Goal: Task Accomplishment & Management: Manage account settings

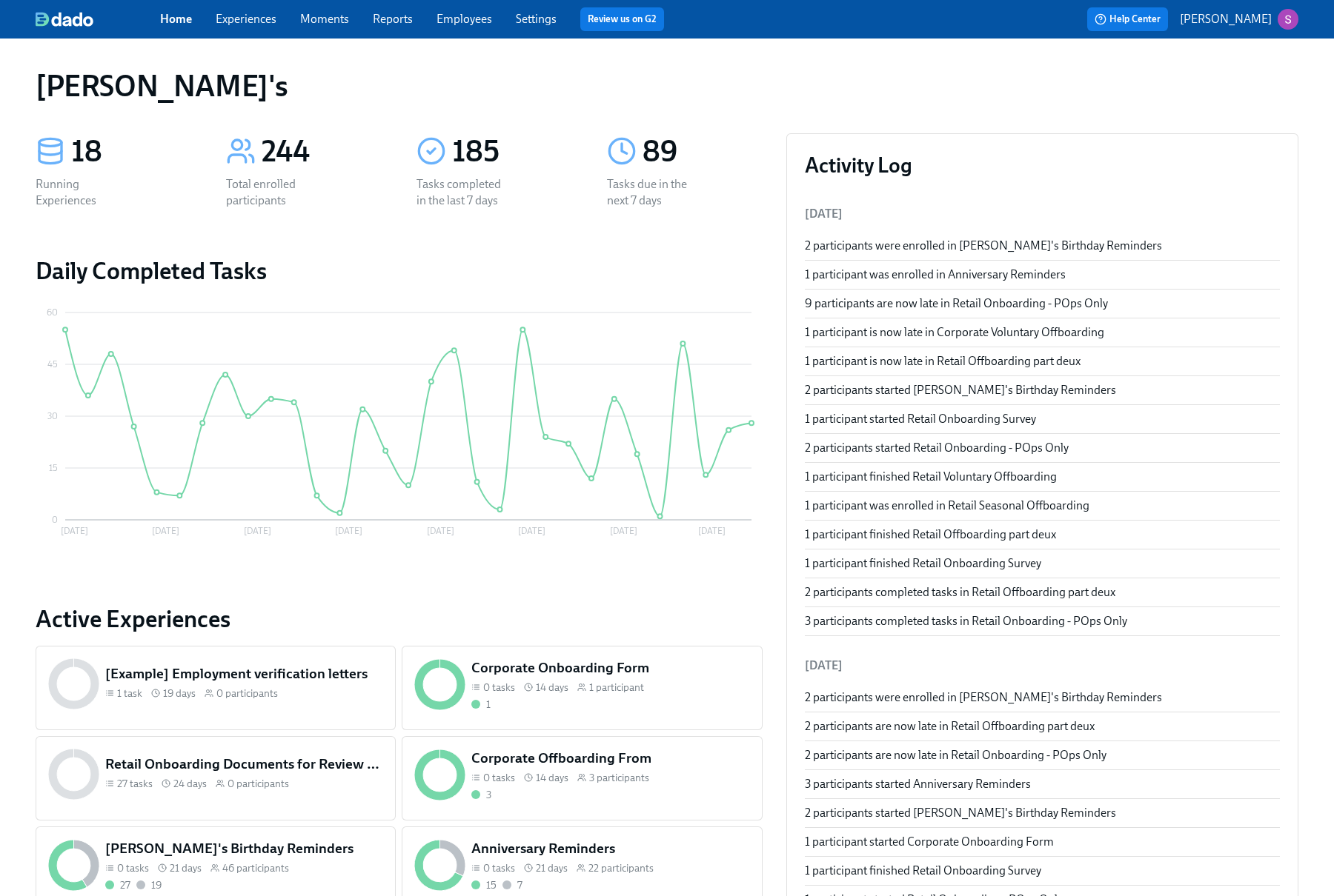
click at [256, 21] on link "Experiences" at bounding box center [246, 18] width 60 height 14
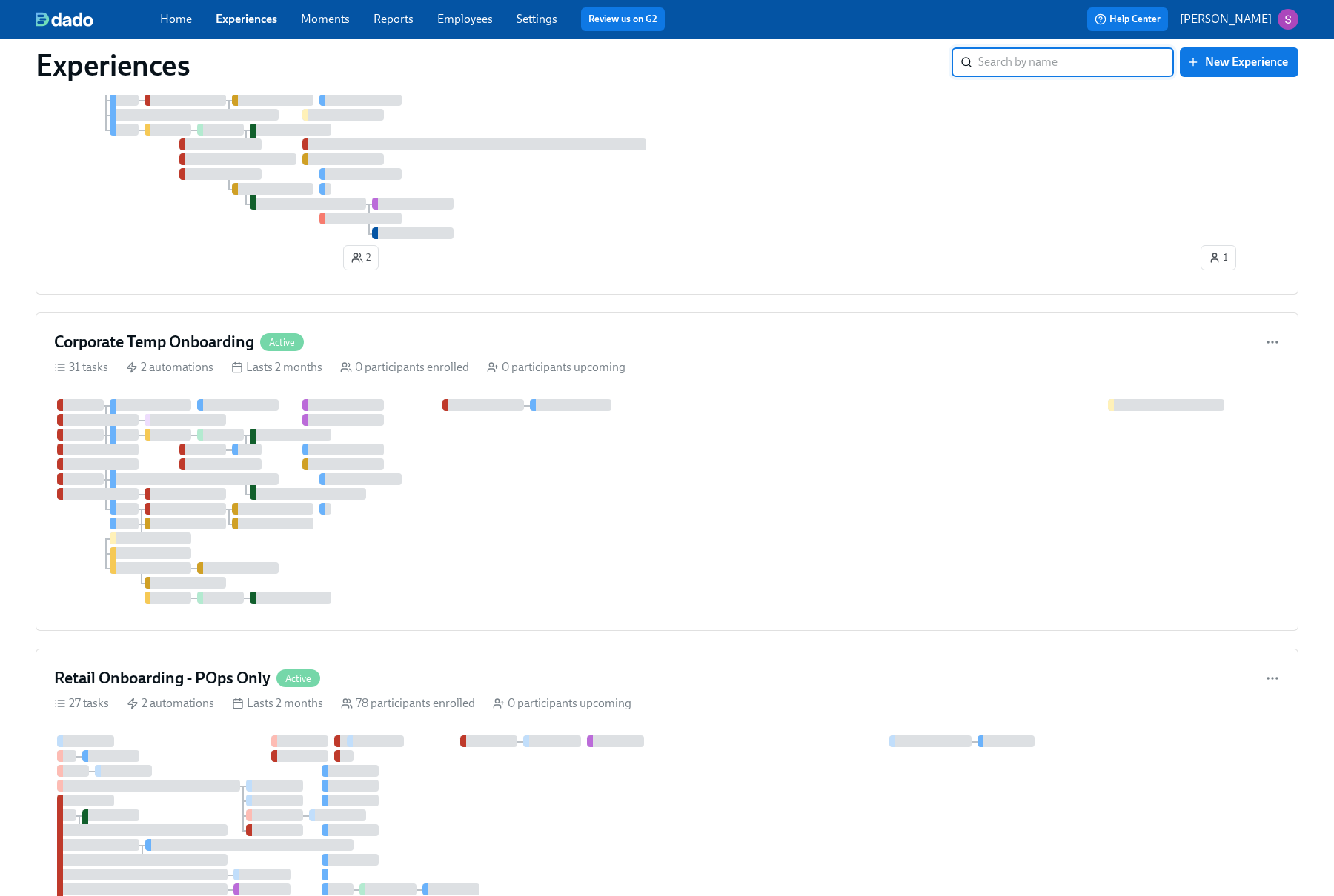
scroll to position [929, 0]
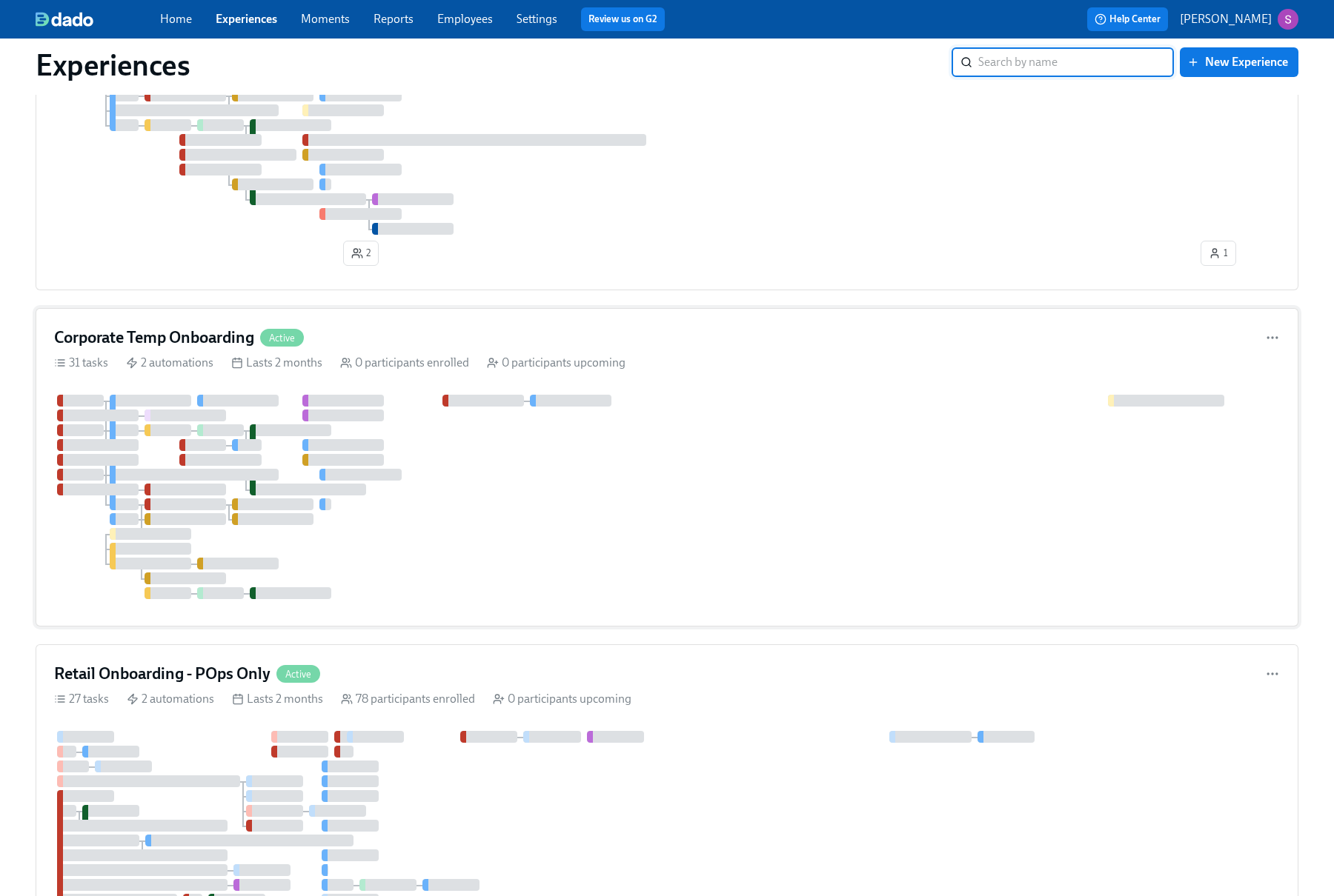
click at [417, 333] on div "Corporate Temp Onboarding Active" at bounding box center [666, 338] width 1226 height 22
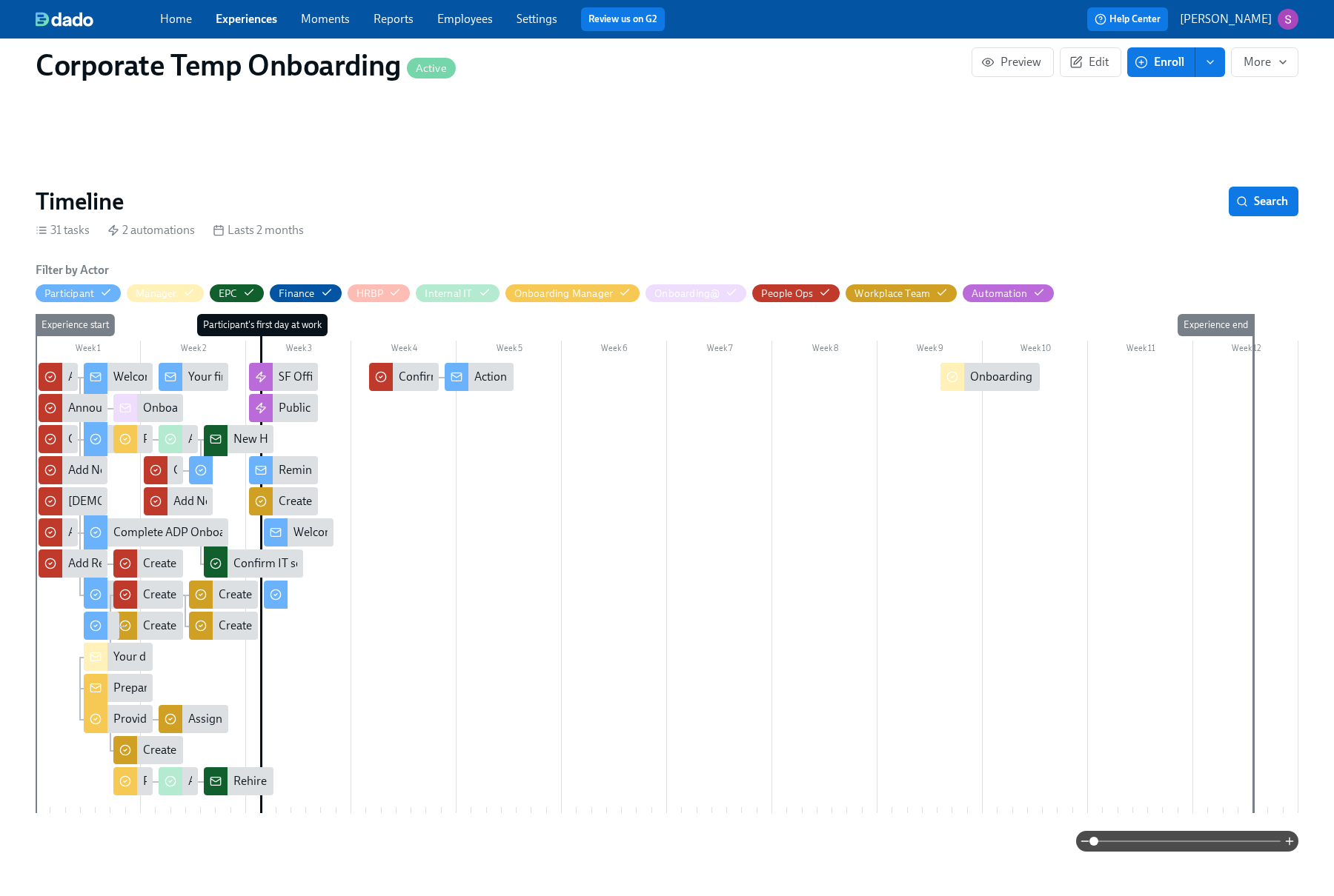
scroll to position [240, 0]
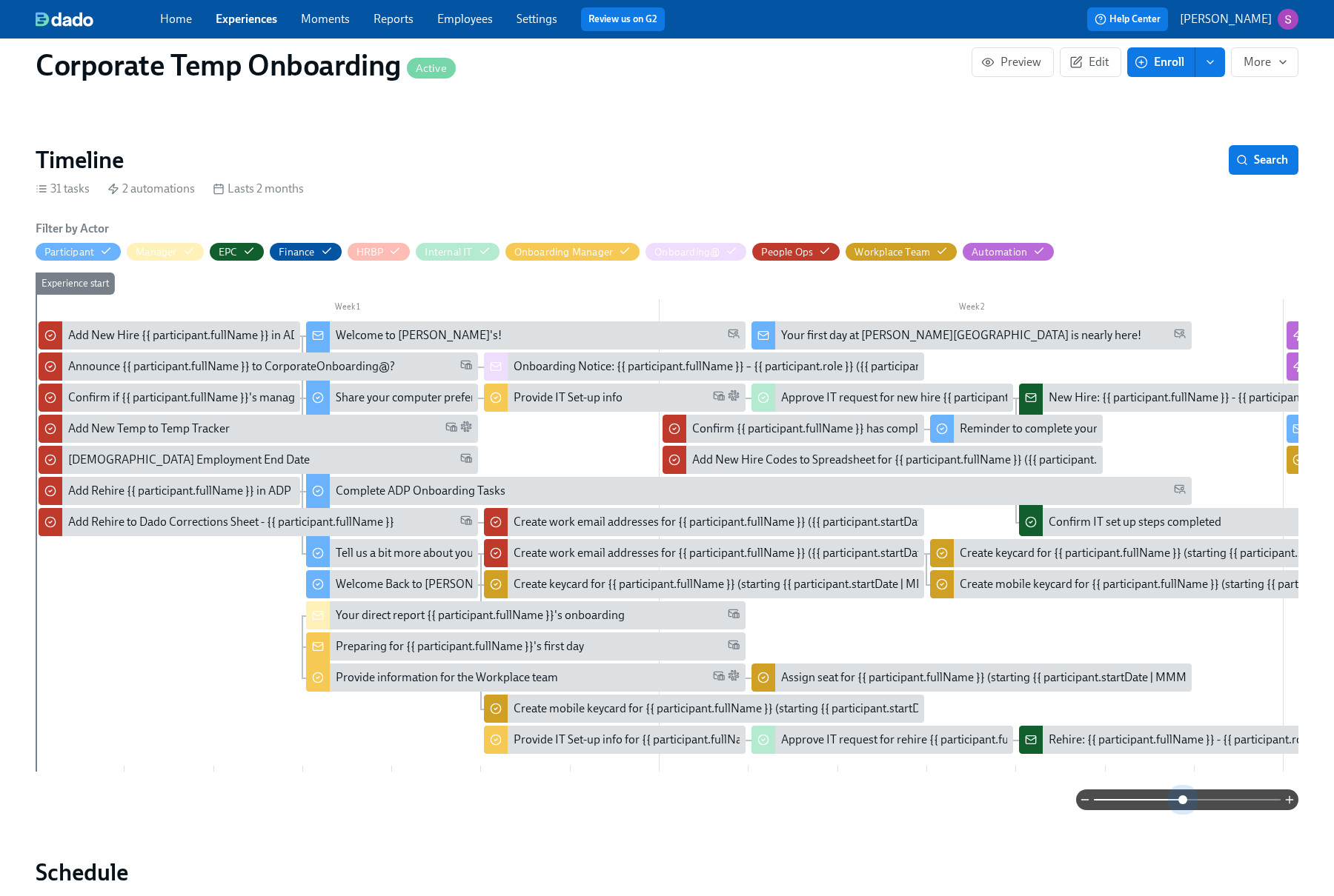
click at [1180, 796] on span at bounding box center [1188, 799] width 187 height 21
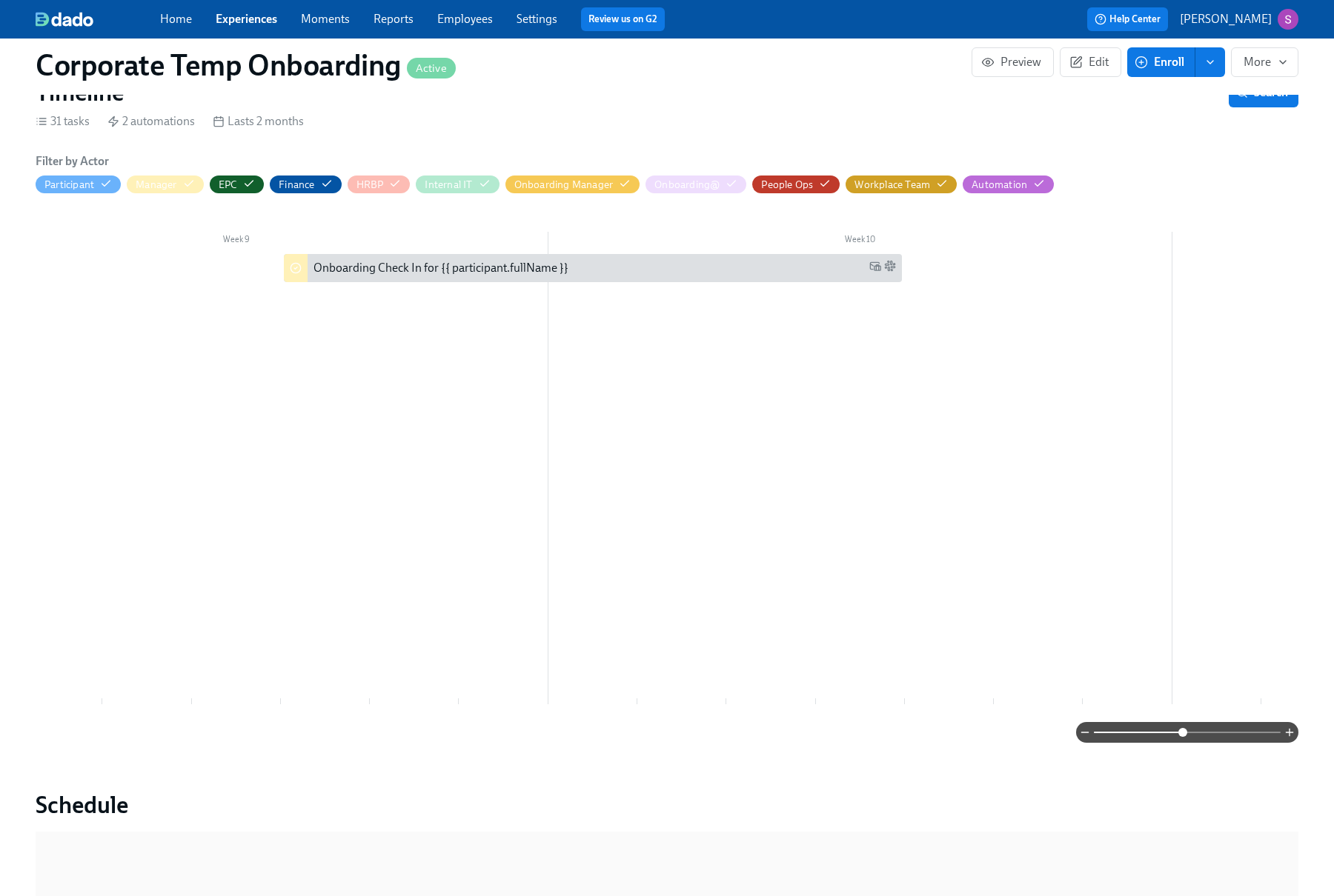
scroll to position [0, 5102]
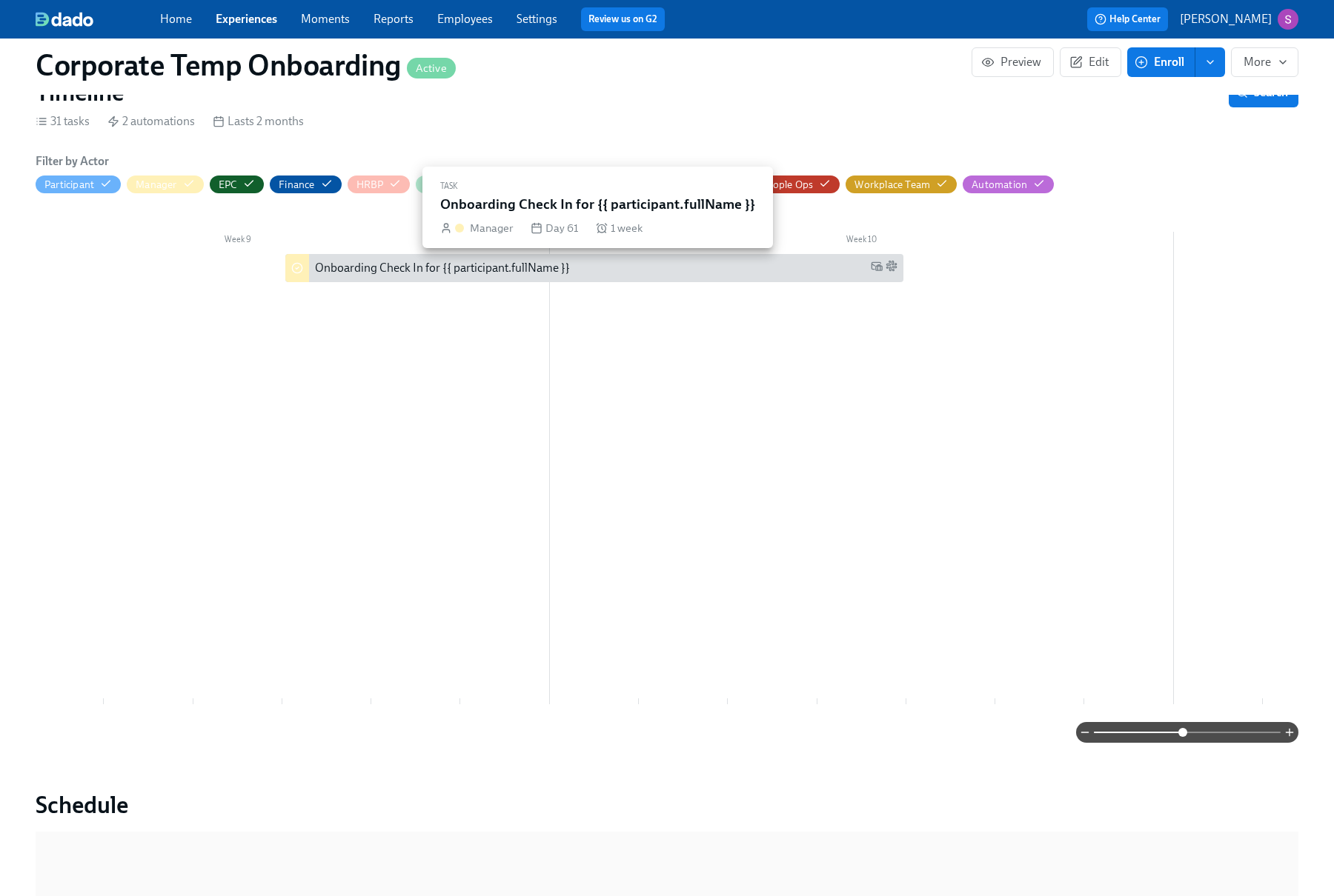
click at [696, 266] on div "Onboarding Check In for {{ participant.fullName }}" at bounding box center [607, 268] width 583 height 17
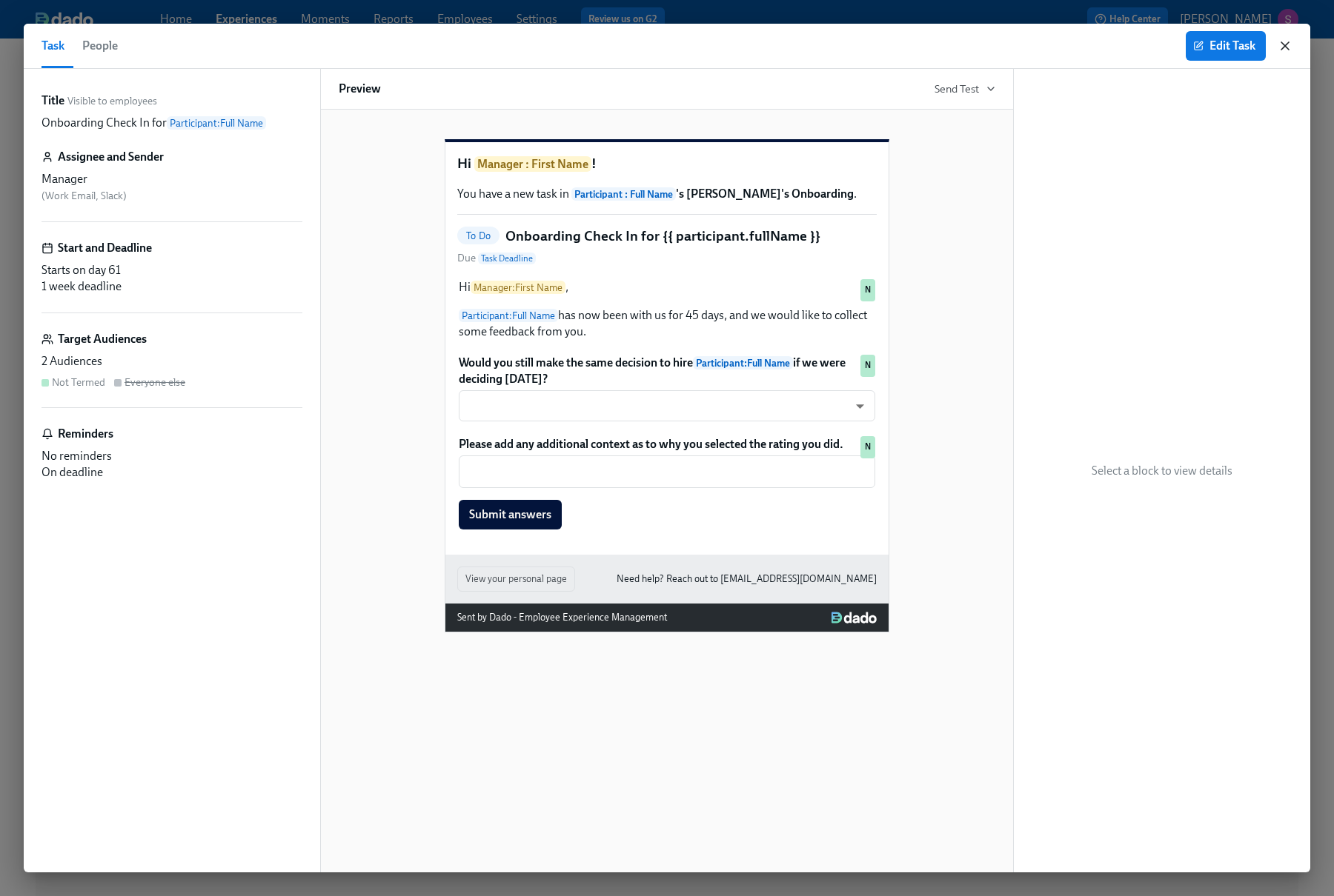
click at [1291, 50] on icon "button" at bounding box center [1285, 46] width 15 height 15
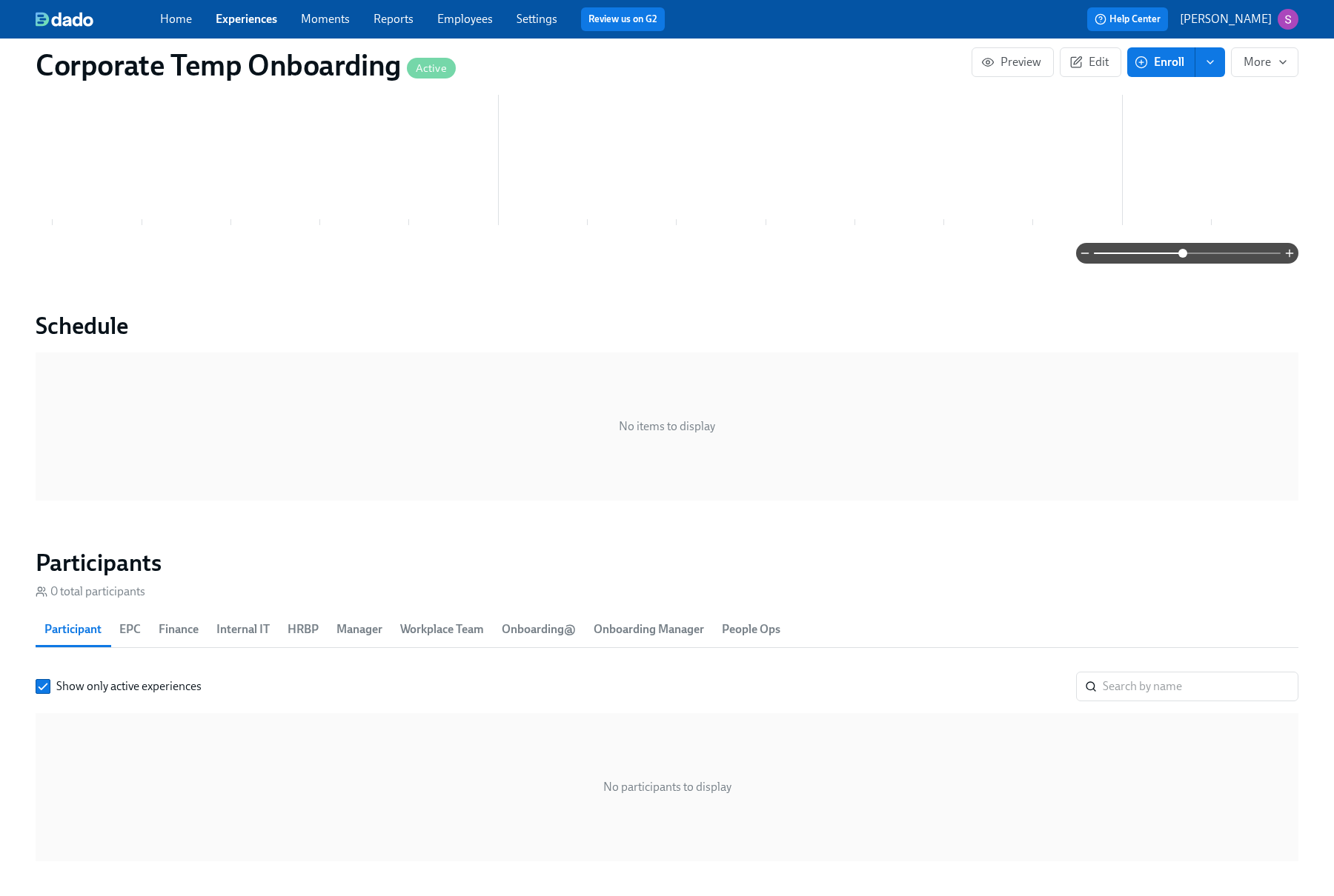
scroll to position [894, 0]
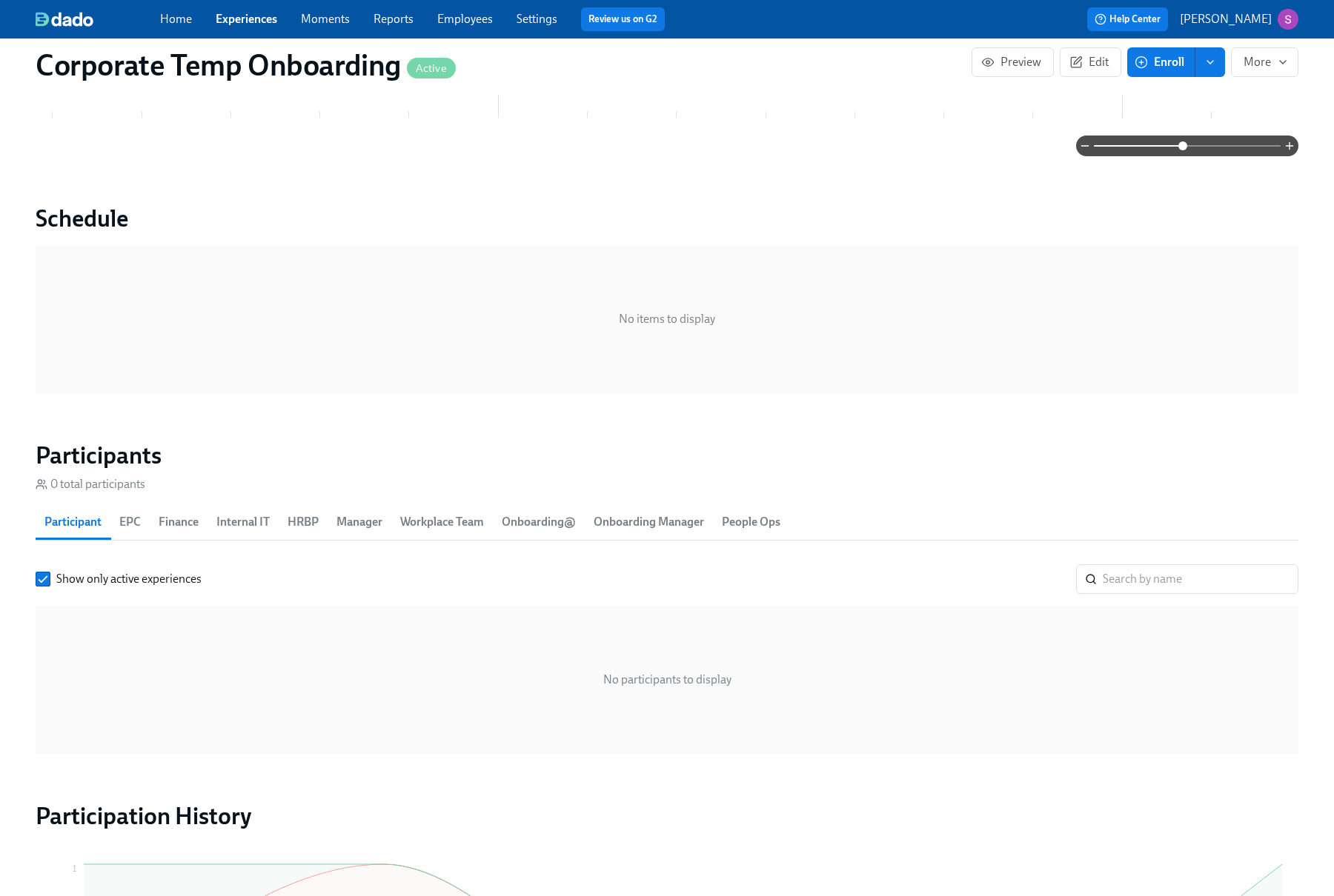
click at [535, 525] on span "Onboarding@" at bounding box center [539, 522] width 74 height 21
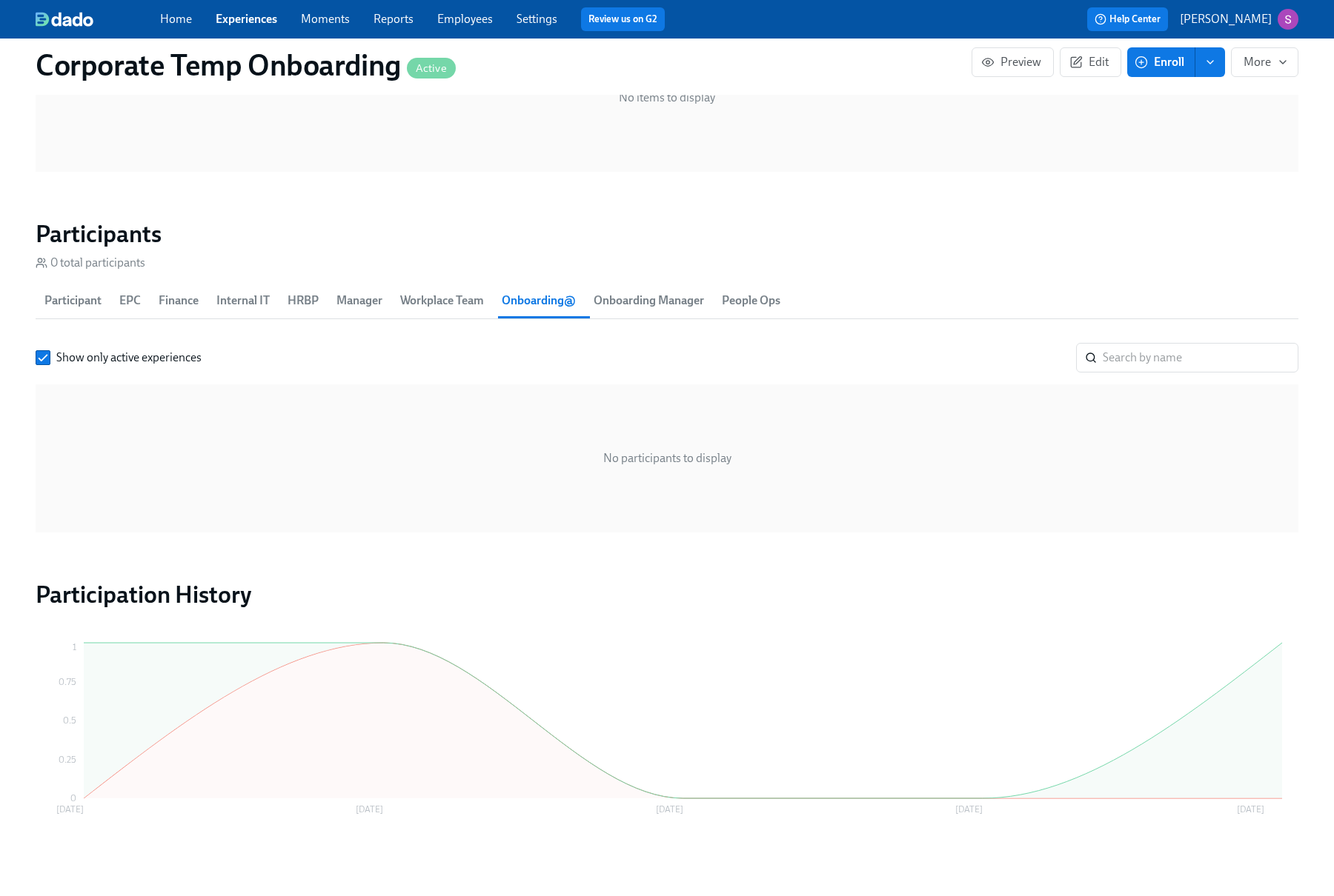
scroll to position [1133, 0]
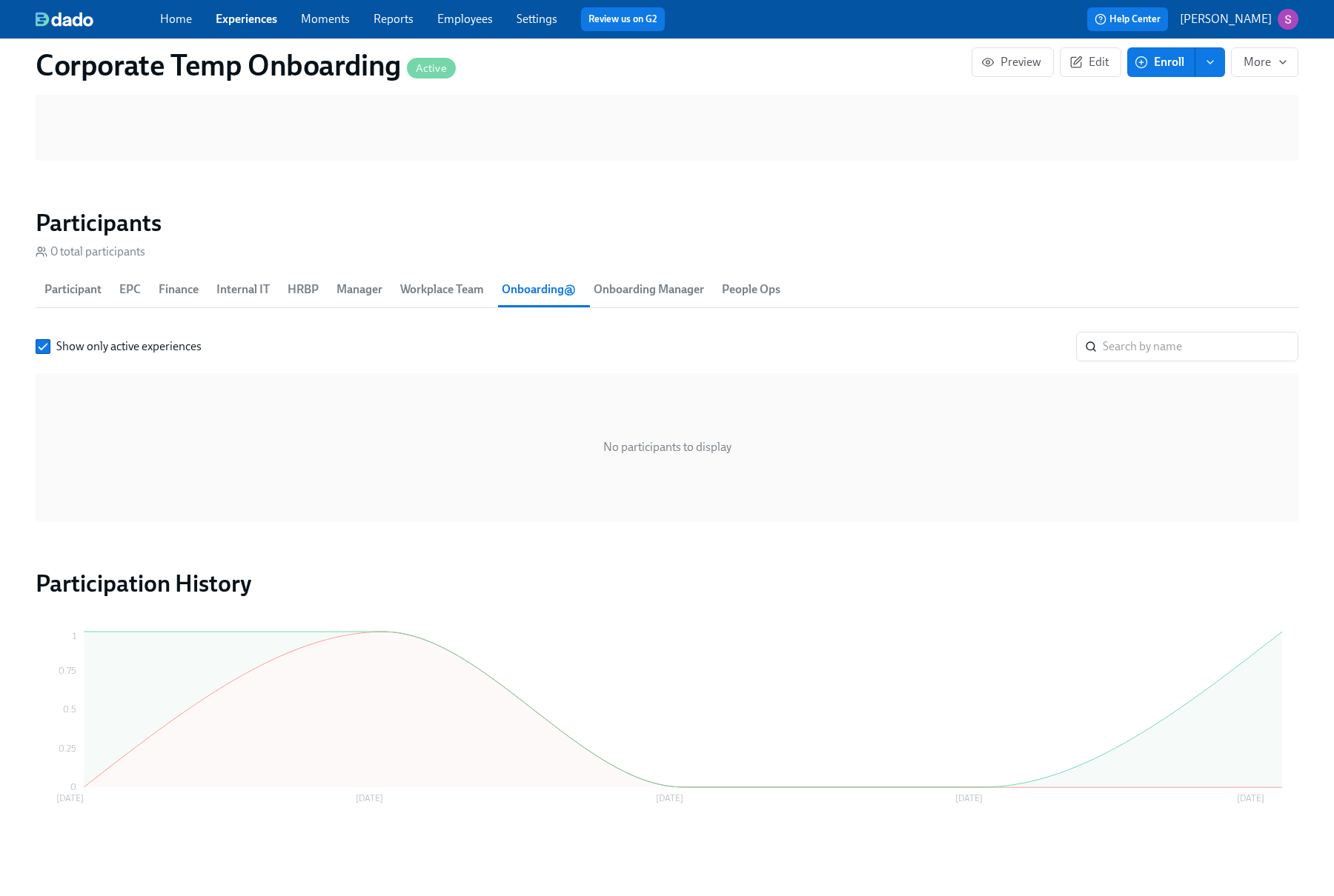
click at [677, 289] on span "Onboarding Manager" at bounding box center [648, 290] width 110 height 21
click at [446, 284] on span "Workplace Team" at bounding box center [442, 290] width 84 height 21
click at [356, 288] on span "Manager" at bounding box center [360, 290] width 46 height 21
click at [305, 294] on span "HRBP" at bounding box center [303, 290] width 31 height 21
click at [251, 290] on span "Internal IT" at bounding box center [242, 290] width 53 height 21
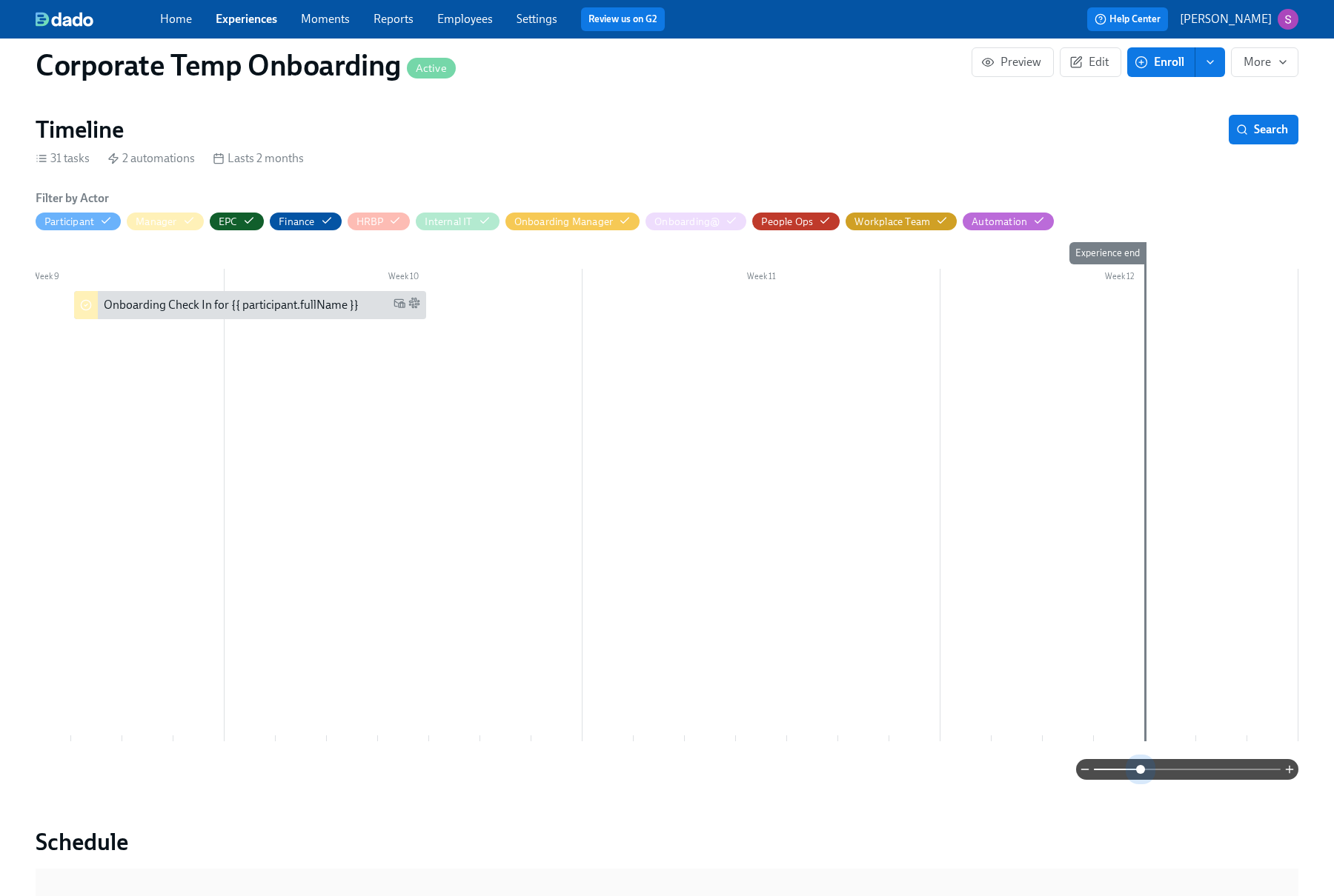
scroll to position [0, 3032]
click at [1138, 775] on span at bounding box center [1188, 769] width 187 height 21
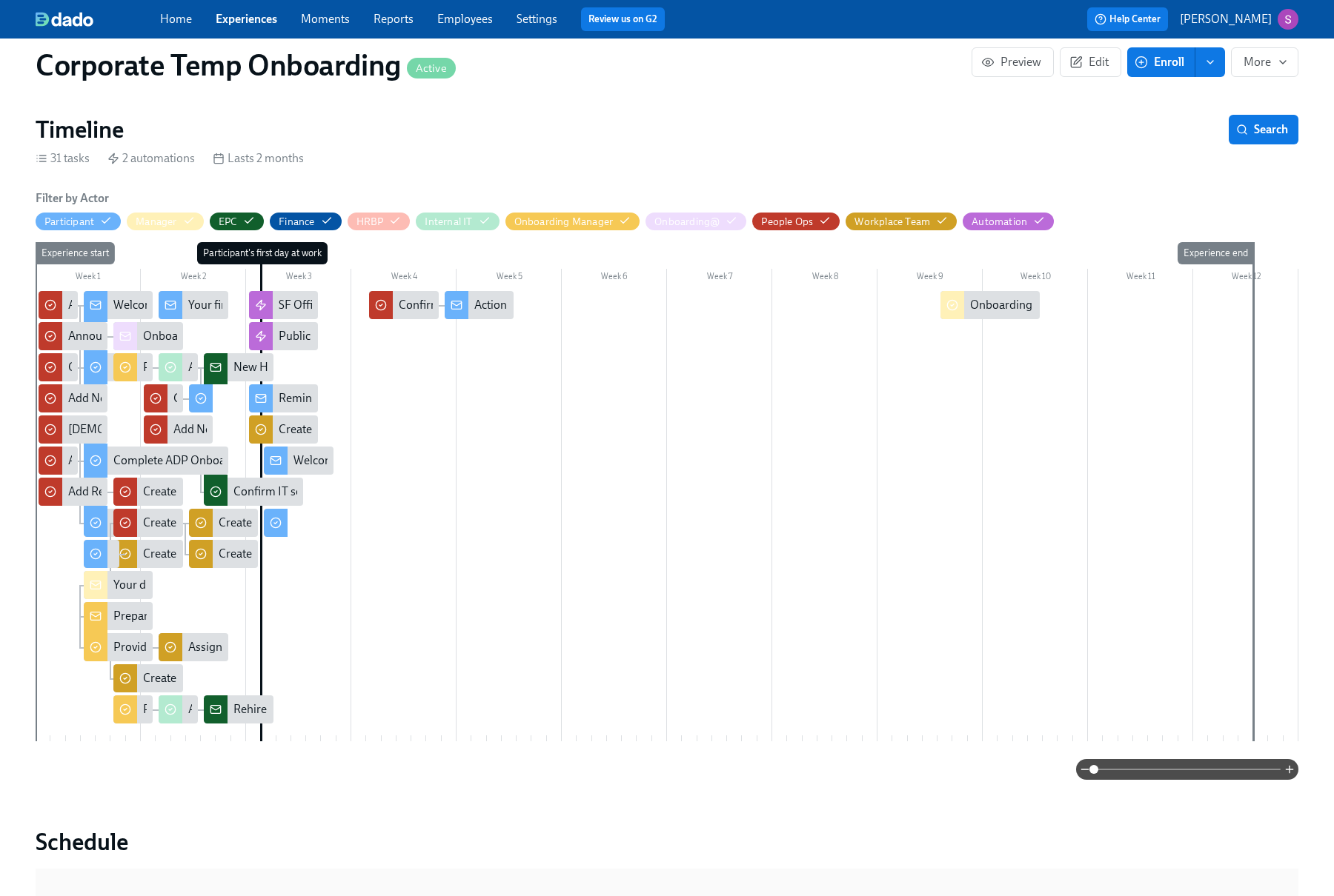
scroll to position [0, 0]
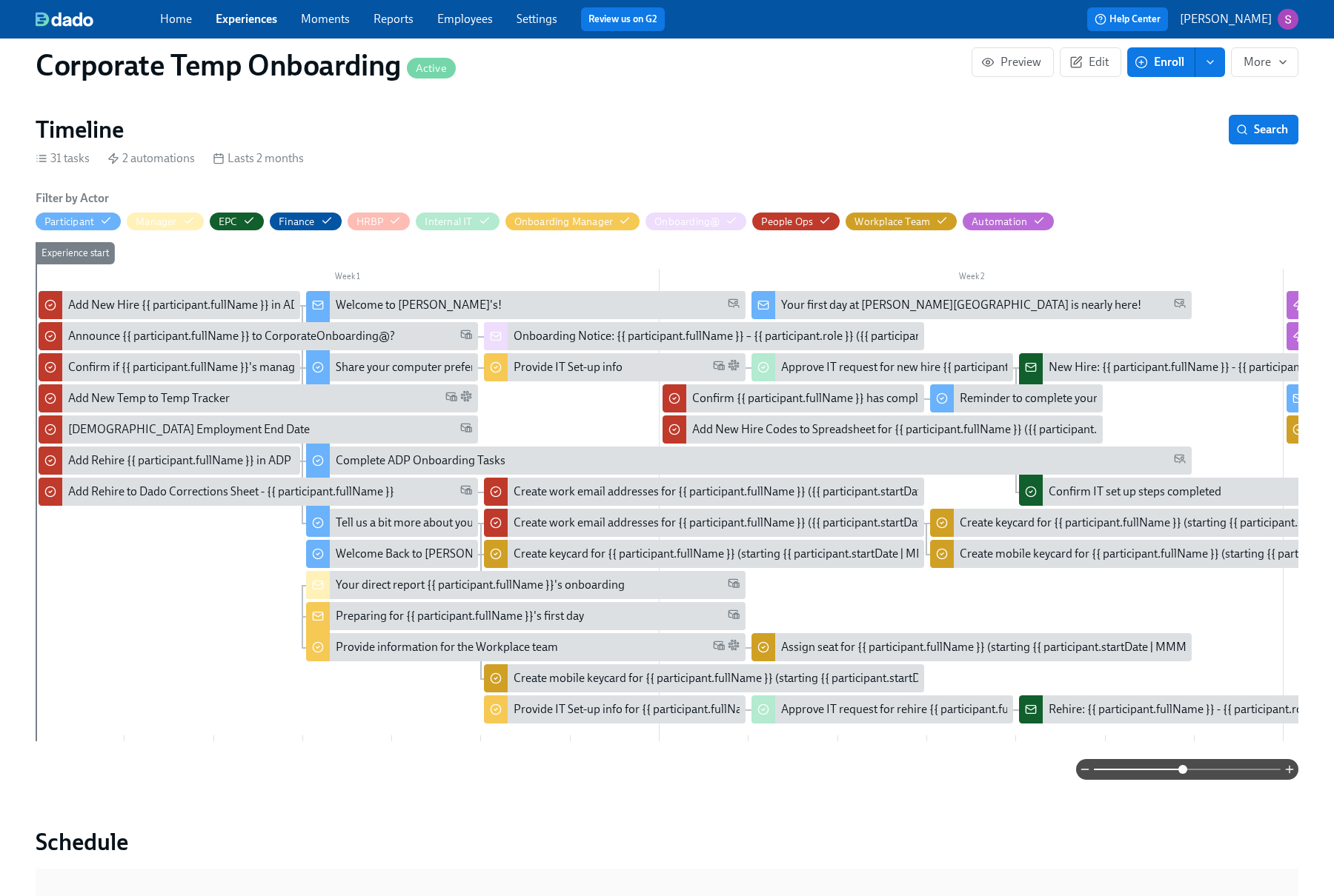
drag, startPoint x: 1144, startPoint y: 775, endPoint x: 1180, endPoint y: 774, distance: 36.0
click at [1180, 774] on span at bounding box center [1183, 769] width 9 height 9
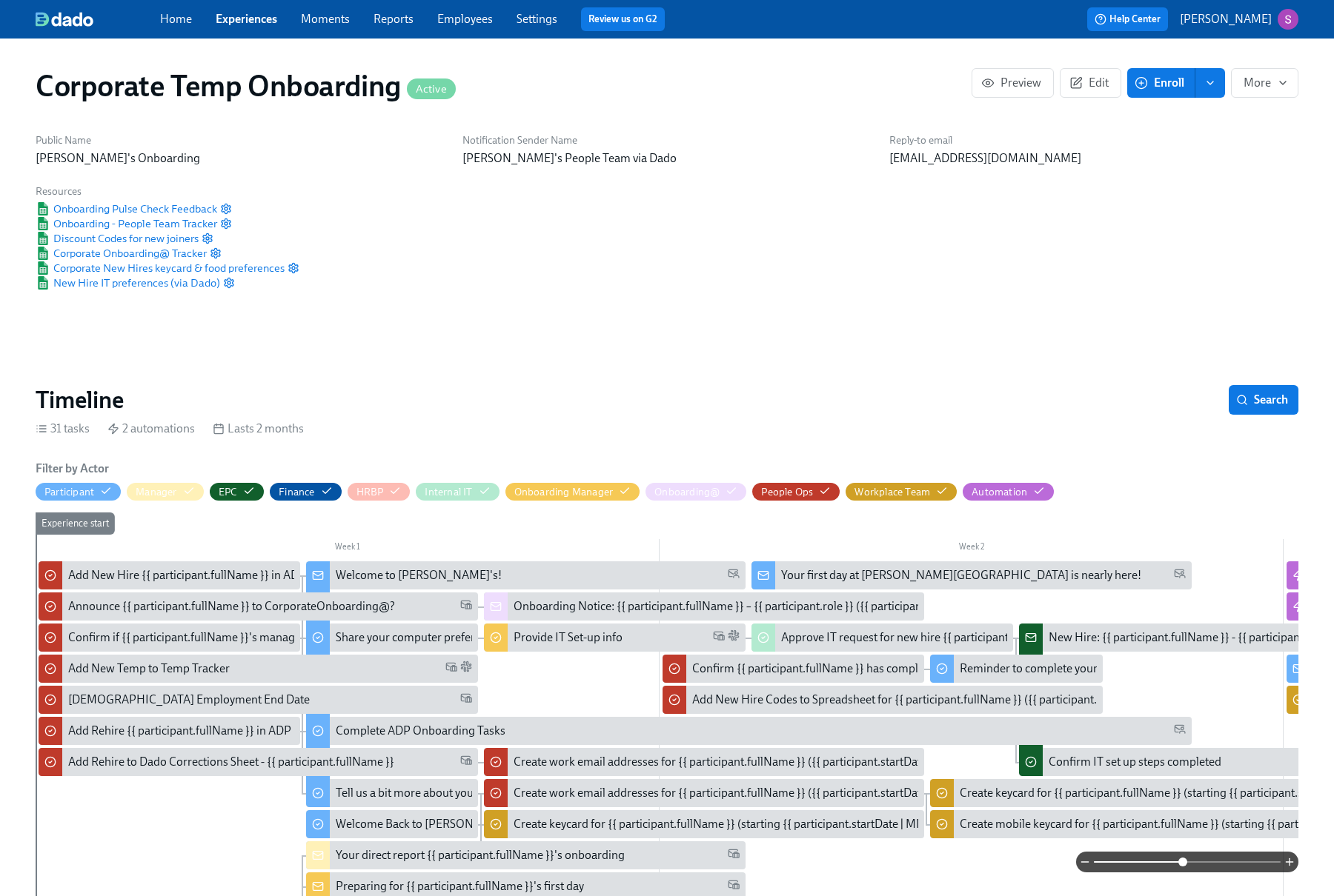
click at [192, 29] on div "Home Experiences Moments Reports Employees Settings Review us on G2" at bounding box center [444, 19] width 569 height 24
click at [183, 25] on link "Home" at bounding box center [175, 18] width 32 height 14
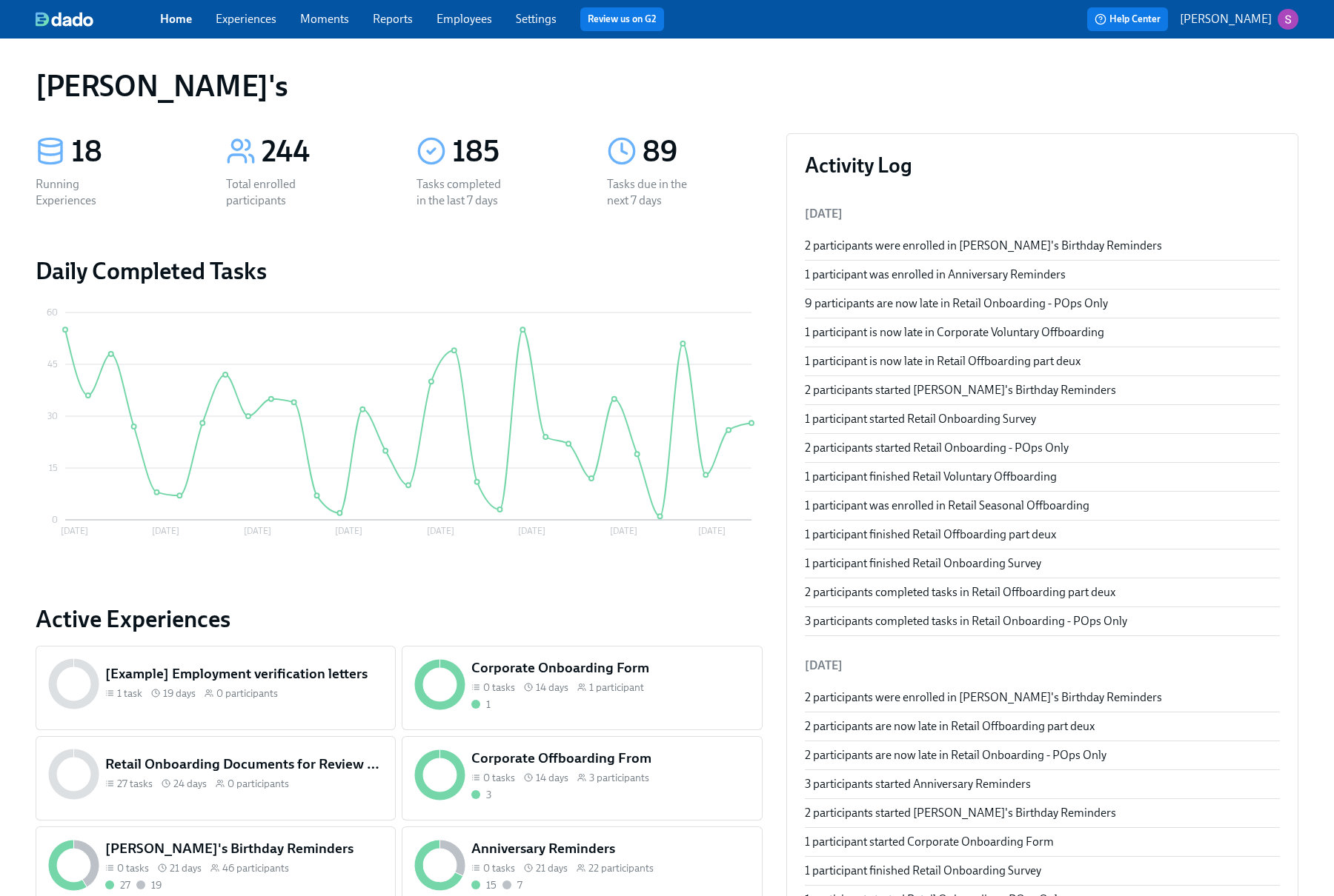
click at [436, 14] on link "Employees" at bounding box center [463, 18] width 55 height 14
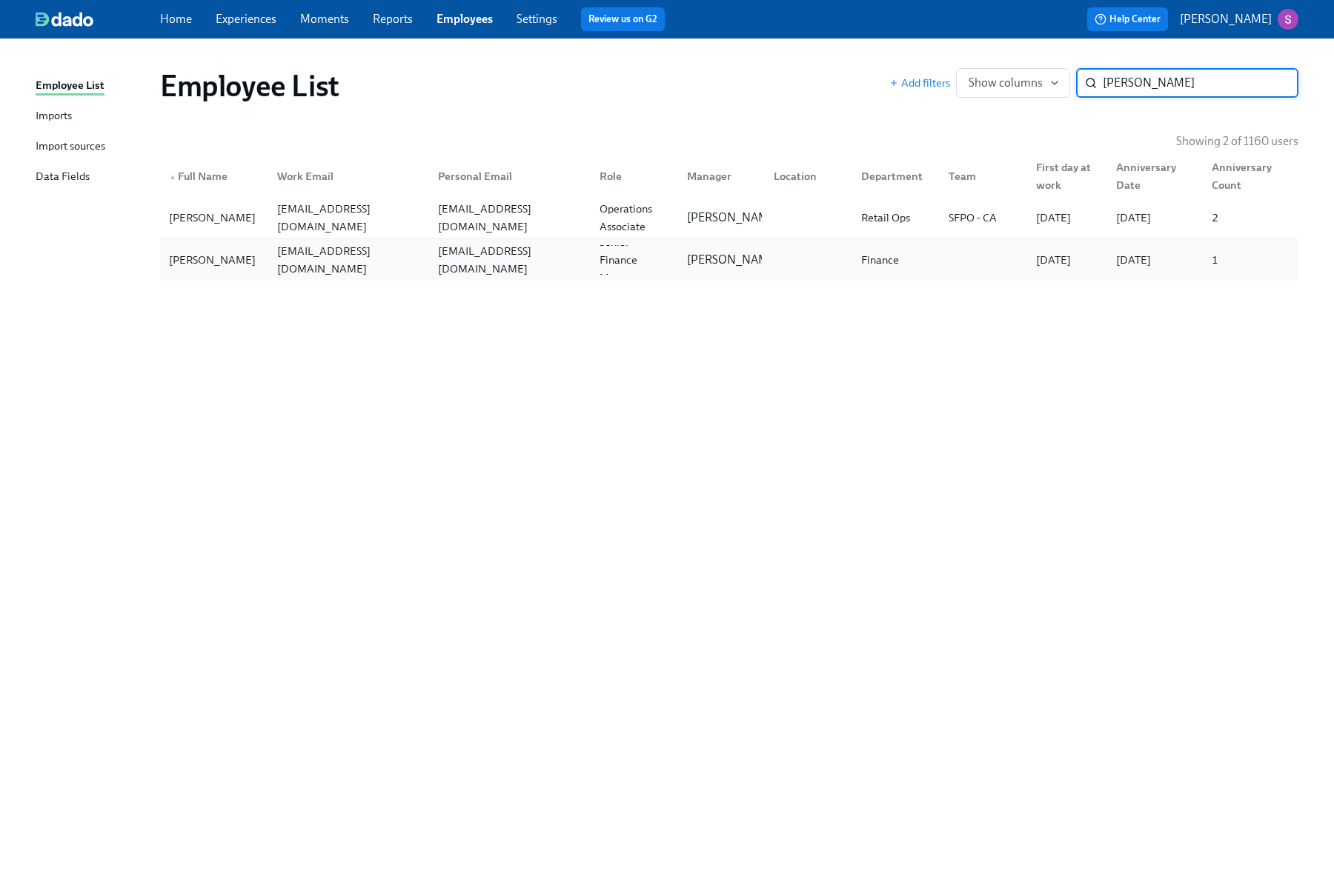
type input "[PERSON_NAME]"
click at [229, 263] on div "[PERSON_NAME]" at bounding box center [212, 260] width 98 height 17
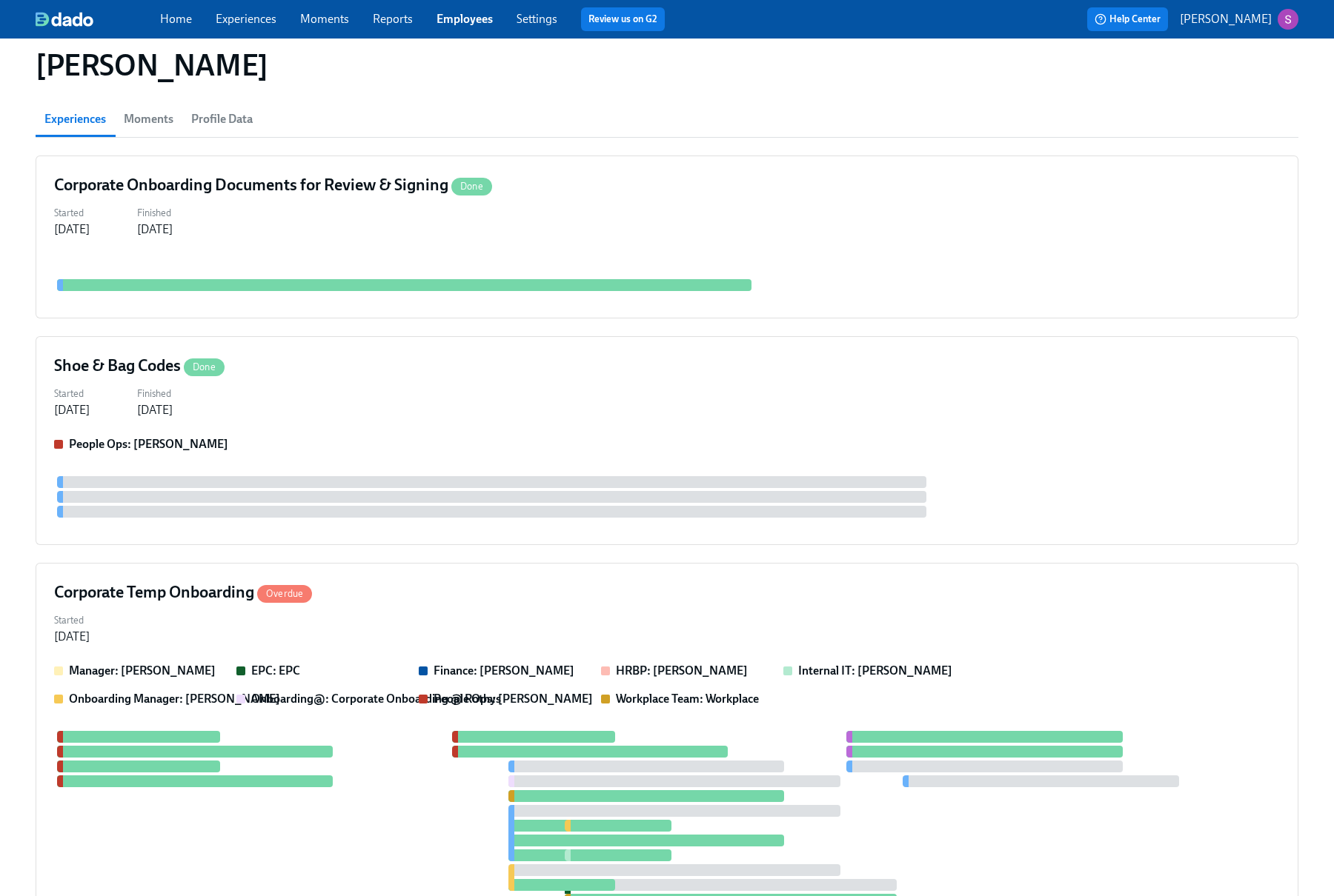
scroll to position [249, 0]
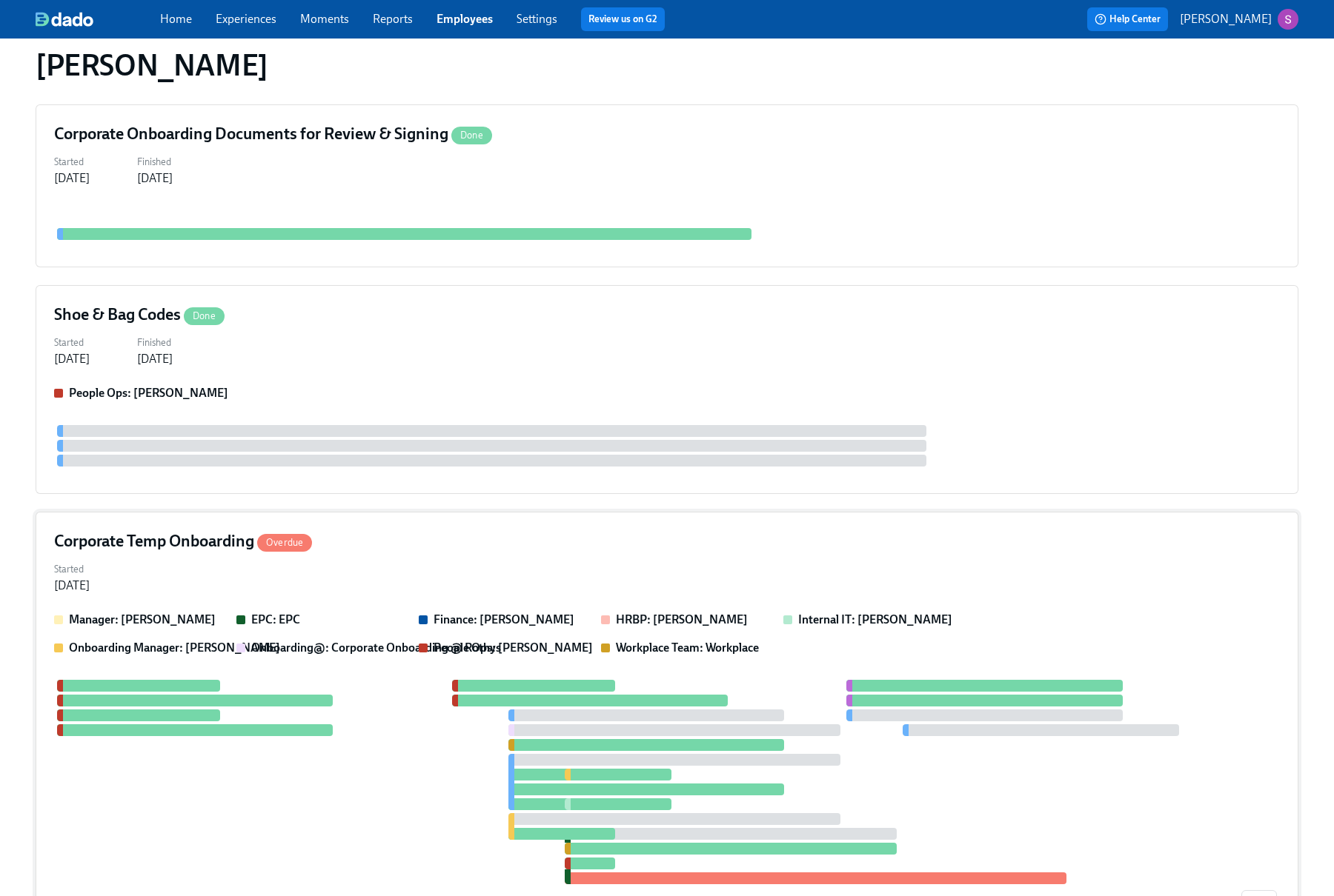
click at [370, 530] on div "Corporate Temp Onboarding Overdue" at bounding box center [666, 541] width 1226 height 22
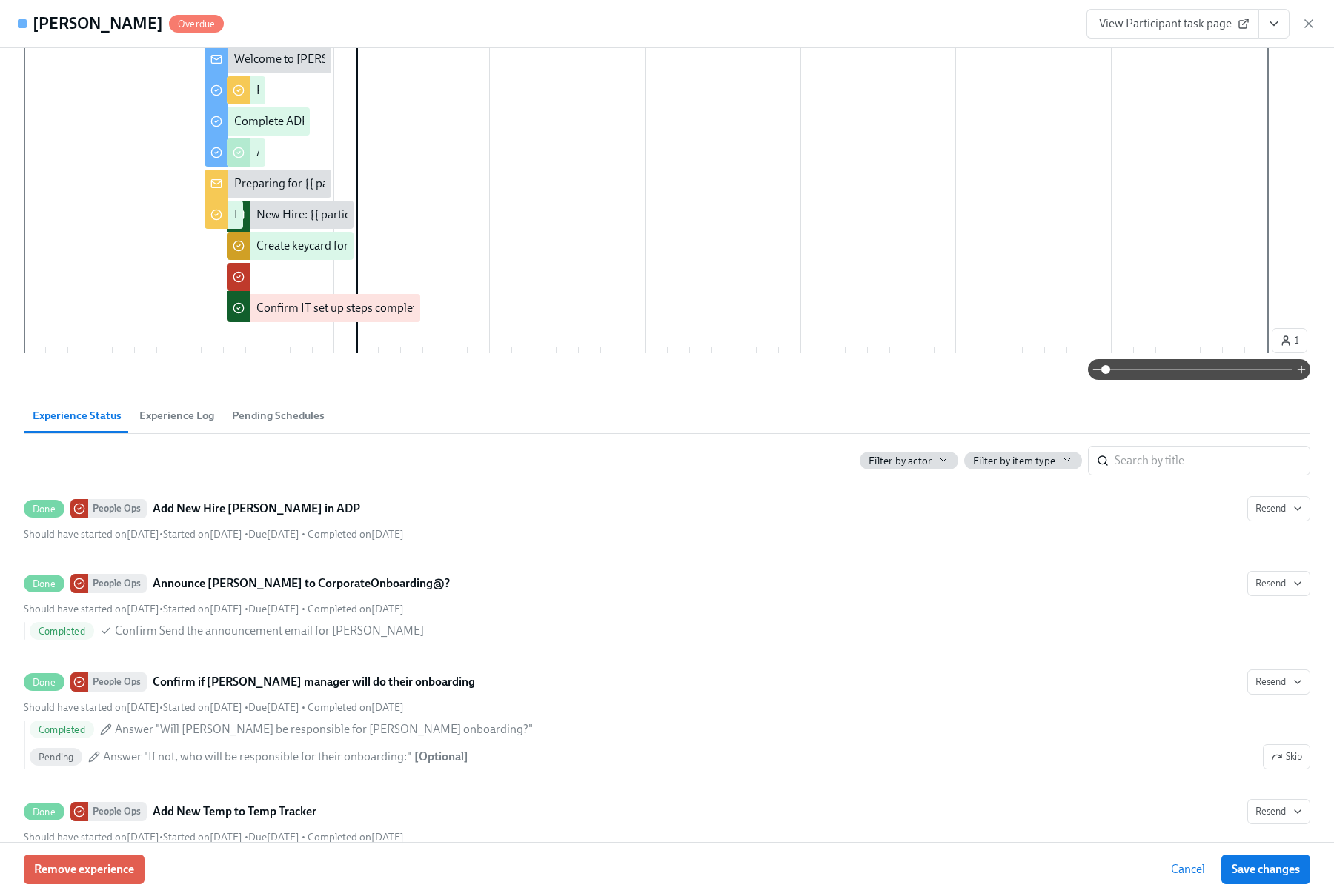
click at [174, 409] on span "Experience Log" at bounding box center [176, 415] width 74 height 17
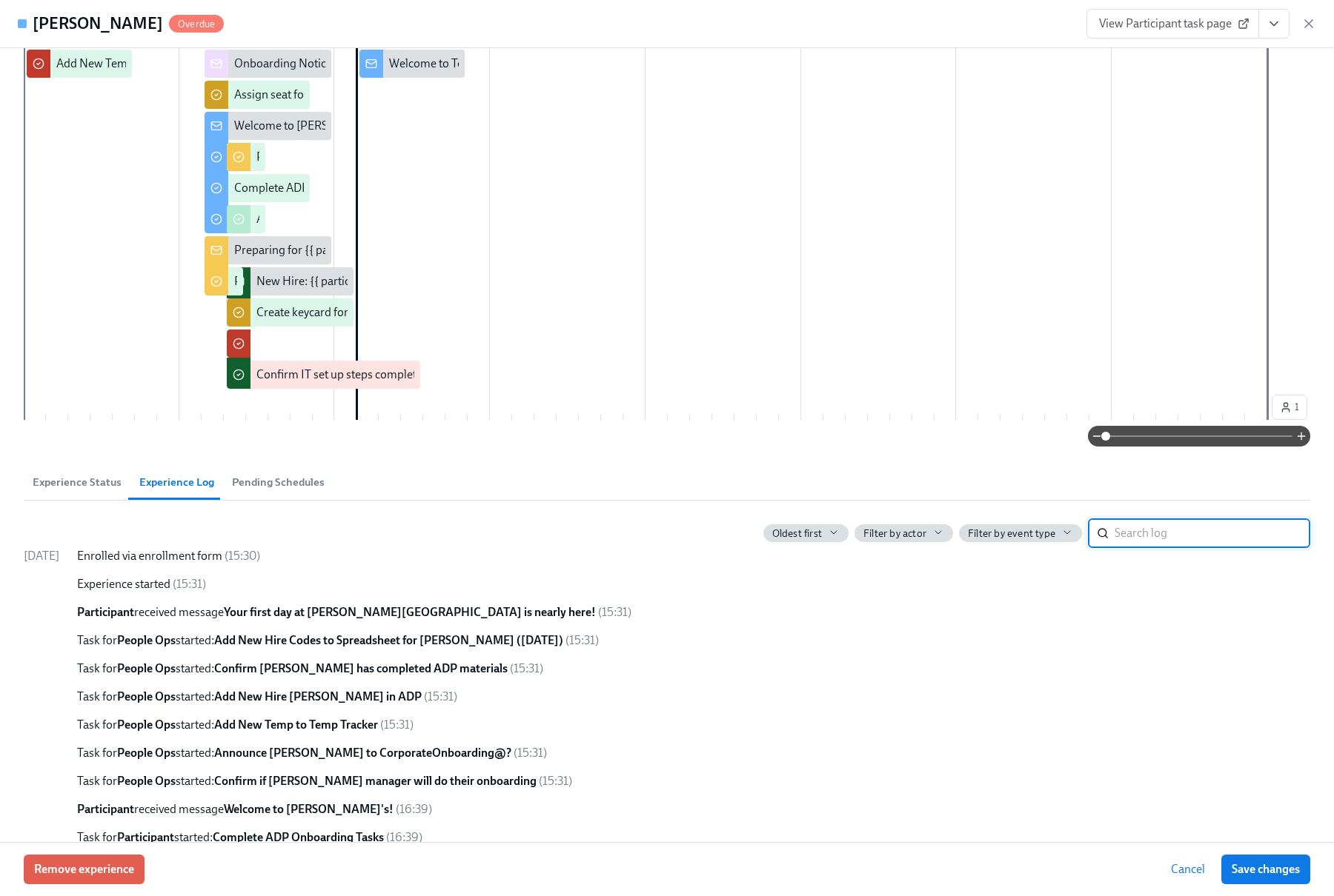
scroll to position [151, 0]
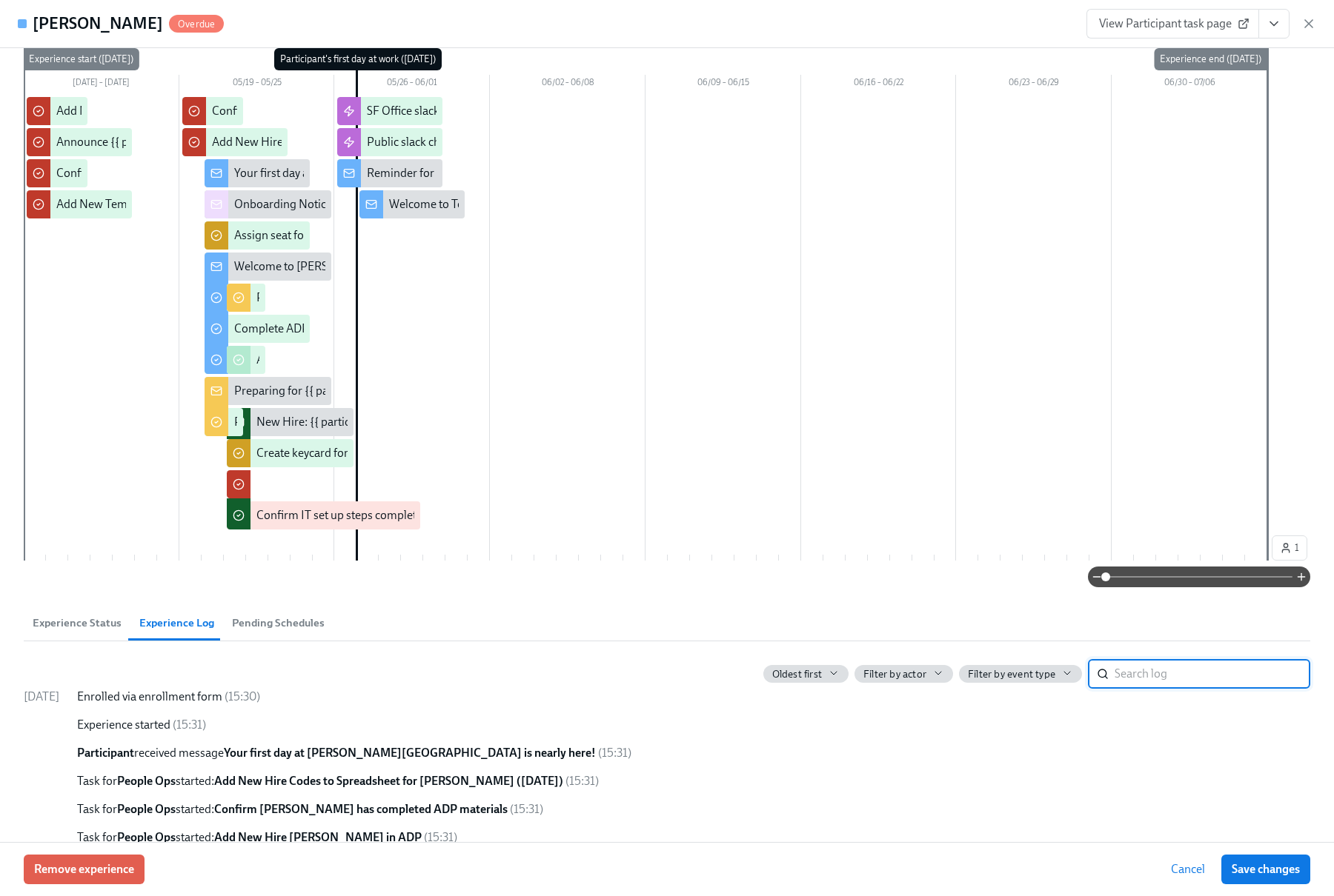
click at [282, 626] on span "Pending Schedules" at bounding box center [278, 623] width 93 height 17
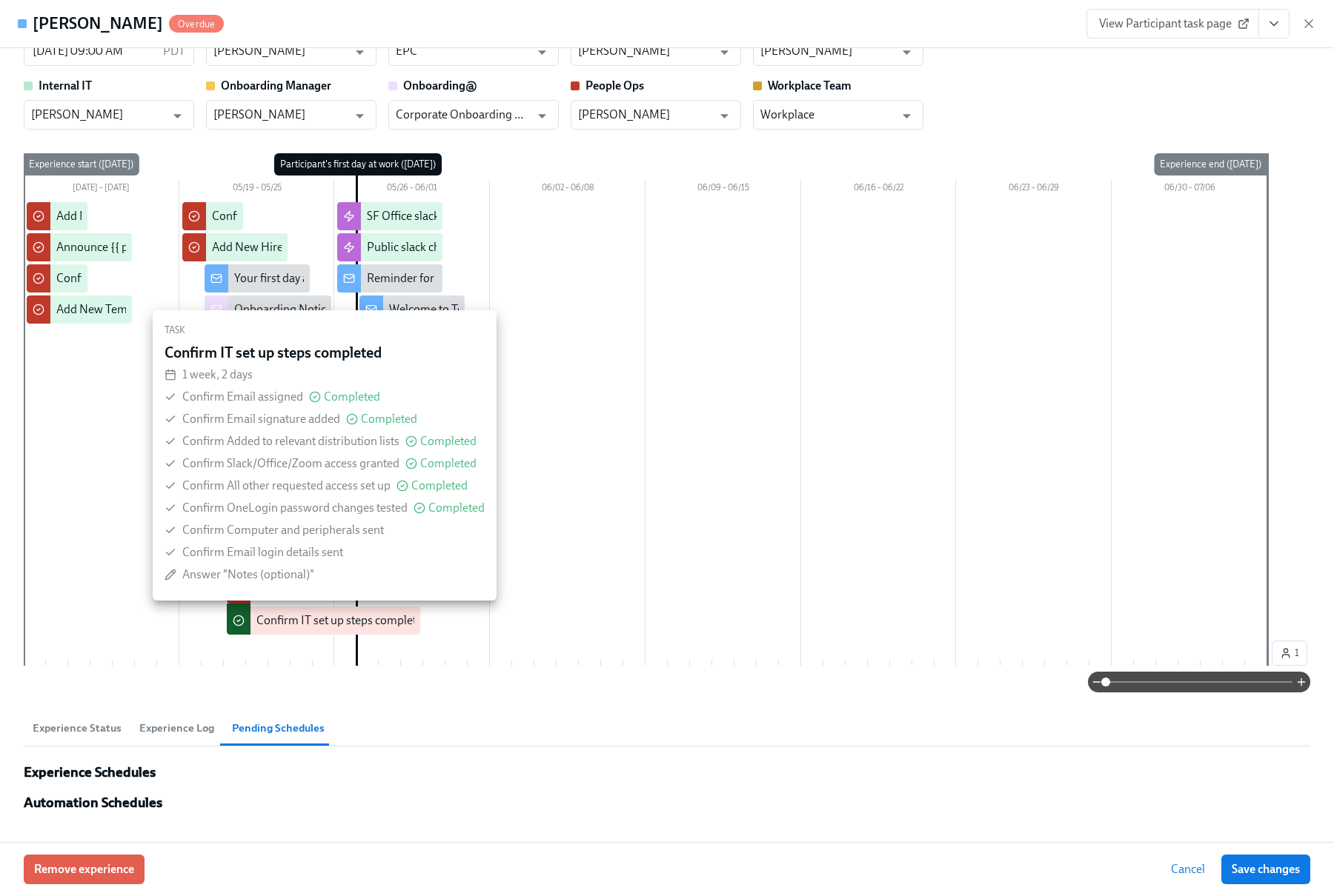
scroll to position [0, 0]
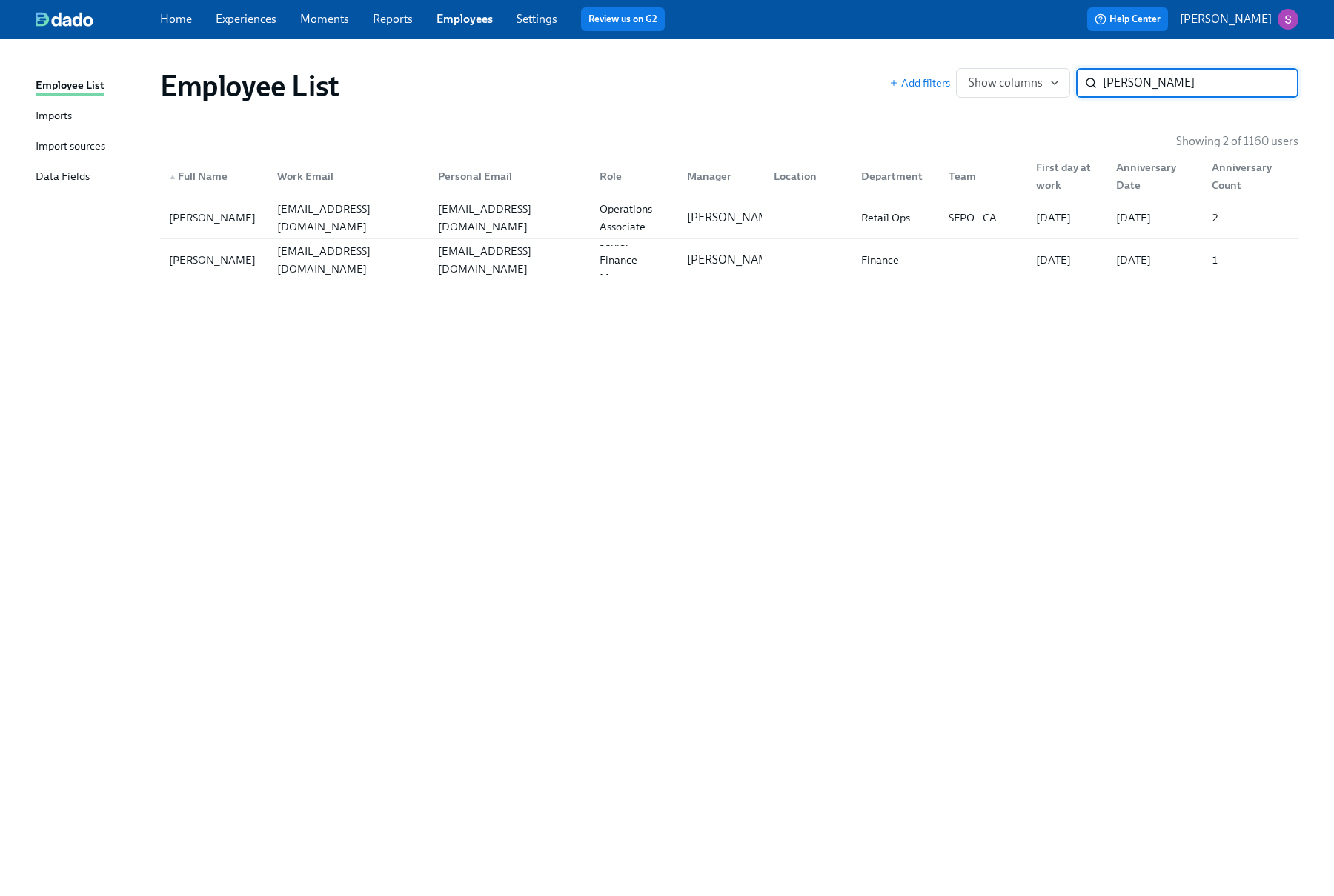
click at [263, 26] on span "Experiences" at bounding box center [246, 19] width 60 height 17
click at [246, 22] on link "Experiences" at bounding box center [246, 18] width 60 height 14
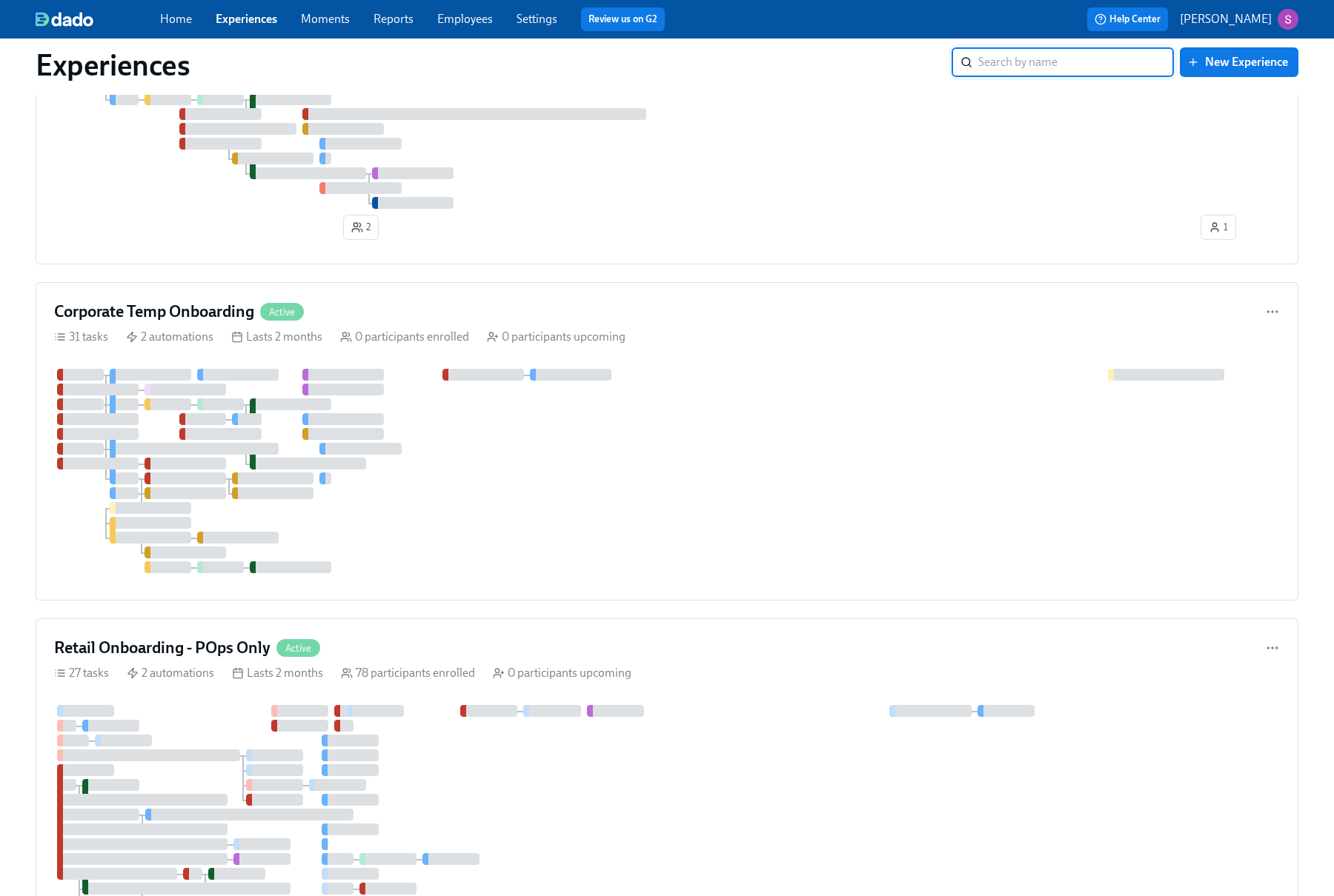
scroll to position [1009, 0]
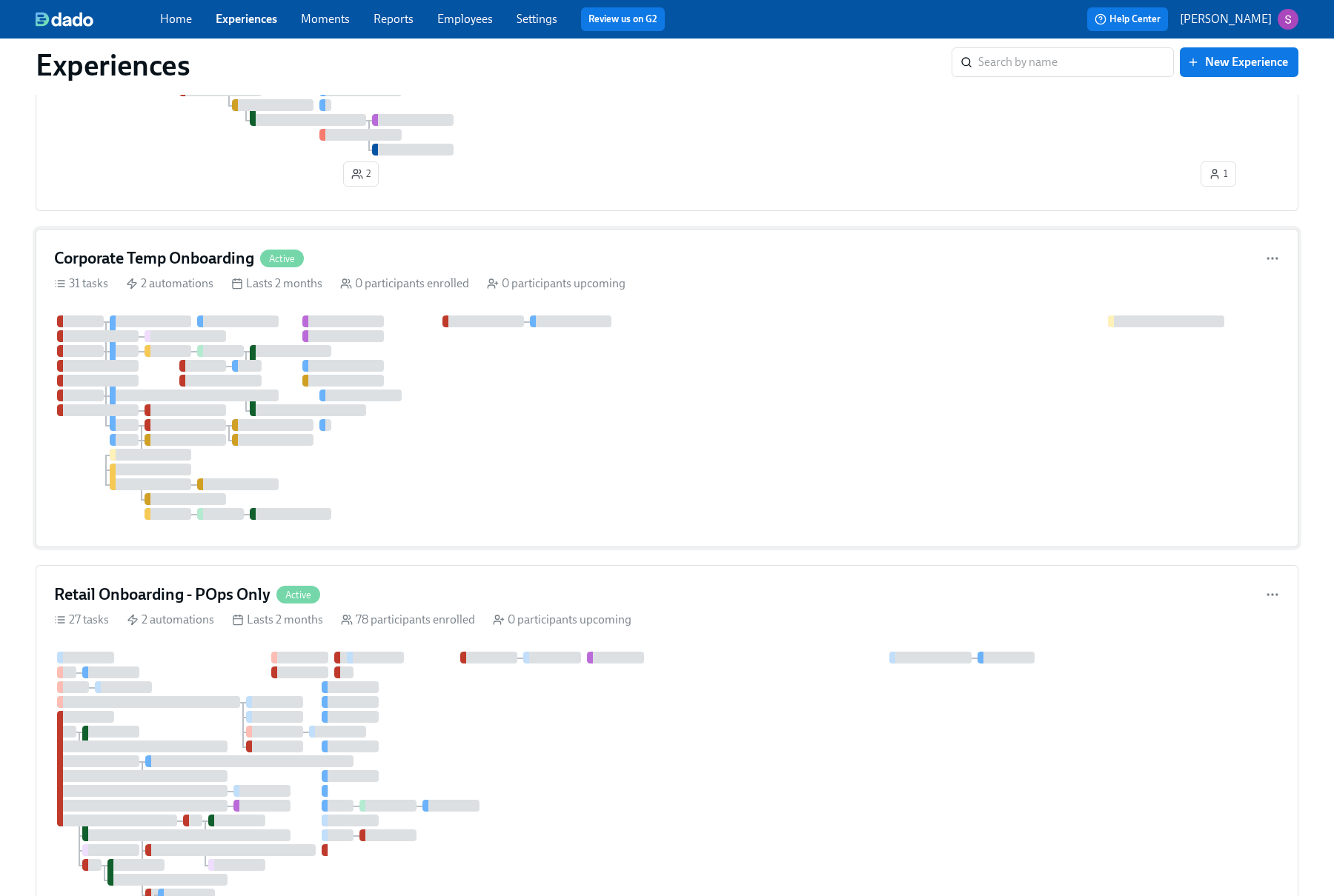
click at [584, 431] on div at bounding box center [666, 417] width 1226 height 204
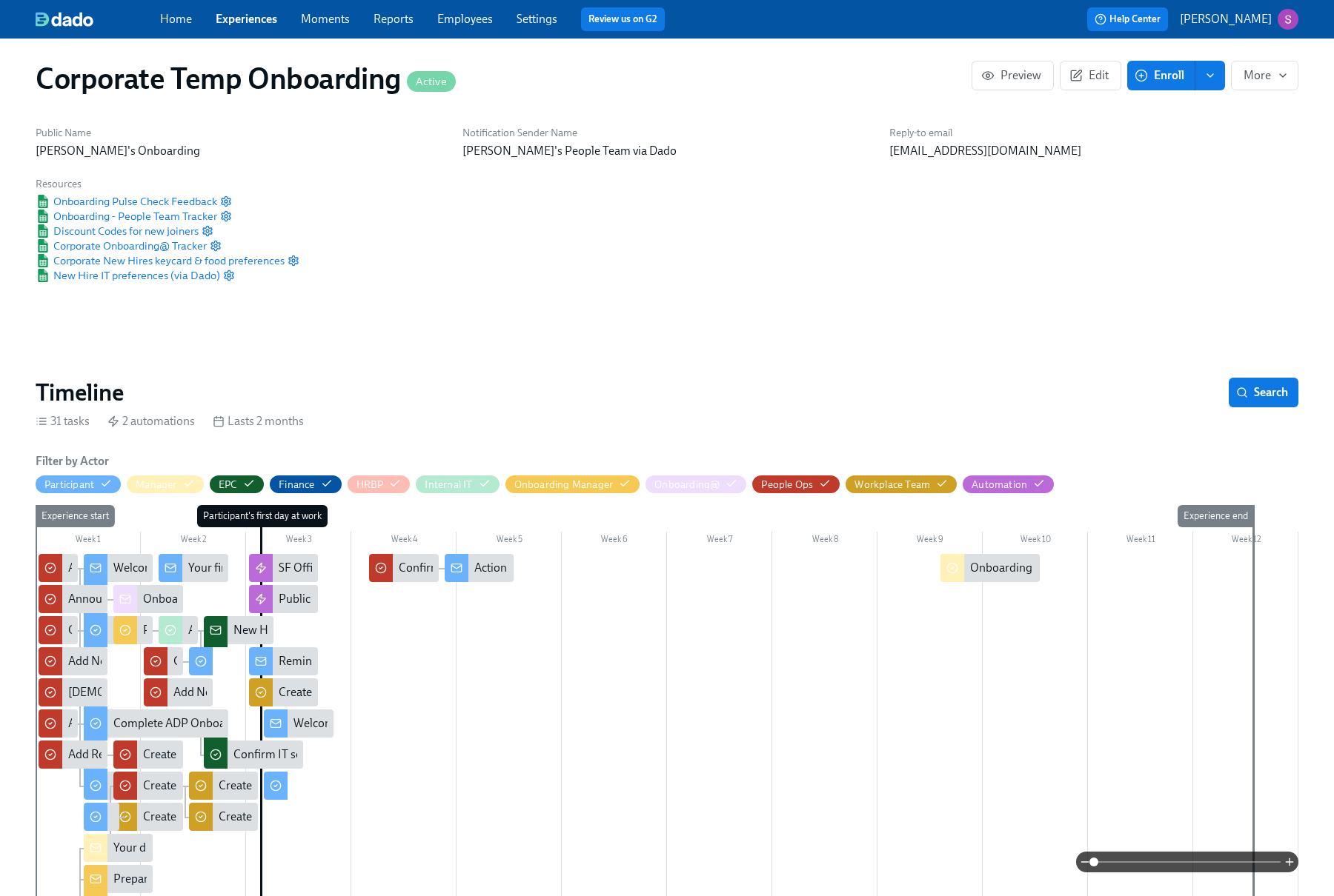
scroll to position [8, 0]
click at [1086, 75] on span "Edit" at bounding box center [1091, 74] width 36 height 15
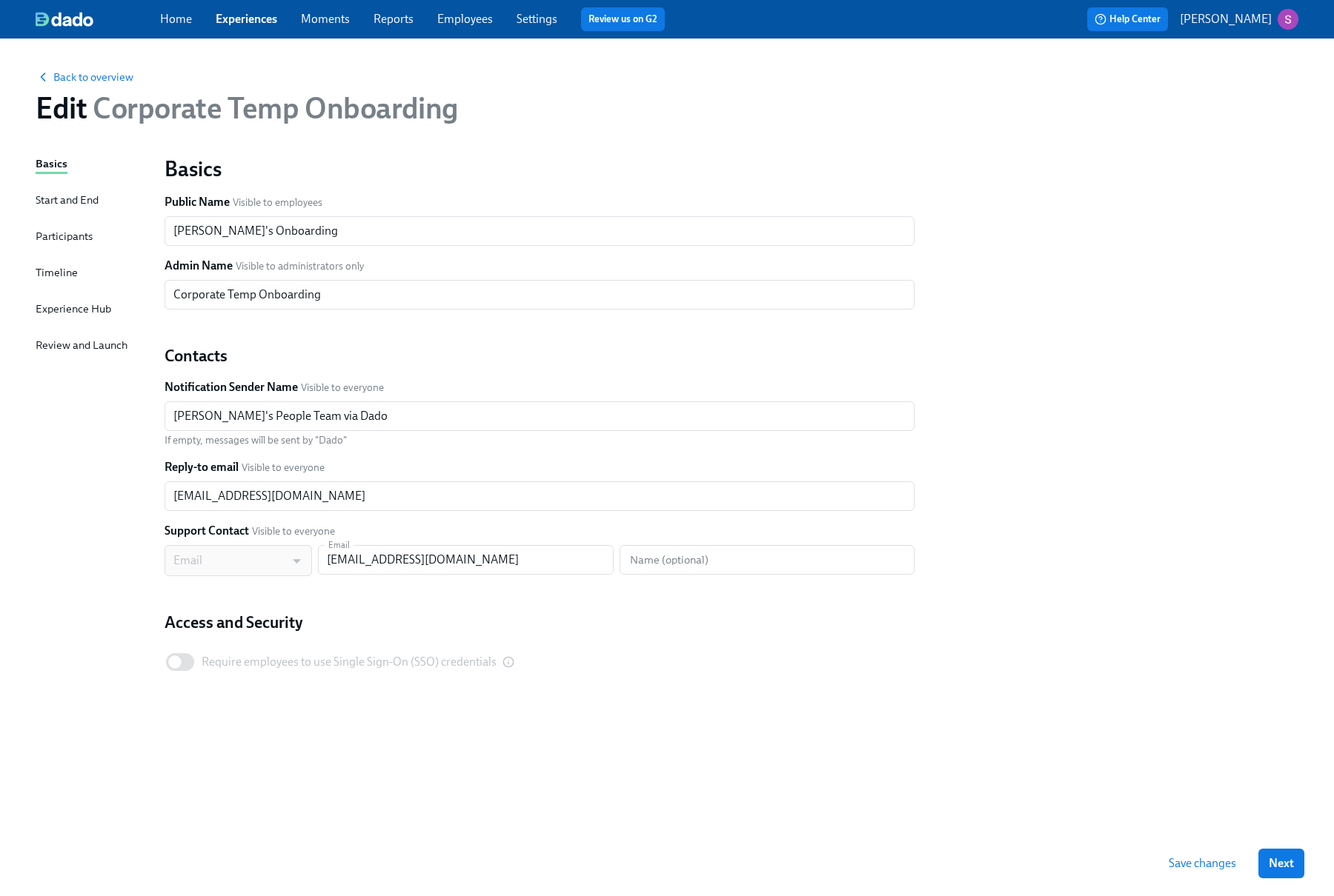
click at [51, 282] on div "Timeline" at bounding box center [56, 274] width 42 height 18
click at [48, 272] on div "Timeline" at bounding box center [56, 273] width 42 height 17
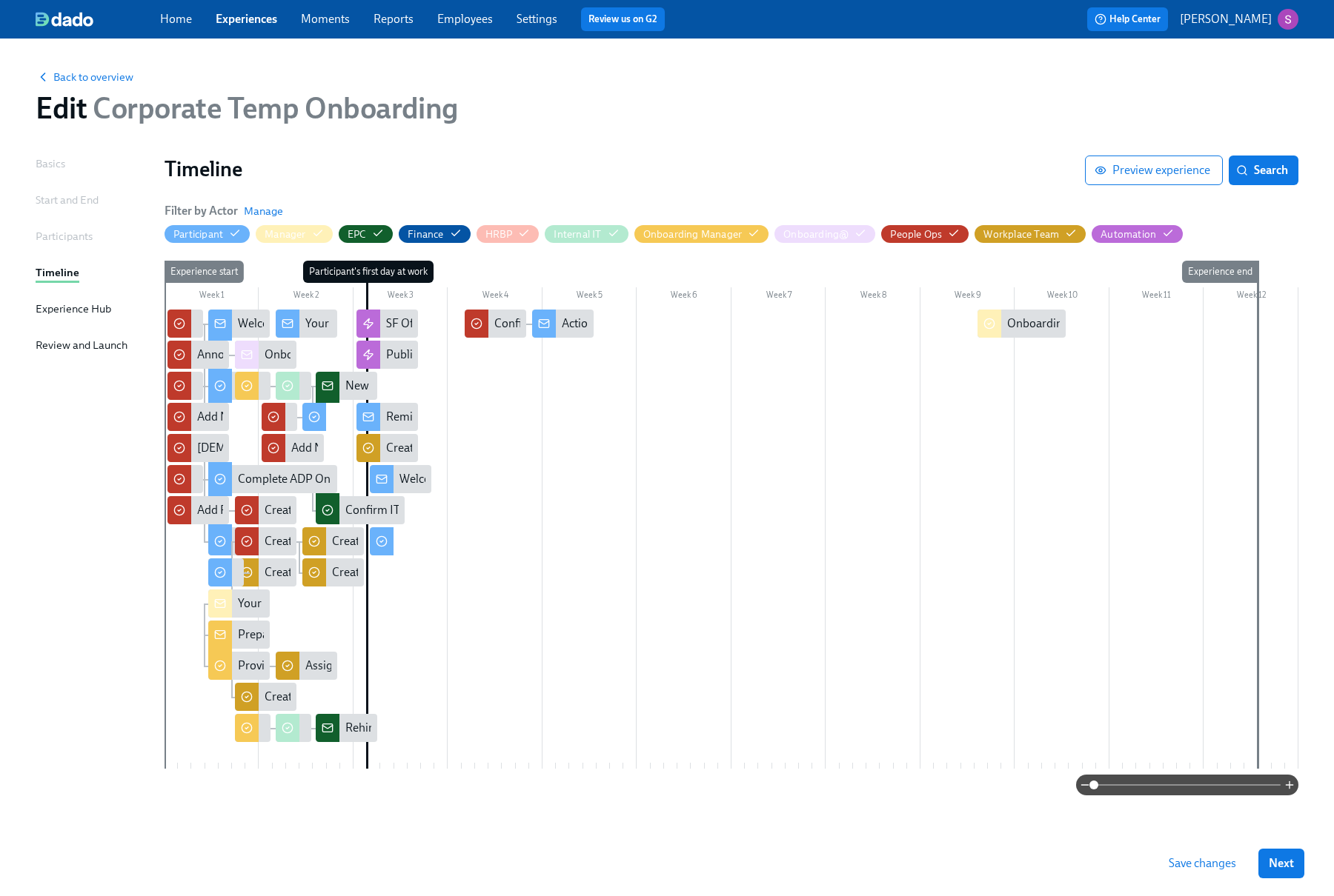
click at [49, 308] on div "Experience Hub" at bounding box center [73, 309] width 75 height 17
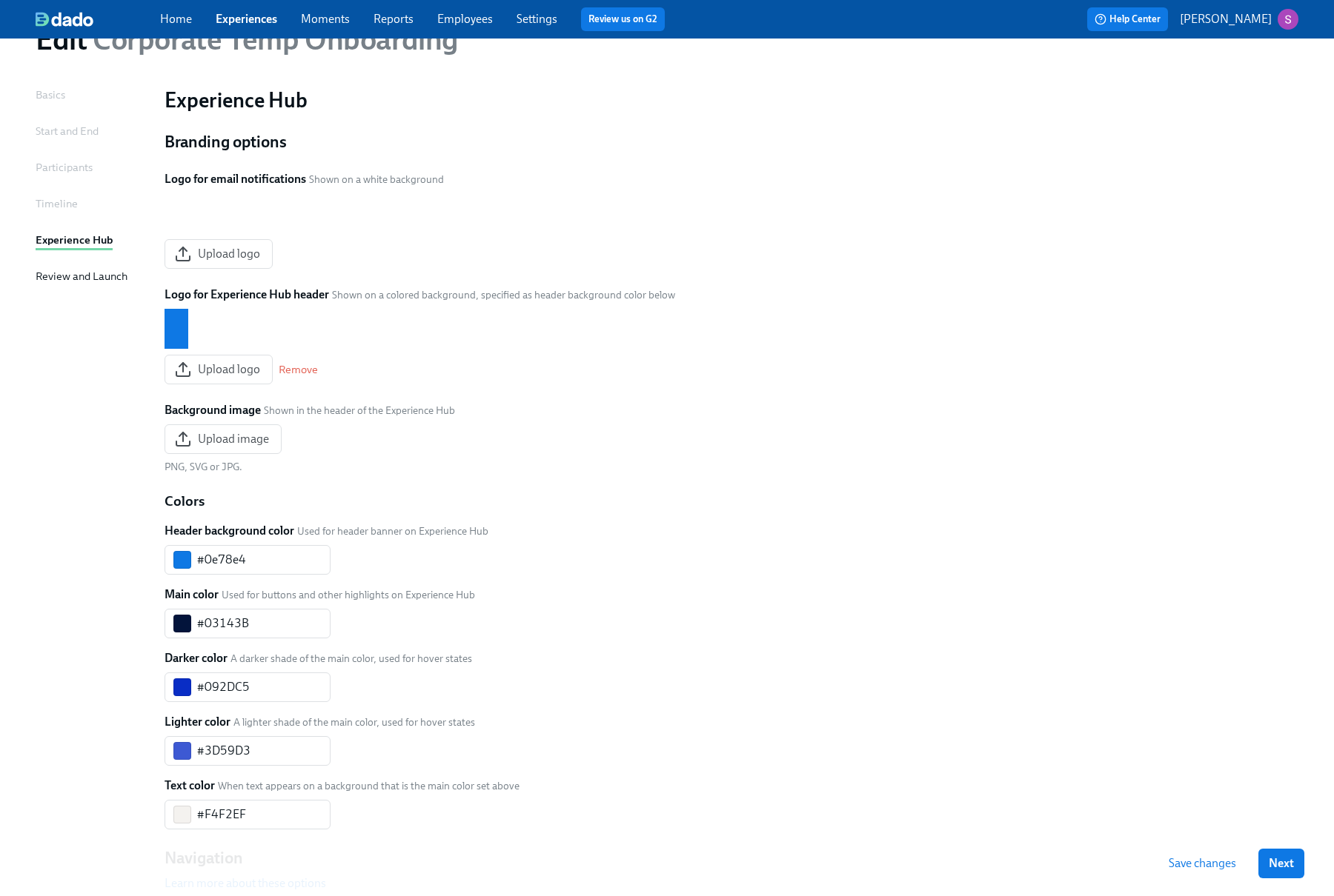
scroll to position [21, 0]
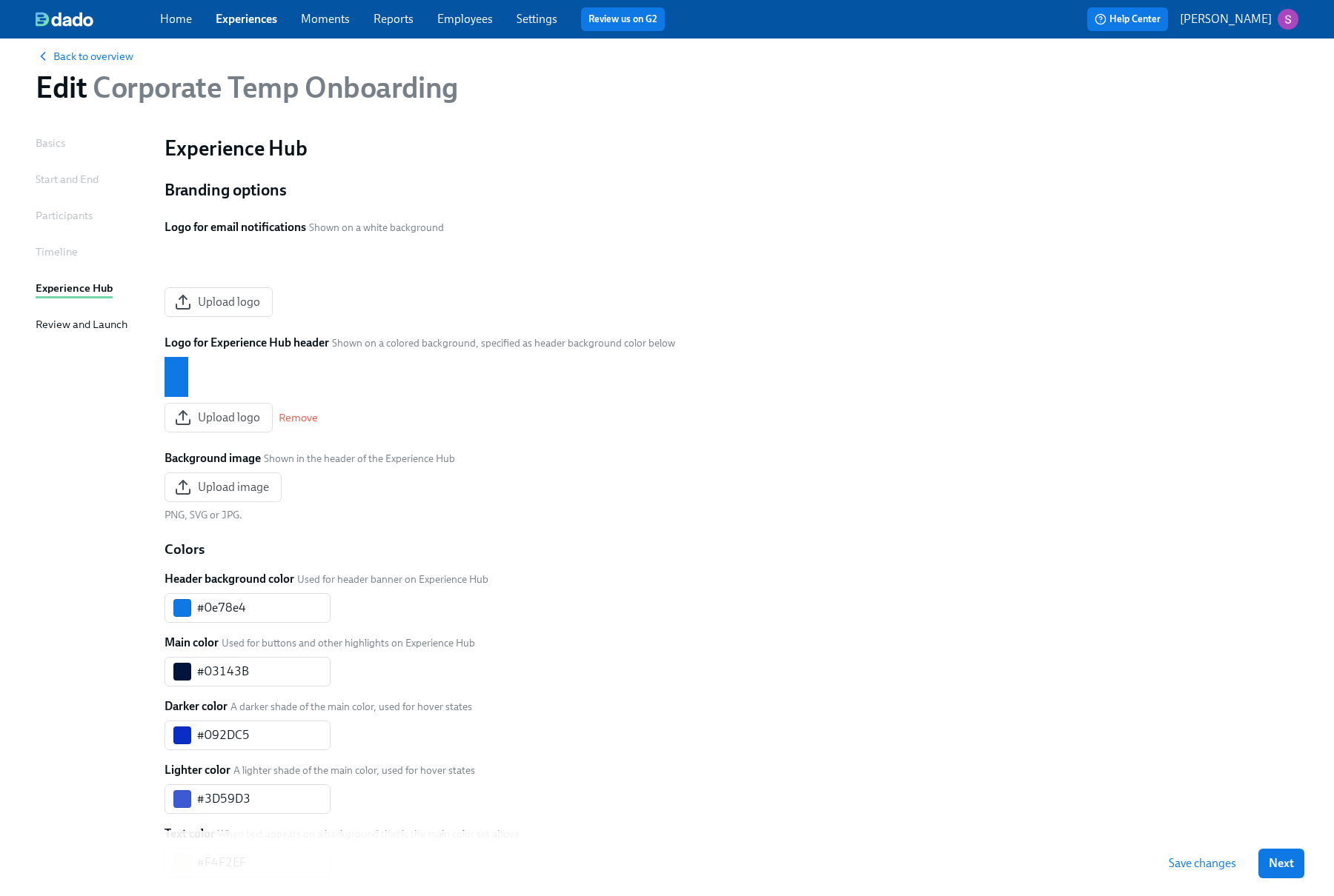
click at [59, 322] on div "Review and Launch" at bounding box center [81, 324] width 92 height 17
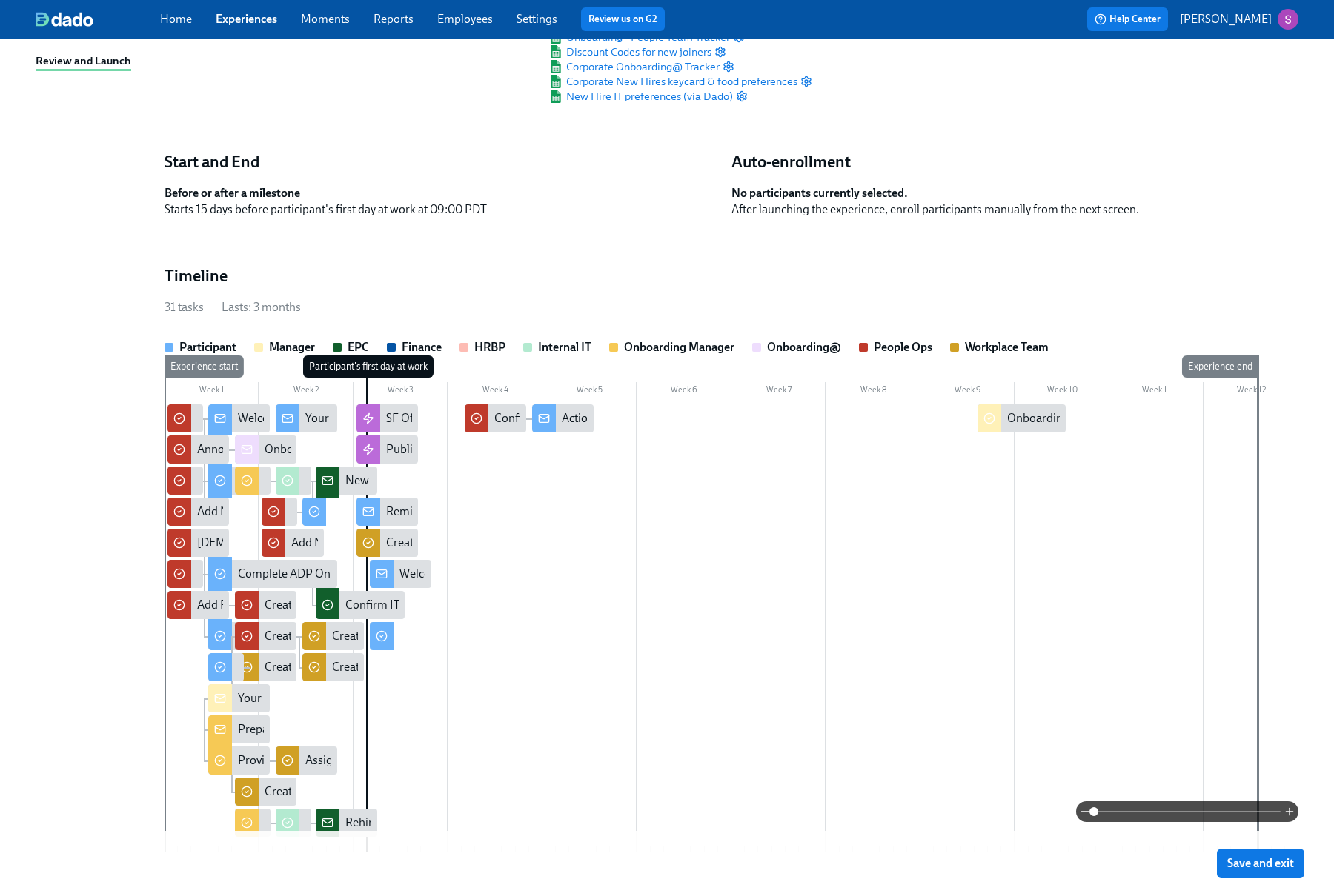
scroll to position [240, 0]
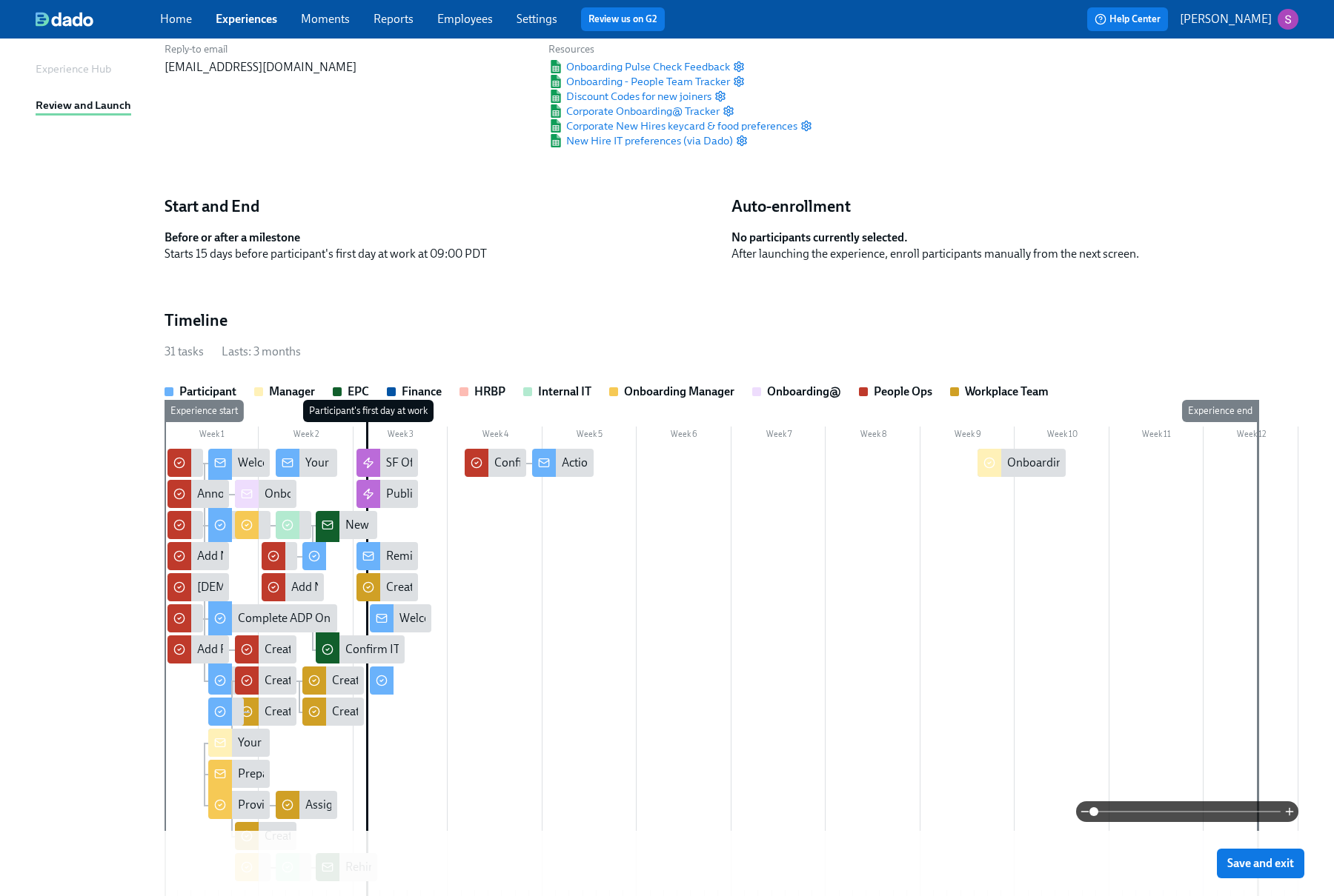
click at [1202, 547] on div at bounding box center [732, 673] width 1134 height 448
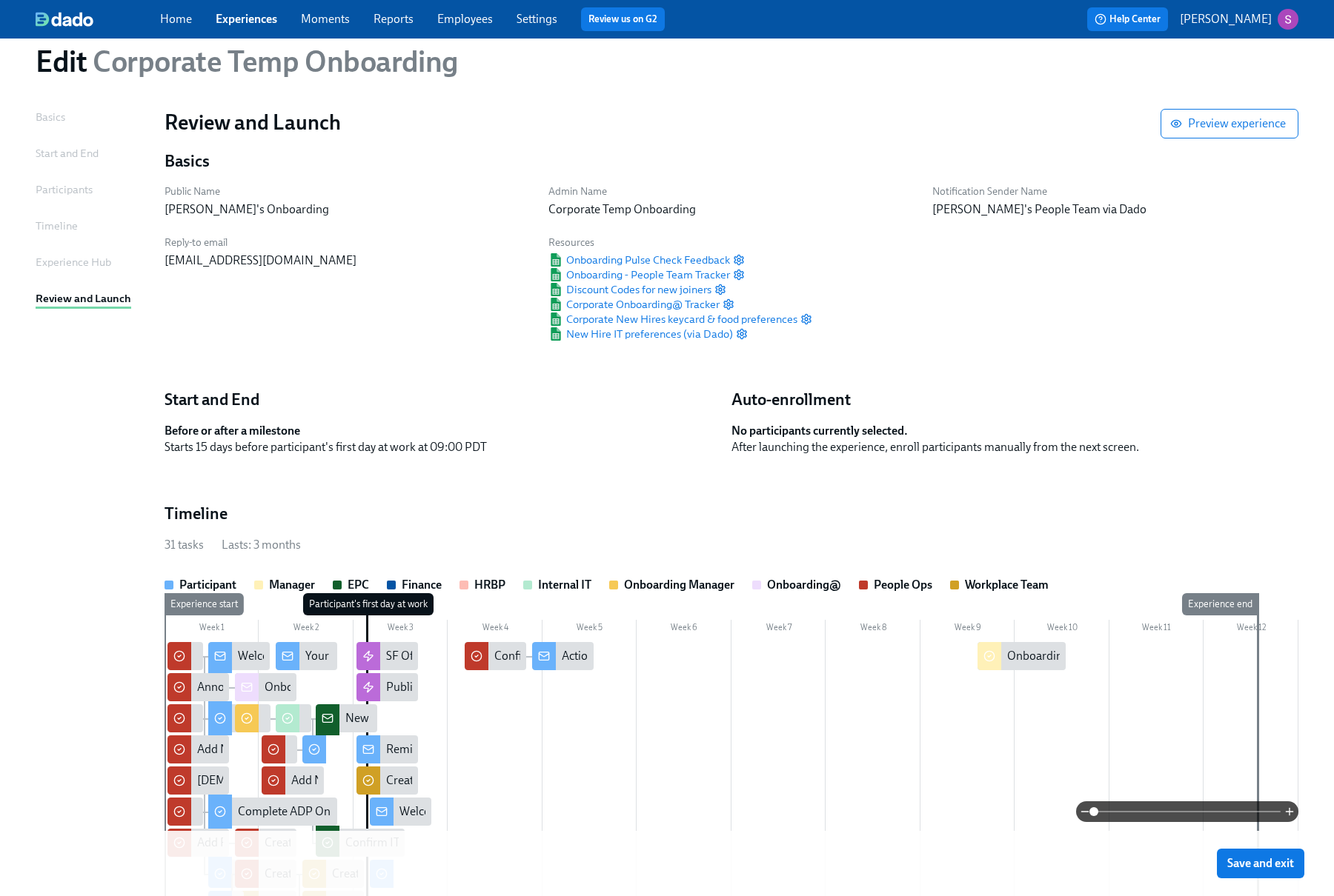
scroll to position [0, 0]
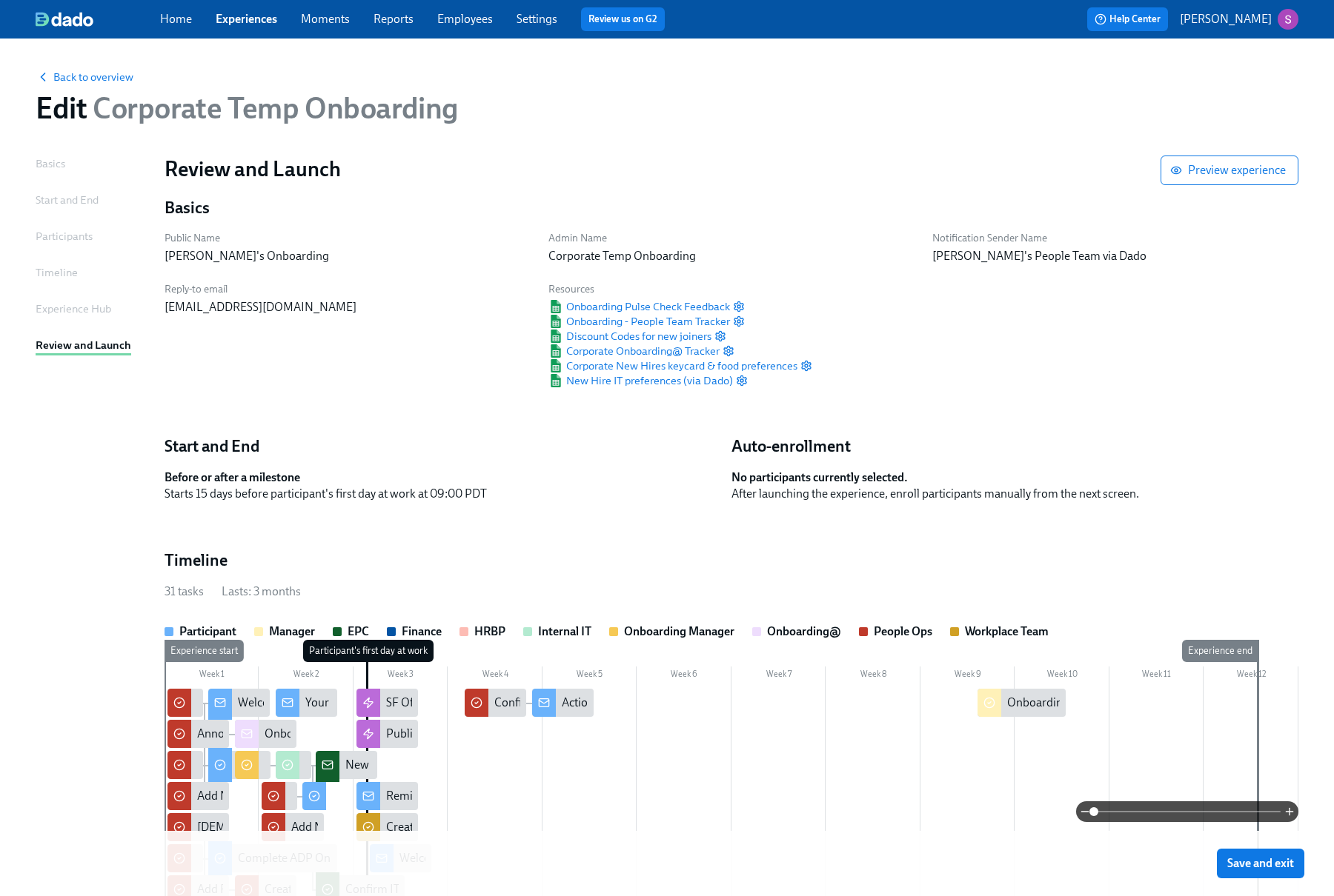
click at [46, 272] on div "Timeline" at bounding box center [56, 273] width 42 height 17
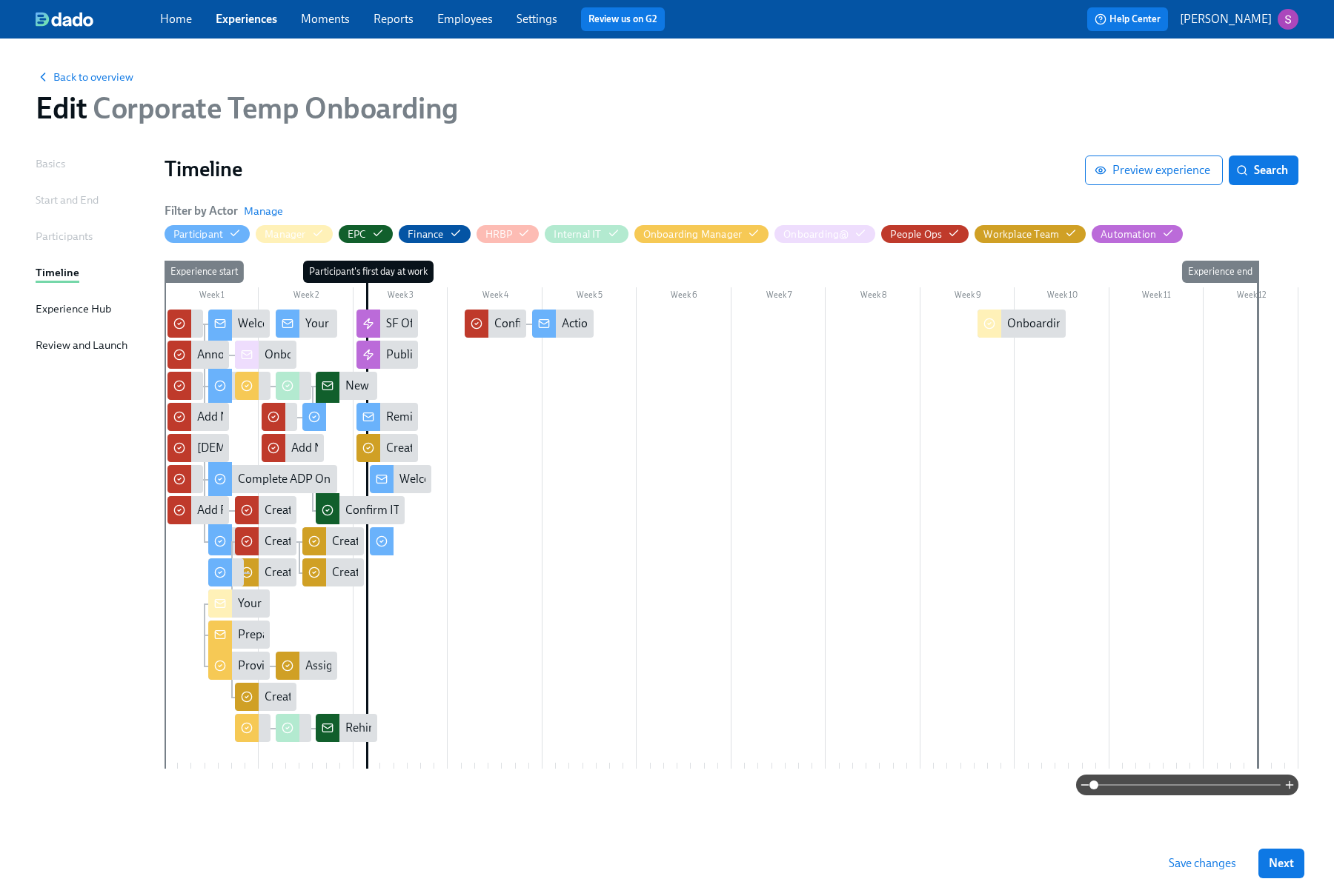
click at [60, 198] on div "Start and End" at bounding box center [67, 200] width 63 height 17
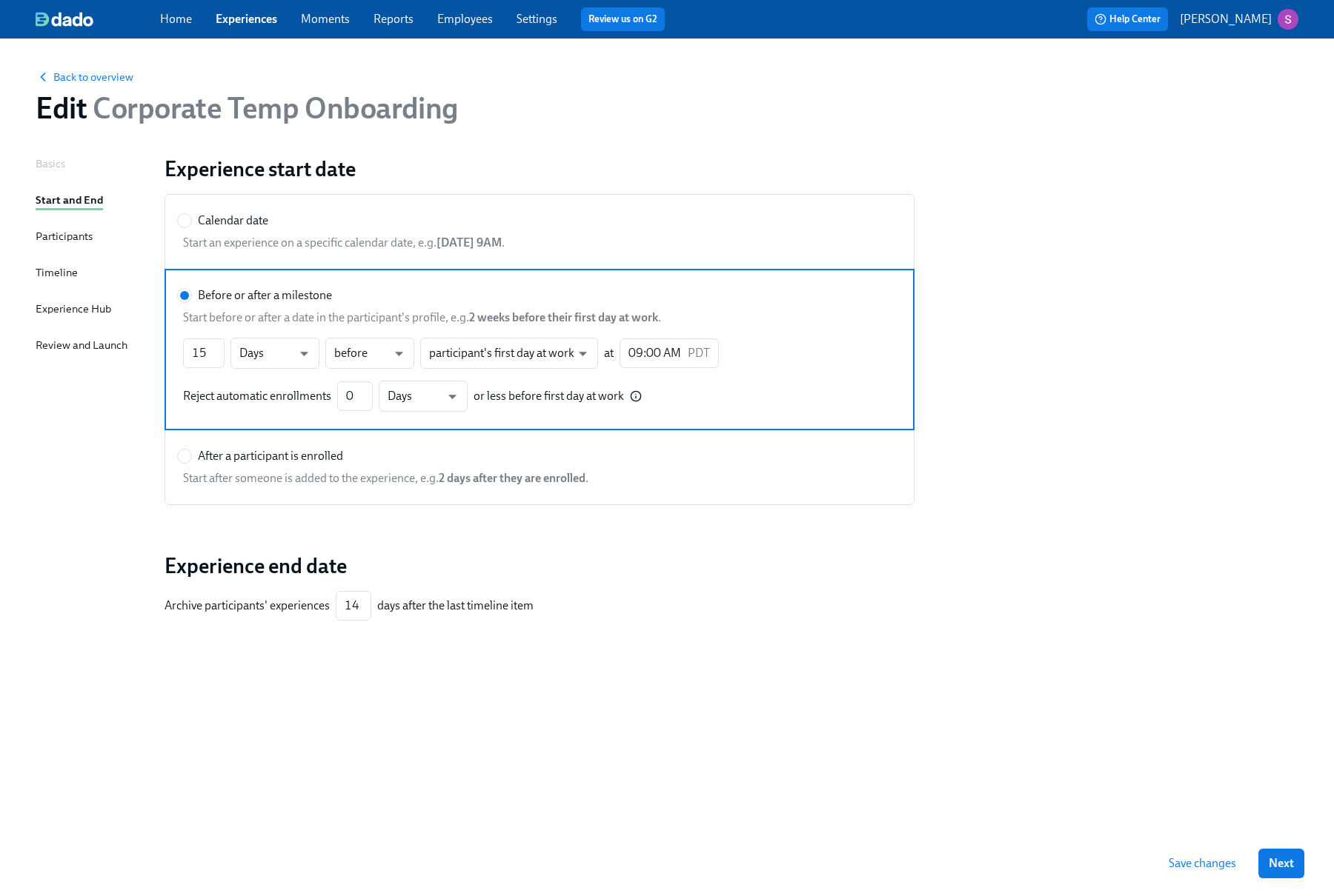
click at [46, 160] on div "Basics" at bounding box center [50, 164] width 30 height 17
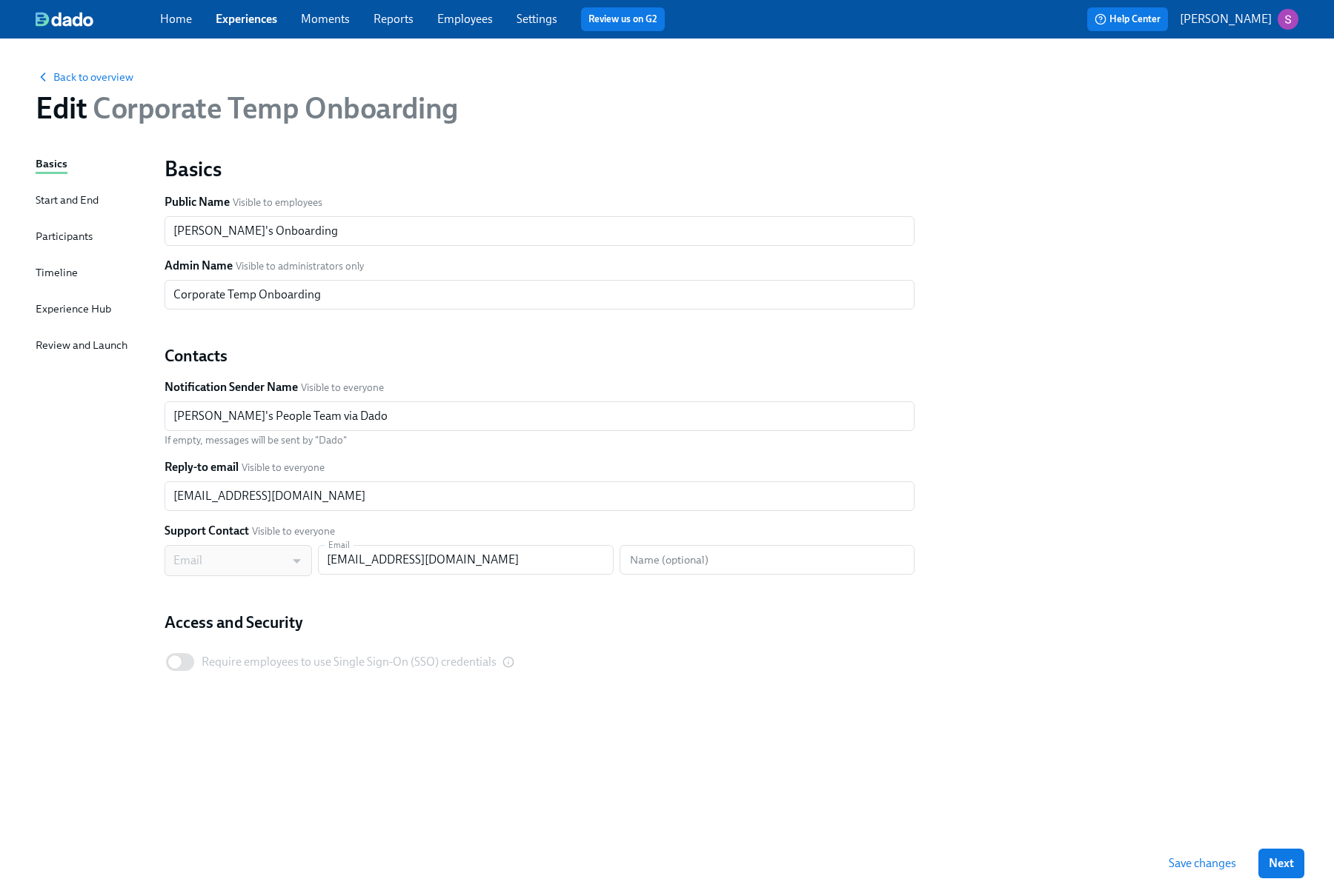
click at [65, 201] on div "Start and End" at bounding box center [67, 200] width 63 height 17
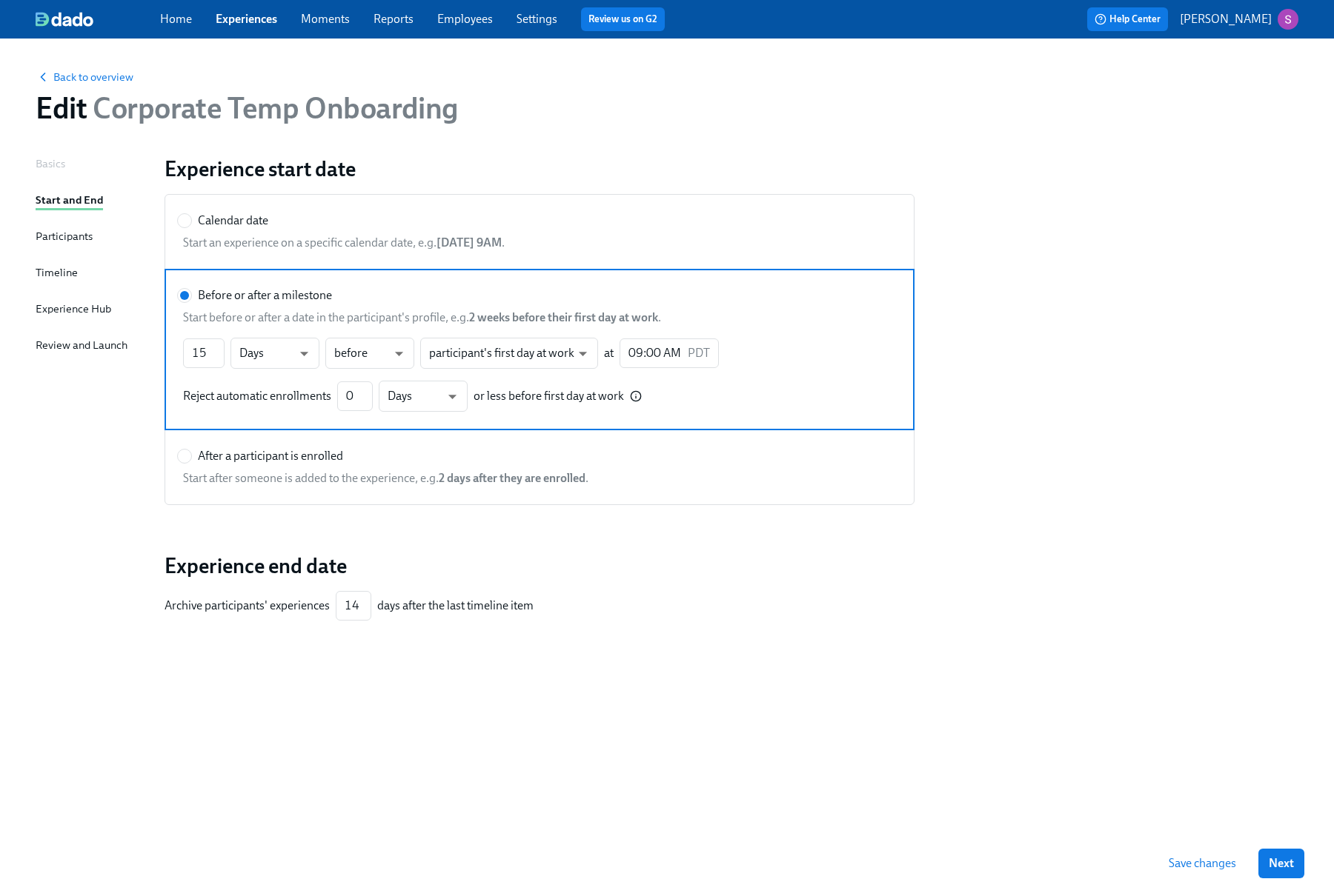
click at [61, 237] on div "Participants" at bounding box center [64, 237] width 57 height 17
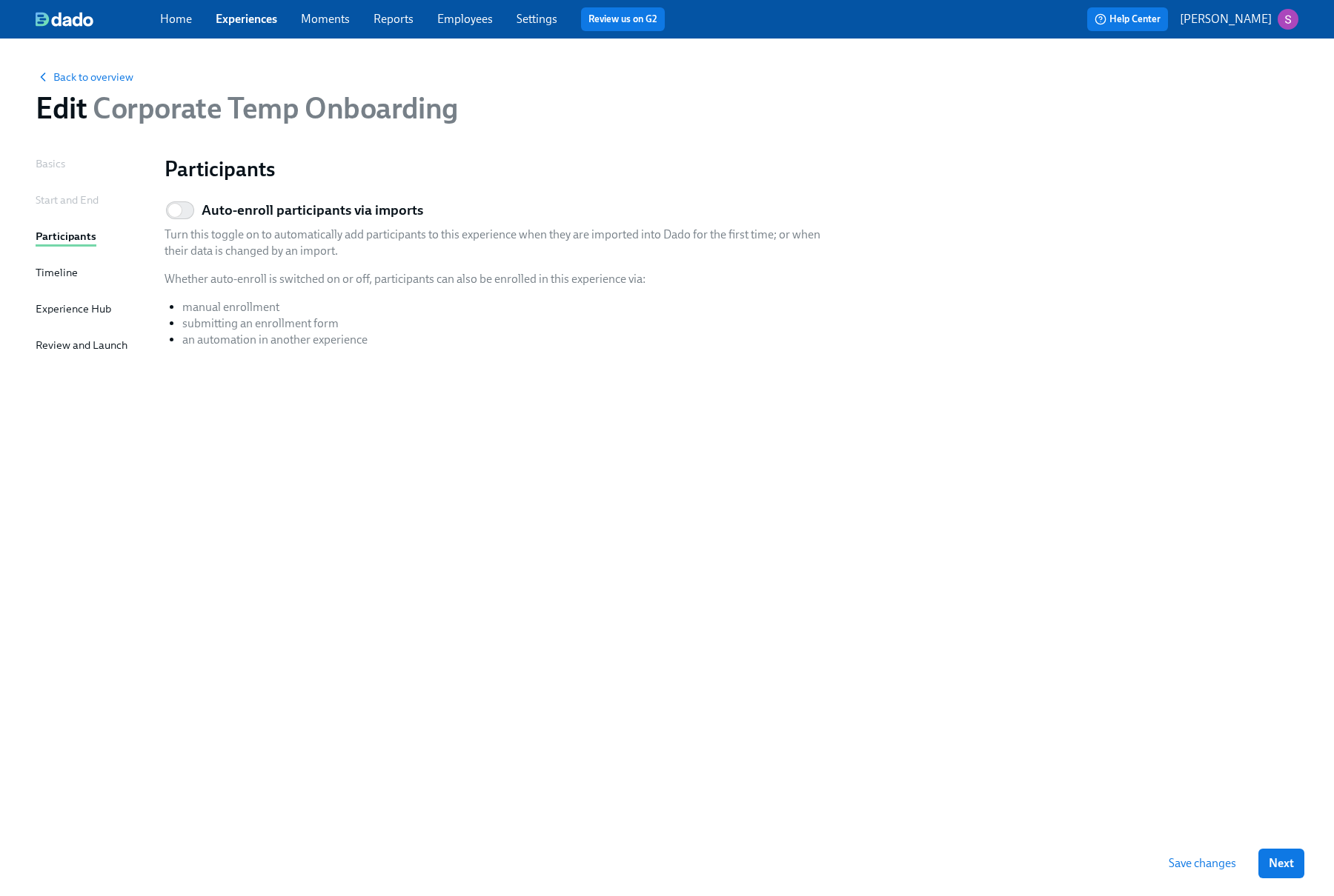
click at [56, 281] on div "Timeline" at bounding box center [56, 274] width 42 height 18
click at [53, 271] on div "Timeline" at bounding box center [56, 273] width 42 height 17
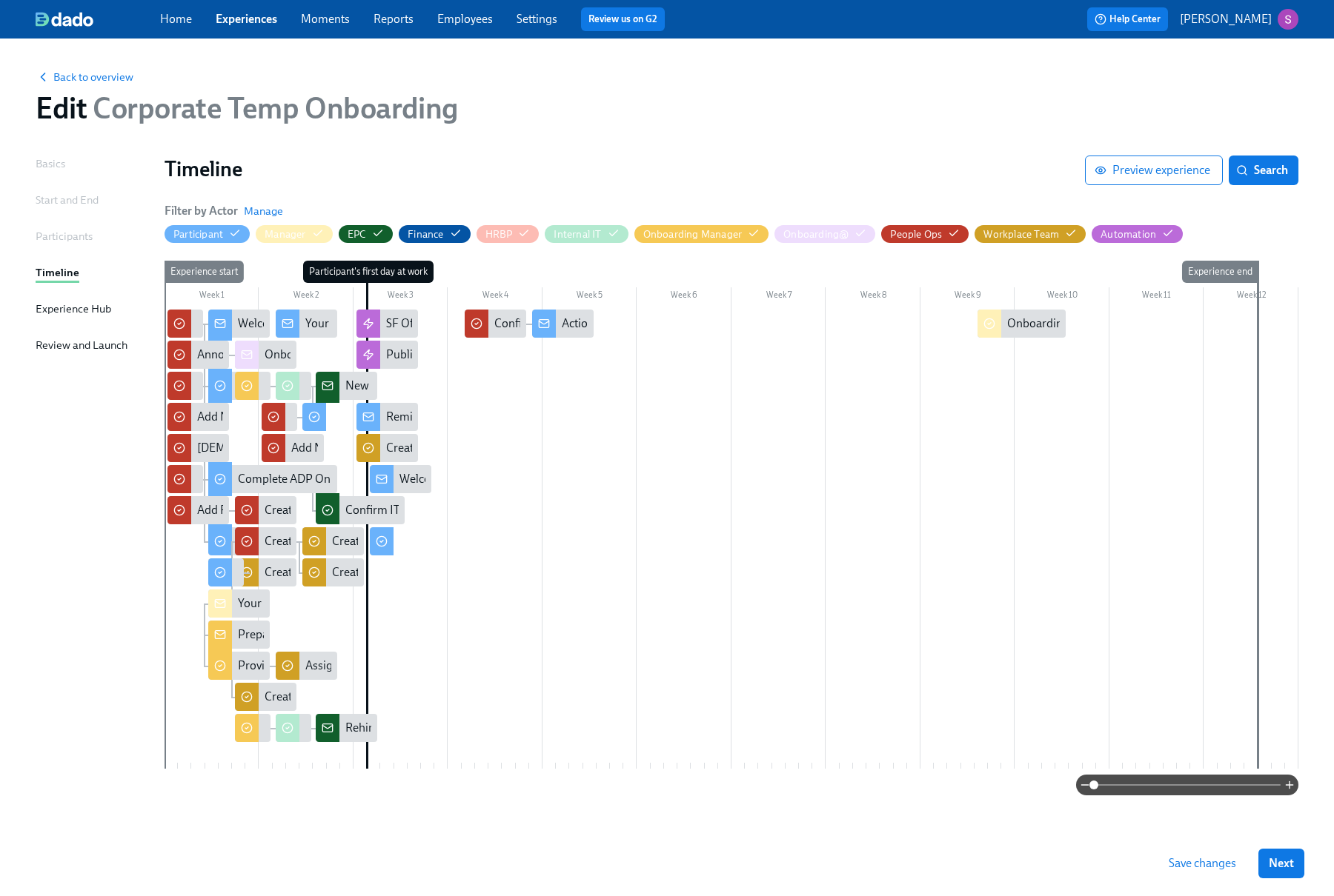
click at [508, 565] on div at bounding box center [732, 539] width 1134 height 459
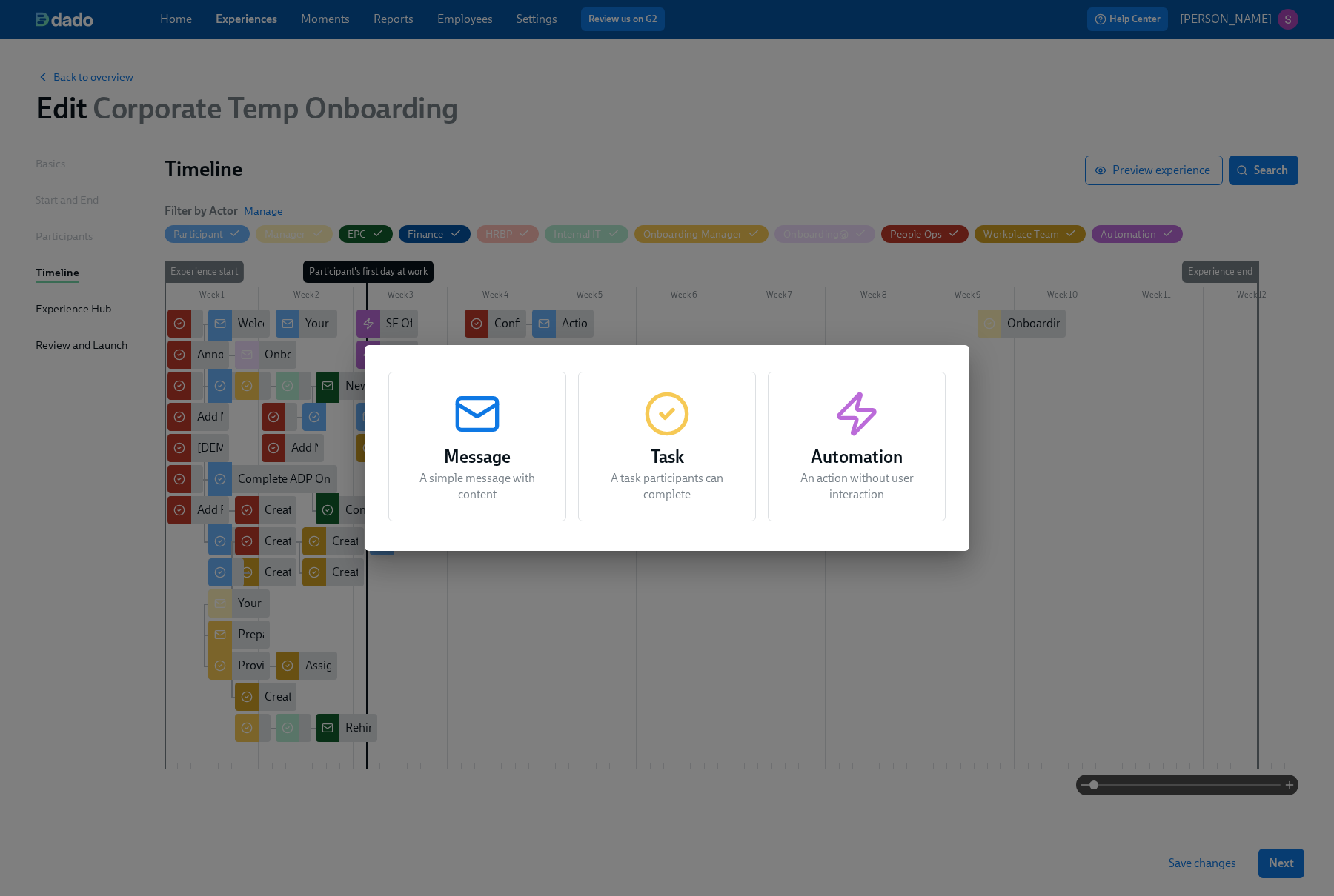
click at [669, 425] on icon "button" at bounding box center [666, 414] width 47 height 47
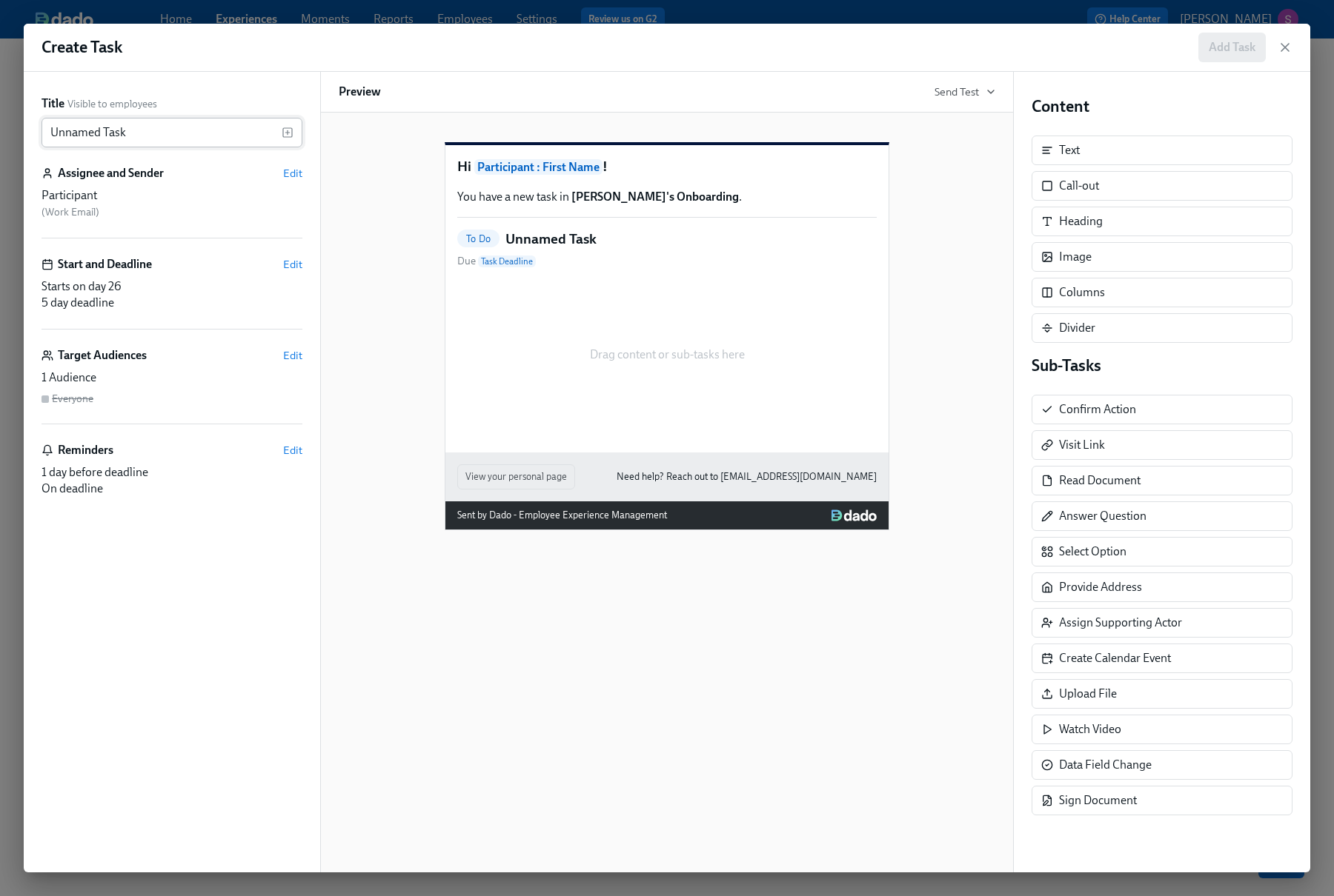
click at [246, 130] on input "Unnamed Task" at bounding box center [161, 132] width 240 height 30
drag, startPoint x: 246, startPoint y: 130, endPoint x: 47, endPoint y: 131, distance: 199.0
click at [47, 131] on input "Unnamed Task" at bounding box center [161, 132] width 240 height 30
type input "Approaching 90 Days"
click at [291, 175] on span "Edit" at bounding box center [292, 174] width 19 height 15
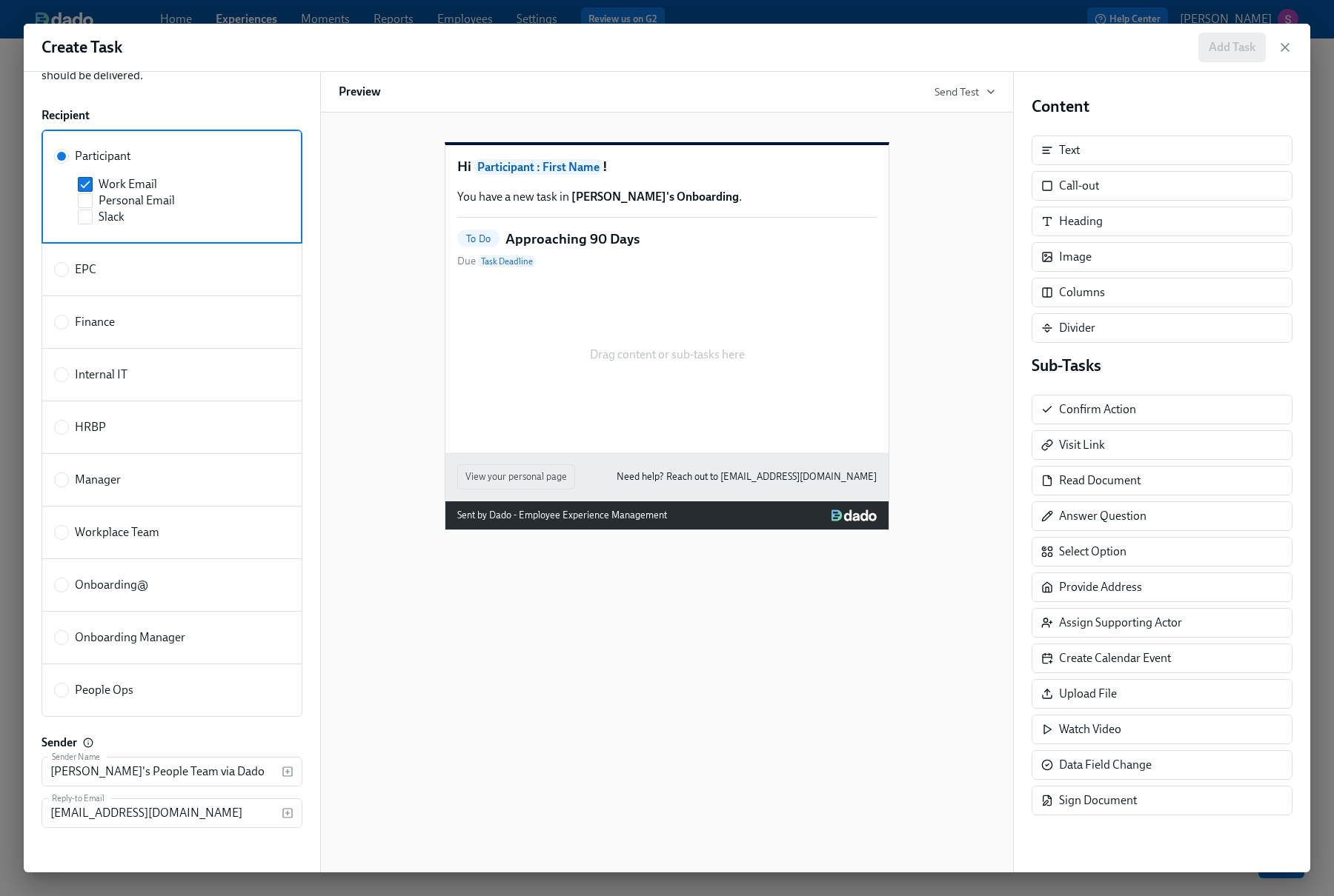
scroll to position [93, 0]
click at [68, 692] on label "People Ops" at bounding box center [94, 688] width 79 height 17
click at [68, 692] on input "People Ops" at bounding box center [61, 688] width 13 height 13
radio input "true"
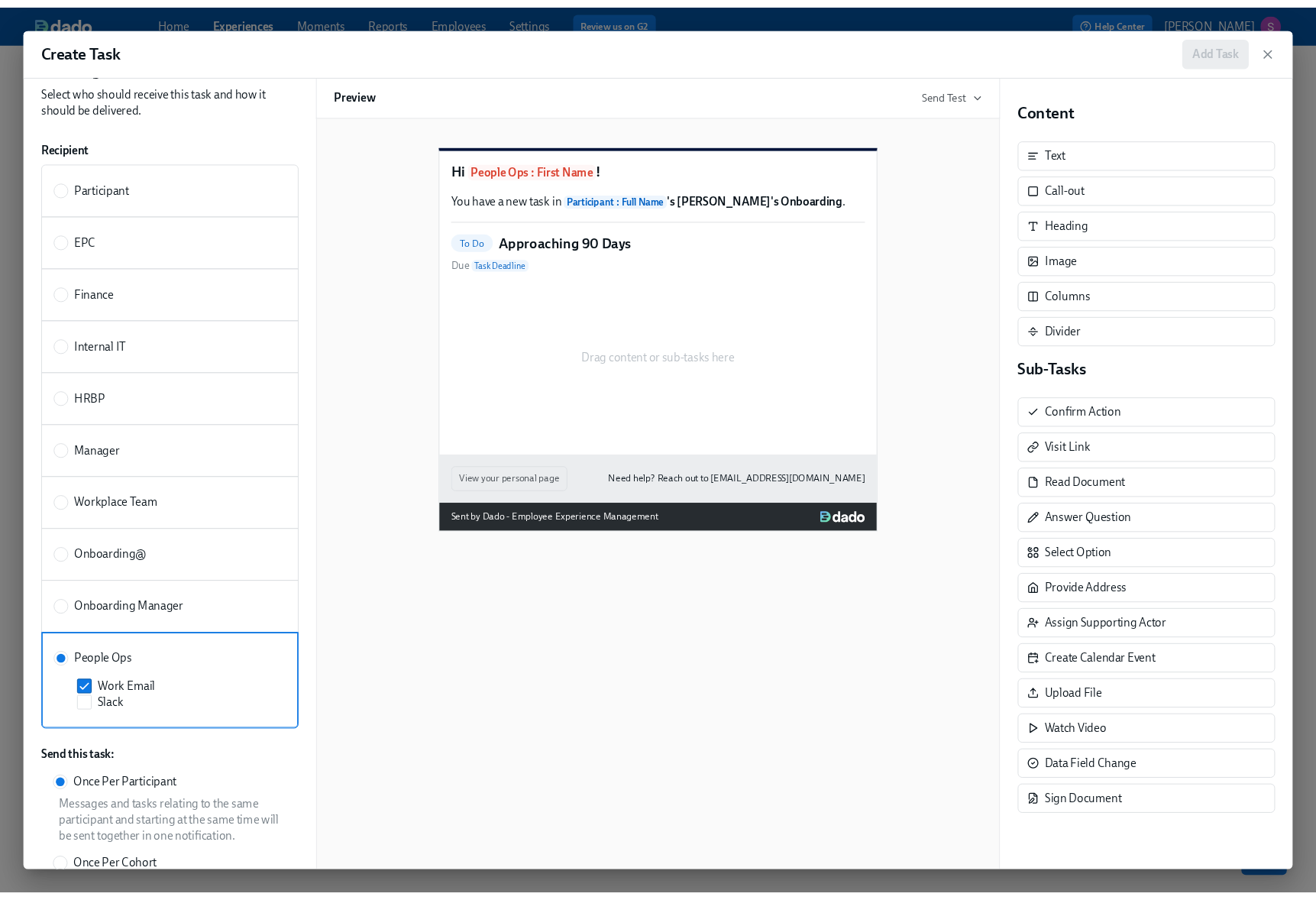
scroll to position [0, 0]
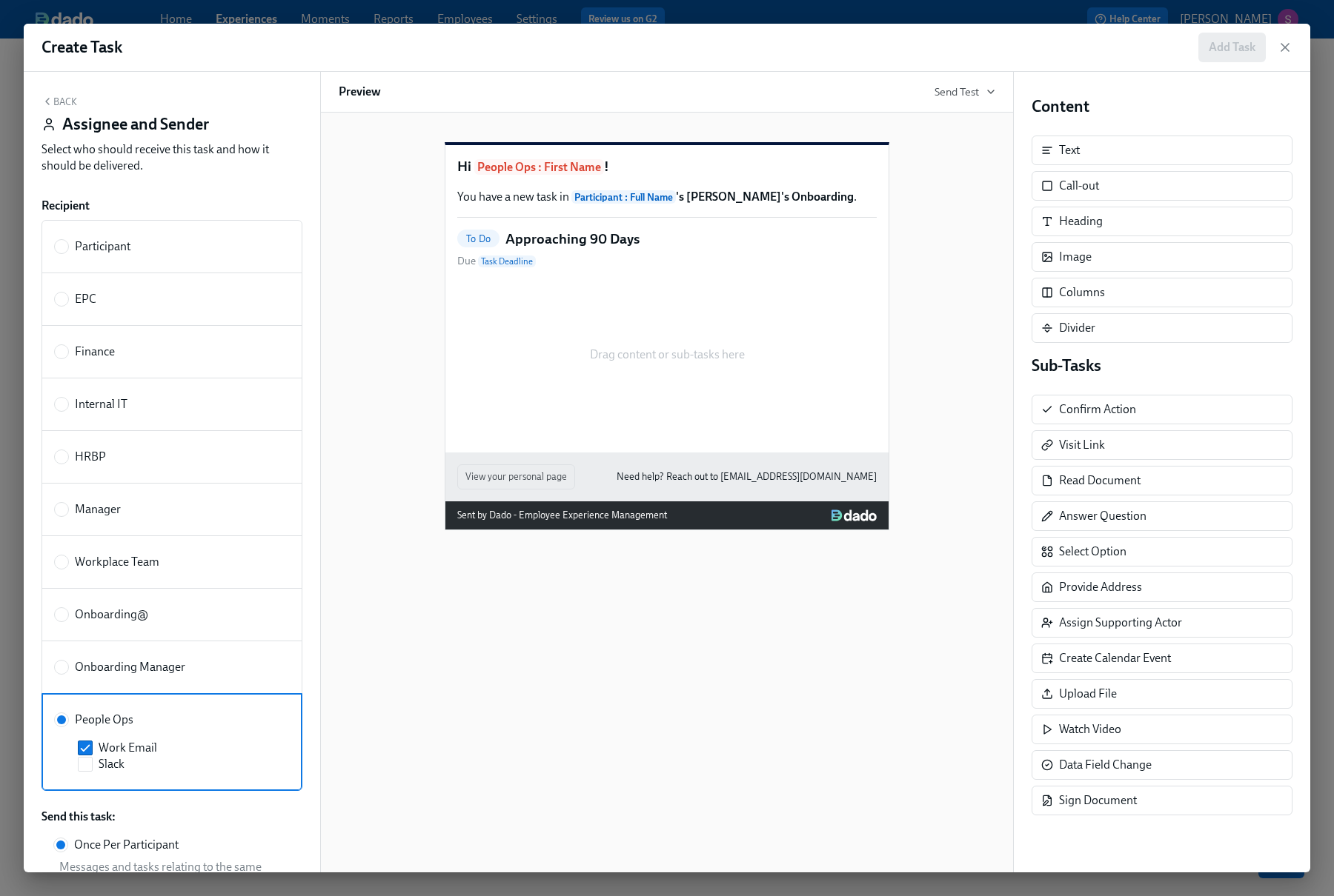
click at [63, 97] on button "Back" at bounding box center [59, 102] width 36 height 12
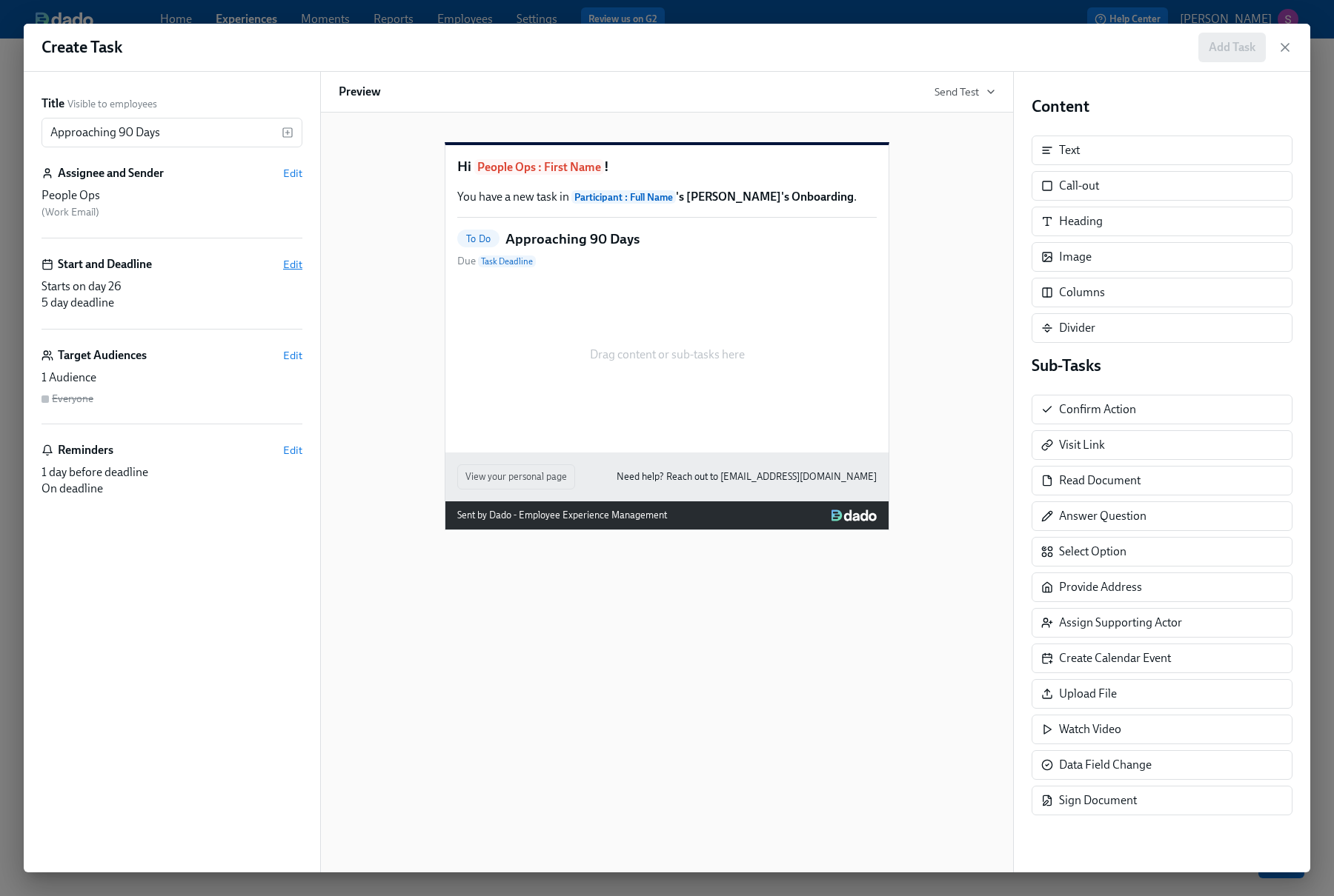
click at [289, 266] on span "Edit" at bounding box center [292, 265] width 19 height 15
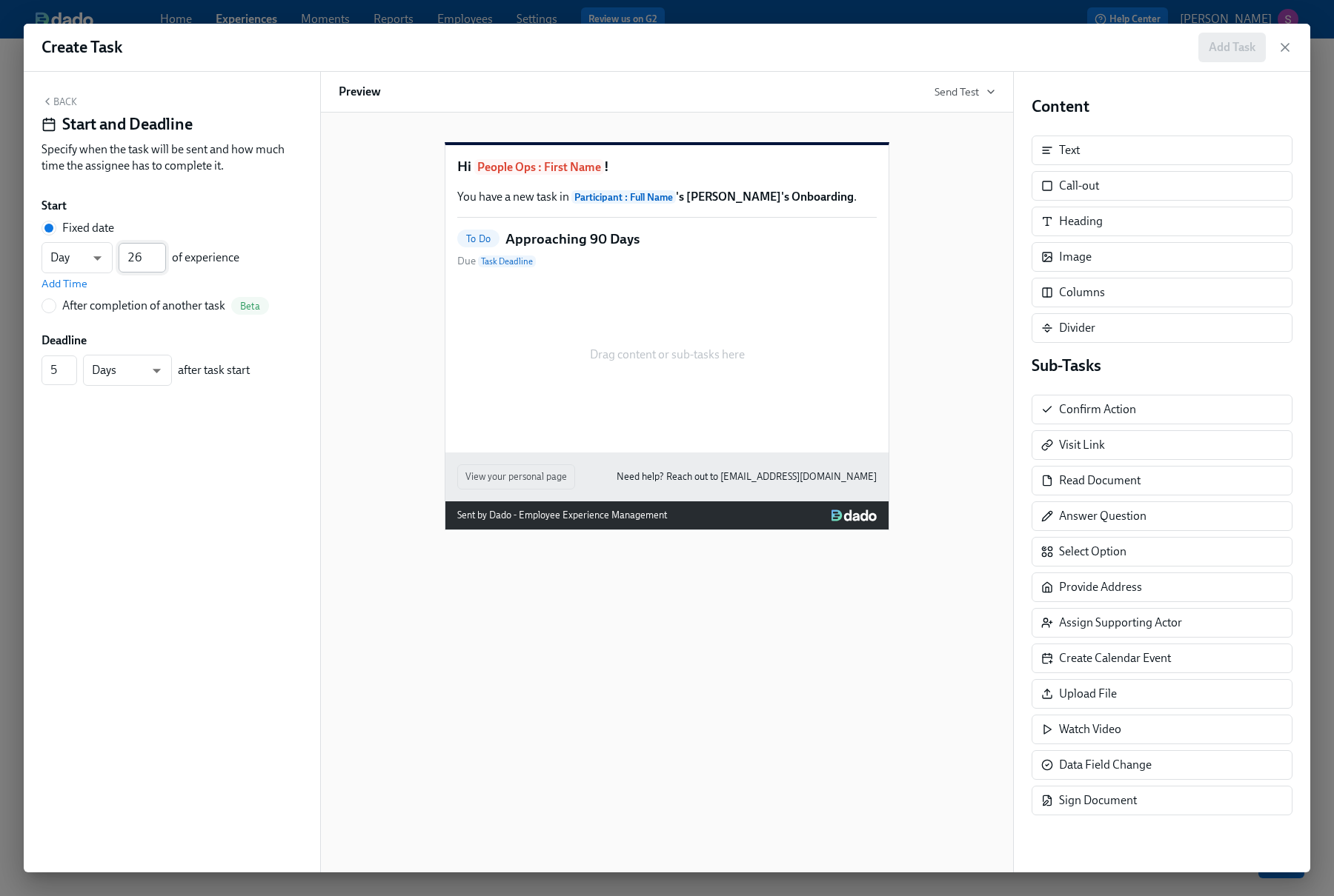
click at [137, 261] on input "26" at bounding box center [142, 258] width 47 height 30
click at [159, 254] on input "27" at bounding box center [142, 258] width 47 height 30
click at [159, 254] on input "28" at bounding box center [142, 258] width 47 height 30
click at [159, 254] on input "29" at bounding box center [142, 258] width 47 height 30
click at [159, 254] on input "30" at bounding box center [142, 258] width 47 height 30
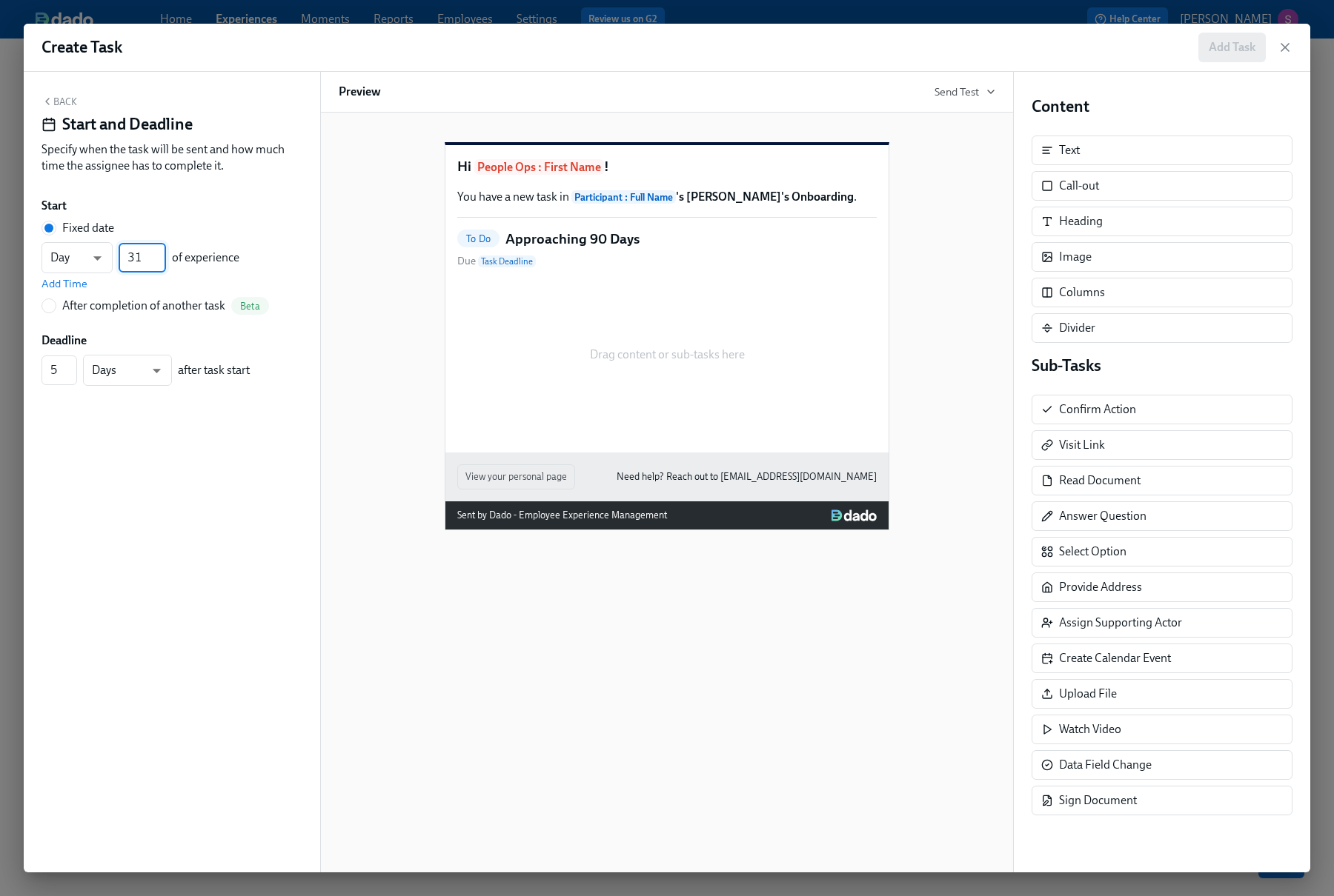
click at [159, 254] on input "31" at bounding box center [142, 258] width 47 height 30
click at [159, 254] on input "32" at bounding box center [142, 258] width 47 height 30
click at [159, 254] on input "33" at bounding box center [142, 258] width 47 height 30
click at [159, 254] on input "34" at bounding box center [142, 258] width 47 height 30
click at [159, 254] on input "35" at bounding box center [142, 258] width 47 height 30
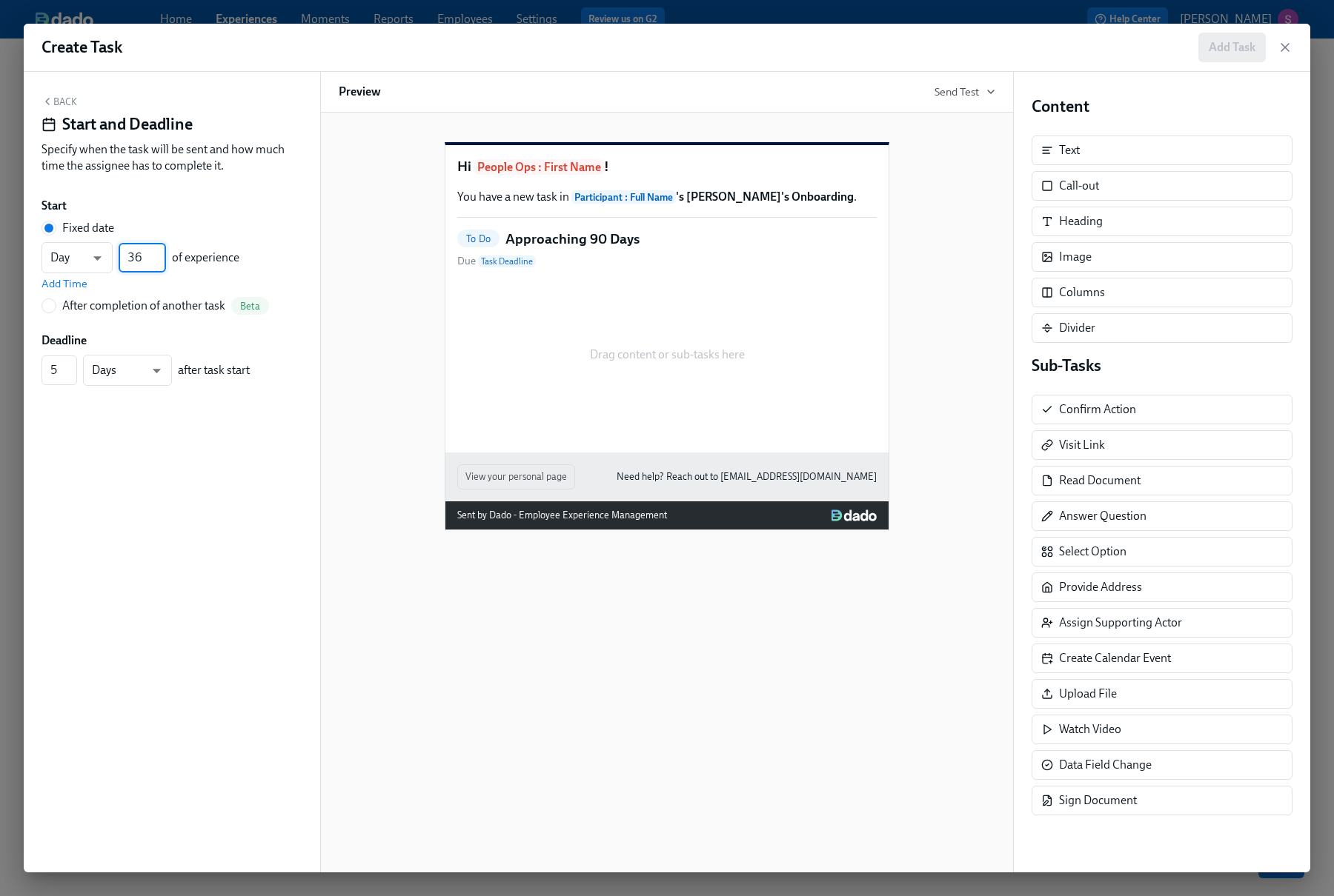
click at [159, 254] on input "36" at bounding box center [142, 258] width 47 height 30
click at [159, 254] on input "37" at bounding box center [142, 258] width 47 height 30
click at [159, 254] on input "38" at bounding box center [142, 258] width 47 height 30
click at [159, 254] on input "39" at bounding box center [142, 258] width 47 height 30
click at [159, 254] on input "40" at bounding box center [142, 258] width 47 height 30
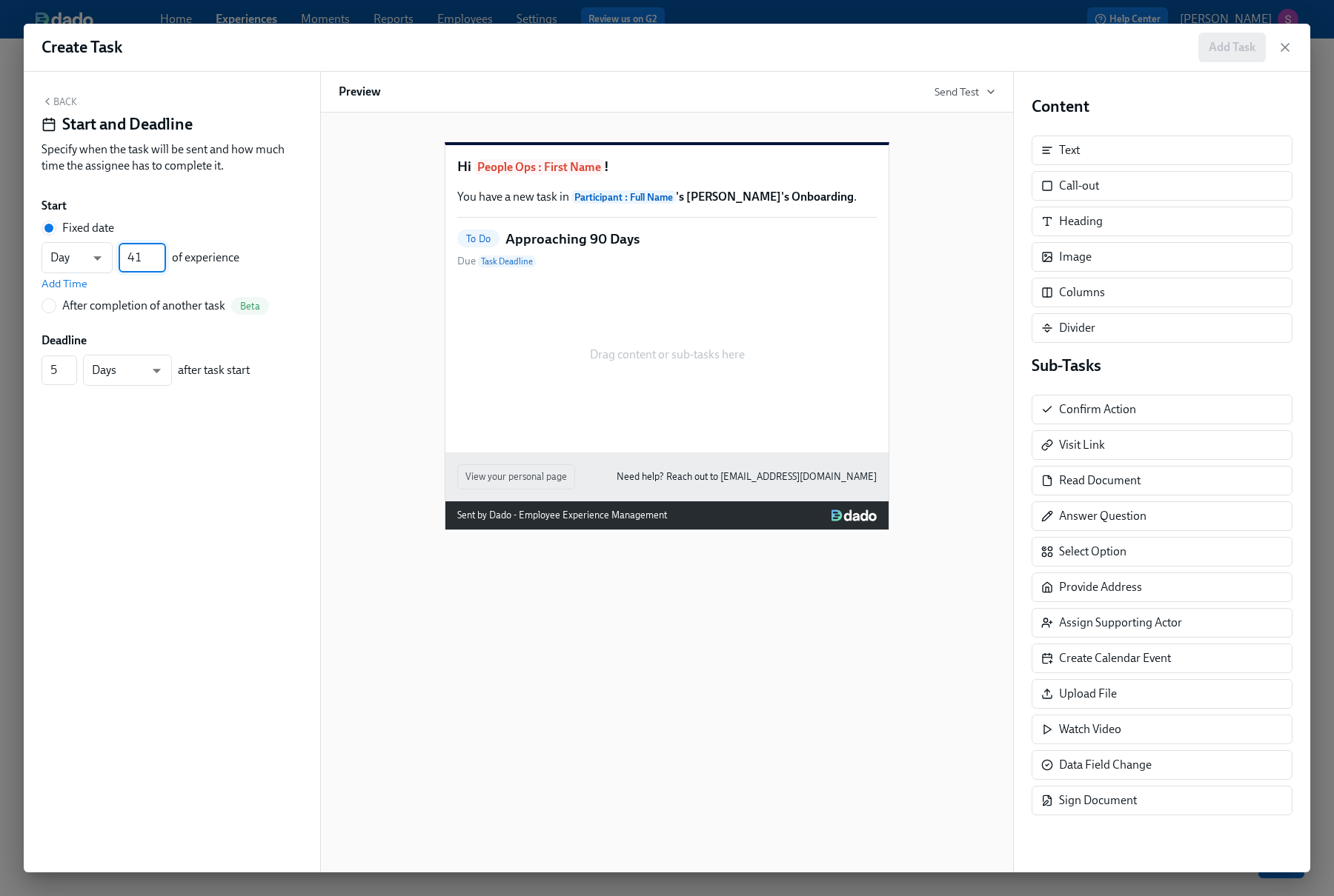
click at [159, 254] on input "41" at bounding box center [142, 258] width 47 height 30
click at [159, 254] on input "42" at bounding box center [142, 258] width 47 height 30
click at [159, 254] on input "43" at bounding box center [142, 258] width 47 height 30
click at [159, 254] on input "44" at bounding box center [142, 258] width 47 height 30
click at [159, 254] on input "45" at bounding box center [142, 258] width 47 height 30
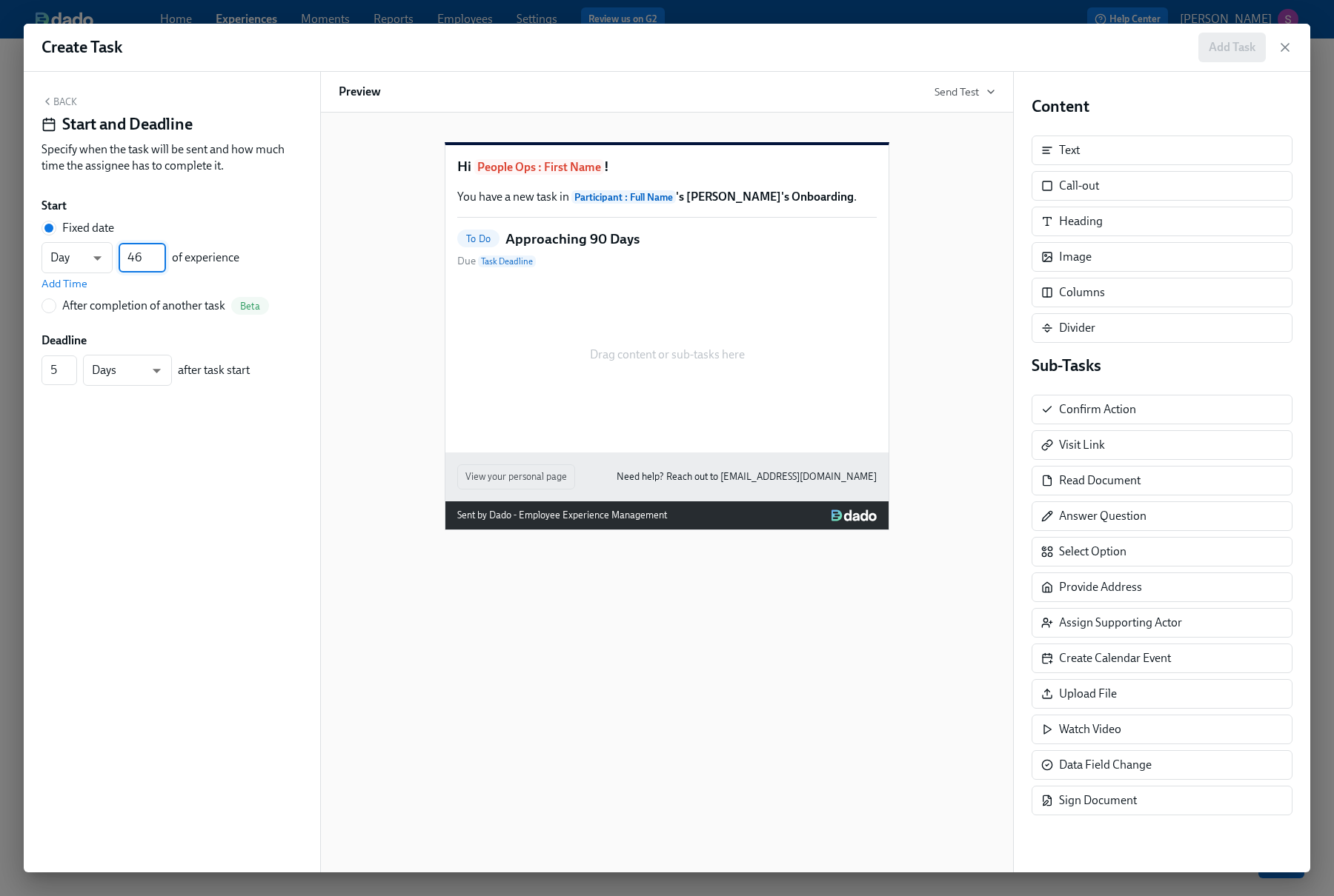
click at [159, 254] on input "46" at bounding box center [142, 258] width 47 height 30
click at [159, 254] on input "47" at bounding box center [142, 258] width 47 height 30
click at [159, 254] on input "48" at bounding box center [142, 258] width 47 height 30
click at [159, 254] on input "49" at bounding box center [142, 258] width 47 height 30
click at [159, 254] on input "50" at bounding box center [142, 258] width 47 height 30
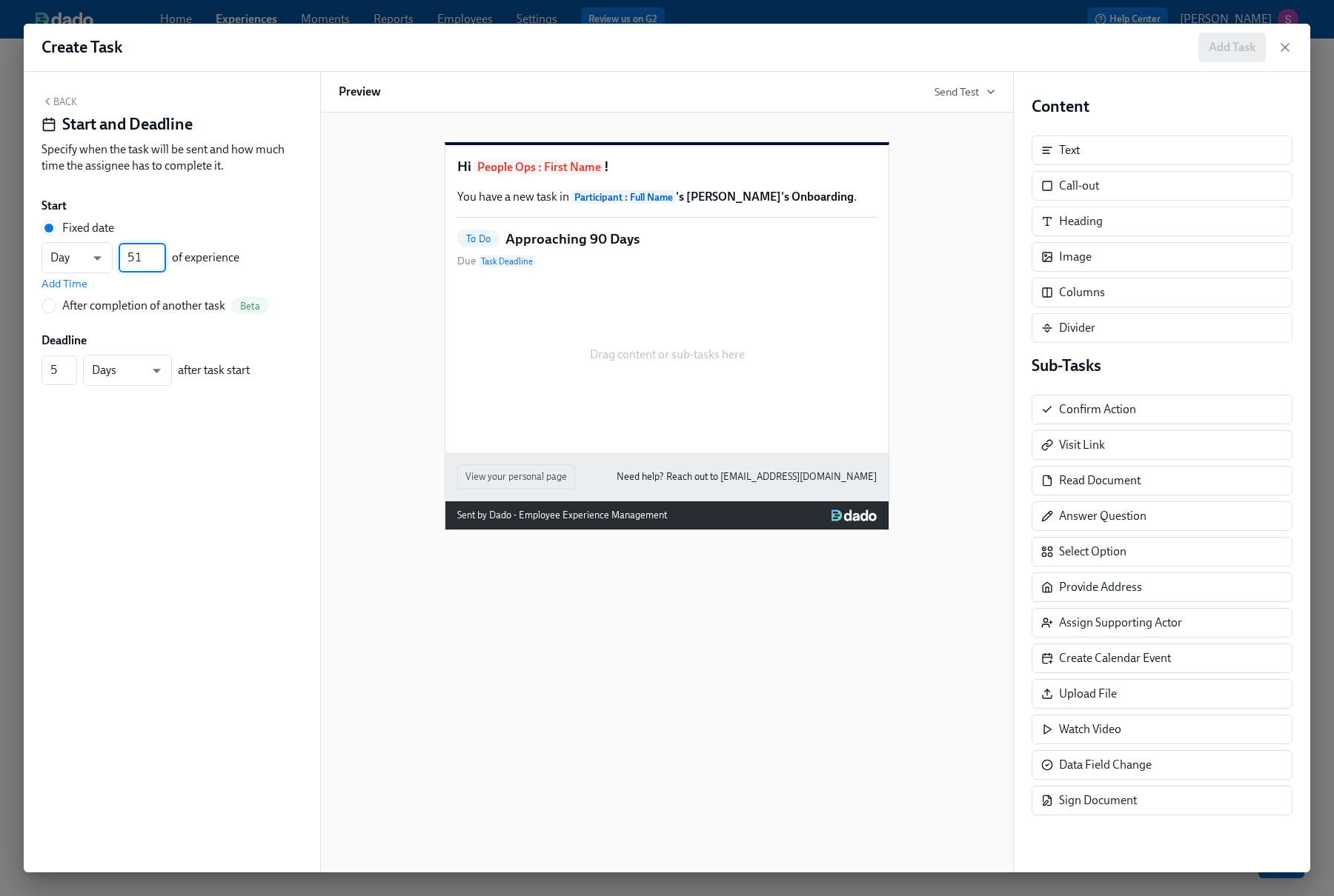
click at [159, 254] on input "51" at bounding box center [142, 258] width 47 height 30
drag, startPoint x: 139, startPoint y: 253, endPoint x: 127, endPoint y: 253, distance: 12.0
click at [127, 253] on input "51" at bounding box center [142, 258] width 47 height 30
type input "80"
click at [228, 228] on div "Fixed date Day d ​ 80 ​ of experience Add Time" at bounding box center [171, 256] width 261 height 71
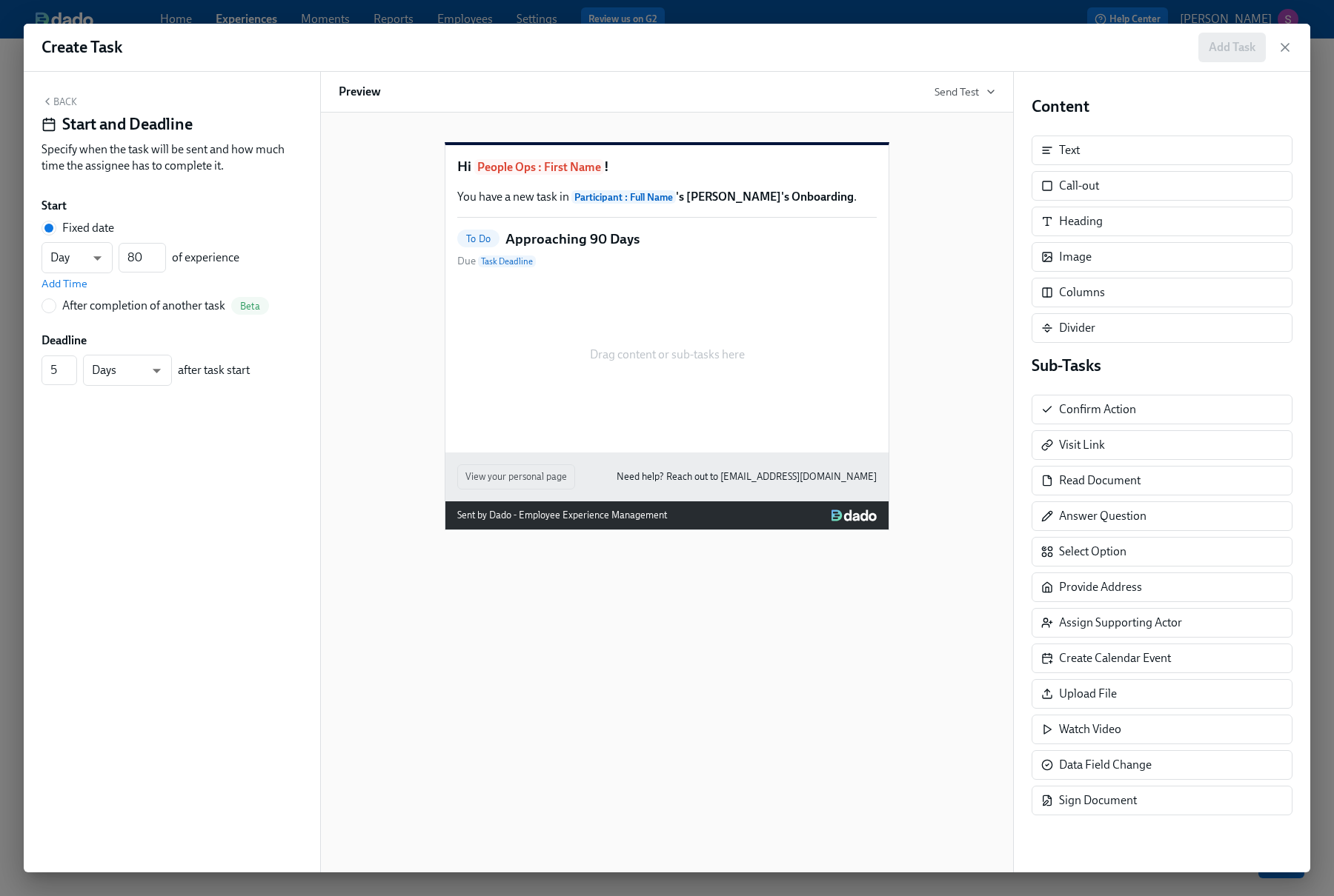
click at [65, 102] on button "Back" at bounding box center [59, 102] width 36 height 12
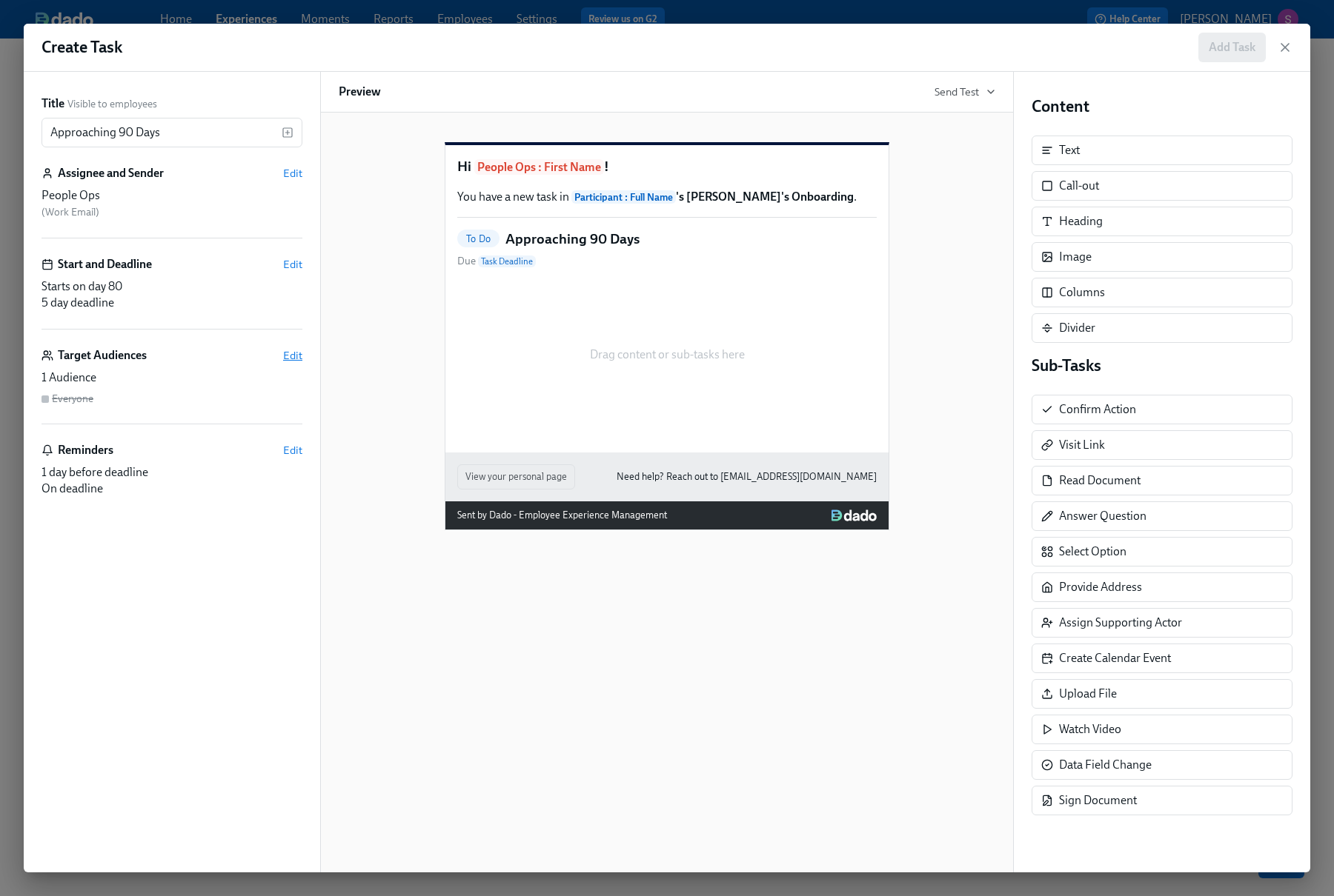
click at [287, 354] on span "Edit" at bounding box center [292, 356] width 19 height 15
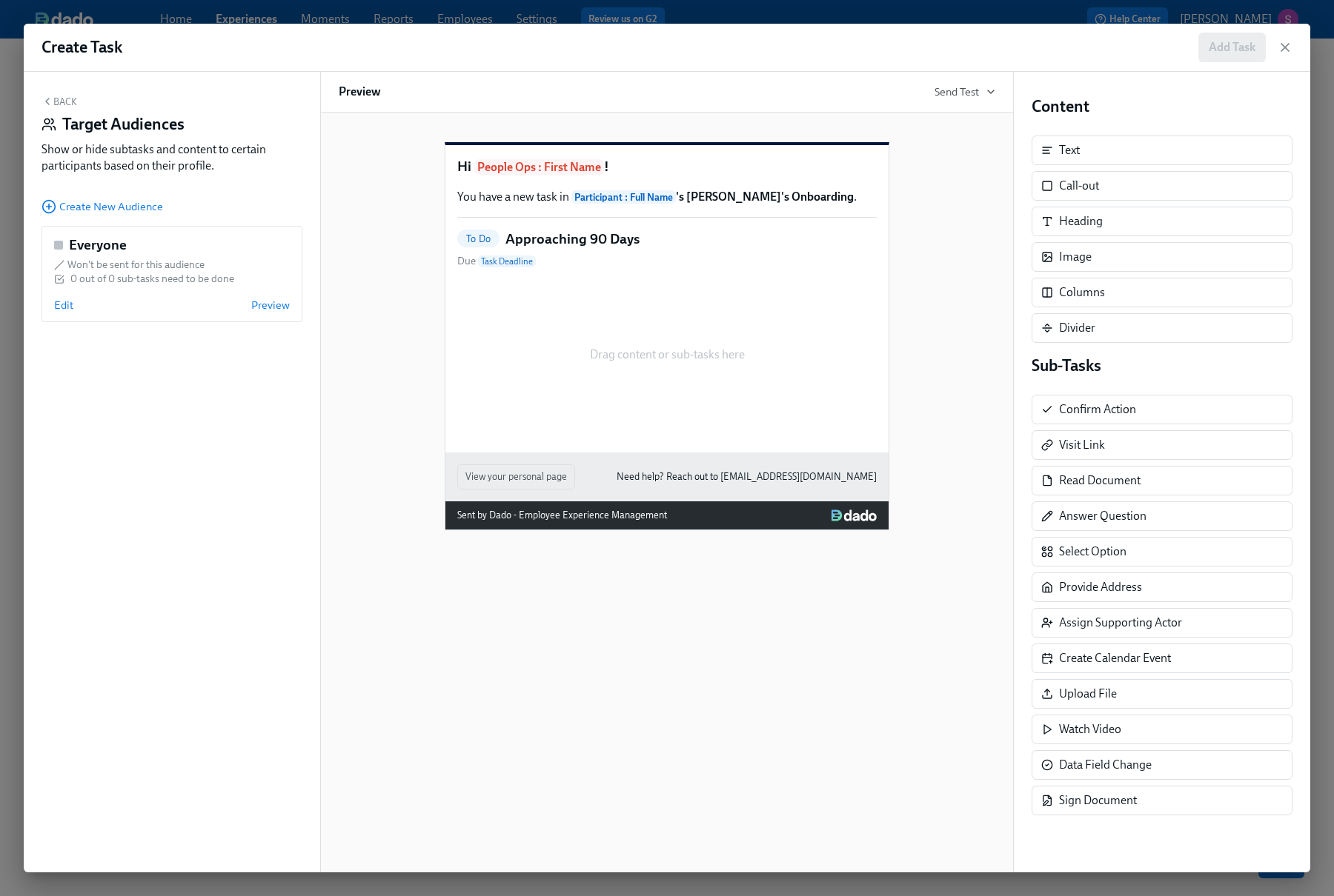
click at [56, 106] on button "Back" at bounding box center [59, 102] width 36 height 12
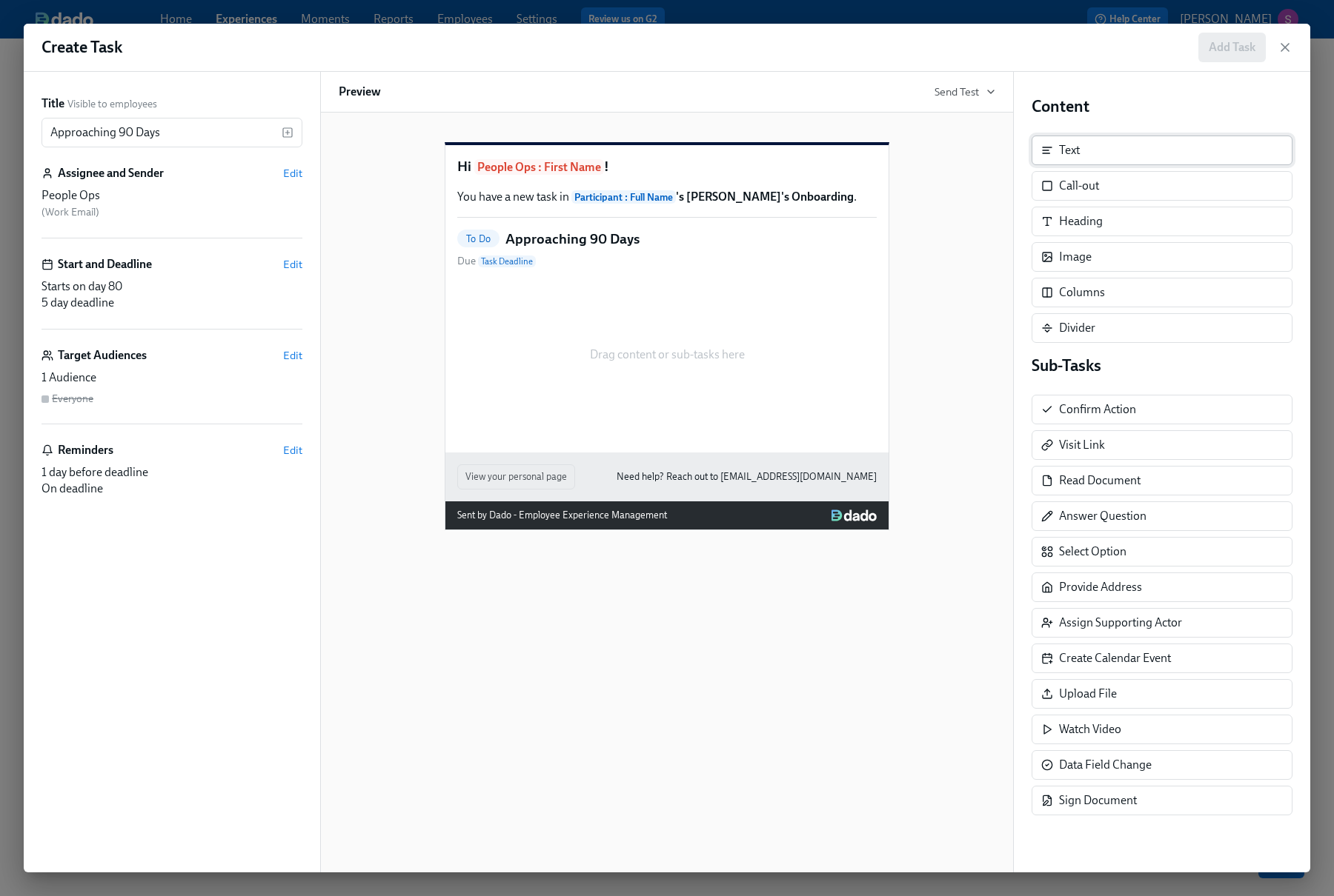
click at [1085, 160] on div "Text" at bounding box center [1161, 151] width 261 height 30
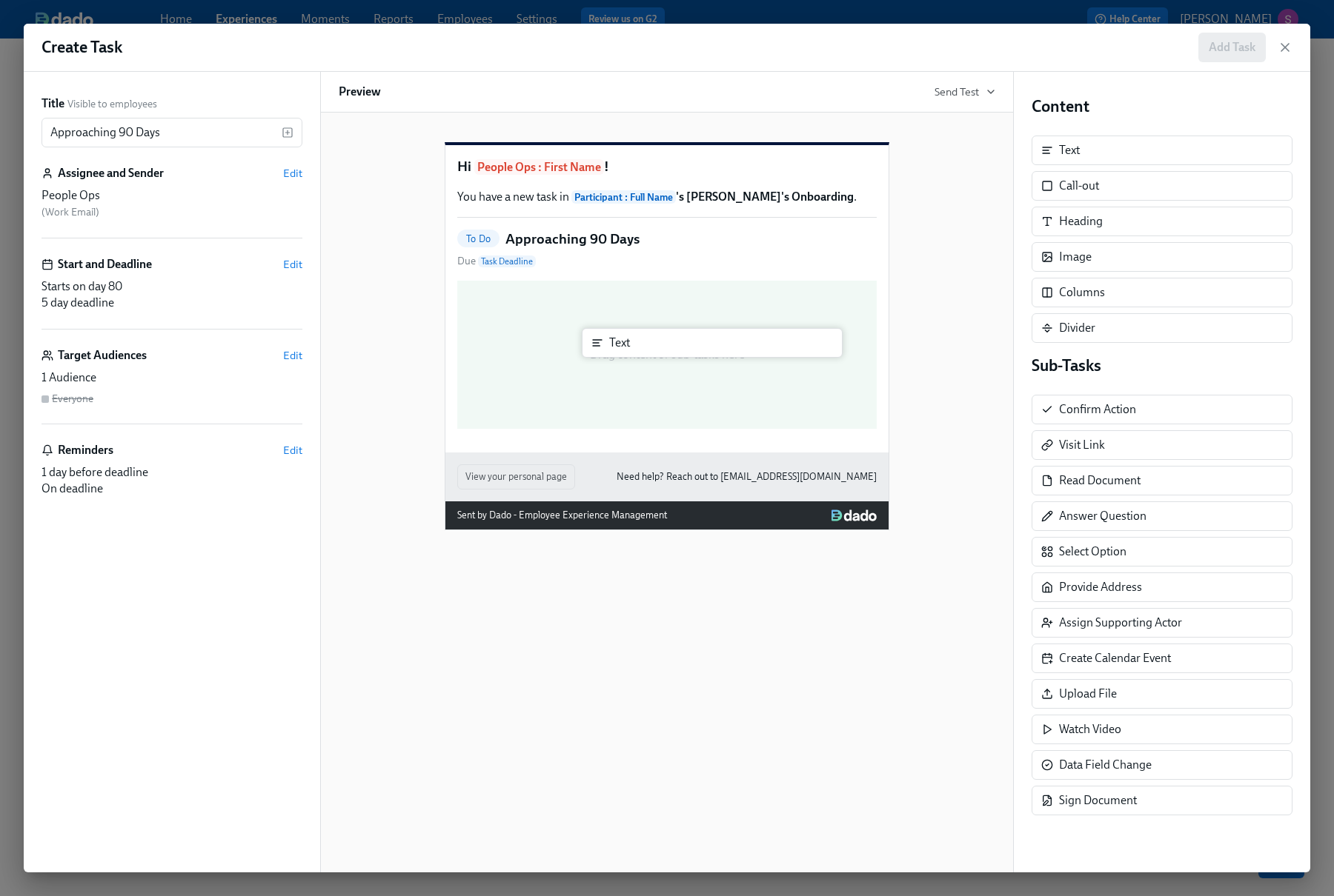
drag, startPoint x: 1080, startPoint y: 156, endPoint x: 623, endPoint y: 347, distance: 495.3
click at [623, 348] on div "Title Visible to employees Approaching 90 Days ​ Assignee and Sender Edit Peopl…" at bounding box center [667, 472] width 1286 height 801
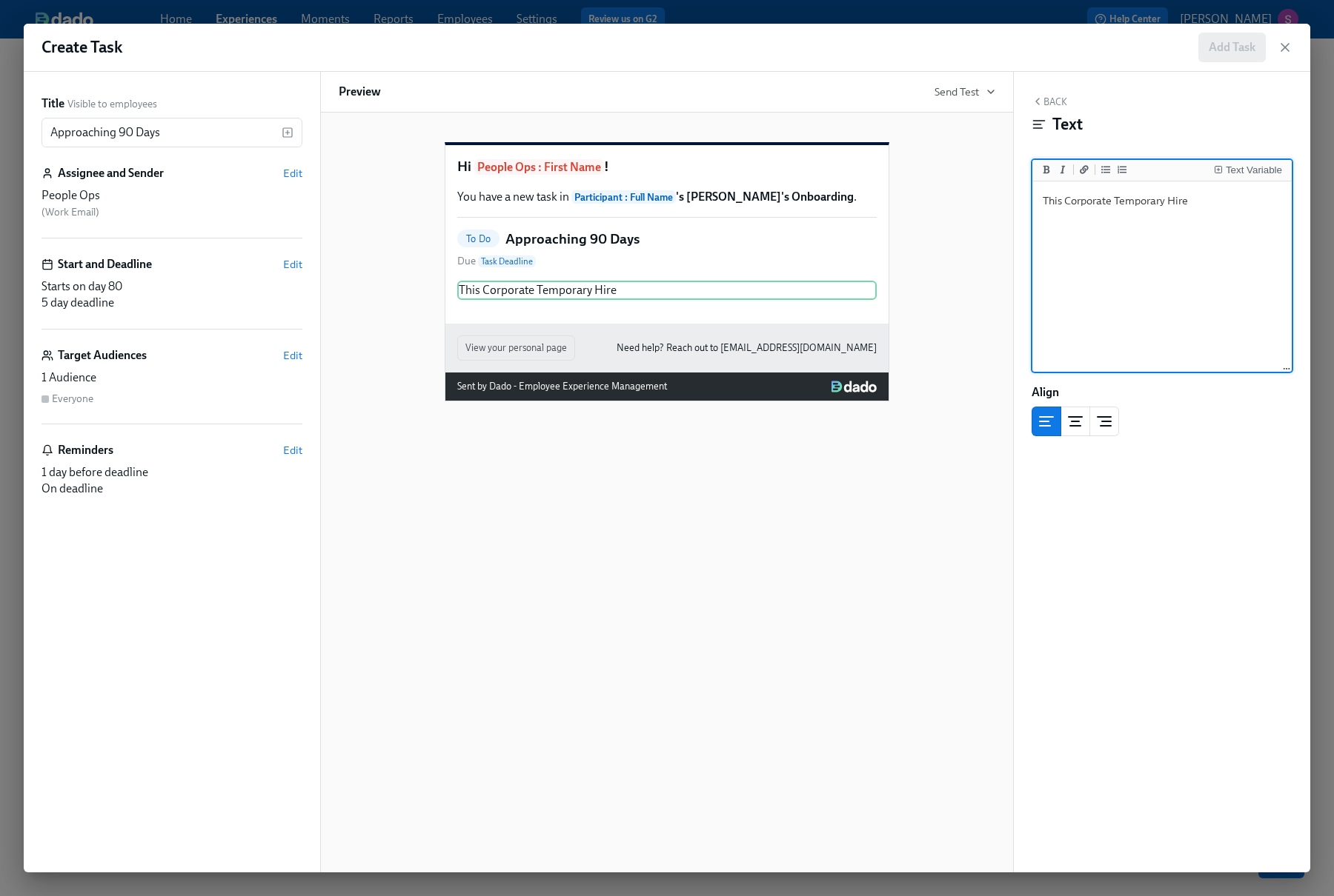
click at [1063, 199] on textarea "This Corporate Temporary Hire" at bounding box center [1162, 277] width 253 height 186
click at [1215, 208] on textarea "This Corporate Temporary Hire" at bounding box center [1162, 277] width 253 height 186
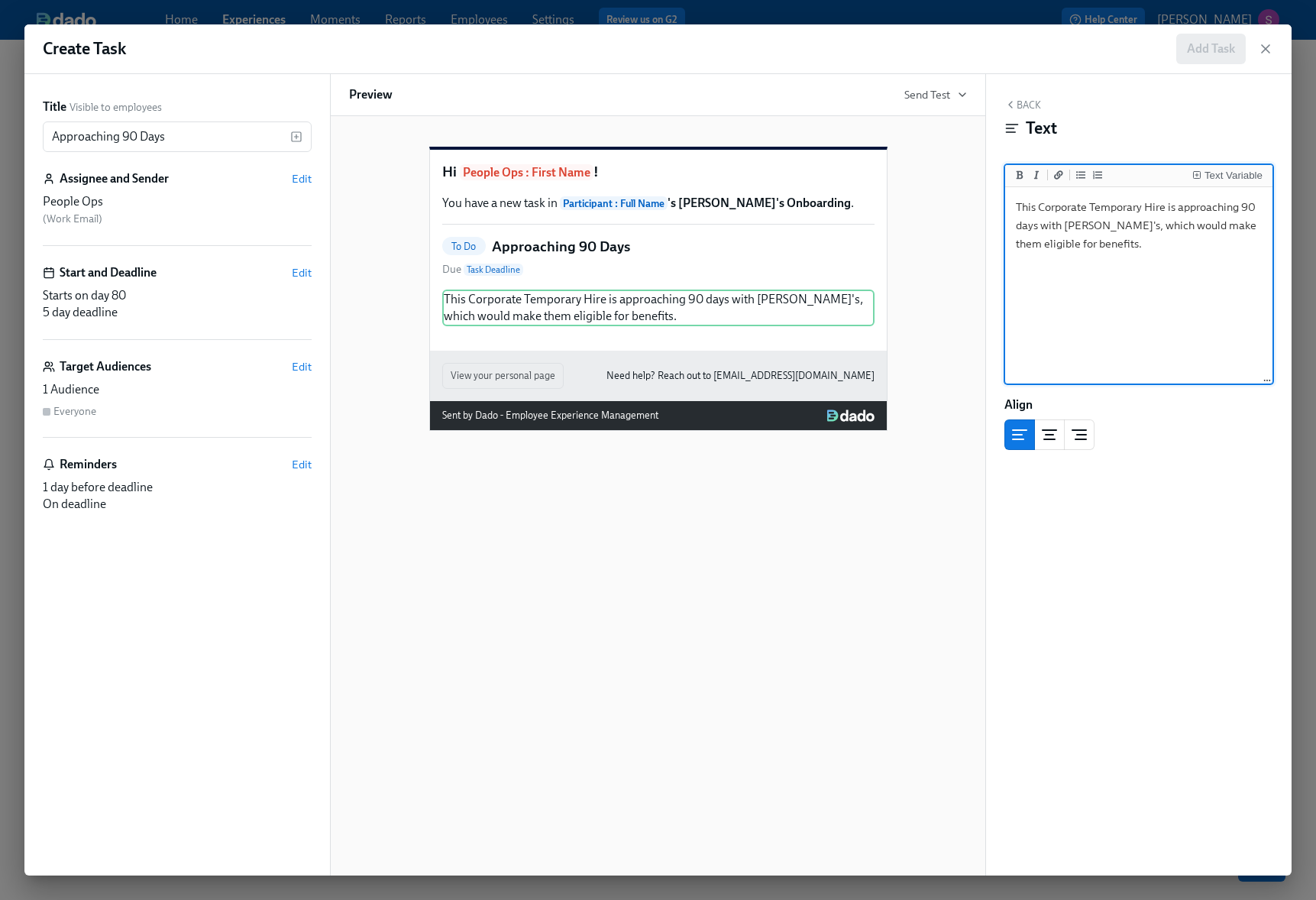
type textarea "This Corporate Temporary Hire is approaching 90 days with [PERSON_NAME]'s, whic…"
click at [1027, 102] on button "Back" at bounding box center [1022, 105] width 37 height 12
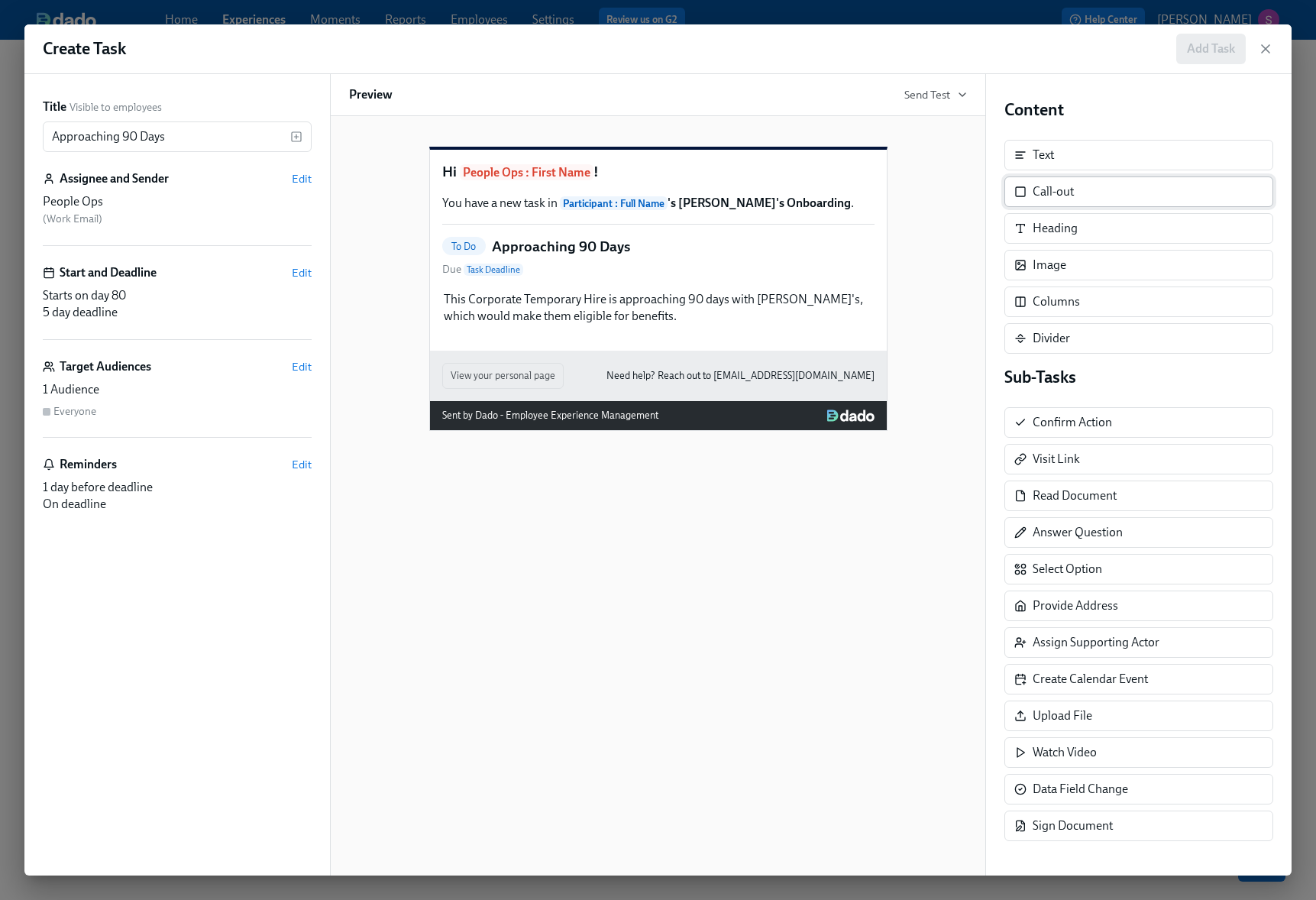
click at [1085, 192] on div "Call-out" at bounding box center [1138, 192] width 269 height 31
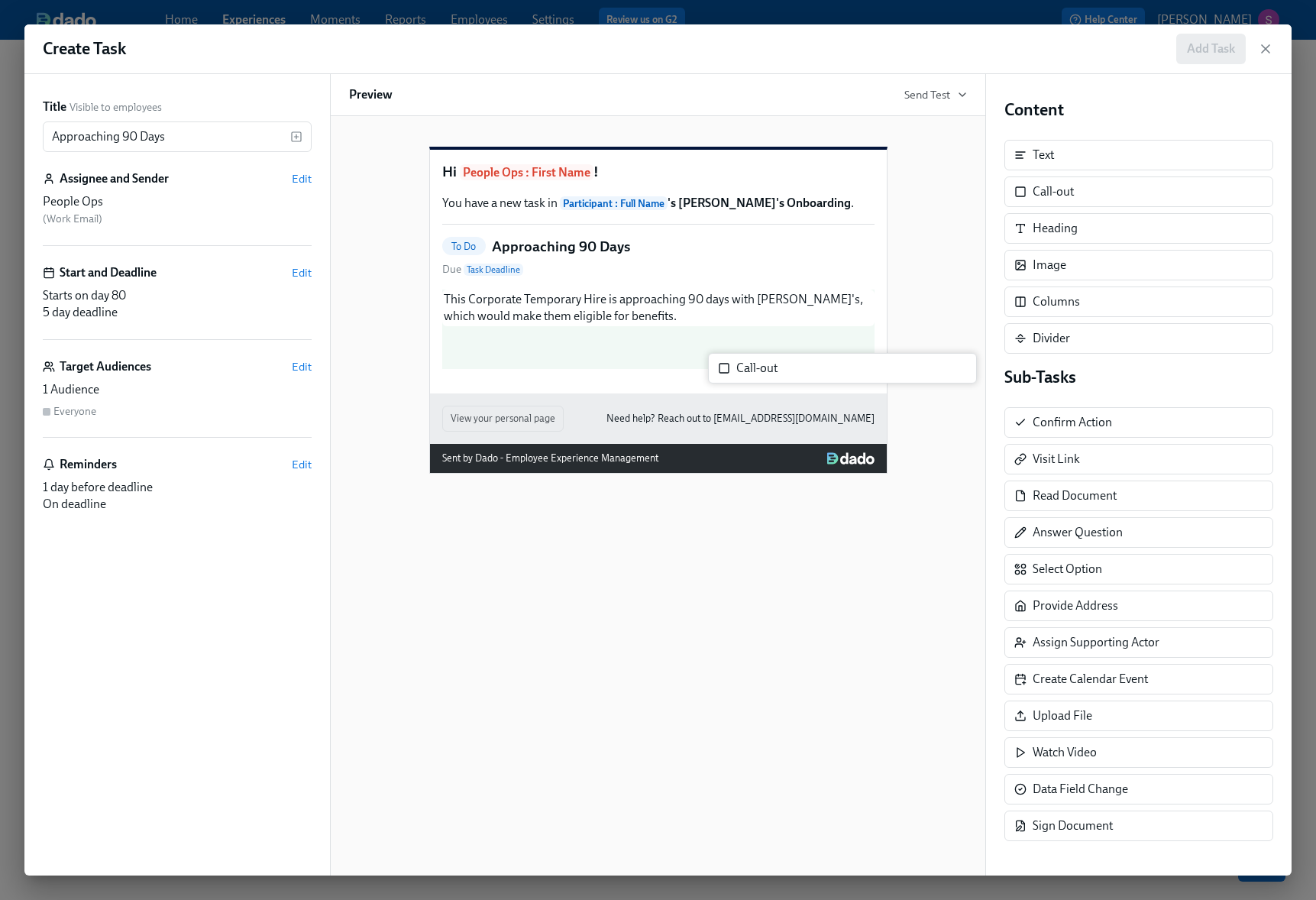
drag, startPoint x: 1085, startPoint y: 192, endPoint x: 773, endPoint y: 369, distance: 358.7
click at [773, 369] on div "Title Visible to employees Approaching 90 Days ​ Assignee and Sender Edit Peopl…" at bounding box center [658, 474] width 1267 height 801
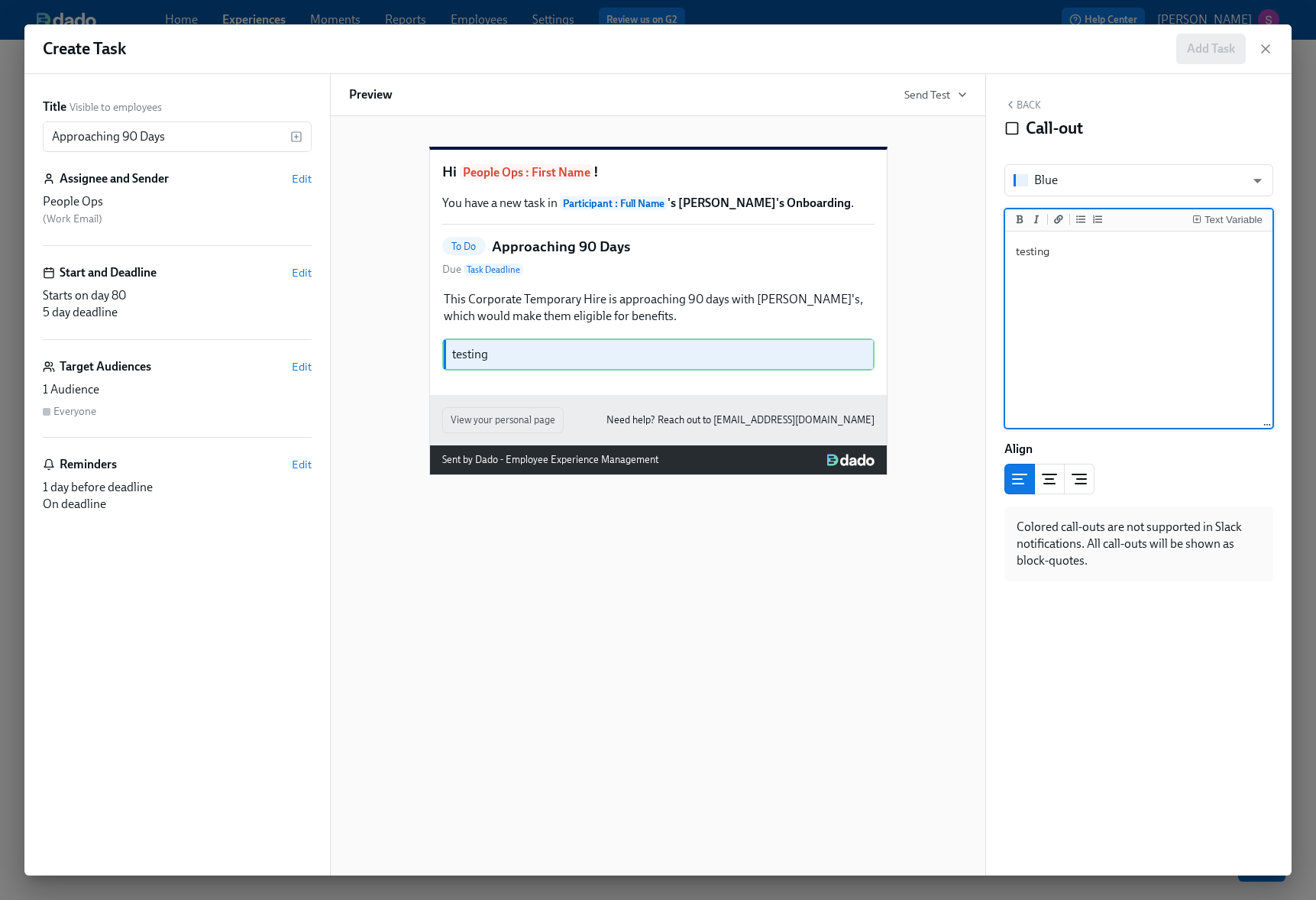
drag, startPoint x: 1074, startPoint y: 262, endPoint x: 1000, endPoint y: 258, distance: 74.1
click at [1000, 258] on div "Back Call-out Blue blue ​ Text Variable testing testing Align Colored call-outs…" at bounding box center [1139, 474] width 305 height 801
type textarea "testing"
click at [1030, 102] on button "Back" at bounding box center [1022, 105] width 37 height 12
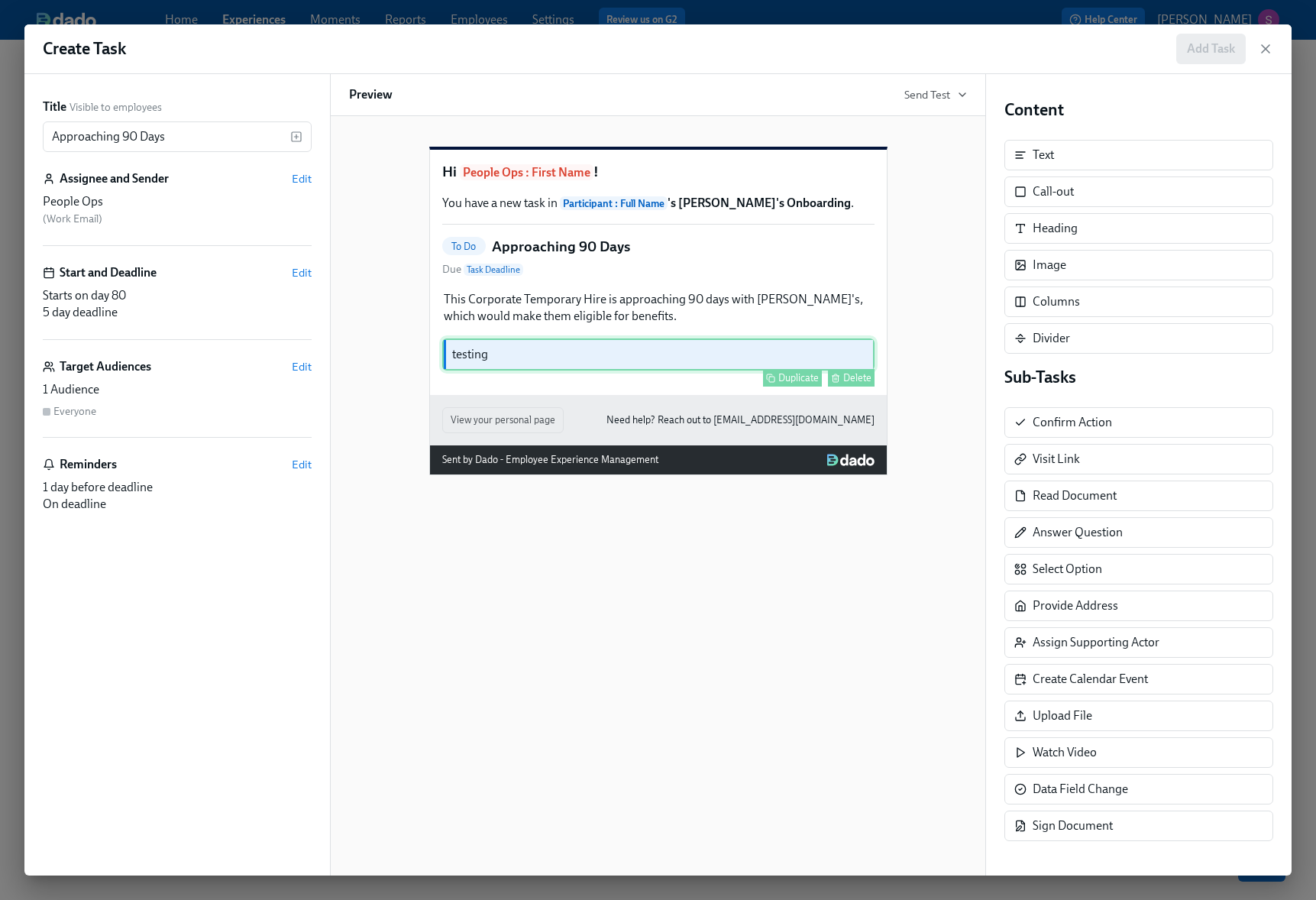
click at [851, 383] on div "Delete" at bounding box center [856, 377] width 28 height 11
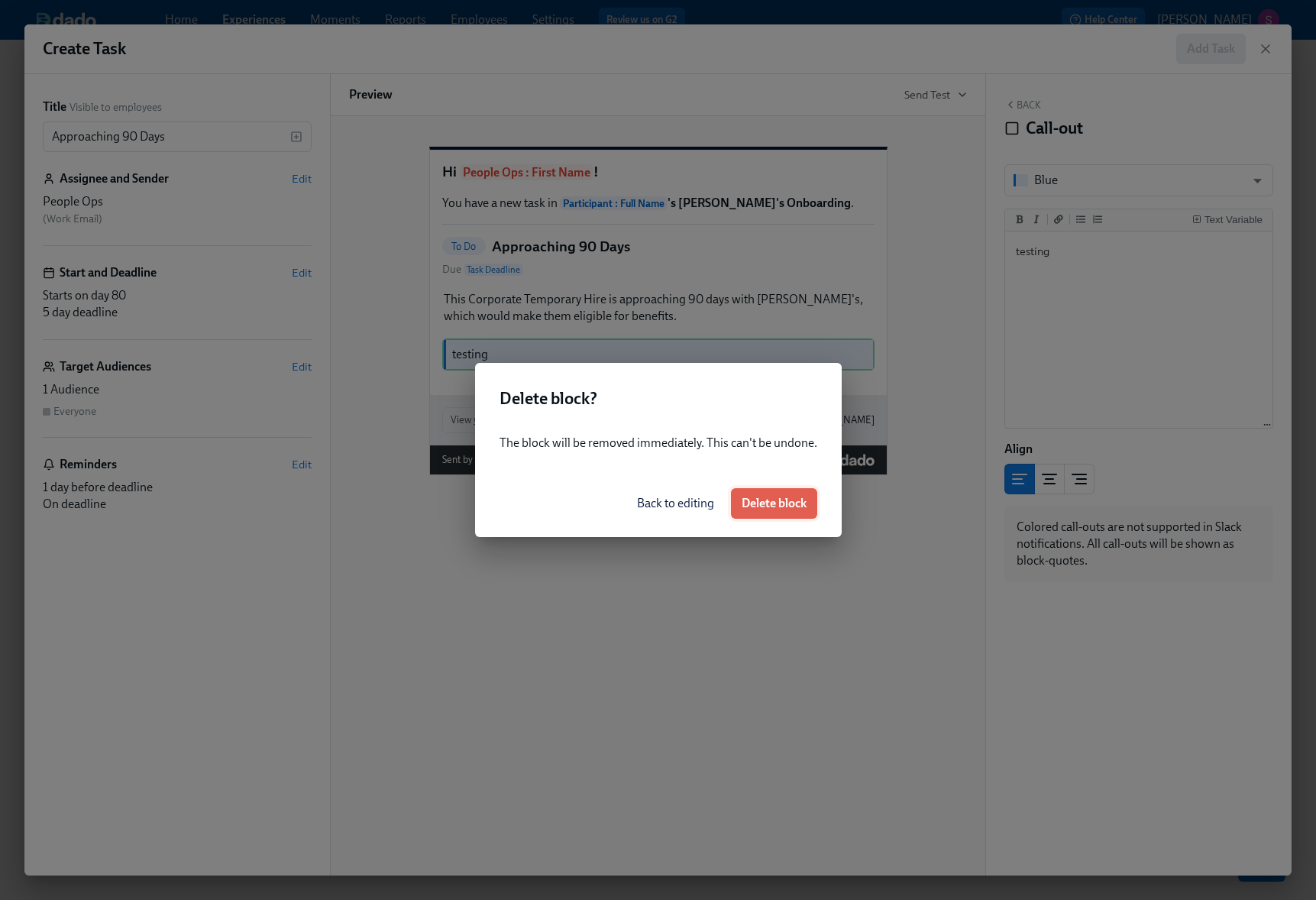
click at [784, 508] on span "Delete block" at bounding box center [774, 503] width 65 height 15
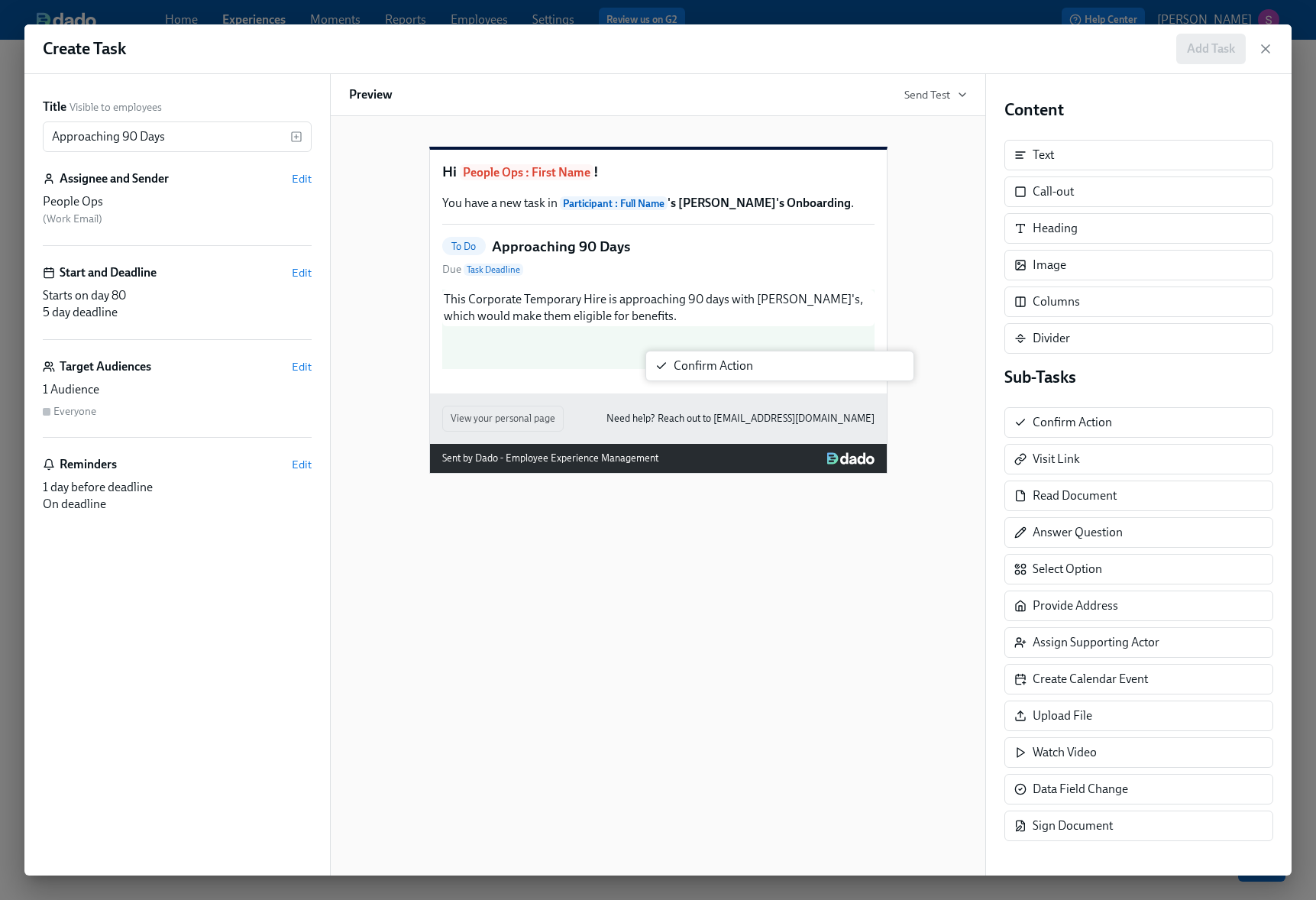
drag, startPoint x: 1093, startPoint y: 421, endPoint x: 694, endPoint y: 364, distance: 403.1
click at [694, 364] on div "Title Visible to employees Approaching 90 Days ​ Assignee and Sender Edit Peopl…" at bounding box center [658, 474] width 1267 height 801
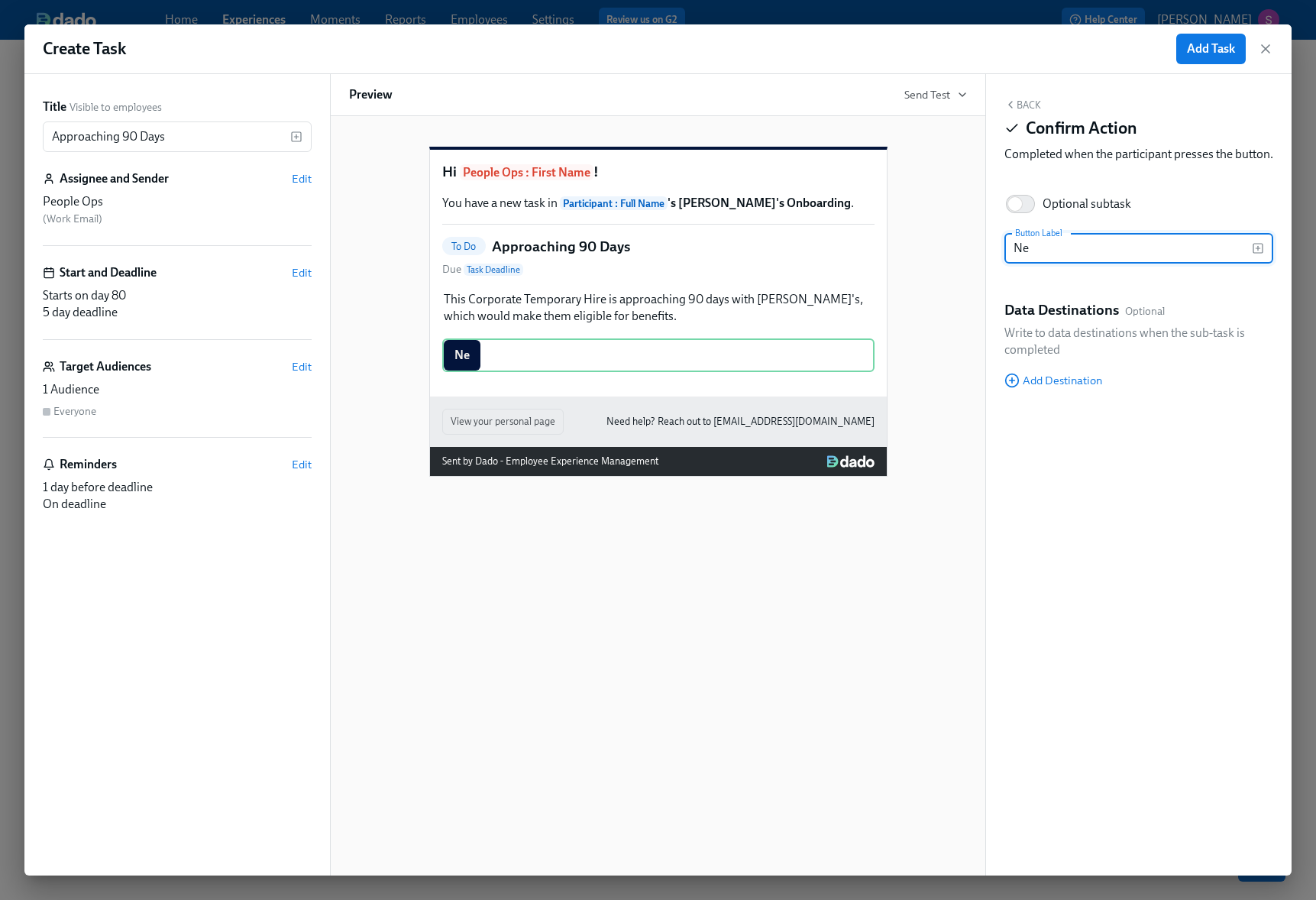
type input "N"
type input "C"
drag, startPoint x: 1110, startPoint y: 264, endPoint x: 1087, endPoint y: 265, distance: 23.0
click at [1087, 264] on input "New Hire will NOT be employed" at bounding box center [1128, 248] width 247 height 31
click at [1238, 264] on input "New Hire will not continue to be employed" at bounding box center [1128, 248] width 247 height 31
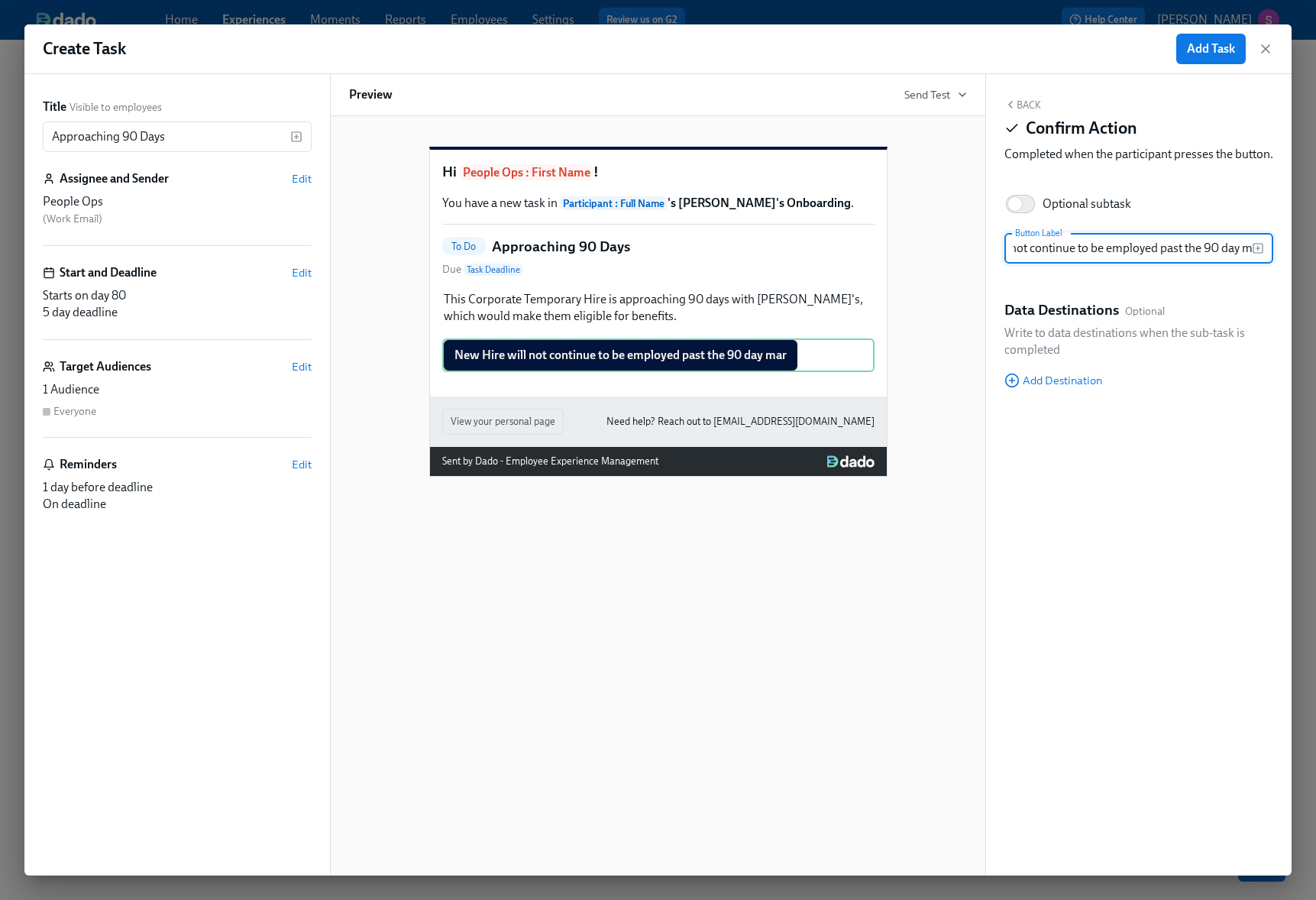
scroll to position [0, 92]
type input "New Hire will not continue to be employed past the 90 day mark"
click at [1024, 215] on input "Optional subtask" at bounding box center [1015, 203] width 101 height 33
click at [1019, 220] on input "Optional subtask" at bounding box center [1025, 203] width 101 height 33
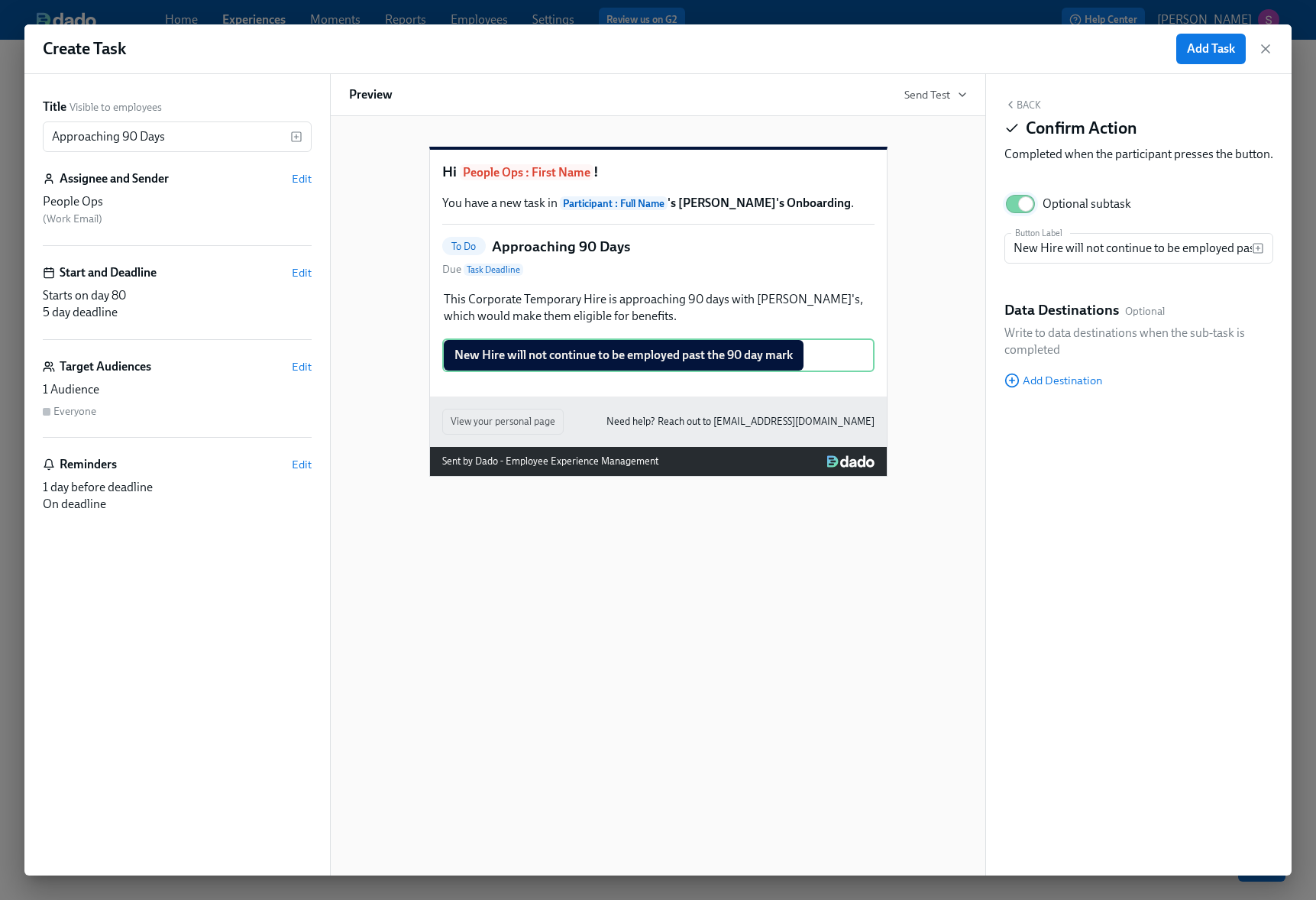
checkbox input "false"
click at [1017, 102] on button "Back" at bounding box center [1022, 105] width 37 height 12
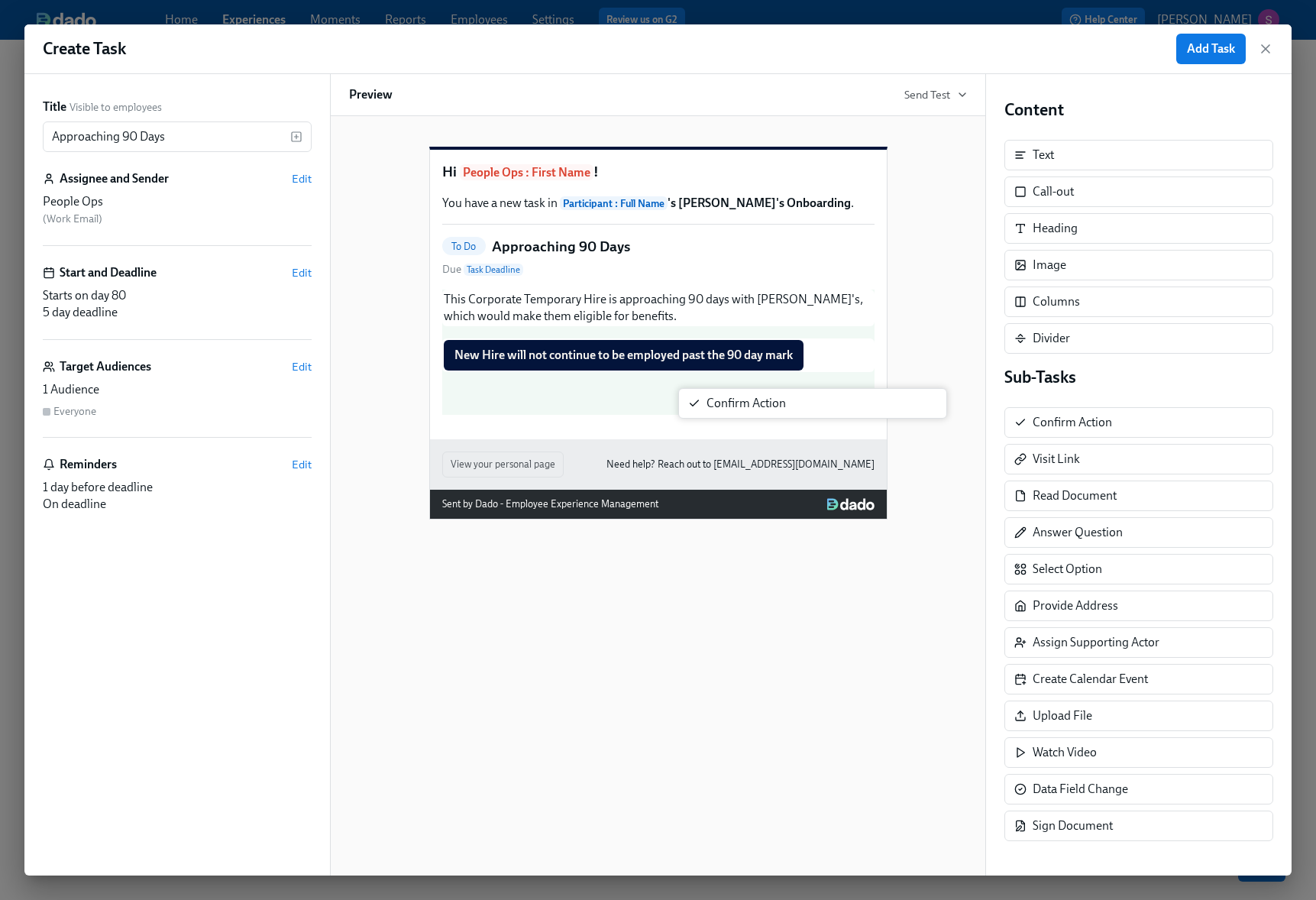
drag, startPoint x: 1065, startPoint y: 434, endPoint x: 733, endPoint y: 415, distance: 332.5
click at [733, 415] on div "Title Visible to employees Approaching 90 Days ​ Assignee and Sender Edit Peopl…" at bounding box center [658, 474] width 1267 height 801
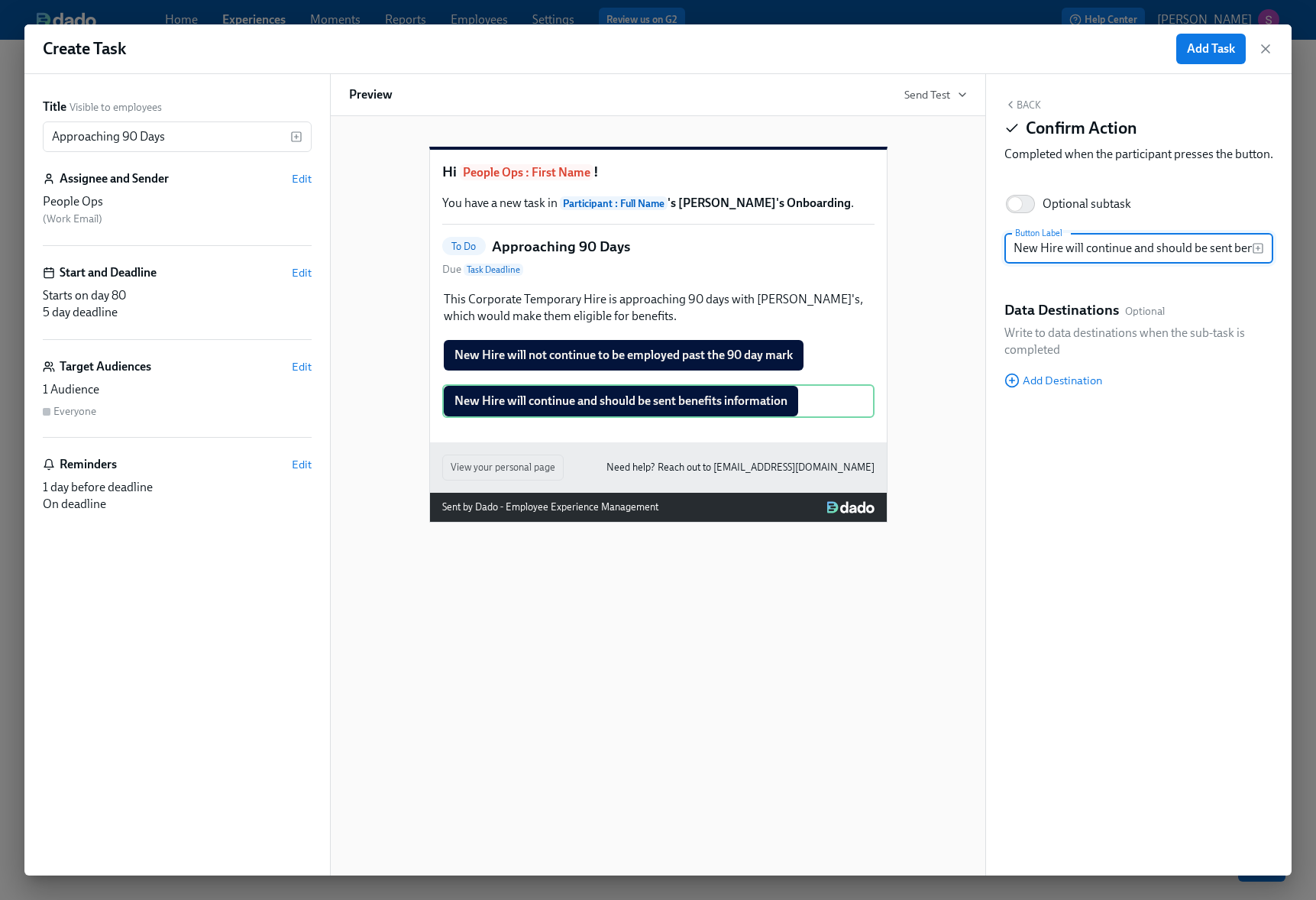
click at [1082, 264] on input "New Hire will continue and should be sent benefits information" at bounding box center [1128, 248] width 247 height 31
click at [1122, 263] on input "New Hire will continue and should be sent benefits information" at bounding box center [1128, 248] width 247 height 31
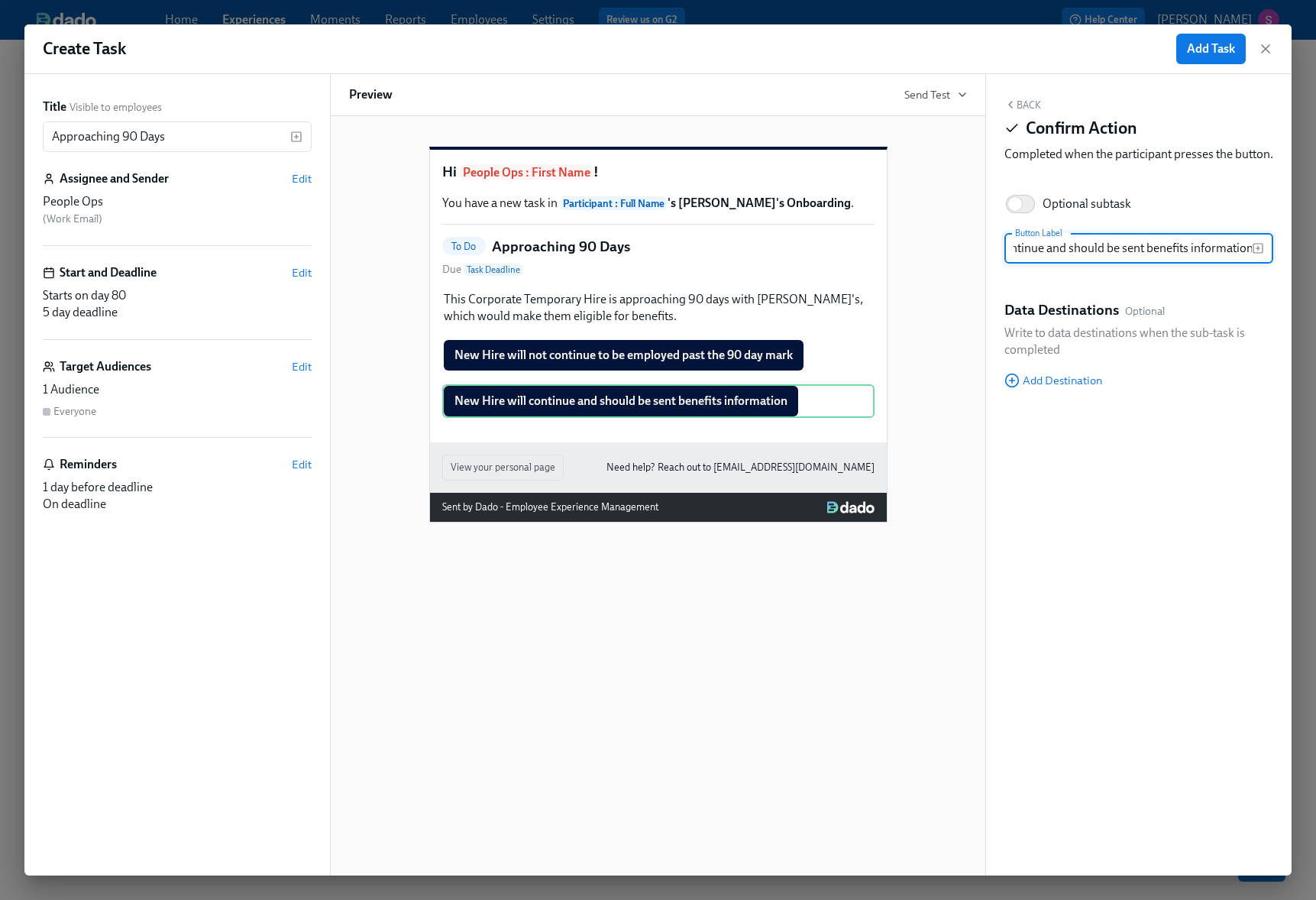
drag, startPoint x: 1133, startPoint y: 262, endPoint x: 1270, endPoint y: 259, distance: 137.0
click at [1270, 260] on div "New Hire will continue and should be sent benefits information Button Label" at bounding box center [1138, 248] width 269 height 31
click at [1194, 263] on input "New Hire will continue but only part-time (and thus will not be offered benefit…" at bounding box center [1128, 248] width 247 height 31
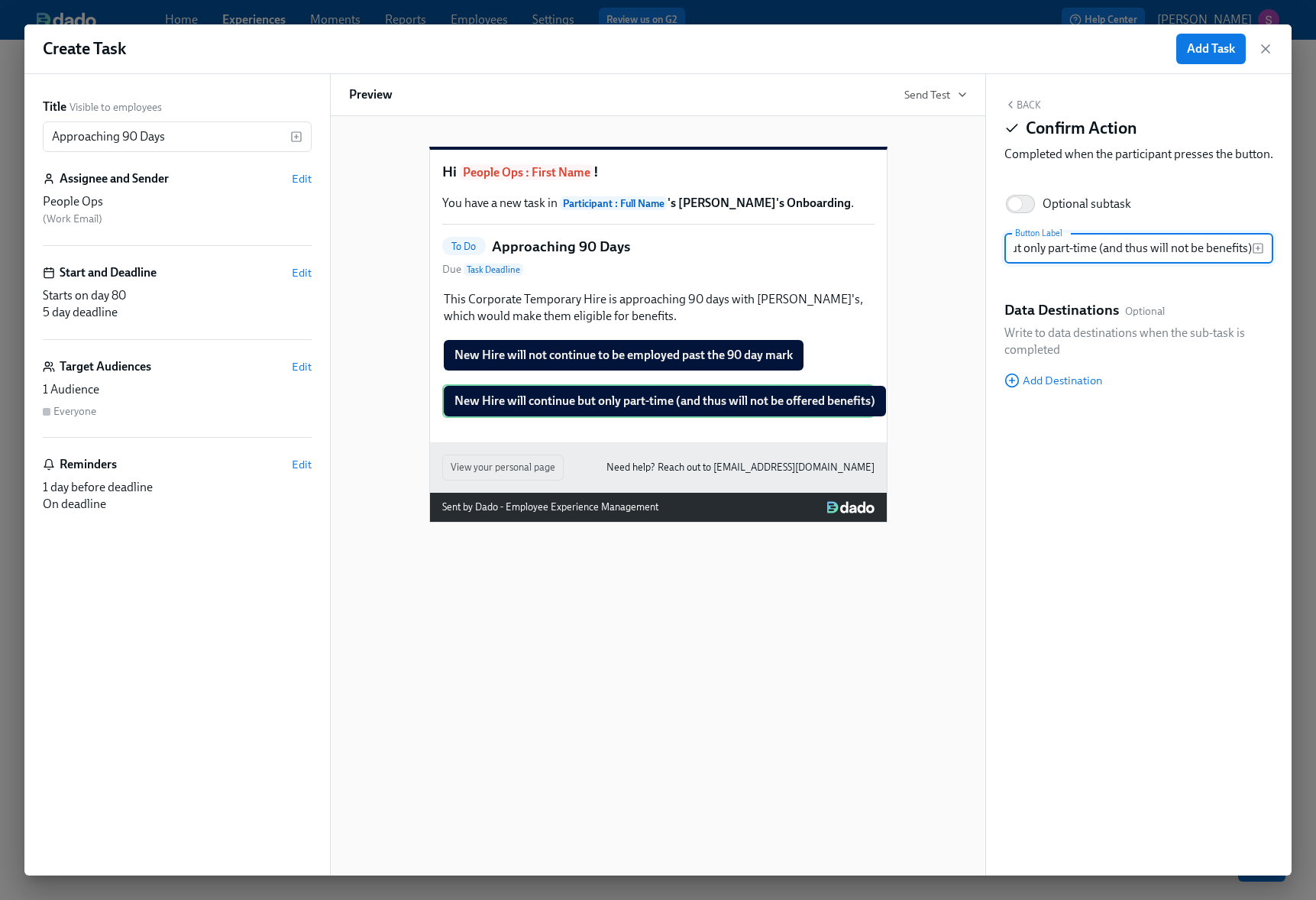
scroll to position [0, 131]
drag, startPoint x: 1172, startPoint y: 264, endPoint x: 1104, endPoint y: 266, distance: 68.0
click at [1104, 264] on input "New Hire will continue but only part-time (and thus will not be benefits)" at bounding box center [1128, 248] width 247 height 31
click at [1249, 264] on input "New Hire will continue but only part-time (not be benefits)" at bounding box center [1128, 248] width 247 height 31
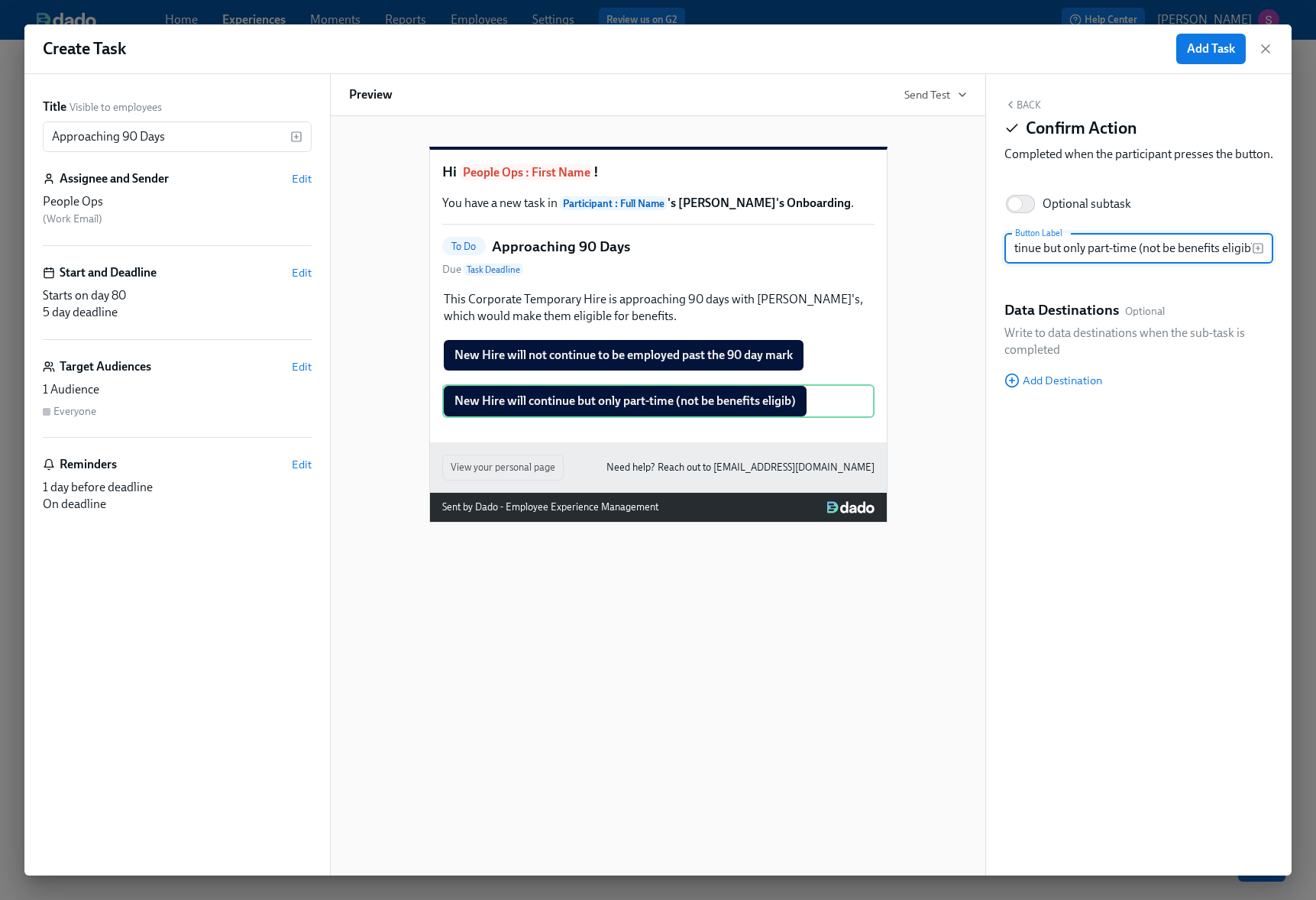
scroll to position [0, 100]
type input "New Hire will continue but only part-time (not be benefits eligible)"
click at [1012, 106] on icon "button" at bounding box center [1010, 105] width 12 height 12
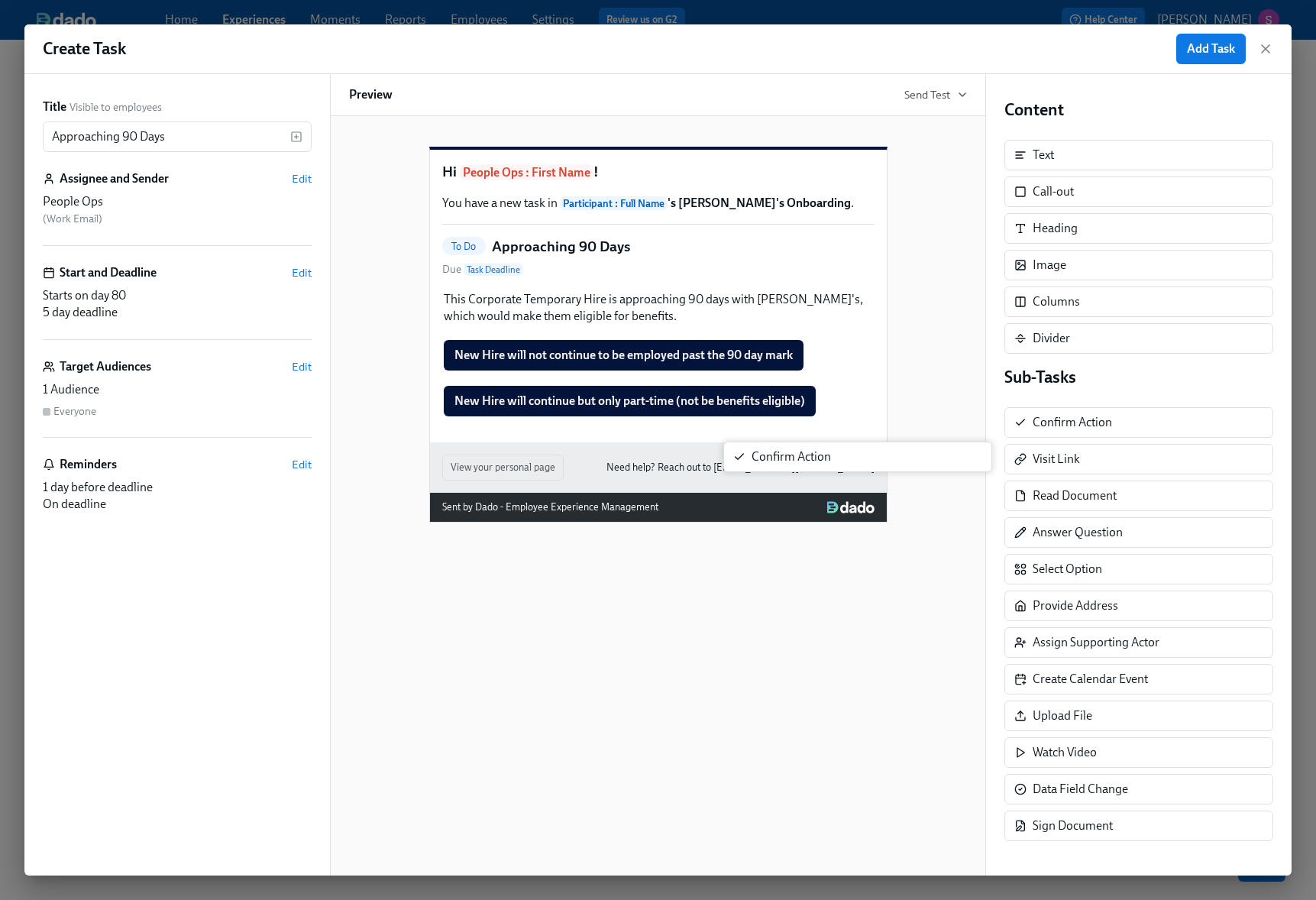
drag, startPoint x: 1070, startPoint y: 426, endPoint x: 777, endPoint y: 460, distance: 295.0
click at [777, 460] on div "Title Visible to employees Approaching 90 Days ​ Assignee and Sender Edit Peopl…" at bounding box center [658, 474] width 1267 height 801
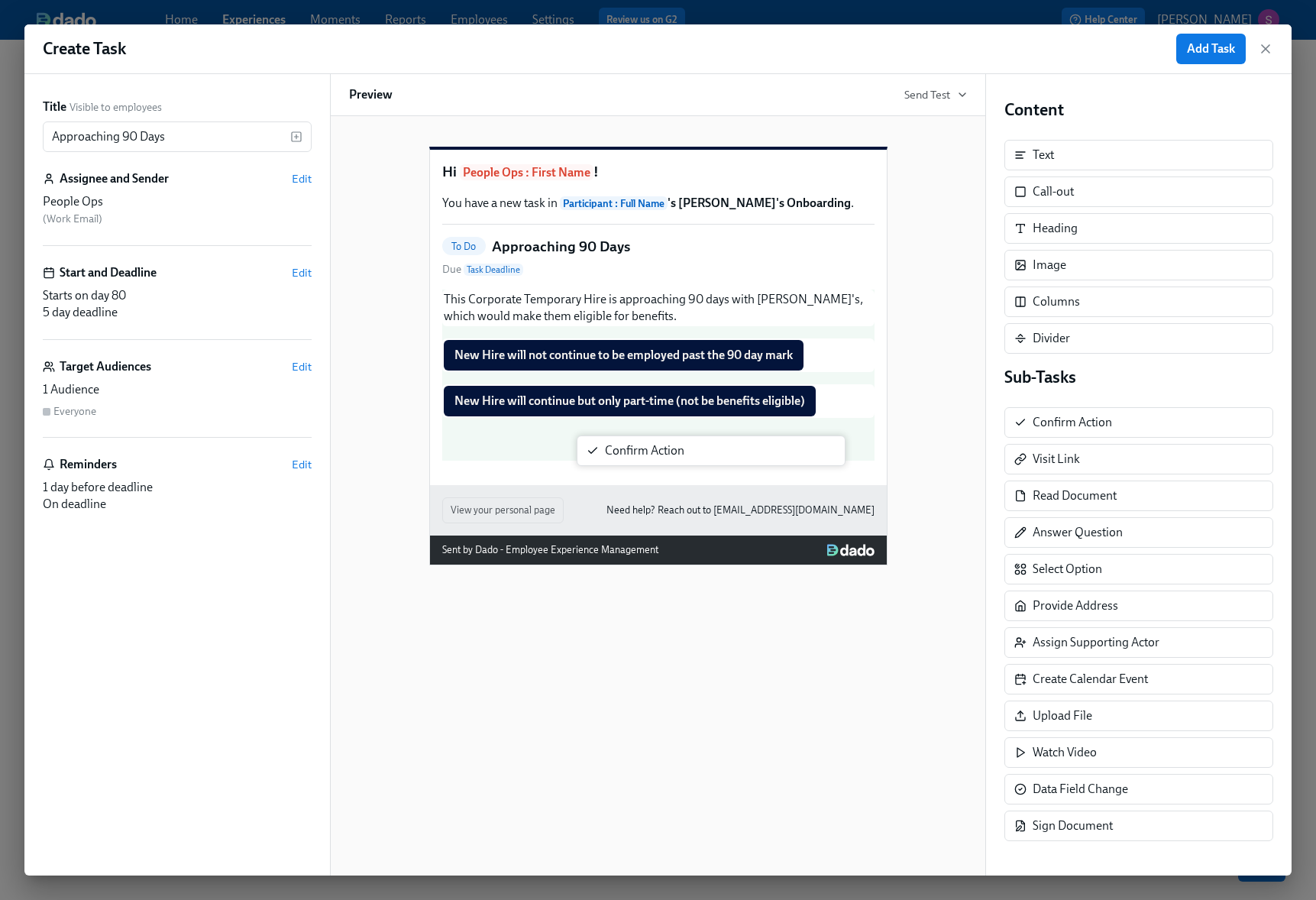
drag, startPoint x: 1070, startPoint y: 427, endPoint x: 636, endPoint y: 458, distance: 435.1
click at [636, 458] on div "Title Visible to employees Approaching 90 Days ​ Assignee and Sender Edit Peopl…" at bounding box center [658, 474] width 1267 height 801
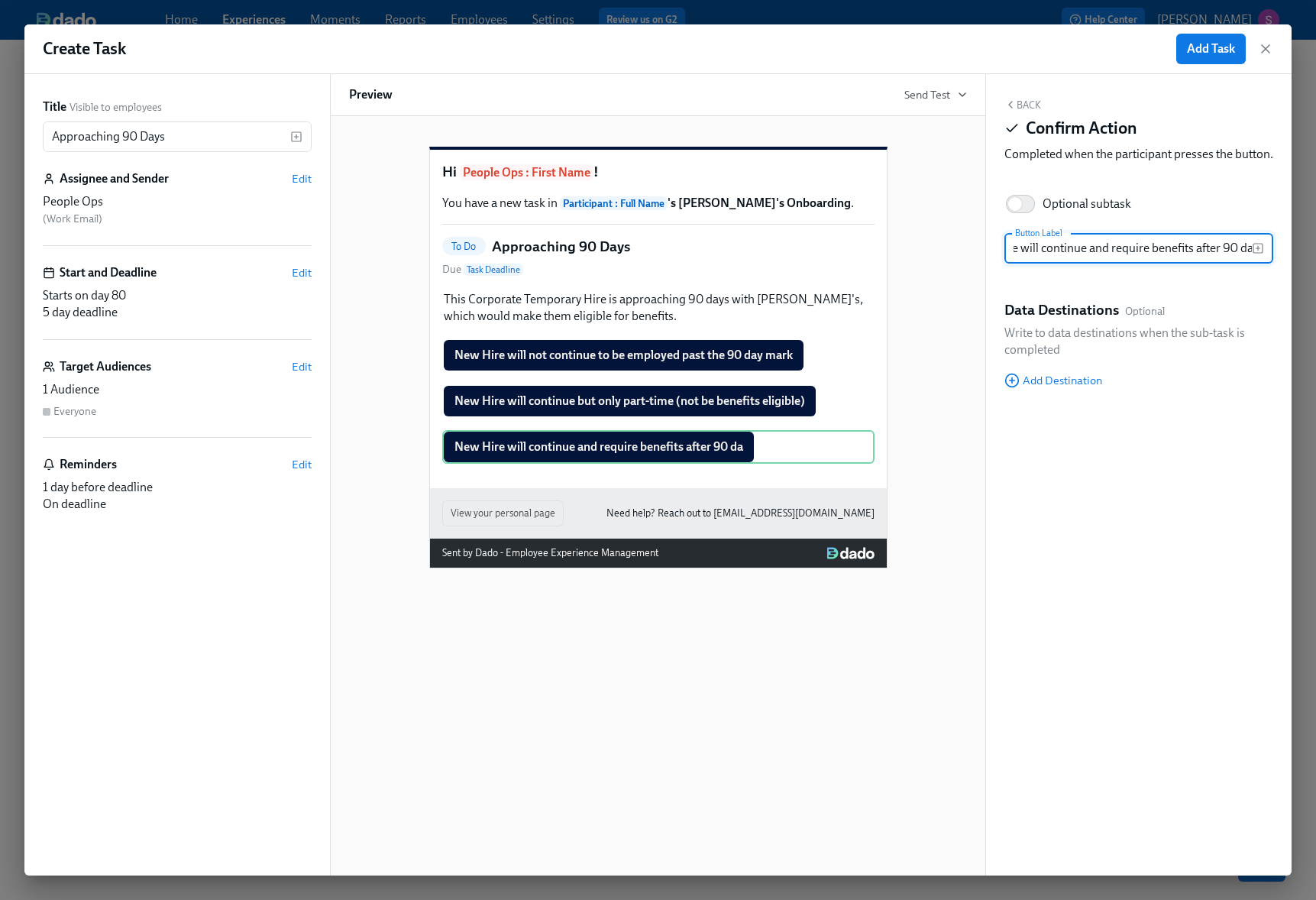
scroll to position [0, 55]
type input "New Hire will continue and require benefits after 90 days"
click at [1053, 388] on span "Add Destination" at bounding box center [1052, 380] width 98 height 15
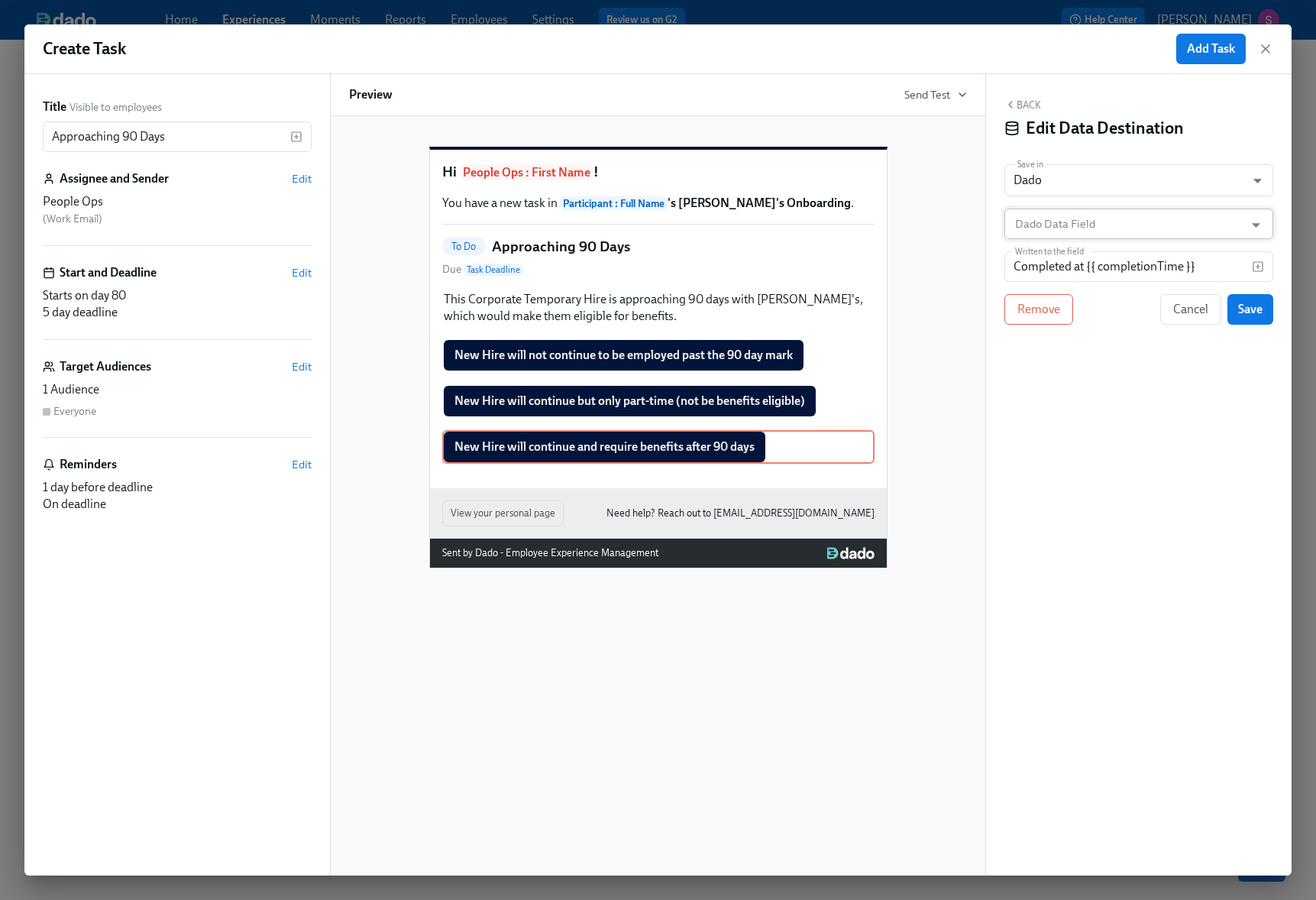
click at [1106, 222] on input "Dado Data Field" at bounding box center [1127, 224] width 231 height 31
click at [1095, 200] on div "Back Edit Data Destination Save in Dado USER_PROFILE ​ Dado Data Field Dado Dat…" at bounding box center [1139, 474] width 305 height 801
click at [215, 131] on input "Approaching 90 Days" at bounding box center [166, 136] width 247 height 31
type input "Approaching 90 Days (Benefits)"
click at [1016, 558] on div "Back Edit Data Destination Save in Dado USER_PROFILE ​ Dado Data Field Dado Dat…" at bounding box center [1139, 474] width 305 height 801
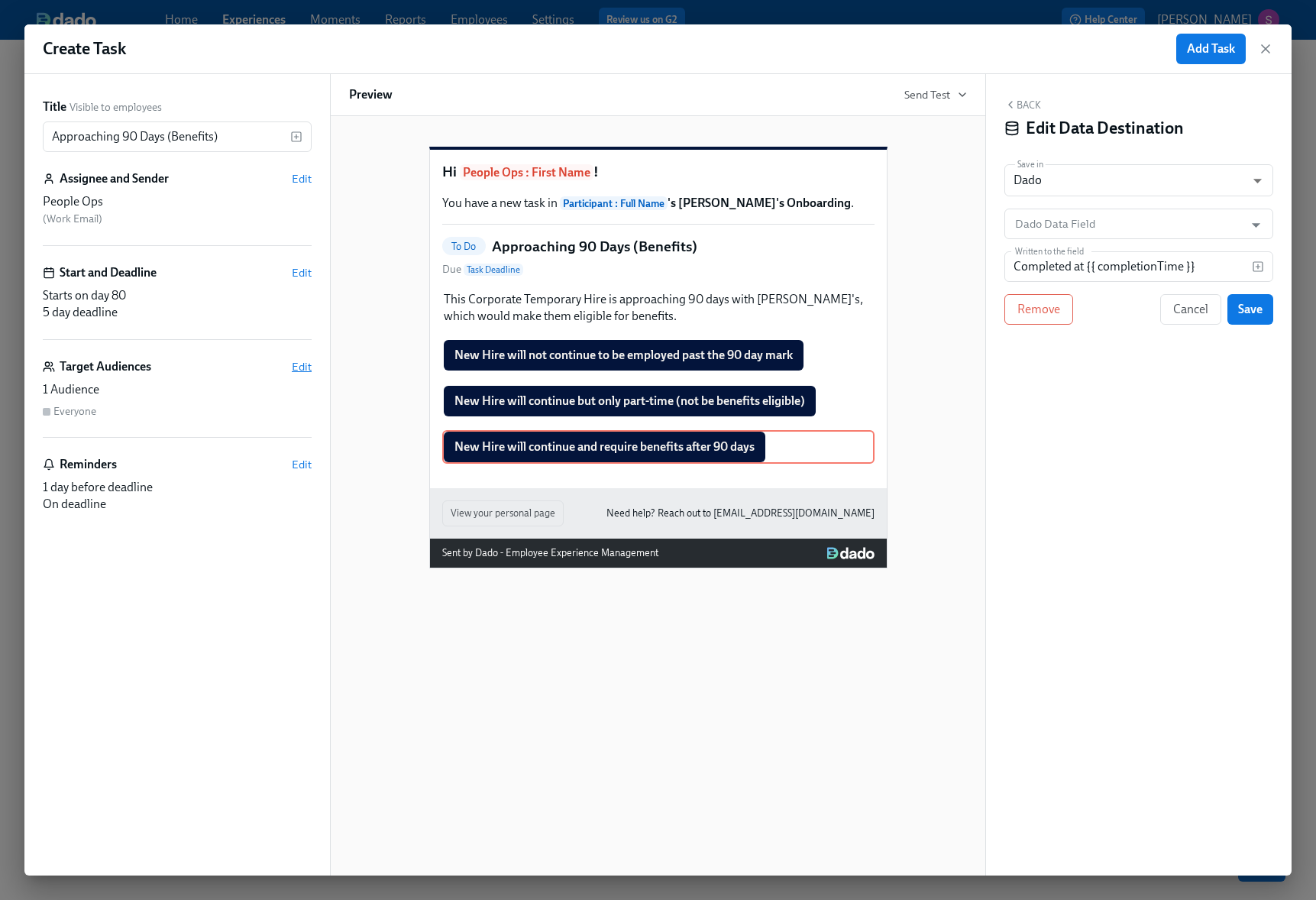
click at [304, 362] on span "Edit" at bounding box center [301, 367] width 20 height 15
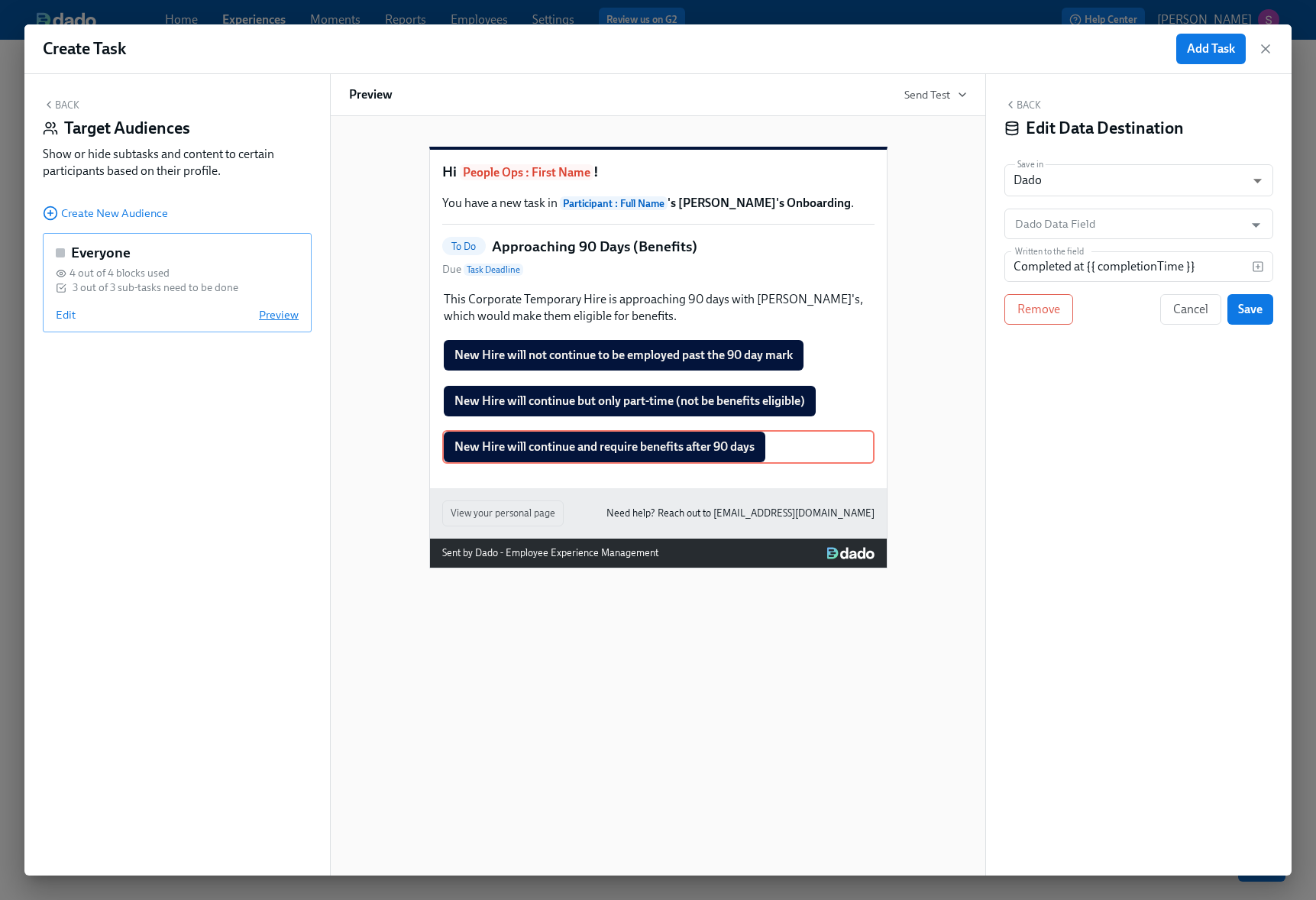
click at [284, 318] on span "Preview" at bounding box center [279, 315] width 40 height 15
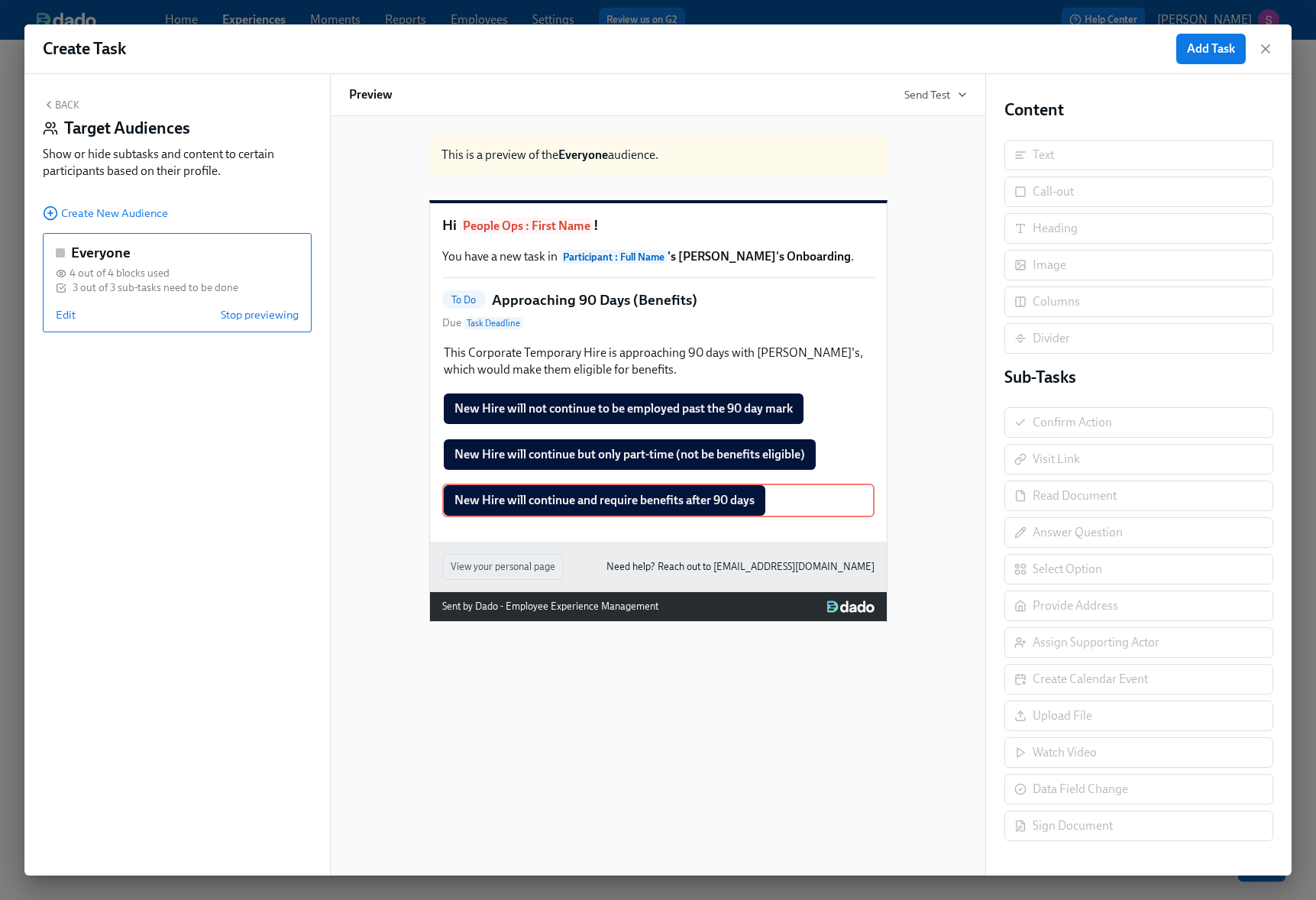
click at [273, 351] on div "Back Target Audiences Show or hide subtasks and content to certain participants…" at bounding box center [177, 474] width 305 height 801
click at [56, 102] on button "Back" at bounding box center [61, 105] width 37 height 12
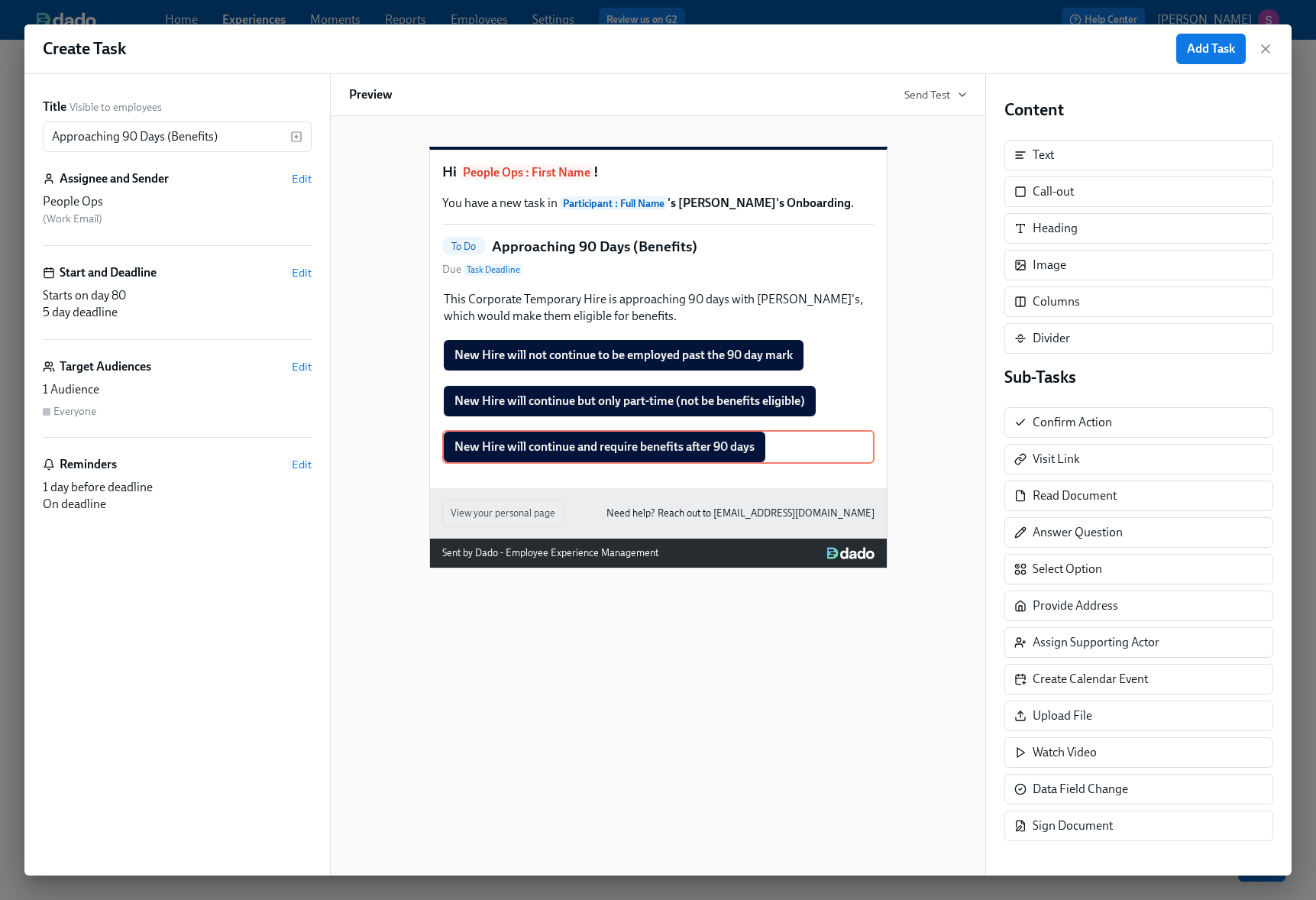
scroll to position [3, 0]
click at [785, 418] on div "New Hire will continue but only part-time (not be benefits eligible) Duplicate …" at bounding box center [658, 400] width 432 height 33
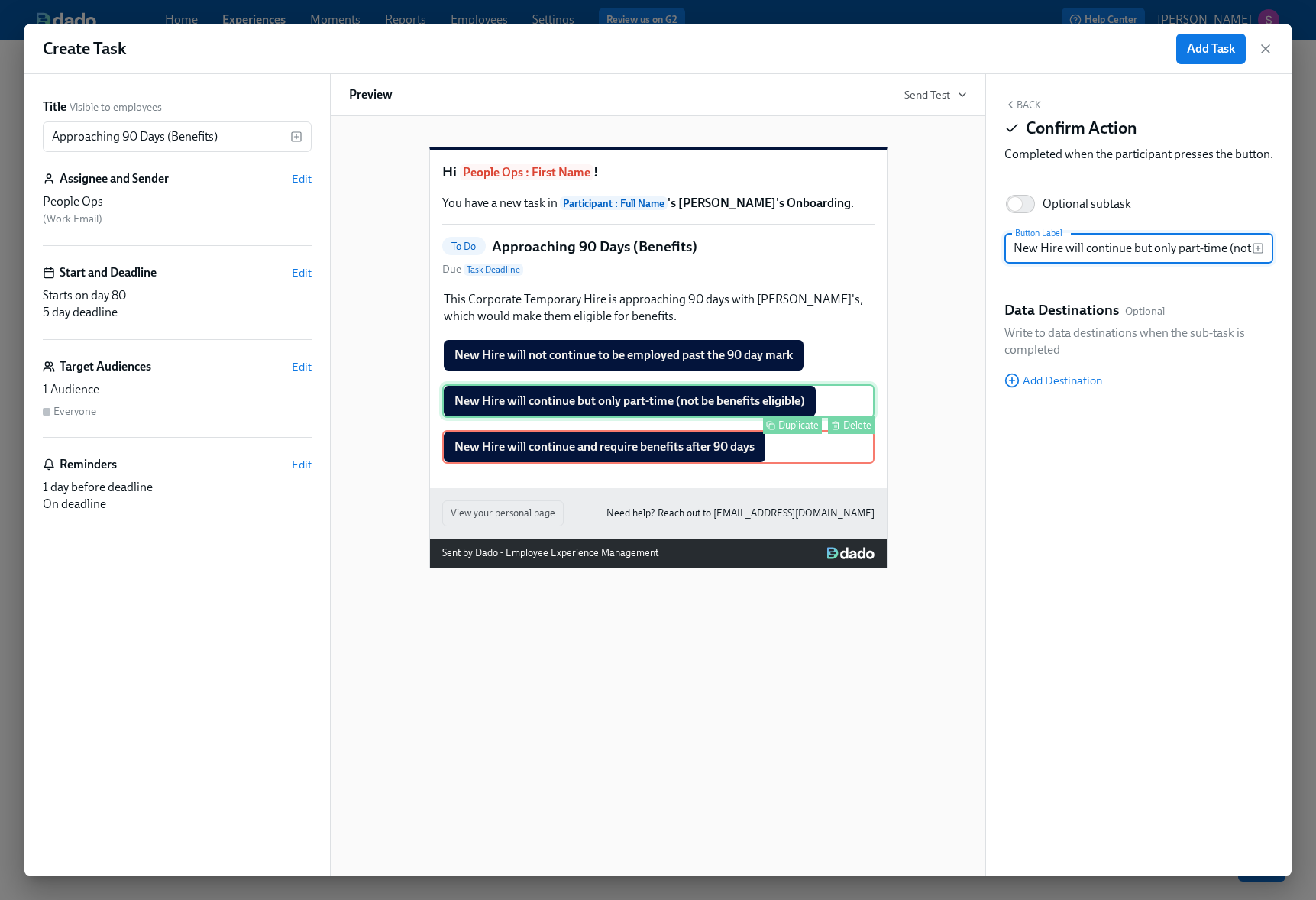
scroll to position [0, 103]
click at [1168, 264] on input "New Hire will continue but only part-time (not be benefits eligible)" at bounding box center [1128, 248] width 247 height 31
type input "New Hire will continue but only part-time (not benefits eligible)"
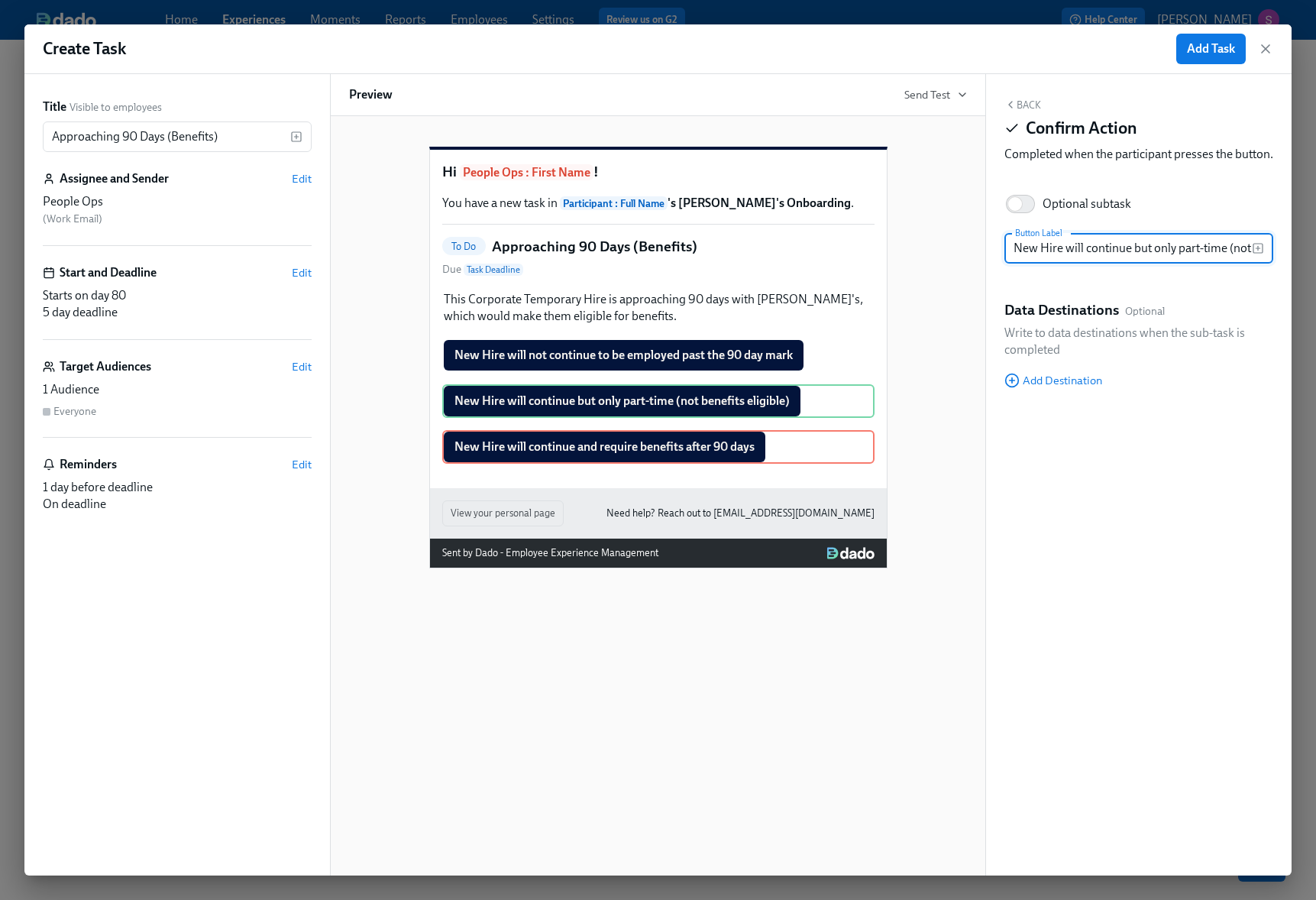
click at [1100, 482] on div "Back Confirm Action Completed when the participant presses the button. Optional…" at bounding box center [1139, 474] width 305 height 801
click at [1209, 57] on button "Add Task" at bounding box center [1210, 49] width 69 height 31
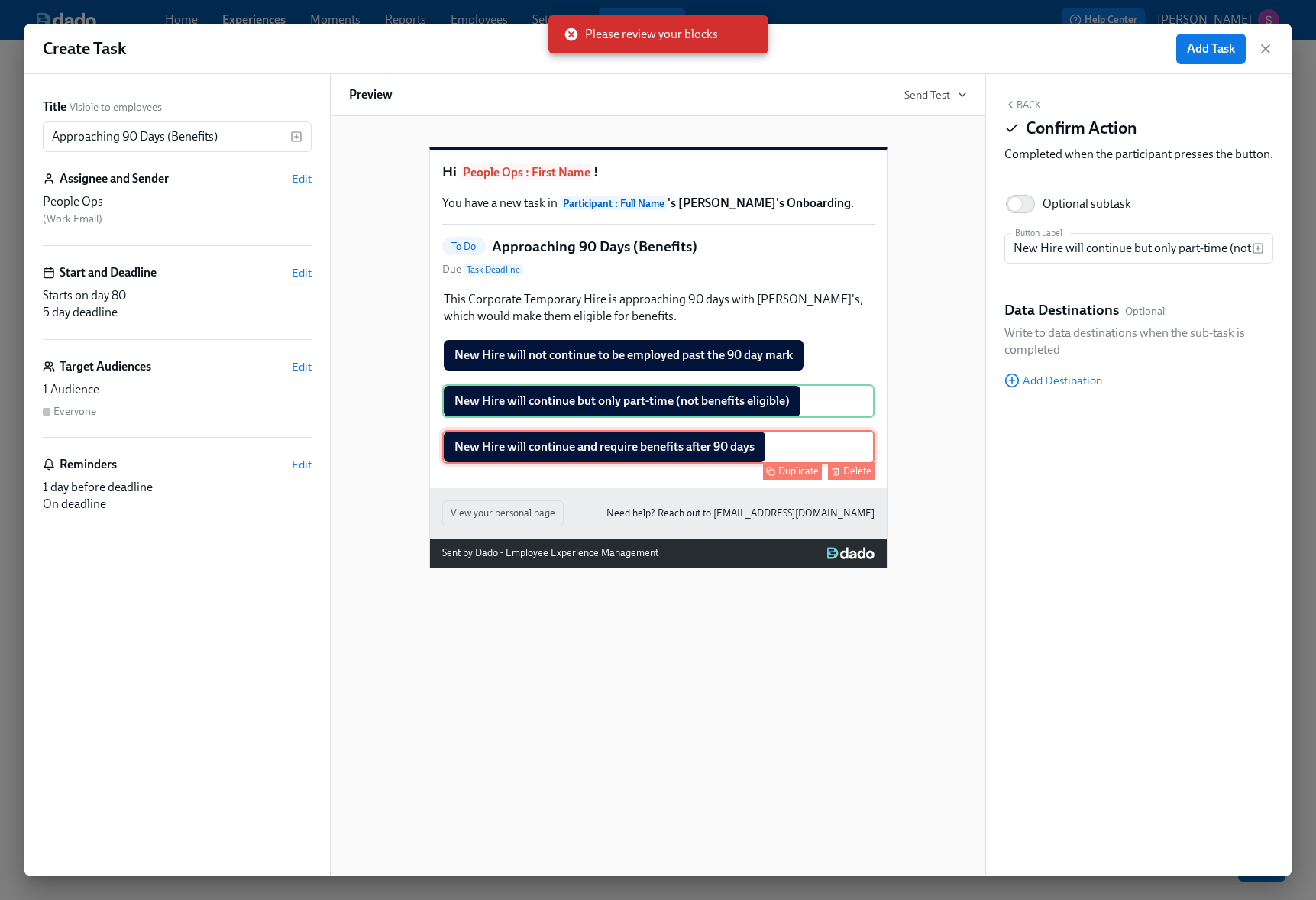
click at [820, 463] on div "New Hire will continue and require benefits after 90 days Duplicate Delete" at bounding box center [658, 446] width 432 height 33
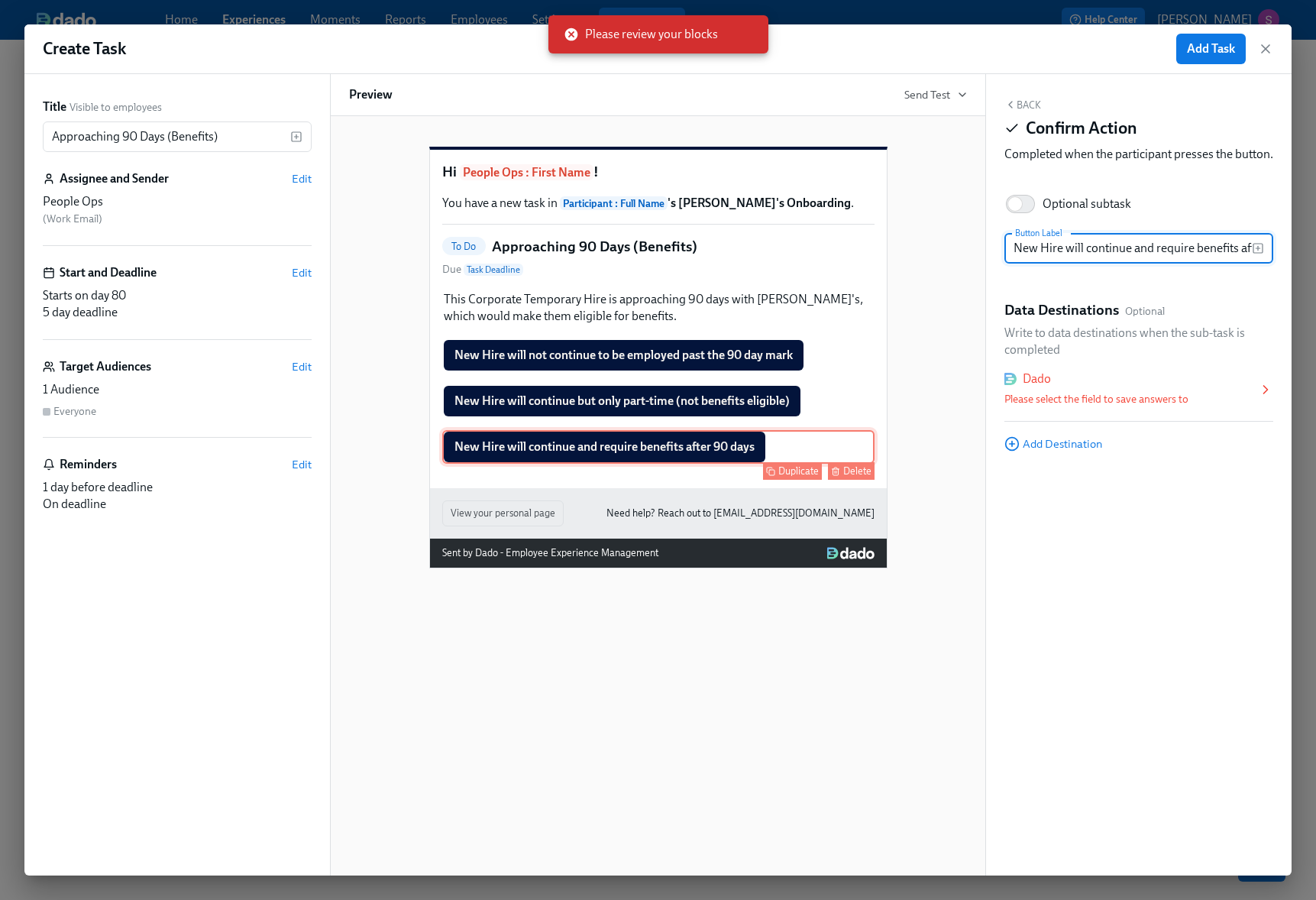
scroll to position [0, 55]
click at [1085, 409] on div "Please select the field to save answers to" at bounding box center [1130, 399] width 253 height 18
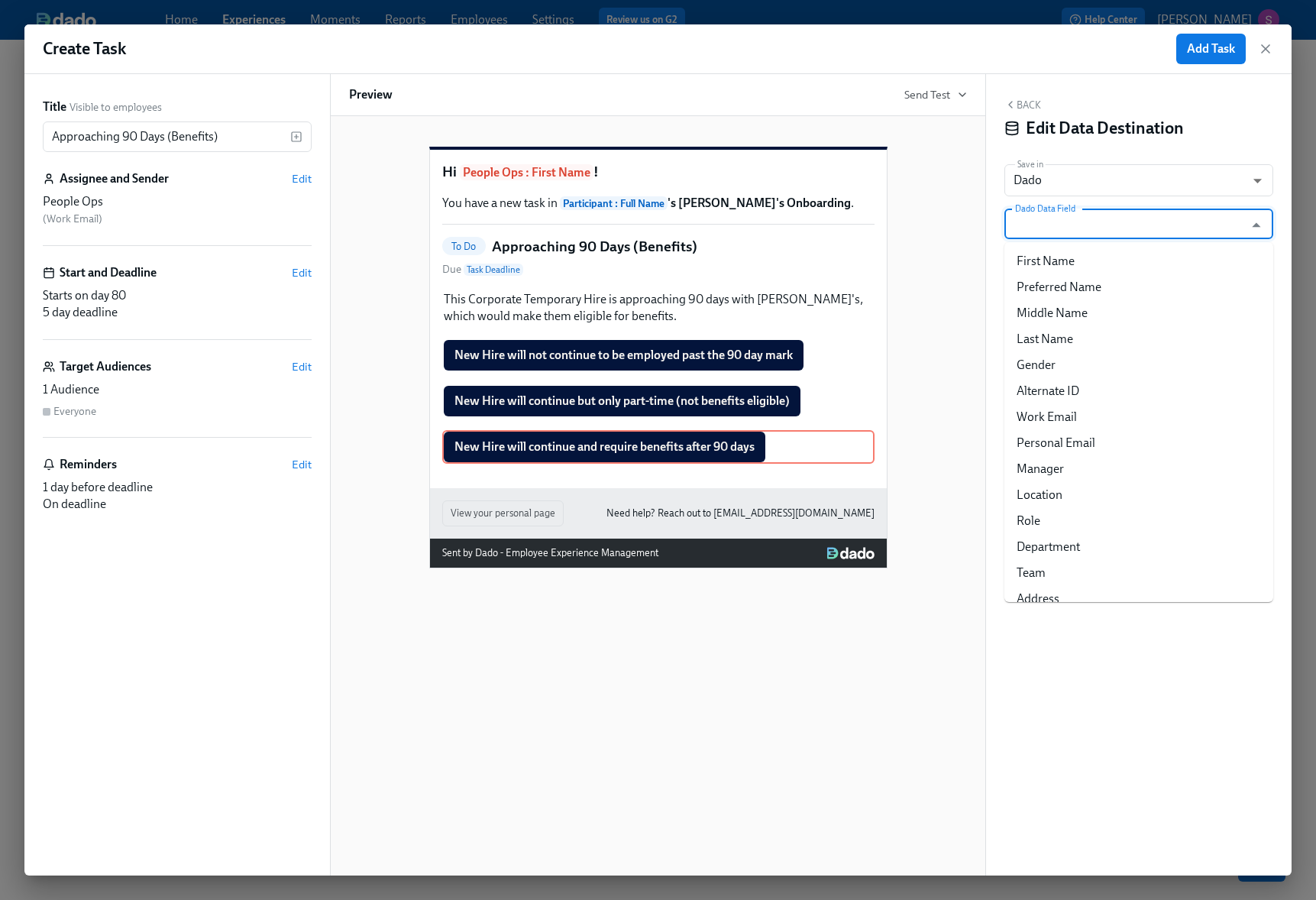
click at [1109, 227] on input "Dado Data Field" at bounding box center [1127, 224] width 231 height 31
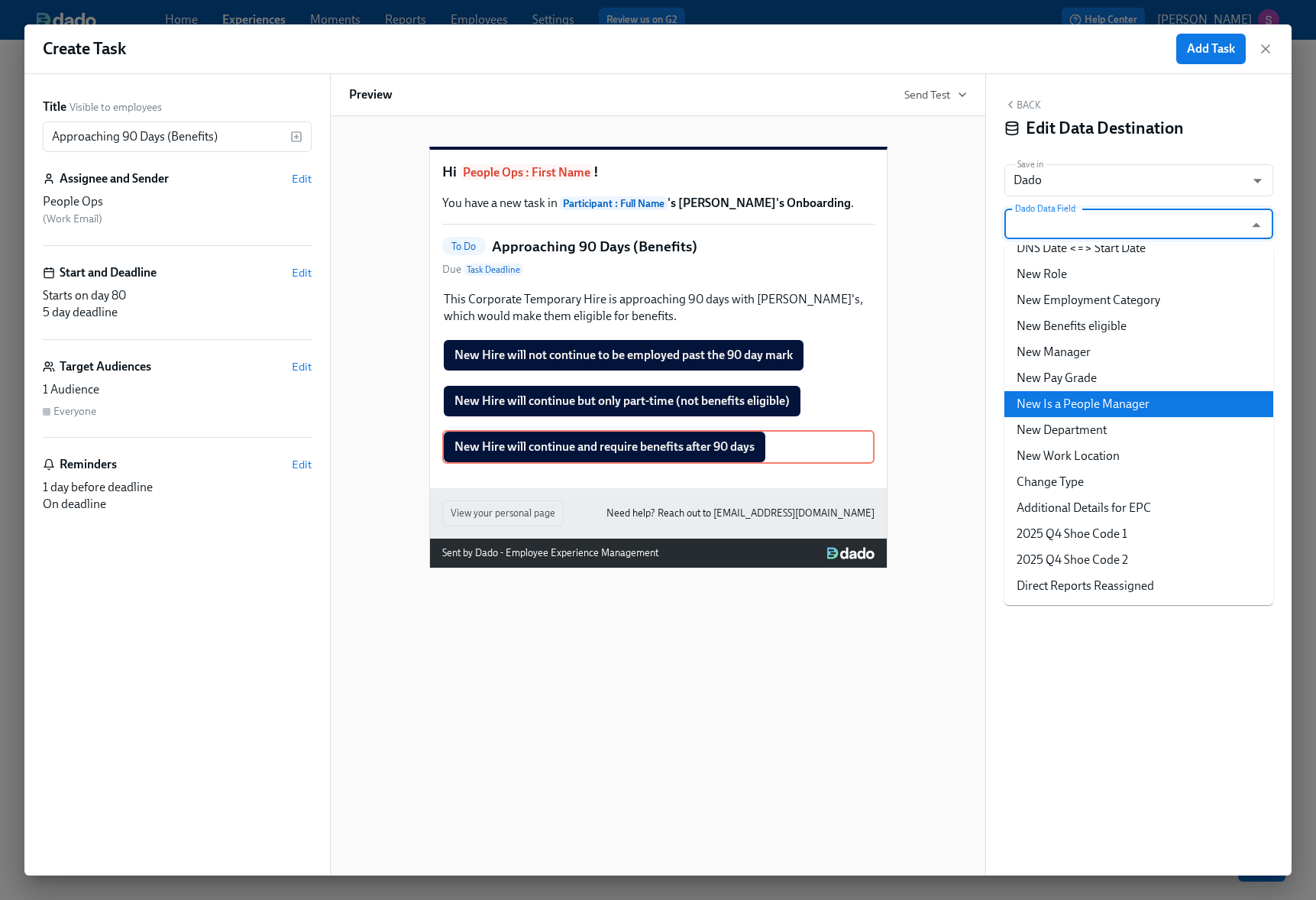
scroll to position [12, 0]
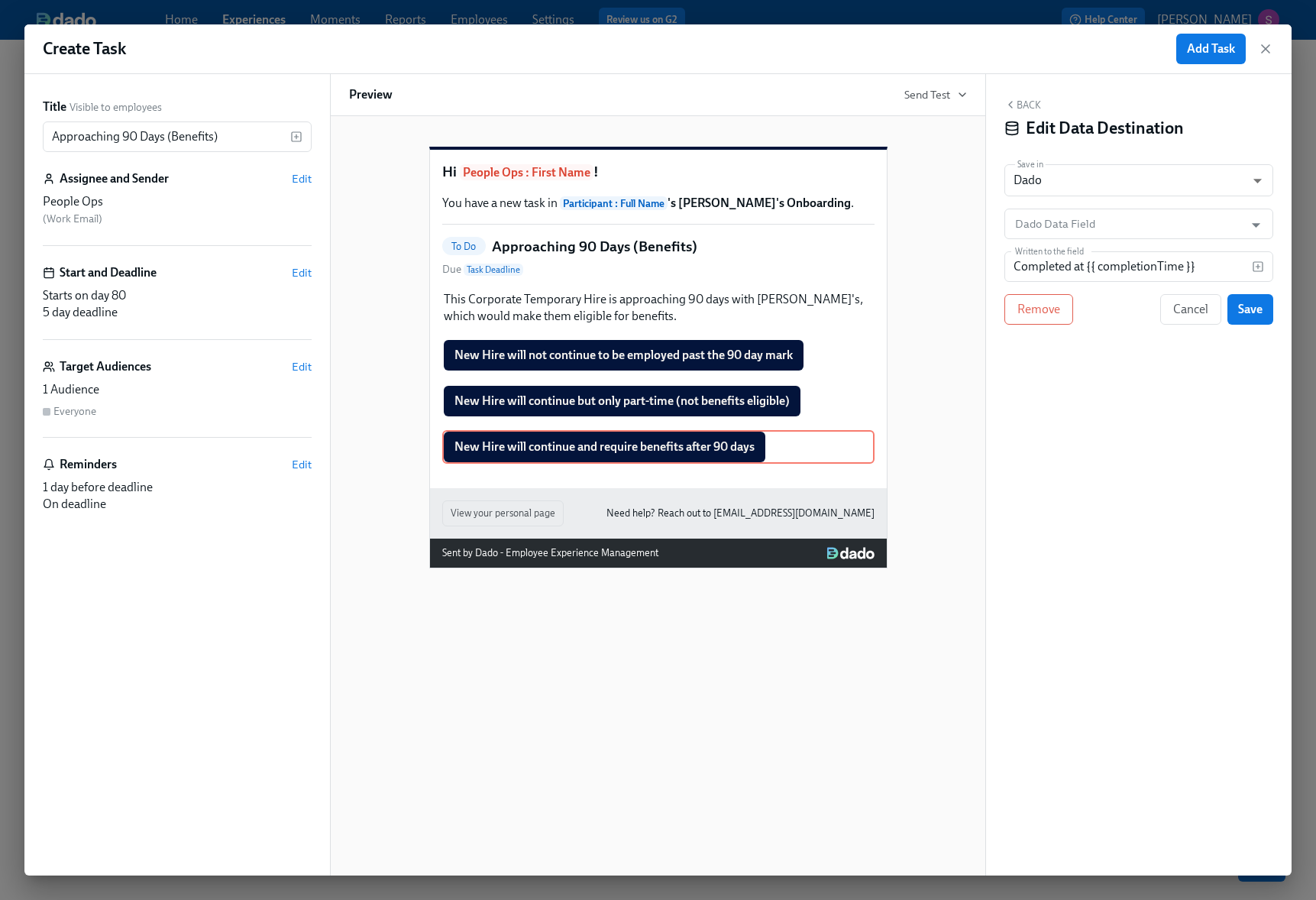
click at [1045, 656] on div "Back Edit Data Destination Save in Dado USER_PROFILE ​ Dado Data Field Dado Dat…" at bounding box center [1139, 474] width 305 height 801
click at [1053, 315] on span "Remove" at bounding box center [1039, 310] width 43 height 15
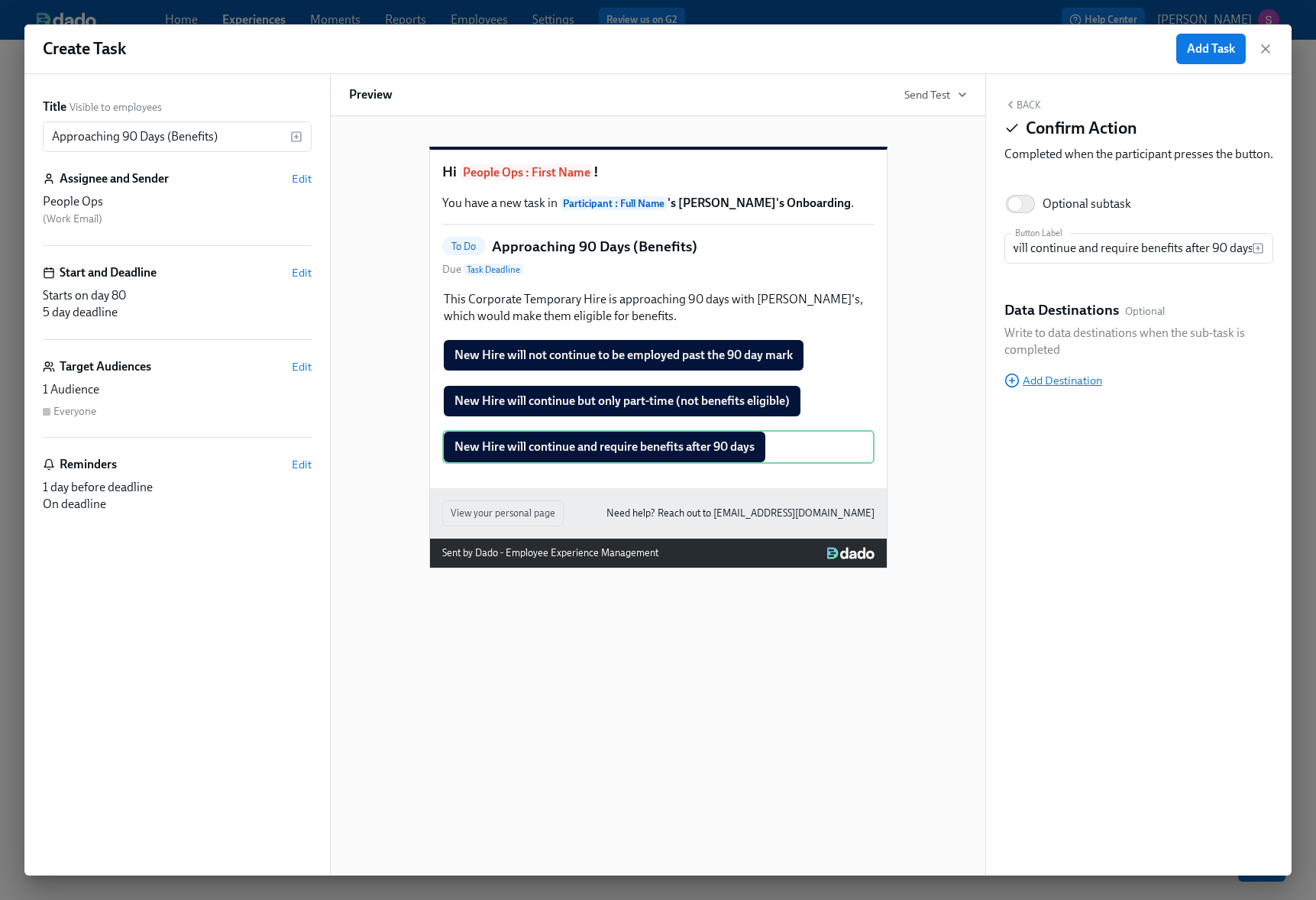
scroll to position [0, 0]
click at [1079, 388] on span "Add Destination" at bounding box center [1052, 380] width 98 height 15
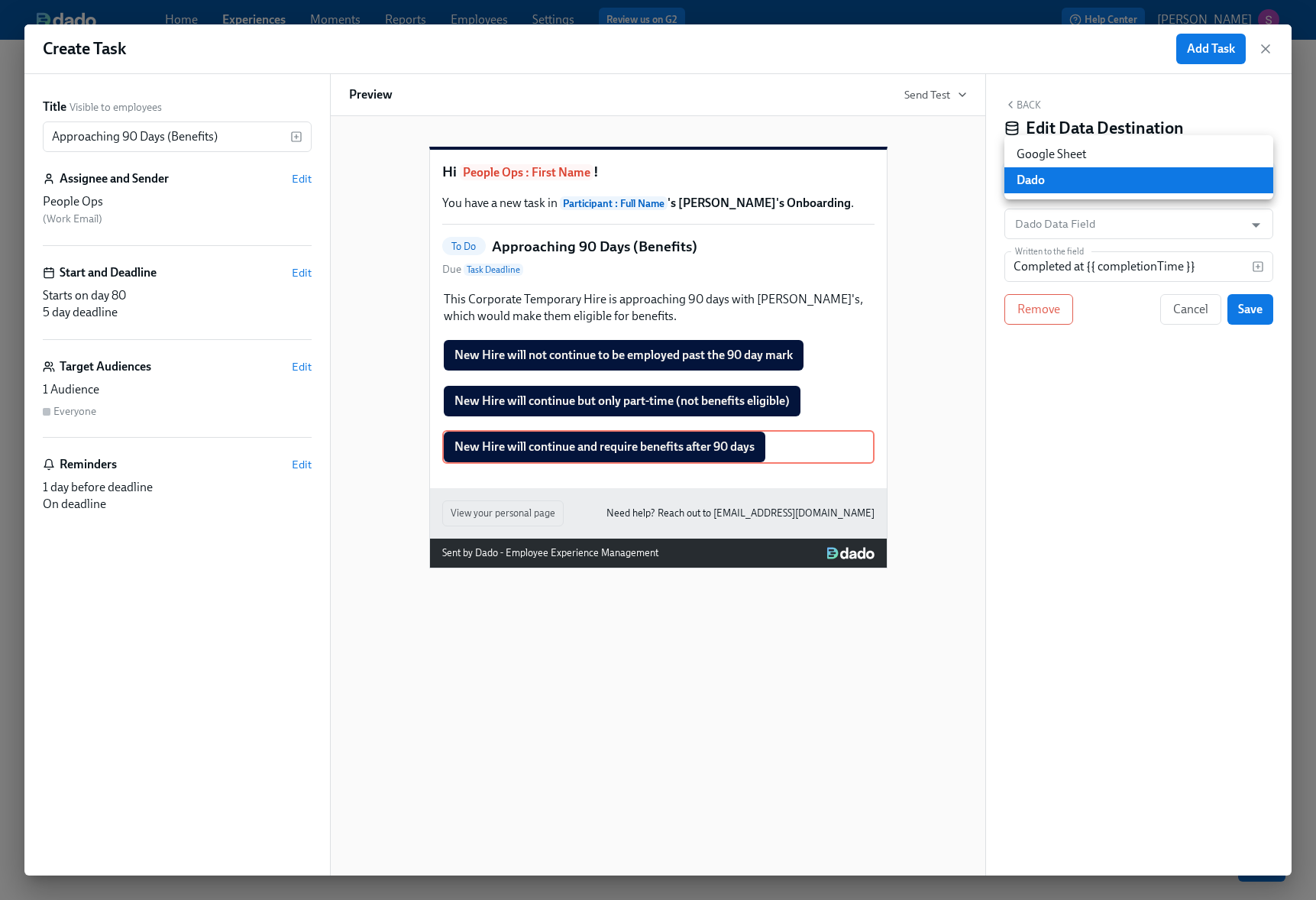
click at [1138, 184] on body "Home Experiences Moments Reports Employees Settings Review us on G2 Help Center…" at bounding box center [658, 444] width 1316 height 912
click at [1138, 222] on div at bounding box center [658, 450] width 1316 height 900
click at [1135, 225] on input "Dado Data Field" at bounding box center [1127, 224] width 231 height 31
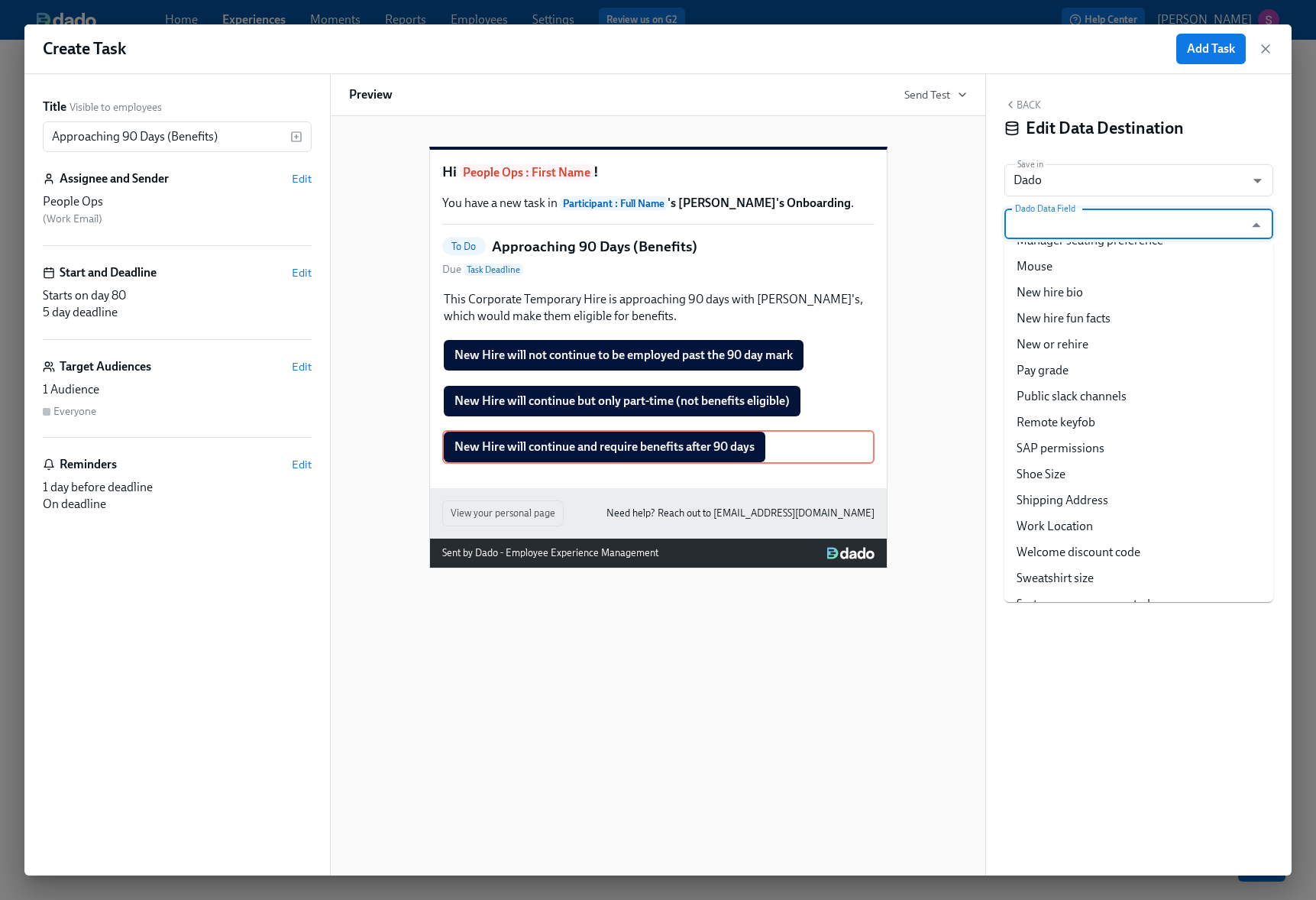
scroll to position [1292, 0]
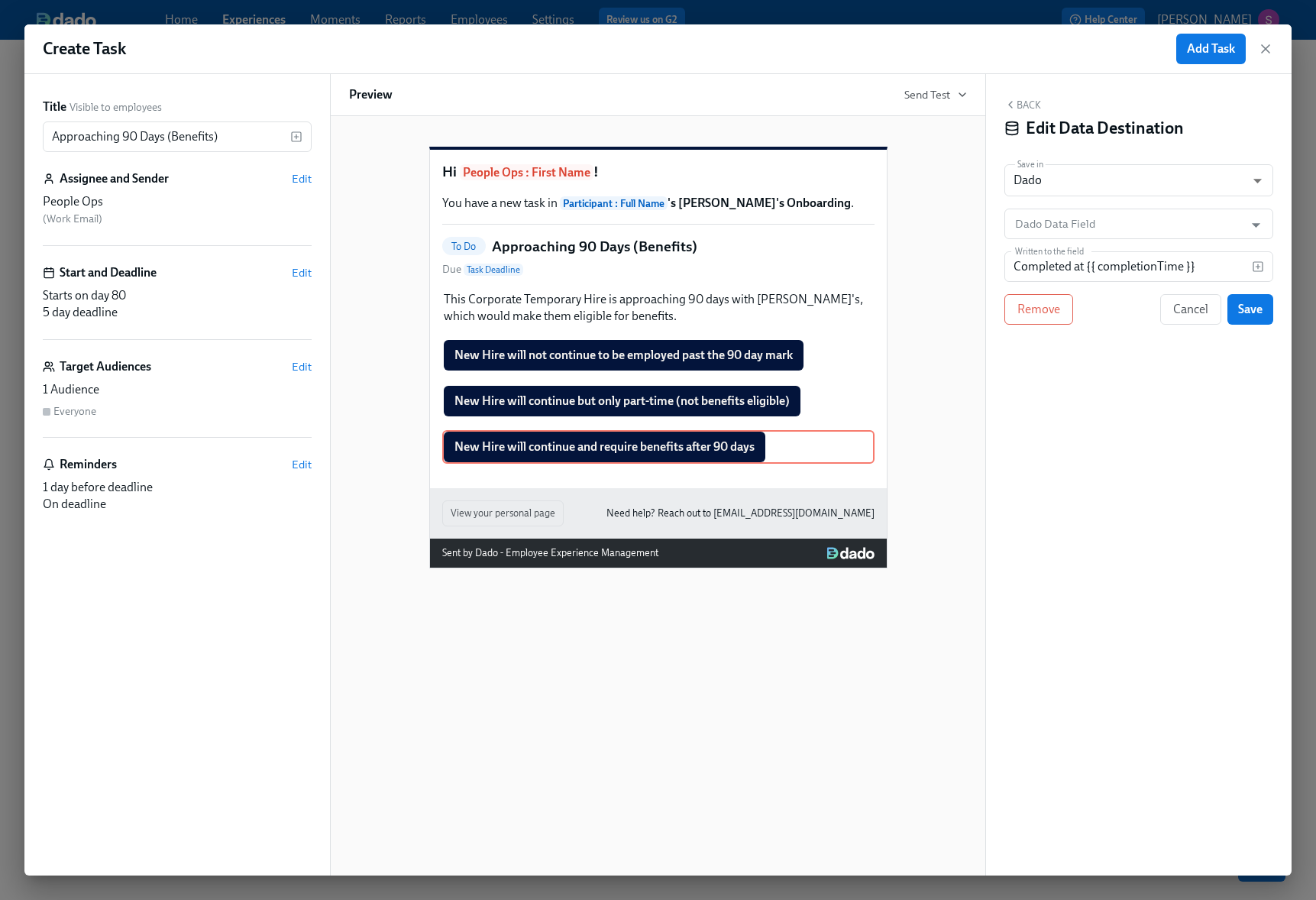
click at [1033, 109] on button "Back" at bounding box center [1022, 105] width 37 height 12
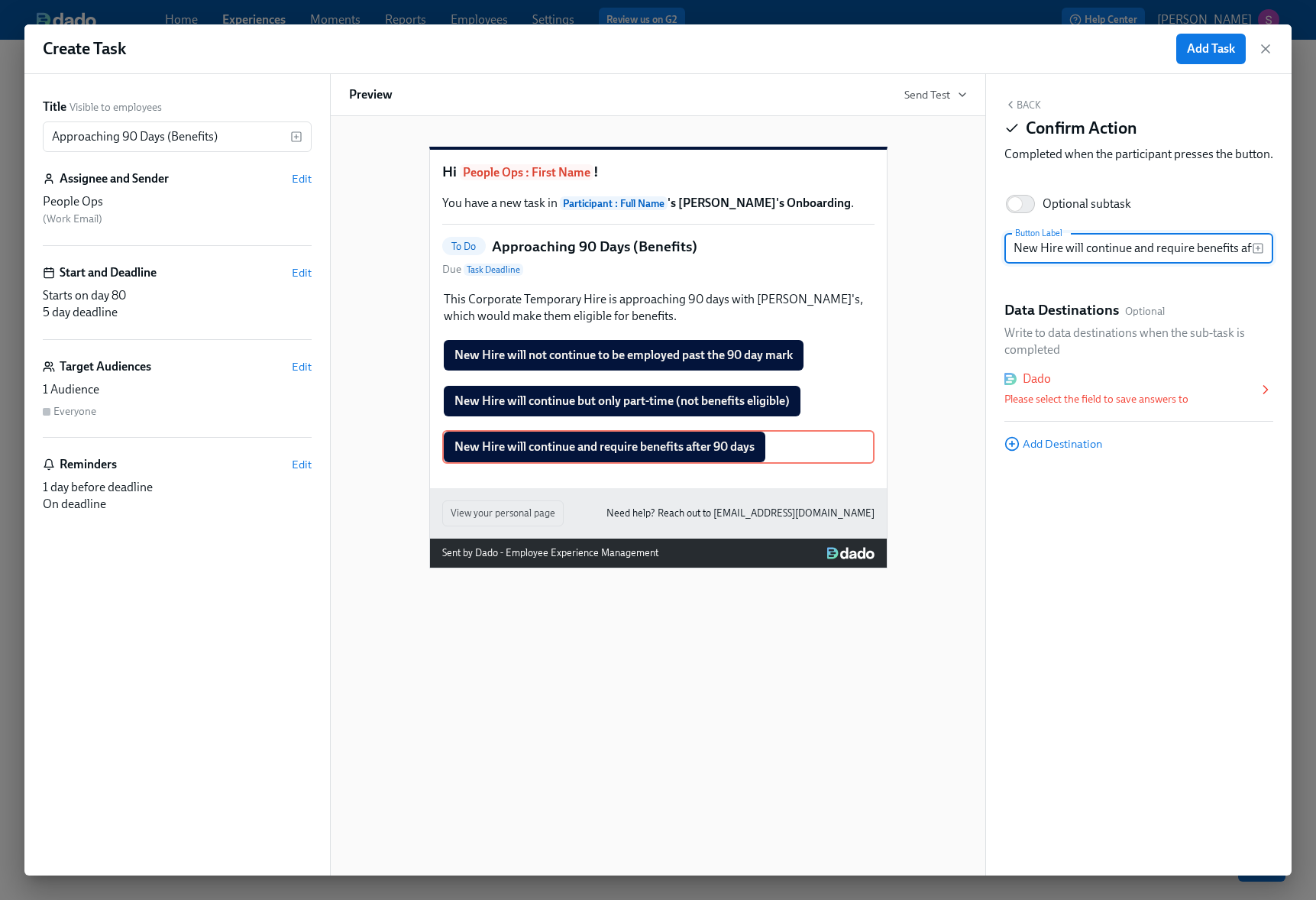
scroll to position [0, 55]
click at [1023, 107] on button "Back" at bounding box center [1022, 105] width 37 height 12
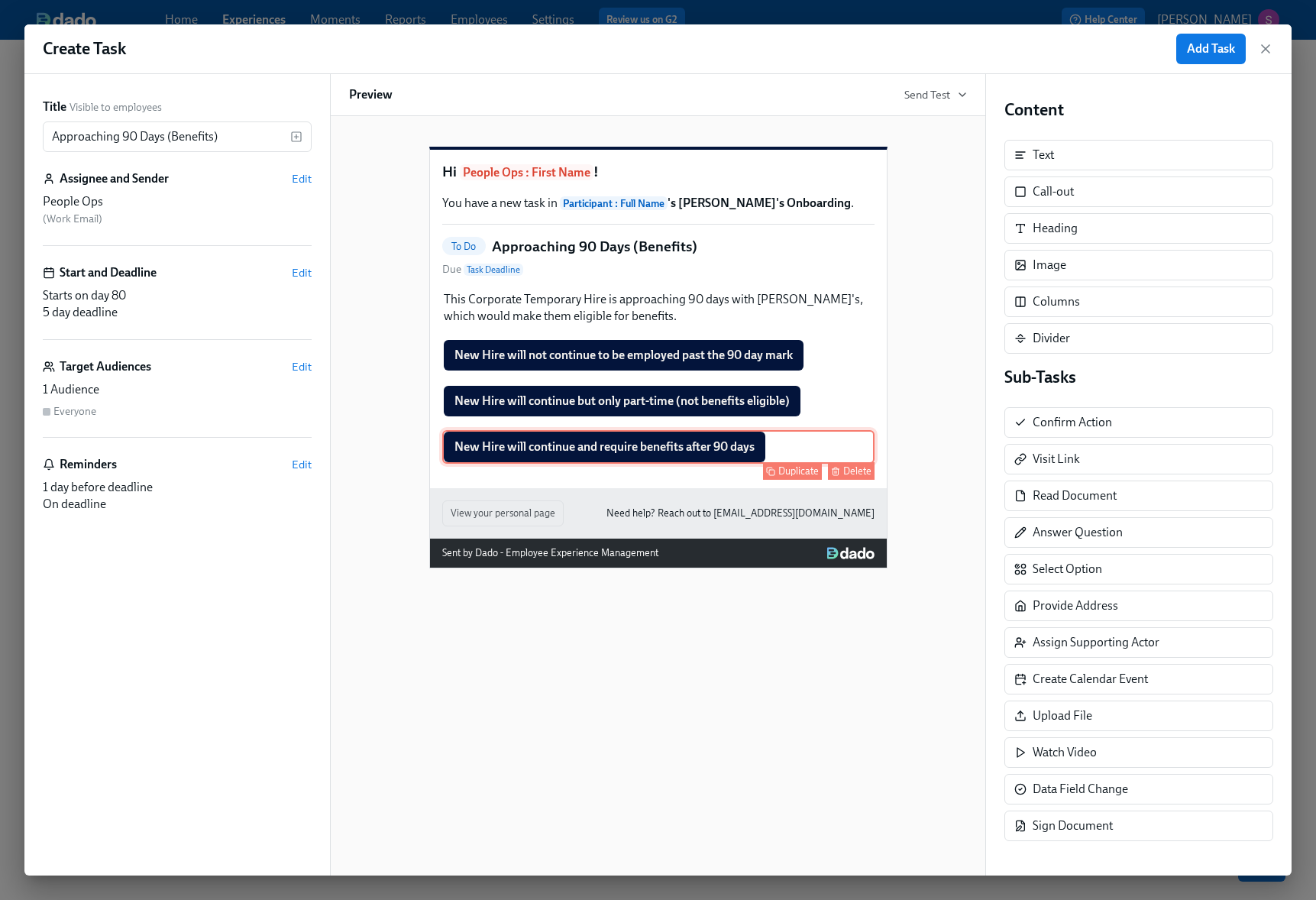
click at [734, 463] on div "New Hire will continue and require benefits after 90 days Duplicate Delete" at bounding box center [658, 446] width 432 height 33
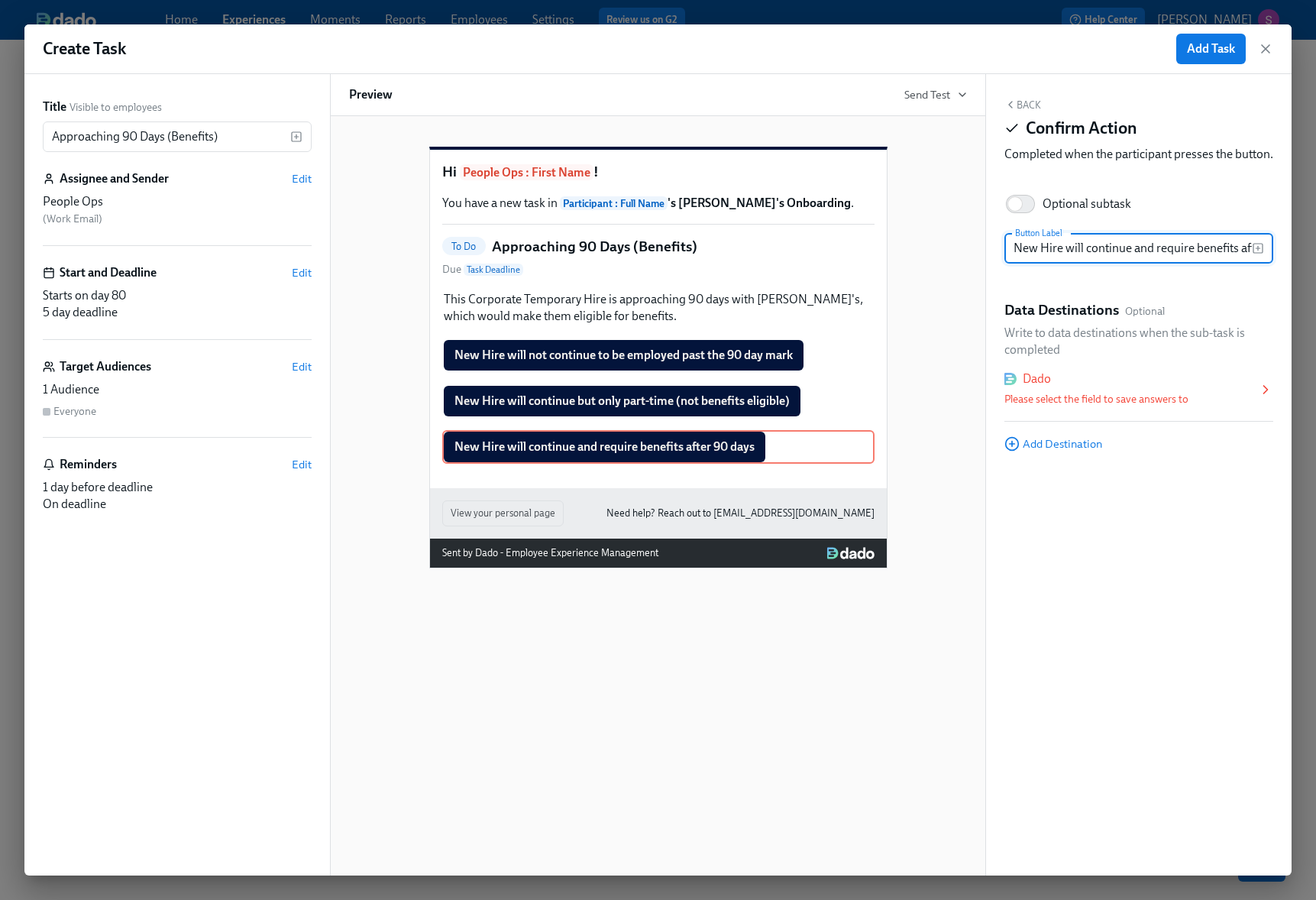
scroll to position [0, 55]
click at [1255, 408] on div "Please select the field to save answers to" at bounding box center [1130, 399] width 253 height 18
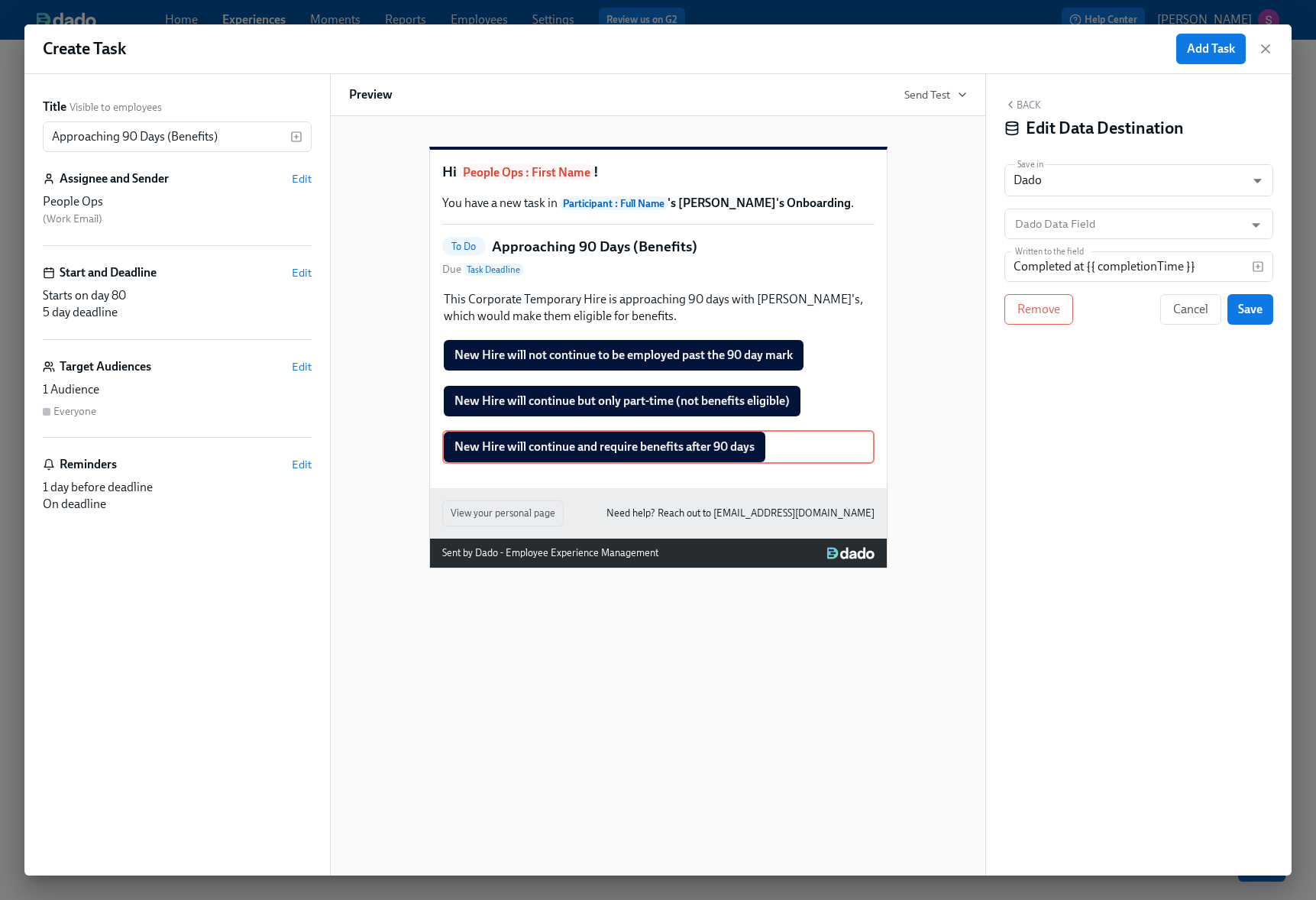
click at [1043, 293] on div "Back Edit Data Destination Save in Dado USER_PROFILE ​ Dado Data Field Dado Dat…" at bounding box center [1139, 474] width 305 height 801
click at [1042, 315] on span "Remove" at bounding box center [1039, 310] width 43 height 15
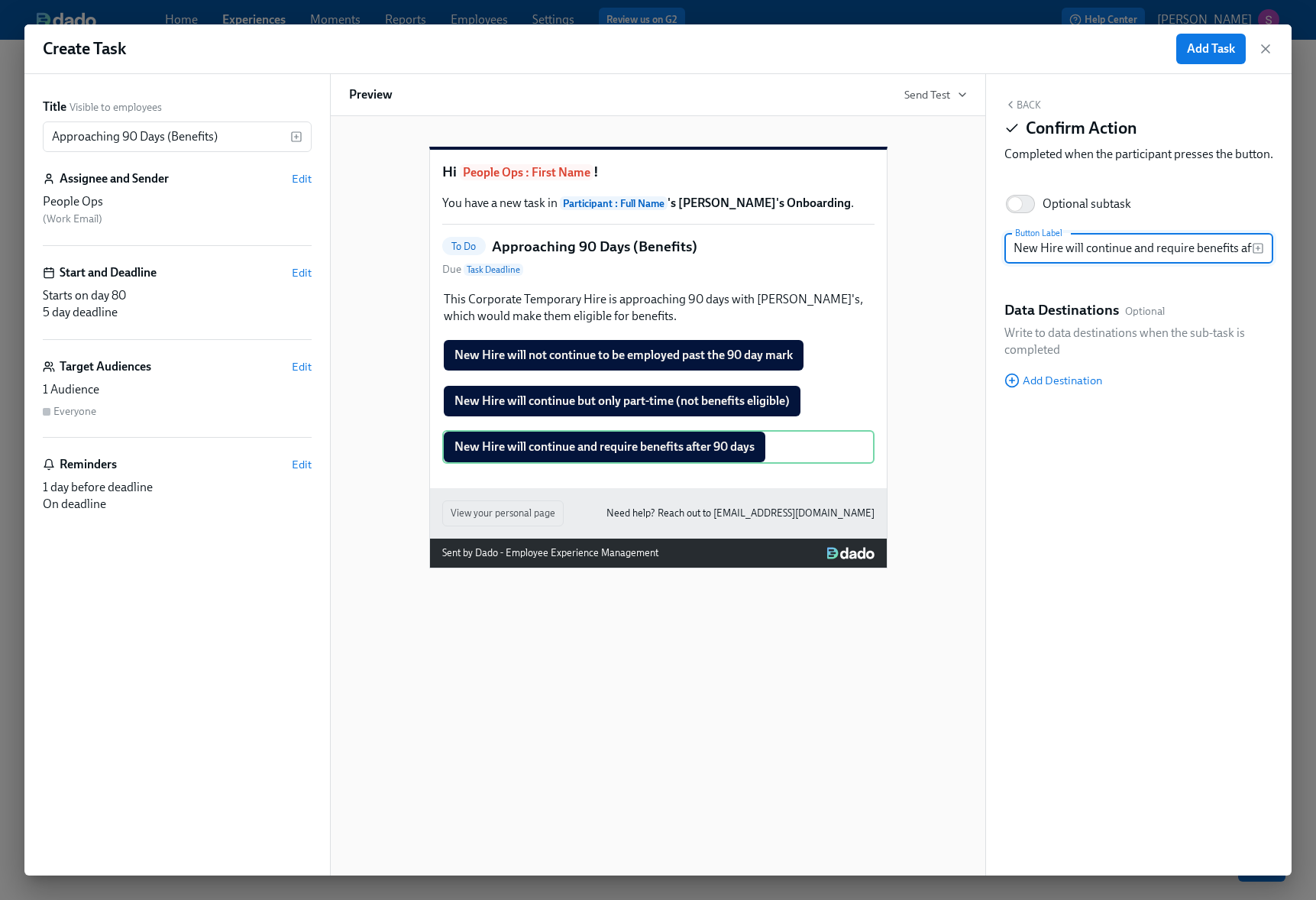
scroll to position [0, 55]
click at [762, 372] on div "New Hire will not continue to be employed past the 90 day mark Duplicate Delete" at bounding box center [658, 355] width 432 height 33
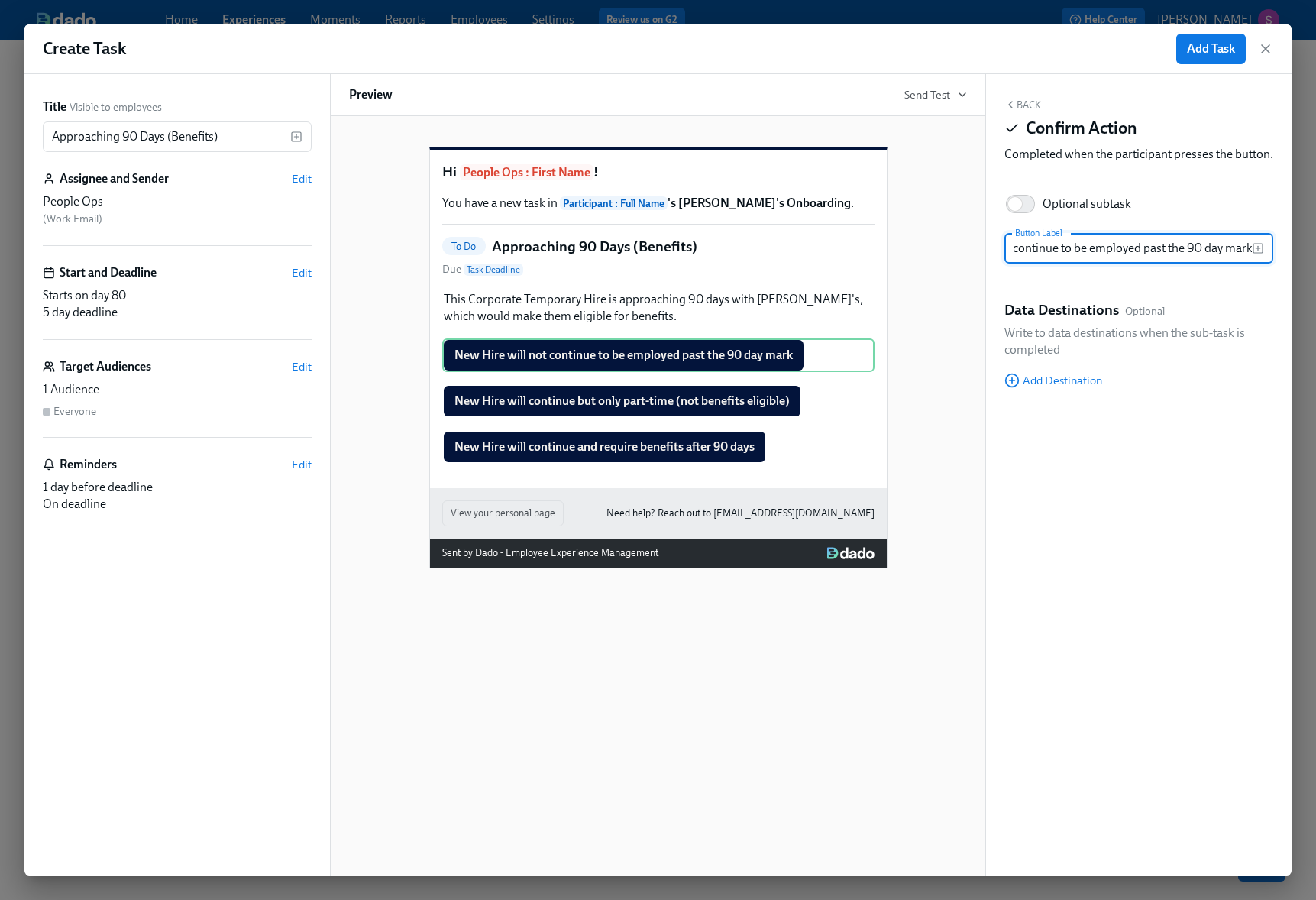
scroll to position [0, 0]
click at [1097, 260] on input "New Hire will not continue to be employed past the 90 day mark" at bounding box center [1128, 248] width 247 height 31
type input "New Hire will NOT continue to be employed past the 90 day mark"
click at [1110, 462] on div "Back Confirm Action Completed when the participant presses the button. Optional…" at bounding box center [1139, 474] width 305 height 801
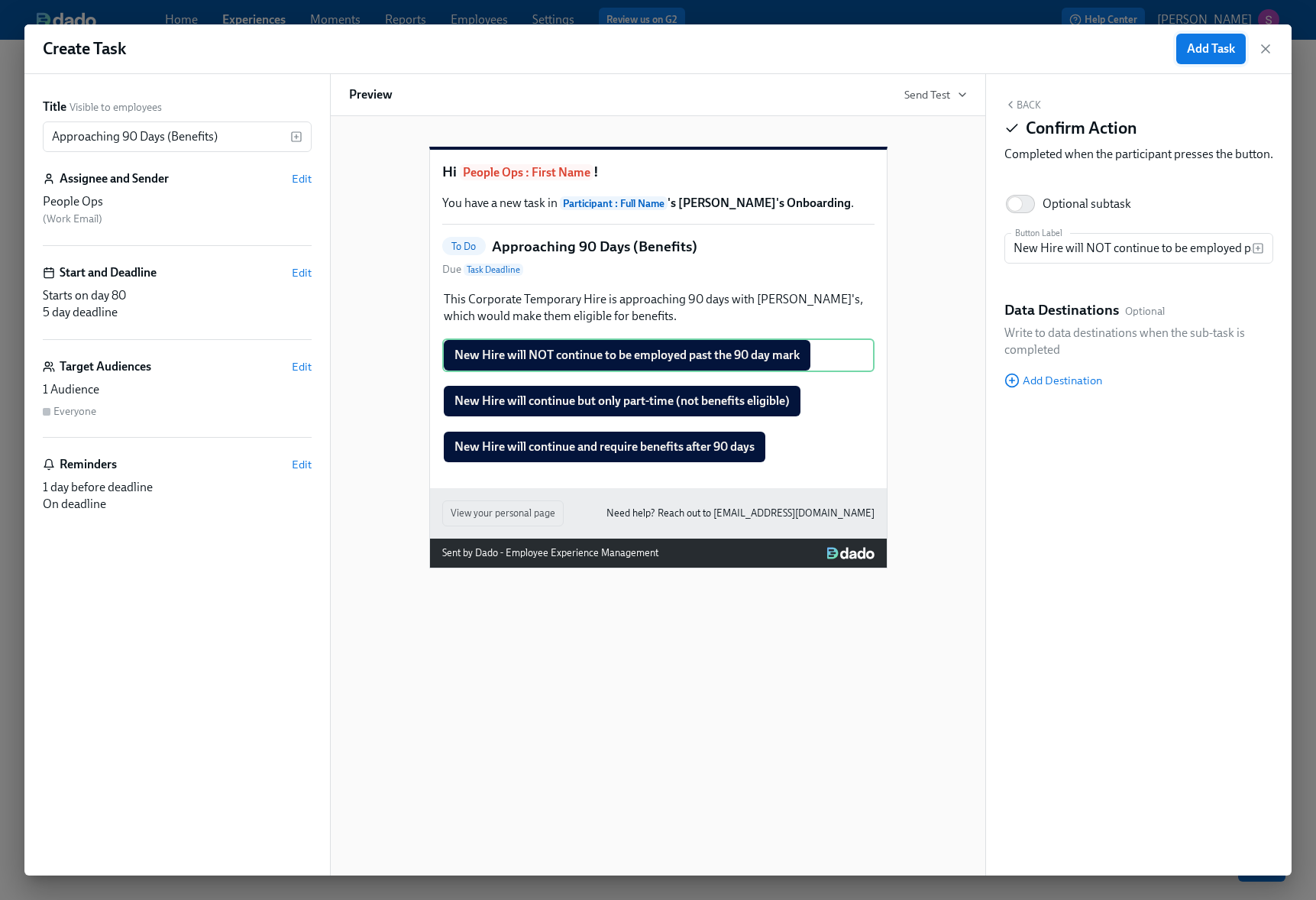
click at [1215, 52] on span "Add Task" at bounding box center [1210, 49] width 48 height 15
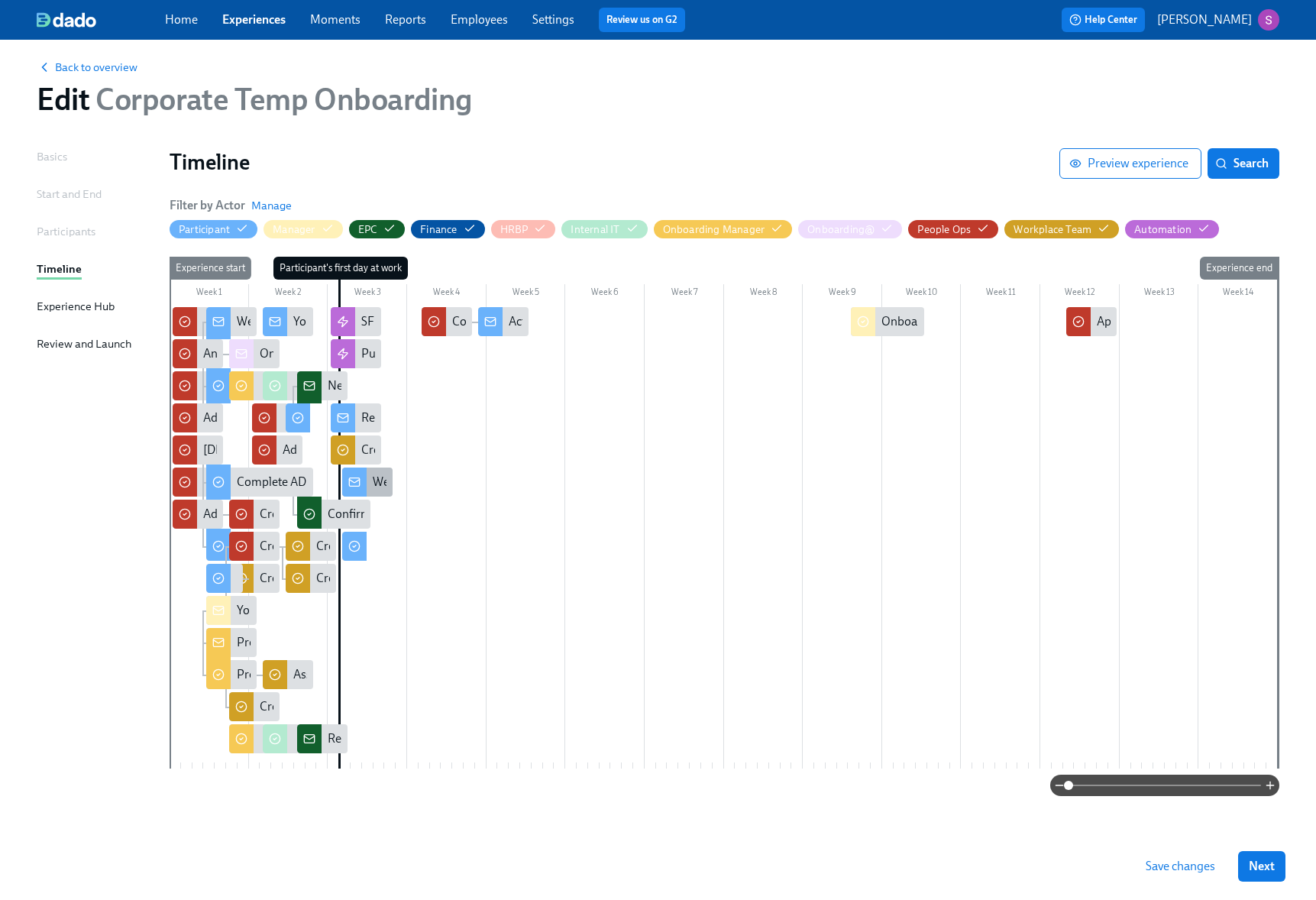
click at [363, 483] on div at bounding box center [354, 482] width 25 height 29
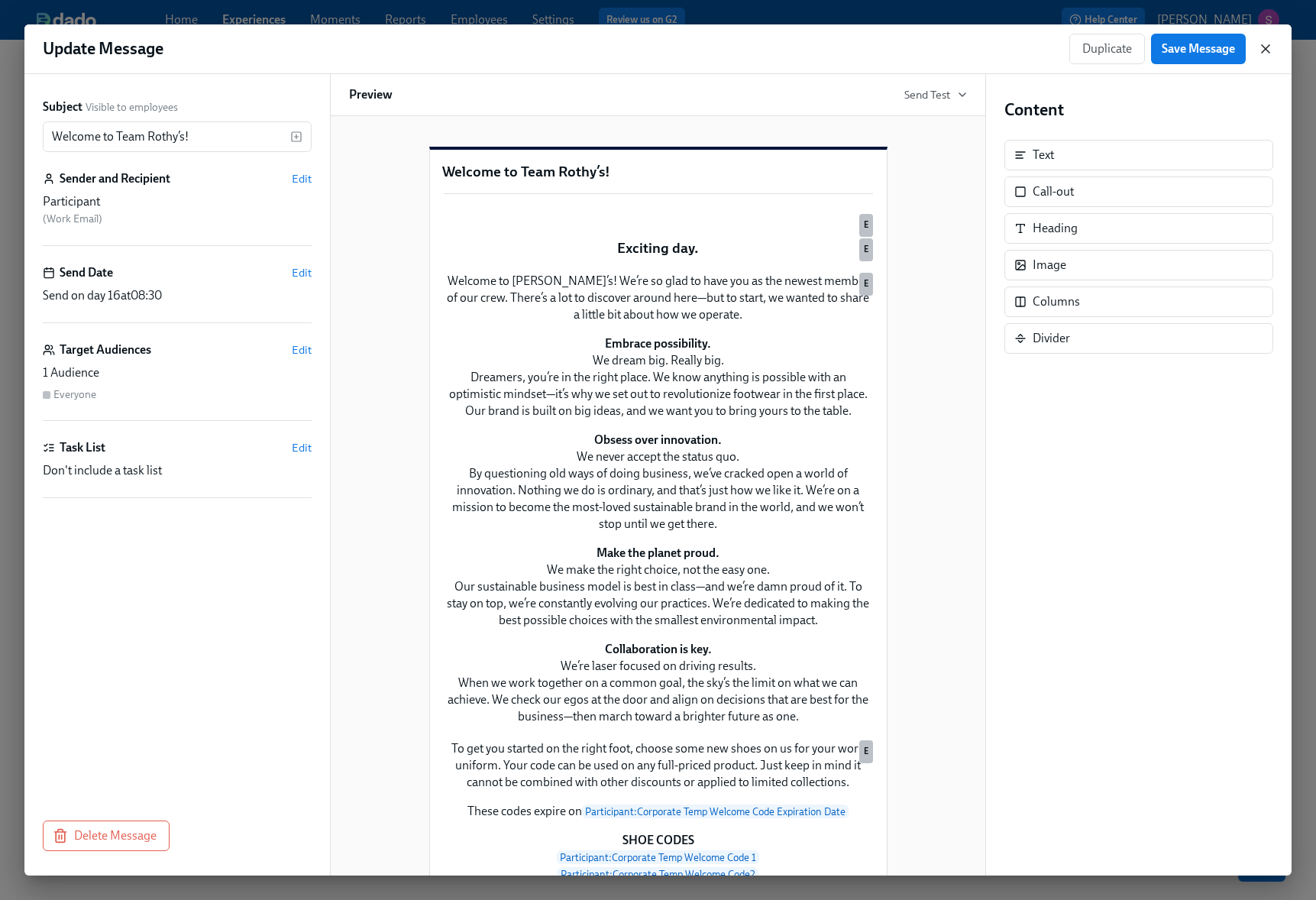
click at [1268, 53] on icon "button" at bounding box center [1265, 49] width 8 height 8
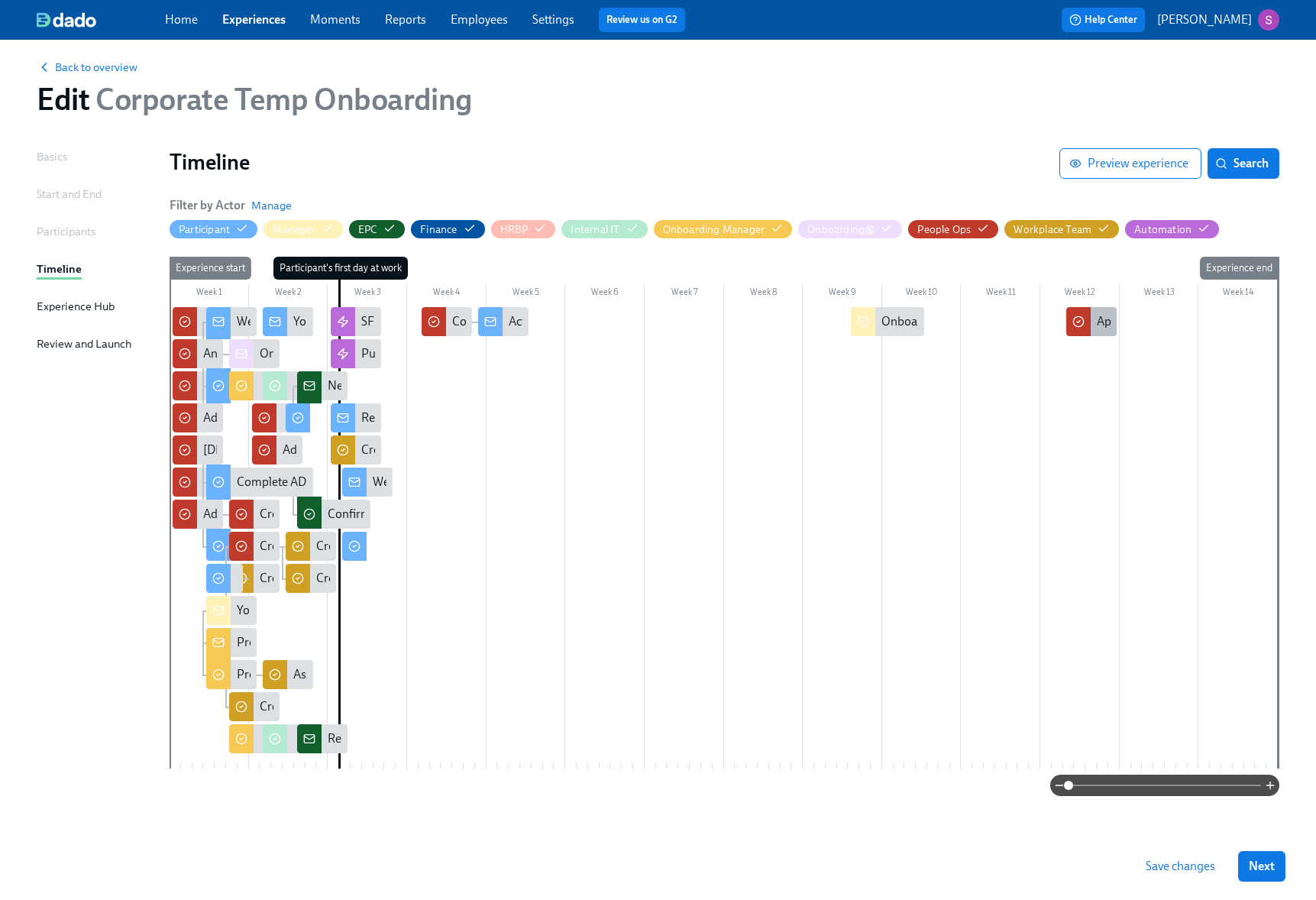
click at [1101, 322] on div "Approaching 90 Days (Benefits)" at bounding box center [1180, 322] width 165 height 17
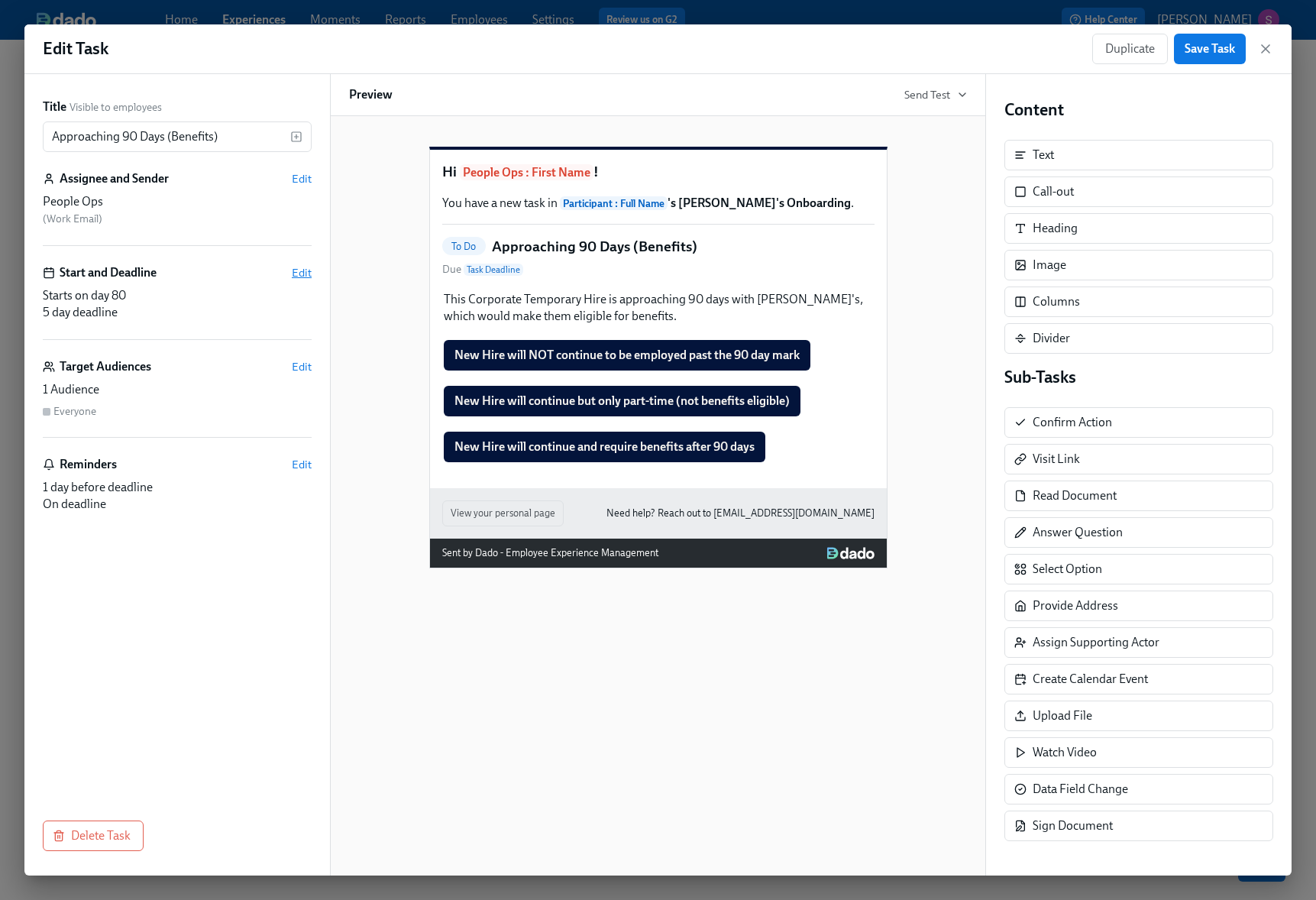
click at [297, 271] on span "Edit" at bounding box center [301, 273] width 20 height 15
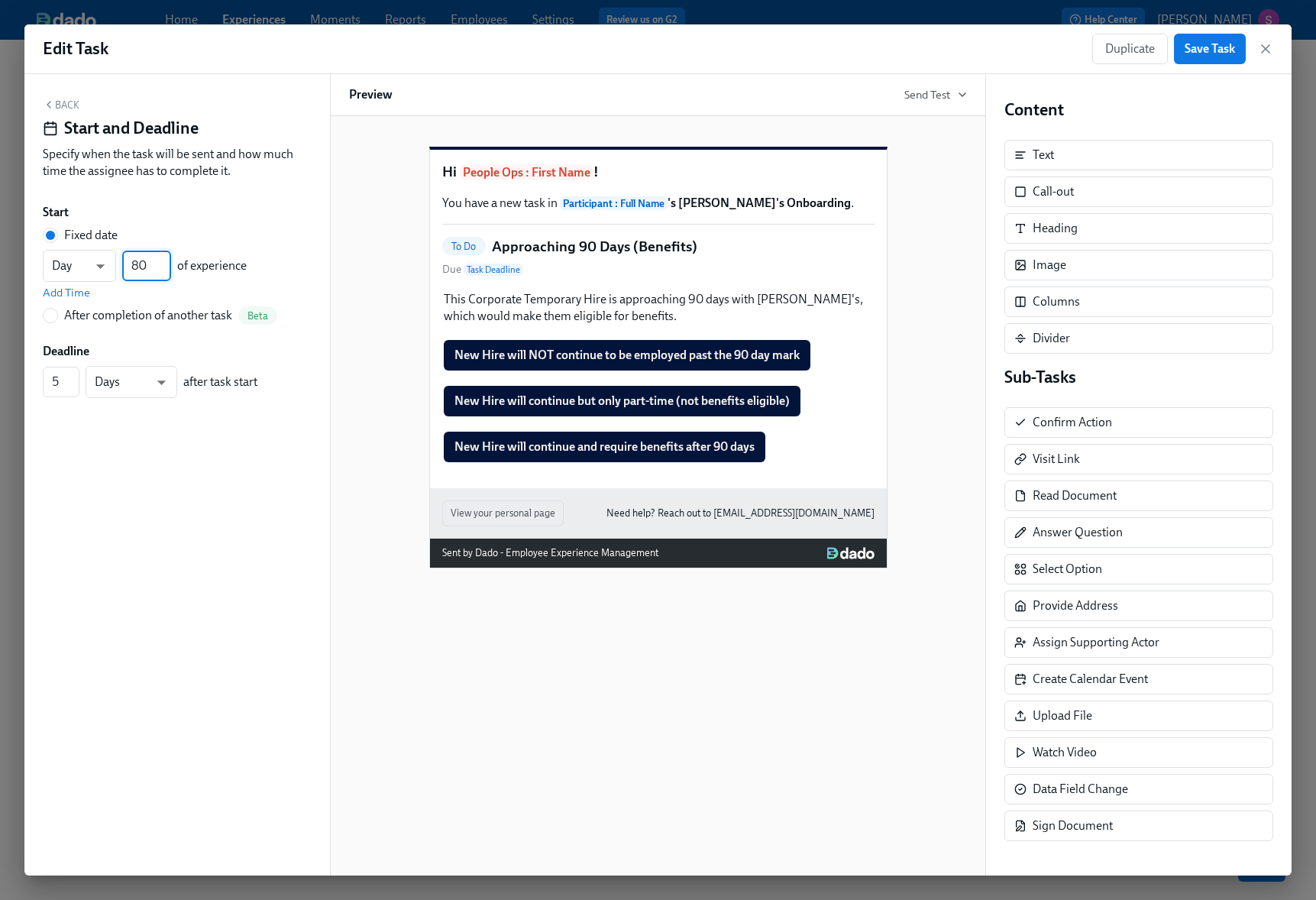
drag, startPoint x: 146, startPoint y: 267, endPoint x: 132, endPoint y: 267, distance: 14.0
click at [132, 267] on input "80" at bounding box center [146, 266] width 49 height 31
type input "96"
click at [1226, 56] on button "Save Task" at bounding box center [1209, 49] width 72 height 31
click at [1267, 48] on icon "button" at bounding box center [1266, 49] width 15 height 15
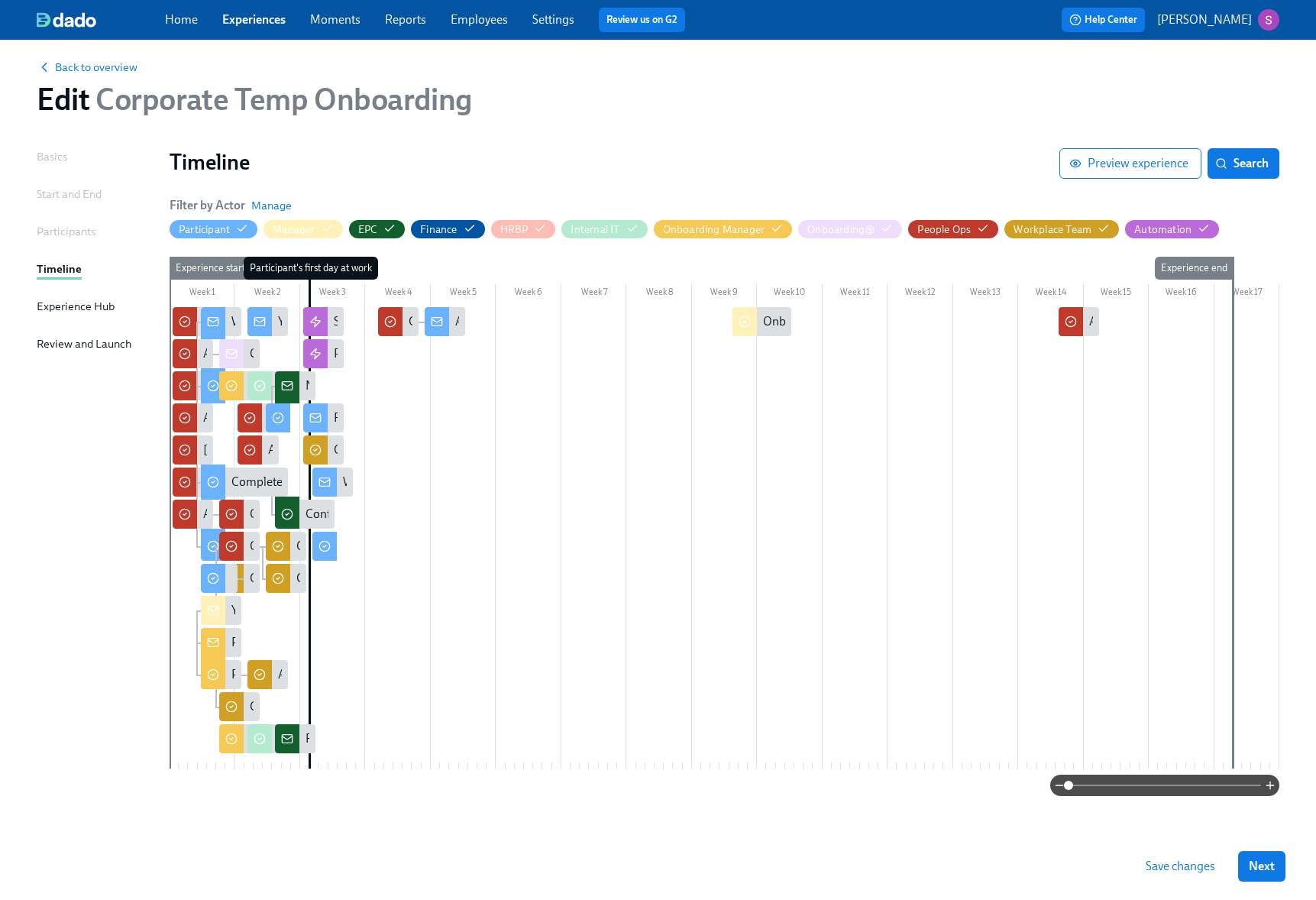
click at [1116, 393] on div at bounding box center [724, 537] width 1110 height 462
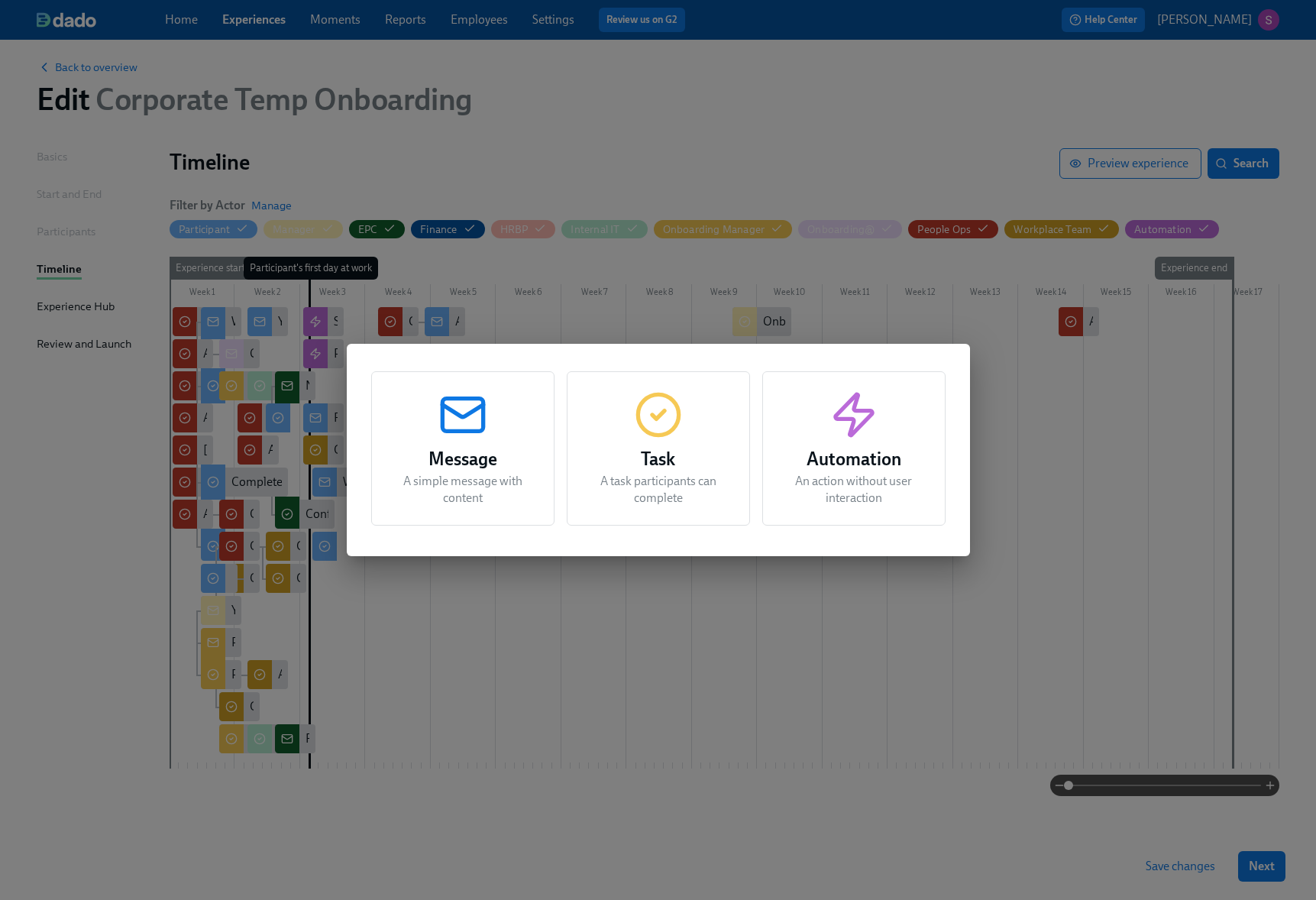
click at [706, 432] on div "Task A task participants can complete" at bounding box center [658, 448] width 183 height 154
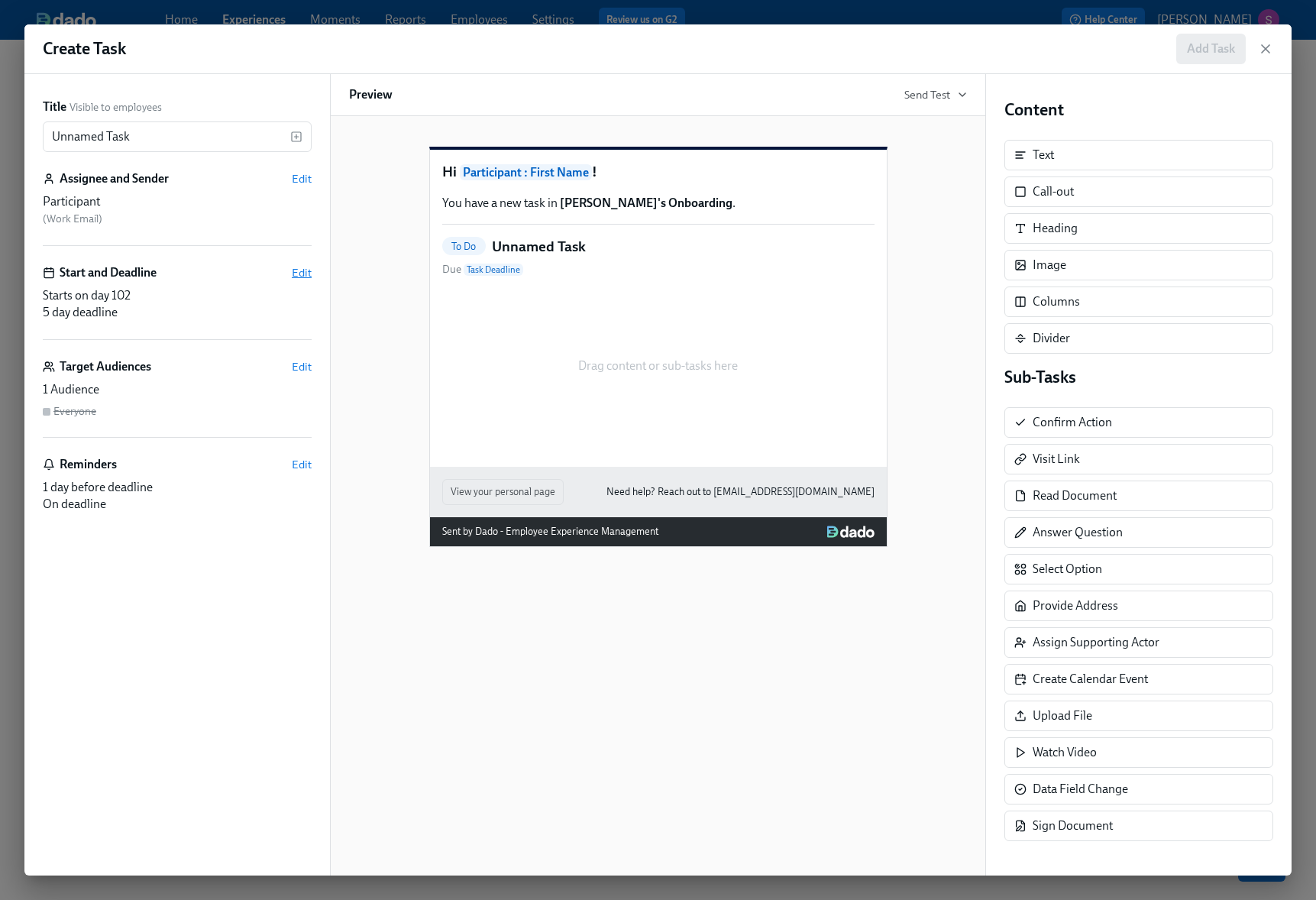
click at [310, 266] on span "Edit" at bounding box center [301, 273] width 20 height 15
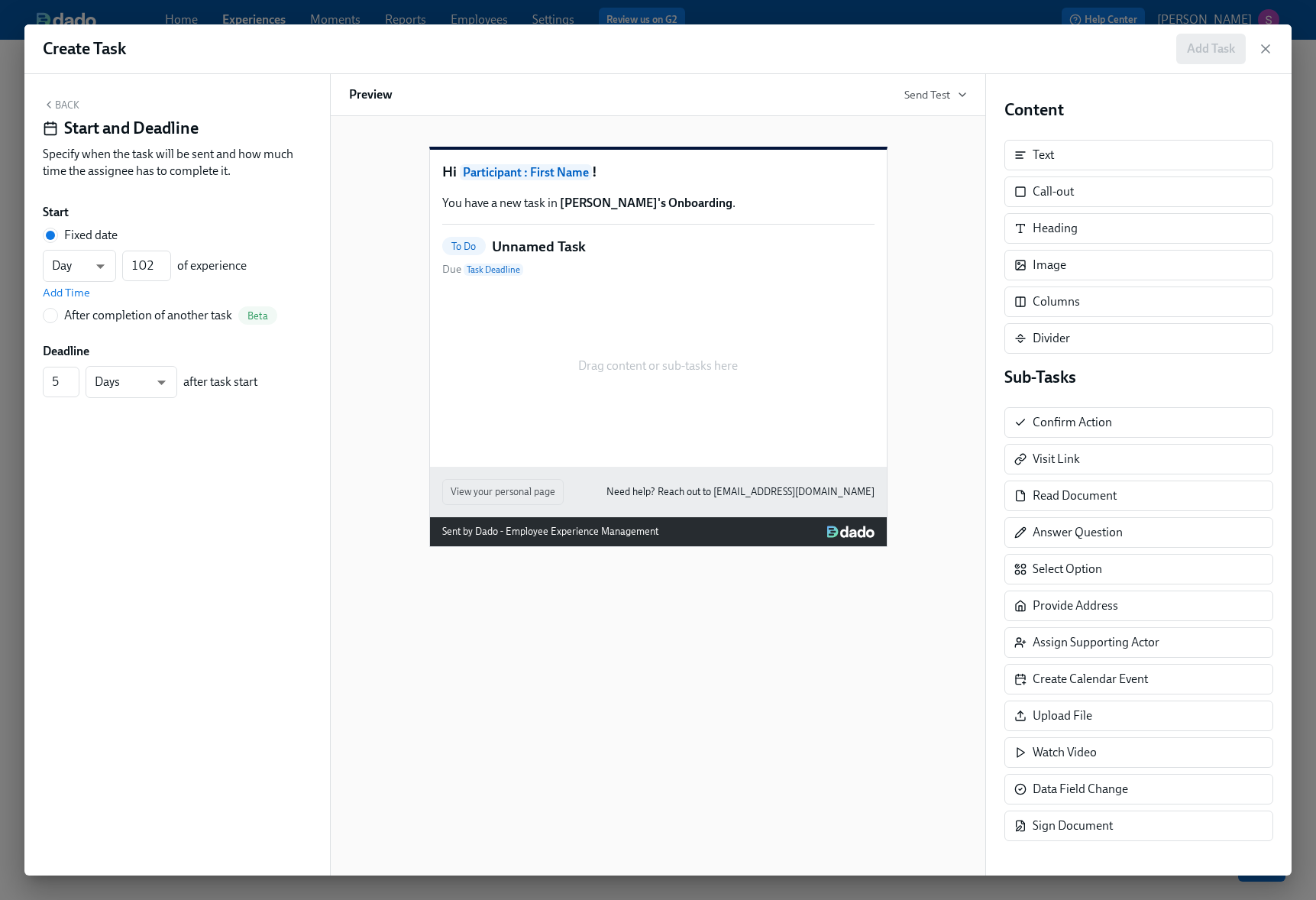
click at [209, 318] on div "After completion of another task" at bounding box center [148, 316] width 168 height 17
click at [57, 318] on input "After completion of another task Beta" at bounding box center [50, 316] width 14 height 14
radio input "true"
radio input "false"
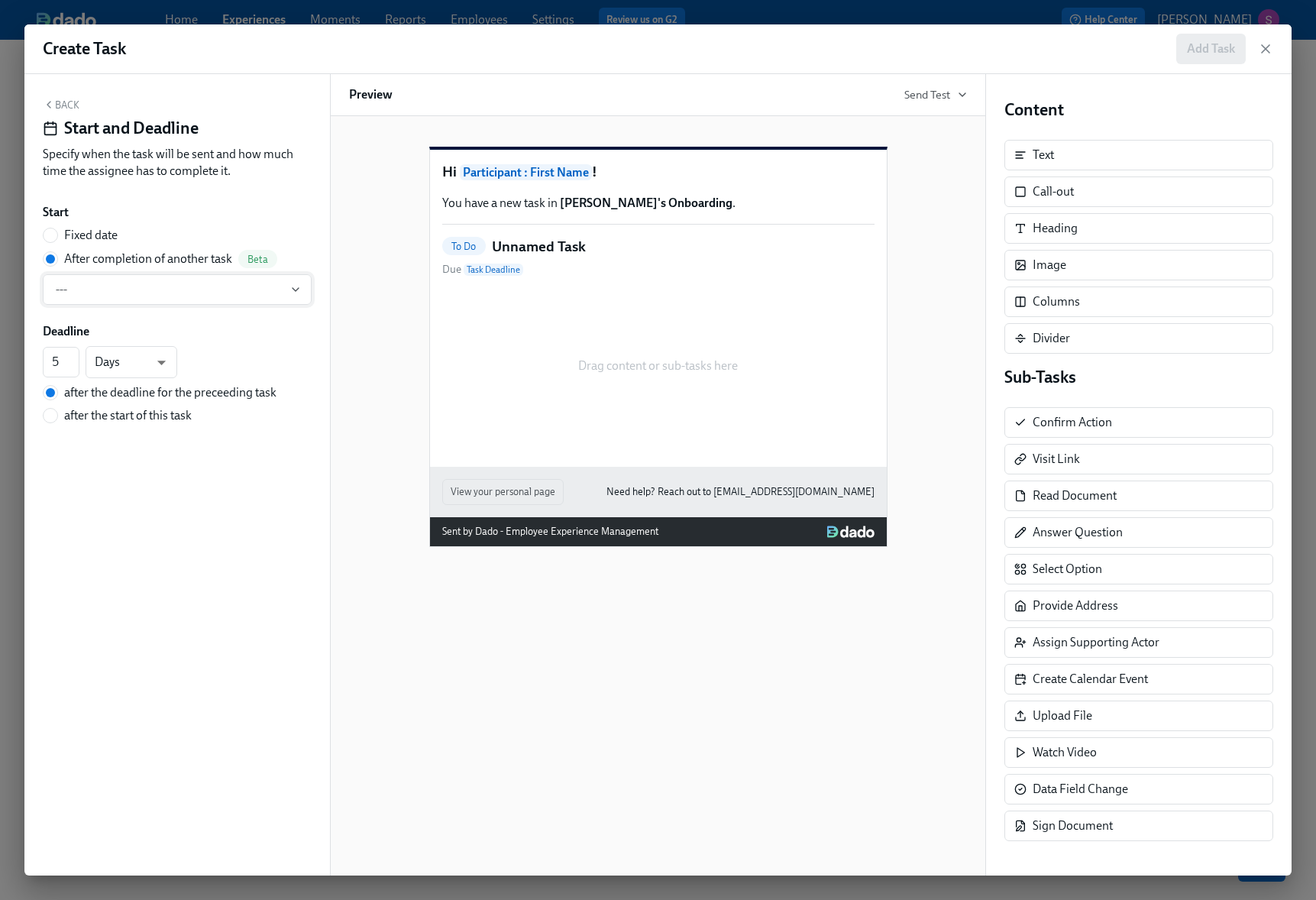
click at [202, 293] on span "---" at bounding box center [177, 289] width 243 height 15
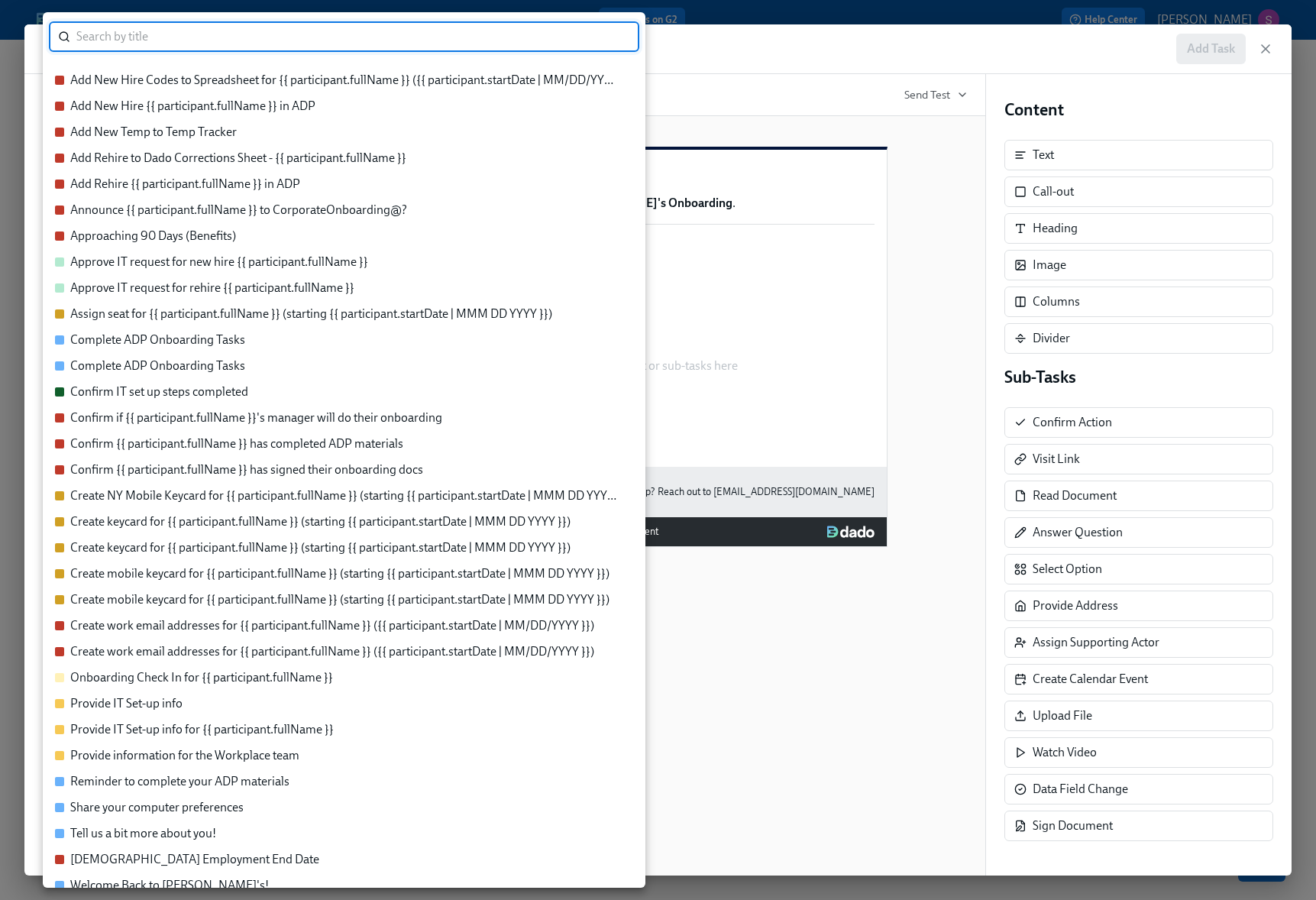
click at [697, 84] on div at bounding box center [658, 450] width 1316 height 900
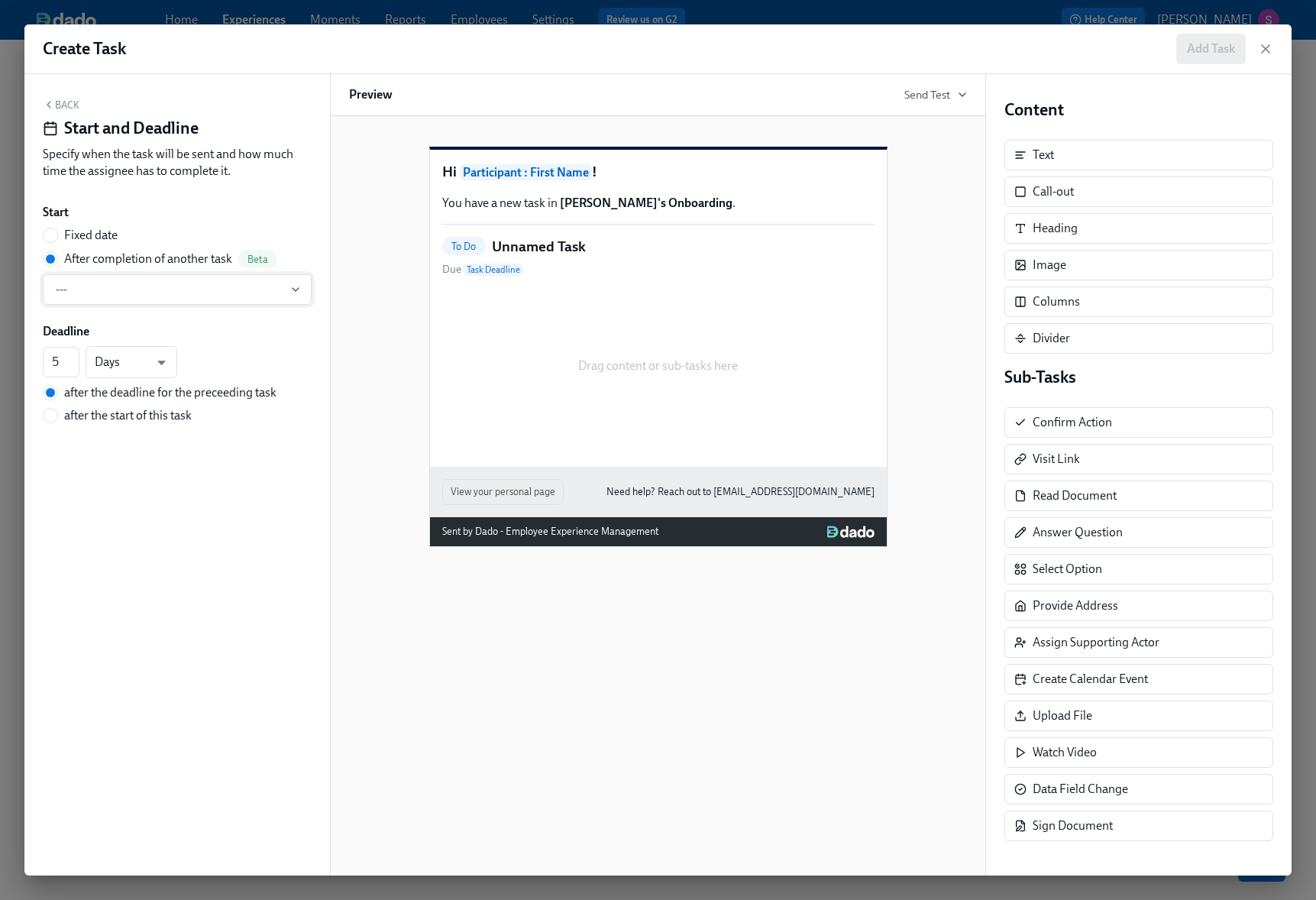
click at [299, 287] on icon "button" at bounding box center [295, 289] width 12 height 12
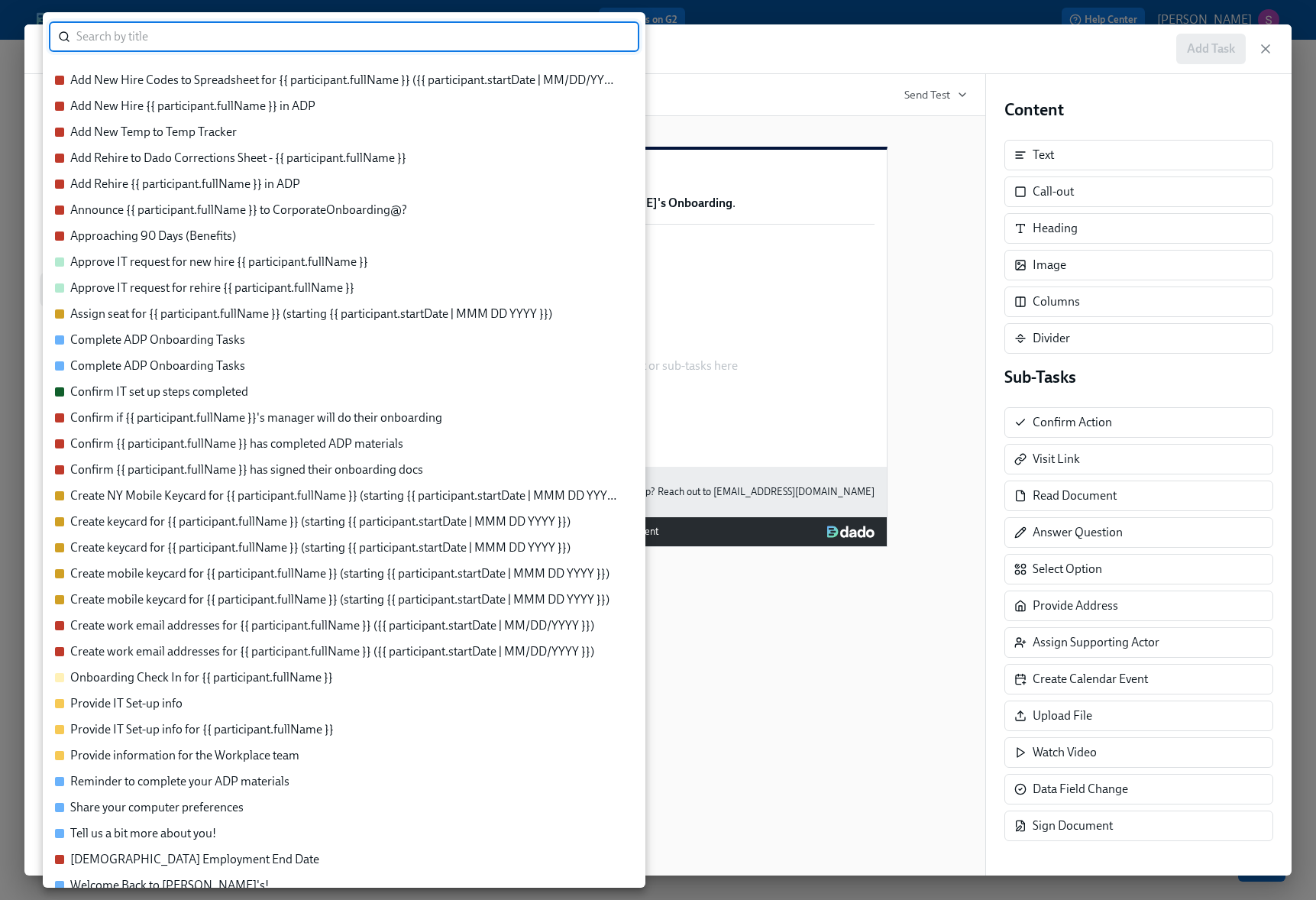
scroll to position [11, 0]
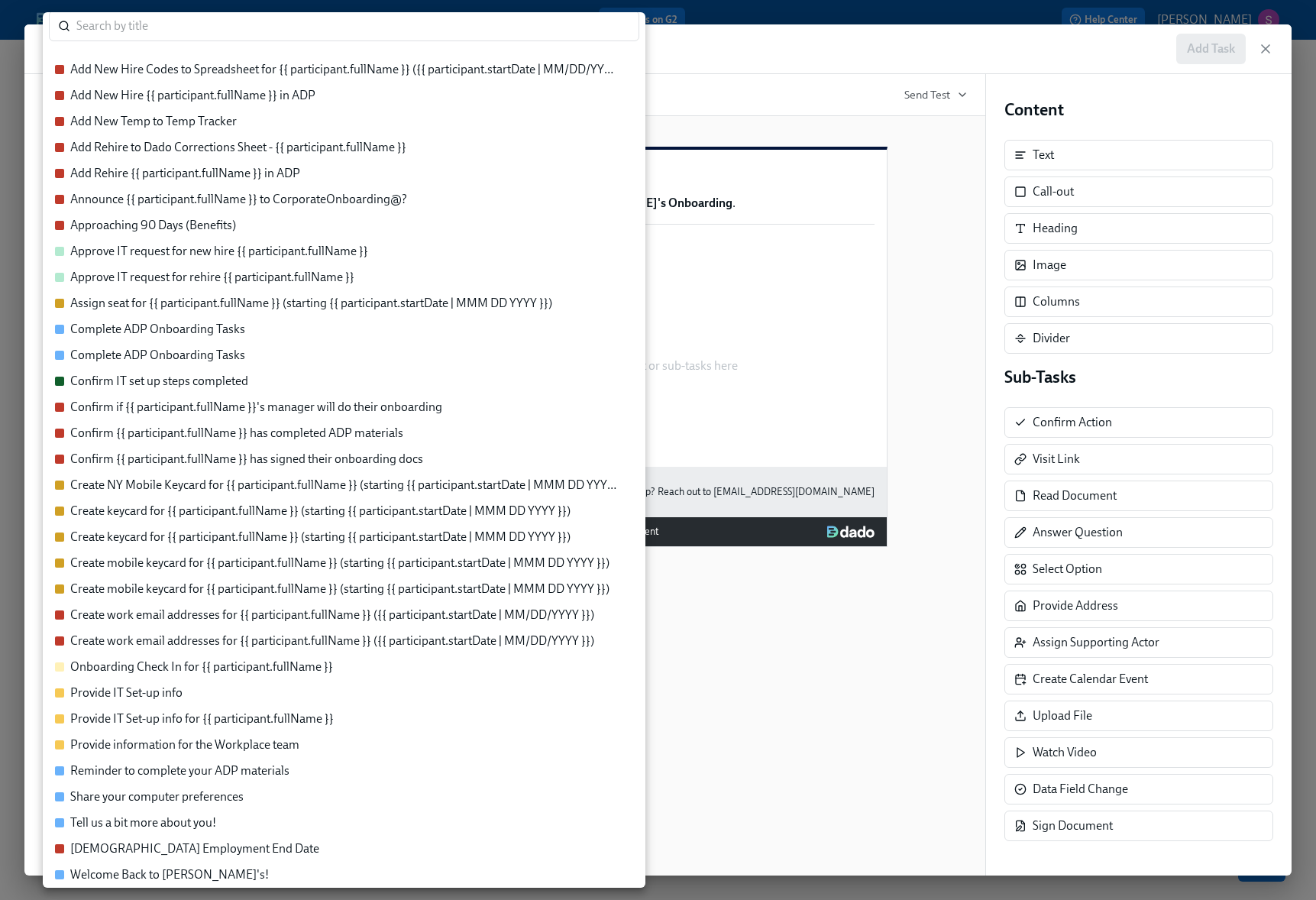
click at [711, 295] on div at bounding box center [658, 450] width 1316 height 900
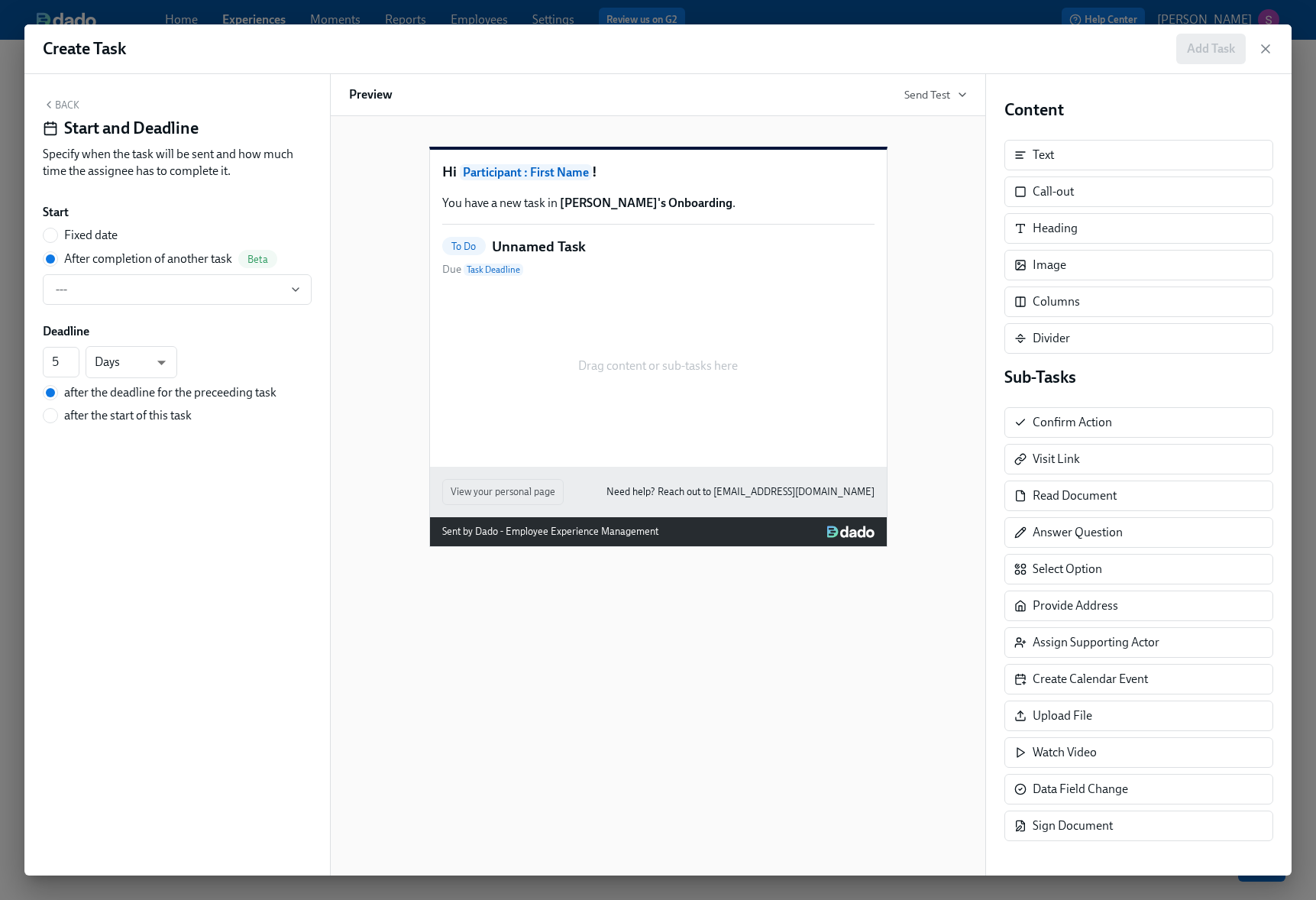
click at [76, 106] on button "Back" at bounding box center [61, 105] width 37 height 12
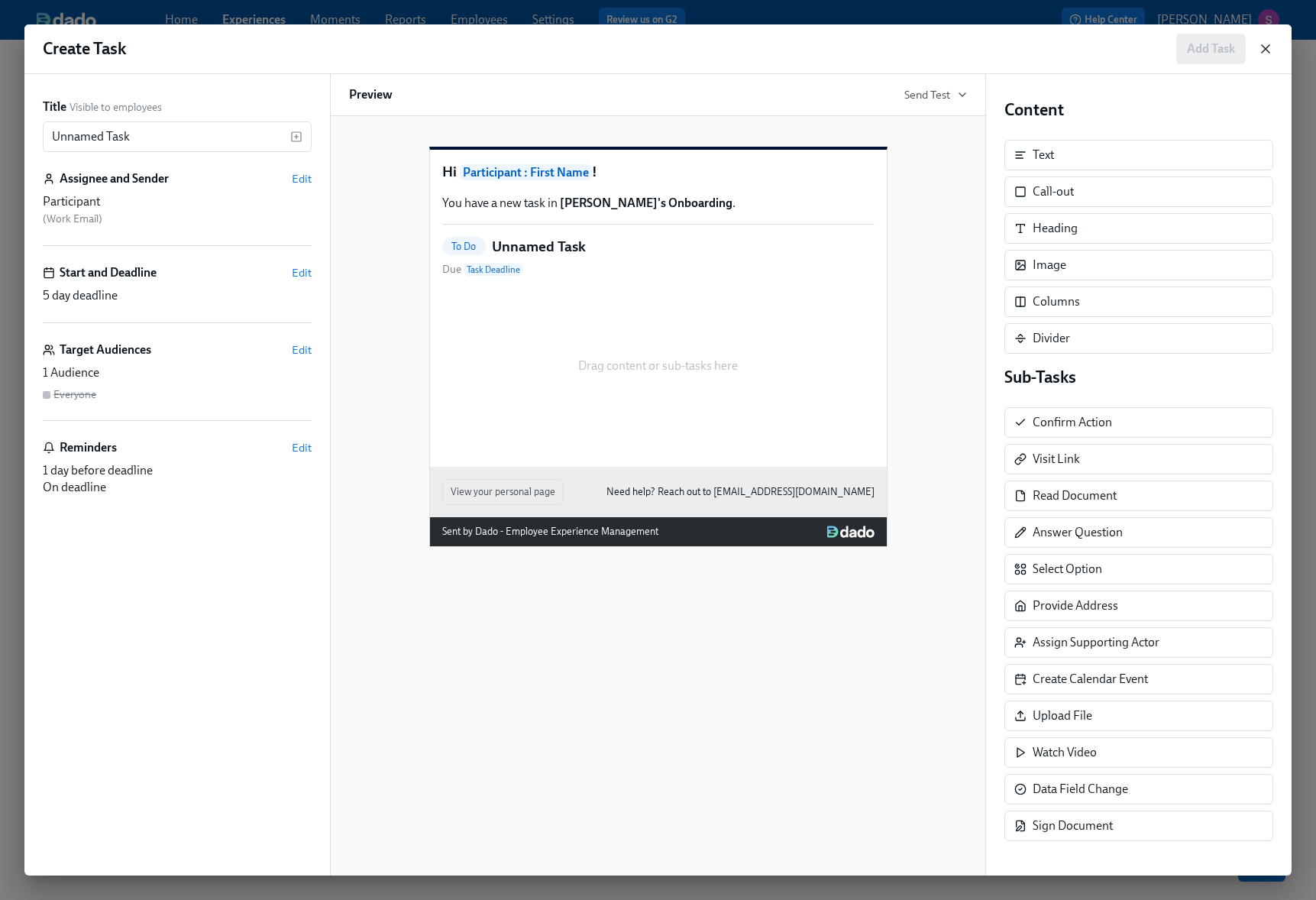
click at [1260, 48] on icon "button" at bounding box center [1266, 49] width 15 height 15
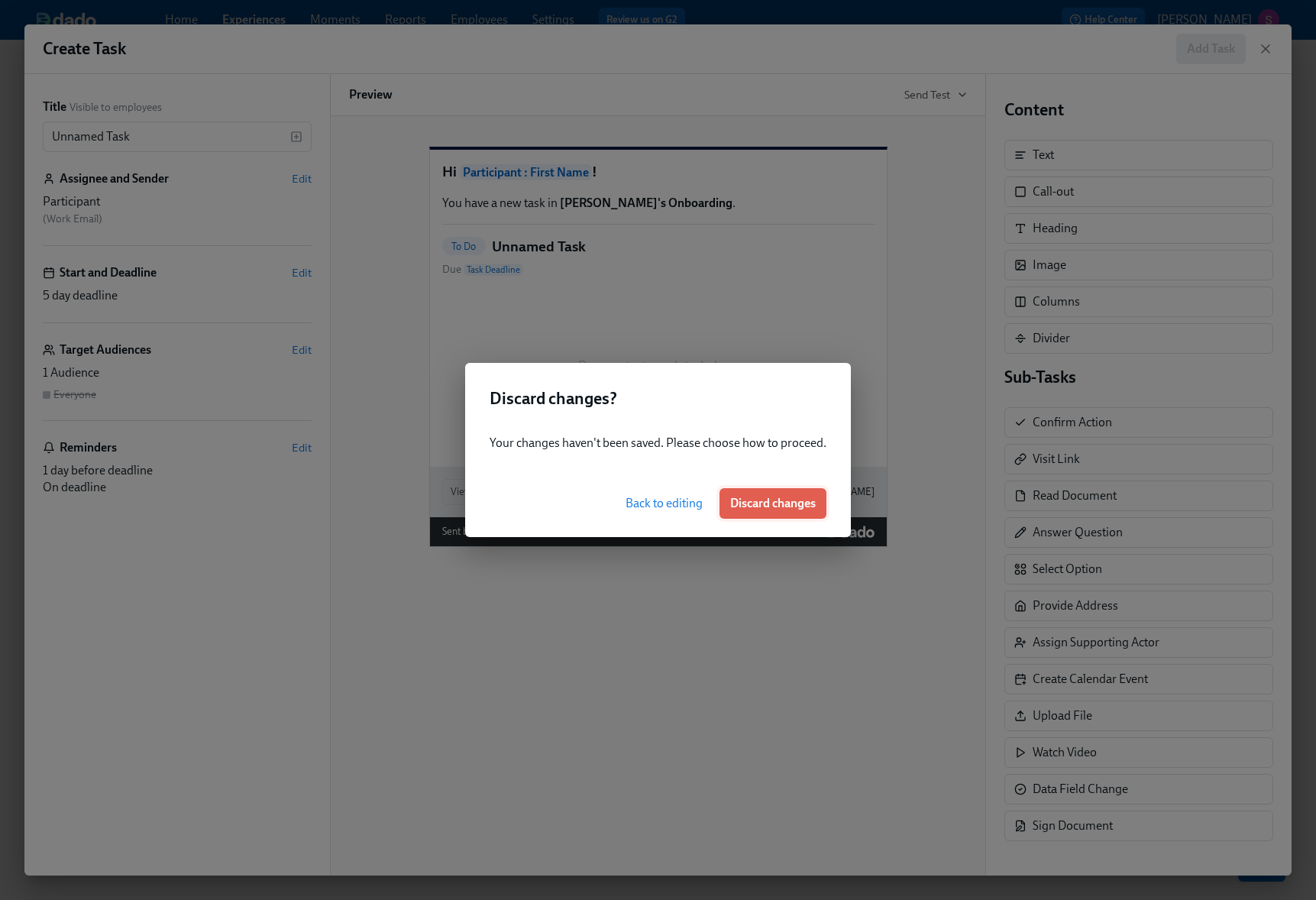
click at [769, 501] on span "Discard changes" at bounding box center [773, 503] width 85 height 15
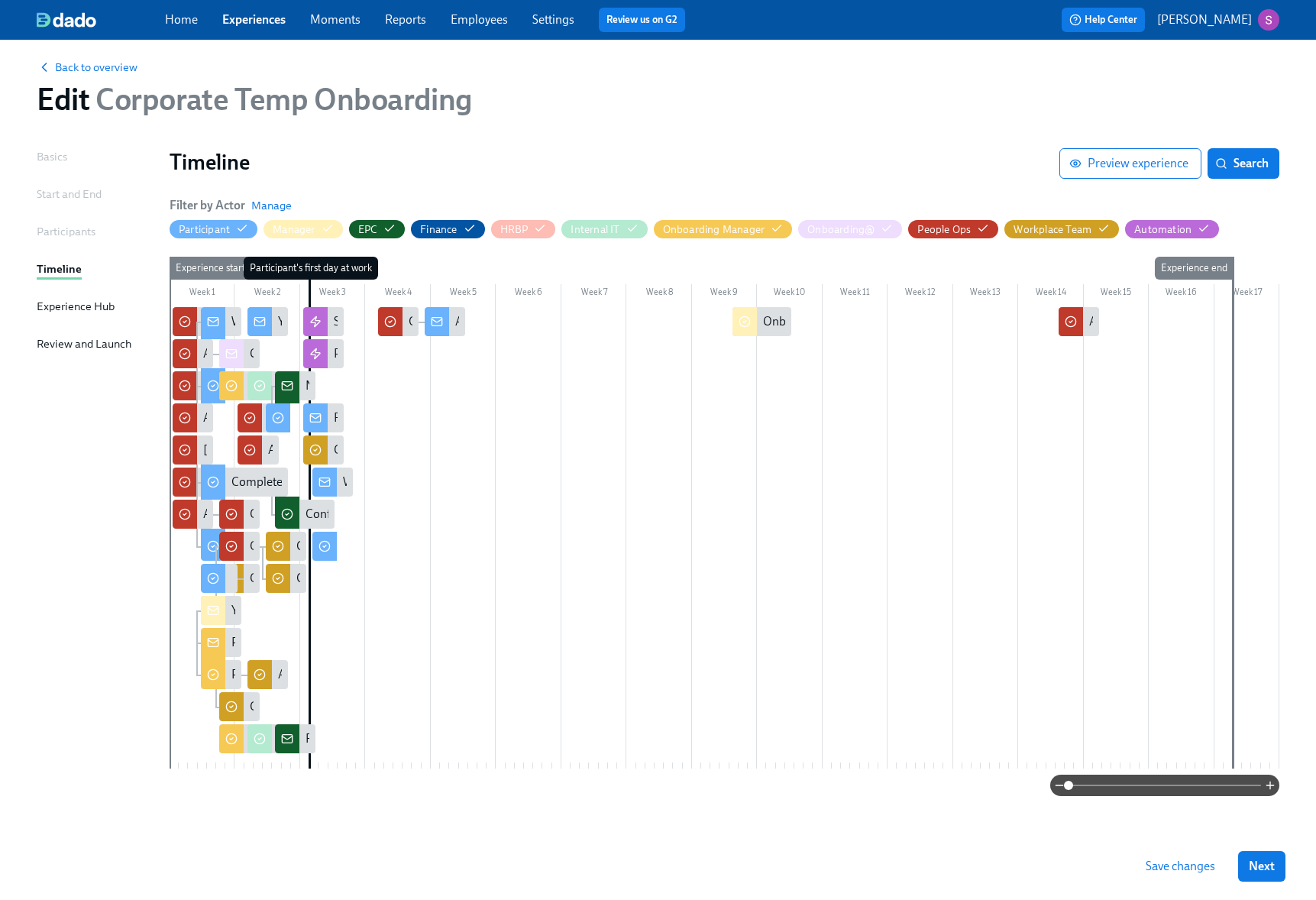
click at [1174, 786] on span at bounding box center [1165, 785] width 193 height 21
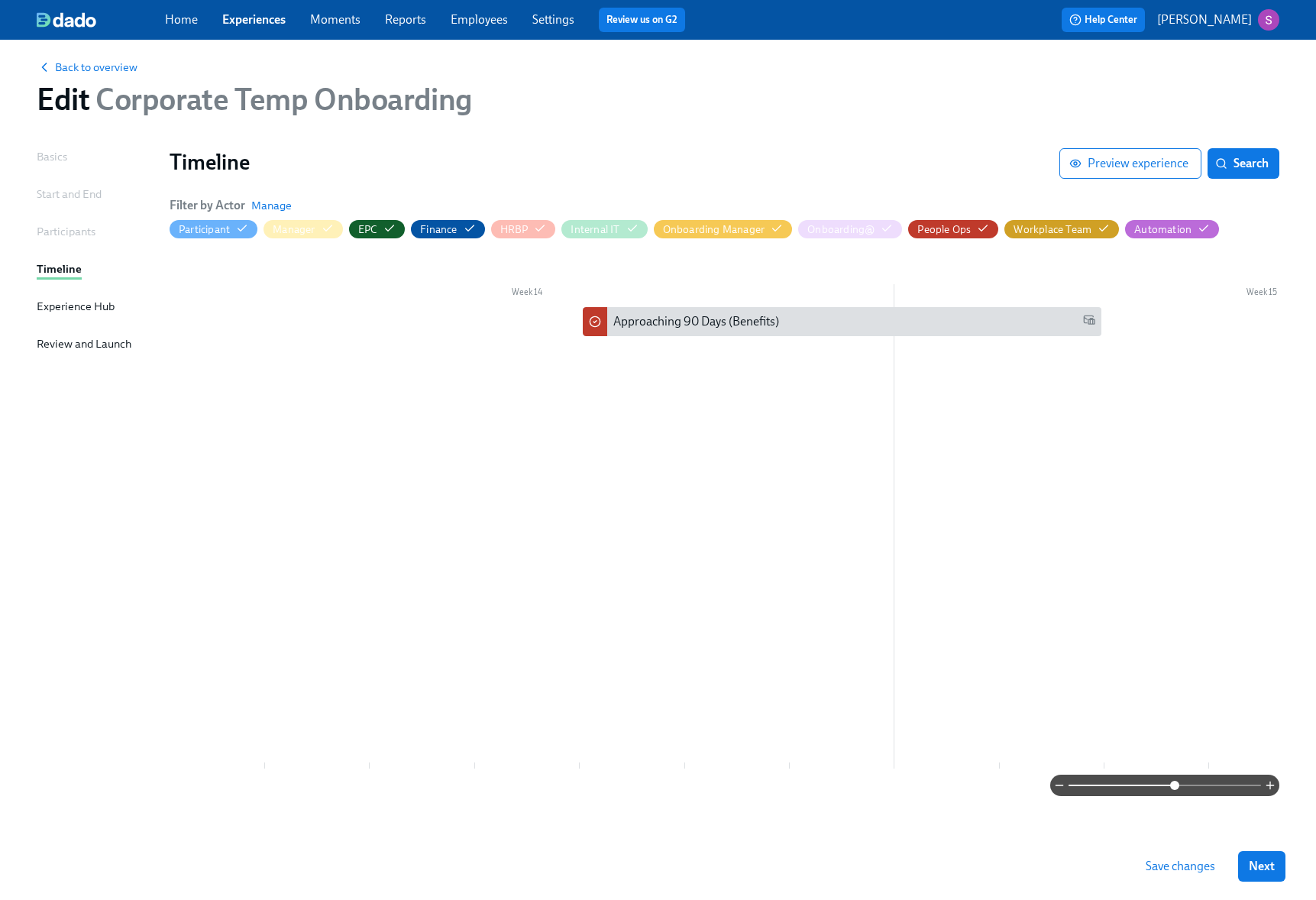
scroll to position [0, 9558]
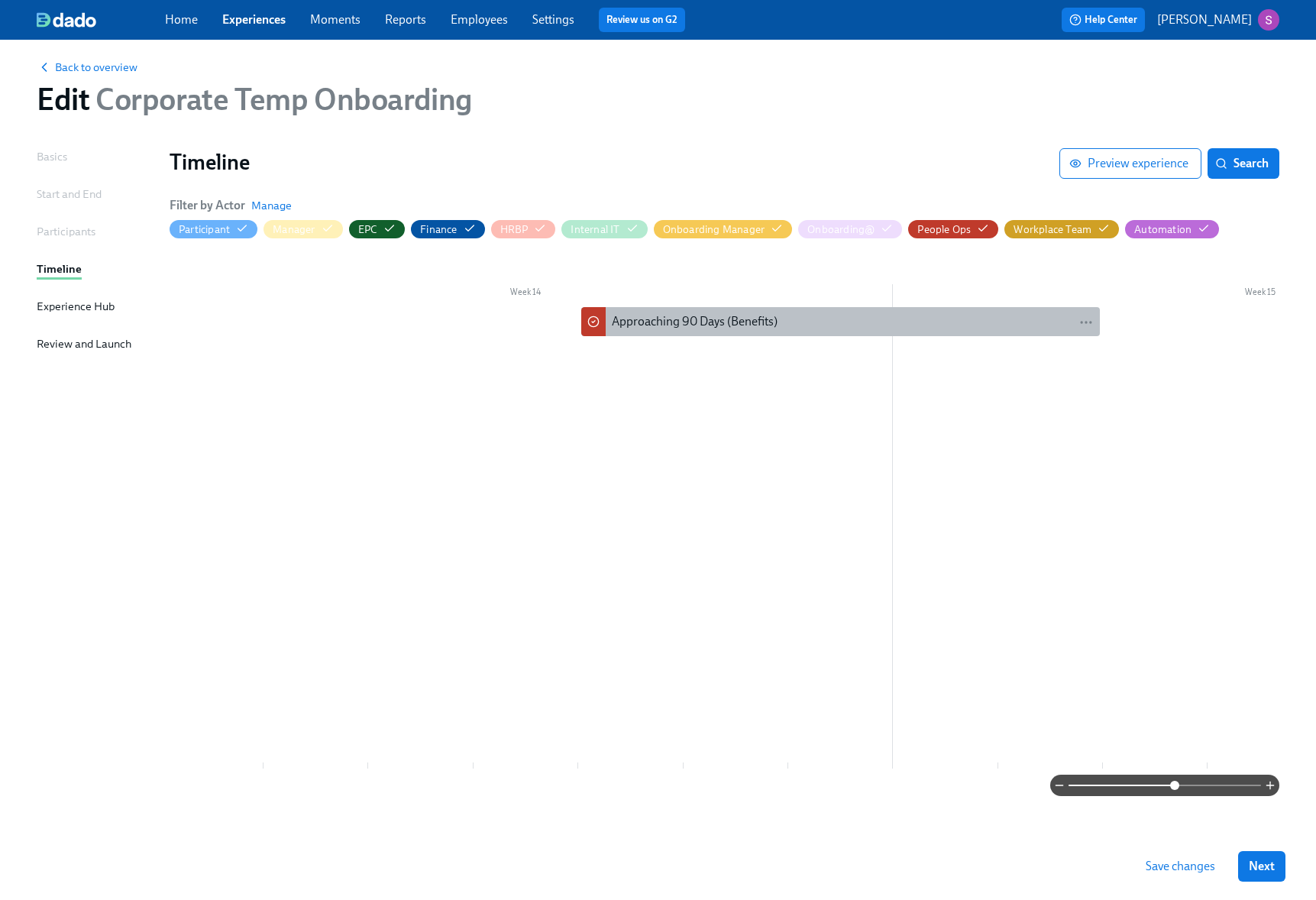
click at [830, 319] on div "Approaching 90 Days (Benefits)" at bounding box center [852, 322] width 482 height 17
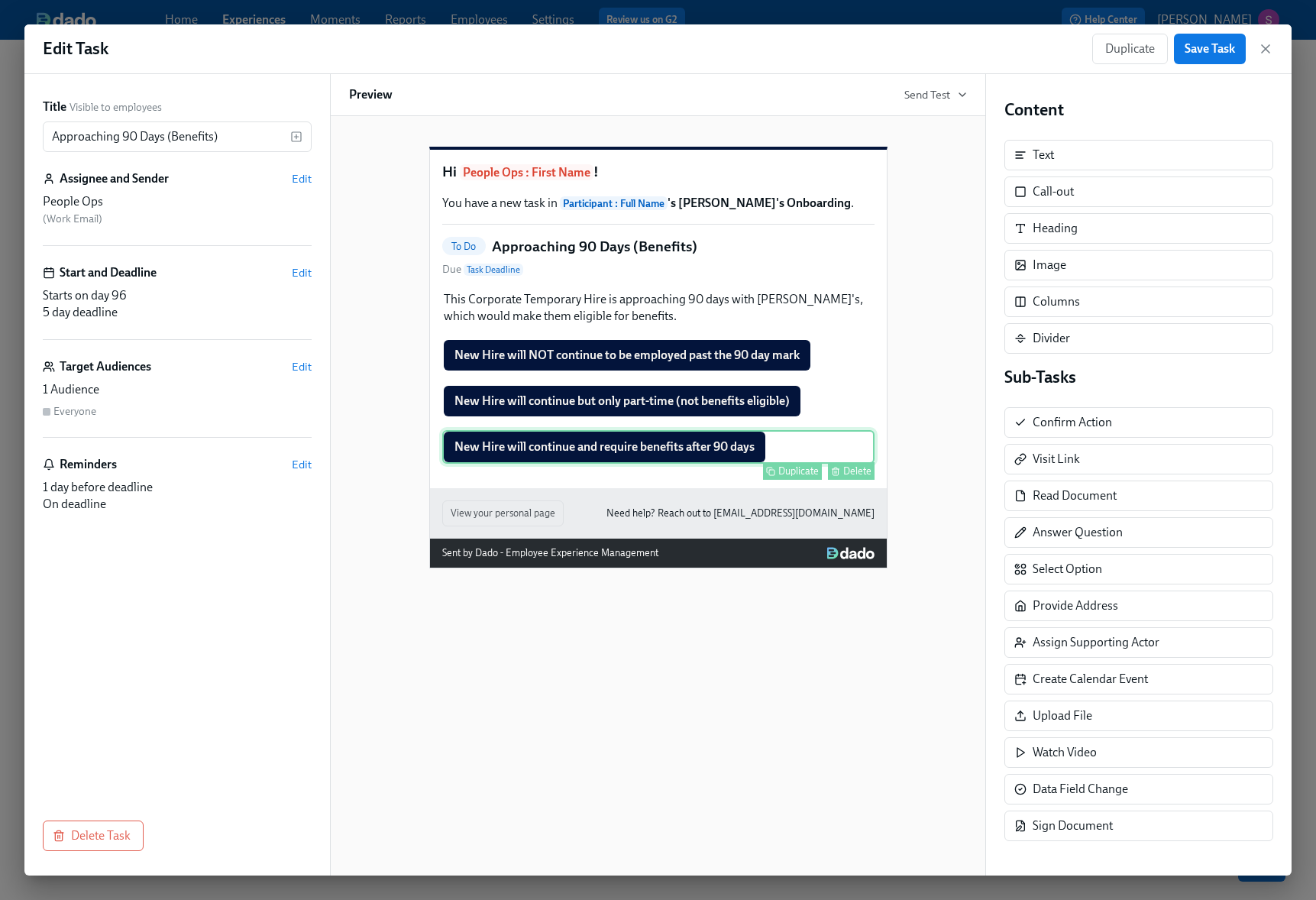
click at [699, 463] on div "New Hire will continue and require benefits after 90 days Duplicate Delete" at bounding box center [658, 446] width 432 height 33
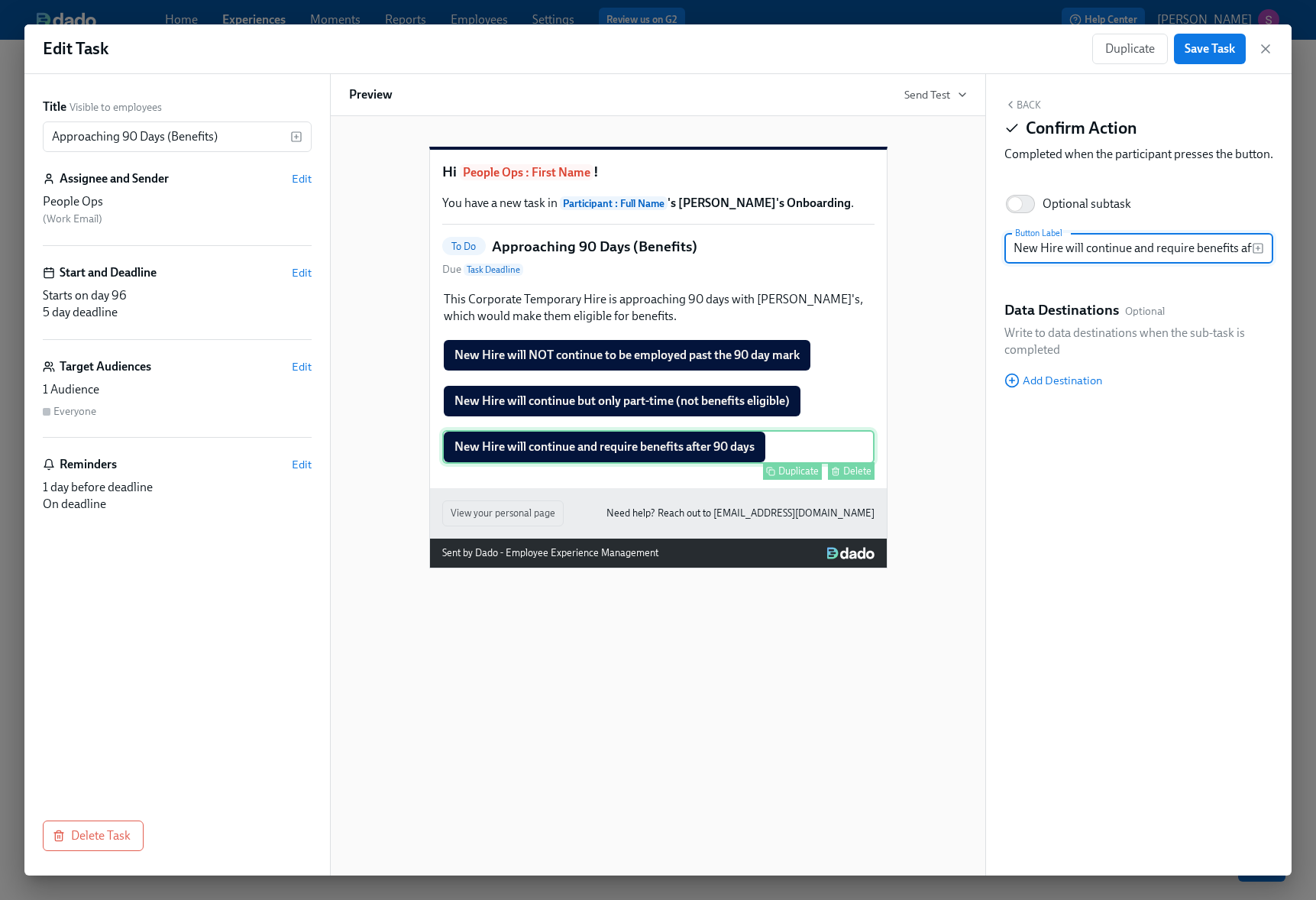
scroll to position [0, 55]
click at [1024, 221] on input "Optional subtask" at bounding box center [1015, 203] width 101 height 33
click at [1065, 304] on div "Back Confirm Action Completed when the participant presses the button. Optional…" at bounding box center [1139, 474] width 305 height 801
click at [1025, 217] on input "Optional subtask" at bounding box center [1025, 203] width 101 height 33
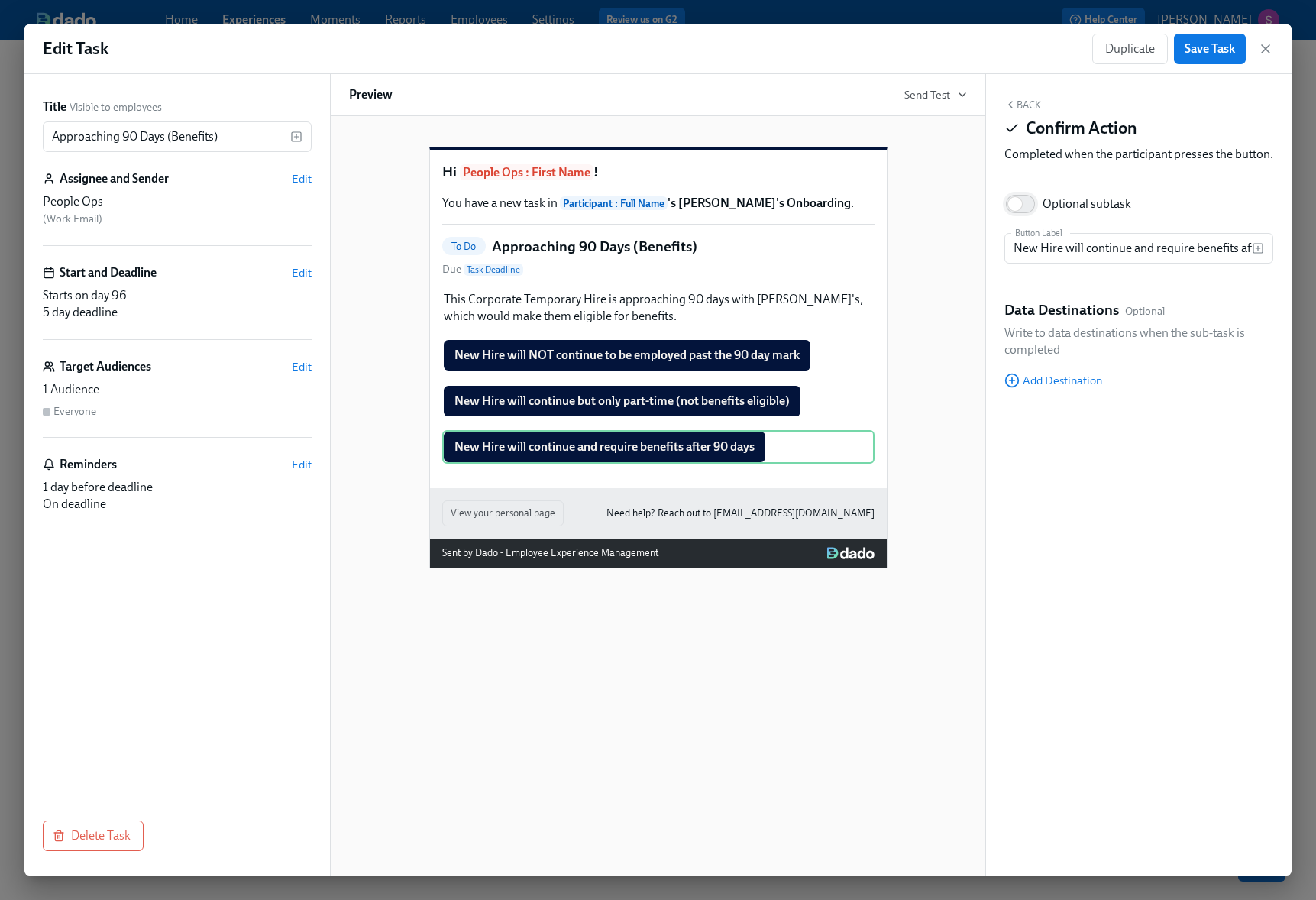
click at [1025, 221] on input "Optional subtask" at bounding box center [1015, 203] width 101 height 33
checkbox input "true"
click at [781, 372] on div "New Hire will NOT continue to be employed past the 90 day mark Duplicate Delete" at bounding box center [658, 355] width 432 height 33
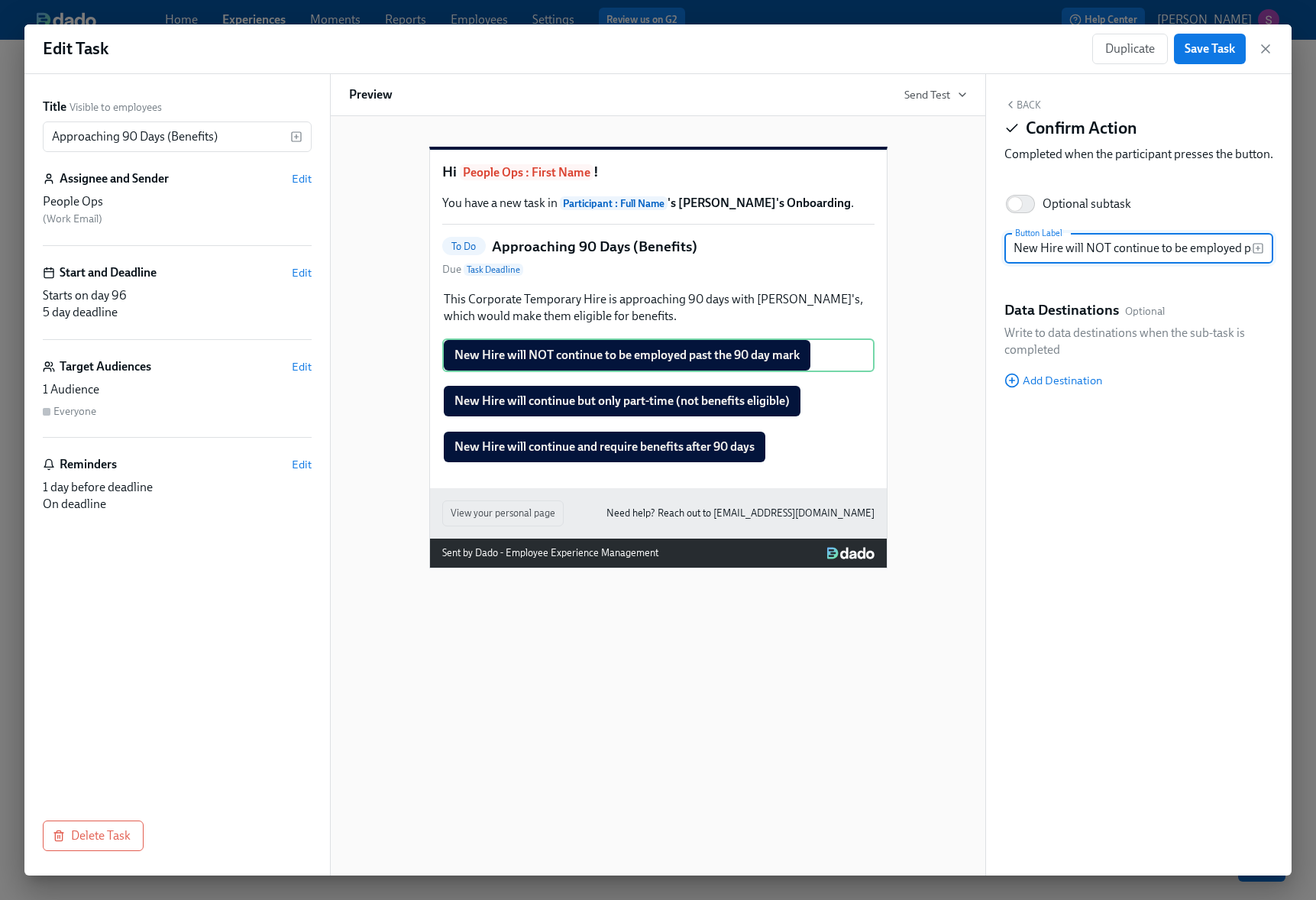
scroll to position [0, 99]
click at [1029, 220] on input "Optional subtask" at bounding box center [1015, 203] width 101 height 33
checkbox input "true"
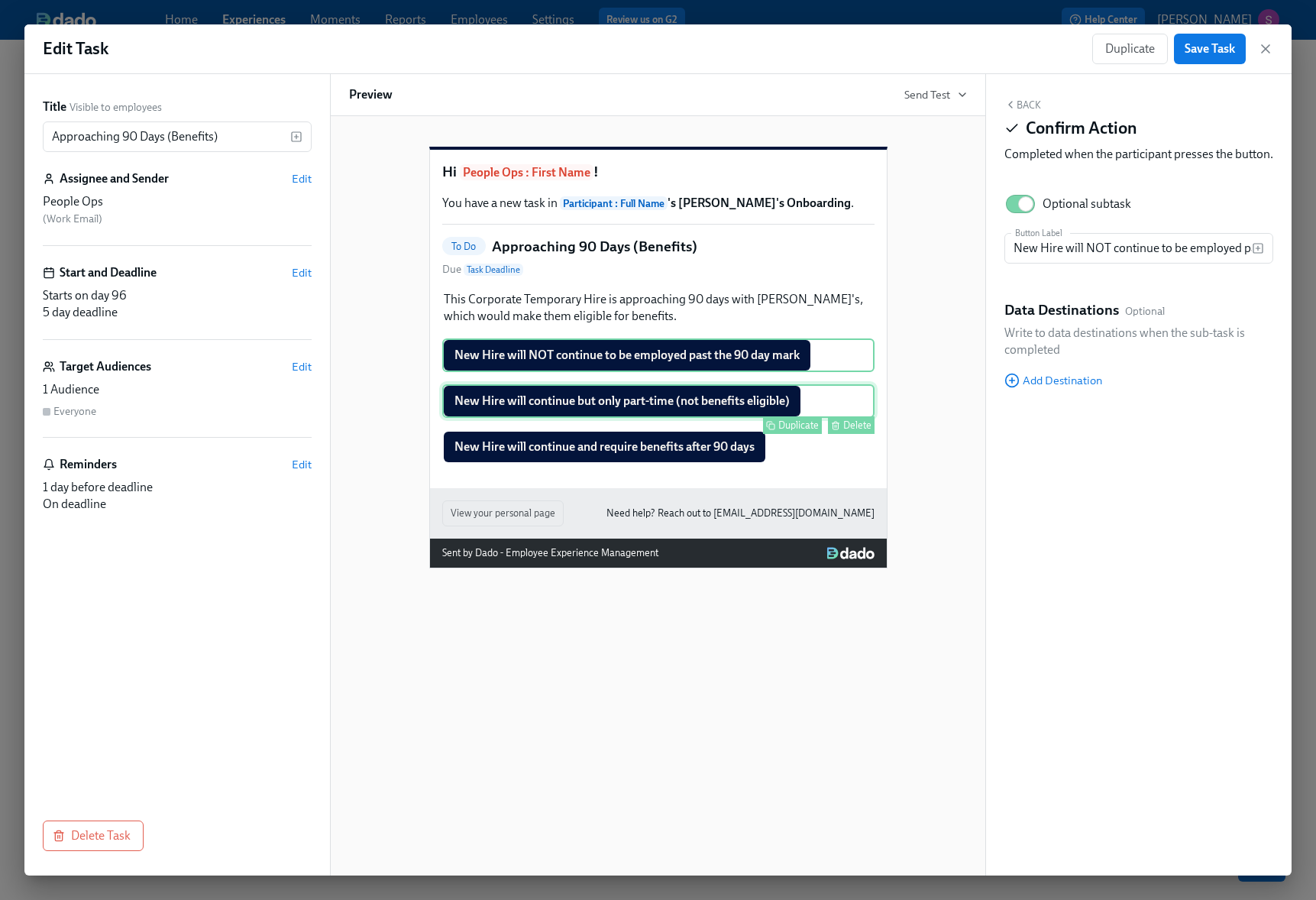
click at [757, 418] on div "New Hire will continue but only part-time (not benefits eligible) Duplicate Del…" at bounding box center [658, 400] width 432 height 33
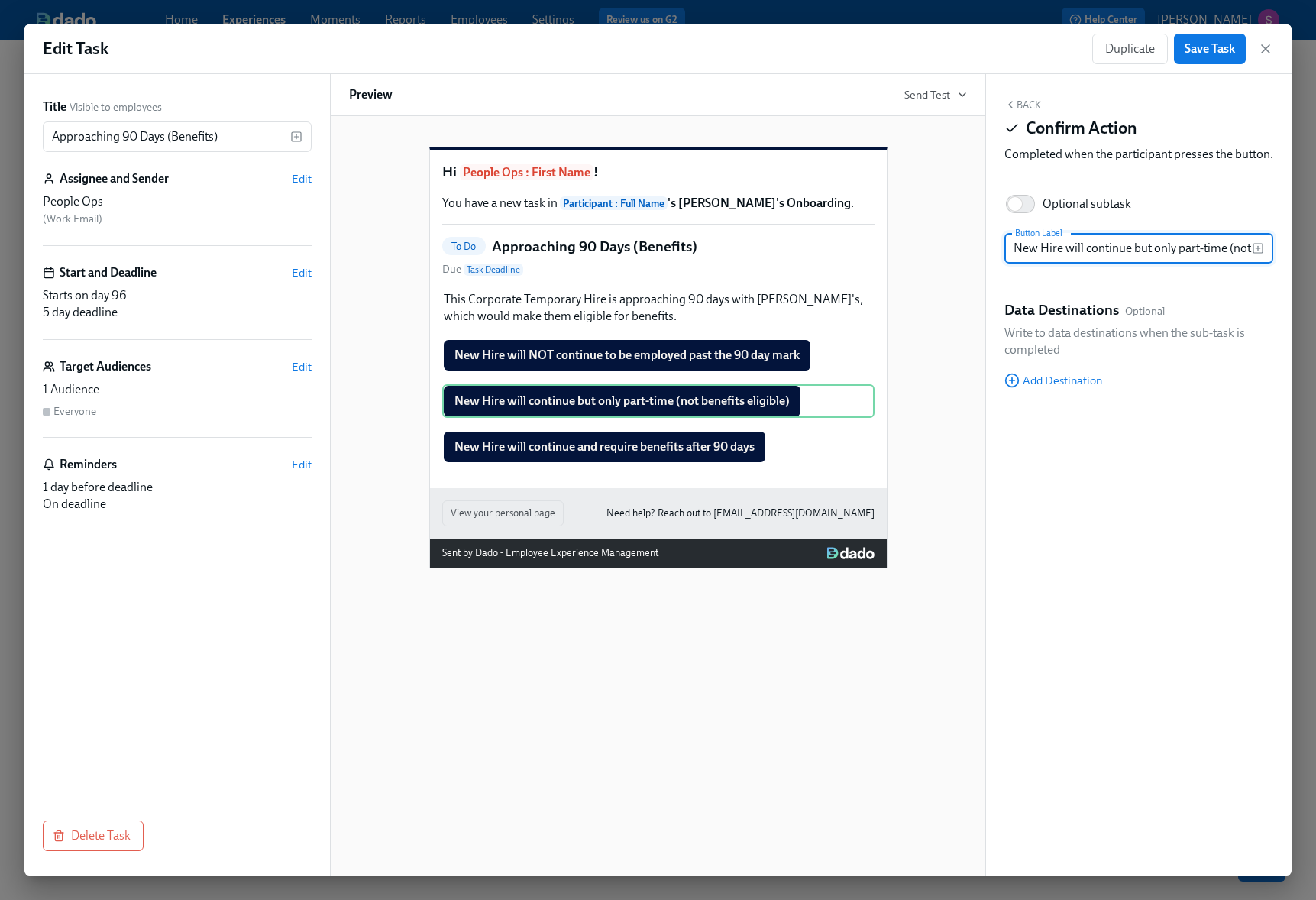
scroll to position [0, 88]
click at [1023, 221] on input "Optional subtask" at bounding box center [1015, 203] width 101 height 33
checkbox input "true"
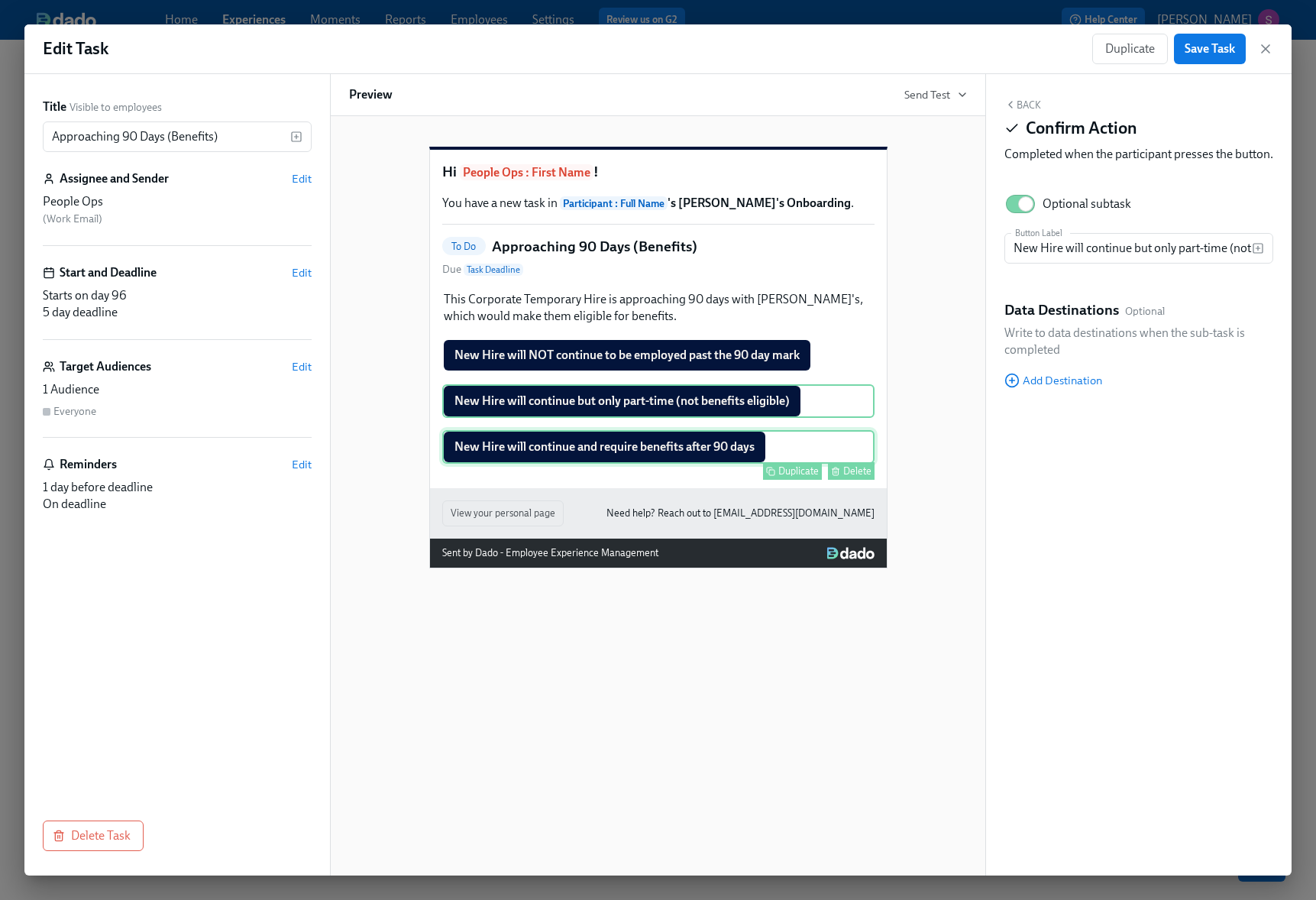
click at [745, 463] on div "New Hire will continue and require benefits after 90 days Duplicate Delete" at bounding box center [658, 446] width 432 height 33
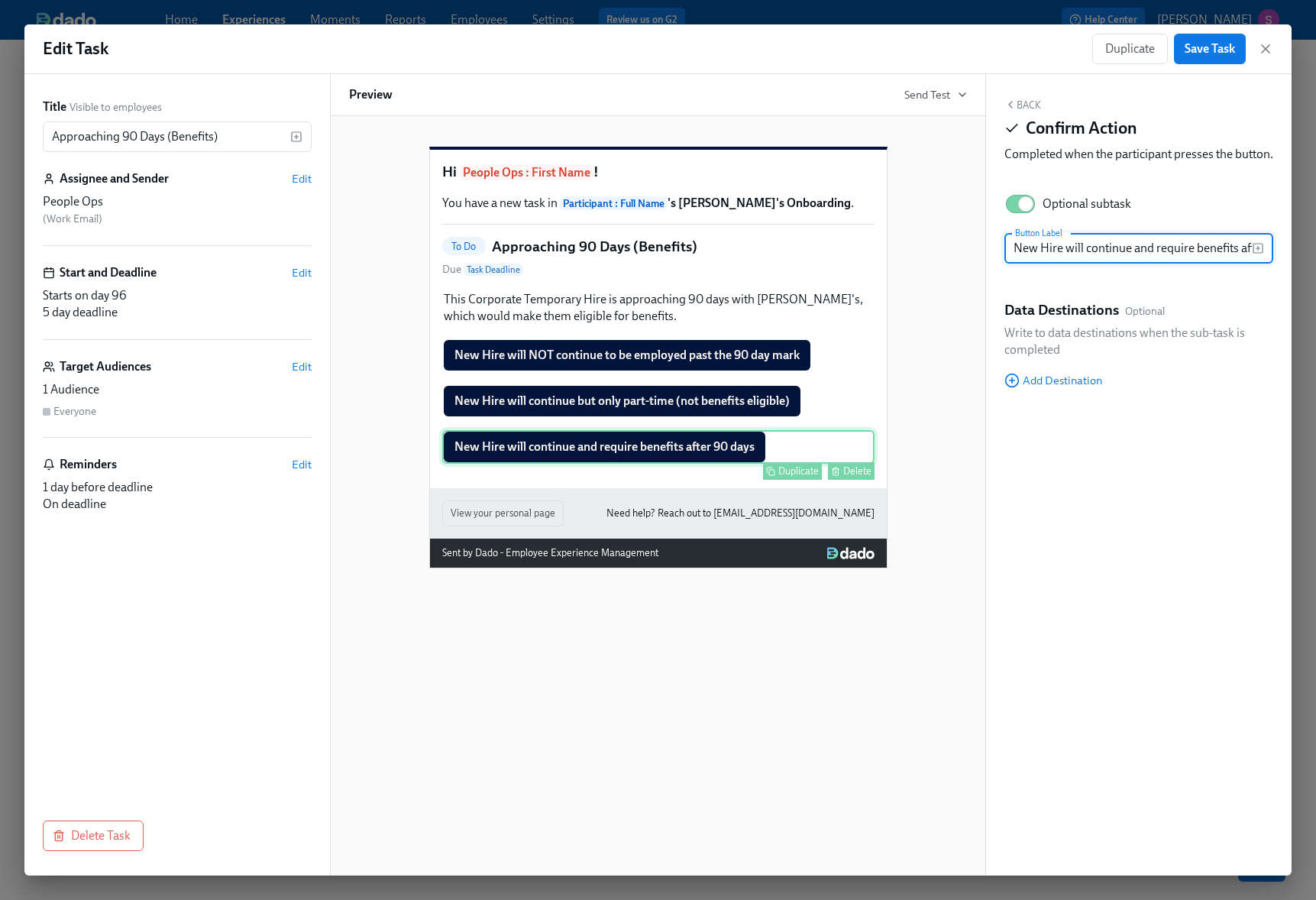
scroll to position [0, 55]
click at [1029, 97] on div "Back Confirm Action Completed when the participant presses the button. Optional…" at bounding box center [1139, 474] width 305 height 801
click at [1029, 105] on button "Back" at bounding box center [1022, 105] width 37 height 12
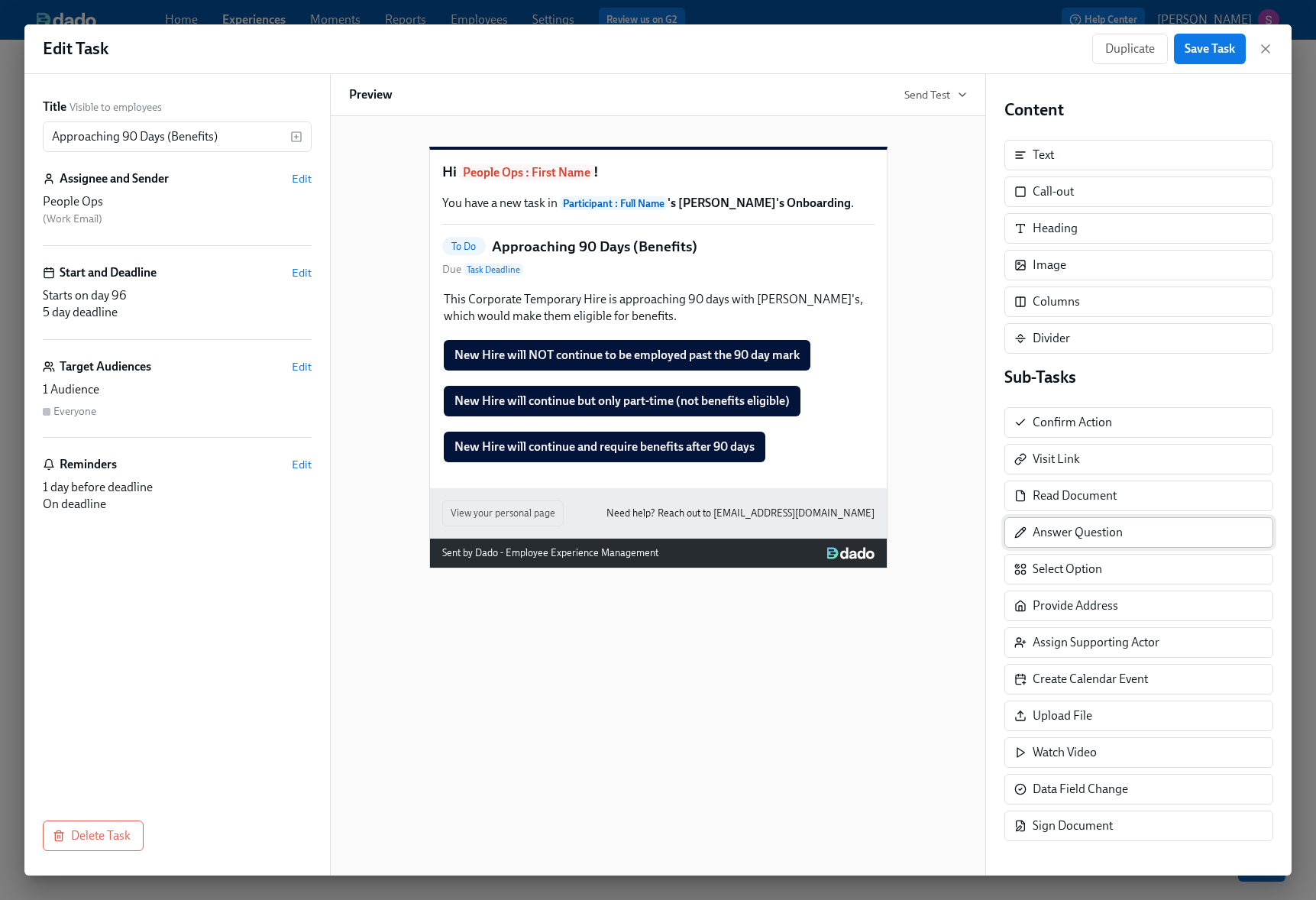
scroll to position [3, 0]
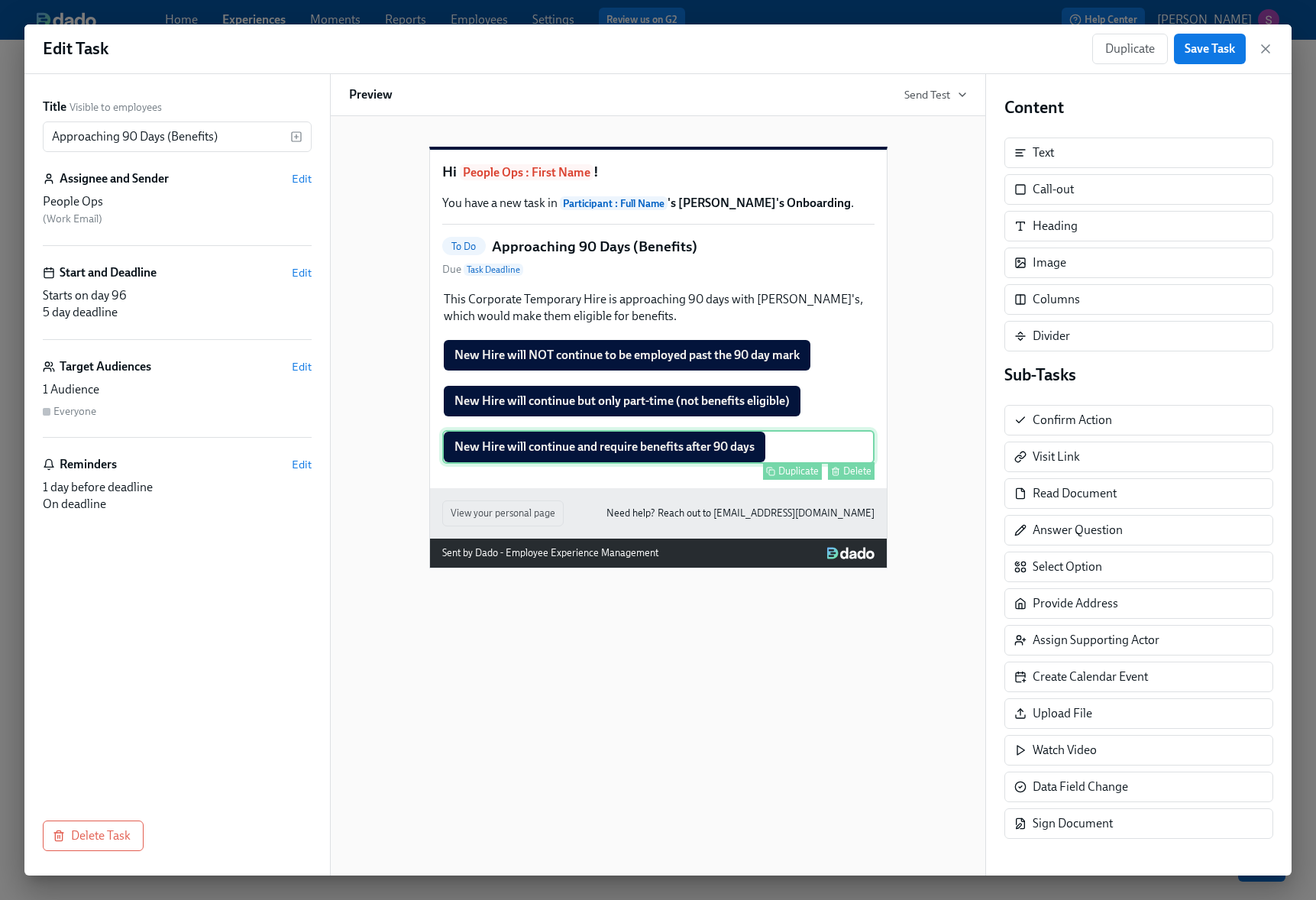
click at [762, 463] on div "New Hire will continue and require benefits after 90 days Duplicate Delete" at bounding box center [658, 446] width 432 height 33
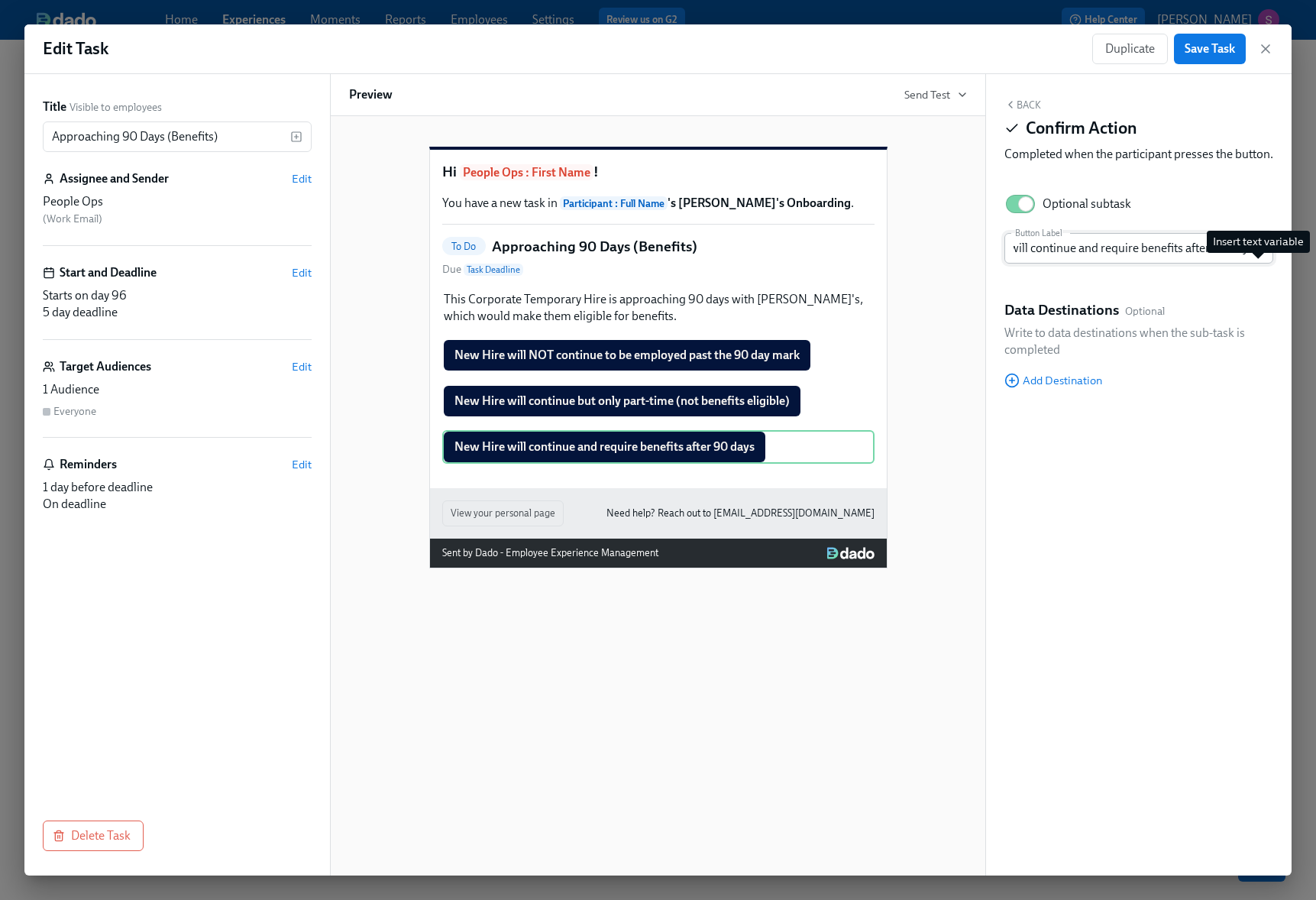
scroll to position [0, 0]
click at [1256, 254] on icon "button" at bounding box center [1258, 248] width 12 height 12
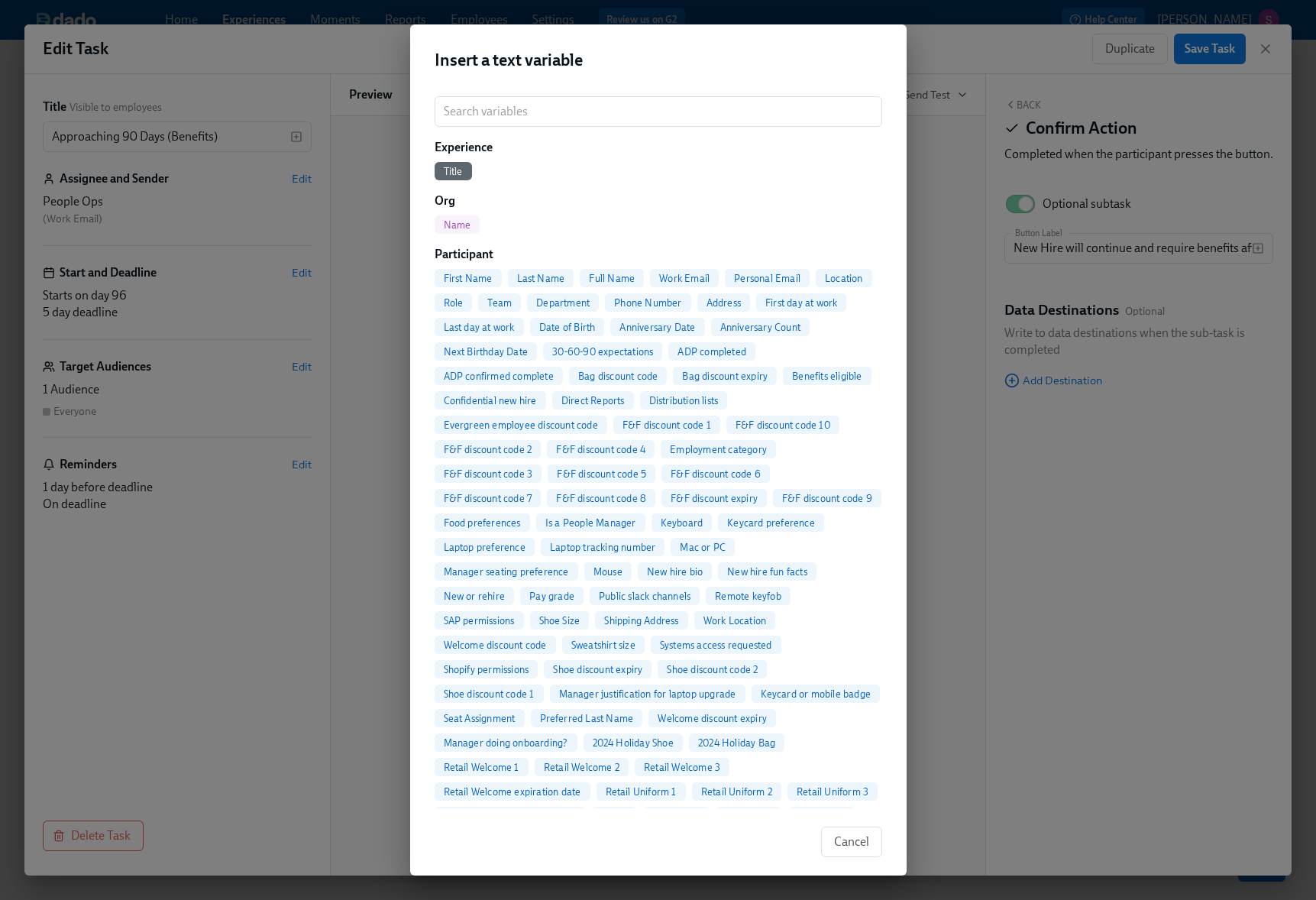
click at [1154, 468] on div "Insert a text variable ​ Experience Title Org Name Participant First Name Last …" at bounding box center [658, 450] width 1316 height 900
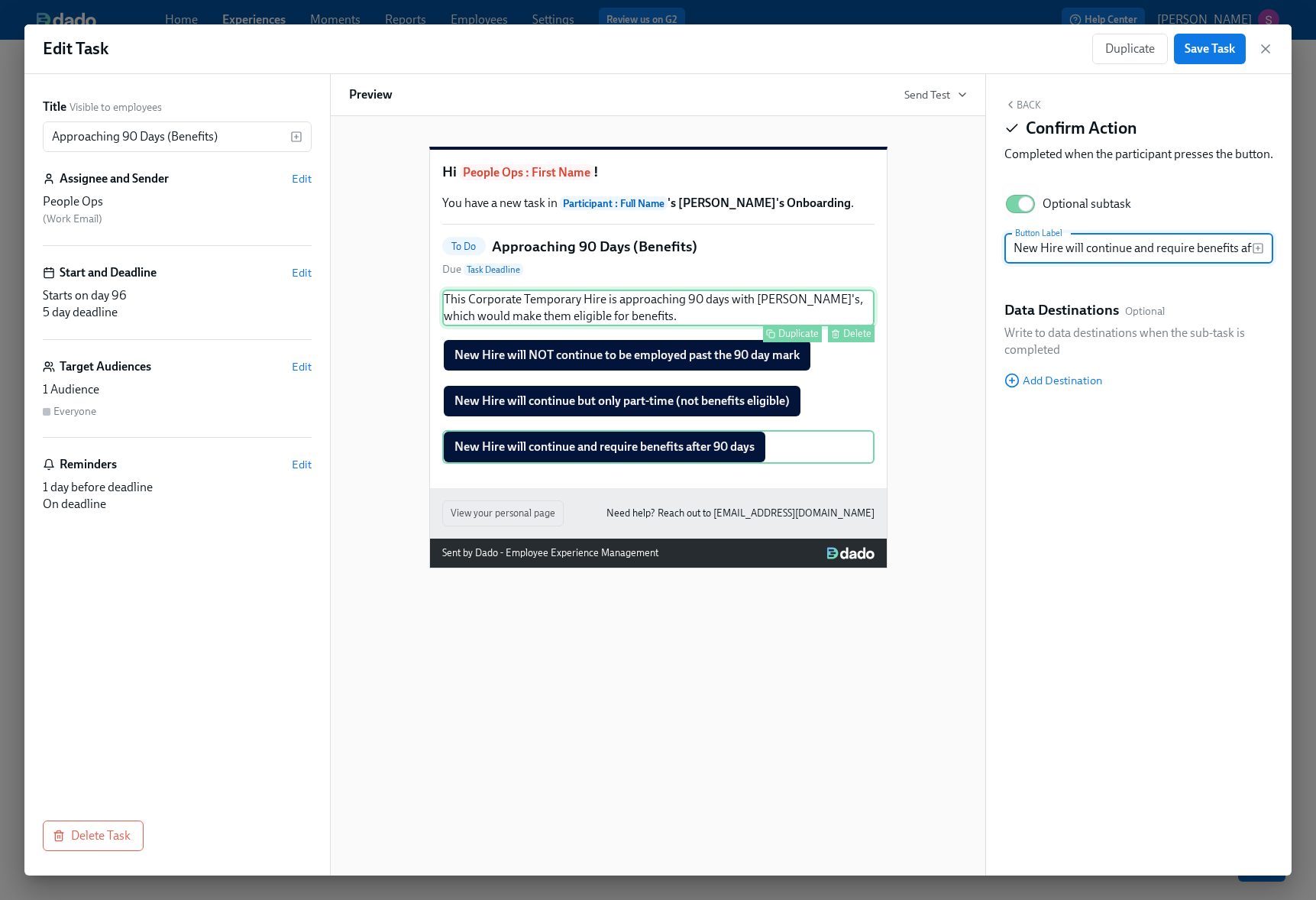
click at [766, 326] on div "This Corporate Temporary Hire is approaching 90 days with [PERSON_NAME]'s, whic…" at bounding box center [658, 307] width 432 height 37
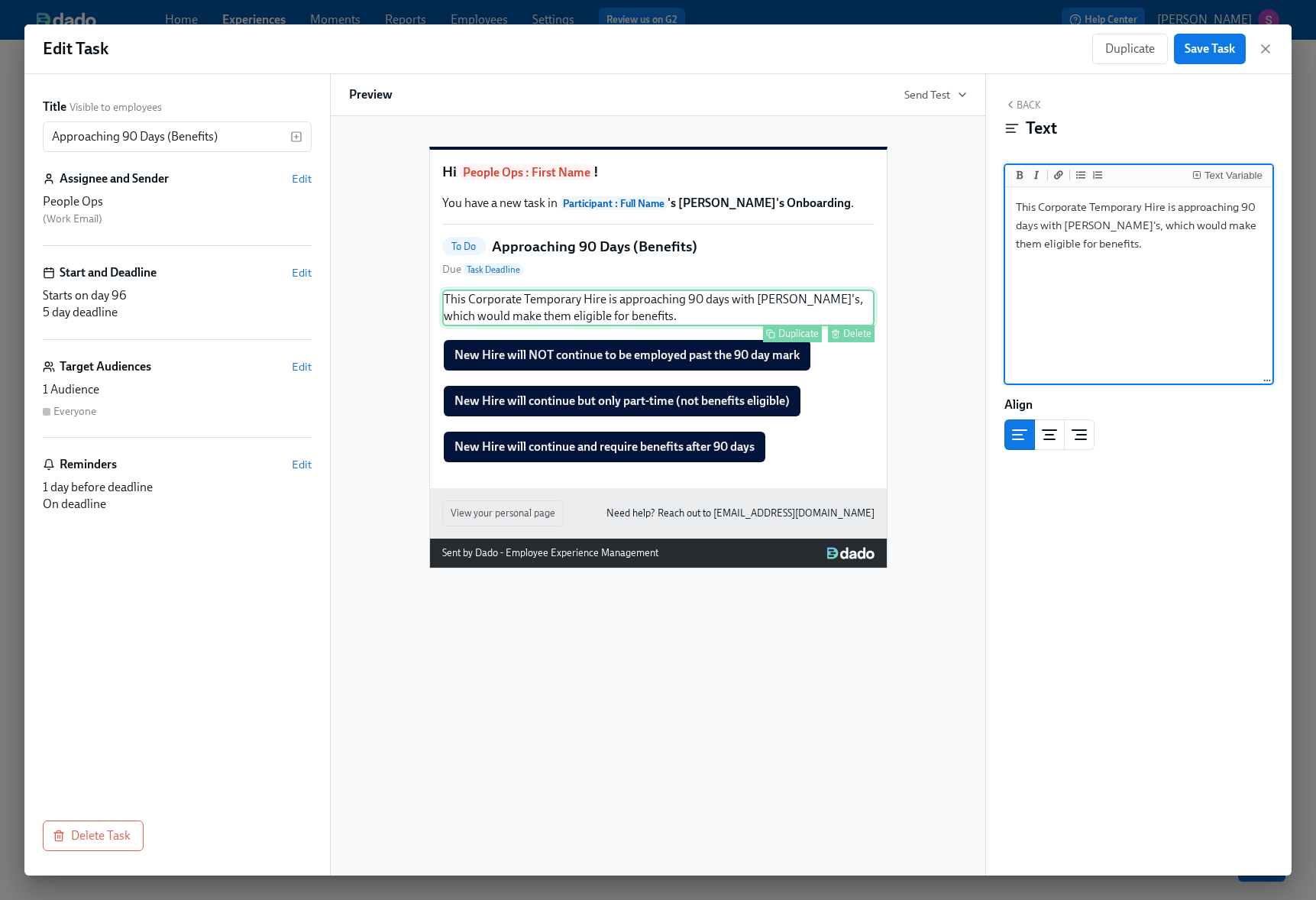
click at [757, 326] on div "This Corporate Temporary Hire is approaching 90 days with [PERSON_NAME]'s, whic…" at bounding box center [658, 307] width 432 height 37
click at [1150, 285] on textarea "This Corporate Temporary Hire is approaching 90 days with [PERSON_NAME]'s, whic…" at bounding box center [1139, 286] width 261 height 192
click at [1214, 171] on div "Text Variable" at bounding box center [1233, 176] width 58 height 11
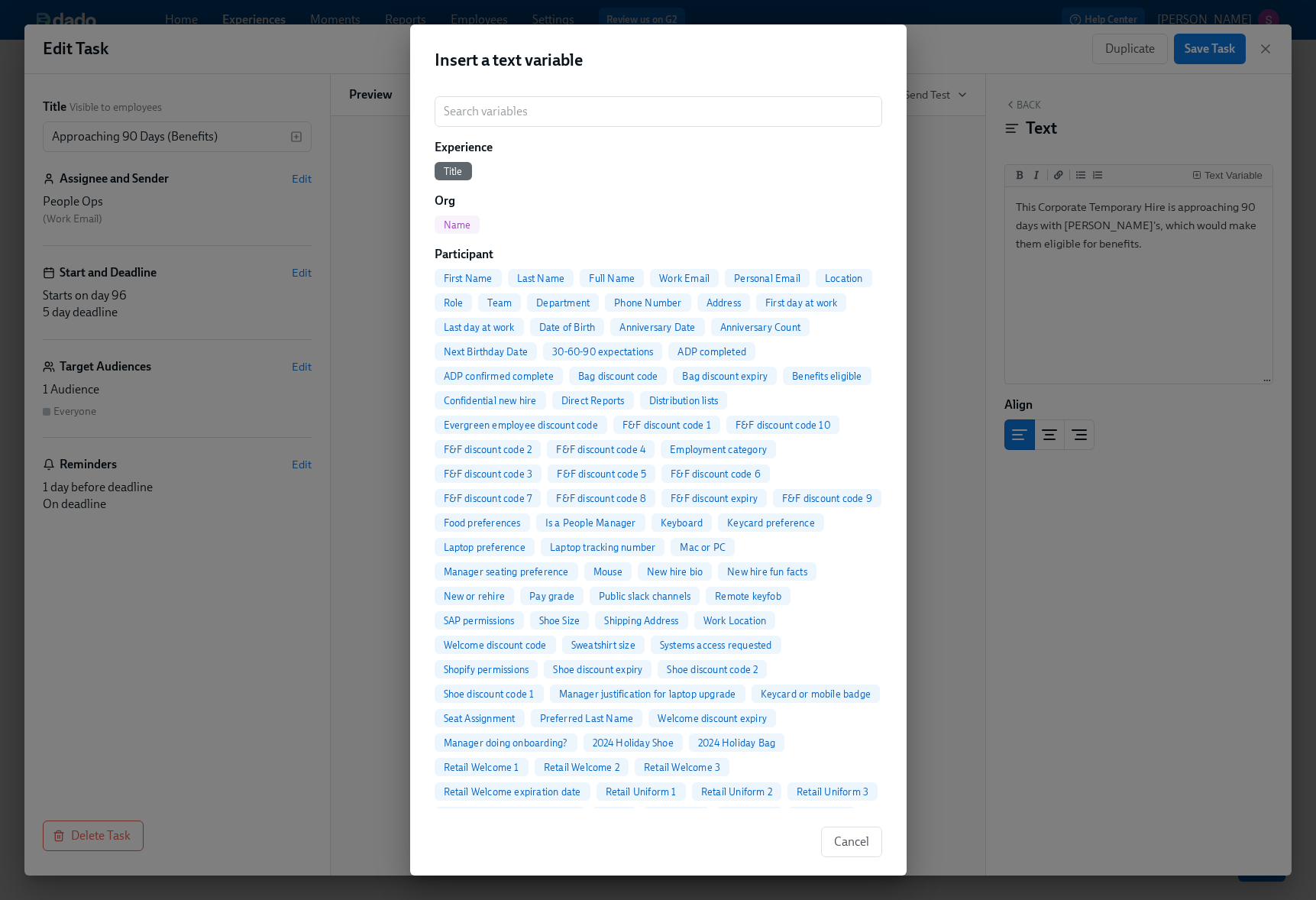
click at [609, 278] on span "Full Name" at bounding box center [612, 278] width 64 height 11
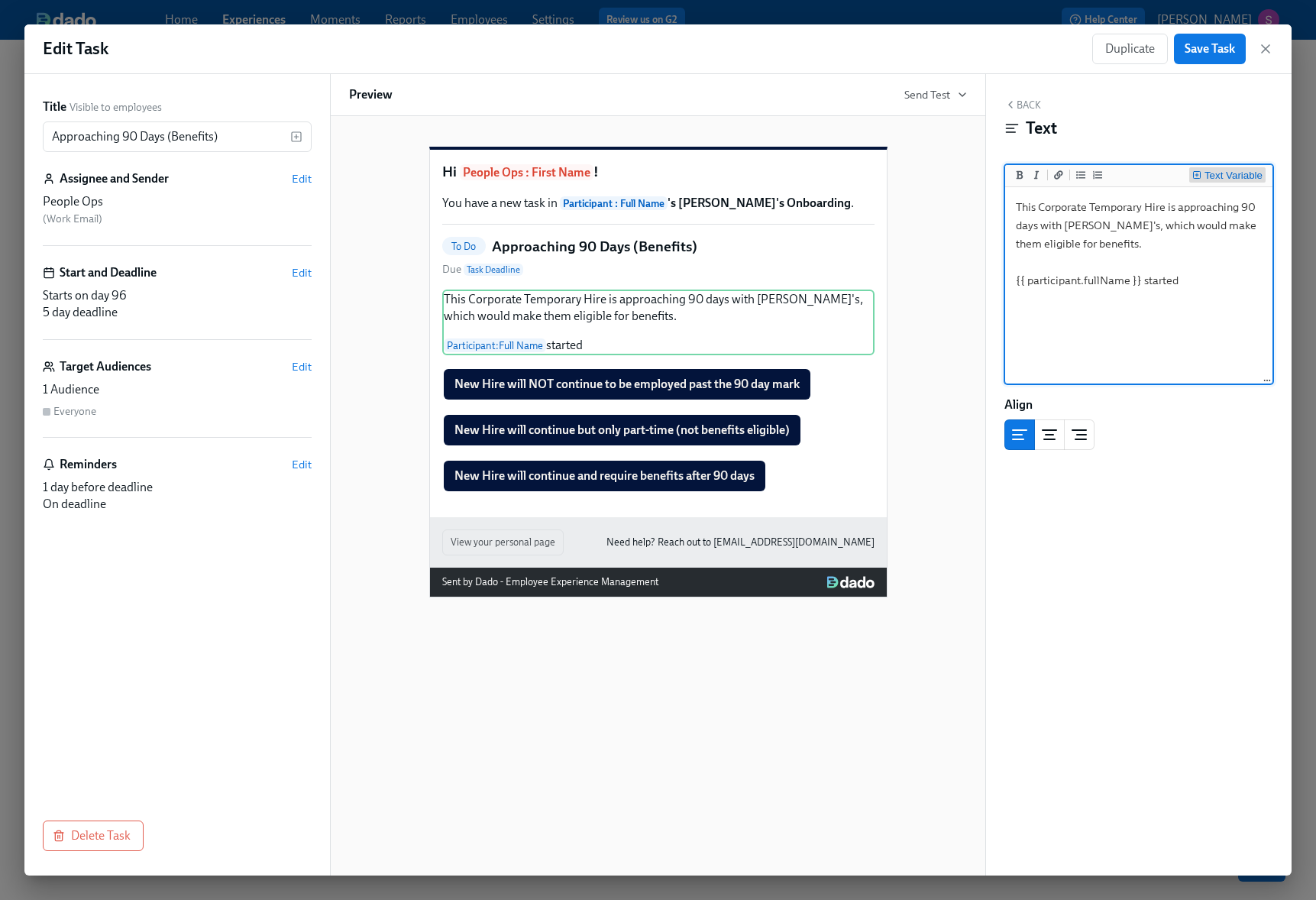
type textarea "This Corporate Temporary Hire is approaching 90 days with [PERSON_NAME]'s, whic…"
click at [1215, 171] on div "Text Variable" at bounding box center [1233, 176] width 58 height 11
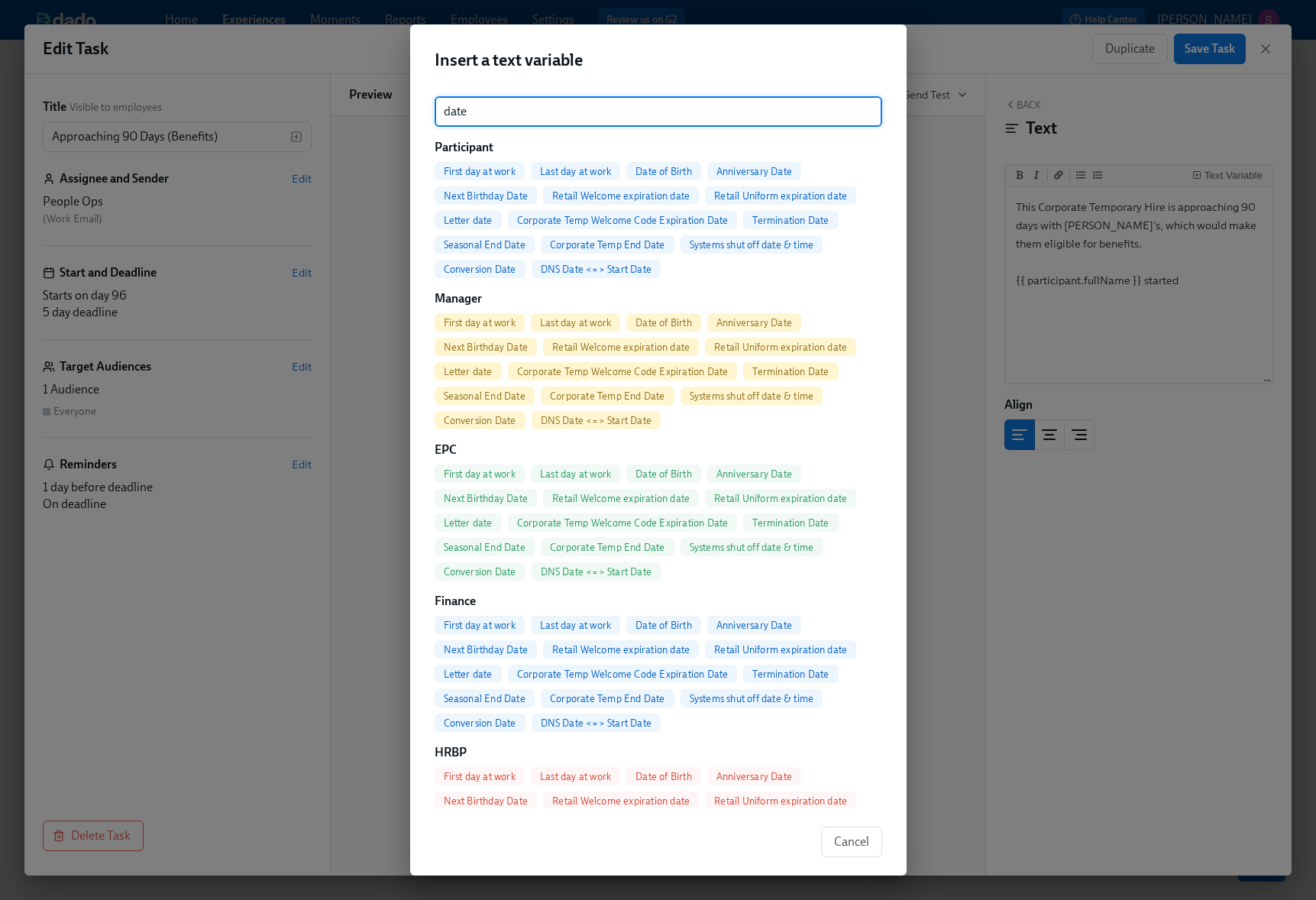
type input "date"
click at [502, 167] on span "First day at work" at bounding box center [479, 171] width 90 height 11
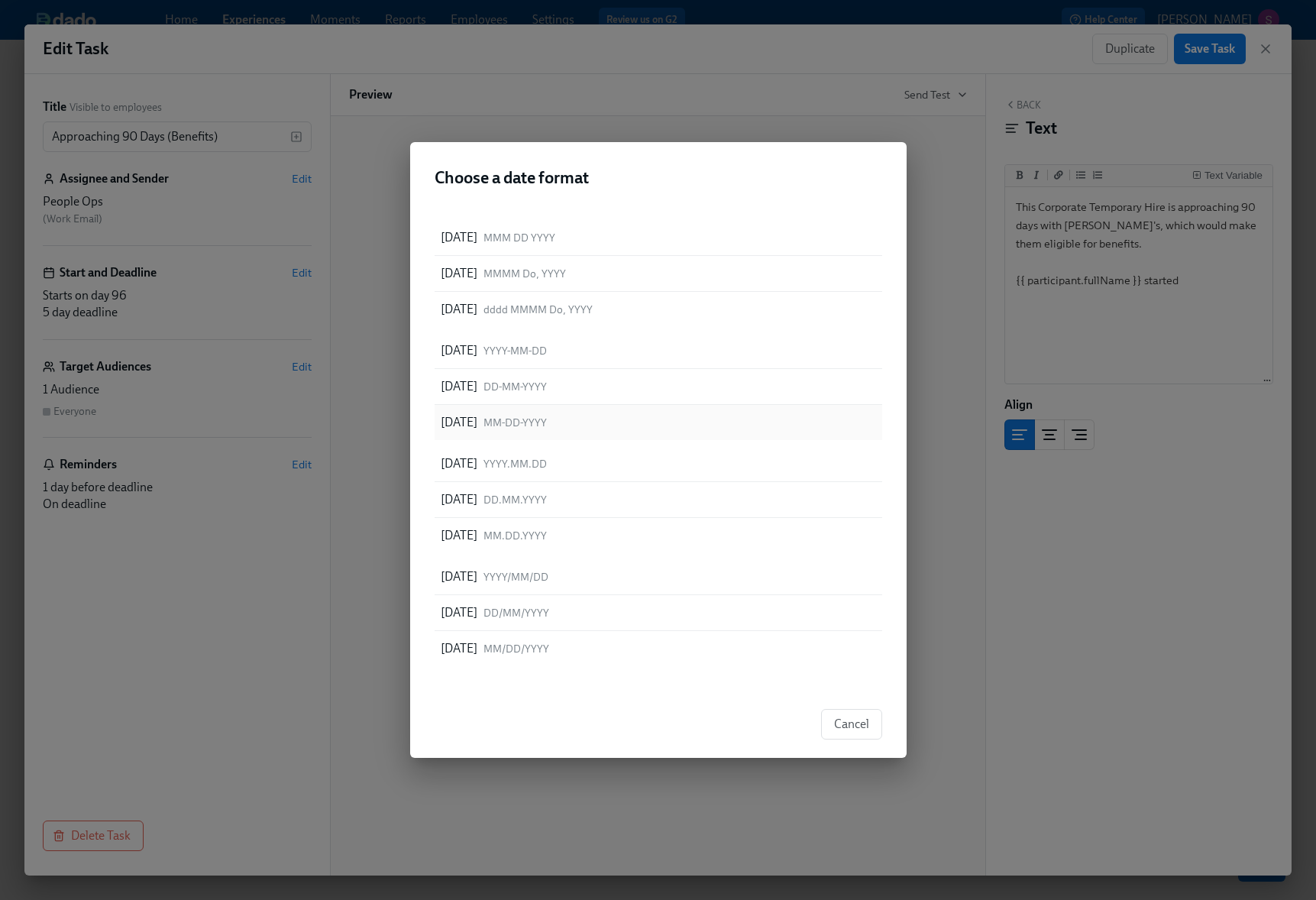
click at [547, 421] on span "MM-DD-YYYY" at bounding box center [515, 422] width 63 height 15
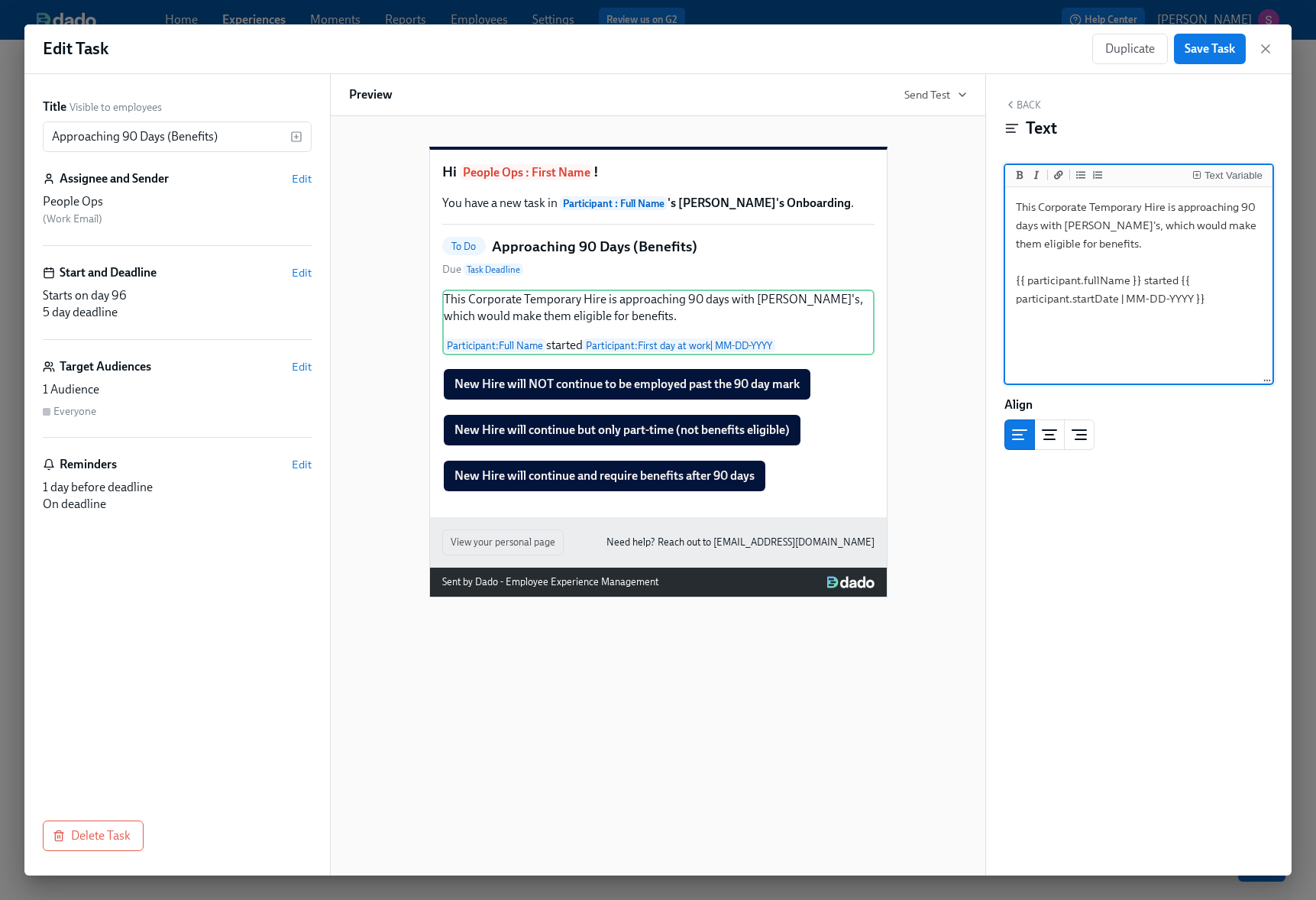
drag, startPoint x: 1035, startPoint y: 207, endPoint x: 1013, endPoint y: 207, distance: 22.0
click at [1014, 207] on textarea "This Corporate Temporary Hire is approaching 90 days with [PERSON_NAME]'s, whic…" at bounding box center [1139, 286] width 261 height 192
click at [1222, 171] on div "Text Variable" at bounding box center [1233, 176] width 58 height 11
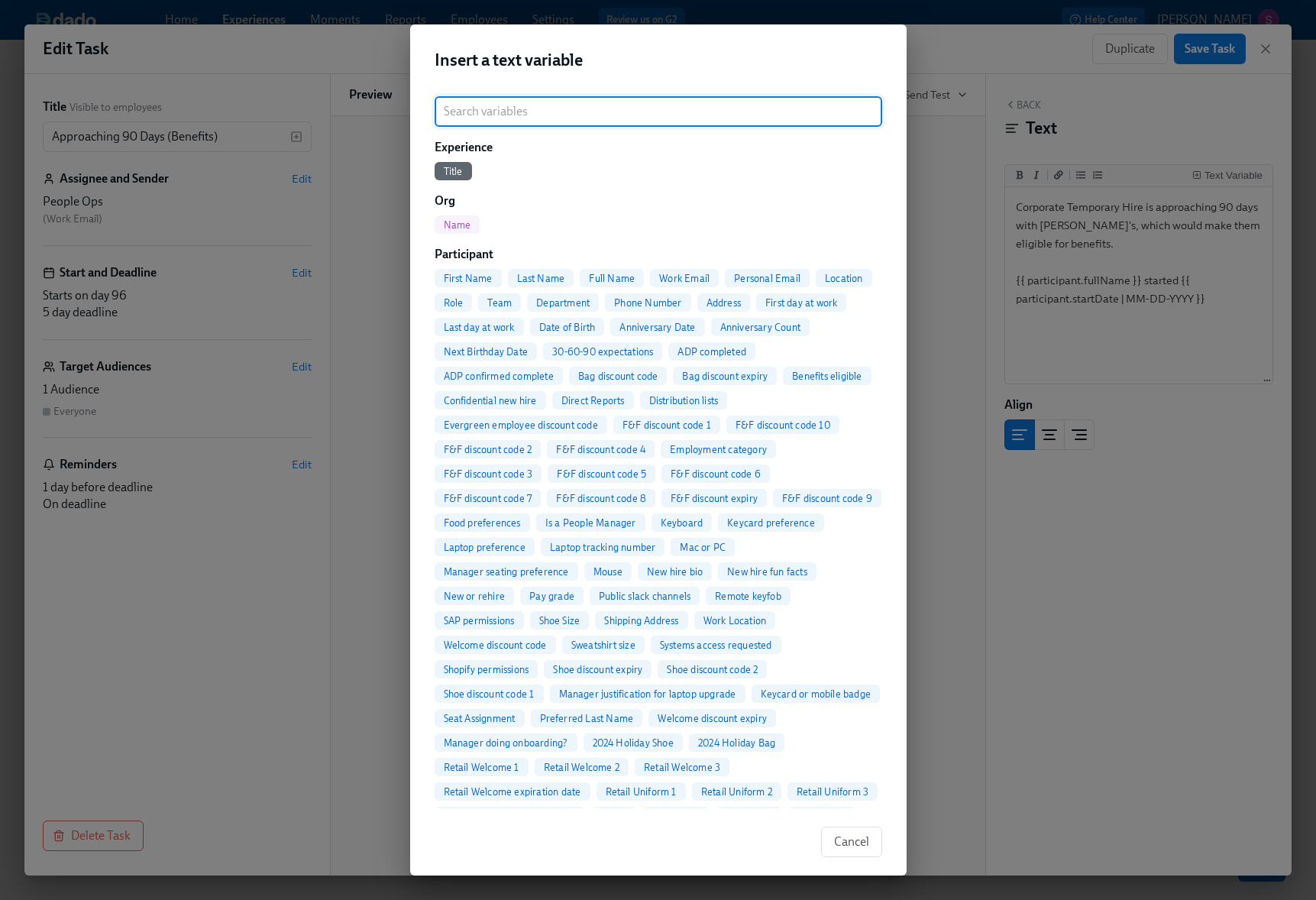
click at [594, 278] on span "Full Name" at bounding box center [612, 278] width 64 height 11
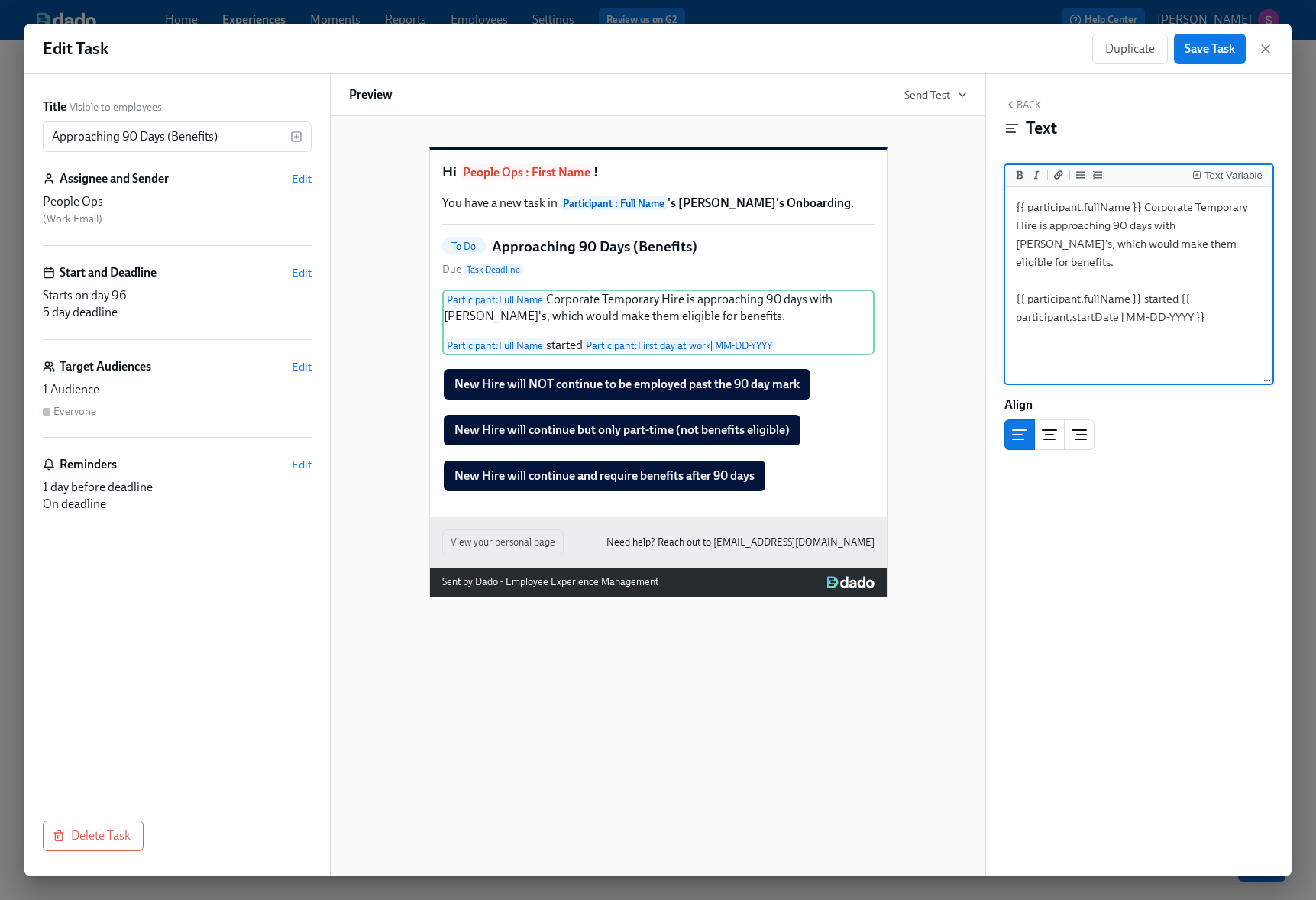
drag, startPoint x: 1142, startPoint y: 207, endPoint x: 1036, endPoint y: 223, distance: 107.2
click at [1036, 223] on textarea "{{ participant.fullName }} Corporate Temporary Hire is approaching 90 days with…" at bounding box center [1139, 286] width 261 height 192
click at [1041, 228] on textarea "{{ participant.fullName }} is approaching 90 days with [PERSON_NAME]'s, which w…" at bounding box center [1139, 286] width 261 height 192
click at [1076, 228] on textarea "{{ participant.fullName }} is approaching 90 days with [PERSON_NAME]'s, which w…" at bounding box center [1139, 286] width 261 height 192
paste textarea "Corporate Temporary Hire"
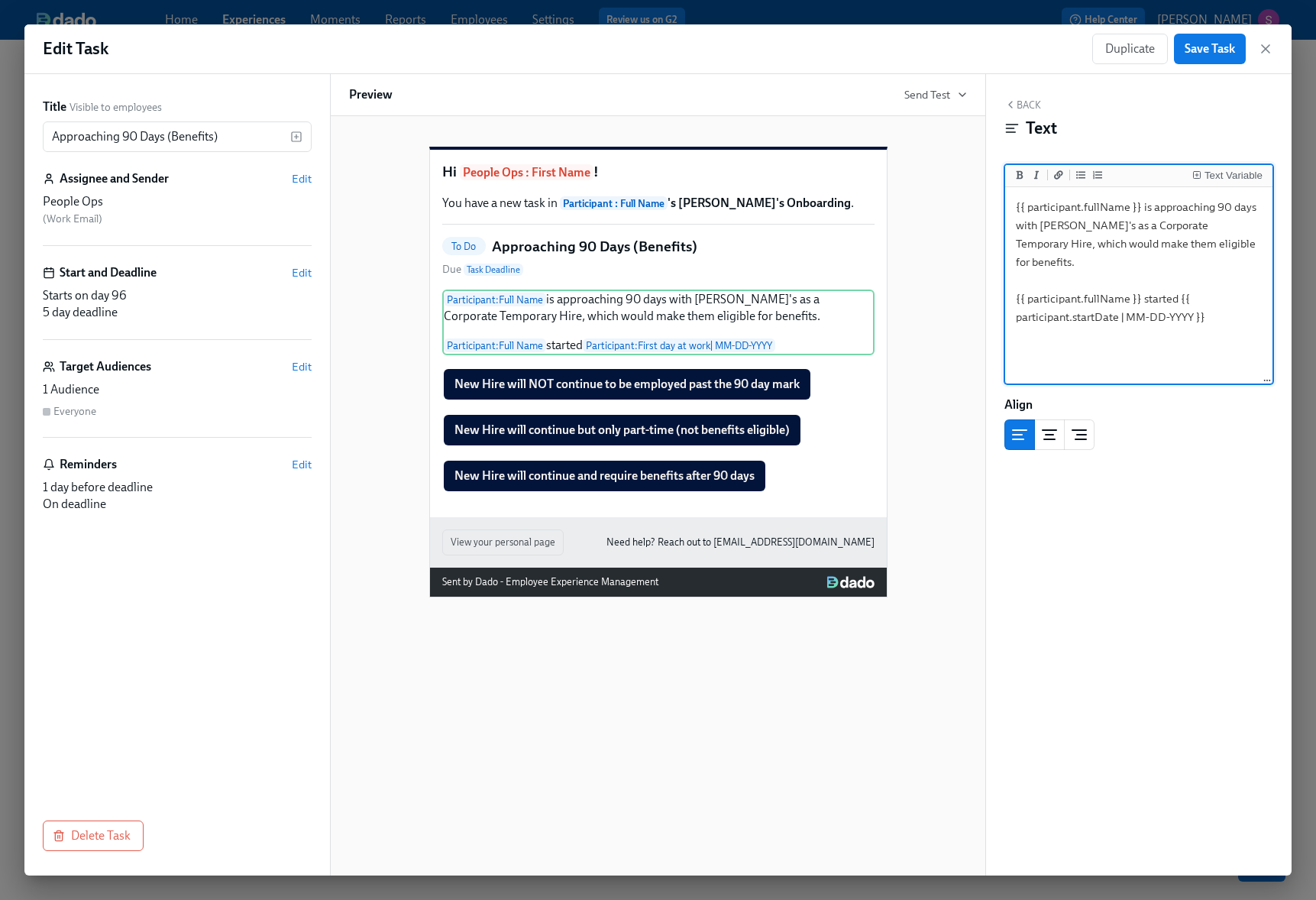
click at [1075, 243] on textarea "{{ participant.fullName }} is approaching 90 days with [PERSON_NAME]'s as a Cor…" at bounding box center [1139, 286] width 261 height 192
click at [1145, 231] on textarea "{{ participant.fullName }} is approaching 90 days with [PERSON_NAME]'s as a Cor…" at bounding box center [1139, 286] width 261 height 192
click at [1215, 247] on textarea "{{ participant.fullName }} is approaching 90 days with [PERSON_NAME]'s as a Cor…" at bounding box center [1139, 286] width 261 height 192
type textarea "{{ participant.fullName }} is approaching 90 days with [PERSON_NAME]'s as a Cor…"
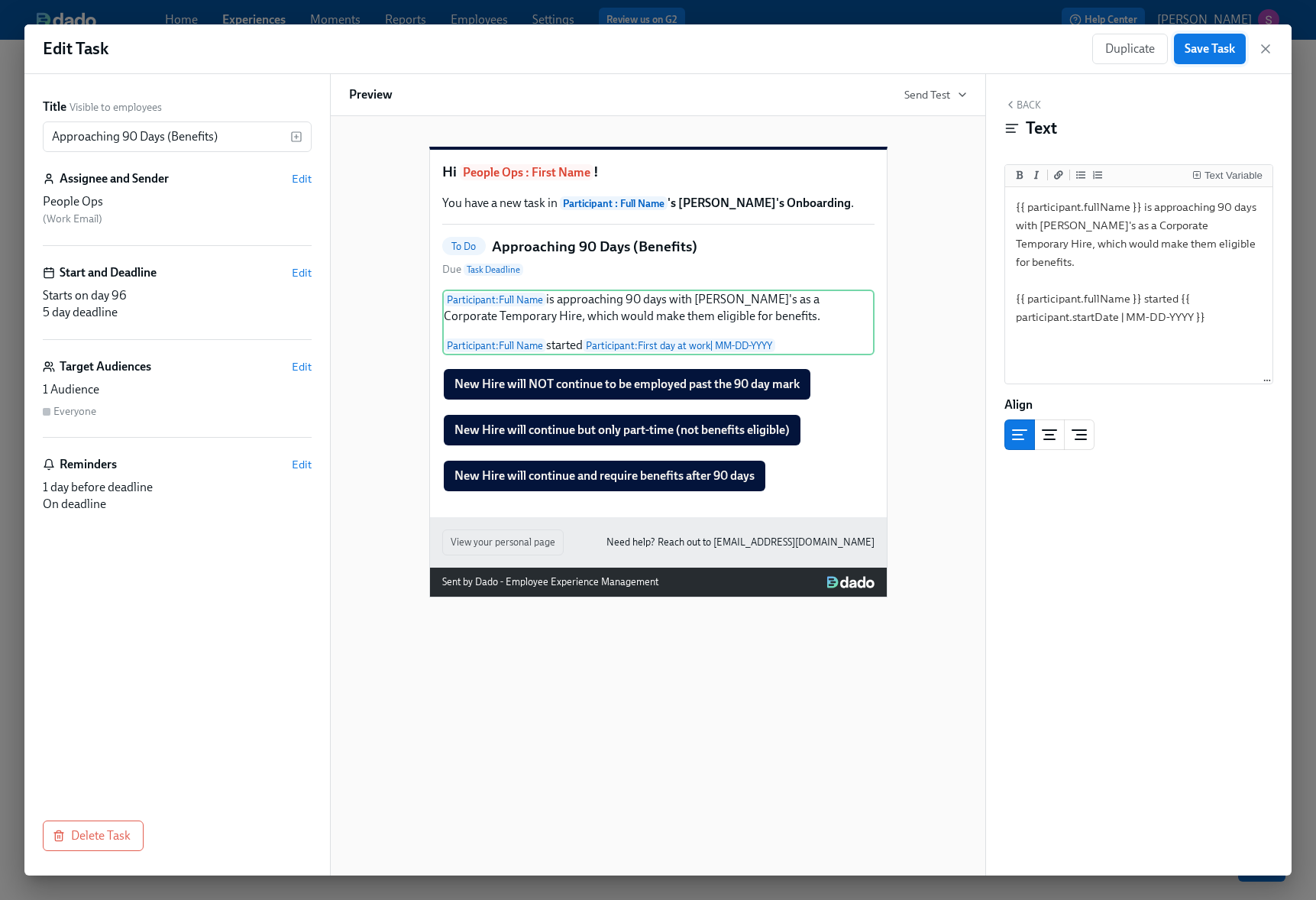
click at [1215, 52] on span "Save Task" at bounding box center [1209, 49] width 50 height 15
click at [370, 97] on h6 "Preview" at bounding box center [370, 95] width 43 height 17
click at [942, 89] on span "Send Test" at bounding box center [935, 95] width 62 height 15
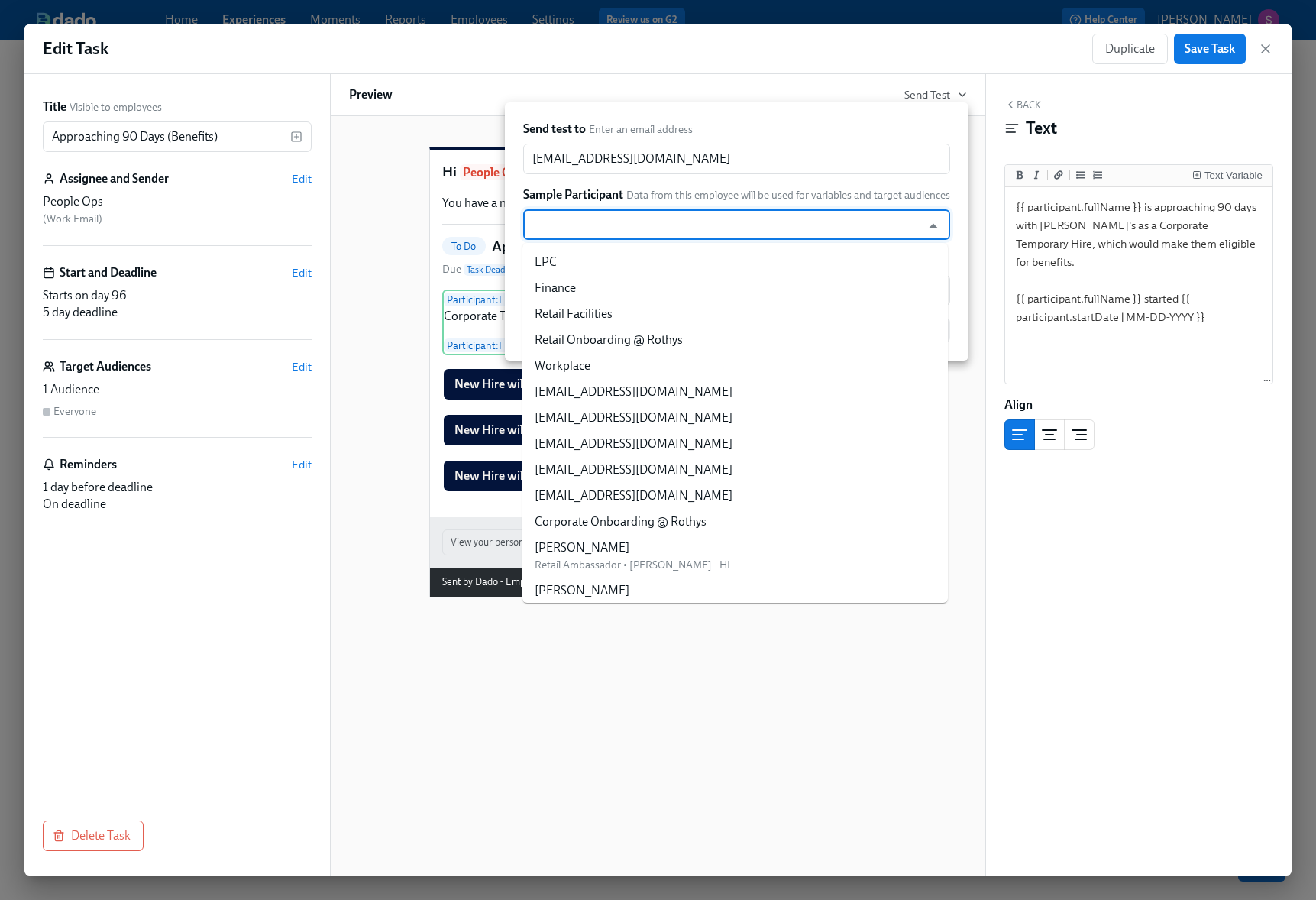
click at [667, 217] on input "text" at bounding box center [722, 224] width 383 height 31
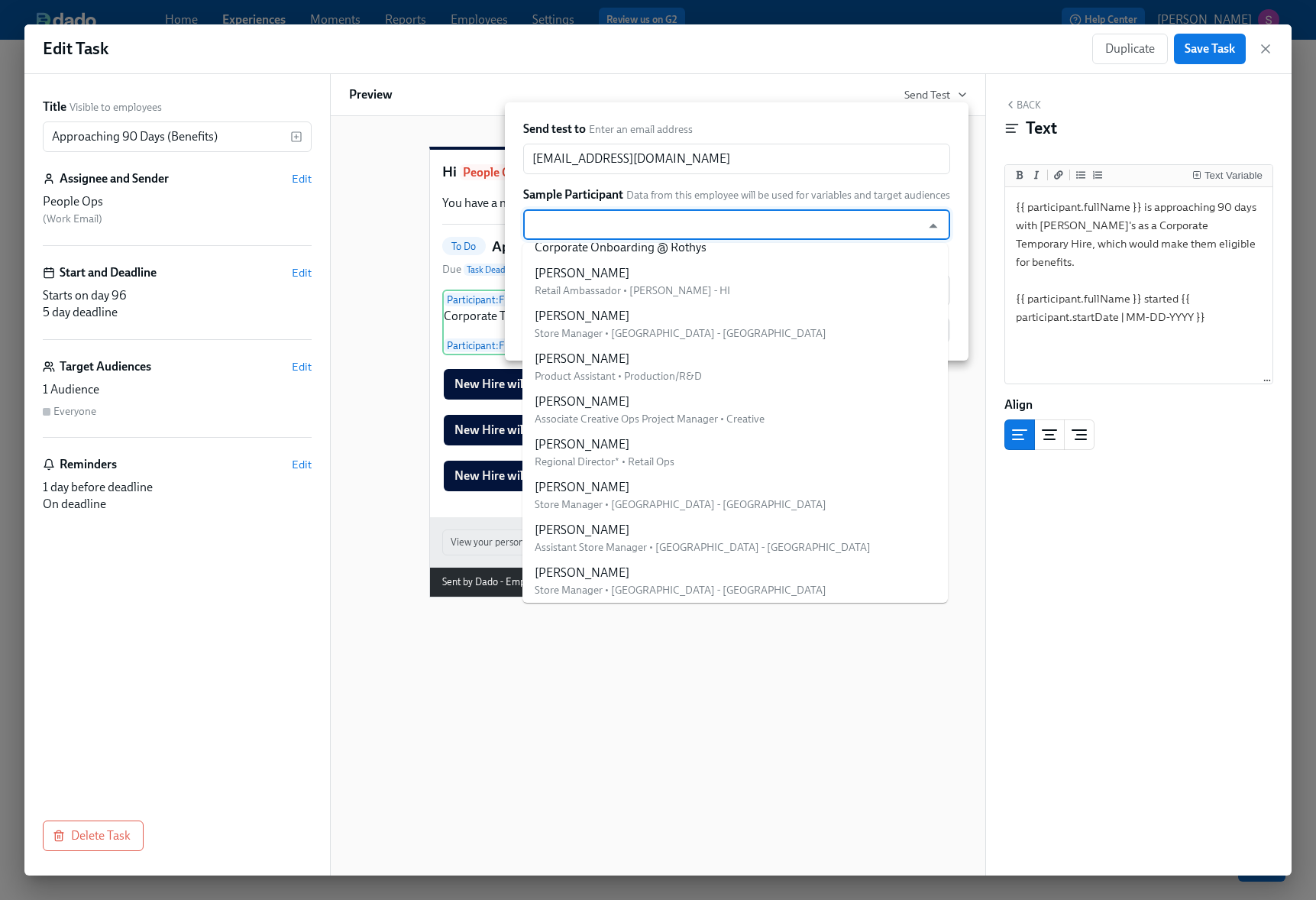
scroll to position [278, 0]
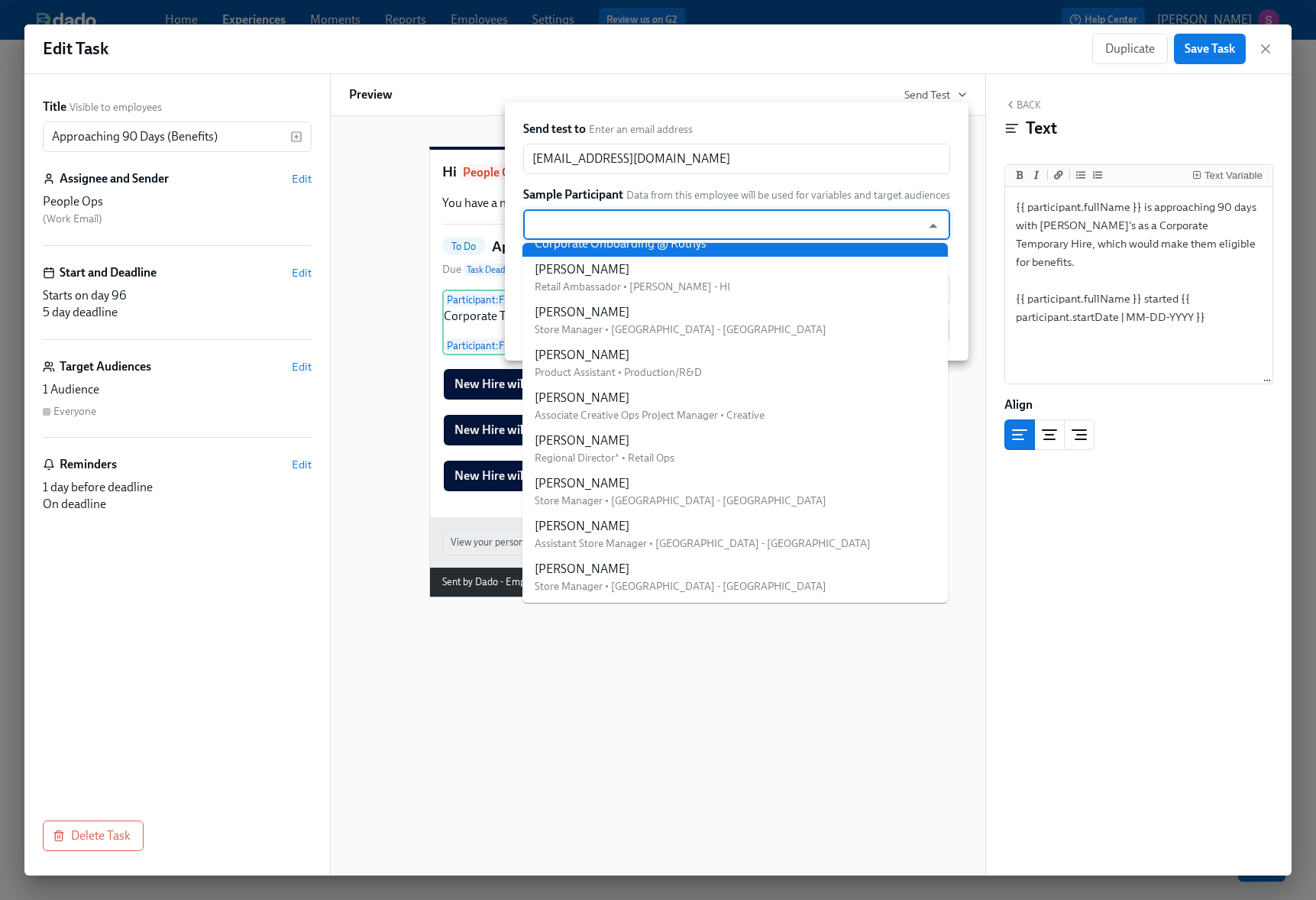
click at [780, 174] on div "Send test to Enter an email address [EMAIL_ADDRESS][DOMAIN_NAME] ​ Sample Parti…" at bounding box center [736, 231] width 427 height 222
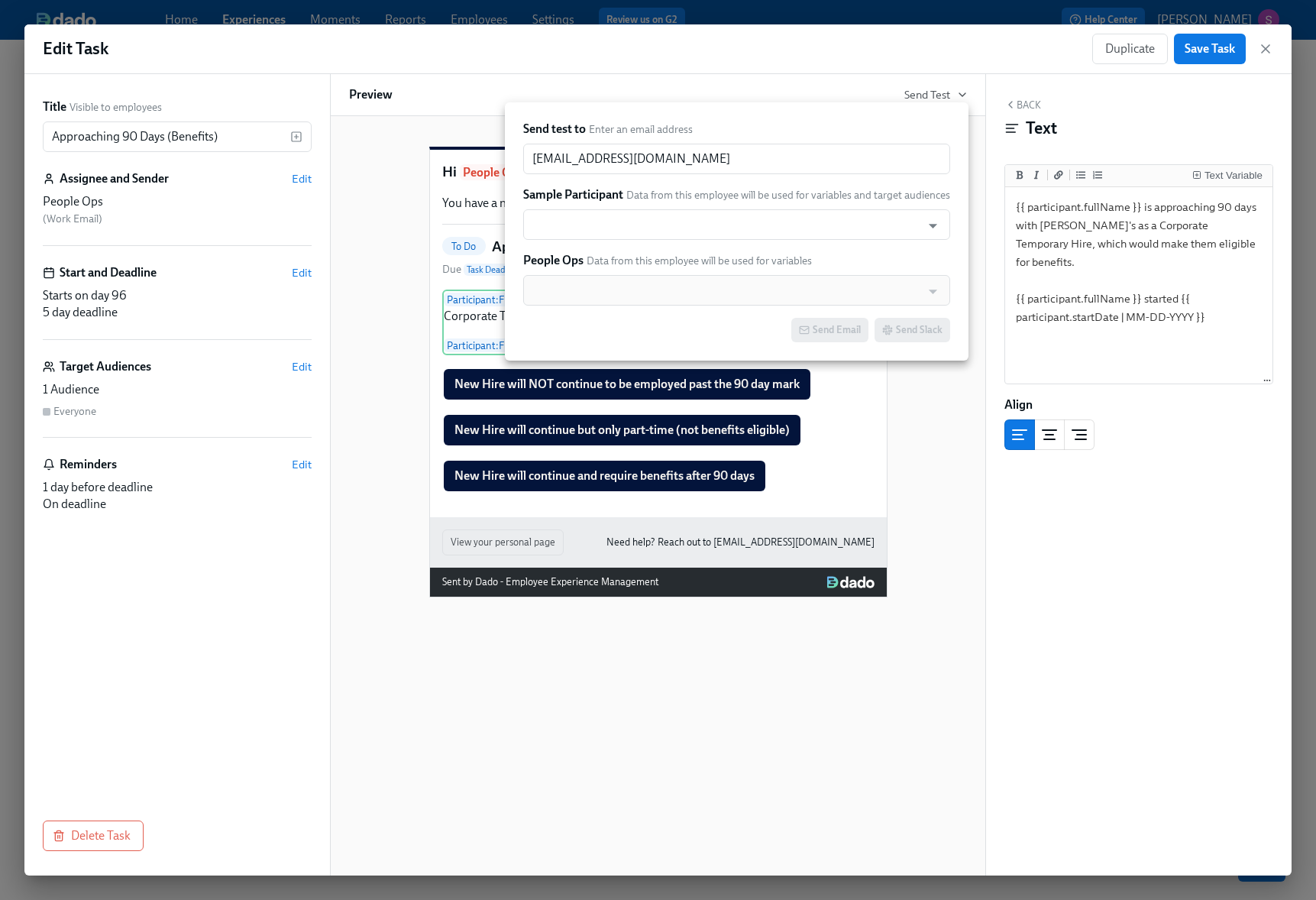
click at [868, 427] on div at bounding box center [658, 450] width 1316 height 900
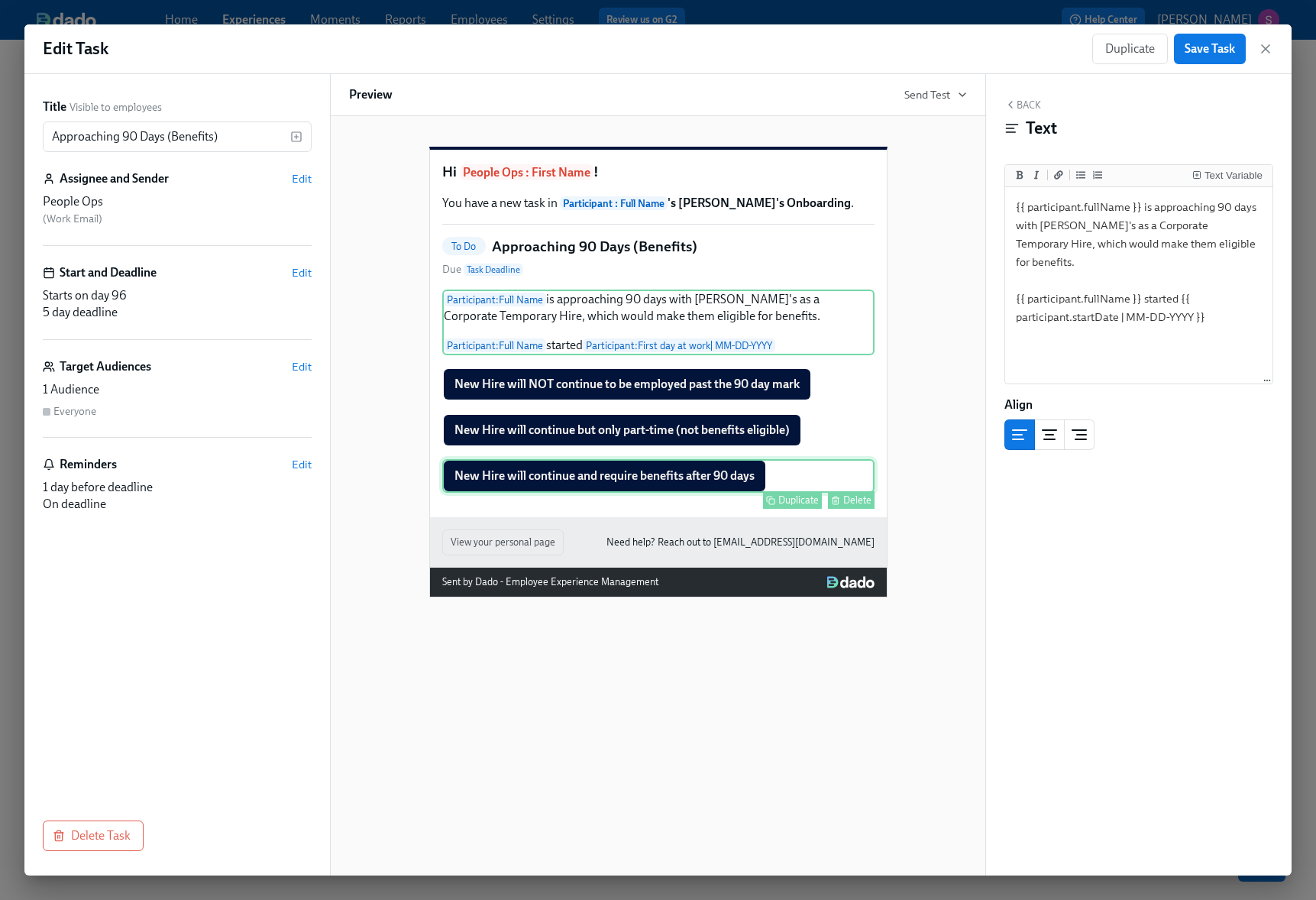
click at [744, 493] on div "New Hire will continue and require benefits after 90 days Duplicate Delete" at bounding box center [658, 475] width 432 height 33
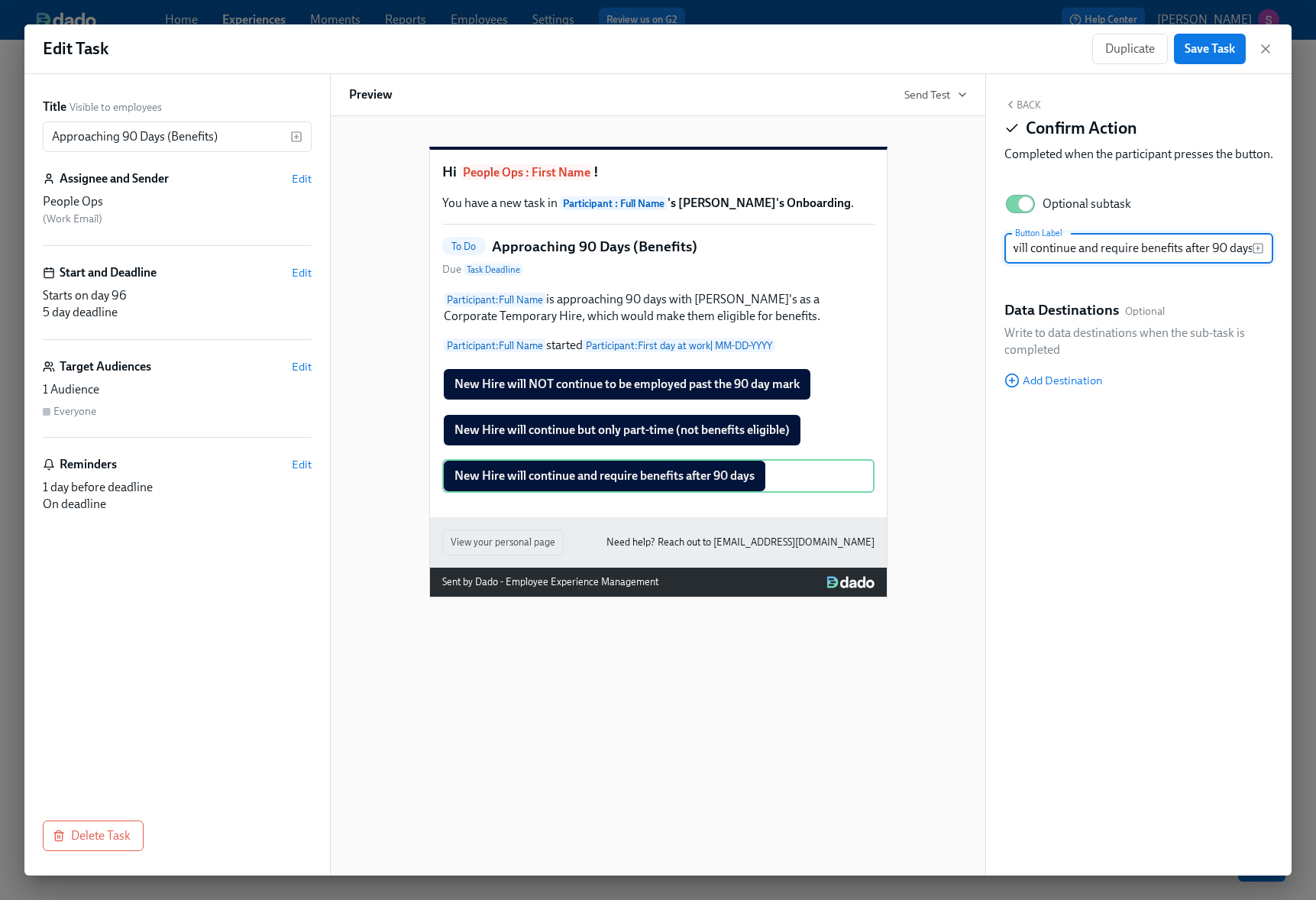
scroll to position [0, 0]
click at [1109, 264] on input "New Hire will continue and require benefits after 90 days" at bounding box center [1128, 248] width 247 height 31
click at [1114, 264] on input "New Hire will continue and require benefits after 90 days" at bounding box center [1128, 248] width 247 height 31
drag, startPoint x: 1131, startPoint y: 263, endPoint x: 1277, endPoint y: 272, distance: 146.3
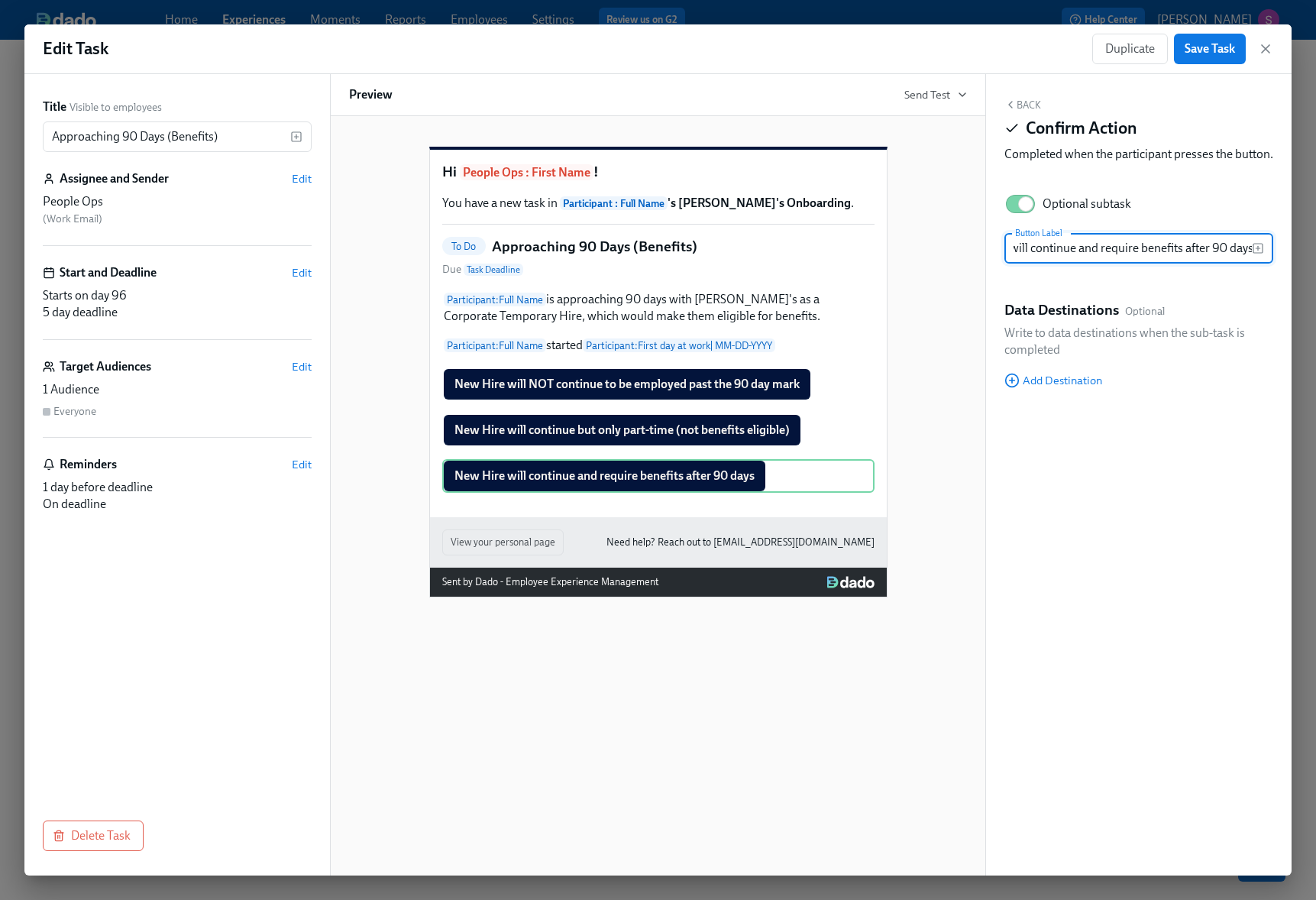
click at [1277, 272] on div "Back Confirm Action Completed when the participant presses the button. Optional…" at bounding box center [1139, 474] width 305 height 801
click at [1041, 106] on div "Back Confirm Action Completed when the participant presses the button." at bounding box center [1138, 134] width 269 height 70
click at [1035, 106] on button "Back" at bounding box center [1022, 105] width 37 height 12
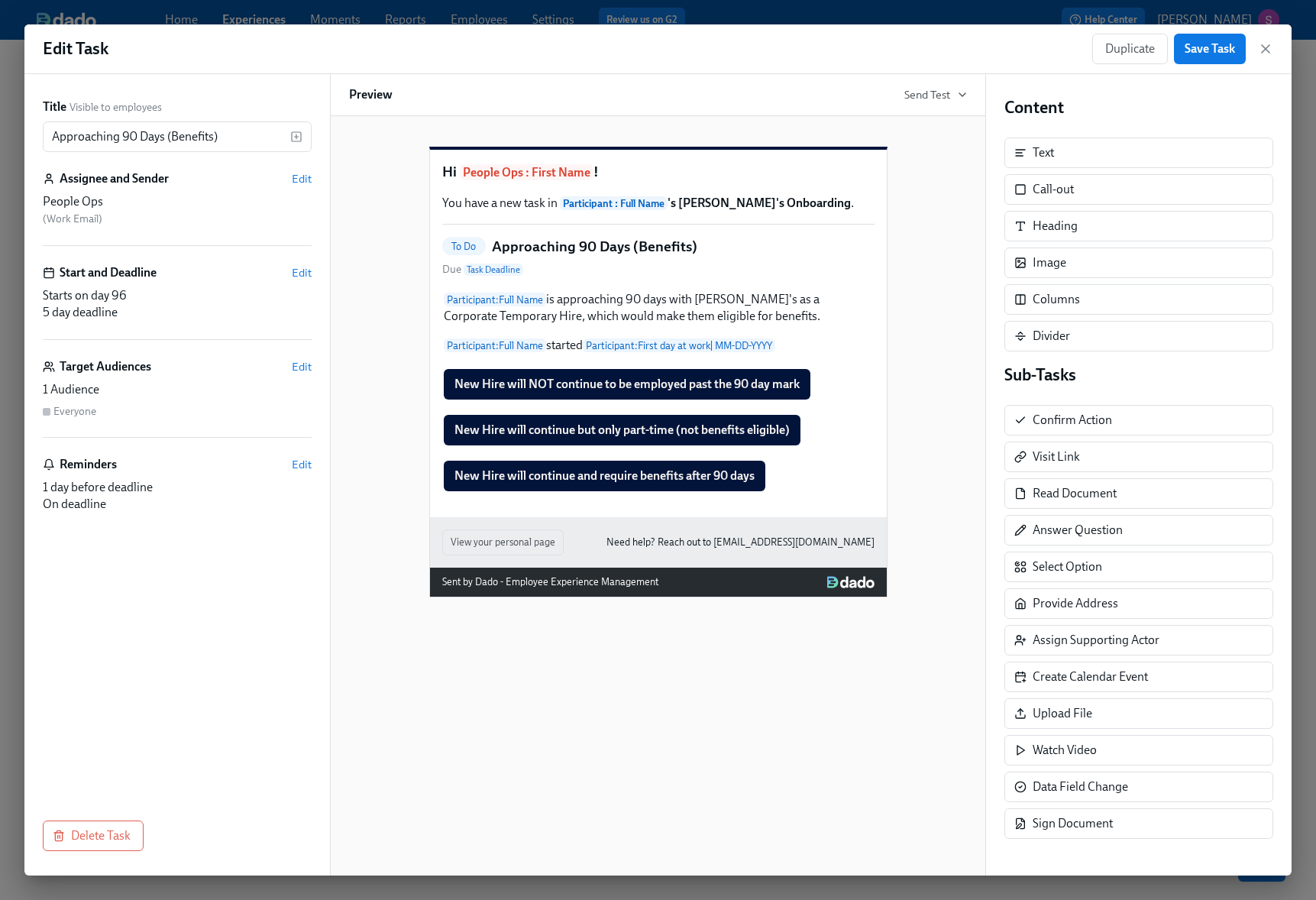
scroll to position [18, 0]
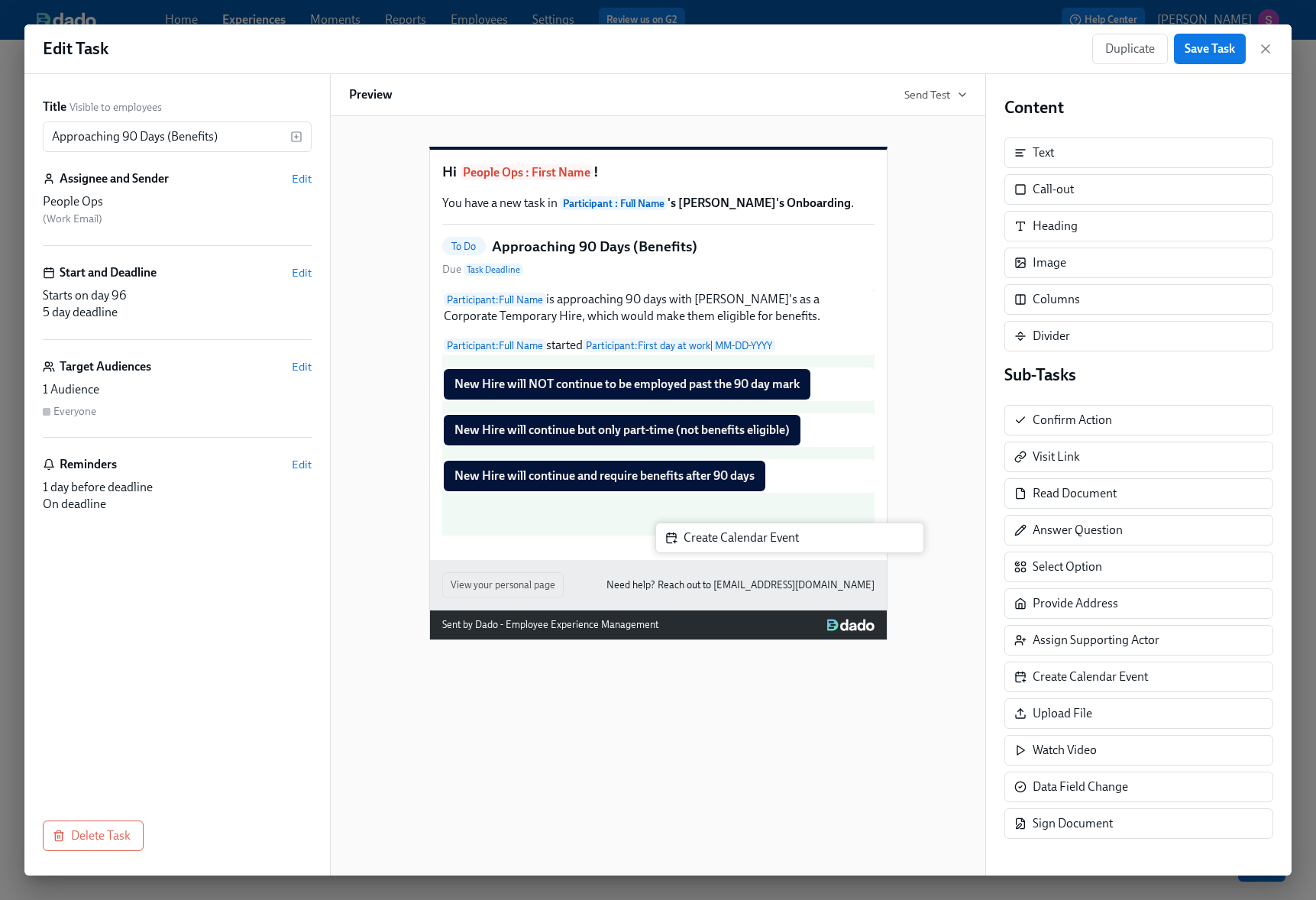
drag, startPoint x: 1079, startPoint y: 679, endPoint x: 722, endPoint y: 537, distance: 384.2
click at [722, 537] on div "Title Visible to employees Approaching 90 Days (Benefits) ​ Assignee and Sender…" at bounding box center [658, 474] width 1267 height 801
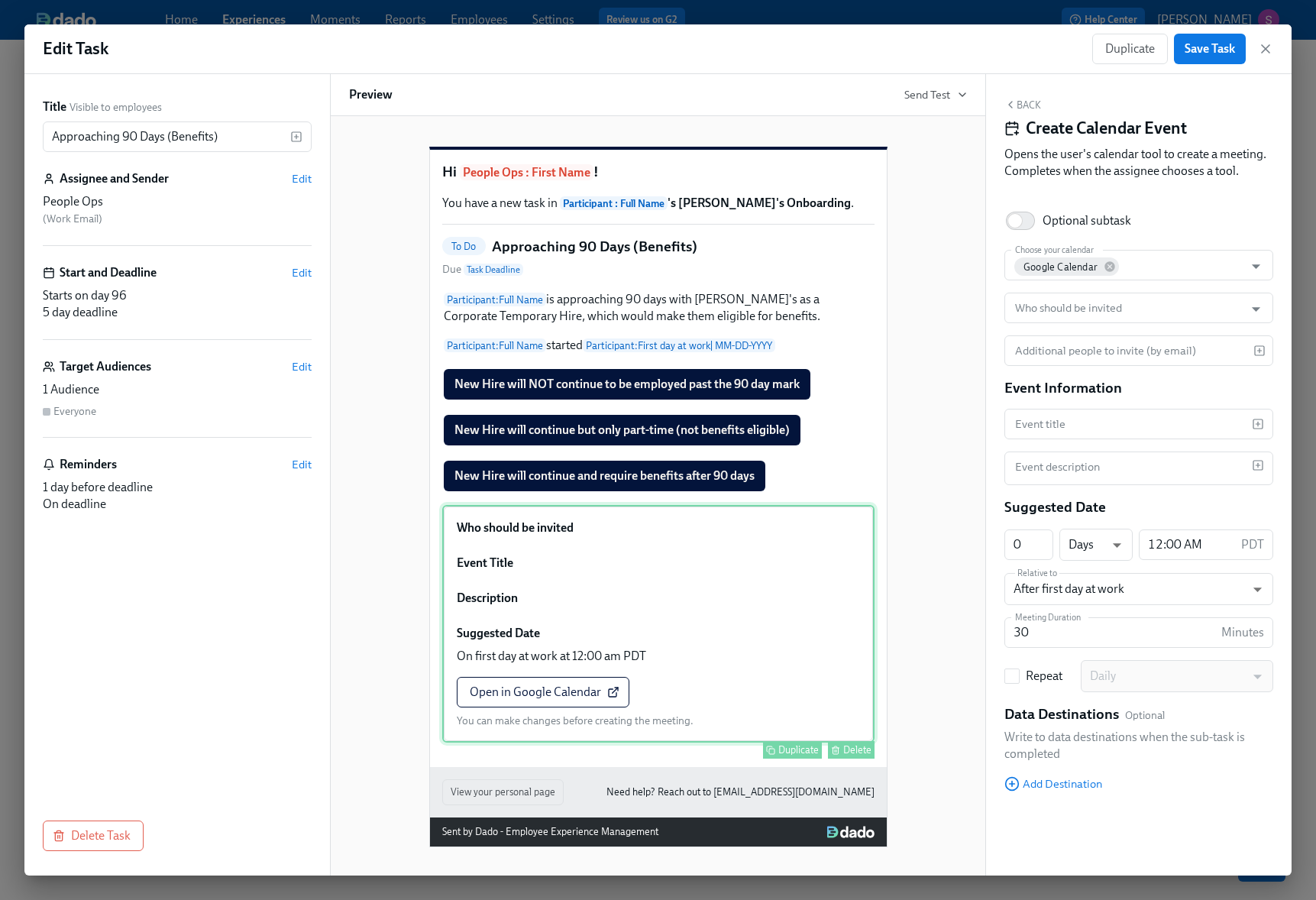
click at [860, 756] on div "Delete" at bounding box center [856, 749] width 28 height 11
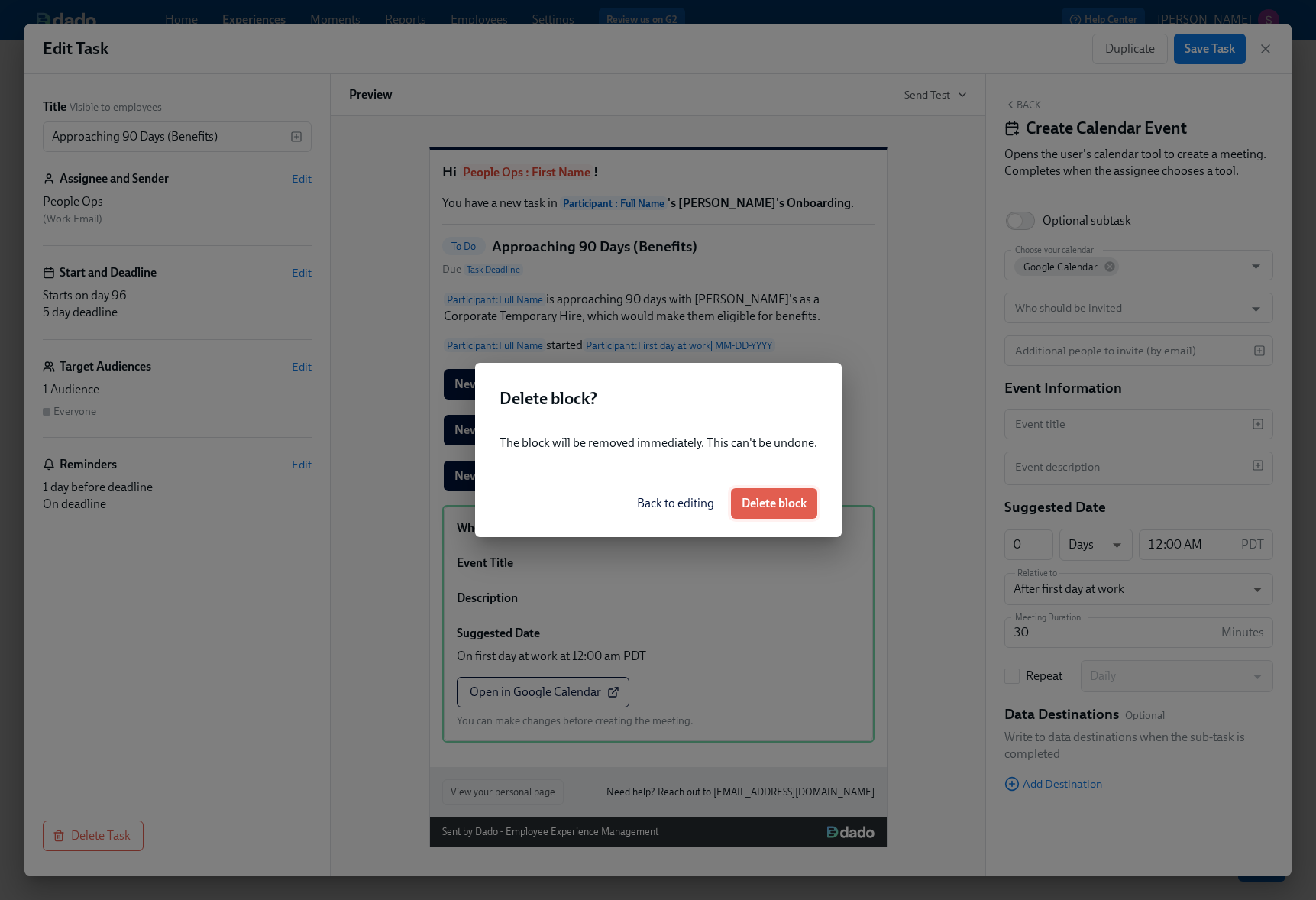
click at [787, 491] on button "Delete block" at bounding box center [774, 503] width 86 height 31
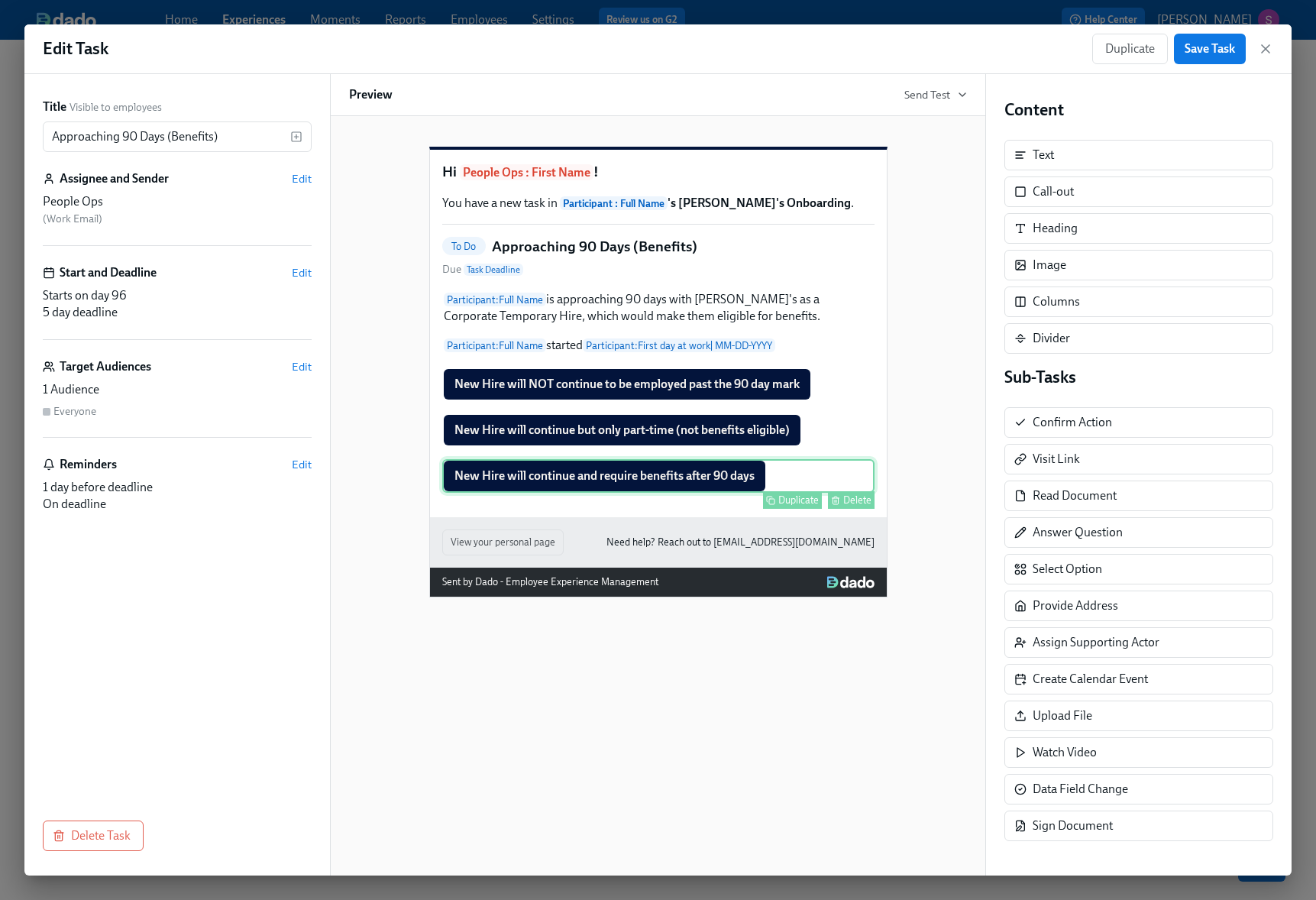
click at [716, 493] on div "New Hire will continue and require benefits after 90 days Duplicate Delete" at bounding box center [658, 475] width 432 height 33
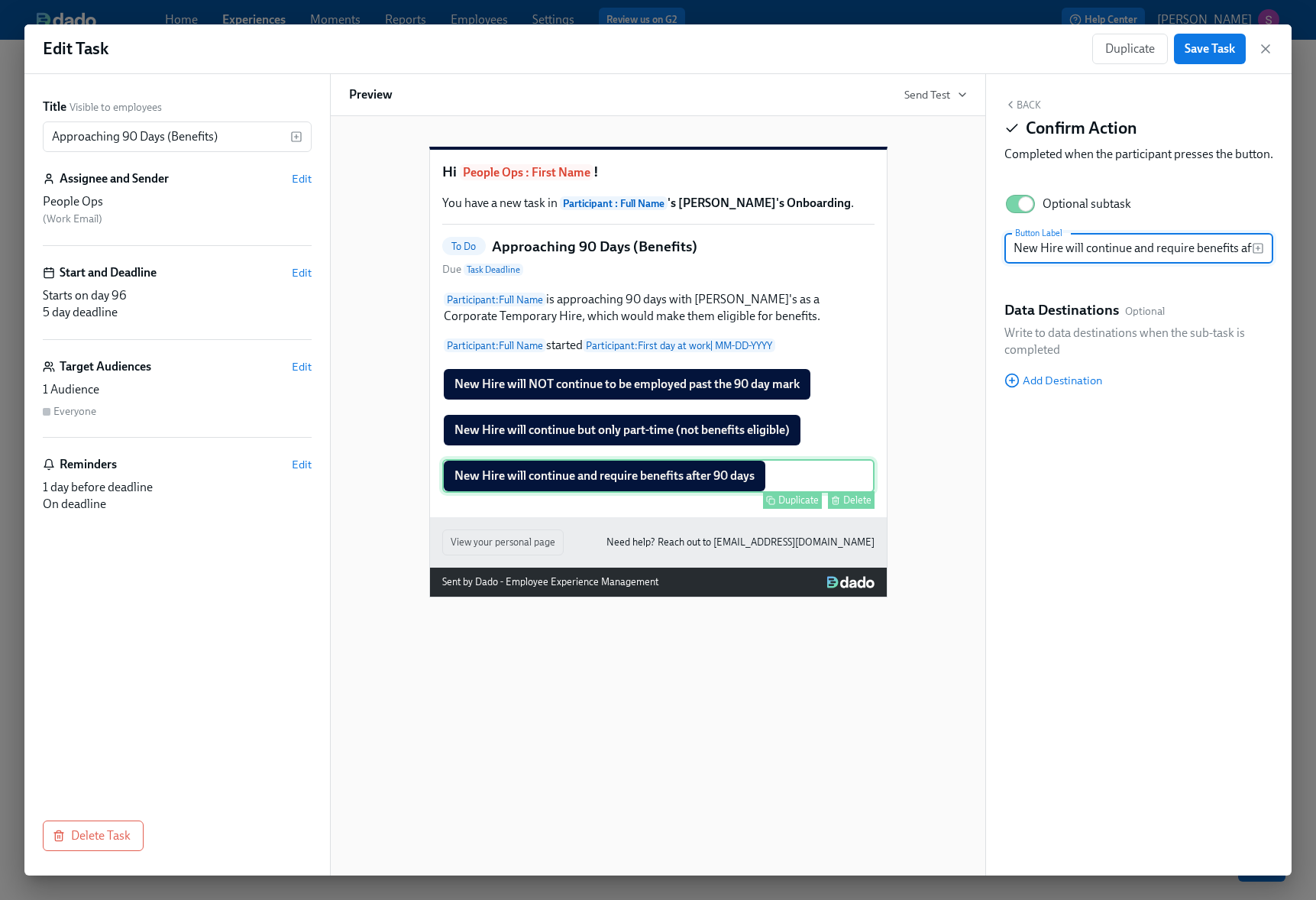
scroll to position [0, 55]
drag, startPoint x: 1076, startPoint y: 263, endPoint x: 1291, endPoint y: 262, distance: 215.0
click at [1291, 262] on div "Edit Task Duplicate Save Task Title Visible to employees Approaching 90 Days (B…" at bounding box center [658, 450] width 1316 height 900
type input "New Hire will continue. Benefits information has been sent."
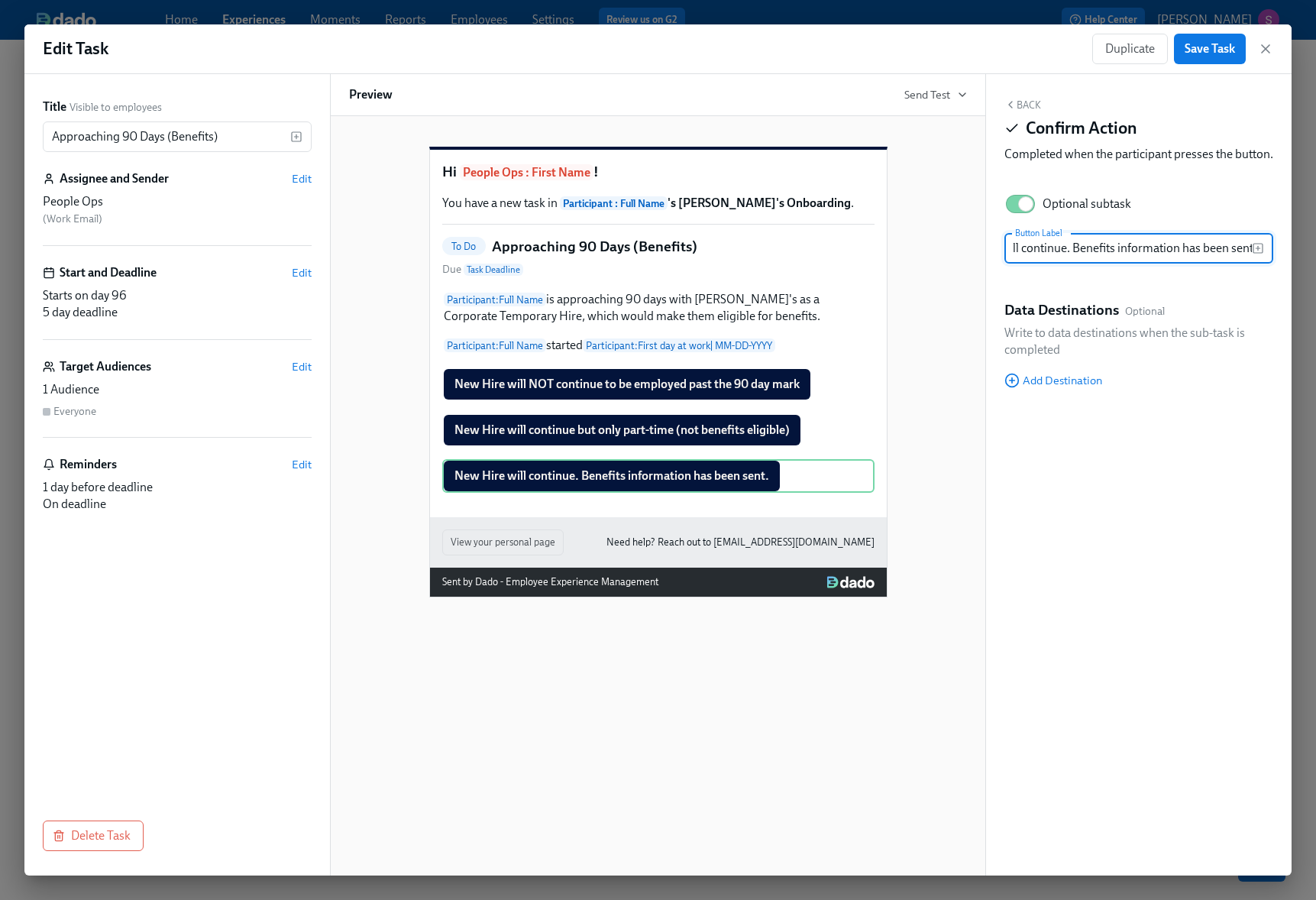
scroll to position [0, 68]
click at [734, 447] on div "New Hire will continue but only part-time (not benefits eligible) Duplicate Del…" at bounding box center [658, 429] width 432 height 33
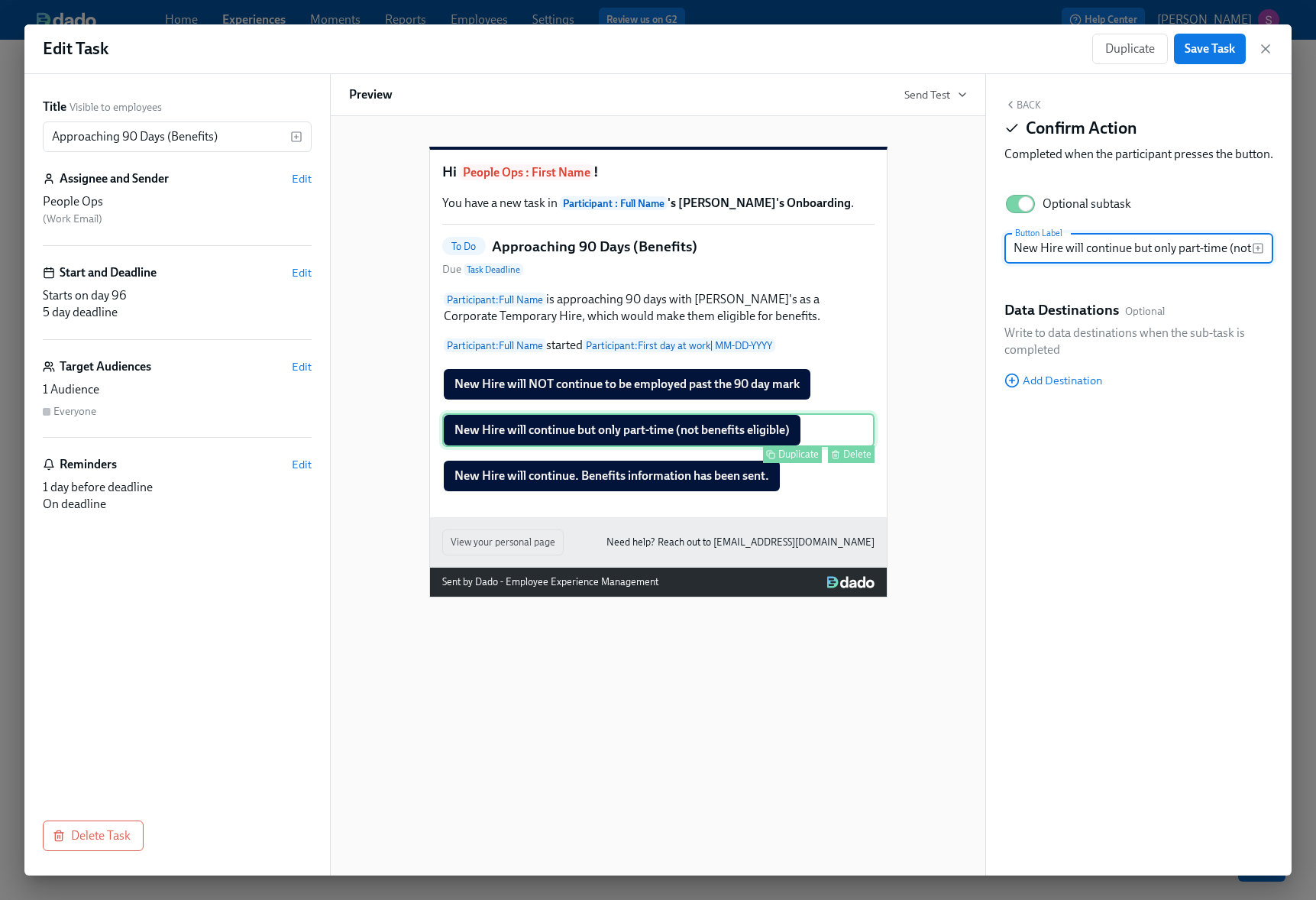
scroll to position [0, 88]
click at [1095, 264] on input "New Hire will continue but only part-time (not benefits eligible)" at bounding box center [1128, 248] width 247 height 31
click at [1089, 264] on input "New Hire will continue but only part-time (not benefits eligible)" at bounding box center [1128, 248] width 247 height 31
drag, startPoint x: 1088, startPoint y: 265, endPoint x: 1065, endPoint y: 266, distance: 23.0
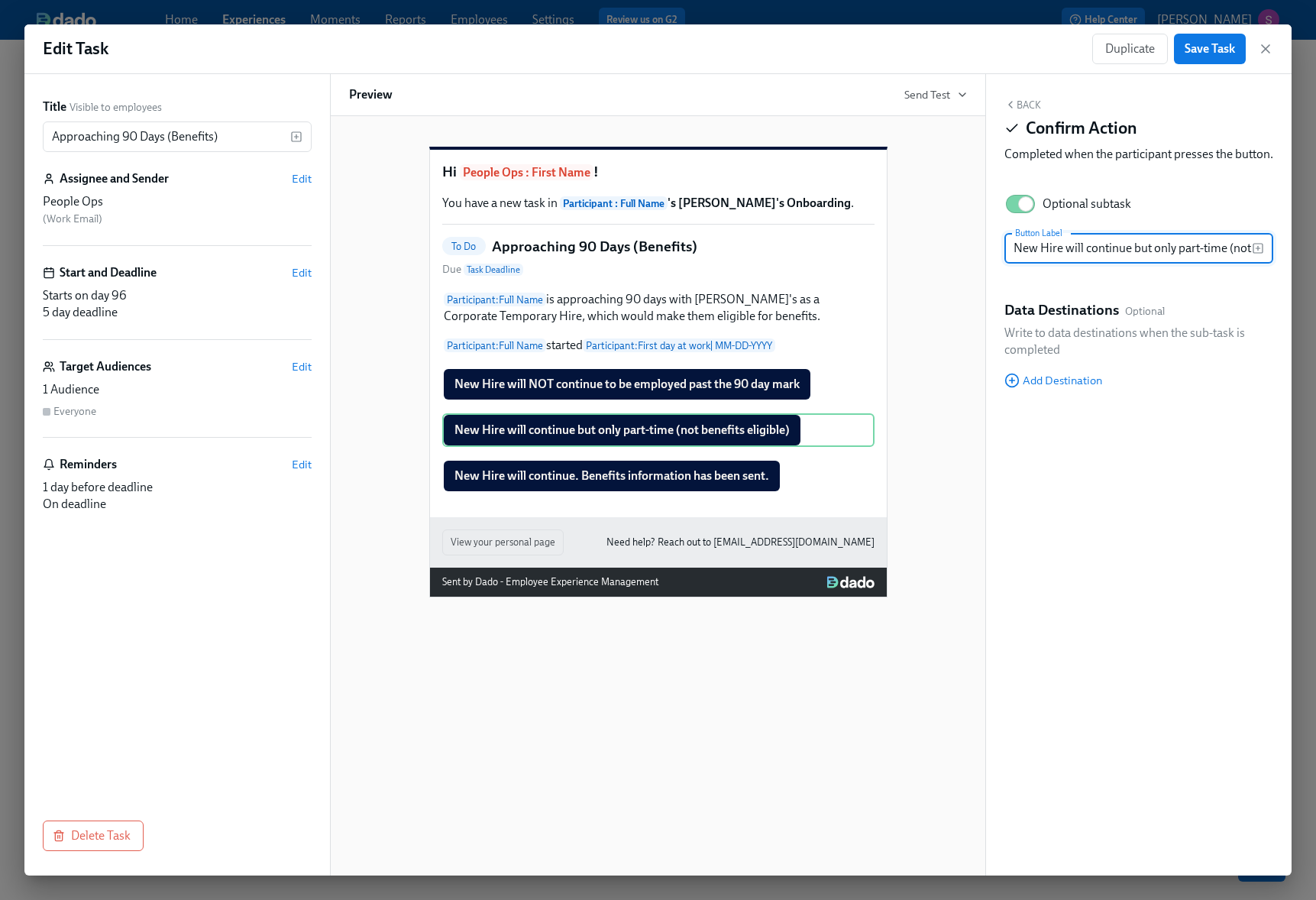
click at [1065, 264] on input "New Hire will continue but only part-time (not benefits eligible)" at bounding box center [1128, 248] width 247 height 31
type input "New Hire is part-time (not benefits eligible)"
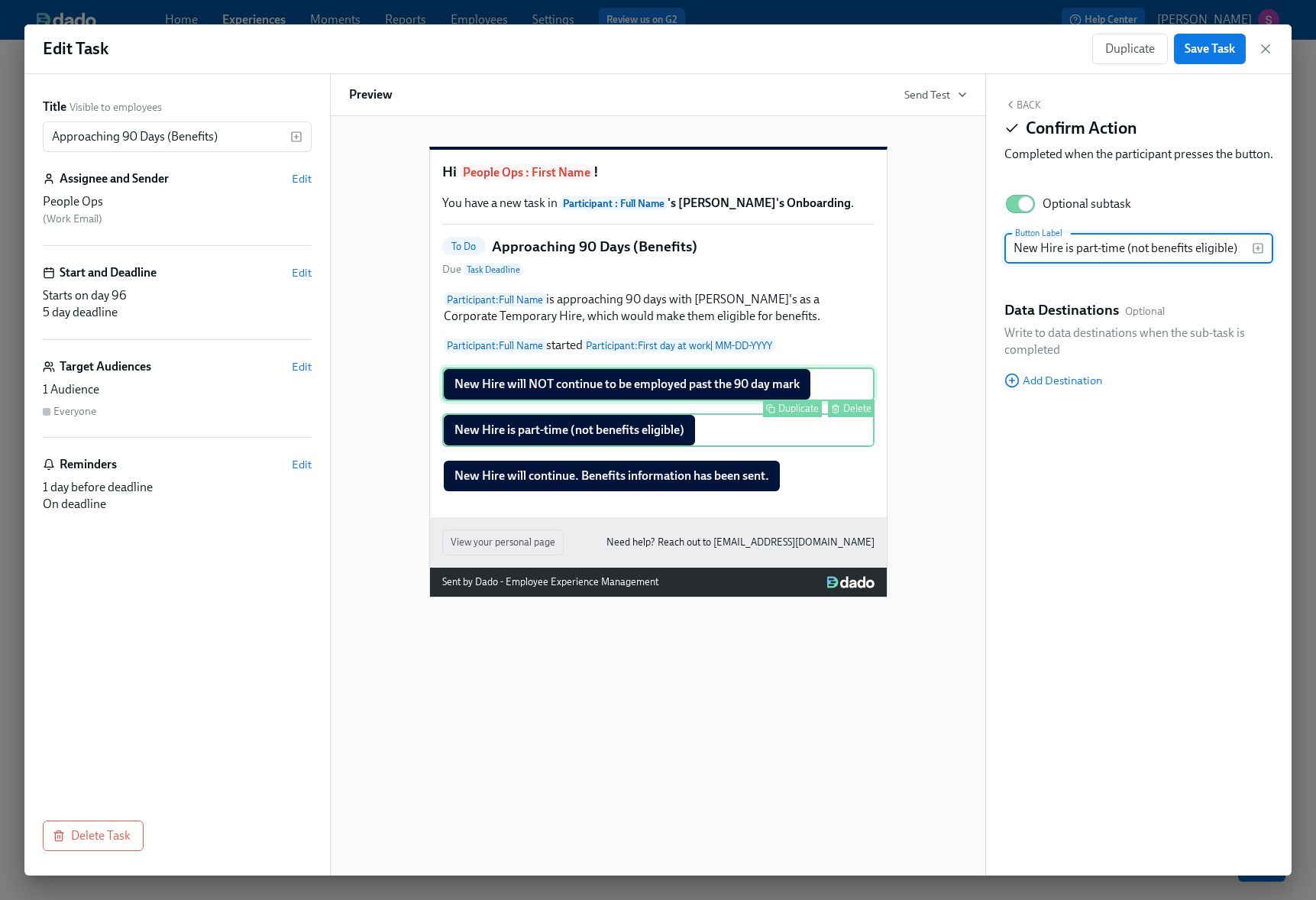
click at [706, 401] on div "New Hire will NOT continue to be employed past the 90 day mark Duplicate Delete" at bounding box center [658, 384] width 432 height 33
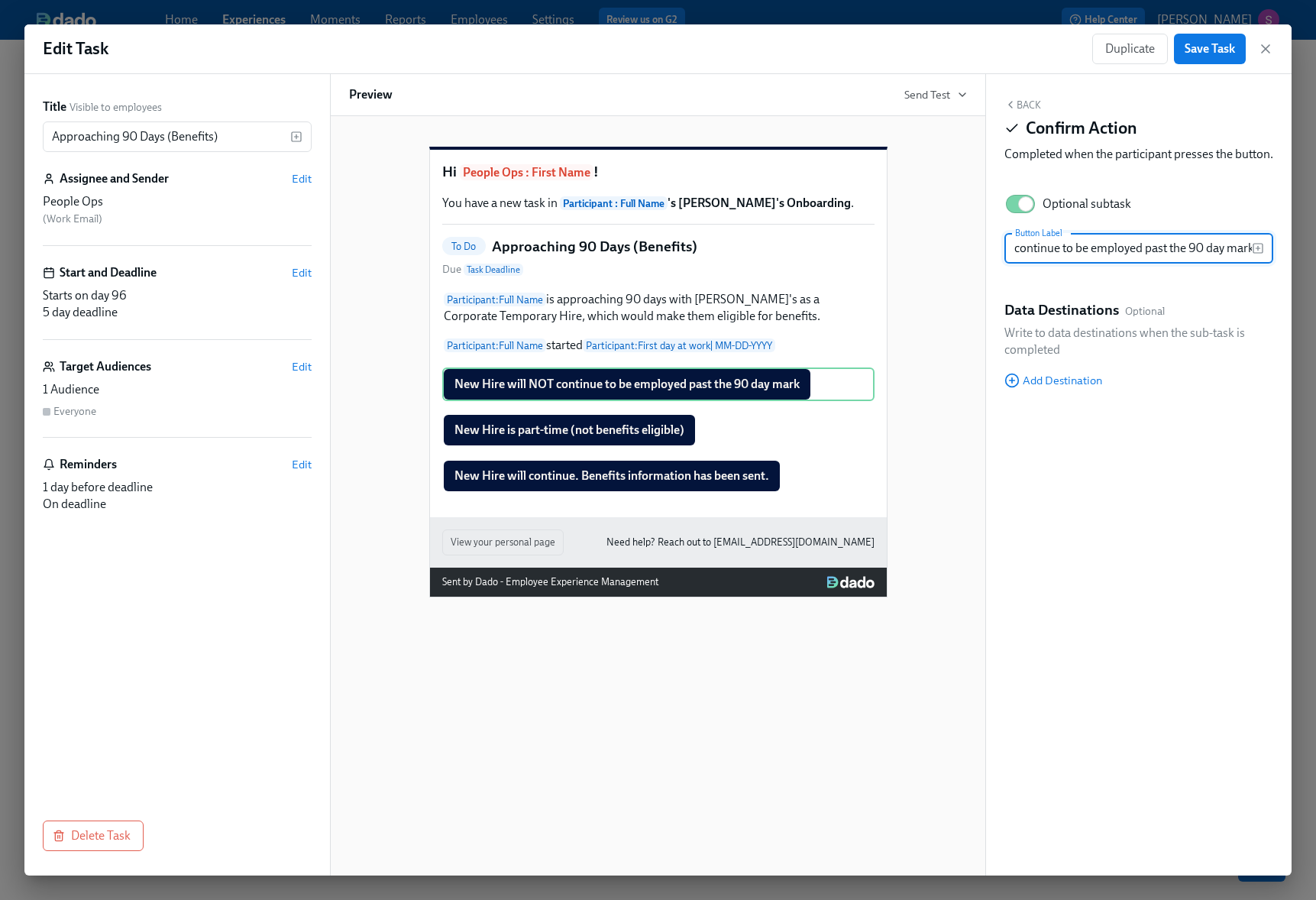
click at [1078, 264] on input "New Hire will NOT continue to be employed past the 90 day mark" at bounding box center [1128, 248] width 247 height 31
click at [1072, 264] on input "New Hire will NOT continue to be employed past the 90 day mark" at bounding box center [1128, 248] width 247 height 31
drag, startPoint x: 1075, startPoint y: 264, endPoint x: 1257, endPoint y: 268, distance: 182.0
click at [1257, 264] on div "New Hire will NOT continue to be employed past the 90 day mark Button Label" at bounding box center [1138, 248] width 269 height 31
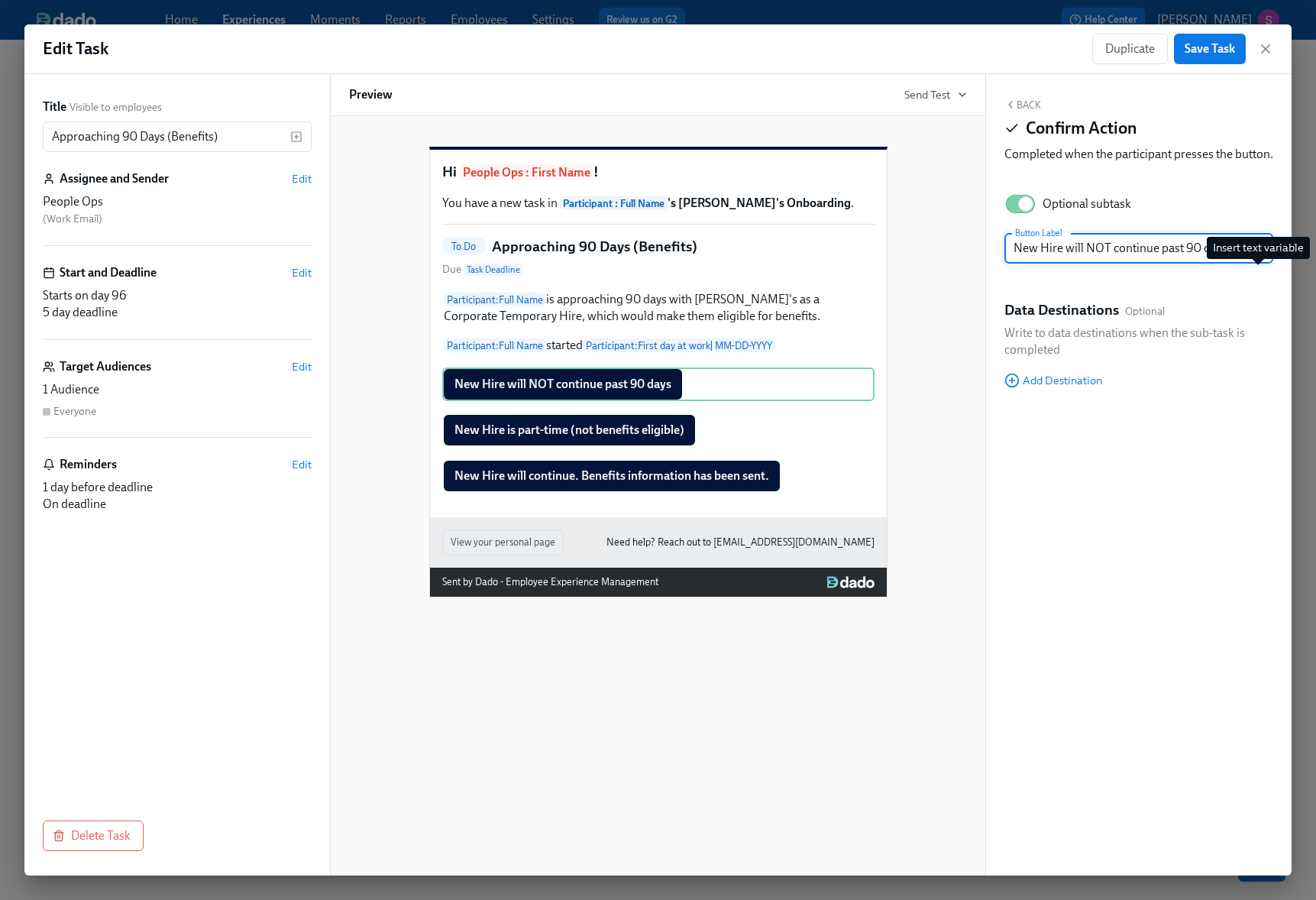
type input "New Hire will NOT continue past 90 days."
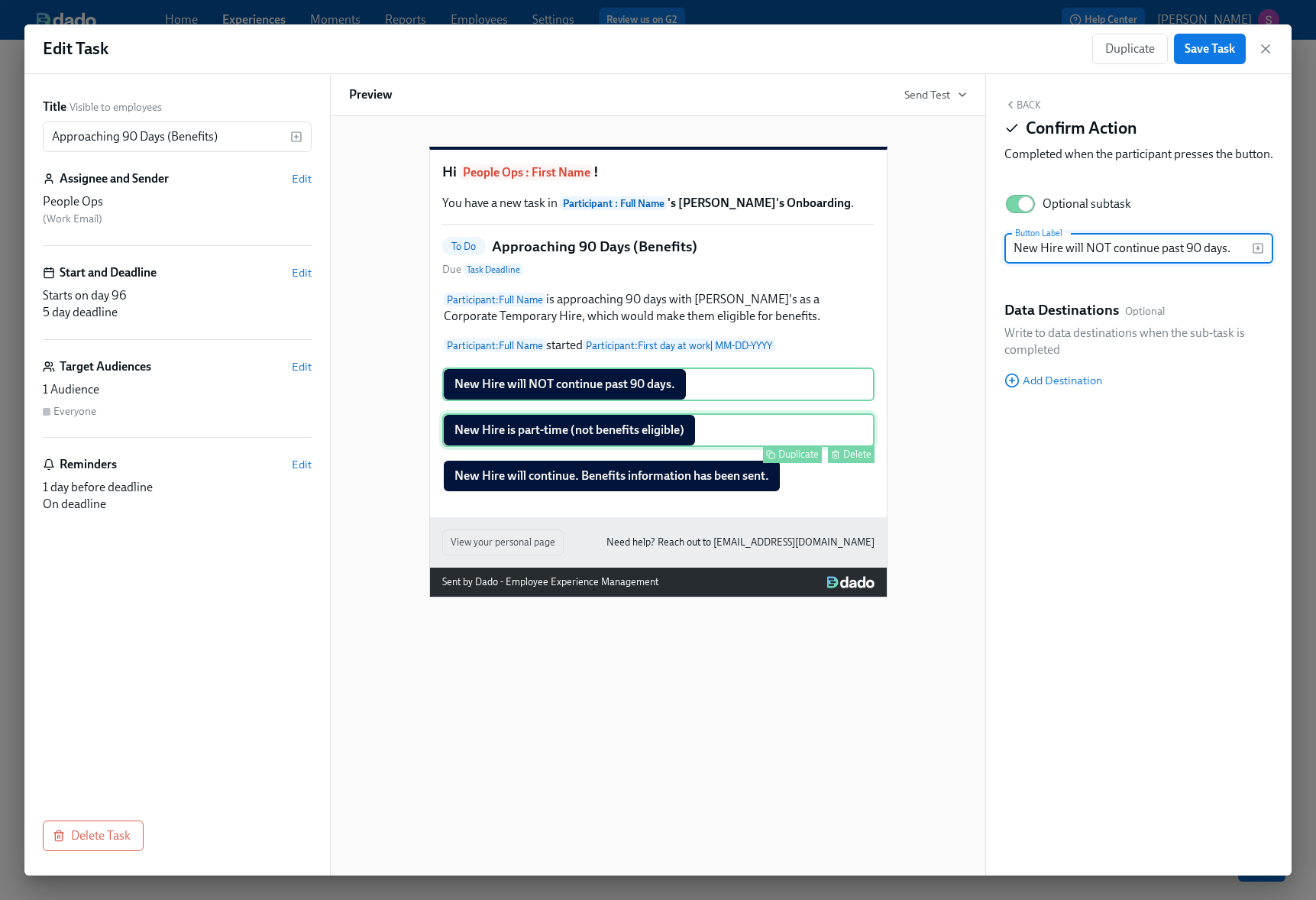
click at [666, 447] on div "New Hire is part-time (not benefits eligible) Duplicate Delete" at bounding box center [658, 429] width 432 height 33
click at [675, 401] on div "New Hire will NOT continue past 90 days. Duplicate Delete" at bounding box center [658, 384] width 432 height 33
type input "New Hire will NOT continue past 90 days"
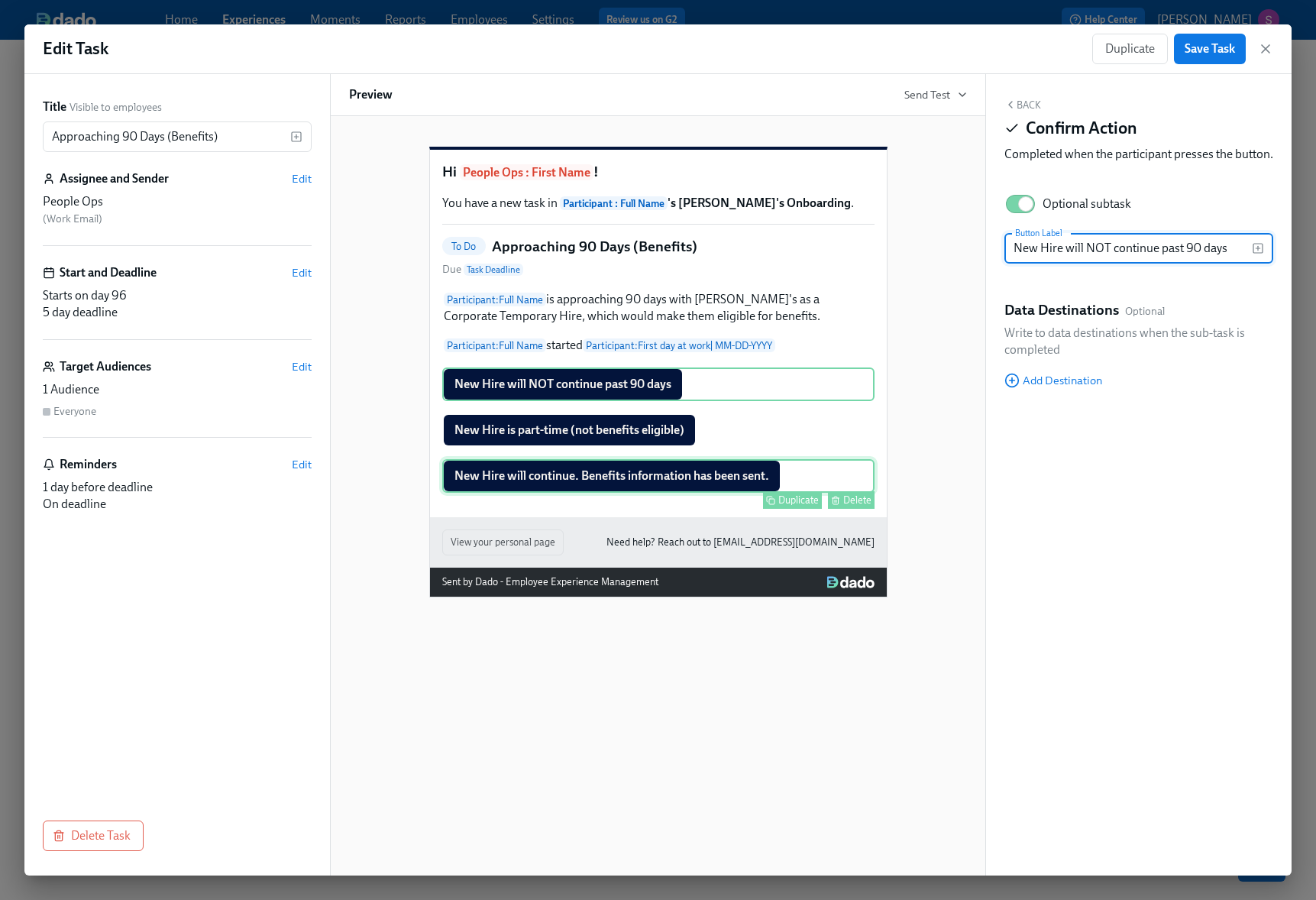
click at [727, 493] on div "New Hire will continue. Benefits information has been sent. Duplicate Delete" at bounding box center [658, 475] width 432 height 33
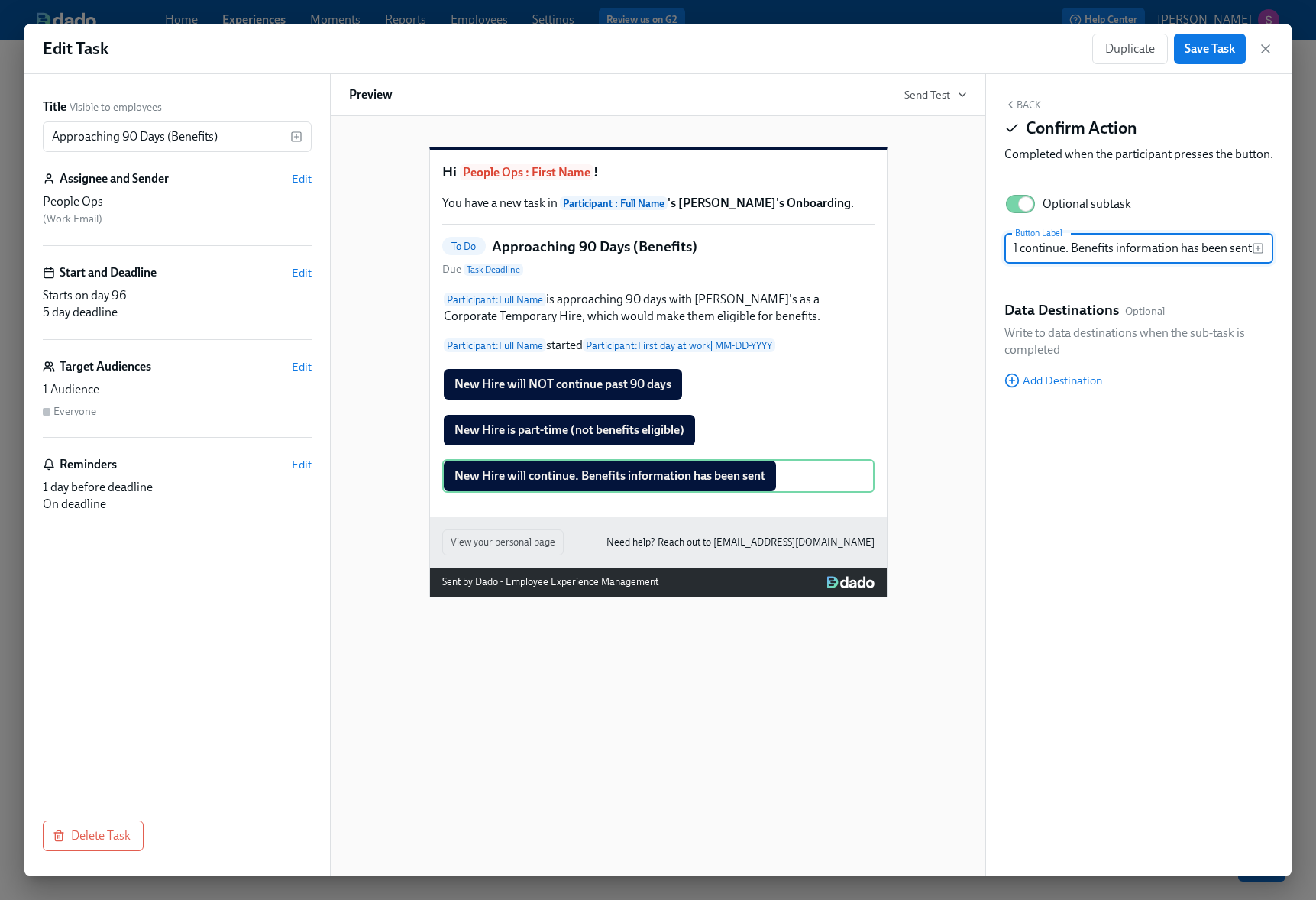
scroll to position [0, 66]
type input "New Hire will continue. Benefits information has been sent"
click at [1091, 490] on div "Back Confirm Action Completed when the participant presses the button. Optional…" at bounding box center [1139, 474] width 305 height 801
click at [1221, 52] on span "Save Task" at bounding box center [1209, 49] width 50 height 15
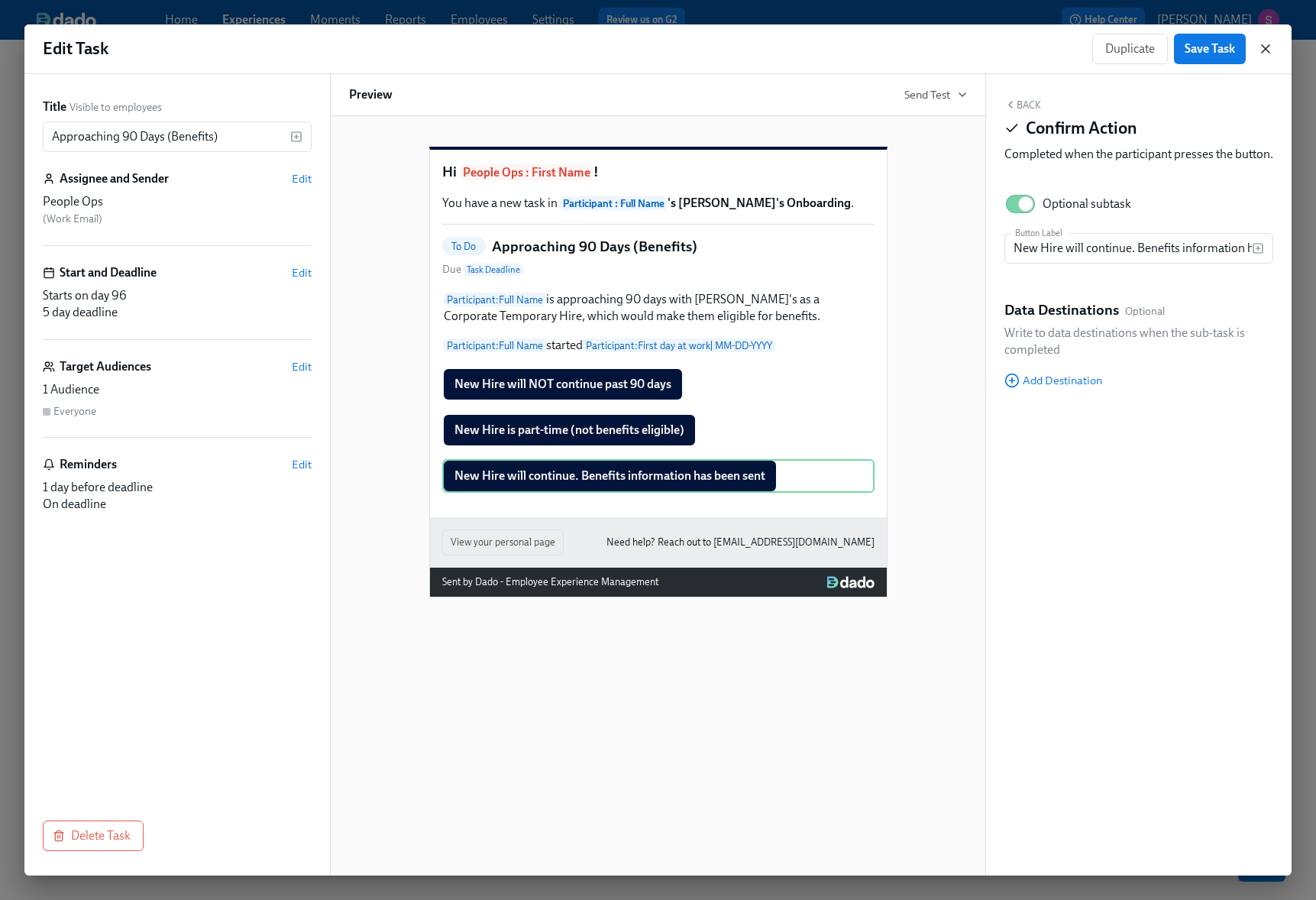
click at [1270, 48] on icon "button" at bounding box center [1266, 49] width 15 height 15
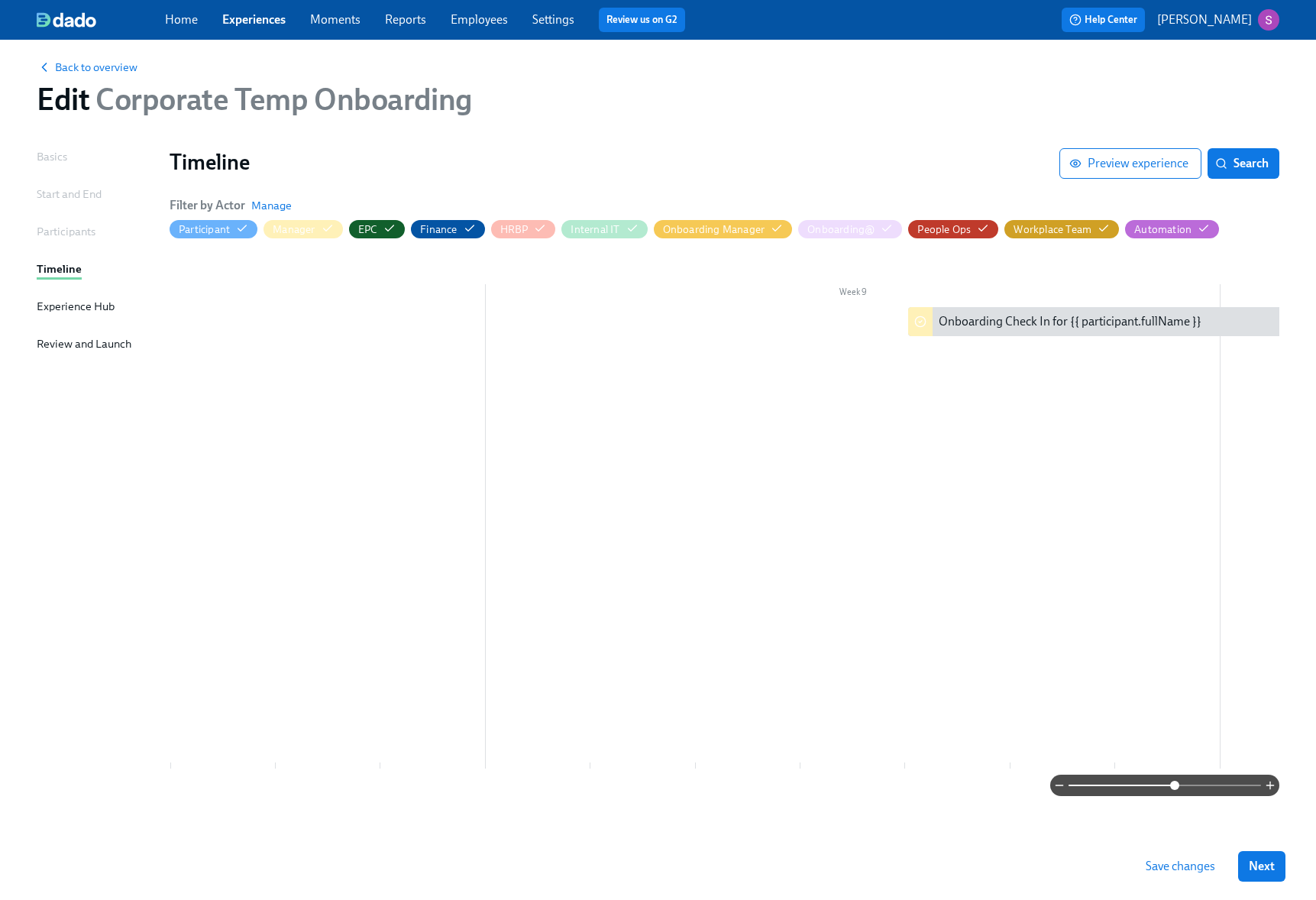
scroll to position [0, 5514]
click at [81, 60] on span "Back to overview" at bounding box center [87, 67] width 101 height 15
click at [1195, 868] on span "Save changes" at bounding box center [1180, 866] width 69 height 15
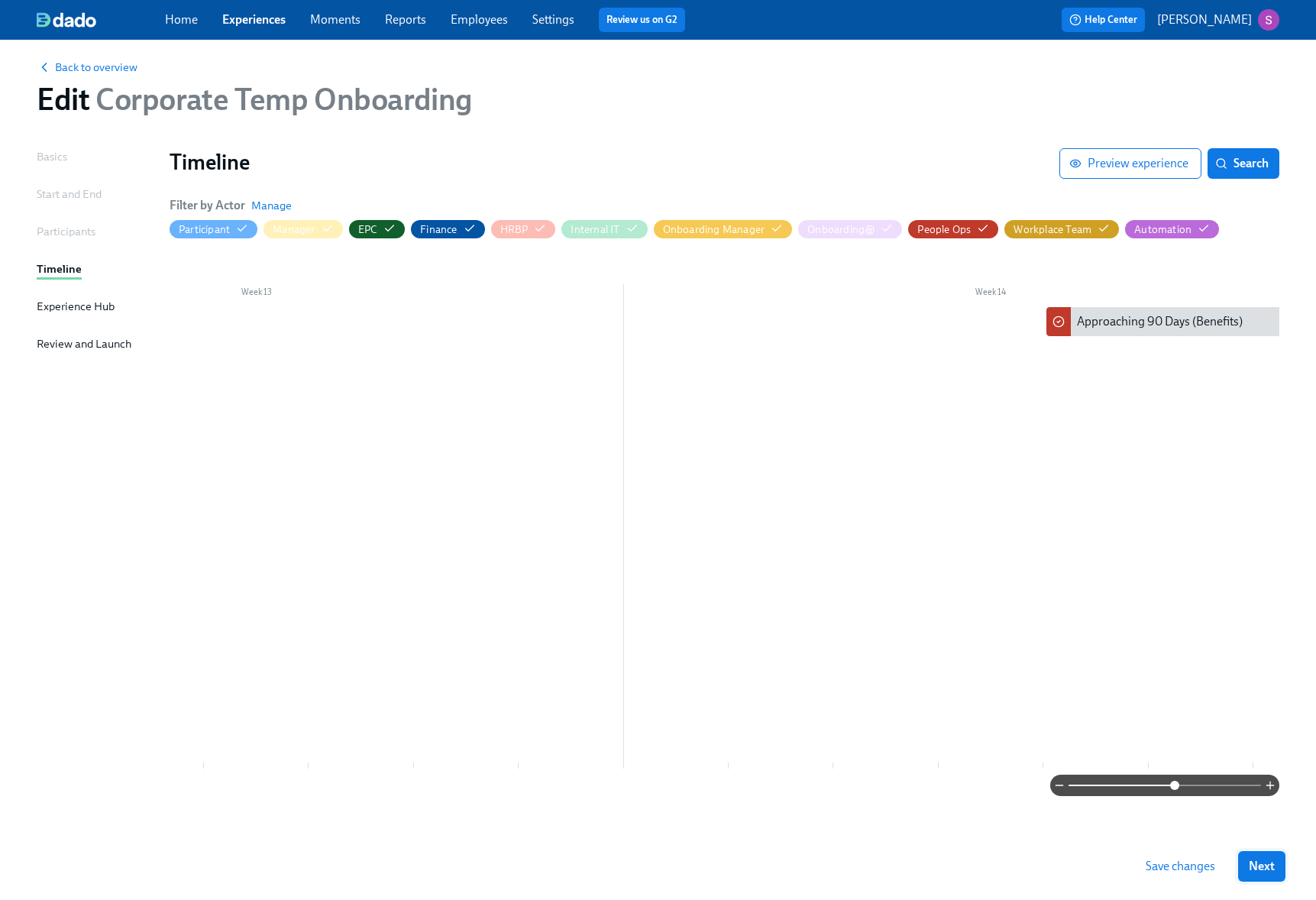
click at [1255, 873] on span "Next" at bounding box center [1261, 866] width 26 height 15
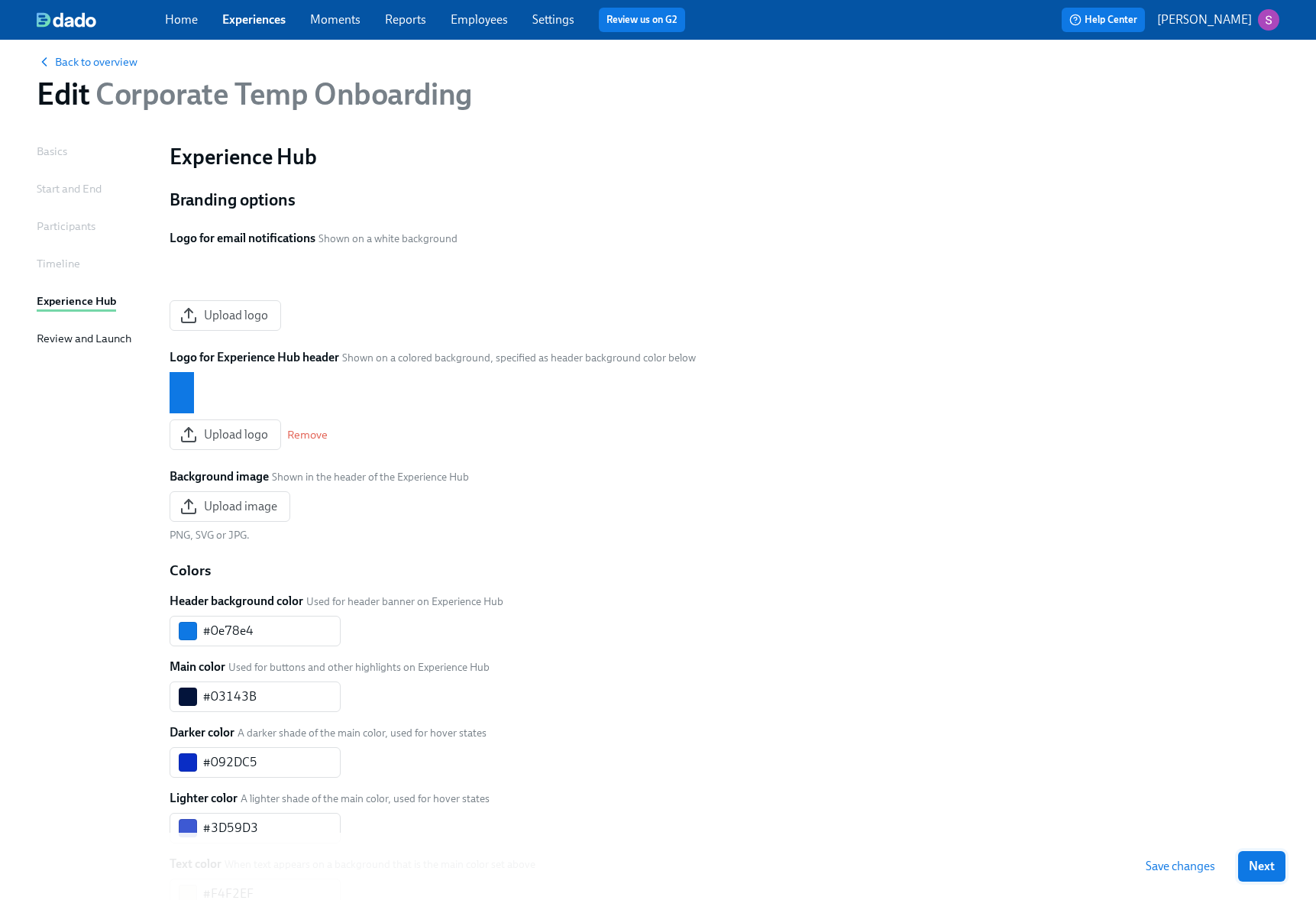
click at [1267, 867] on span "Next" at bounding box center [1261, 866] width 26 height 15
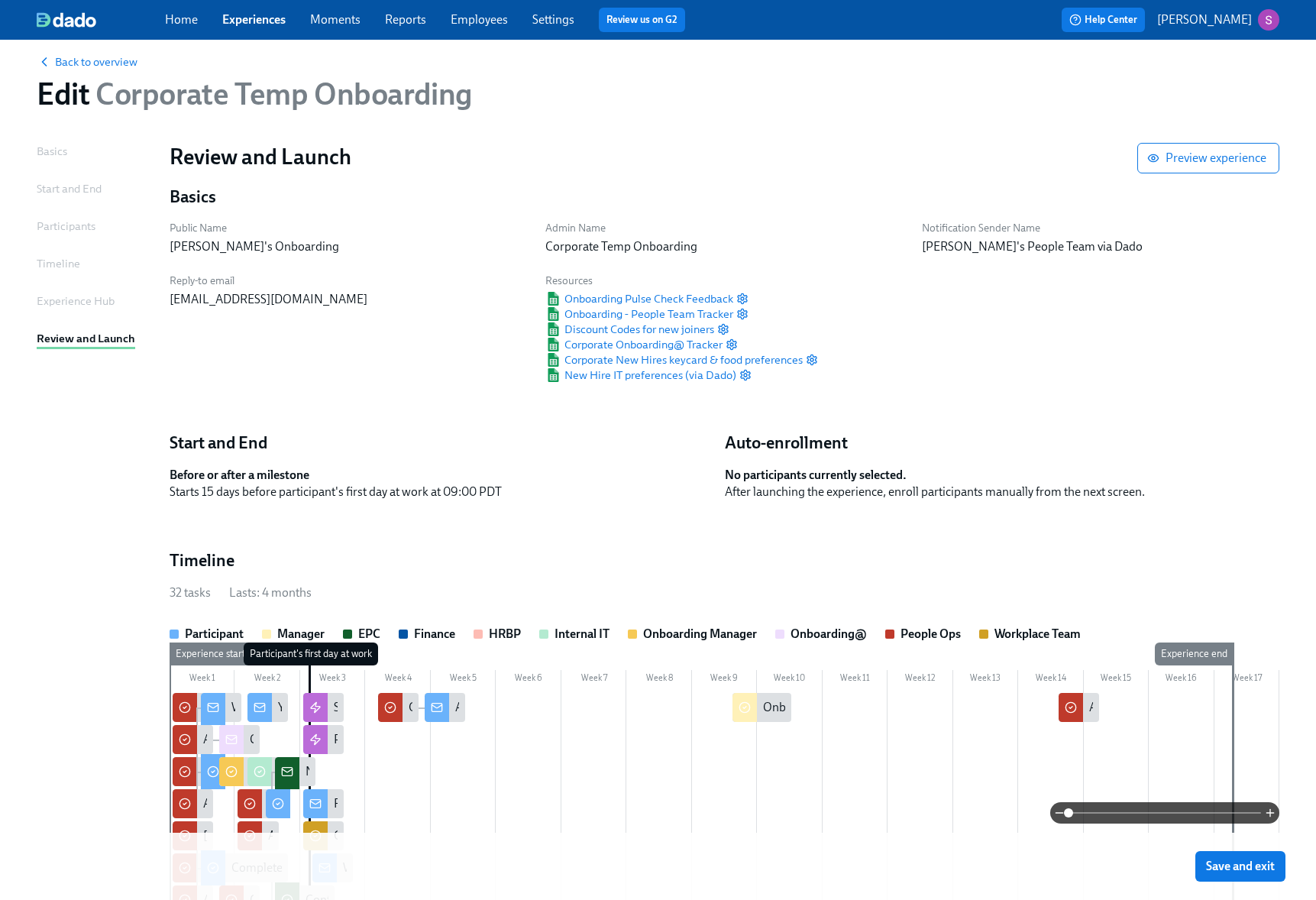
click at [1267, 867] on span "Save and exit" at bounding box center [1240, 866] width 69 height 15
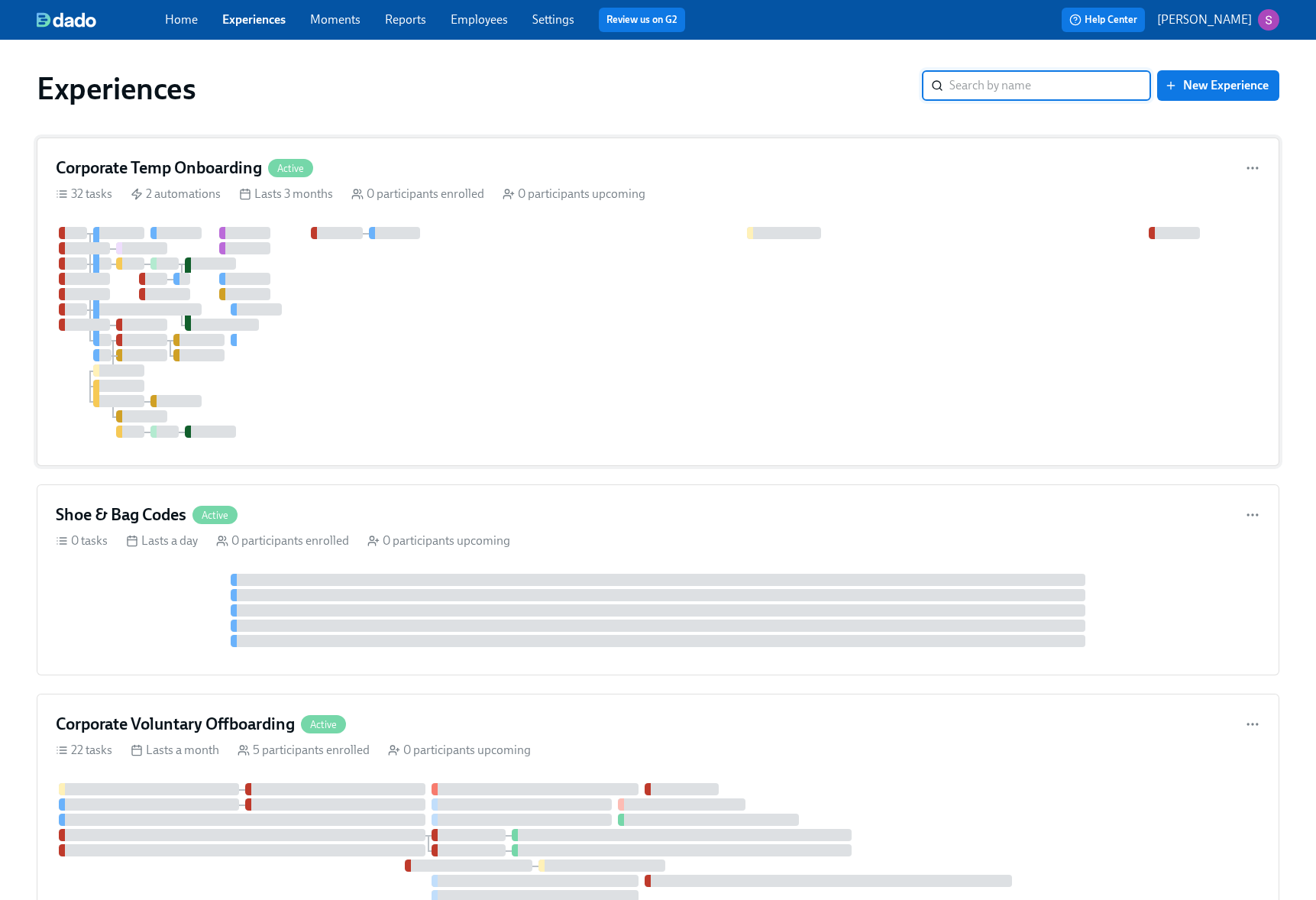
click at [332, 336] on div at bounding box center [658, 332] width 1204 height 211
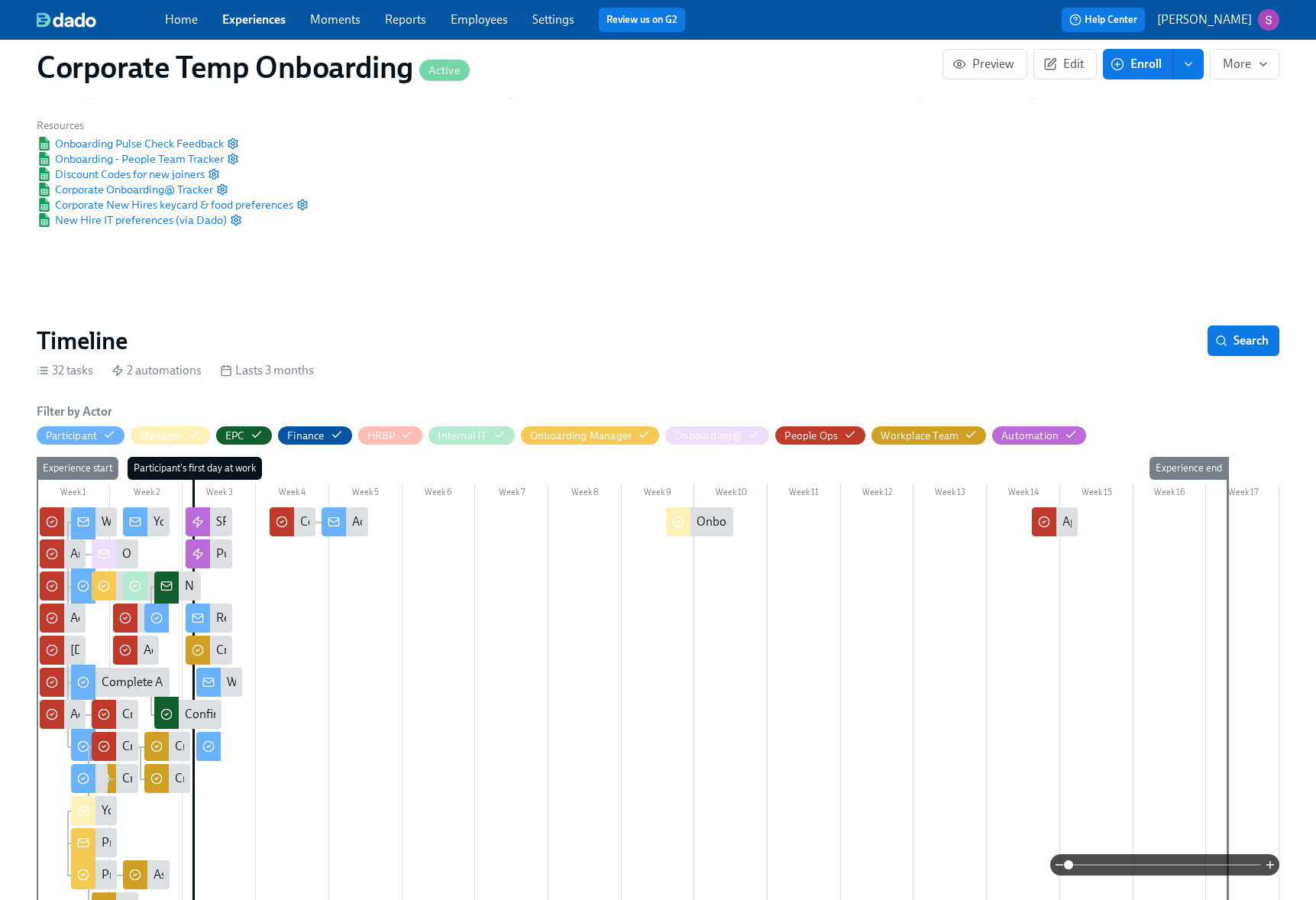
scroll to position [241, 0]
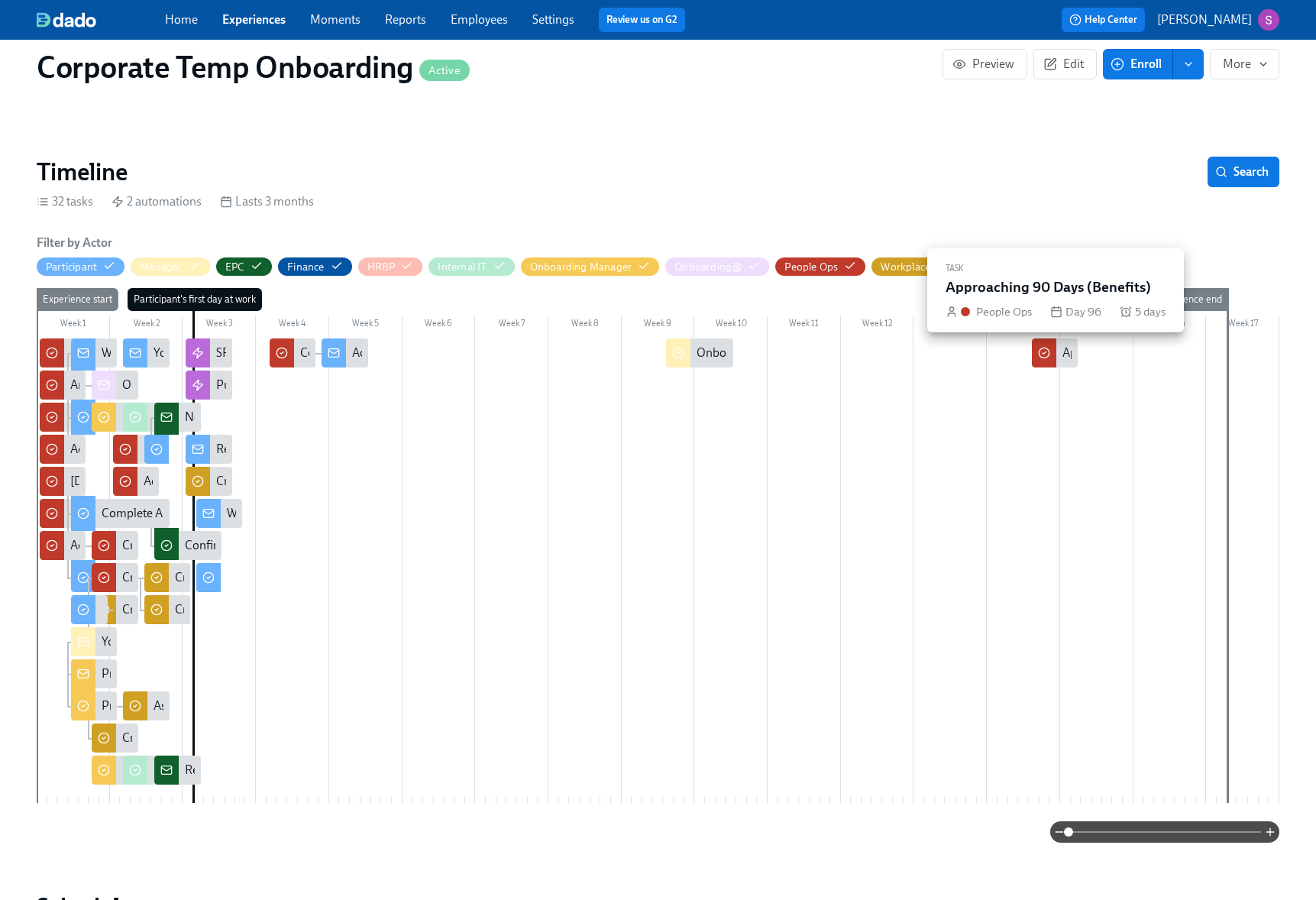
click at [1055, 351] on div at bounding box center [1044, 353] width 25 height 29
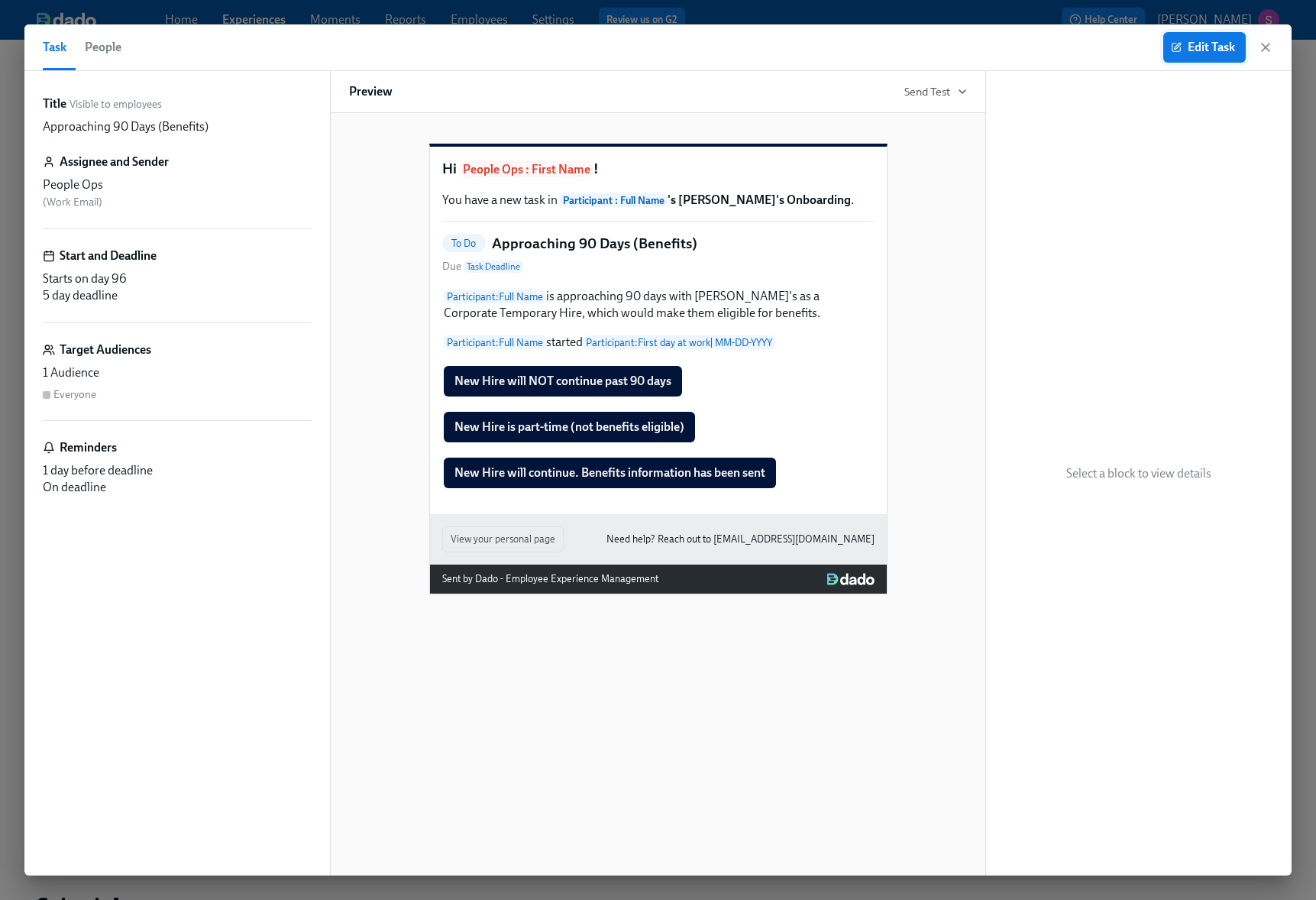
click at [1193, 40] on span "Edit Task" at bounding box center [1204, 48] width 61 height 15
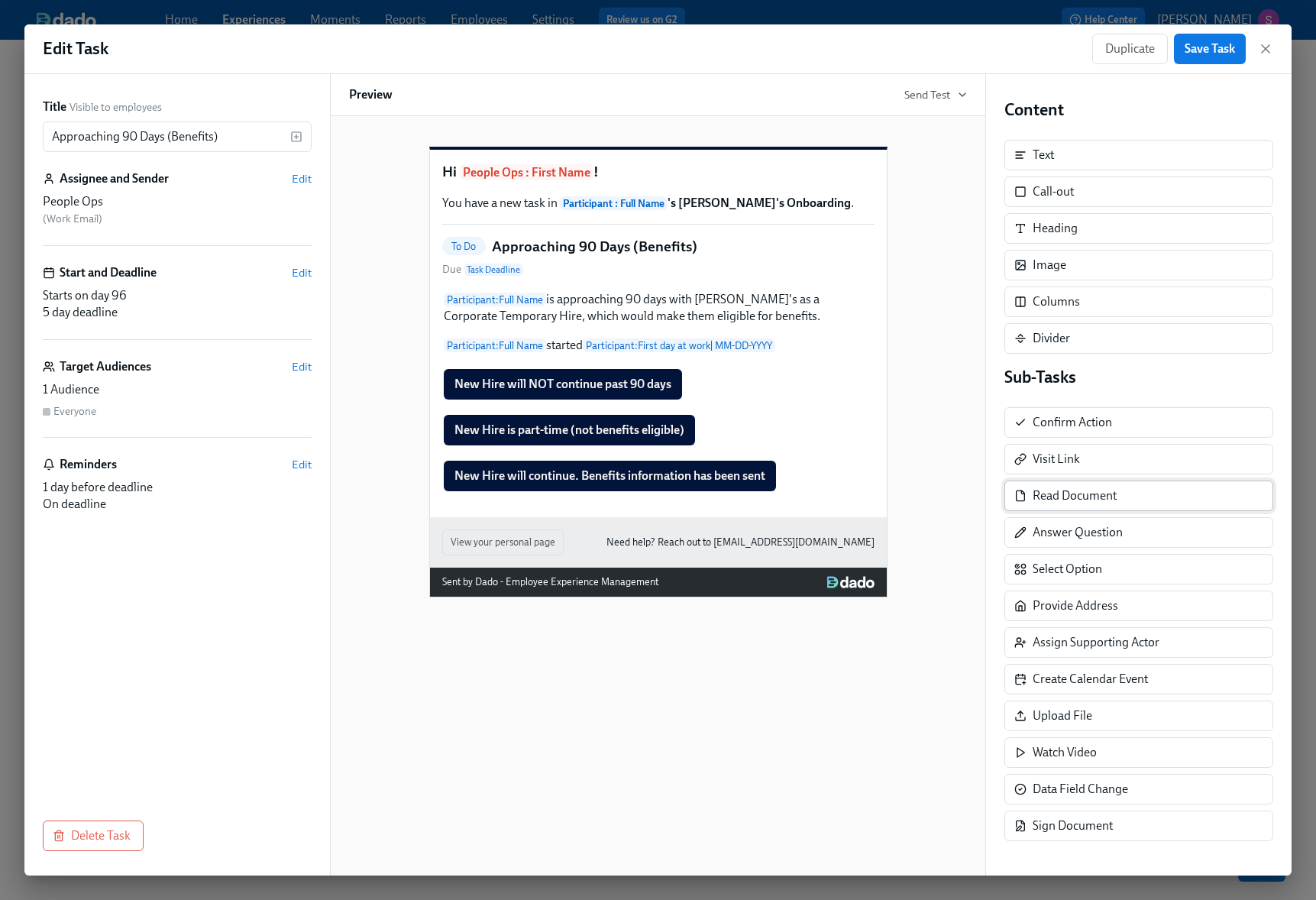
scroll to position [3, 0]
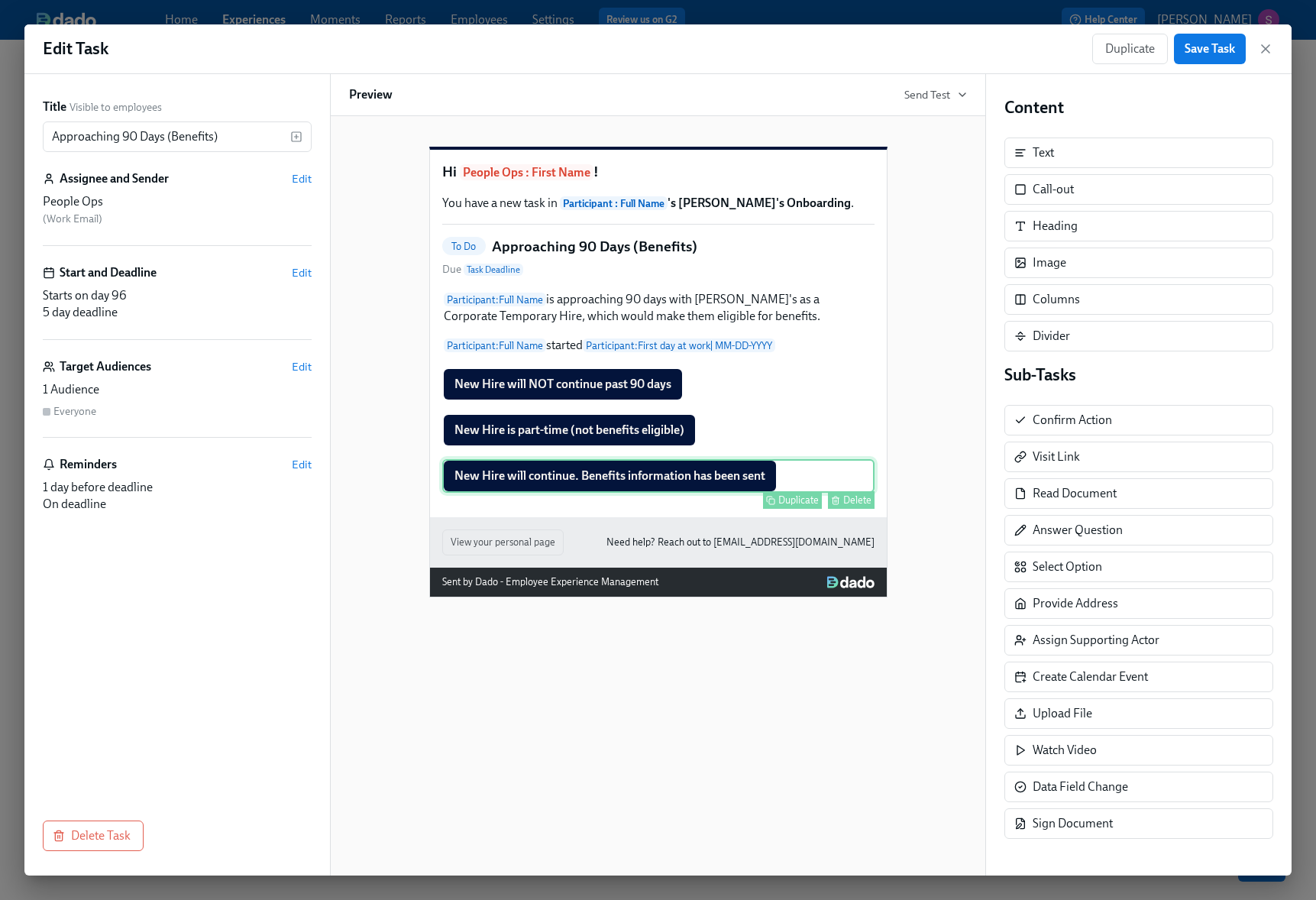
click at [675, 493] on div "New Hire will continue. Benefits information has been sent Duplicate Delete" at bounding box center [658, 475] width 432 height 33
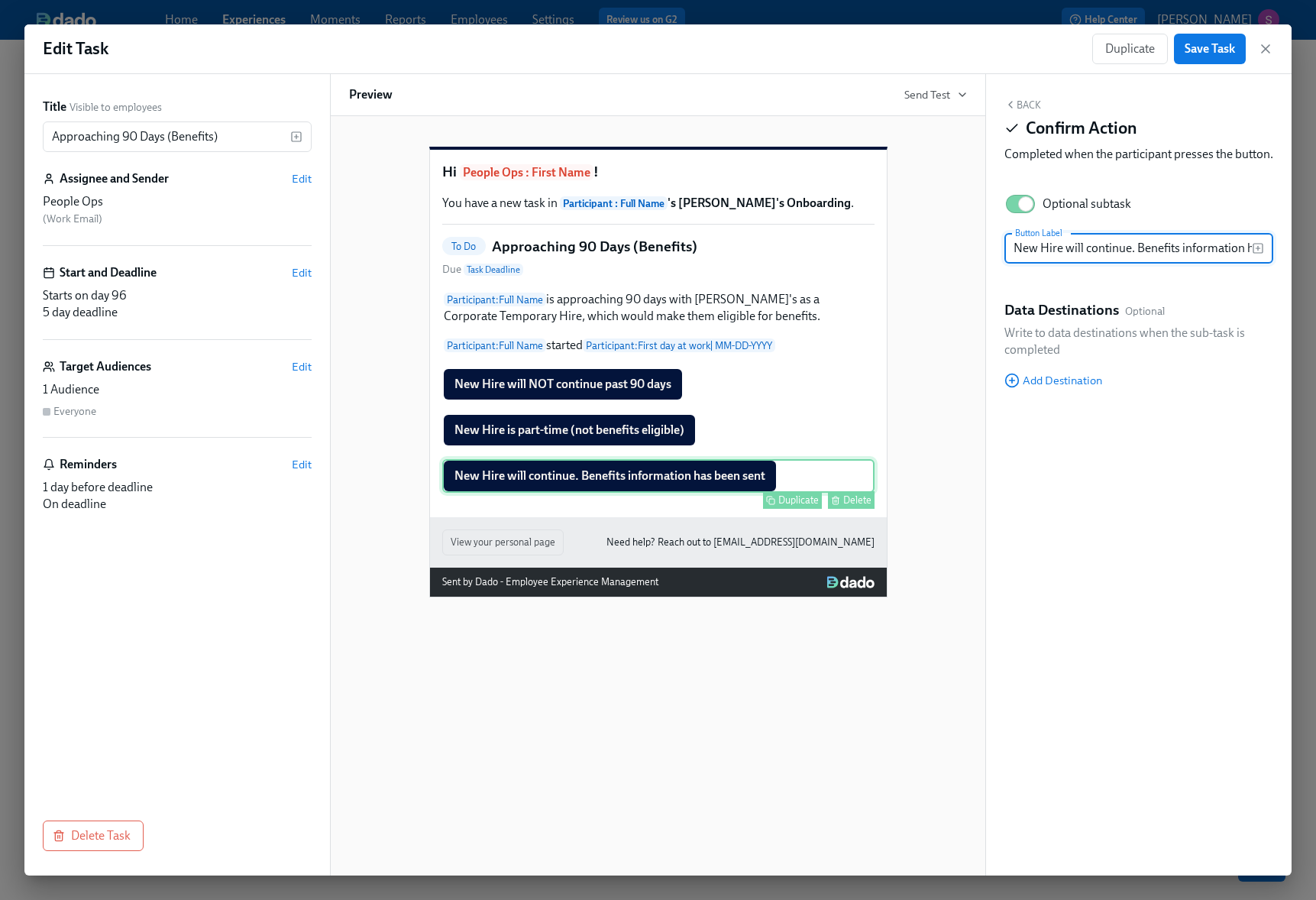
scroll to position [0, 66]
click at [1064, 264] on input "New Hire will continue. Benefits information has been sent" at bounding box center [1128, 248] width 247 height 31
drag, startPoint x: 1064, startPoint y: 268, endPoint x: 1280, endPoint y: 262, distance: 216.1
click at [1280, 262] on div "Back Confirm Action Completed when the participant presses the button. Optional…" at bounding box center [1139, 474] width 305 height 801
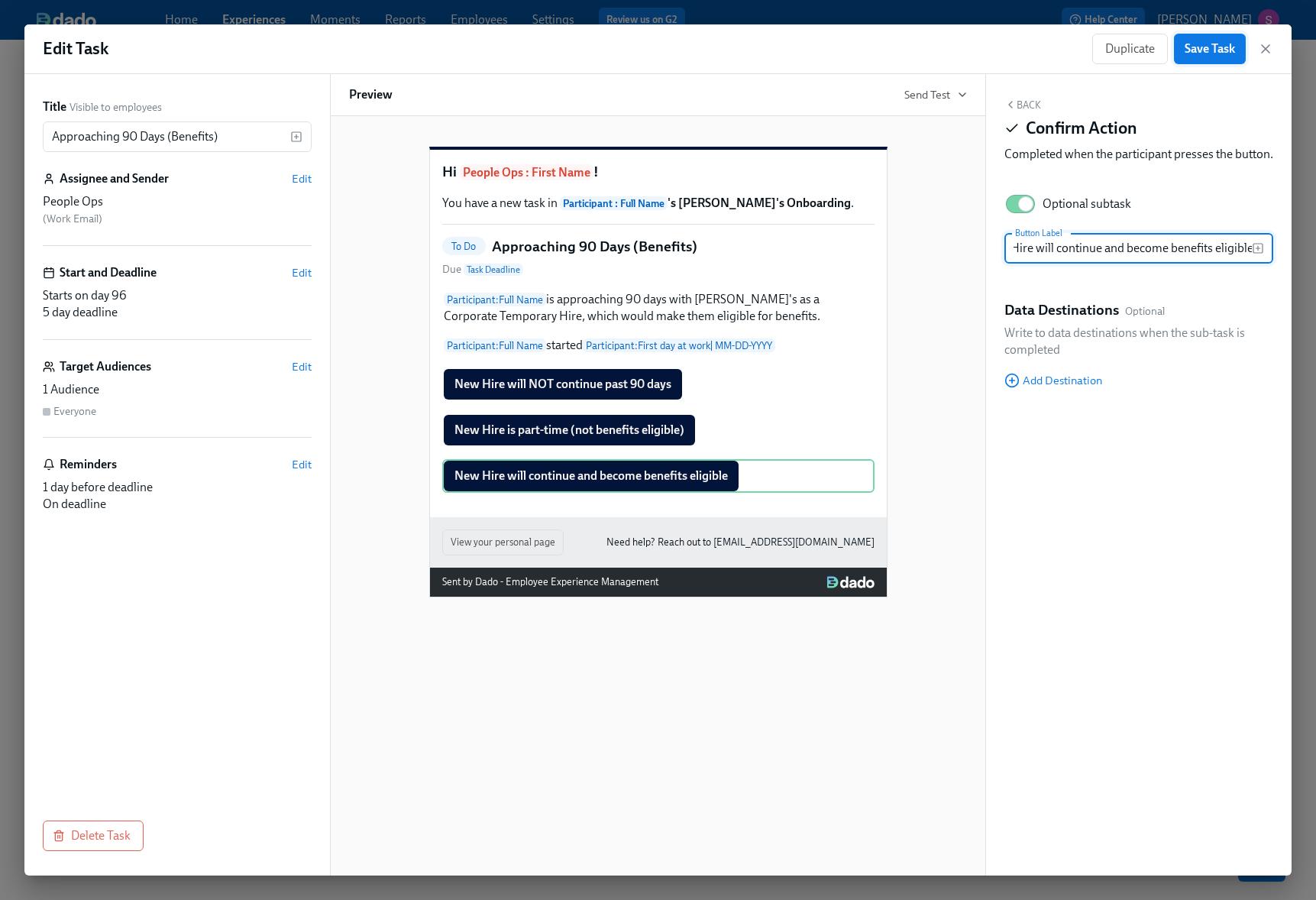
type input "New Hire will continue and become benefits eligible"
click at [1208, 51] on span "Save Task" at bounding box center [1209, 49] width 50 height 15
click at [1261, 49] on icon "button" at bounding box center [1266, 49] width 15 height 15
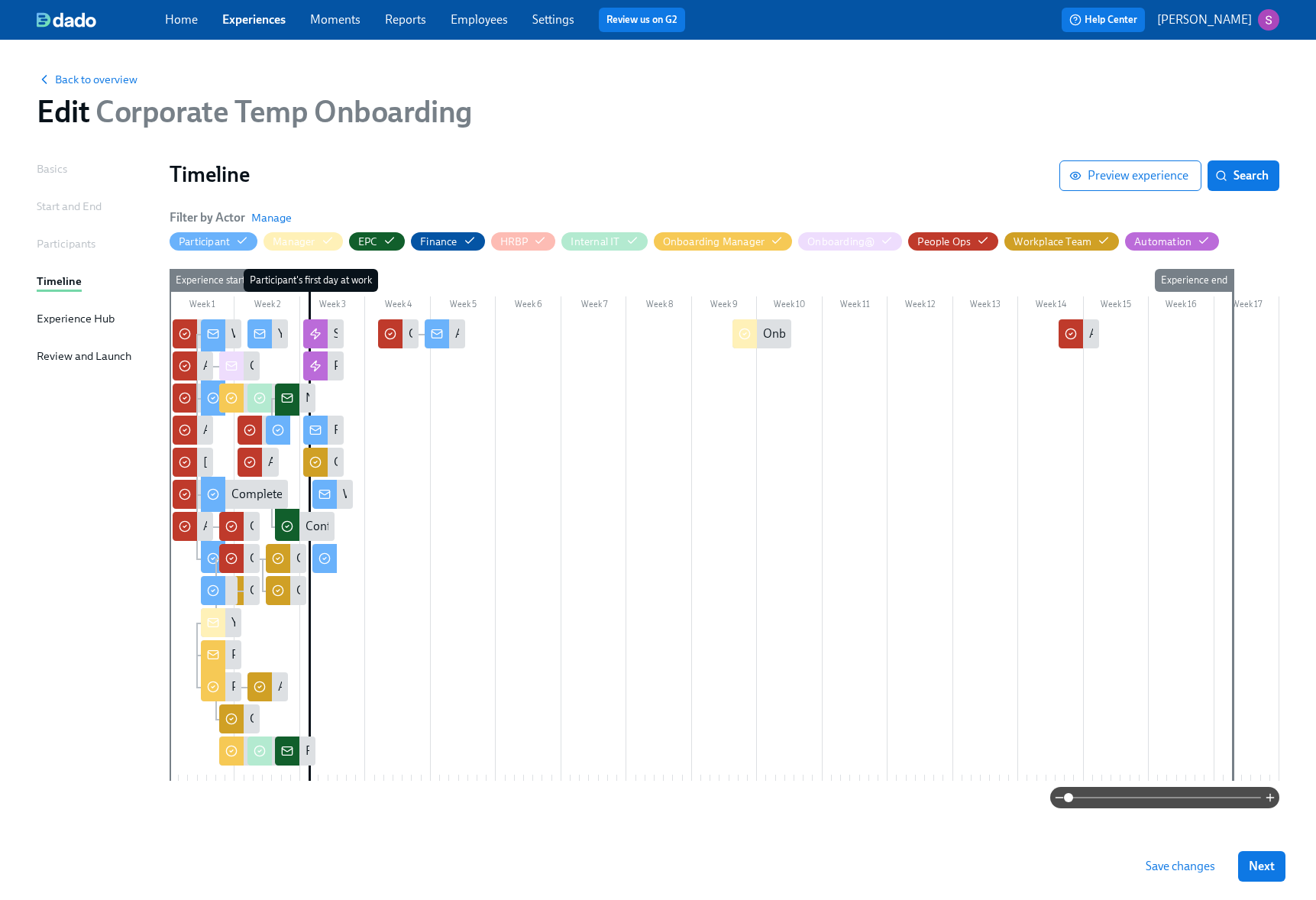
click at [1081, 398] on div at bounding box center [724, 549] width 1110 height 462
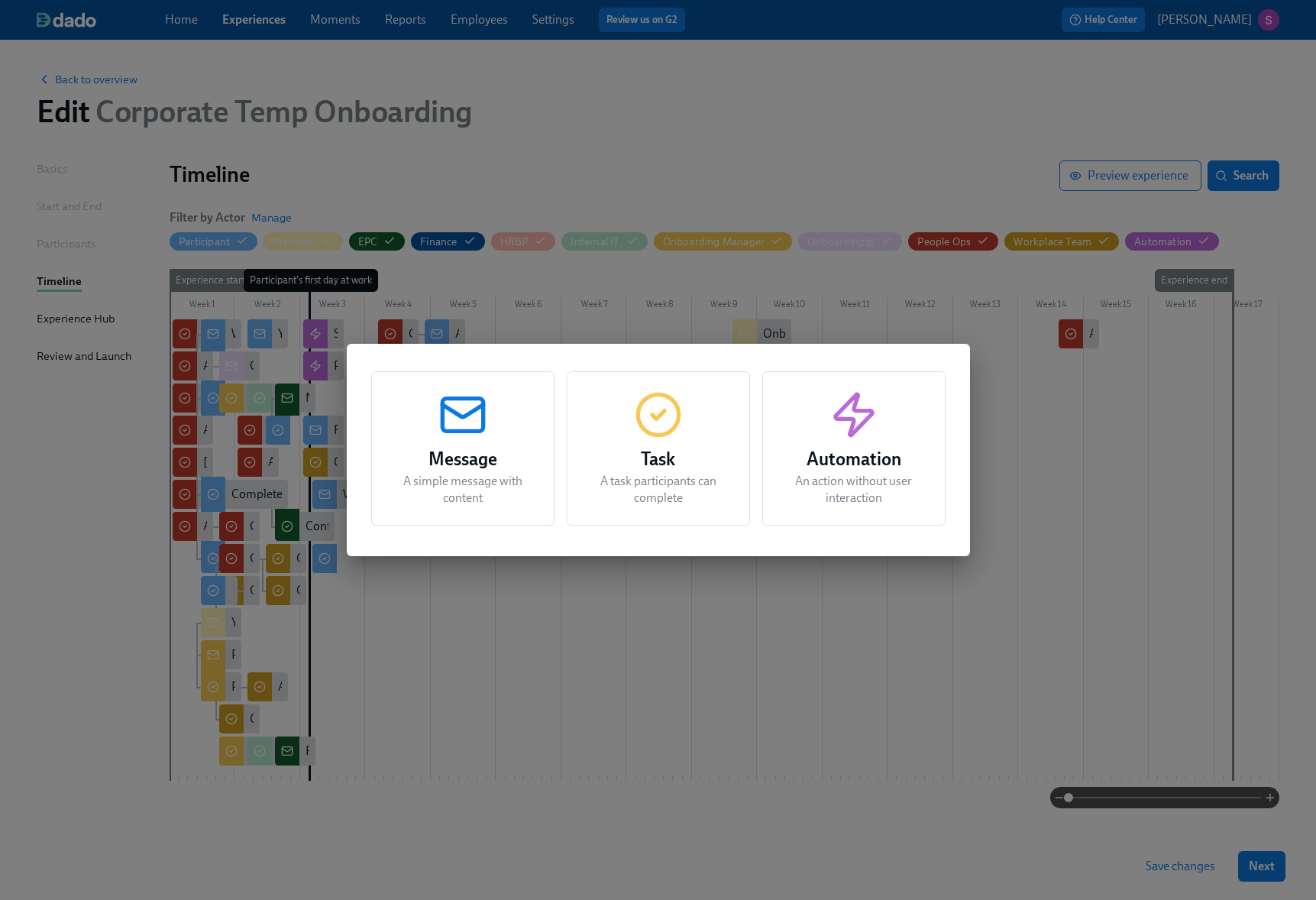
click at [717, 445] on h3 "Task" at bounding box center [658, 459] width 145 height 27
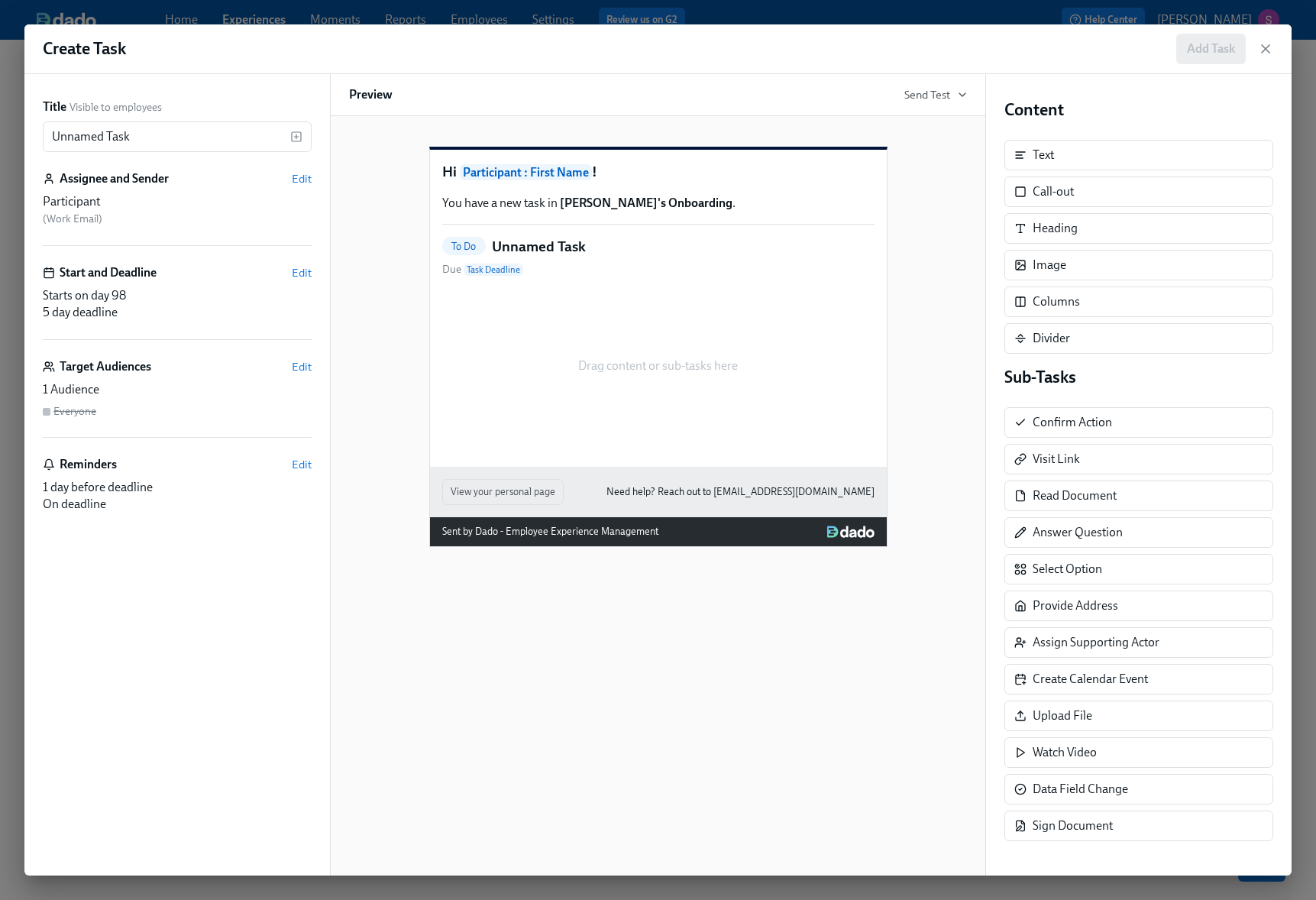
click at [214, 191] on div "Assignee and Sender Edit Participant ( Work Email )" at bounding box center [177, 208] width 269 height 76
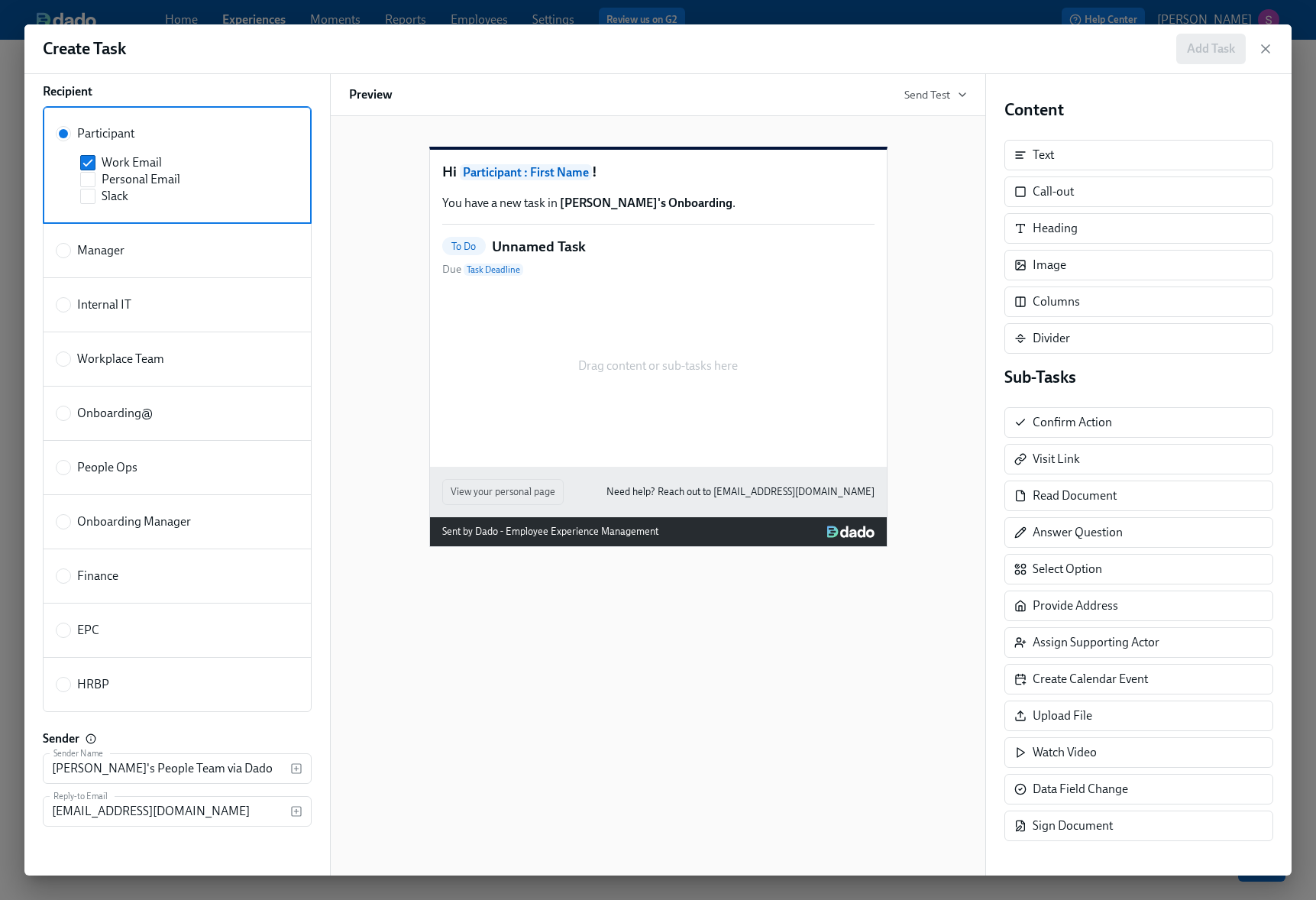
scroll to position [127, 0]
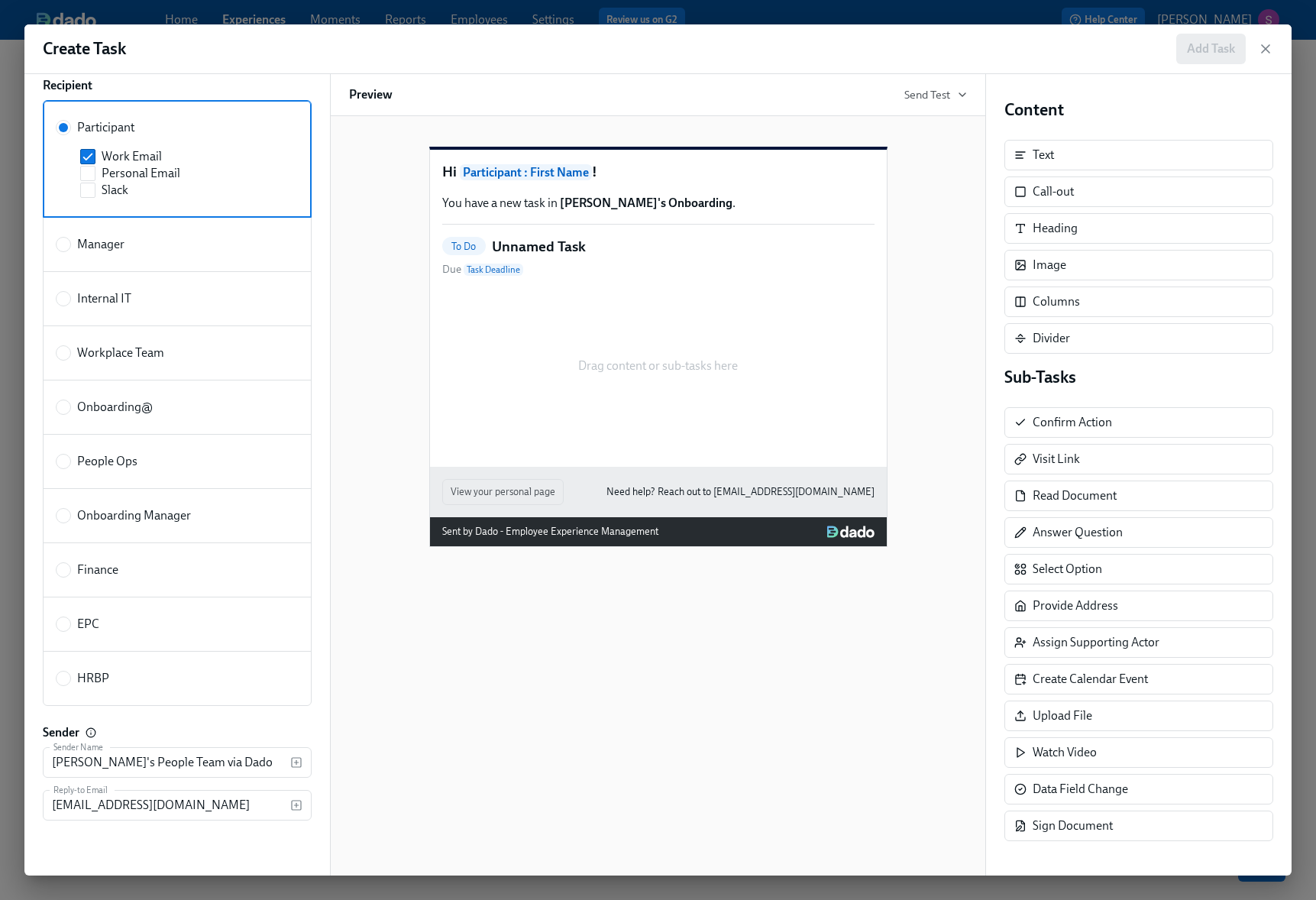
click at [140, 460] on div "People Ops" at bounding box center [174, 462] width 237 height 17
click at [70, 460] on input "People Ops" at bounding box center [63, 462] width 14 height 14
radio input "true"
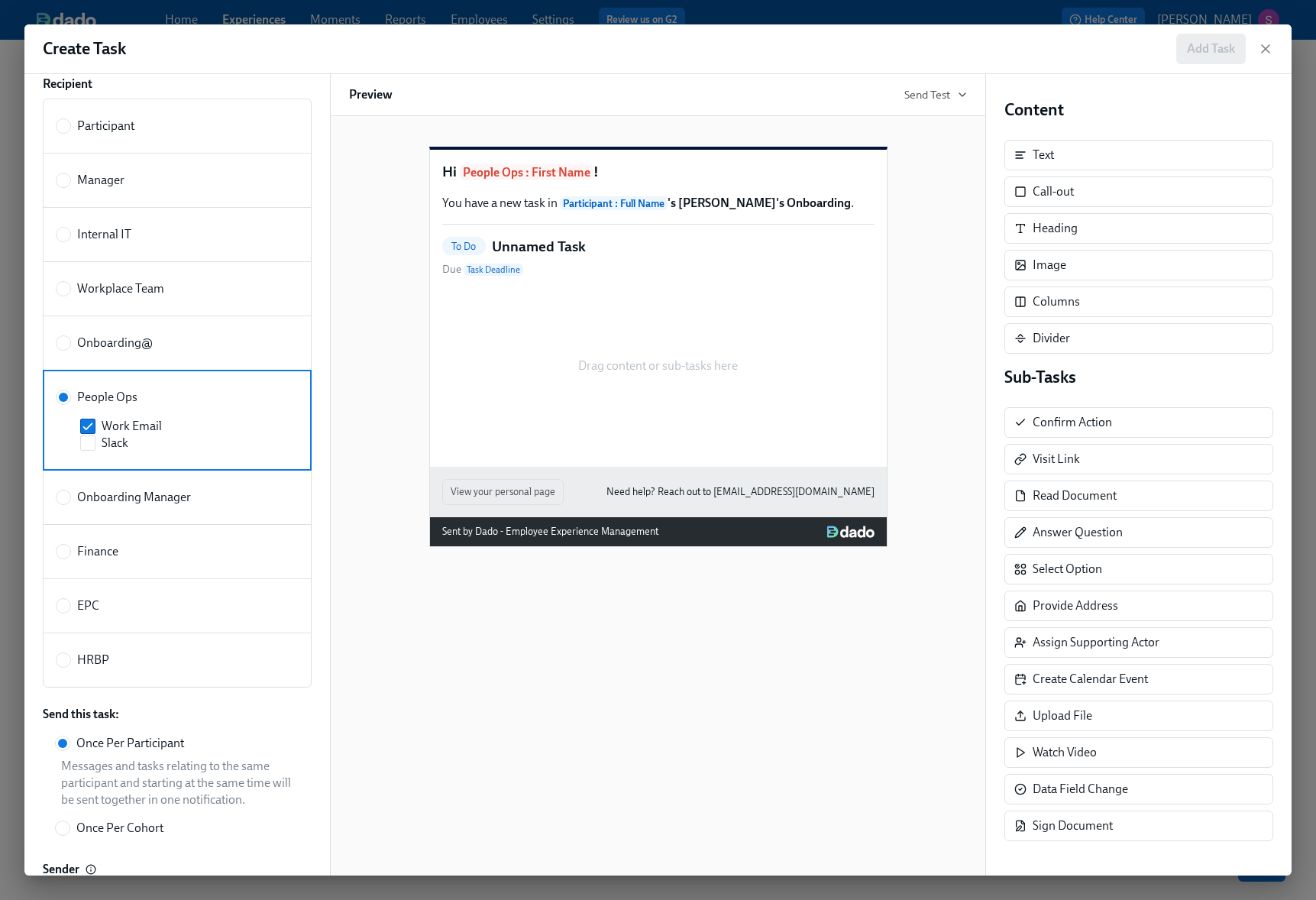
scroll to position [0, 0]
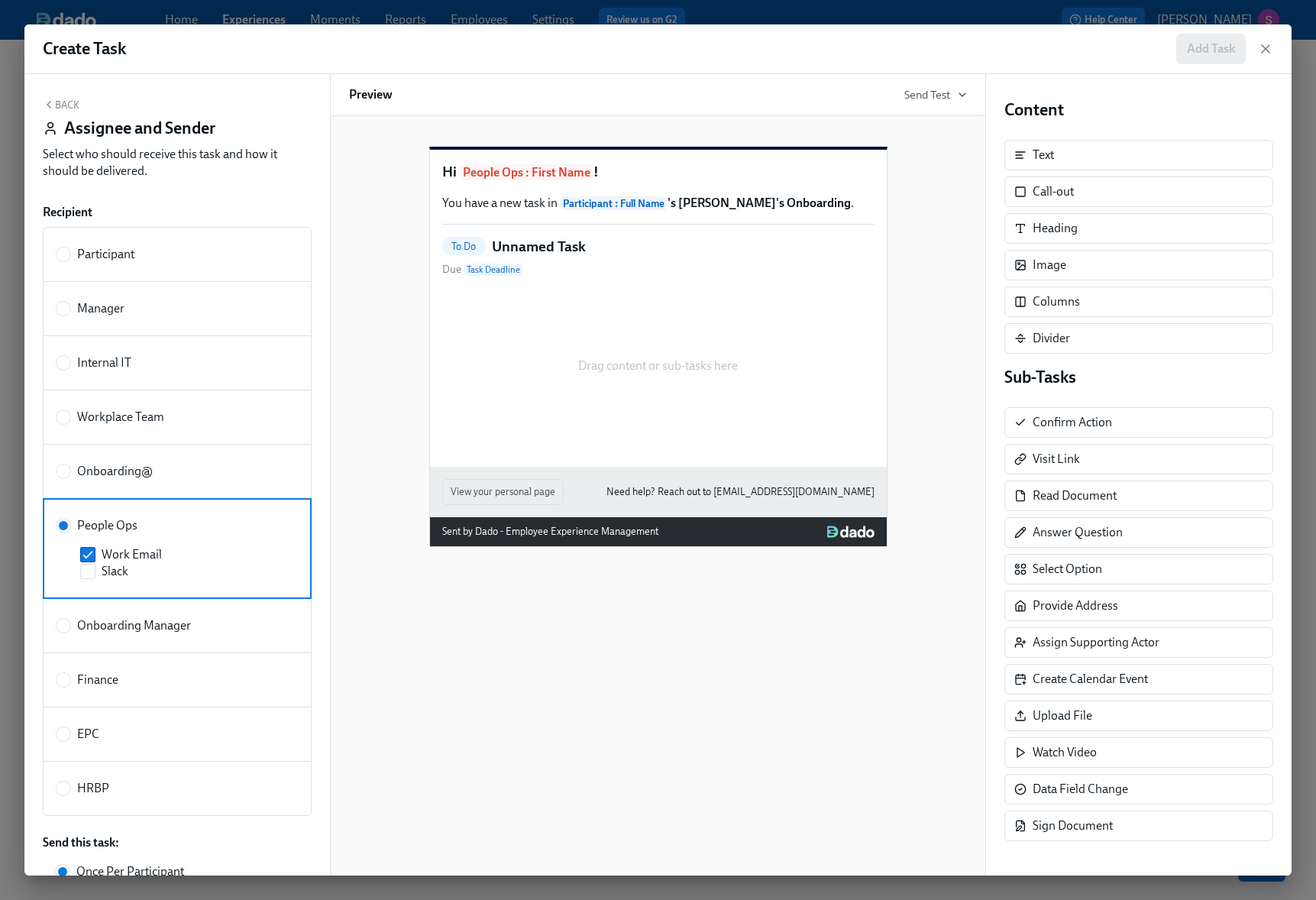
click at [72, 109] on button "Back" at bounding box center [61, 105] width 37 height 12
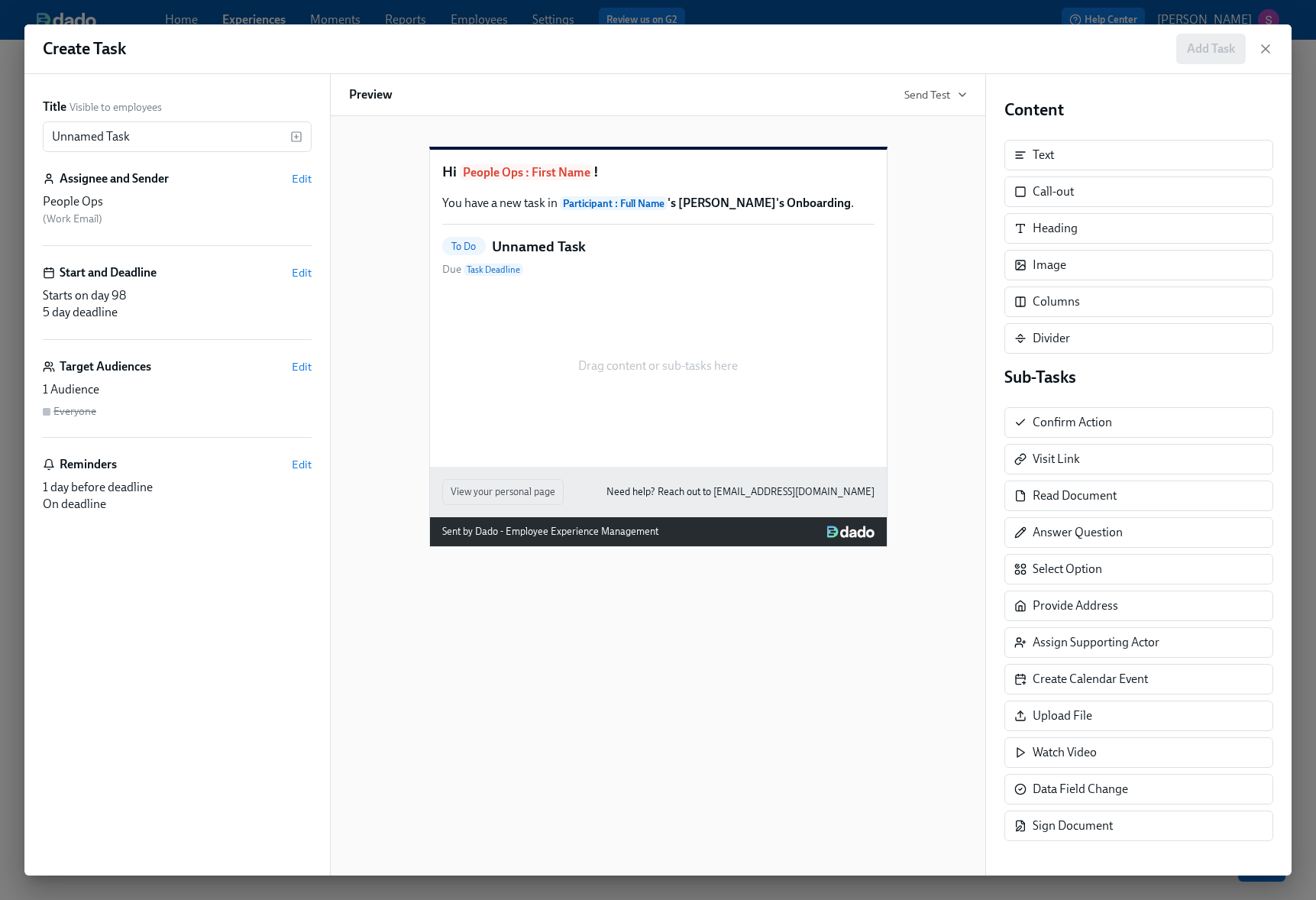
click at [200, 279] on div "Start and Deadline Edit" at bounding box center [177, 273] width 269 height 17
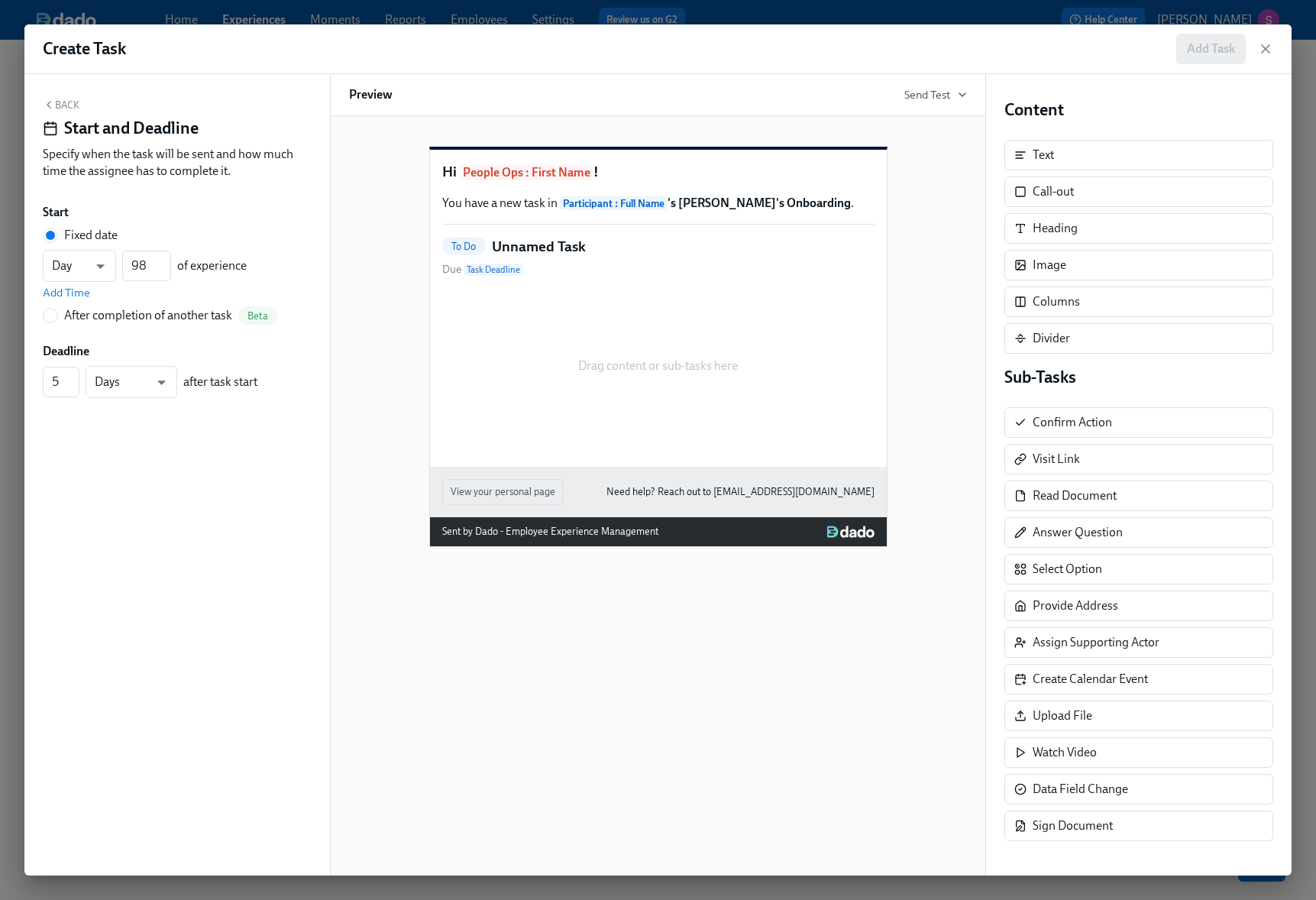
click at [118, 319] on div "After completion of another task" at bounding box center [148, 316] width 168 height 17
click at [57, 319] on input "After completion of another task Beta" at bounding box center [50, 316] width 14 height 14
radio input "true"
radio input "false"
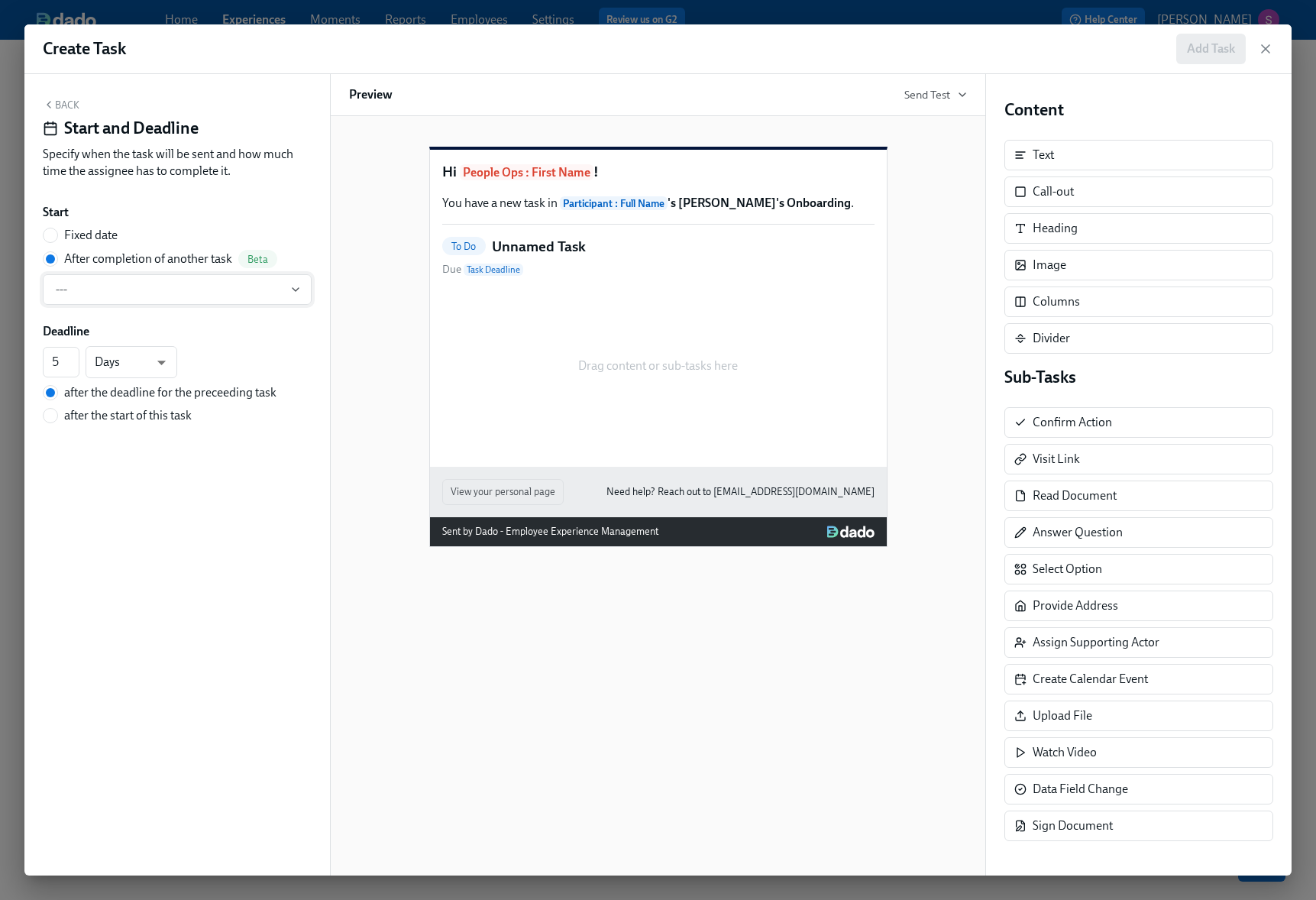
click at [153, 291] on span "---" at bounding box center [177, 289] width 243 height 15
type input "90"
click at [157, 371] on div "Approaching 90 Days (Benefits)" at bounding box center [153, 373] width 165 height 17
click at [82, 324] on span "Edit task" at bounding box center [70, 318] width 55 height 15
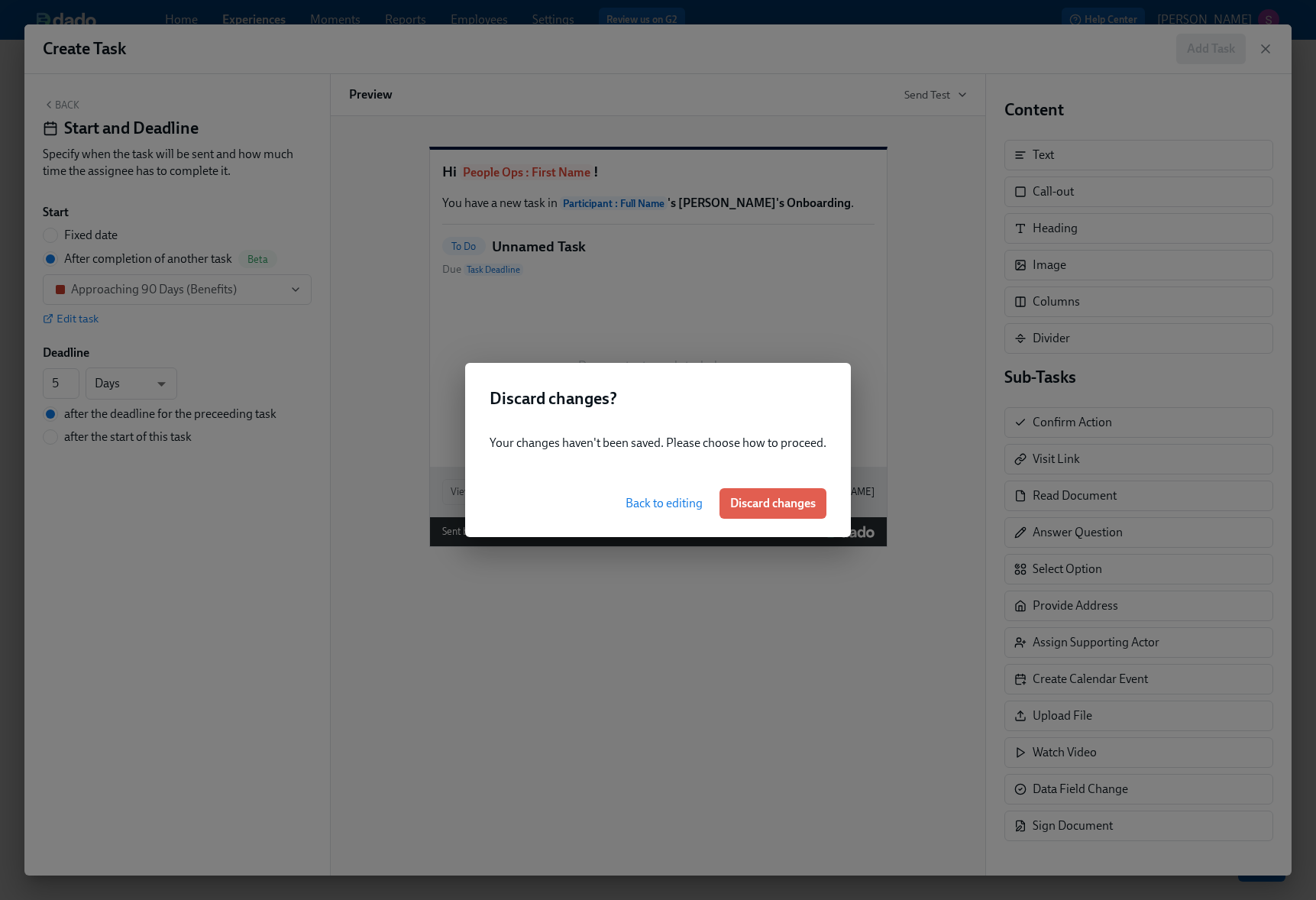
click at [660, 500] on span "Back to editing" at bounding box center [664, 503] width 77 height 15
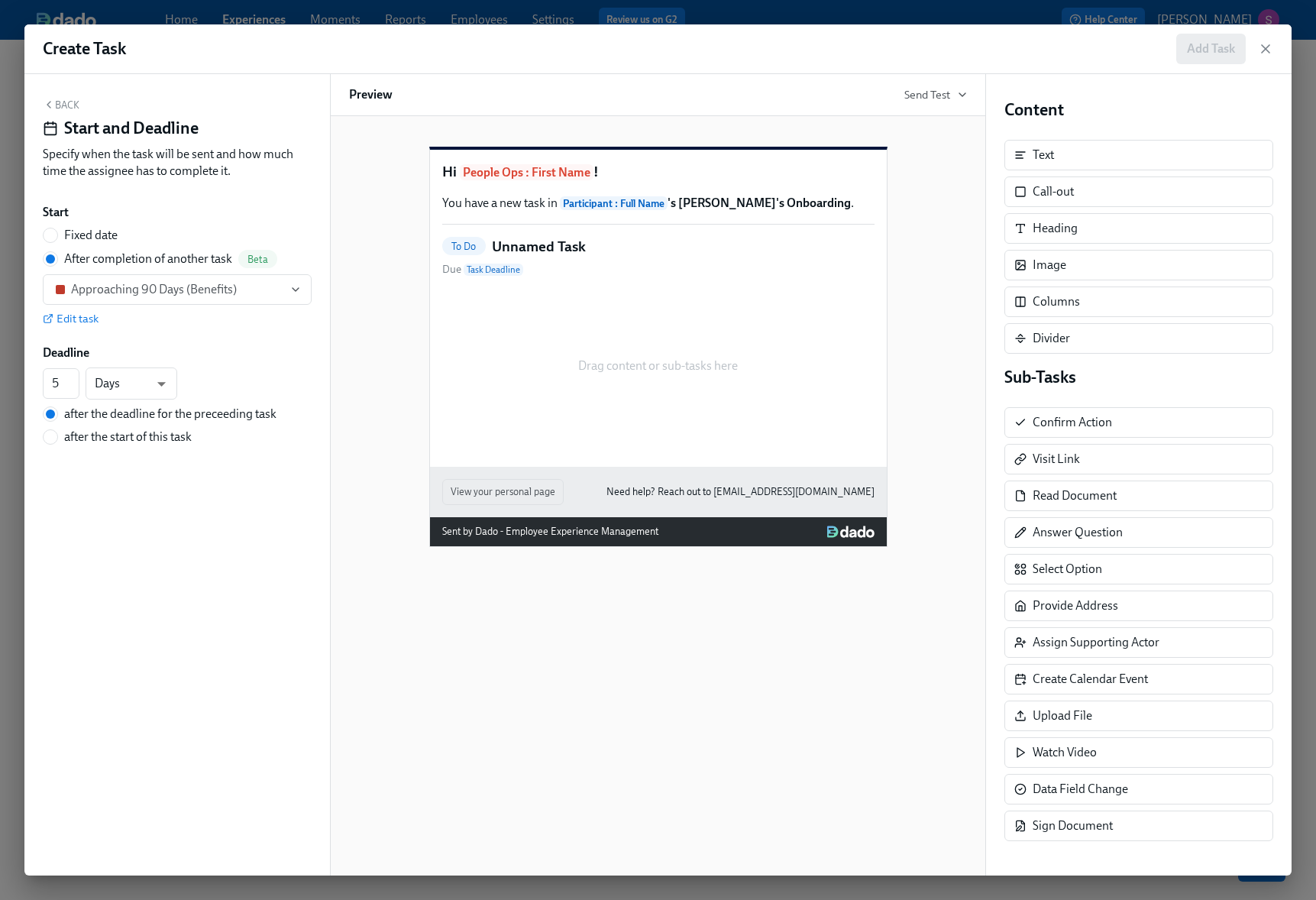
click at [554, 257] on h5 "Unnamed Task" at bounding box center [539, 247] width 94 height 20
click at [509, 257] on h5 "Unnamed Task" at bounding box center [539, 247] width 94 height 20
drag, startPoint x: 1051, startPoint y: 156, endPoint x: 567, endPoint y: 276, distance: 498.7
click at [567, 276] on div "Back Start and Deadline Specify when the task will be sent and how much time th…" at bounding box center [658, 474] width 1267 height 801
click at [529, 327] on div "Drag content or sub-tasks here" at bounding box center [658, 365] width 432 height 153
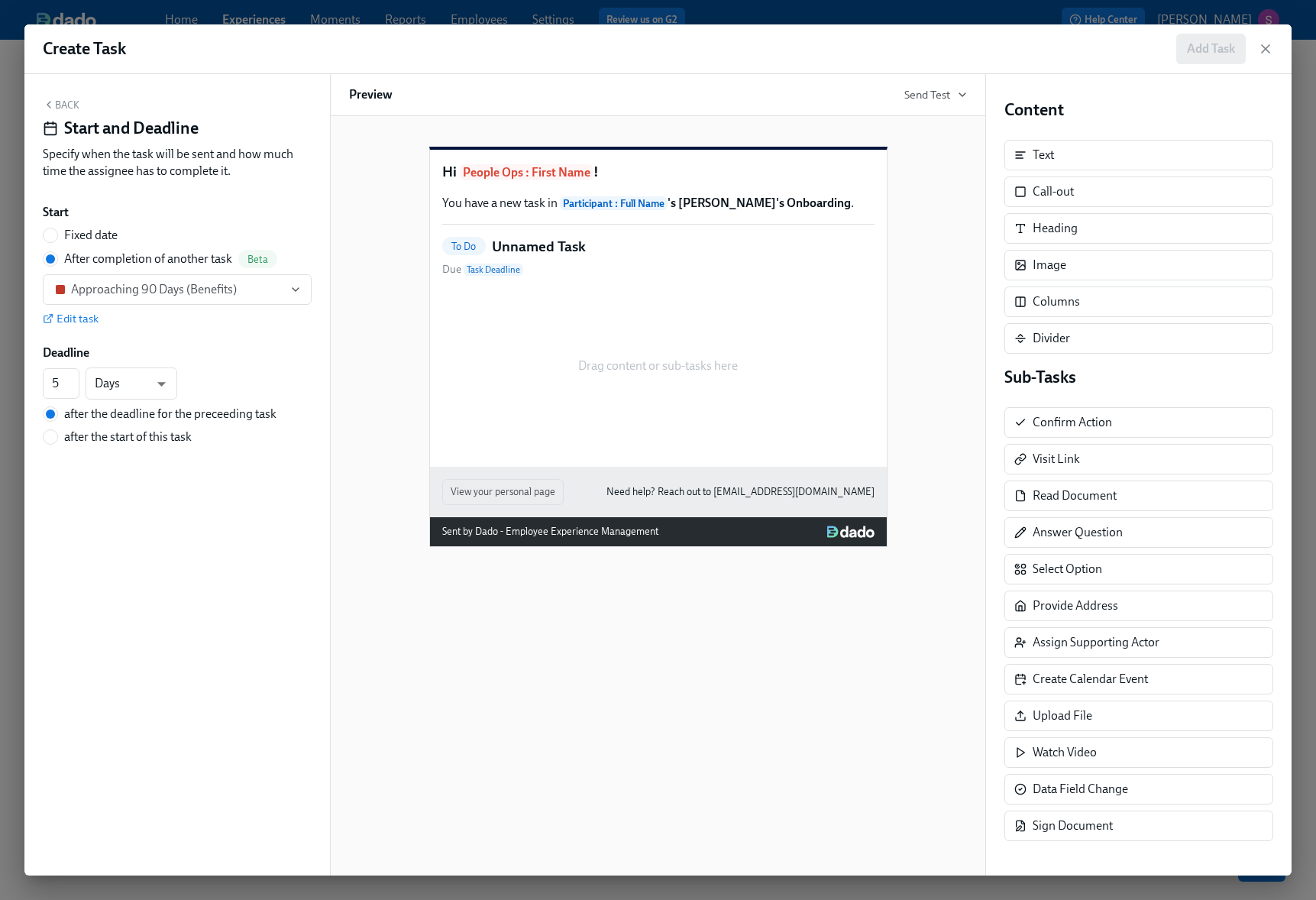
click at [84, 99] on div "Back Start and Deadline Specify when the task will be sent and how much time th…" at bounding box center [177, 142] width 269 height 87
click at [71, 101] on button "Back" at bounding box center [61, 105] width 37 height 12
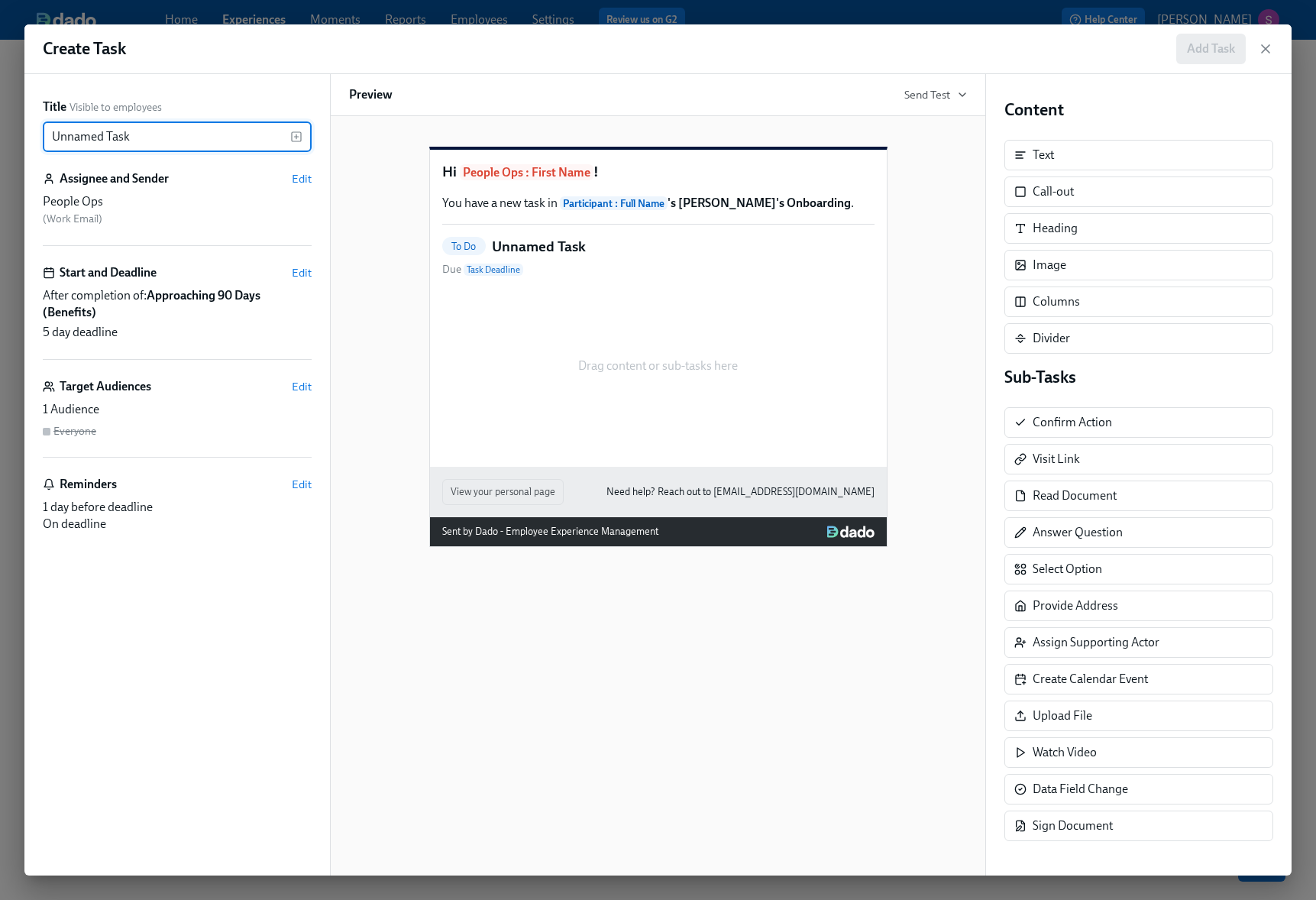
drag, startPoint x: 136, startPoint y: 136, endPoint x: 48, endPoint y: 135, distance: 88.0
click at [48, 135] on input "Unnamed Task" at bounding box center [166, 136] width 247 height 31
type input "S"
click at [297, 135] on icon "button" at bounding box center [296, 136] width 12 height 12
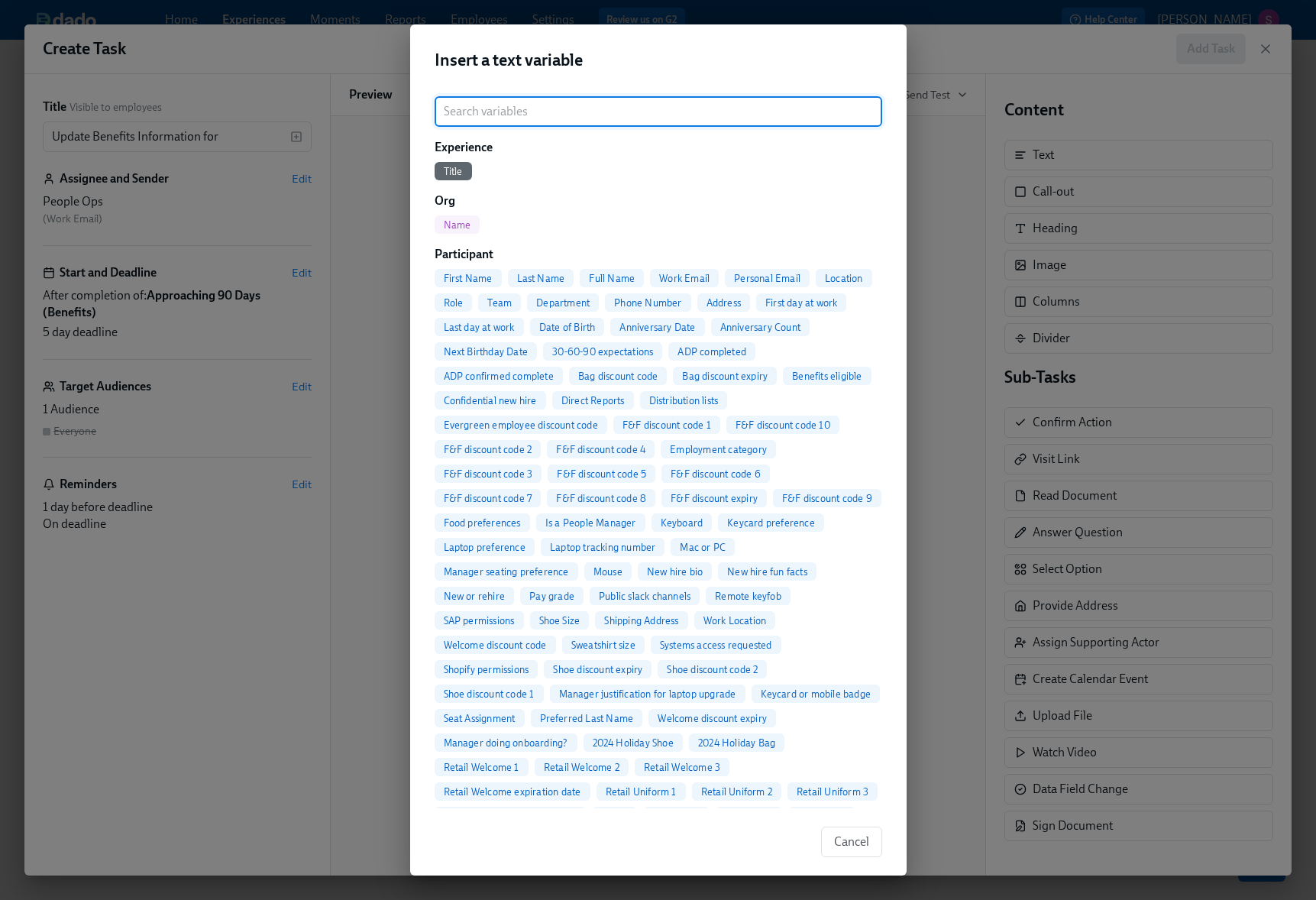
click at [613, 274] on span "Full Name" at bounding box center [612, 278] width 64 height 11
type input "Update Benefits Information for {{ participant.fullName }}"
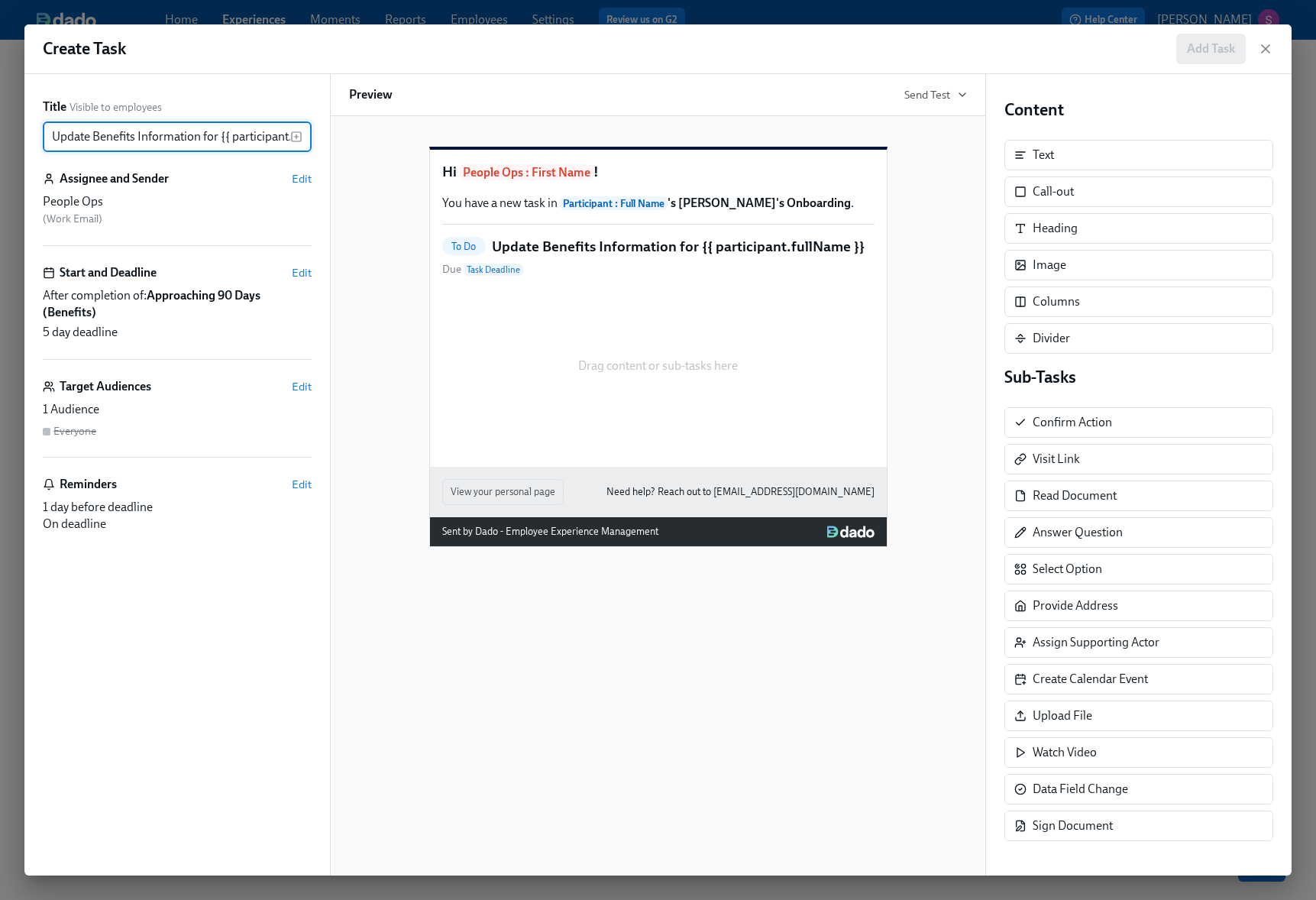
scroll to position [0, 62]
click at [574, 363] on div "Drag content or sub-tasks here" at bounding box center [658, 365] width 432 height 153
drag, startPoint x: 1058, startPoint y: 161, endPoint x: 698, endPoint y: 324, distance: 395.2
click at [698, 325] on div "Title Visible to employees Update Benefits Information for {{ participant.fullN…" at bounding box center [658, 474] width 1267 height 801
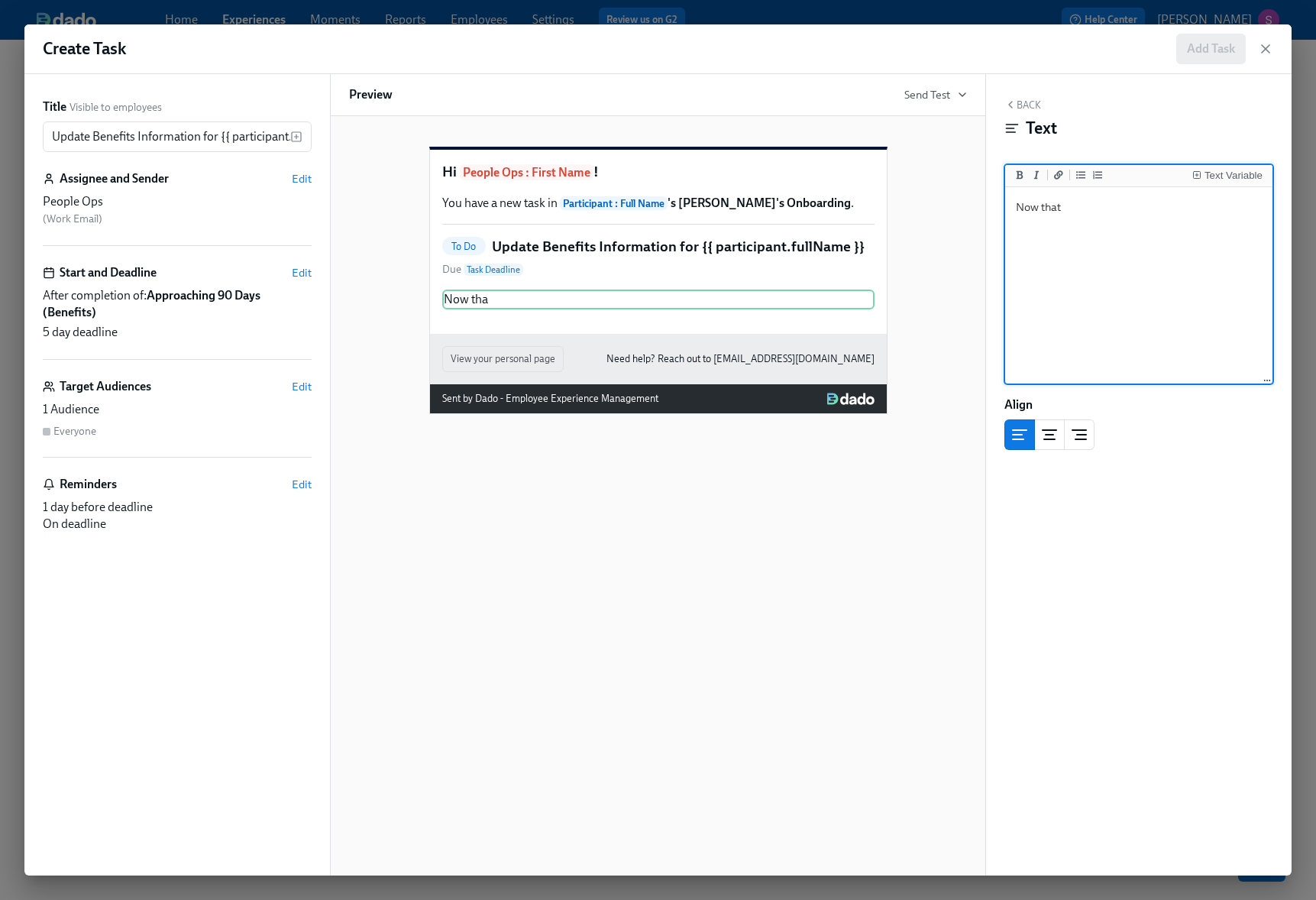
type textarea "Now that"
drag, startPoint x: 1155, startPoint y: 229, endPoint x: 999, endPoint y: 208, distance: 157.4
click at [998, 208] on div "Back Text Text Variable Now that Now that Align Block ID: IePfvRPbh" at bounding box center [1139, 474] width 305 height 801
click at [1229, 176] on div "Text Variable" at bounding box center [1233, 176] width 58 height 11
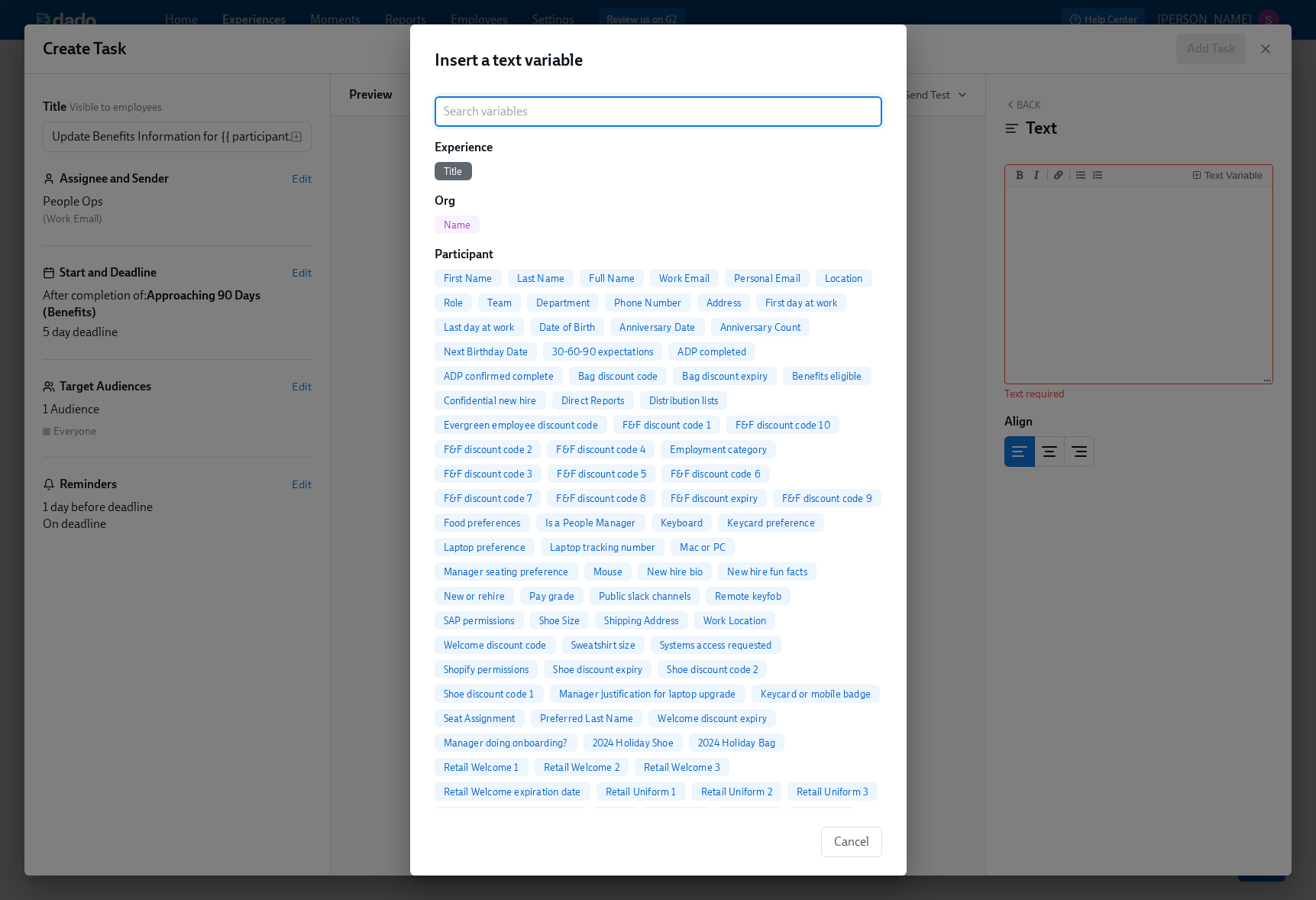
click at [603, 277] on span "Full Name" at bounding box center [612, 278] width 64 height 11
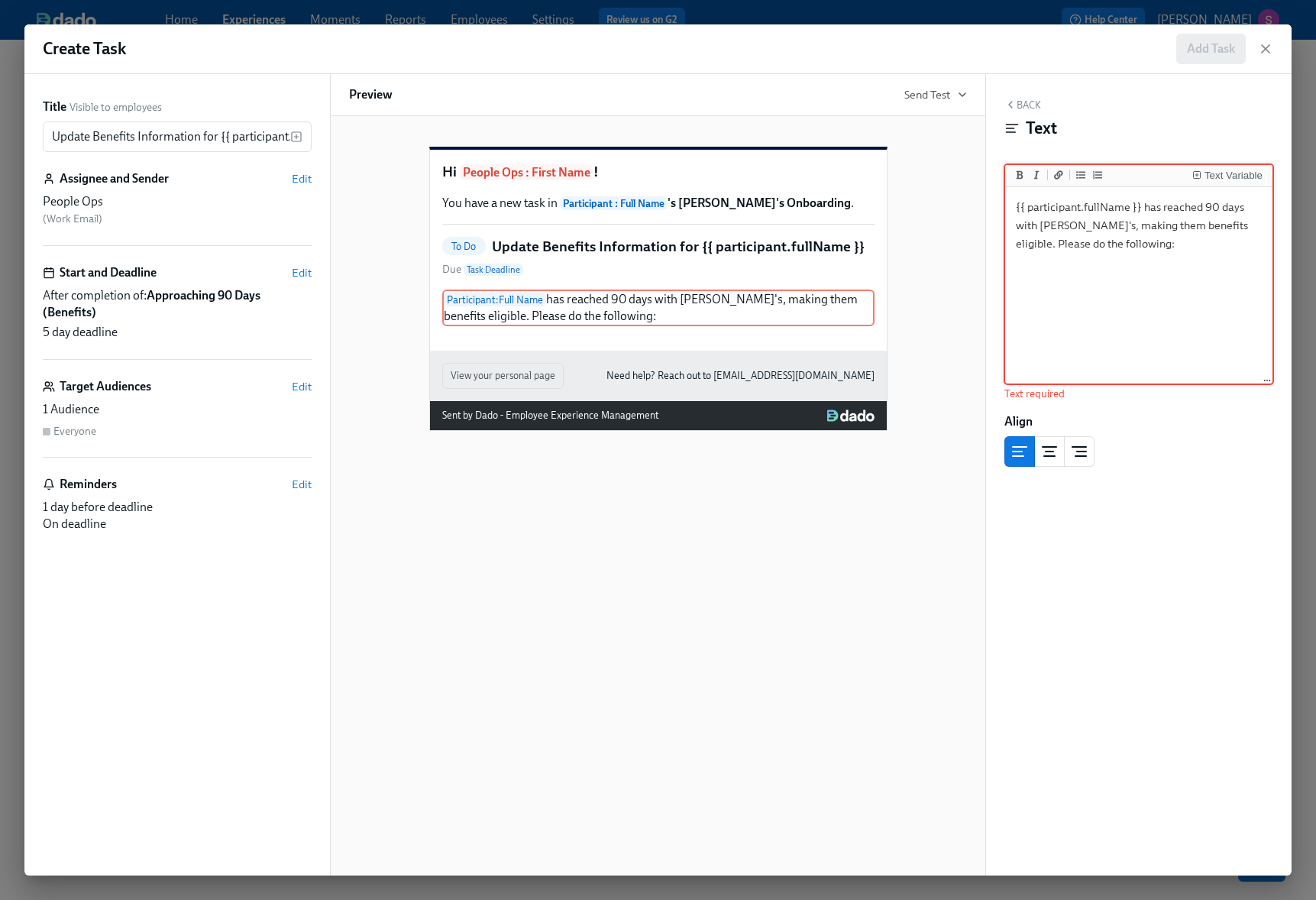
type textarea "{{ participant.fullName }} has reached 90 days with [PERSON_NAME]'s, making the…"
click at [1024, 99] on button "Back" at bounding box center [1022, 105] width 37 height 12
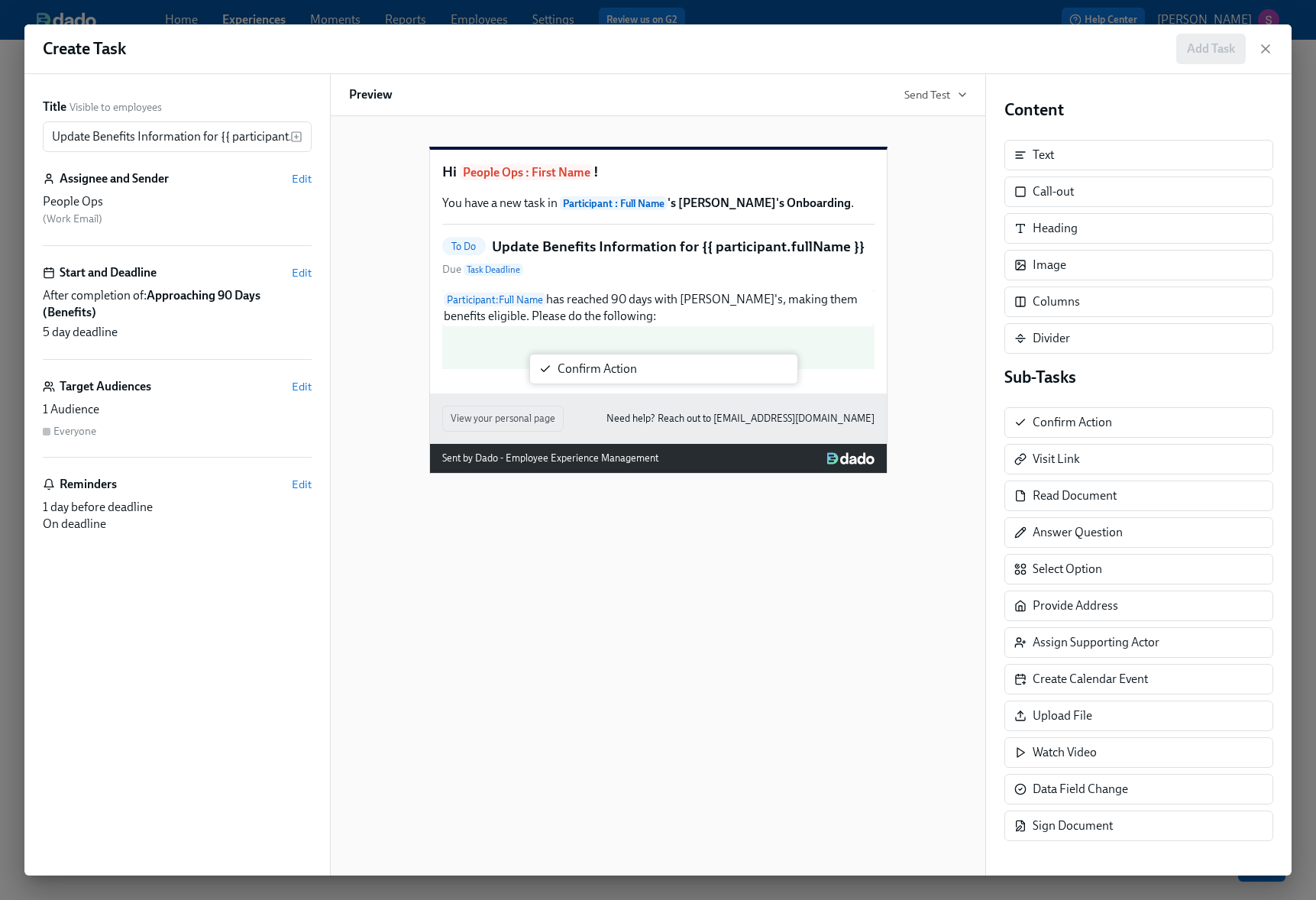
drag, startPoint x: 1133, startPoint y: 421, endPoint x: 652, endPoint y: 367, distance: 484.0
click at [653, 367] on div "Title Visible to employees Update Benefits Information for {{ participant.fullN…" at bounding box center [658, 474] width 1267 height 801
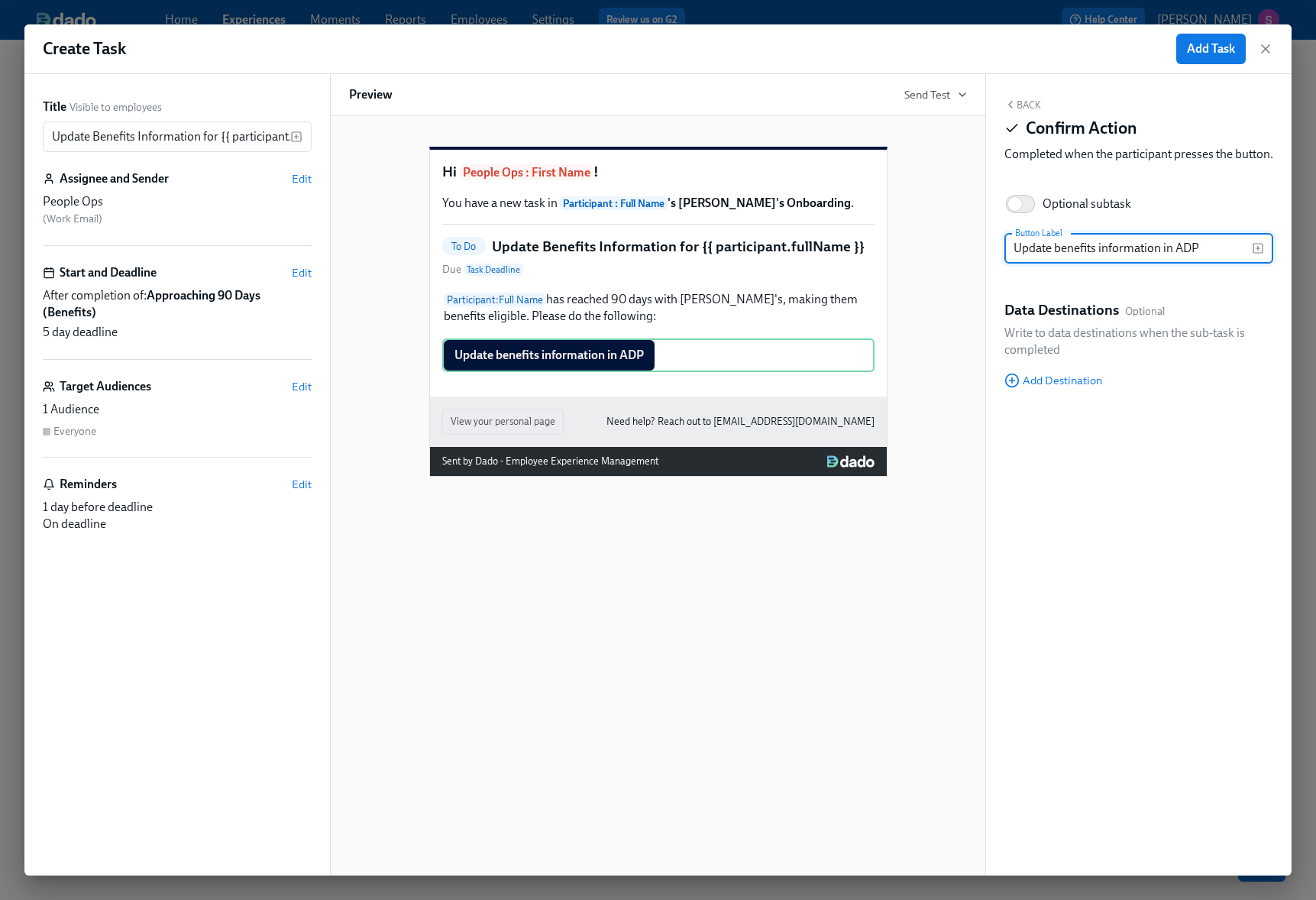
type input "Update benefits information in ADP"
click at [1023, 102] on button "Back" at bounding box center [1022, 105] width 37 height 12
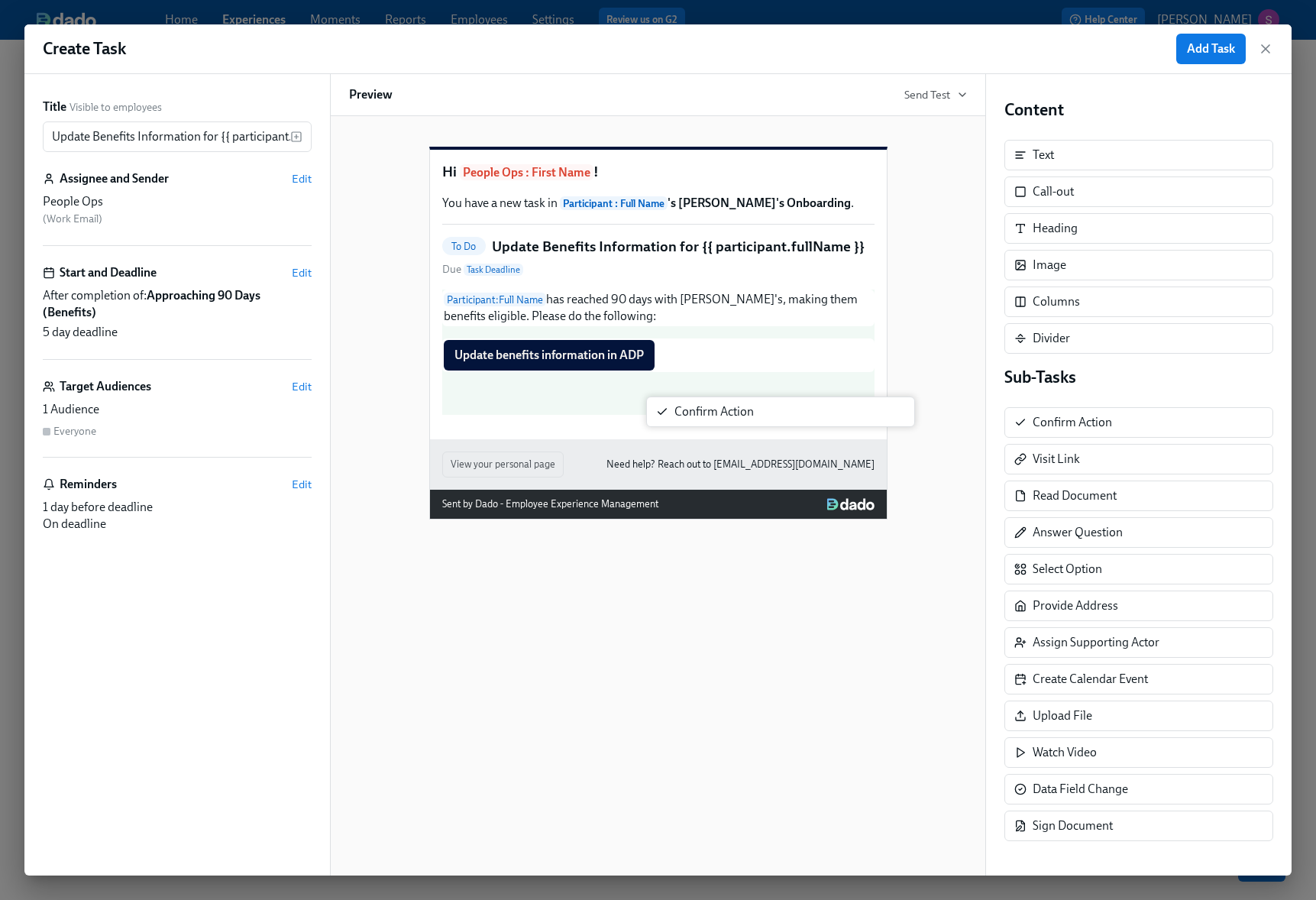
drag, startPoint x: 1102, startPoint y: 420, endPoint x: 708, endPoint y: 409, distance: 394.2
click at [708, 409] on div "Title Visible to employees Update Benefits Information for {{ participant.fullN…" at bounding box center [658, 474] width 1267 height 801
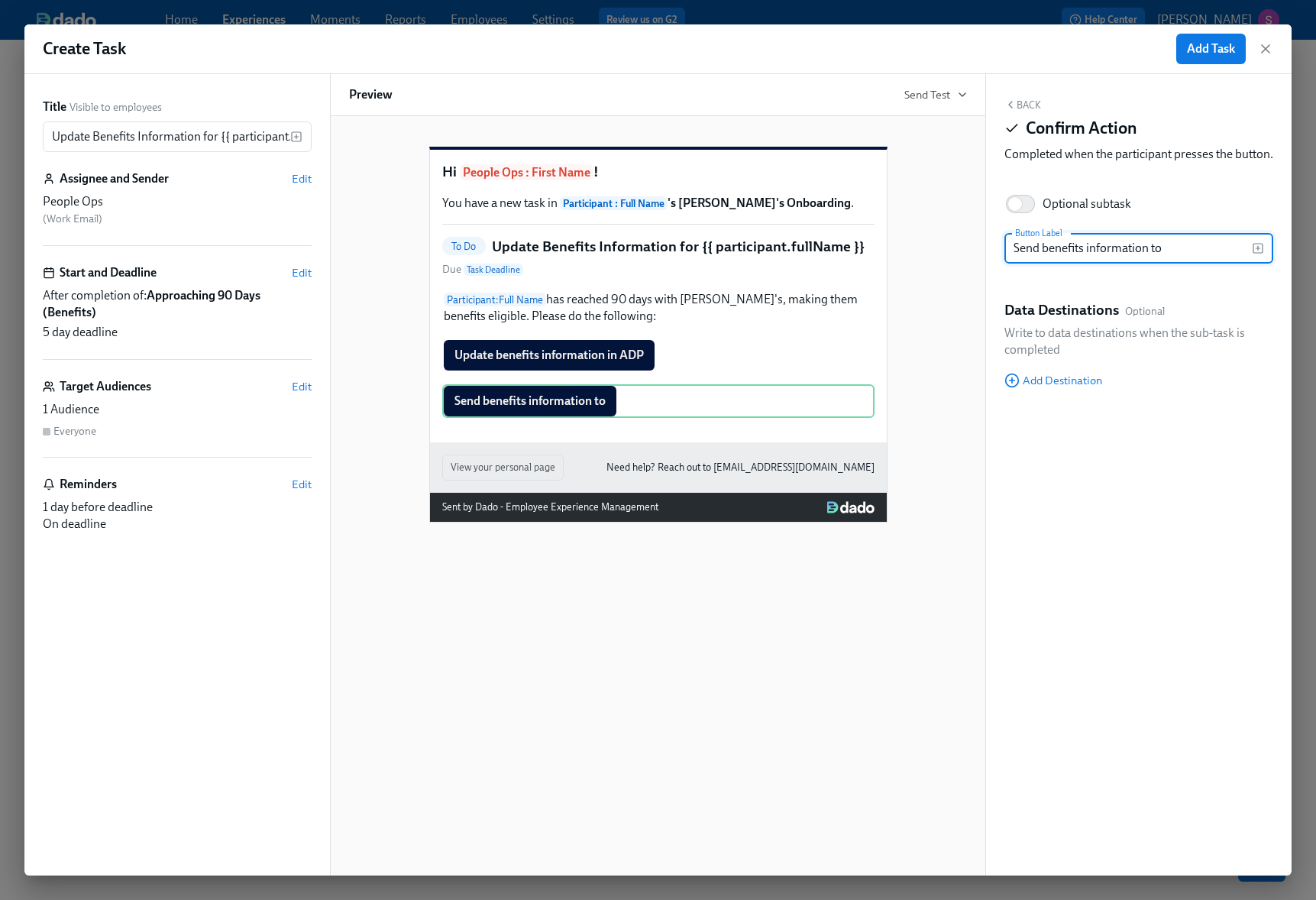
click at [1261, 253] on rect "button" at bounding box center [1257, 248] width 9 height 9
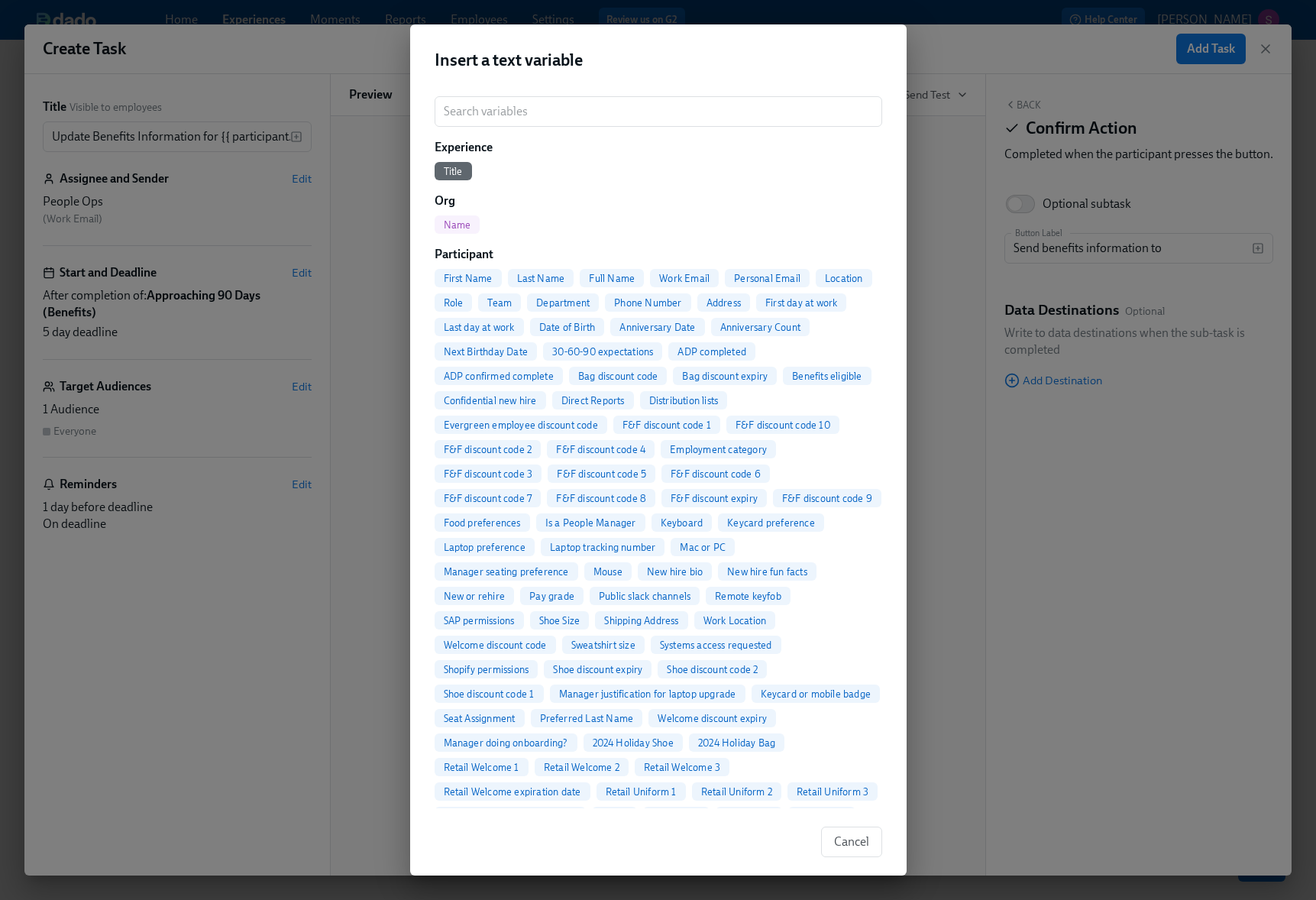
click at [474, 282] on span "First Name" at bounding box center [467, 278] width 67 height 11
type input "Send benefits information to {{ participant.firstName }}"
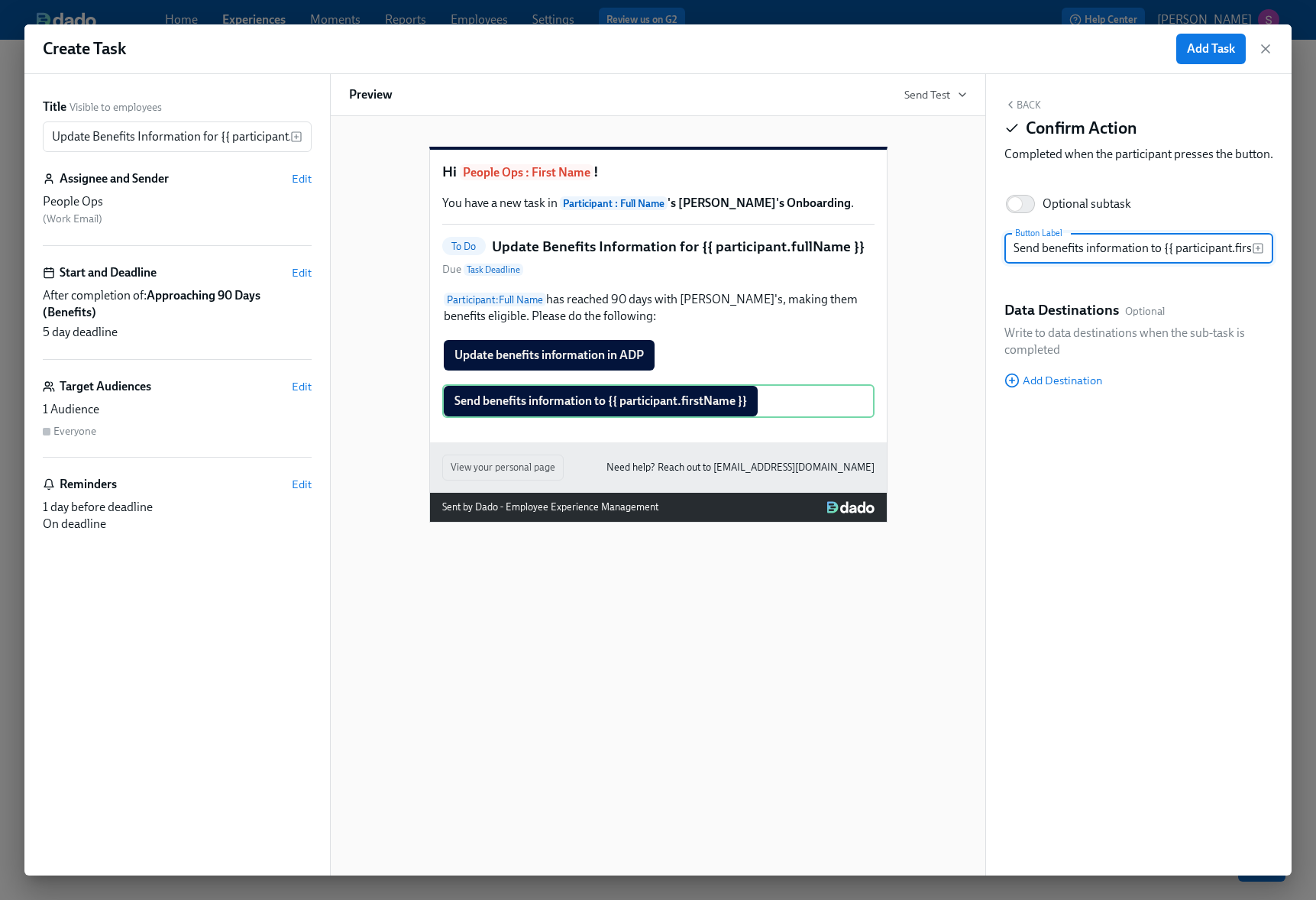
scroll to position [0, 48]
click at [1013, 109] on icon "button" at bounding box center [1010, 105] width 12 height 12
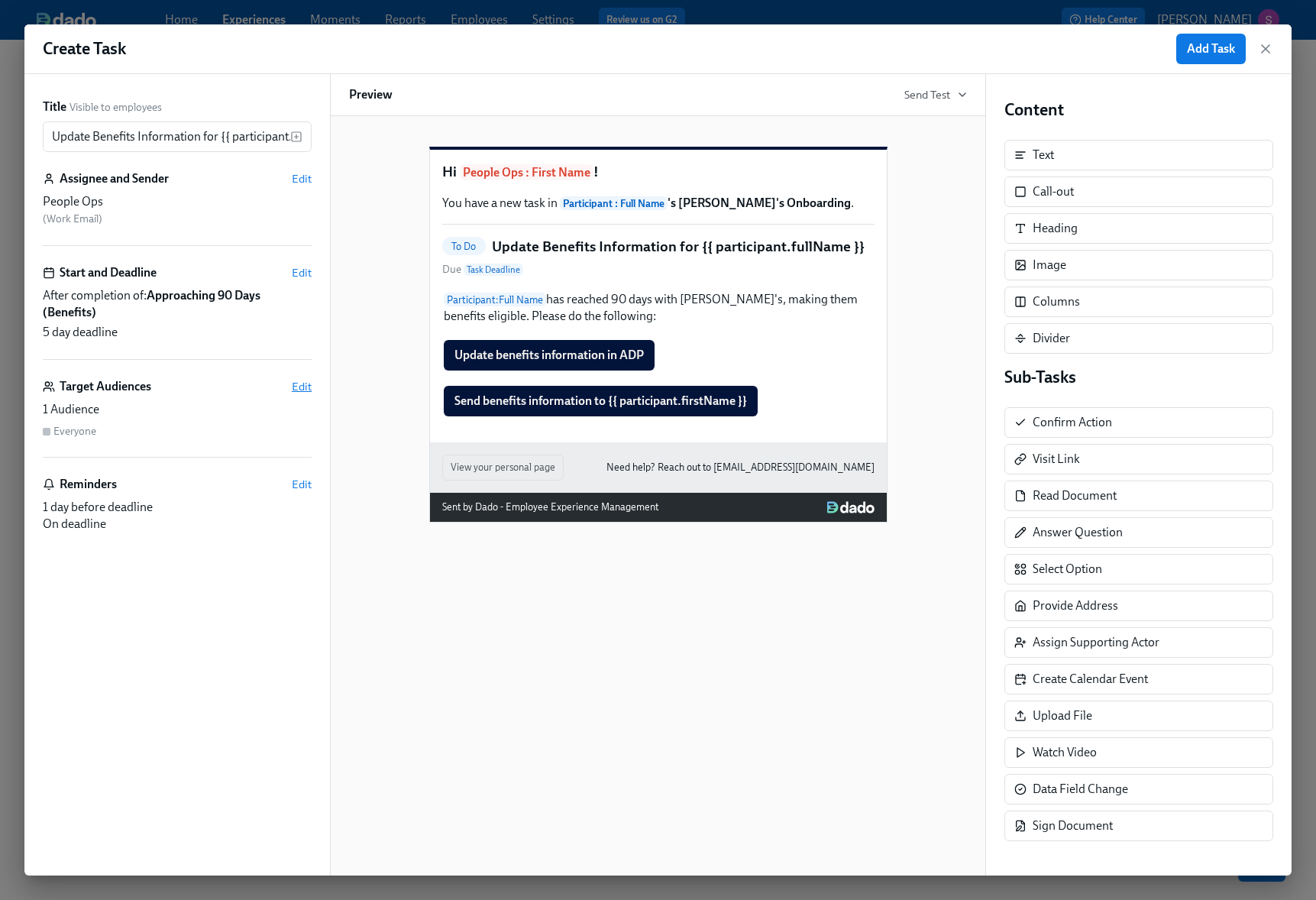
click at [303, 388] on span "Edit" at bounding box center [301, 386] width 20 height 15
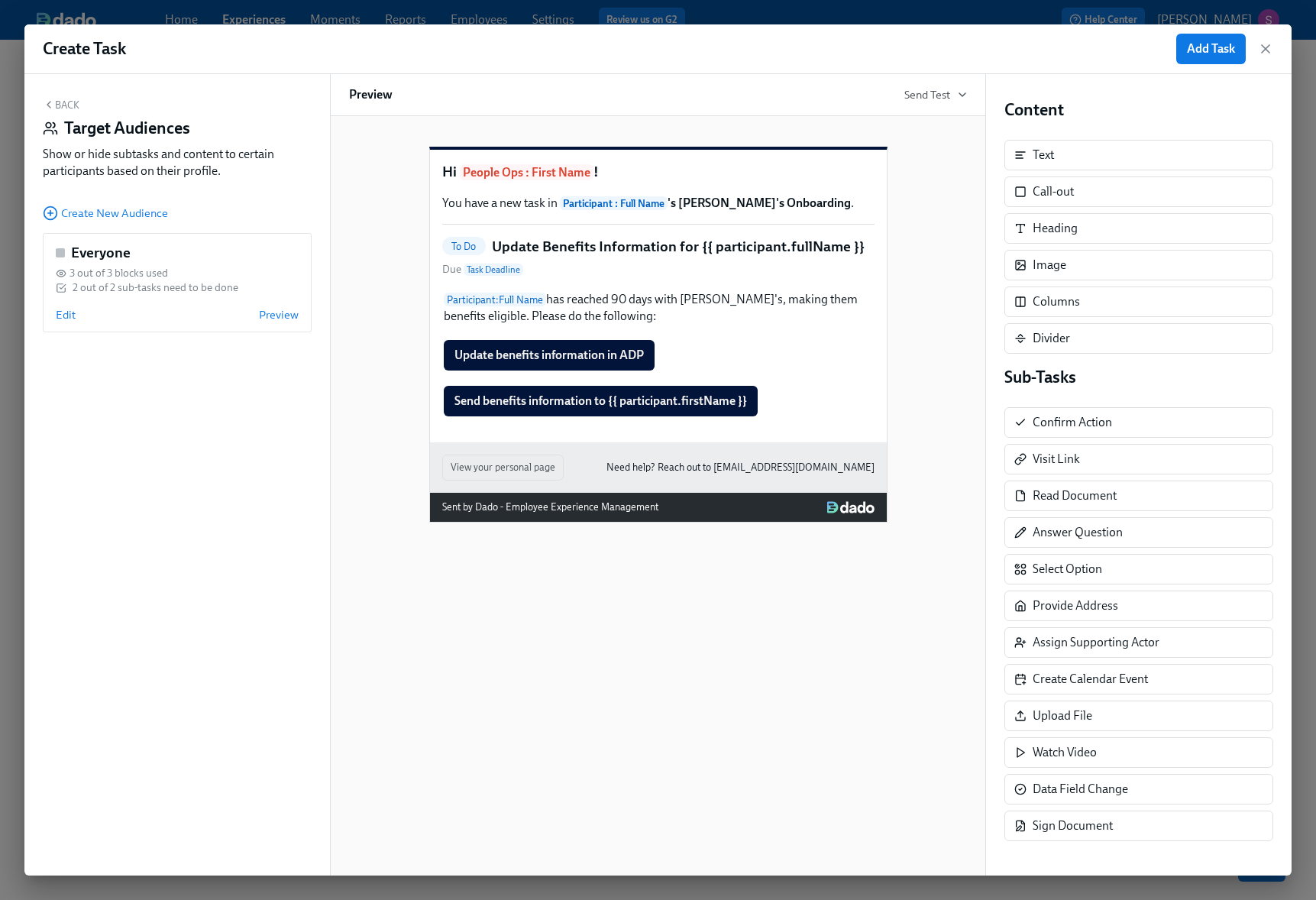
click at [67, 111] on div "Back Target Audiences Show or hide subtasks and content to certain participants…" at bounding box center [177, 142] width 269 height 87
click at [62, 101] on button "Back" at bounding box center [61, 105] width 37 height 12
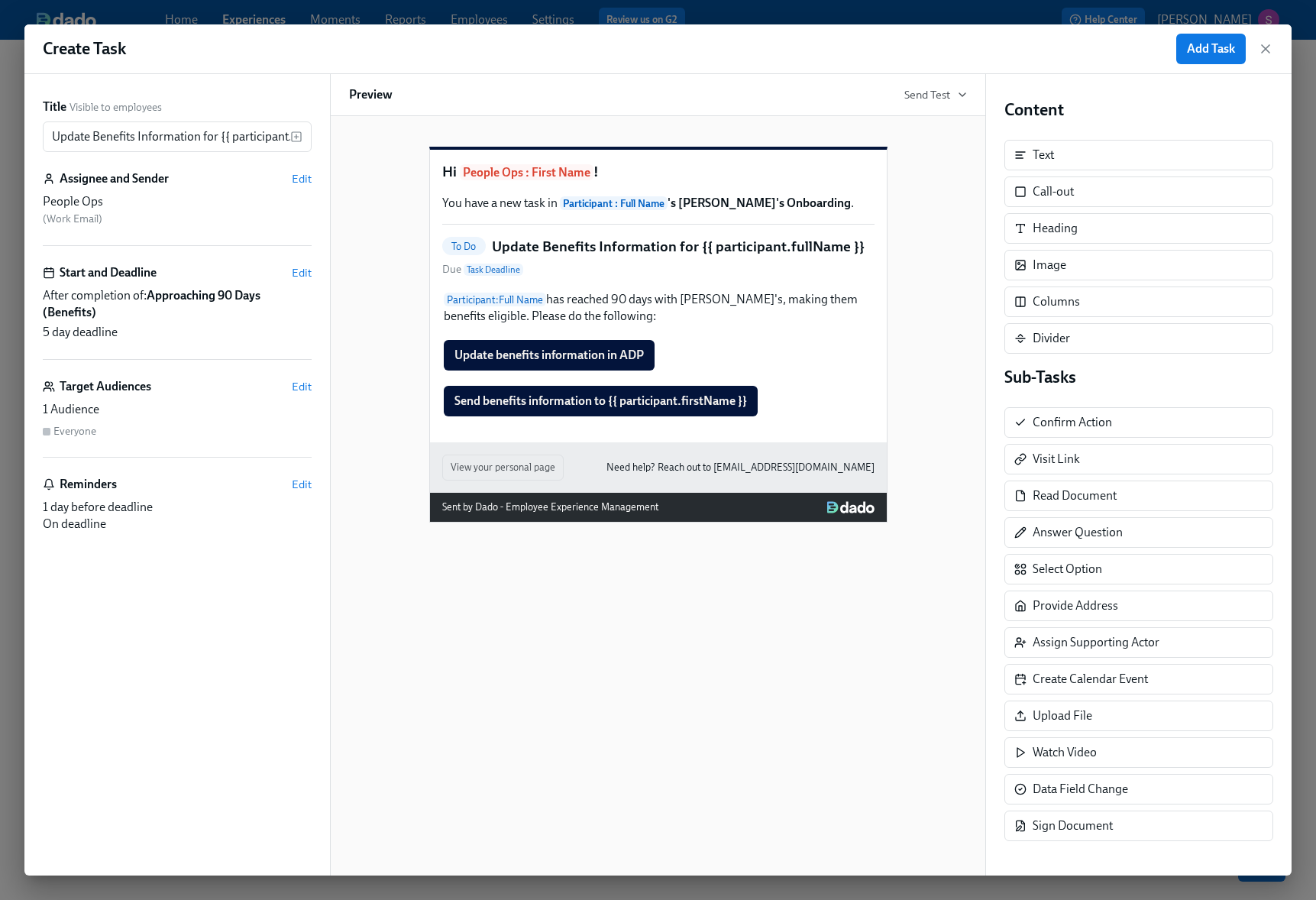
click at [182, 200] on div "People Ops" at bounding box center [177, 202] width 269 height 17
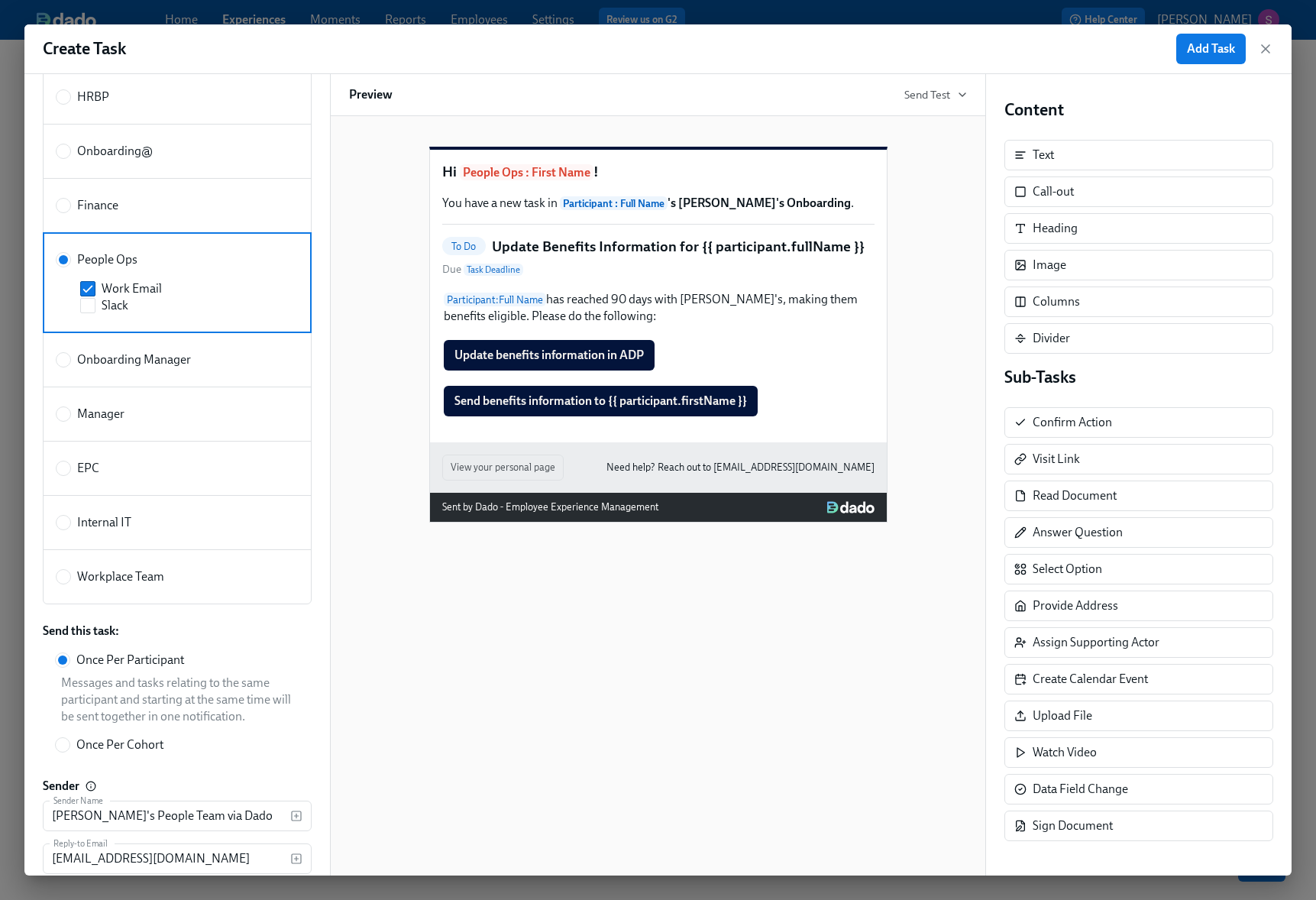
scroll to position [265, 0]
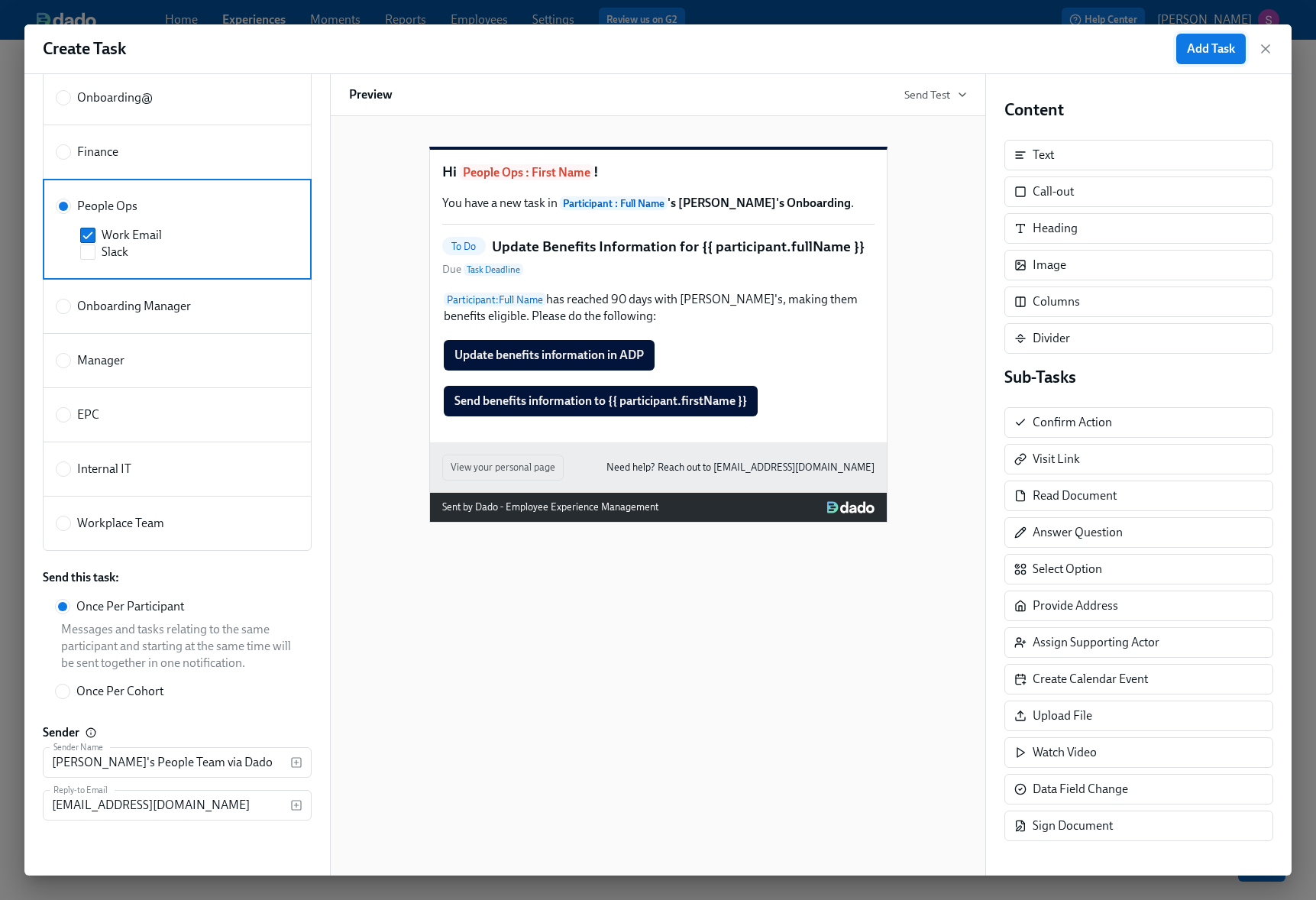
click at [1212, 48] on span "Add Task" at bounding box center [1210, 49] width 48 height 15
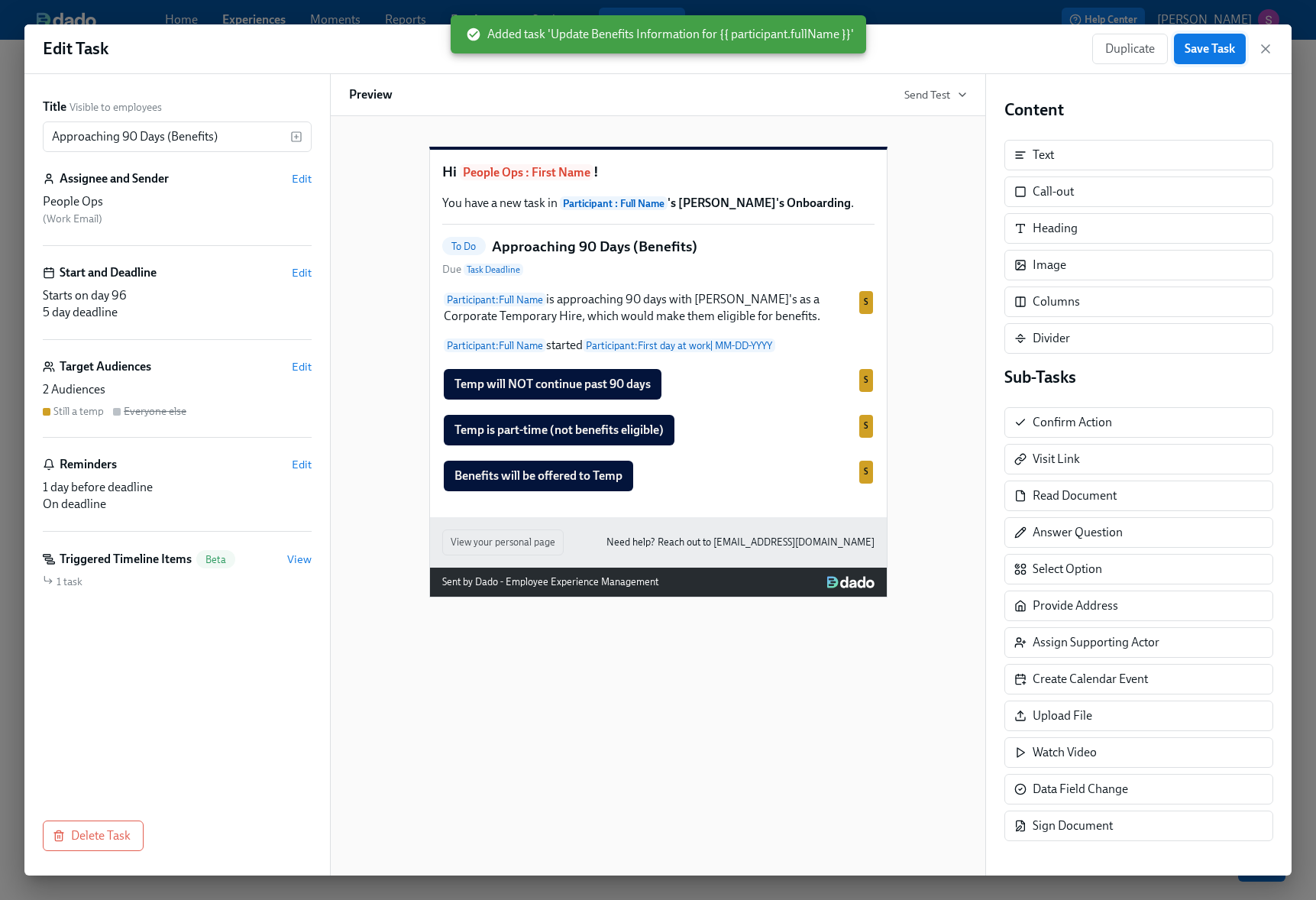
click at [1221, 49] on span "Save Task" at bounding box center [1209, 49] width 50 height 15
click at [1267, 50] on icon "button" at bounding box center [1265, 49] width 8 height 8
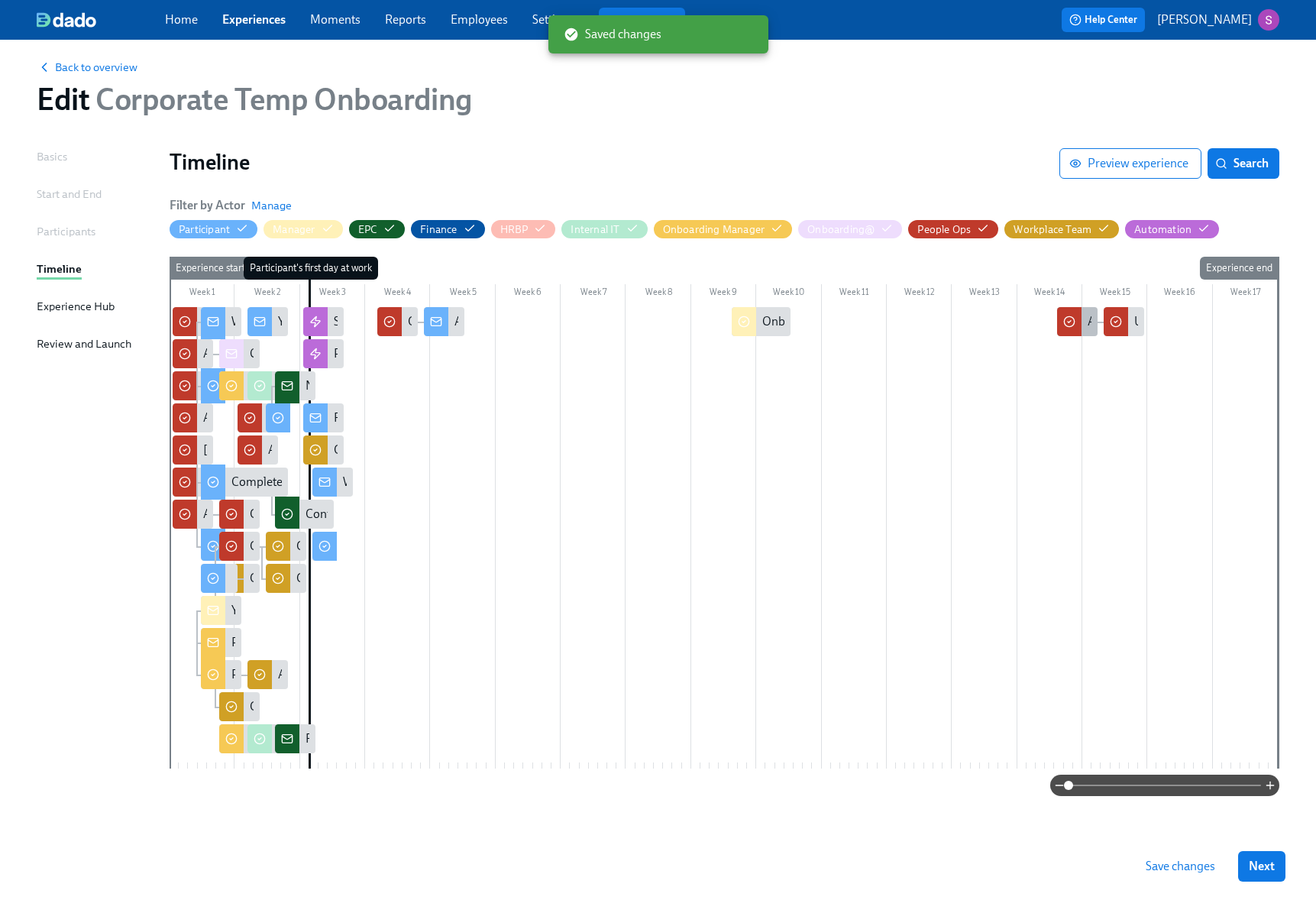
click at [1080, 317] on div at bounding box center [1069, 322] width 25 height 29
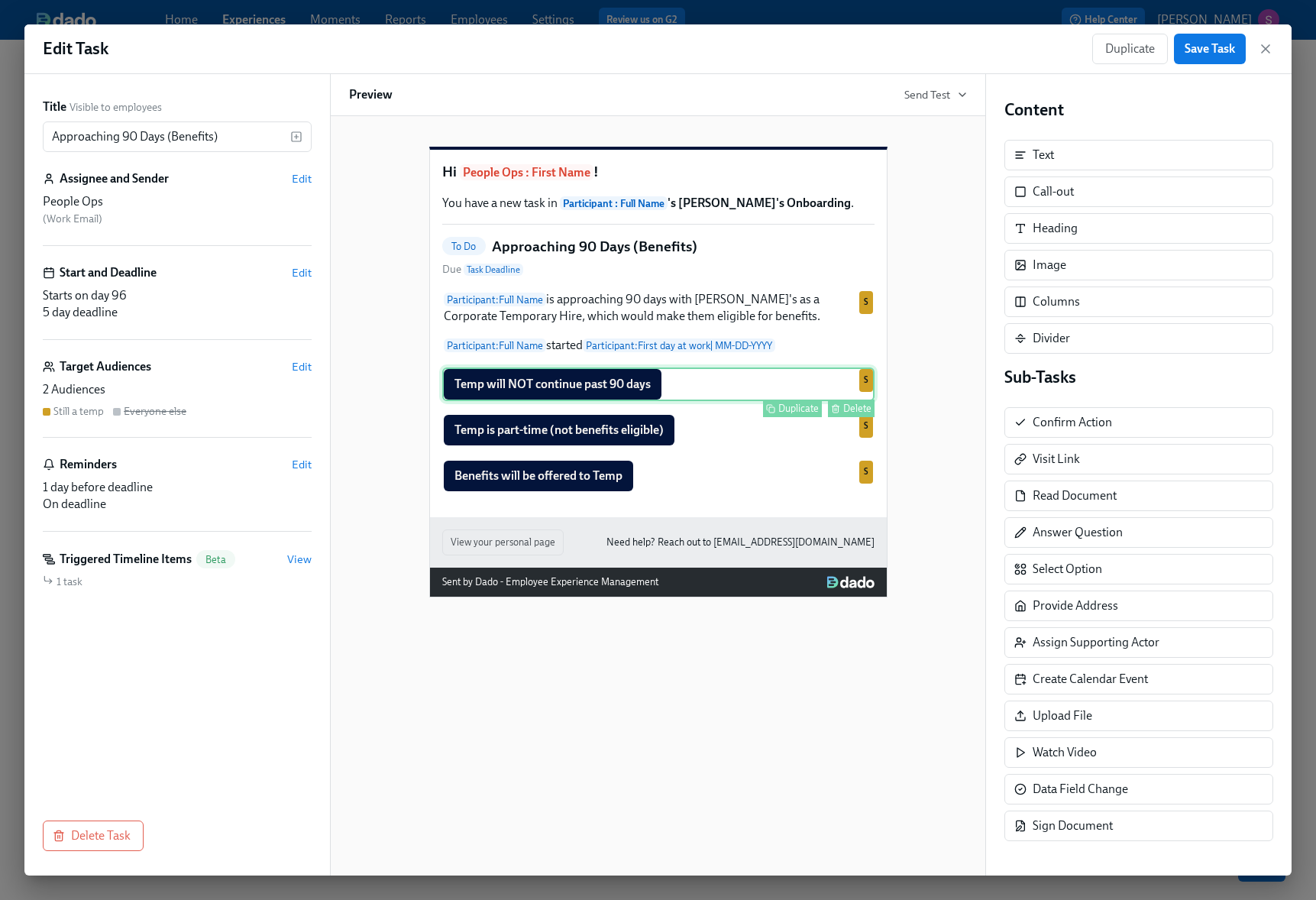
click at [706, 401] on div "Temp will NOT continue past 90 days Duplicate Delete S" at bounding box center [658, 384] width 432 height 33
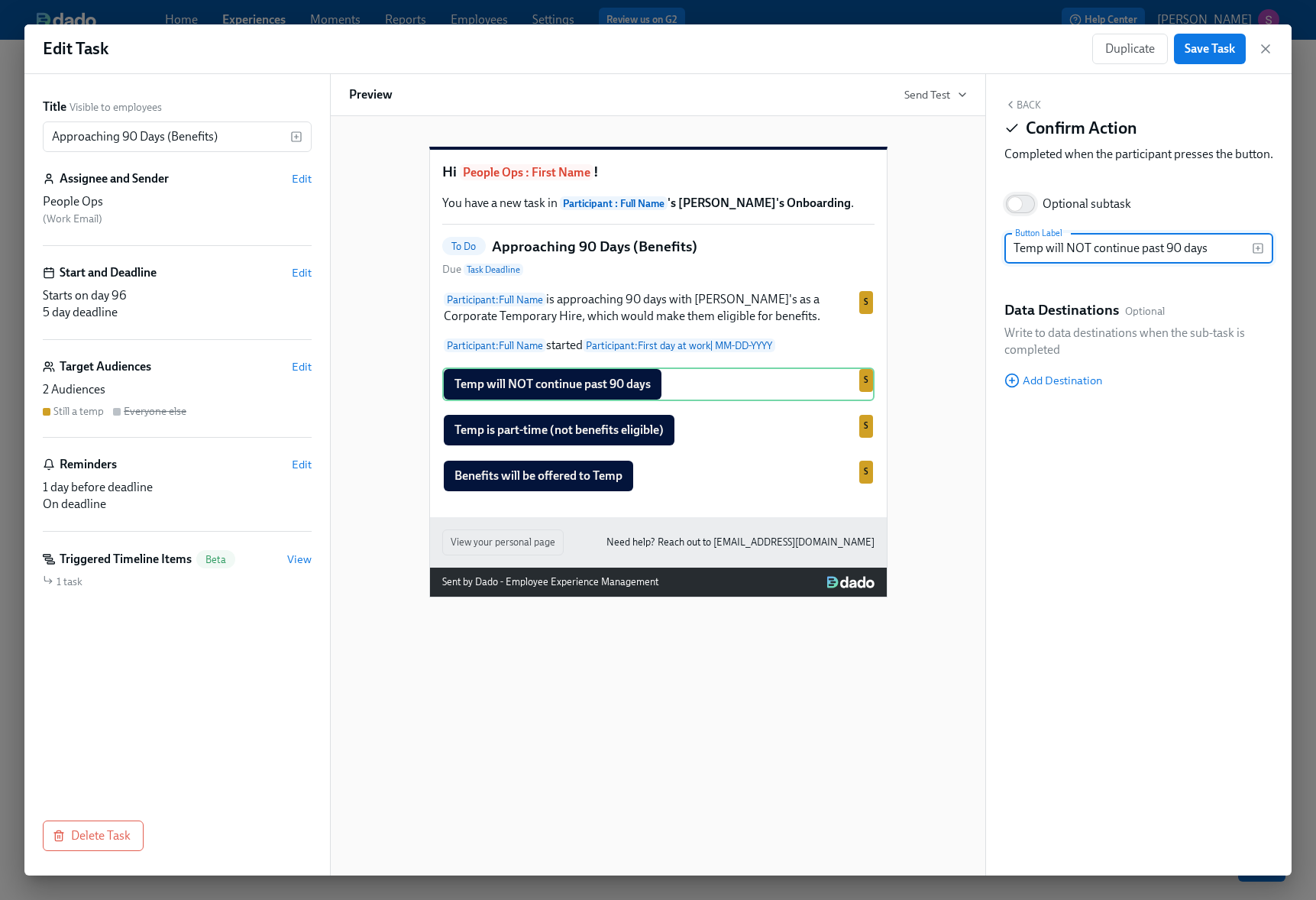
click at [1011, 221] on input "Optional subtask" at bounding box center [1015, 203] width 101 height 33
checkbox input "true"
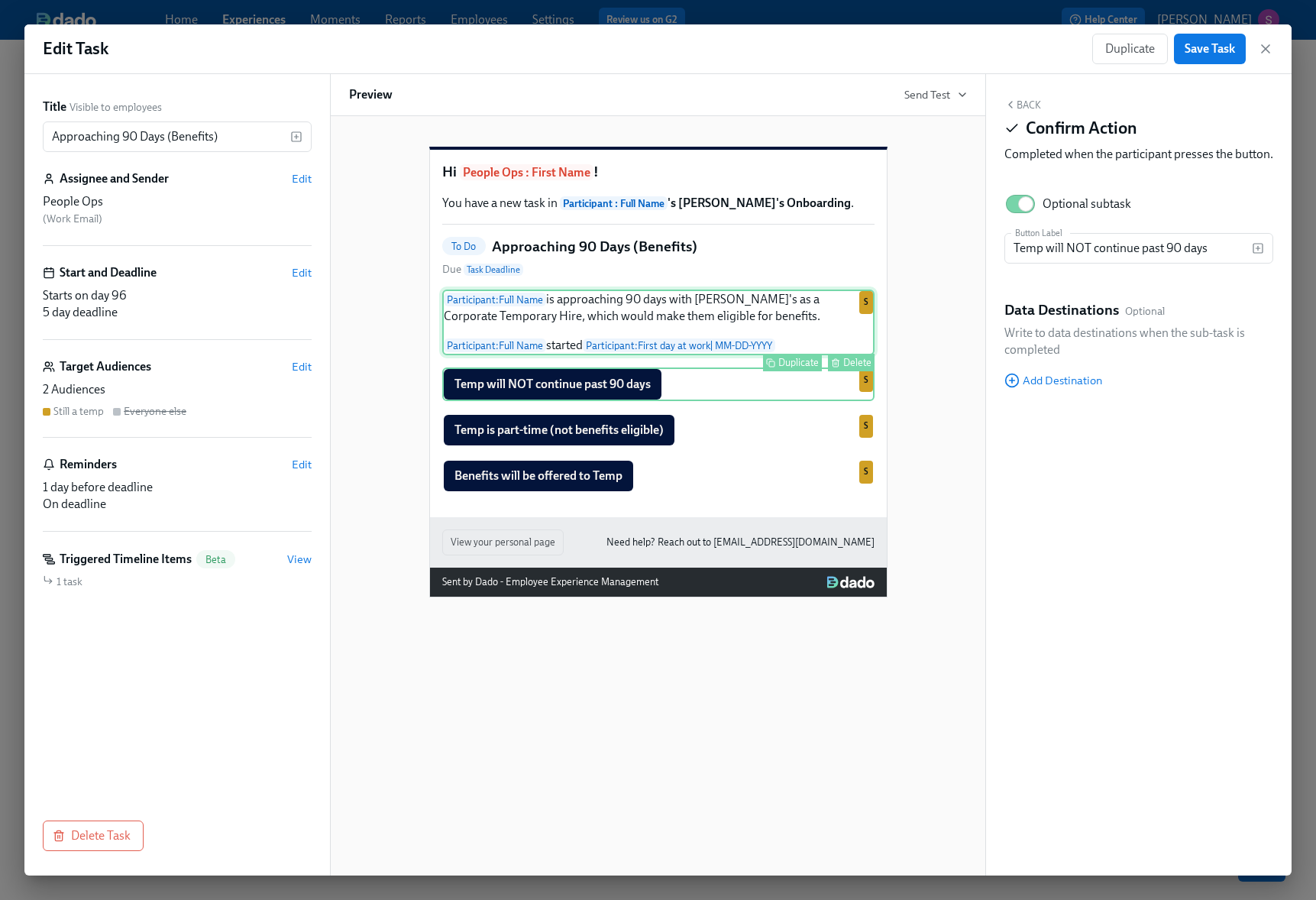
click at [792, 327] on div "Participant : Full Name is approaching 90 days with [PERSON_NAME]'s as a Corpor…" at bounding box center [658, 322] width 432 height 66
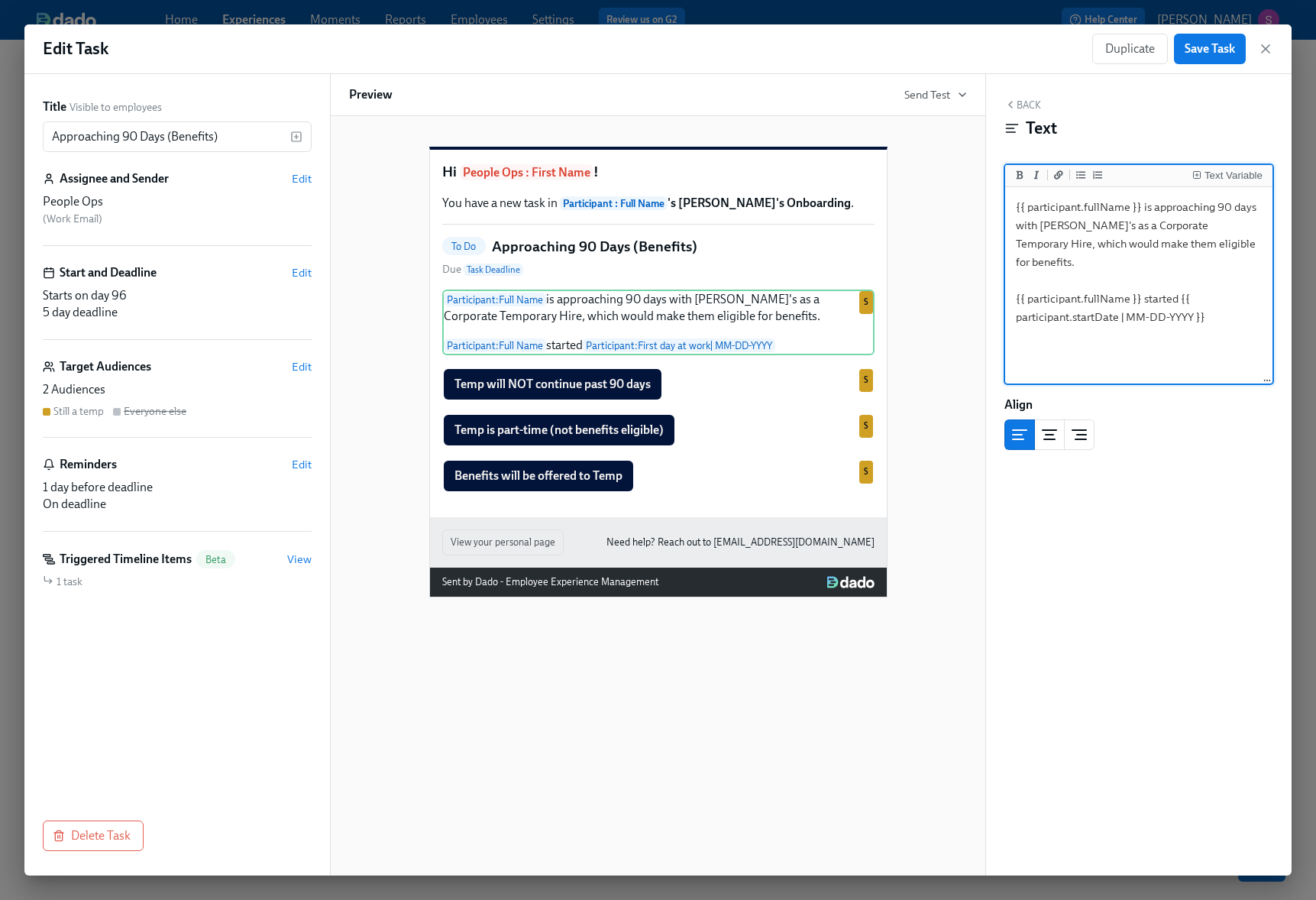
click at [1192, 258] on textarea "{{ participant.fullName }} is approaching 90 days with [PERSON_NAME]'s as a Cor…" at bounding box center [1139, 286] width 261 height 192
click at [1228, 311] on textarea "{{ participant.fullName }} is approaching 90 days with [PERSON_NAME]'s as a Cor…" at bounding box center [1139, 286] width 261 height 192
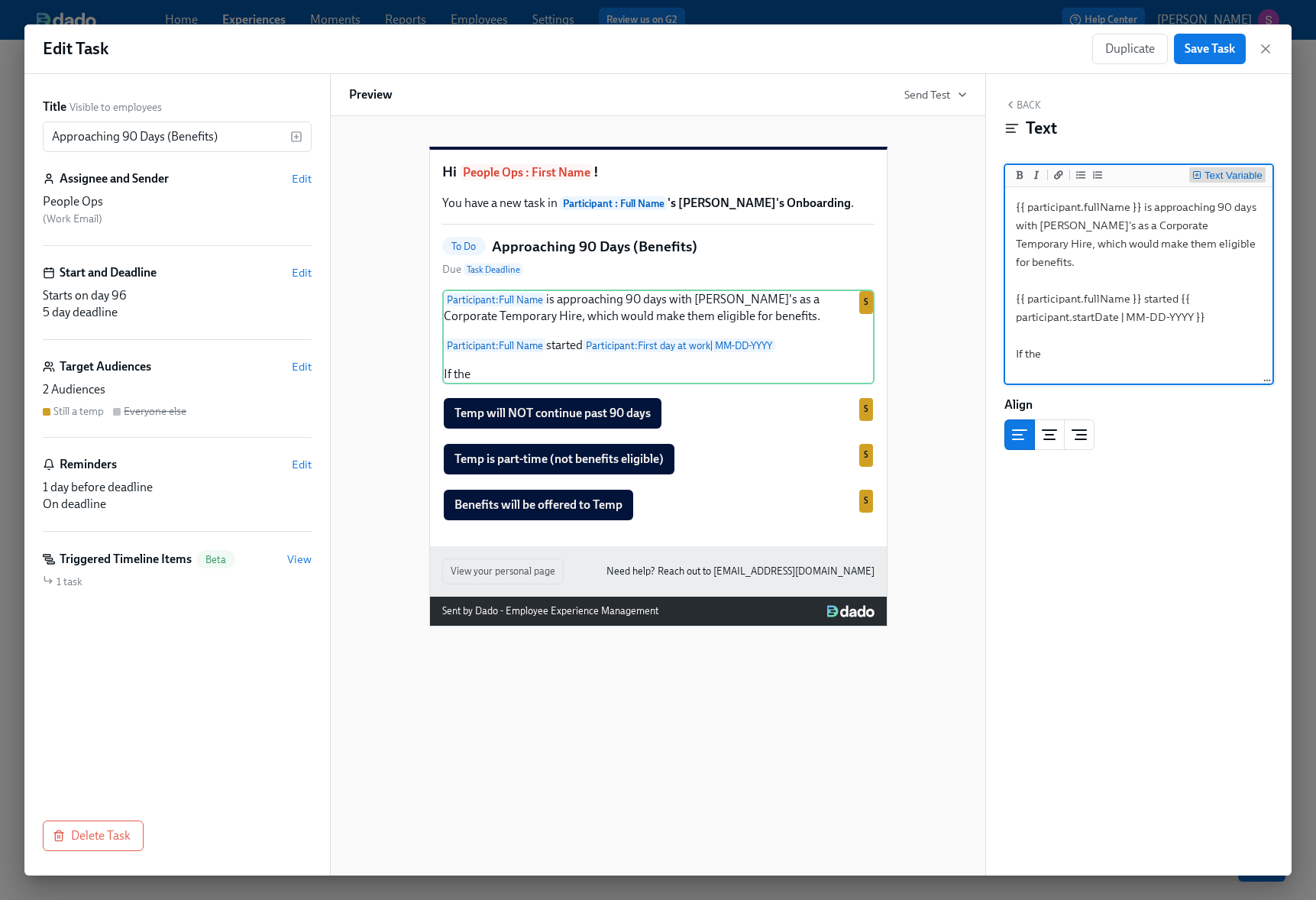
click at [1223, 177] on div "Text Variable" at bounding box center [1233, 176] width 58 height 11
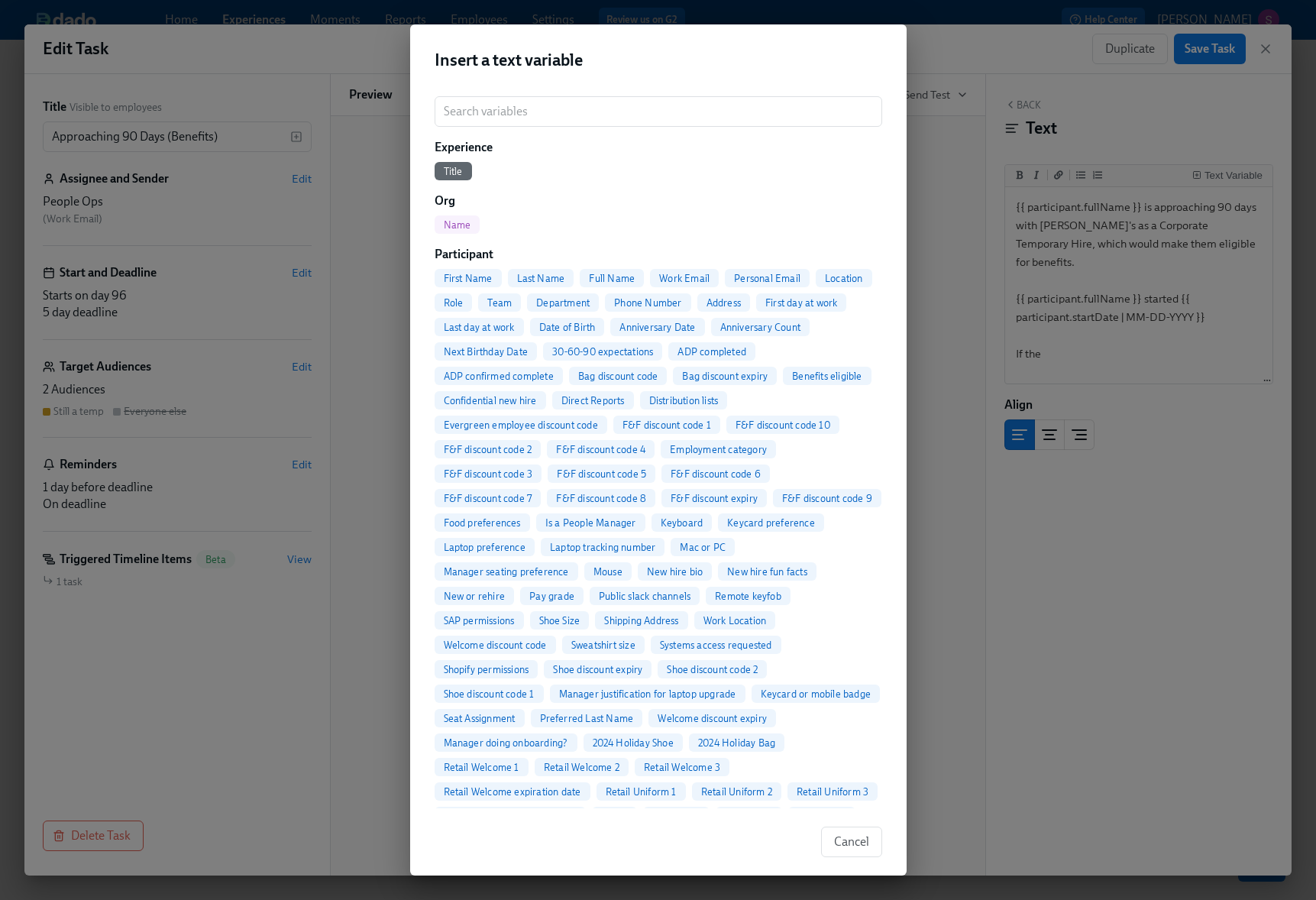
click at [471, 281] on span "First Name" at bounding box center [467, 278] width 67 height 11
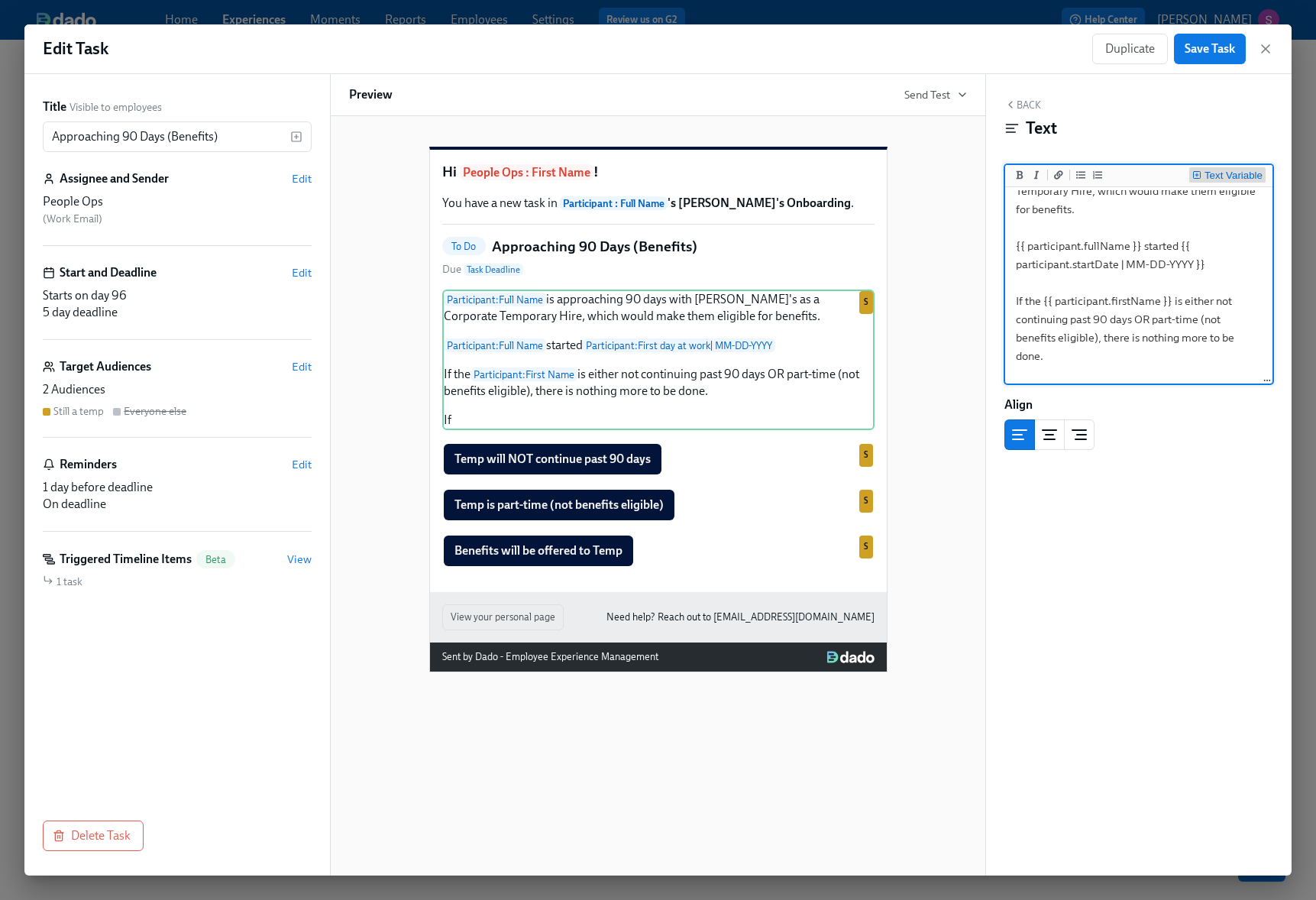
click at [1227, 171] on div "Text Variable" at bounding box center [1233, 176] width 58 height 11
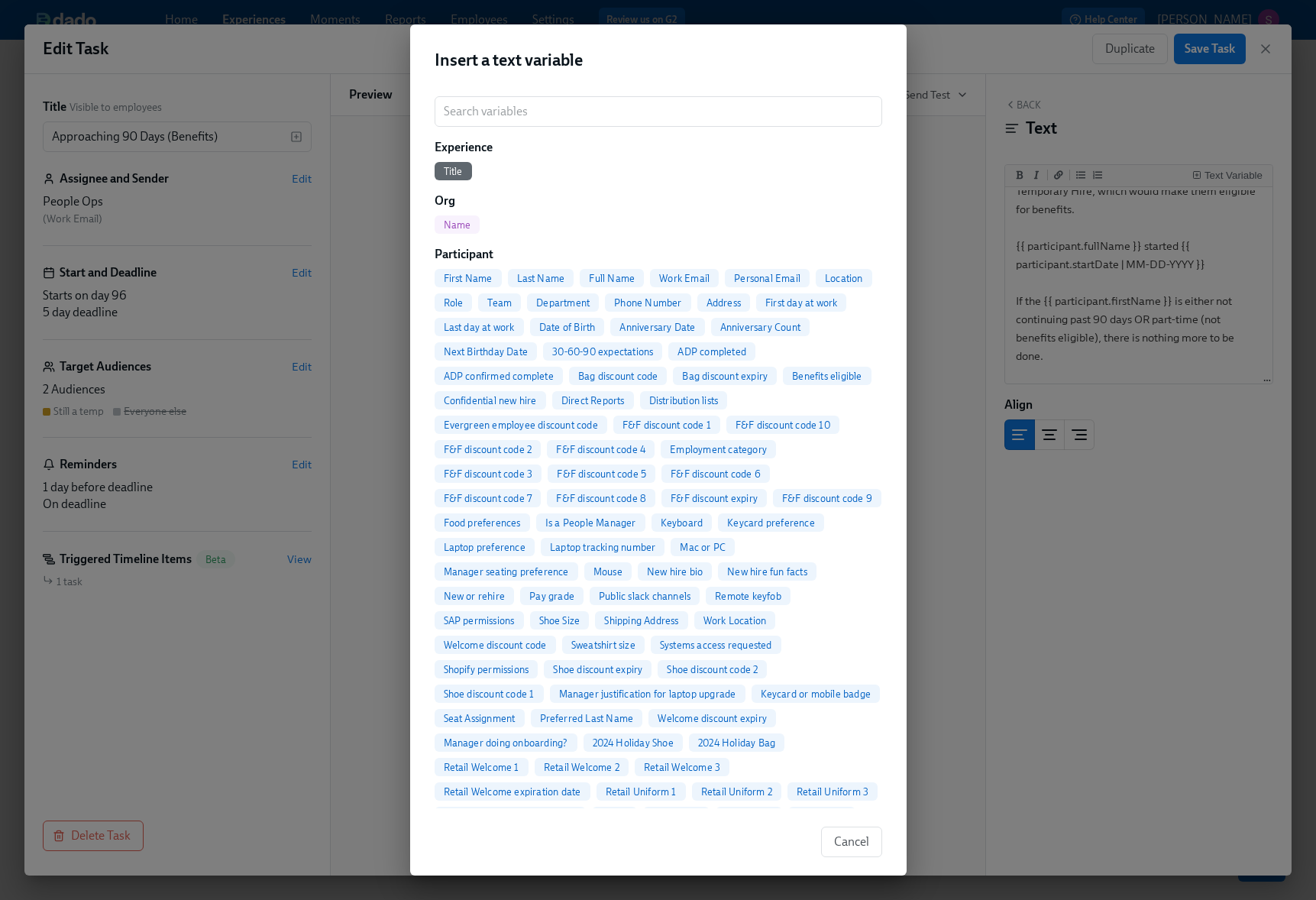
click at [485, 274] on span "First Name" at bounding box center [467, 278] width 67 height 11
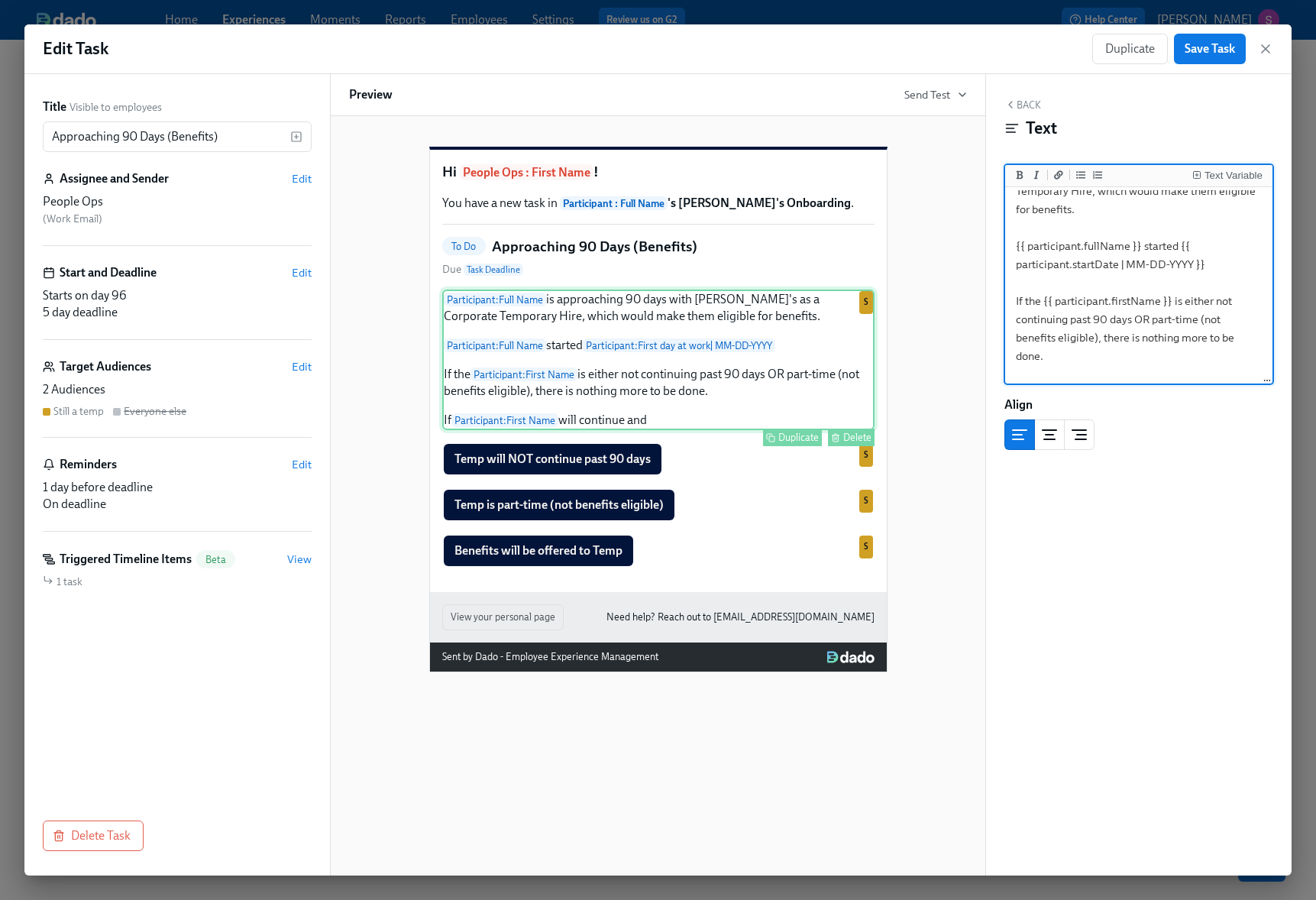
scroll to position [71, 0]
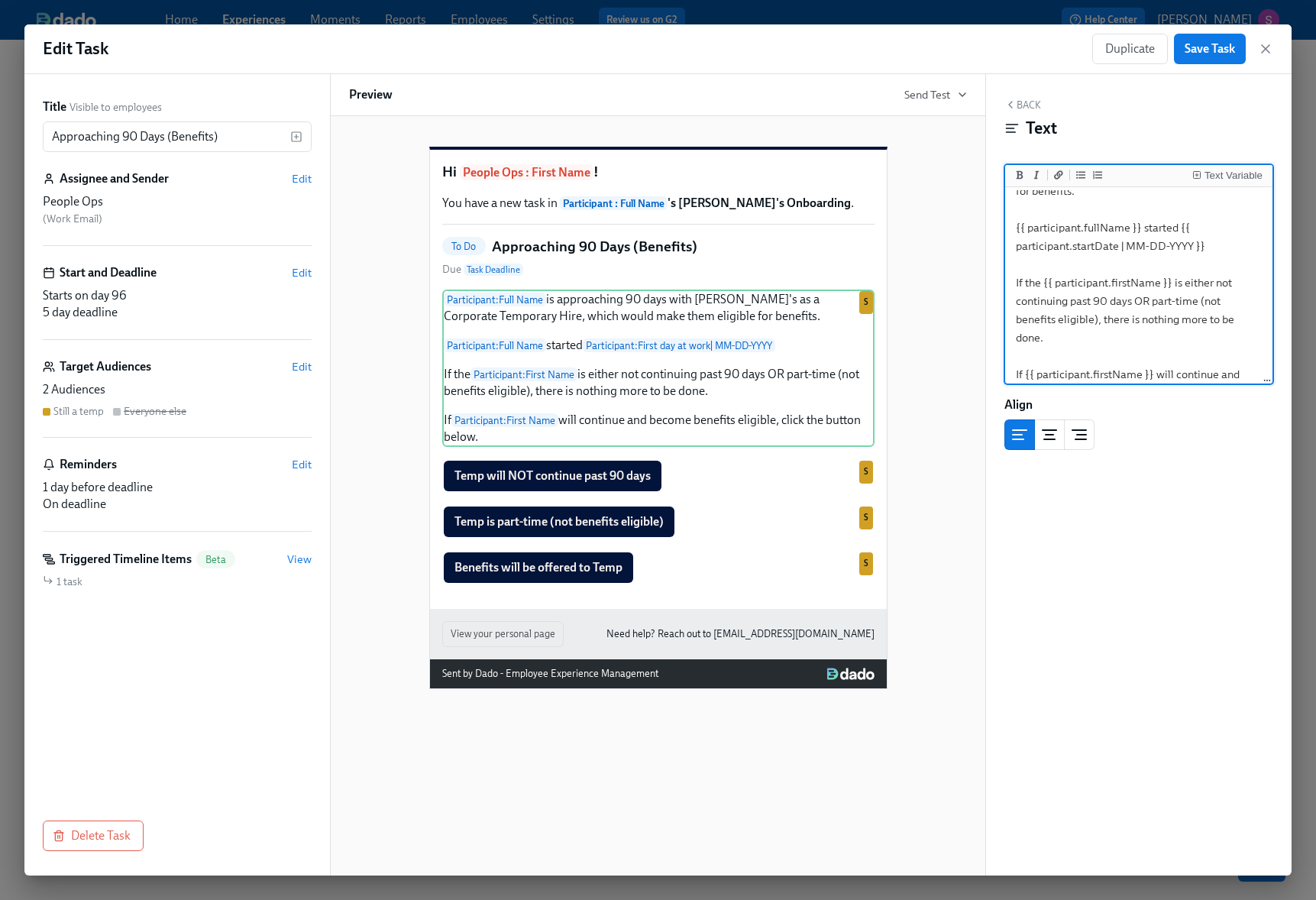
type textarea "{{ participant.fullName }} is approaching 90 days with [PERSON_NAME]'s as a Cor…"
click at [1025, 105] on button "Back" at bounding box center [1022, 105] width 37 height 12
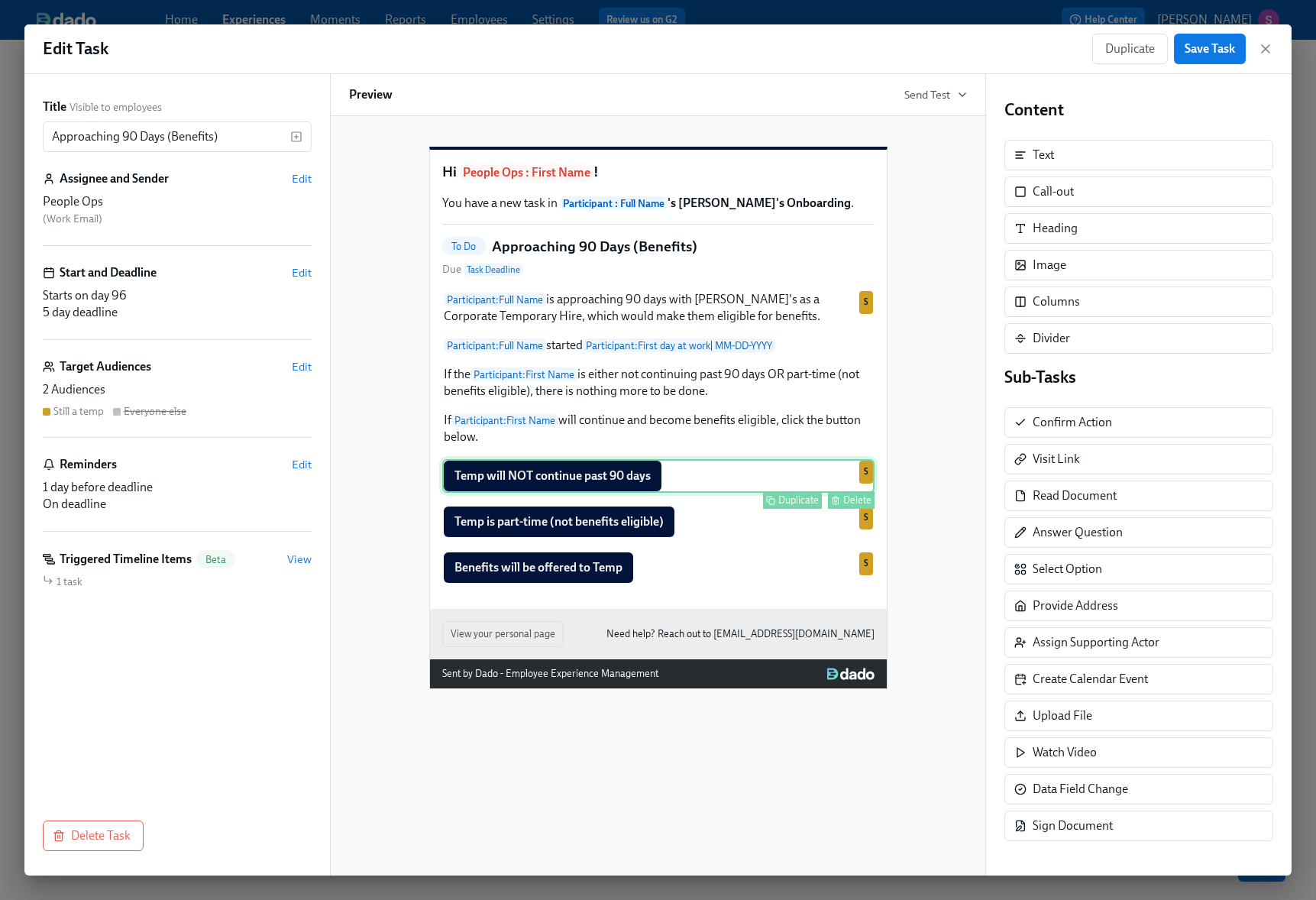
click at [818, 493] on div "Temp will NOT continue past 90 days Duplicate Delete S" at bounding box center [658, 475] width 432 height 33
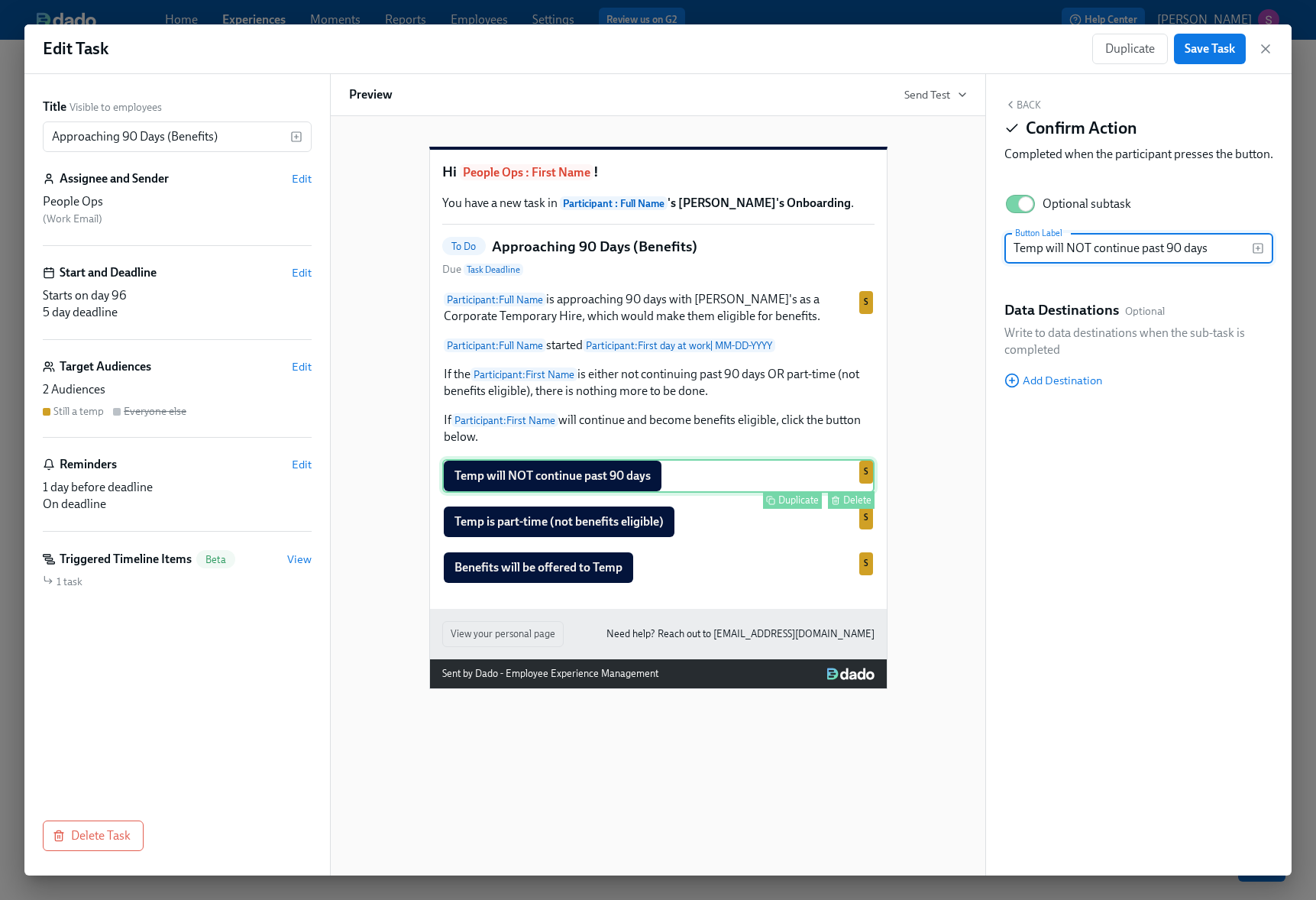
click at [855, 506] on div "Delete" at bounding box center [856, 499] width 28 height 11
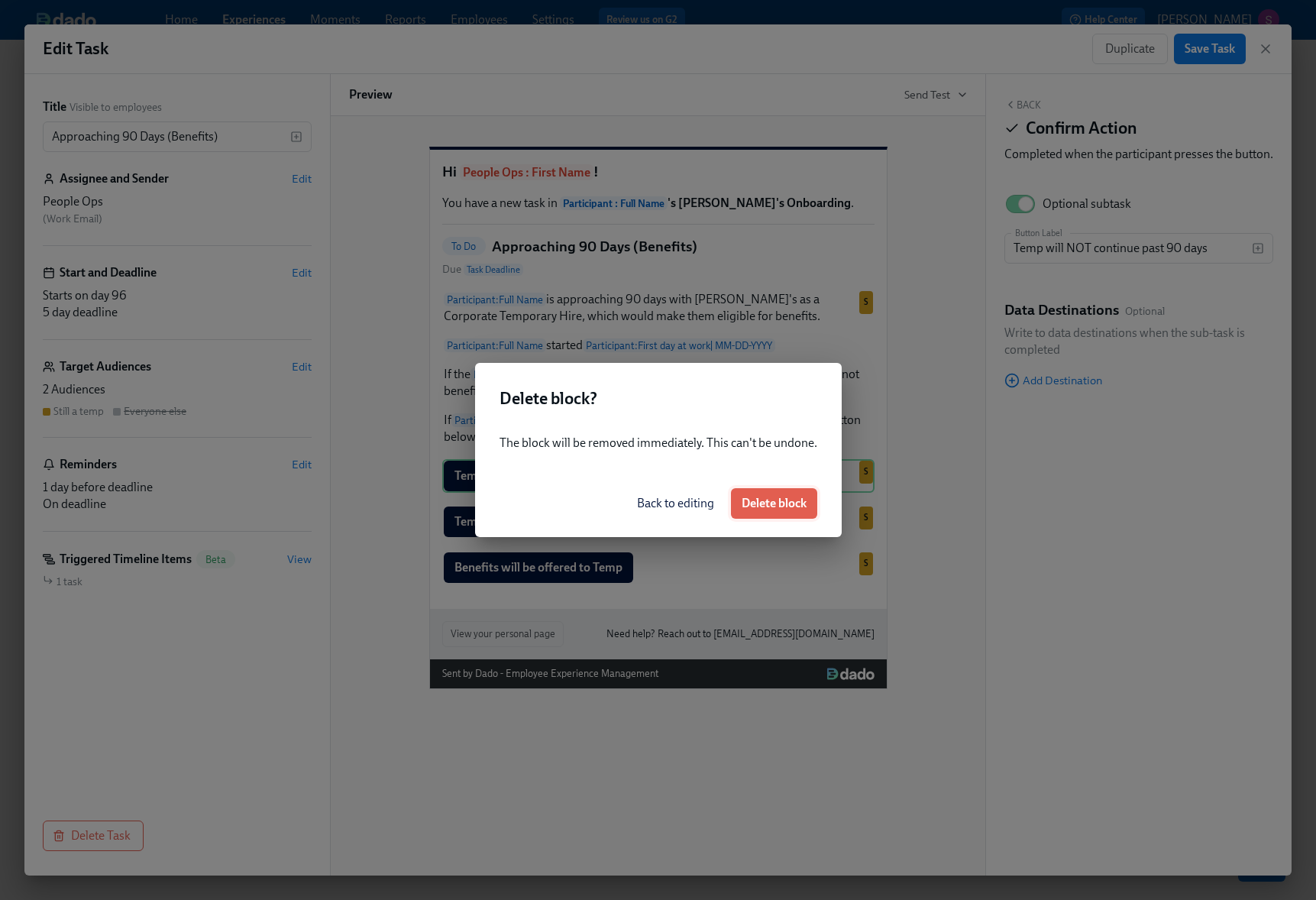
click at [787, 504] on span "Delete block" at bounding box center [774, 503] width 65 height 15
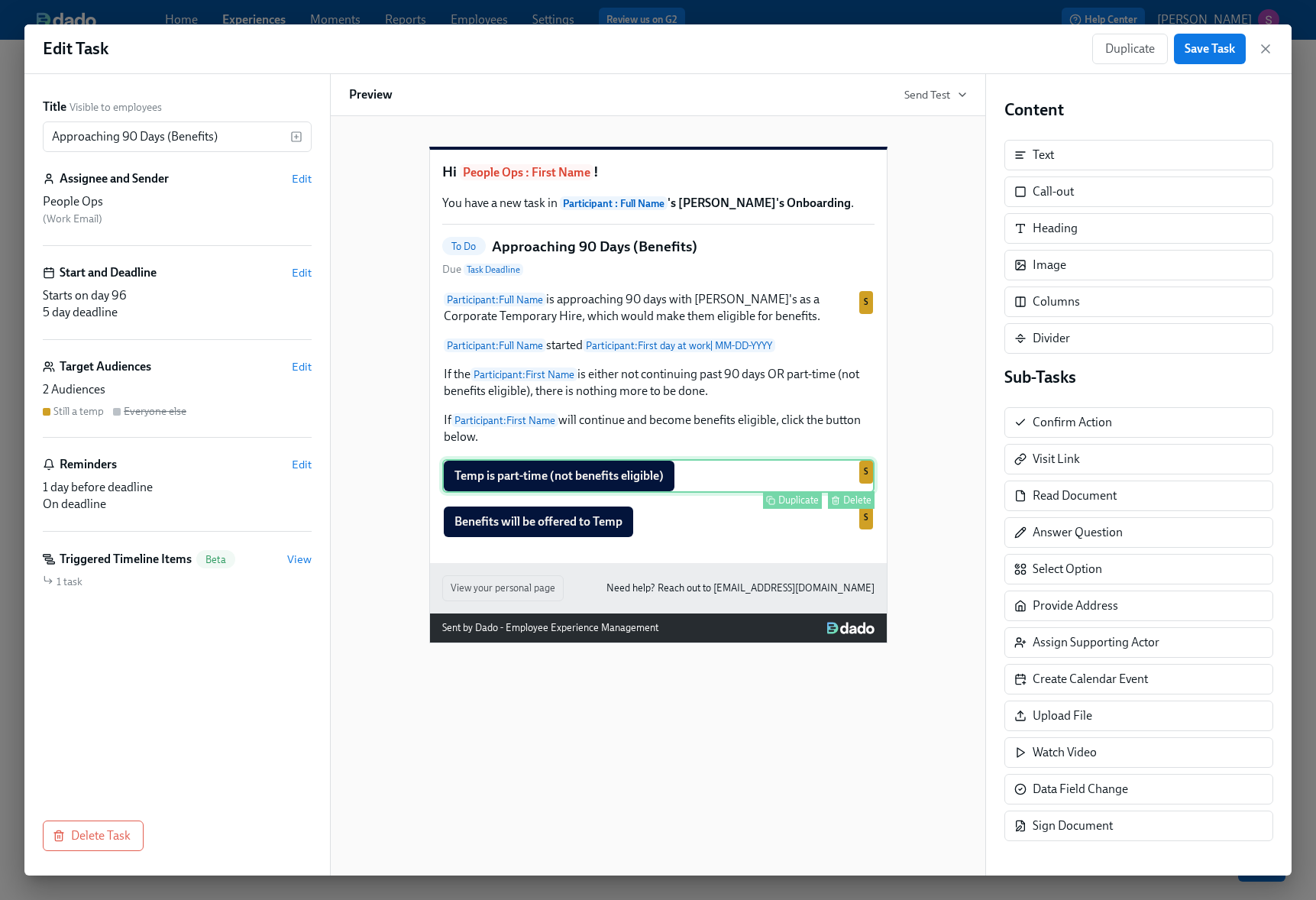
click at [855, 506] on div "Delete" at bounding box center [856, 499] width 28 height 11
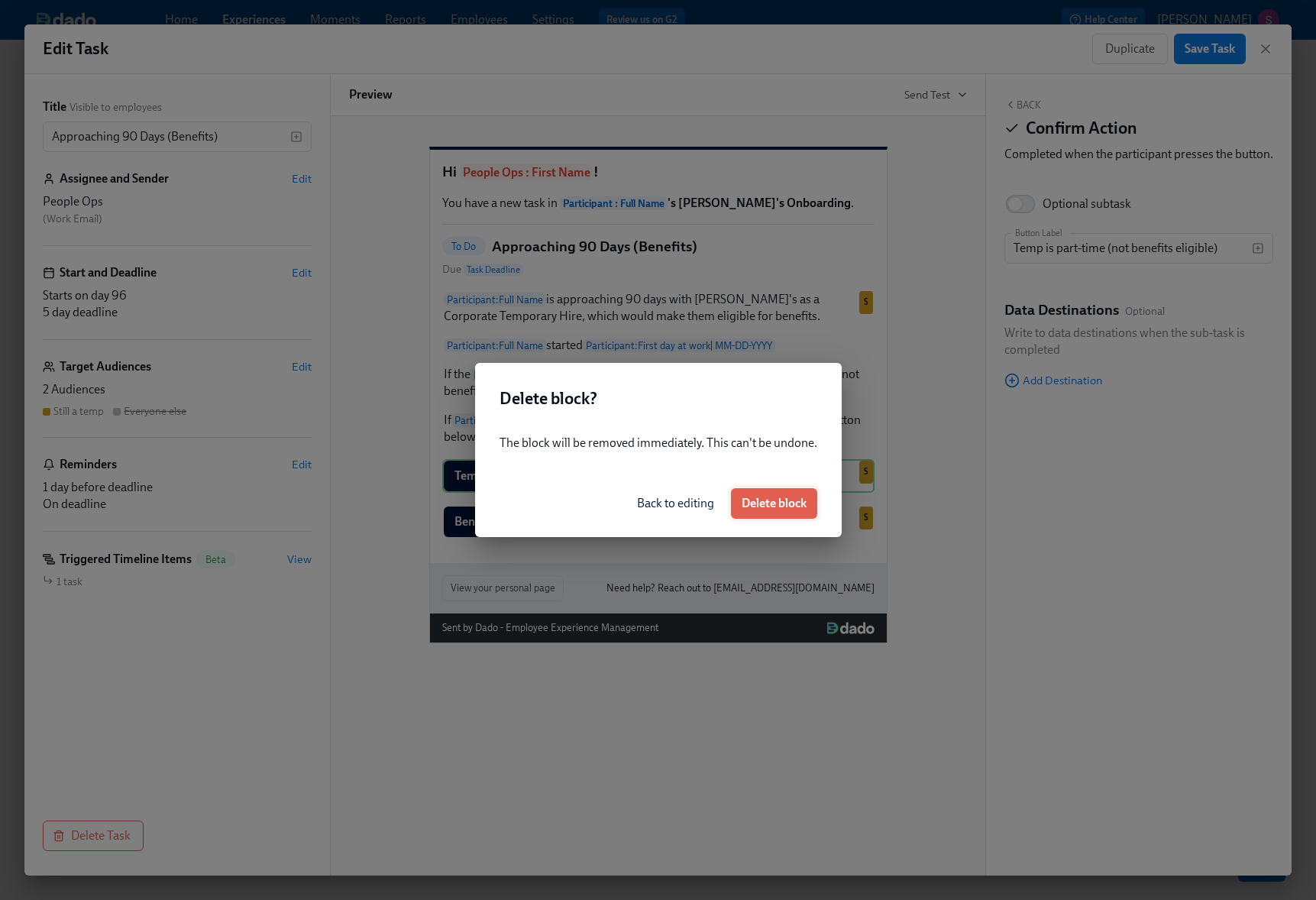
click at [748, 497] on span "Delete block" at bounding box center [774, 503] width 65 height 15
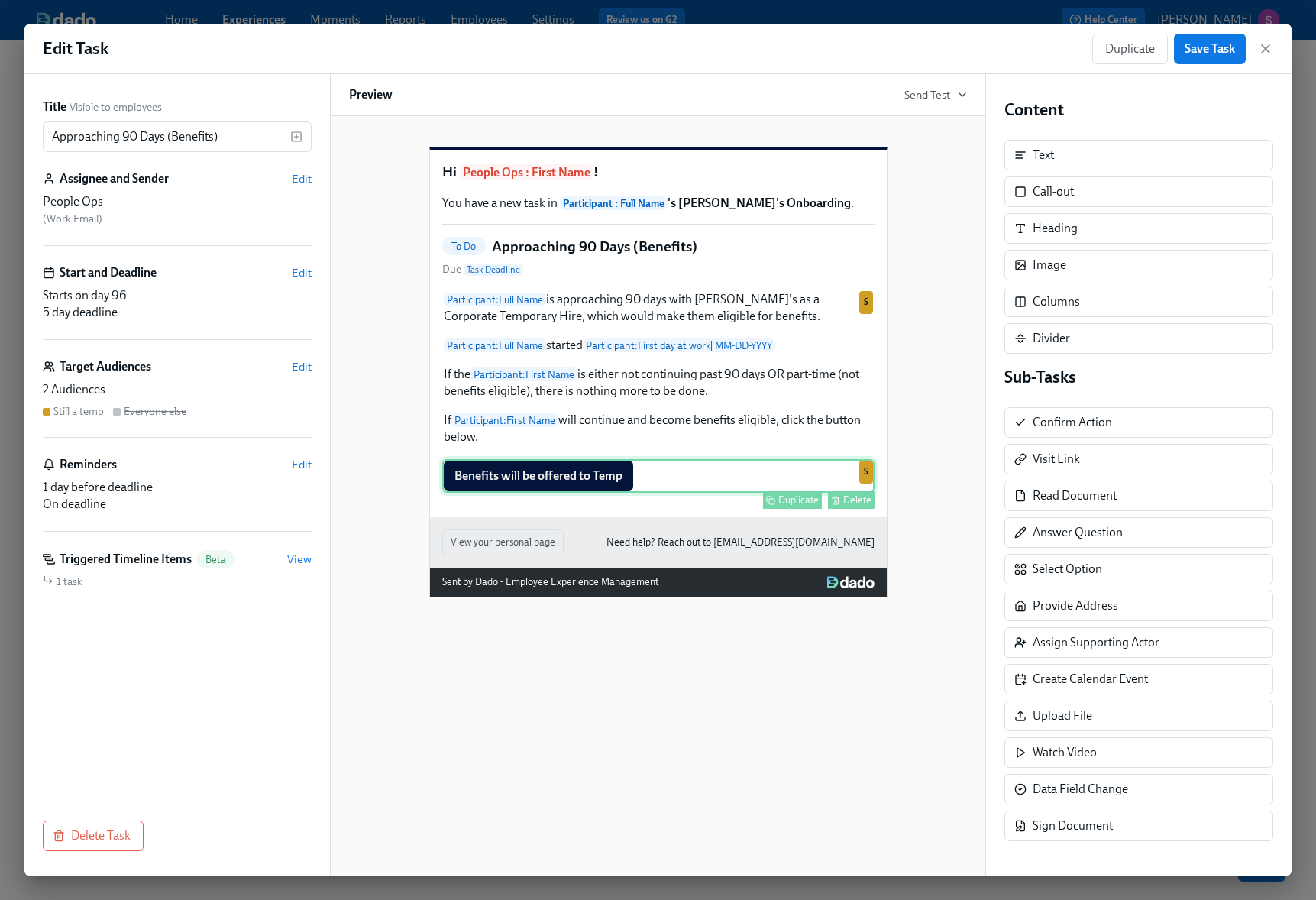
click at [746, 493] on div "Benefits will be offered to Temp Duplicate Delete S" at bounding box center [658, 475] width 432 height 33
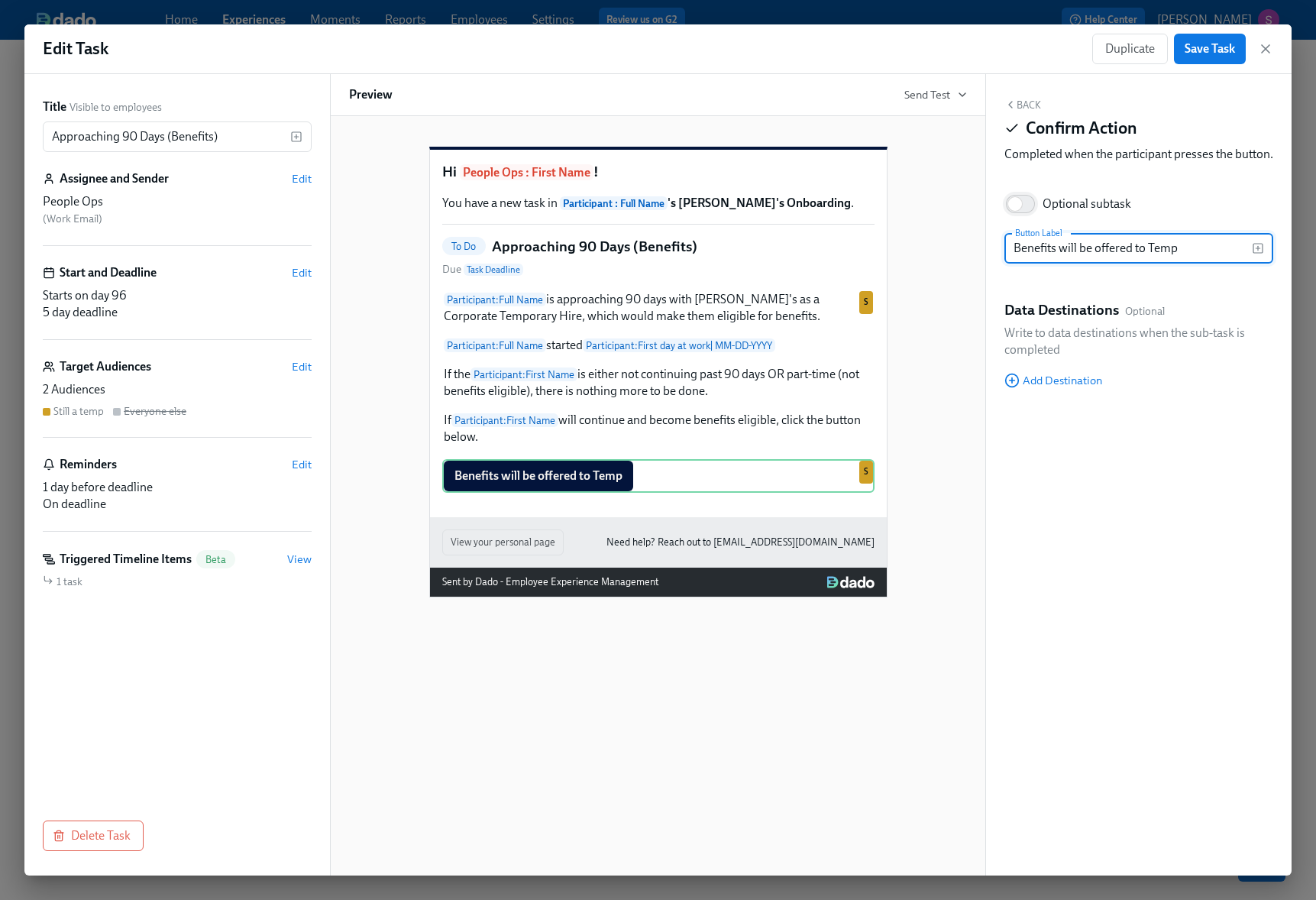
click at [1029, 221] on input "Optional subtask" at bounding box center [1015, 203] width 101 height 33
checkbox input "true"
click at [1073, 264] on input "Benefits will be offered to Temp" at bounding box center [1128, 248] width 247 height 31
click at [1170, 264] on input "Benefits will be offered to Temp" at bounding box center [1128, 248] width 247 height 31
drag, startPoint x: 1177, startPoint y: 266, endPoint x: 1149, endPoint y: 264, distance: 28.1
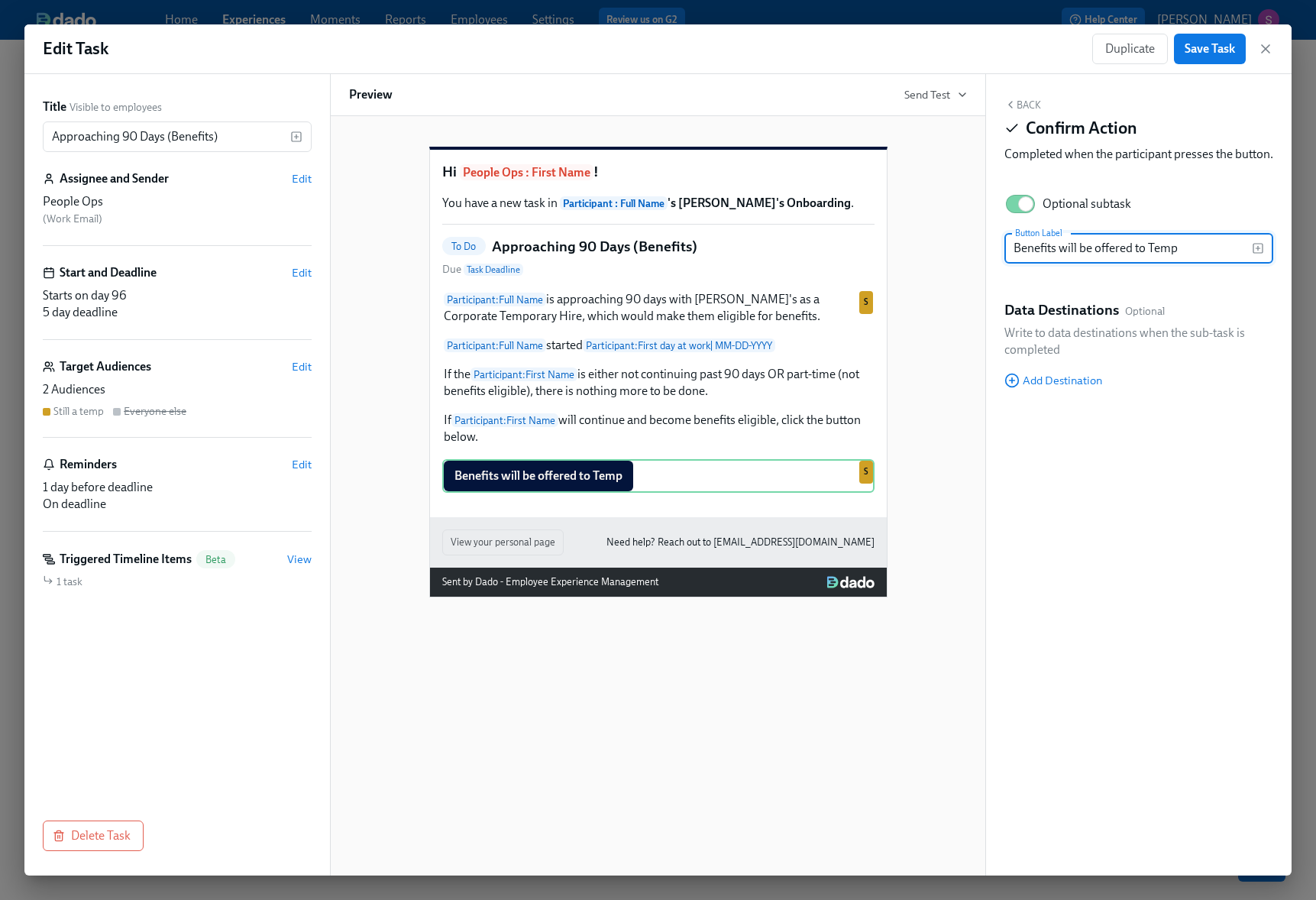
click at [1149, 264] on input "Benefits will be offered to Temp" at bounding box center [1128, 248] width 247 height 31
type input "Benefits will be offered at the 90 day mark"
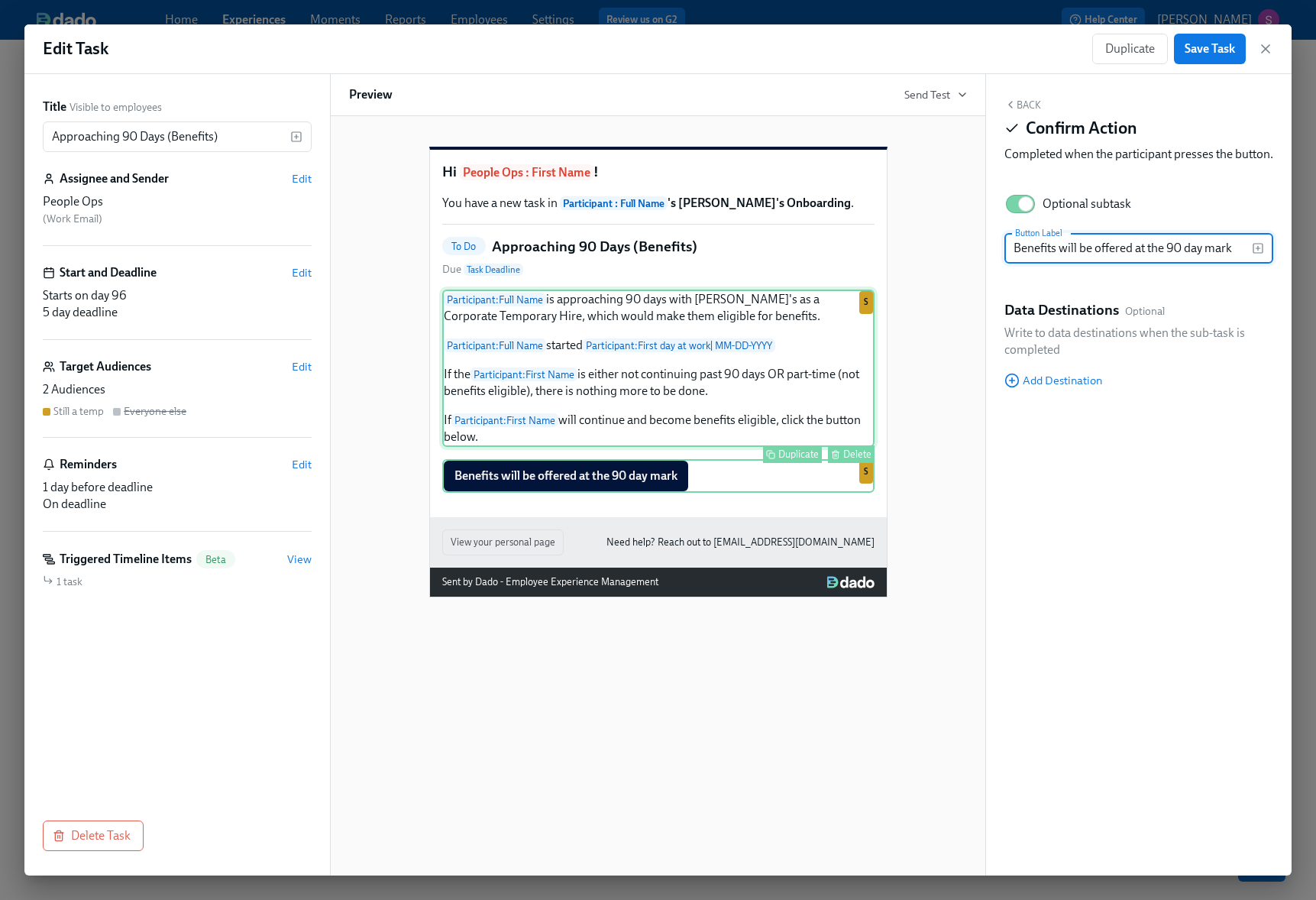
click at [825, 398] on div "Participant : Full Name is approaching 90 days with [PERSON_NAME]'s as a Corpor…" at bounding box center [658, 368] width 432 height 157
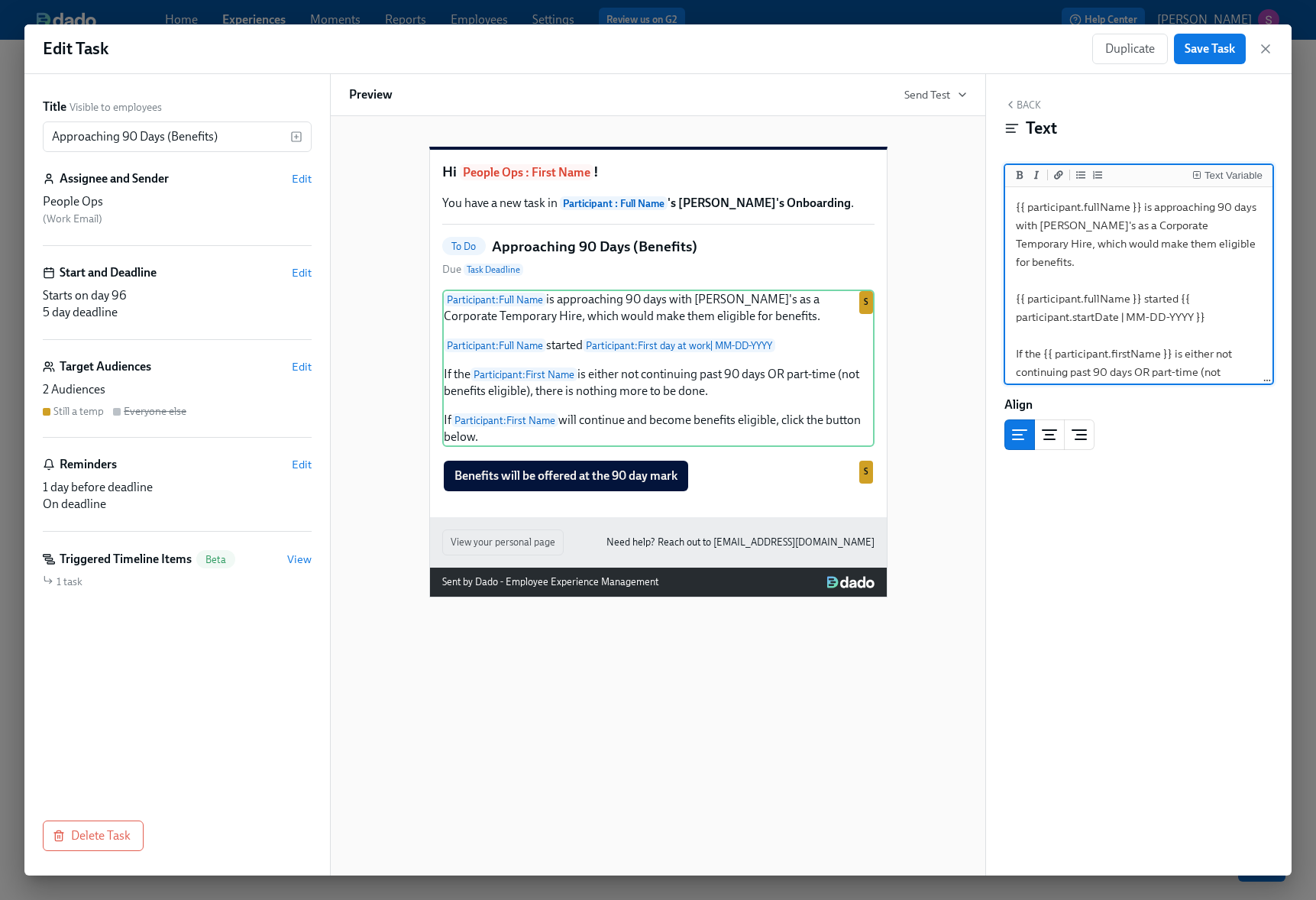
click at [1181, 302] on textarea "{{ participant.fullName }} is approaching 90 days with [PERSON_NAME]'s as a Cor…" at bounding box center [1139, 335] width 261 height 290
click at [1183, 332] on textarea "{{ participant.fullName }} is approaching 90 days with [PERSON_NAME]'s as a Cor…" at bounding box center [1139, 335] width 261 height 290
click at [1106, 351] on textarea "{{ participant.fullName }} is approaching 90 days with [PERSON_NAME]'s as a Cor…" at bounding box center [1139, 335] width 261 height 290
click at [1154, 350] on textarea "{{ participant.fullName }} is approaching 90 days with [PERSON_NAME]'s as a Cor…" at bounding box center [1139, 335] width 261 height 290
type textarea "{{ participant.fullName }} is approaching 90 days with [PERSON_NAME]'s as a Cor…"
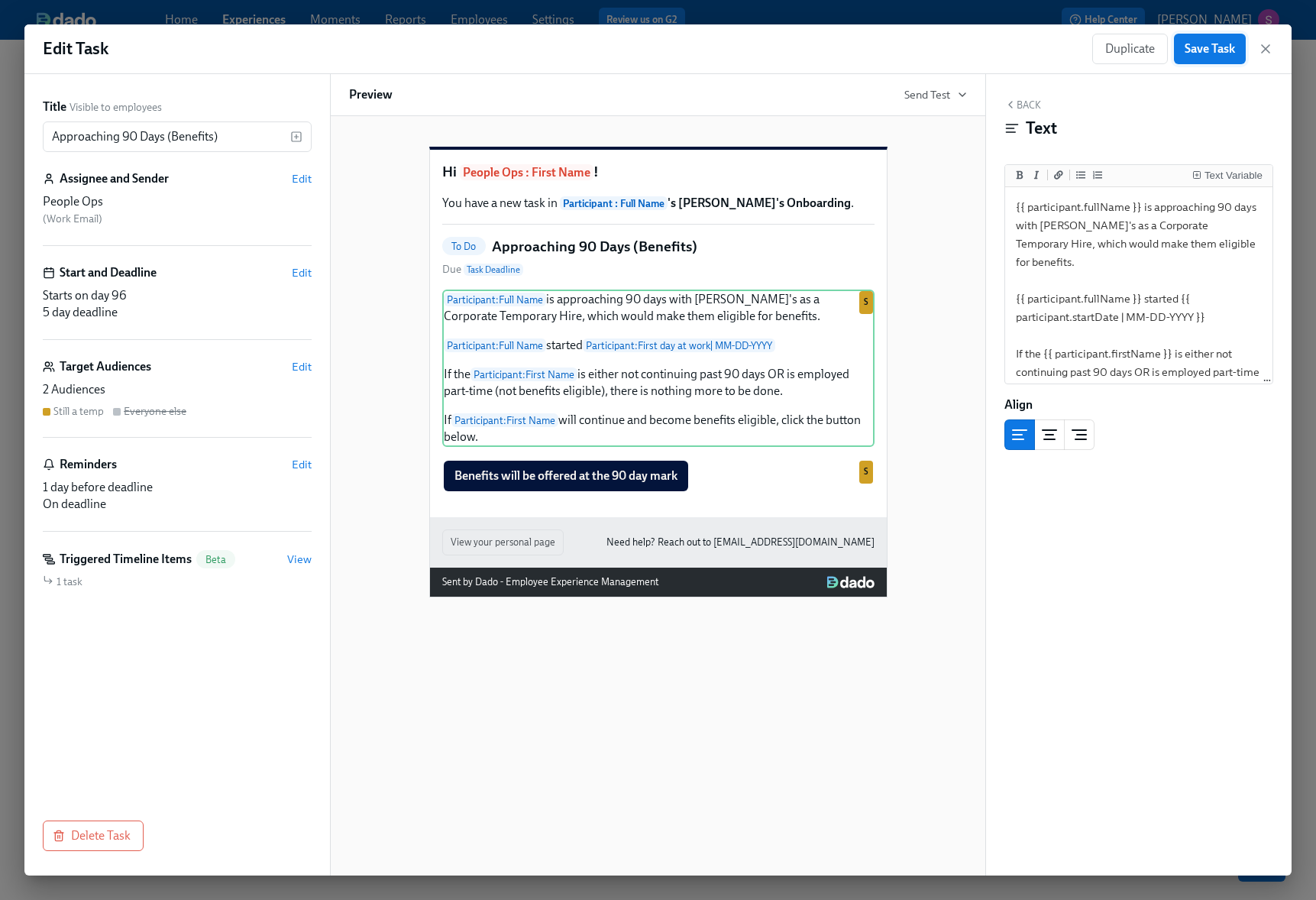
click at [1216, 45] on span "Save Task" at bounding box center [1209, 49] width 50 height 15
click at [299, 466] on span "Edit" at bounding box center [301, 464] width 20 height 15
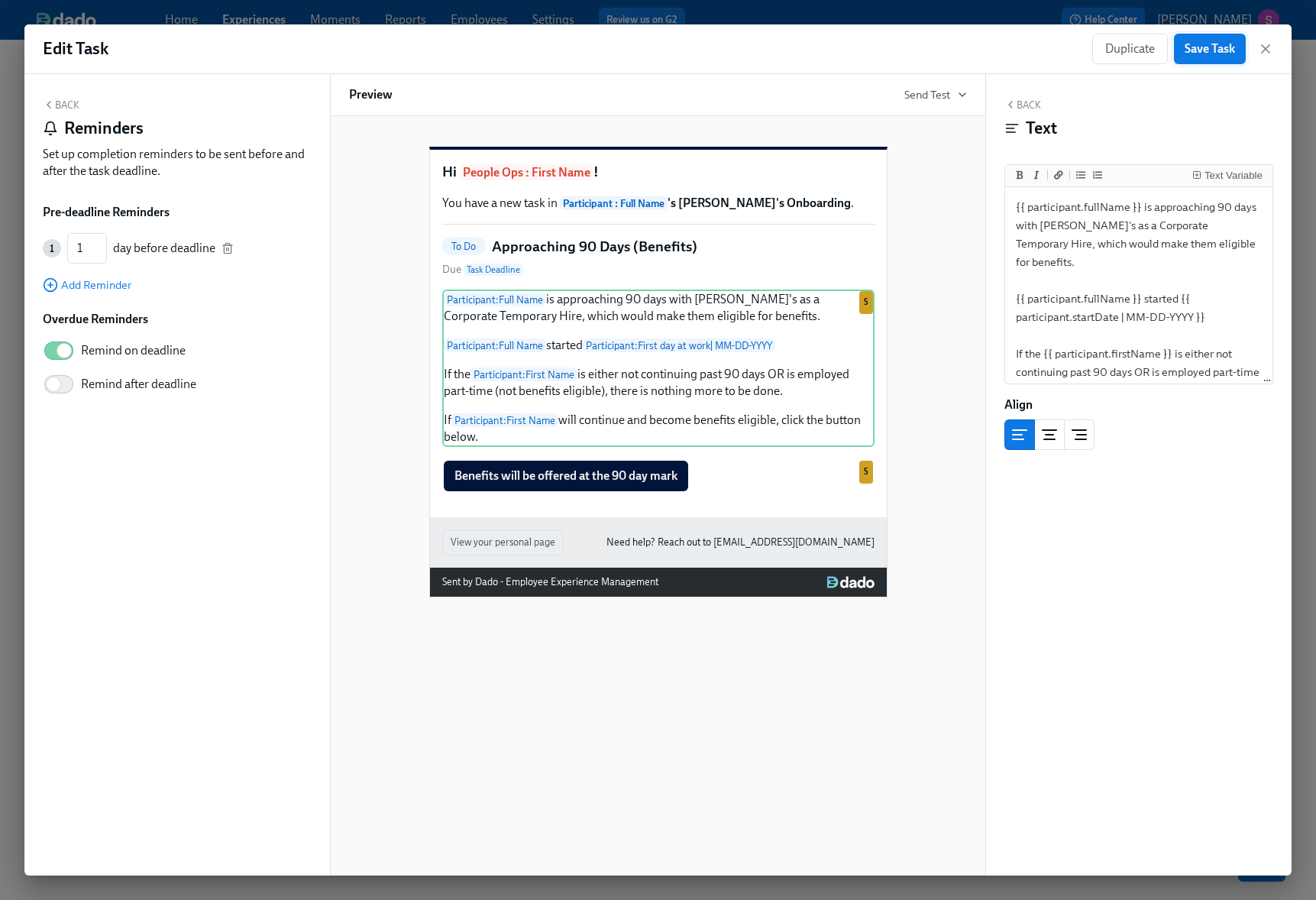
click at [1212, 59] on button "Save Task" at bounding box center [1209, 49] width 72 height 31
click at [1260, 50] on icon "button" at bounding box center [1266, 49] width 15 height 15
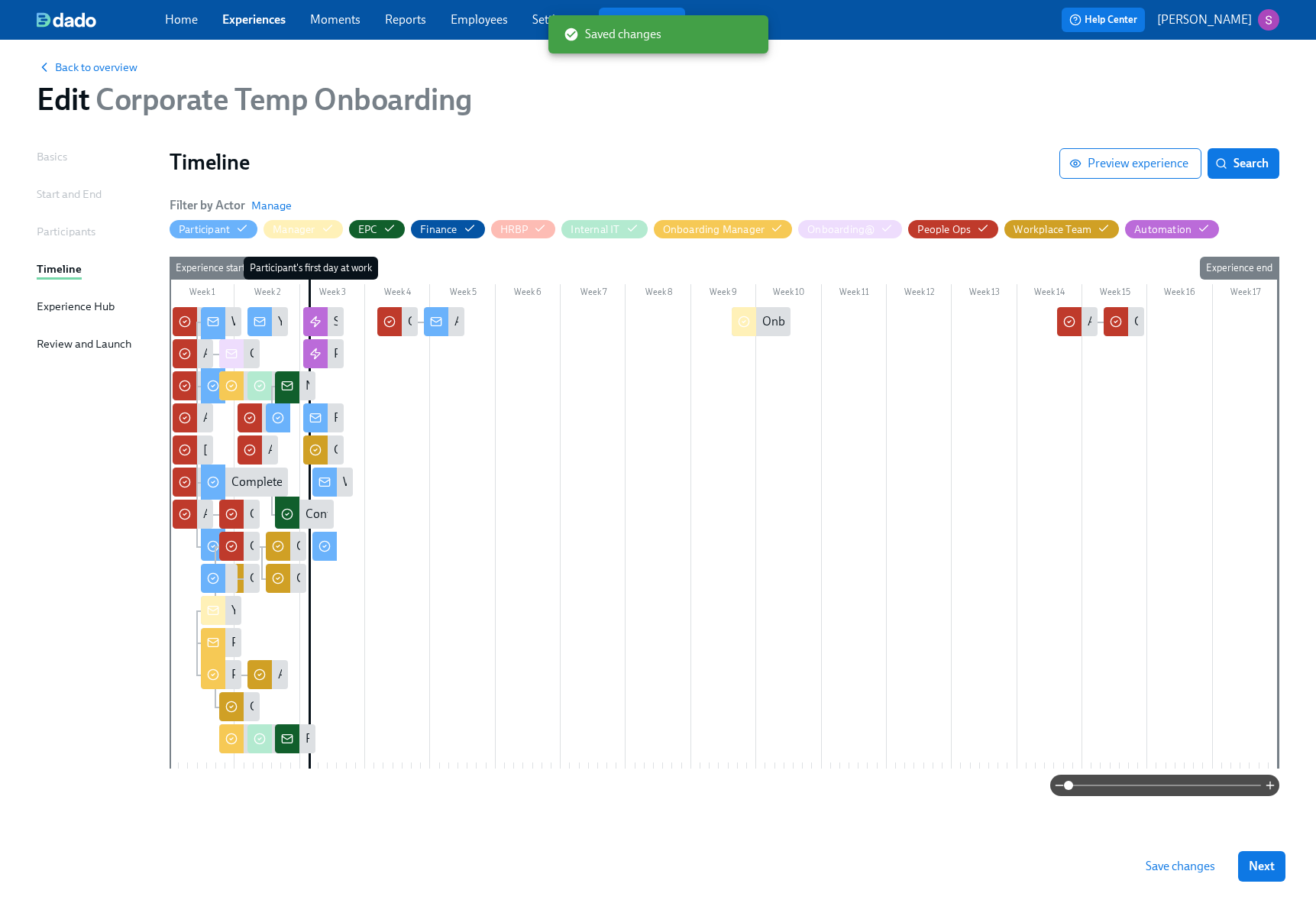
click at [1177, 860] on span "Save changes" at bounding box center [1180, 866] width 69 height 15
click at [1134, 322] on div "Change Benefits Status in ADP for {{ participant.fullName }}" at bounding box center [1289, 322] width 310 height 17
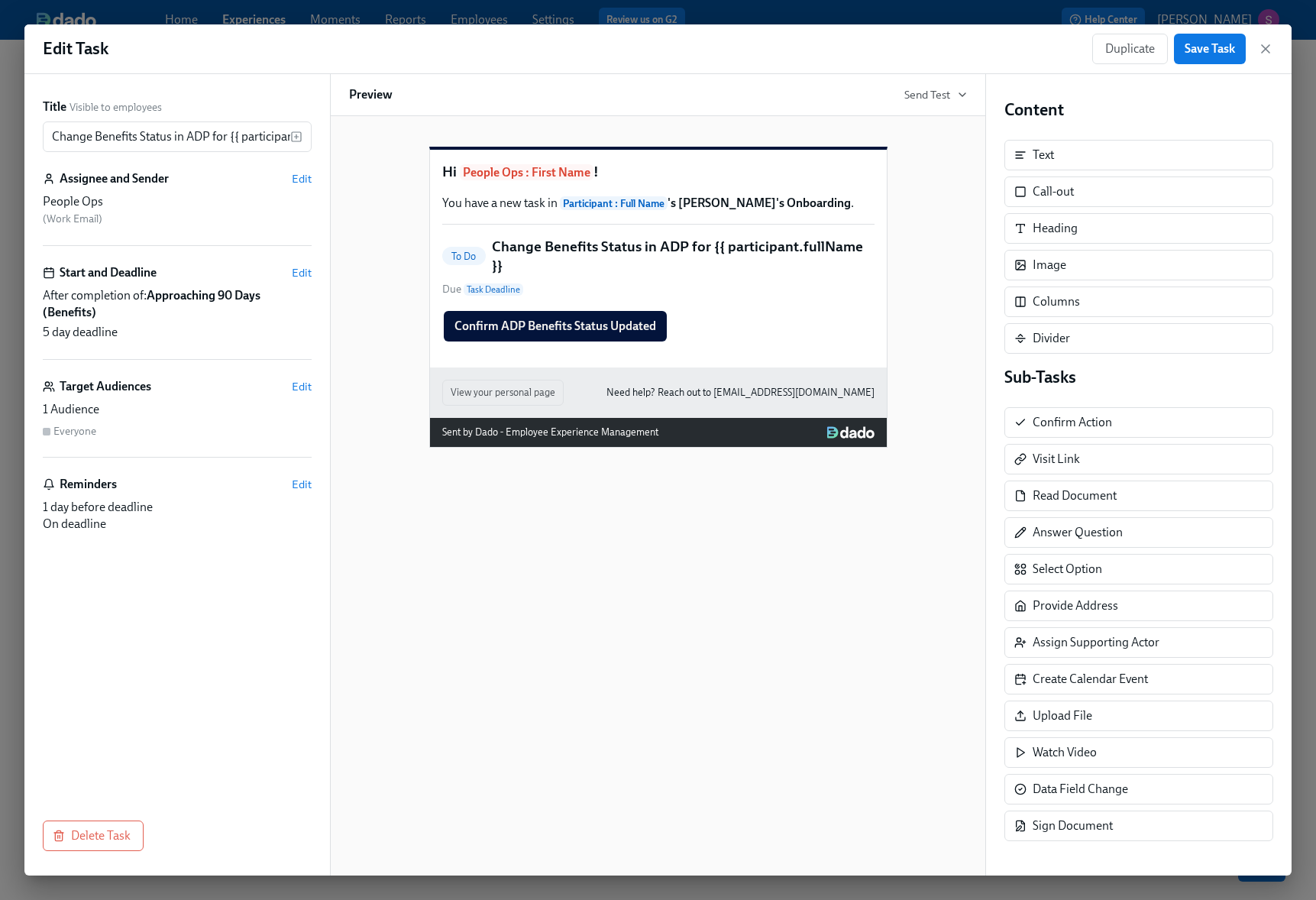
click at [817, 364] on div "Hi People Ops : First Name ! You have a new task in Participant : Full Name 's …" at bounding box center [658, 258] width 456 height 218
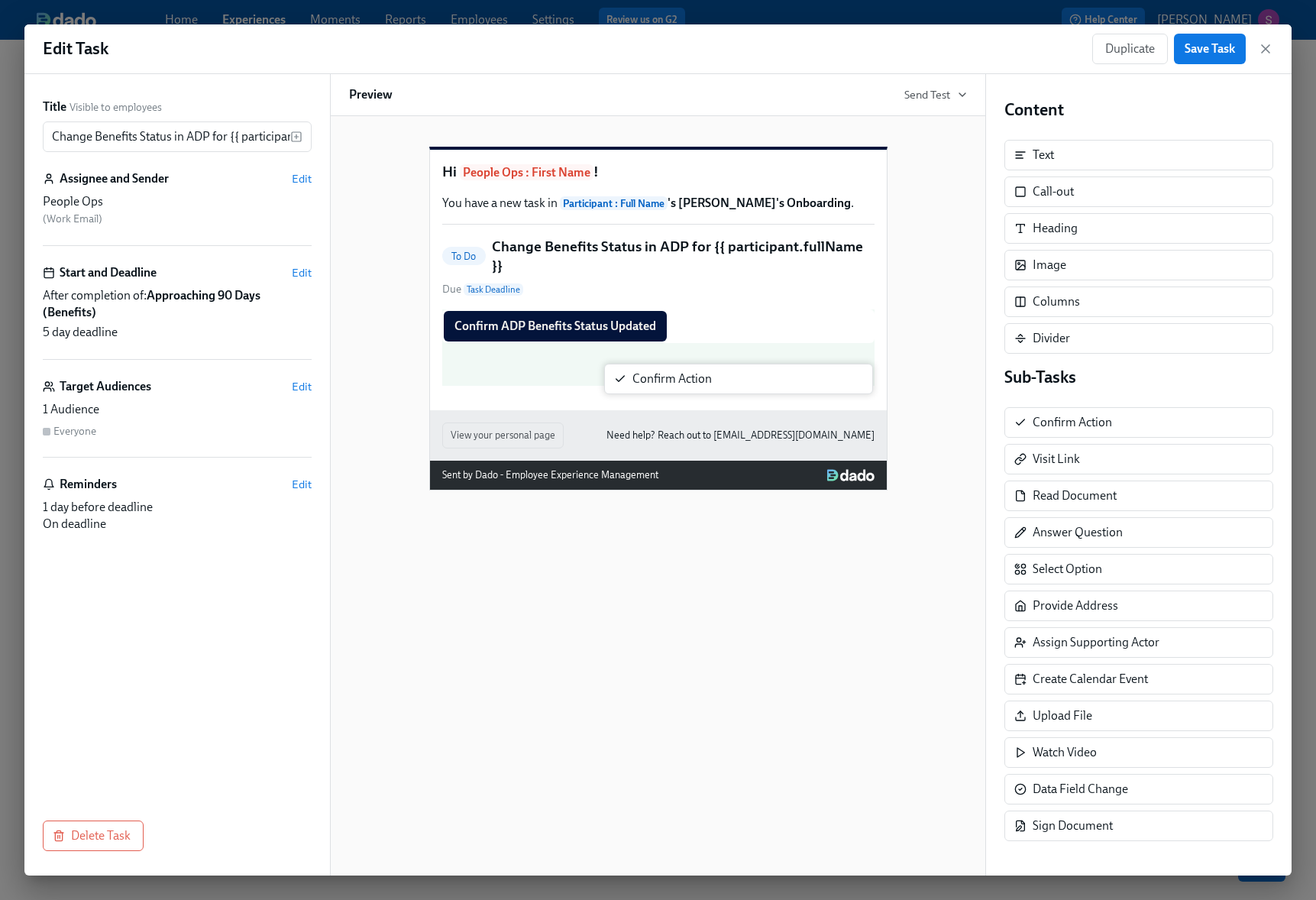
drag, startPoint x: 1113, startPoint y: 432, endPoint x: 652, endPoint y: 377, distance: 464.3
click at [652, 377] on div "Title Visible to employees Change Benefits Status in ADP for {{ participant.ful…" at bounding box center [658, 474] width 1267 height 801
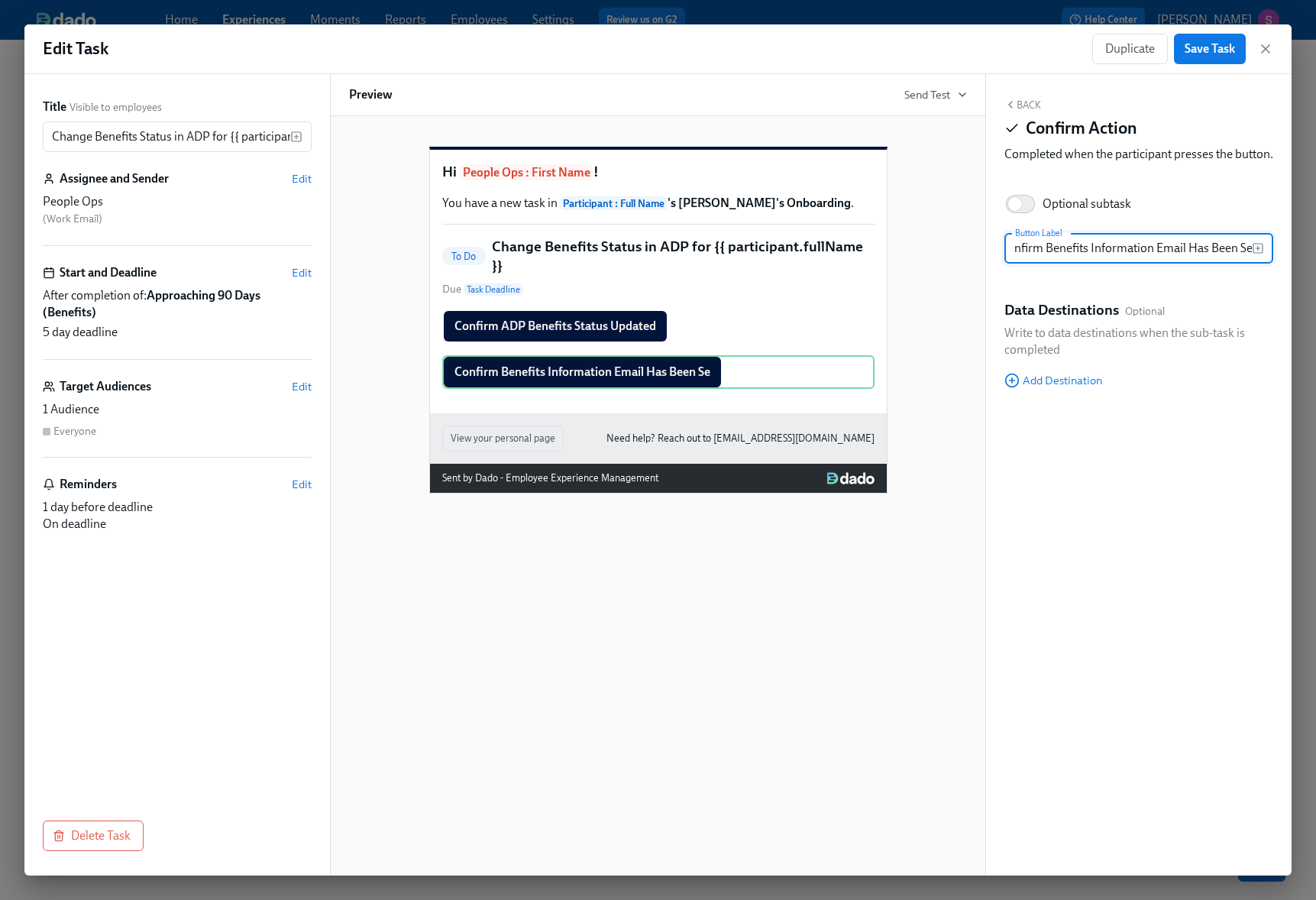
scroll to position [0, 25]
type input "Confirm Benefits Information Email Has Been Sent"
click at [1214, 55] on button "Save Task" at bounding box center [1209, 49] width 72 height 31
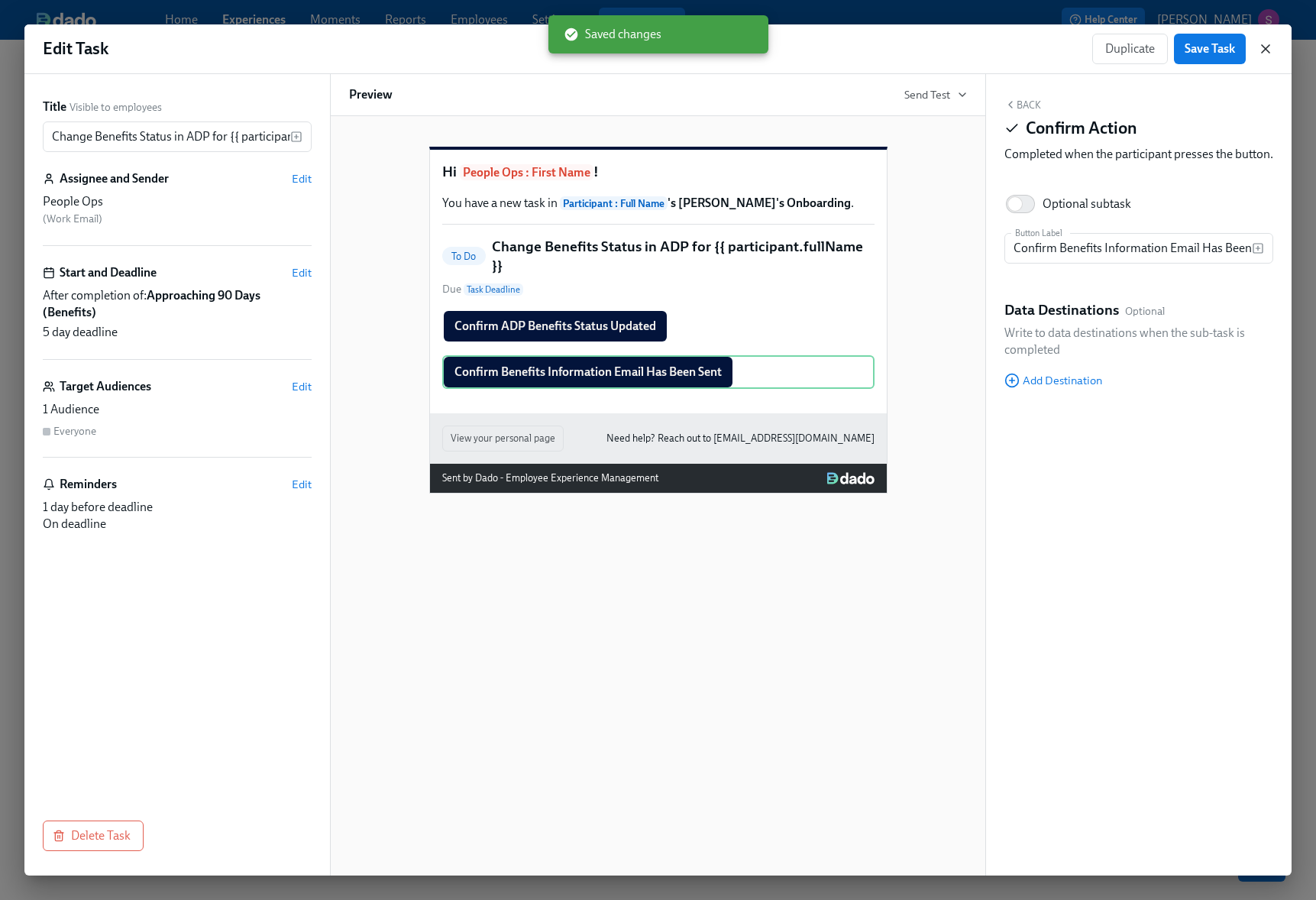
click at [1264, 51] on icon "button" at bounding box center [1266, 49] width 15 height 15
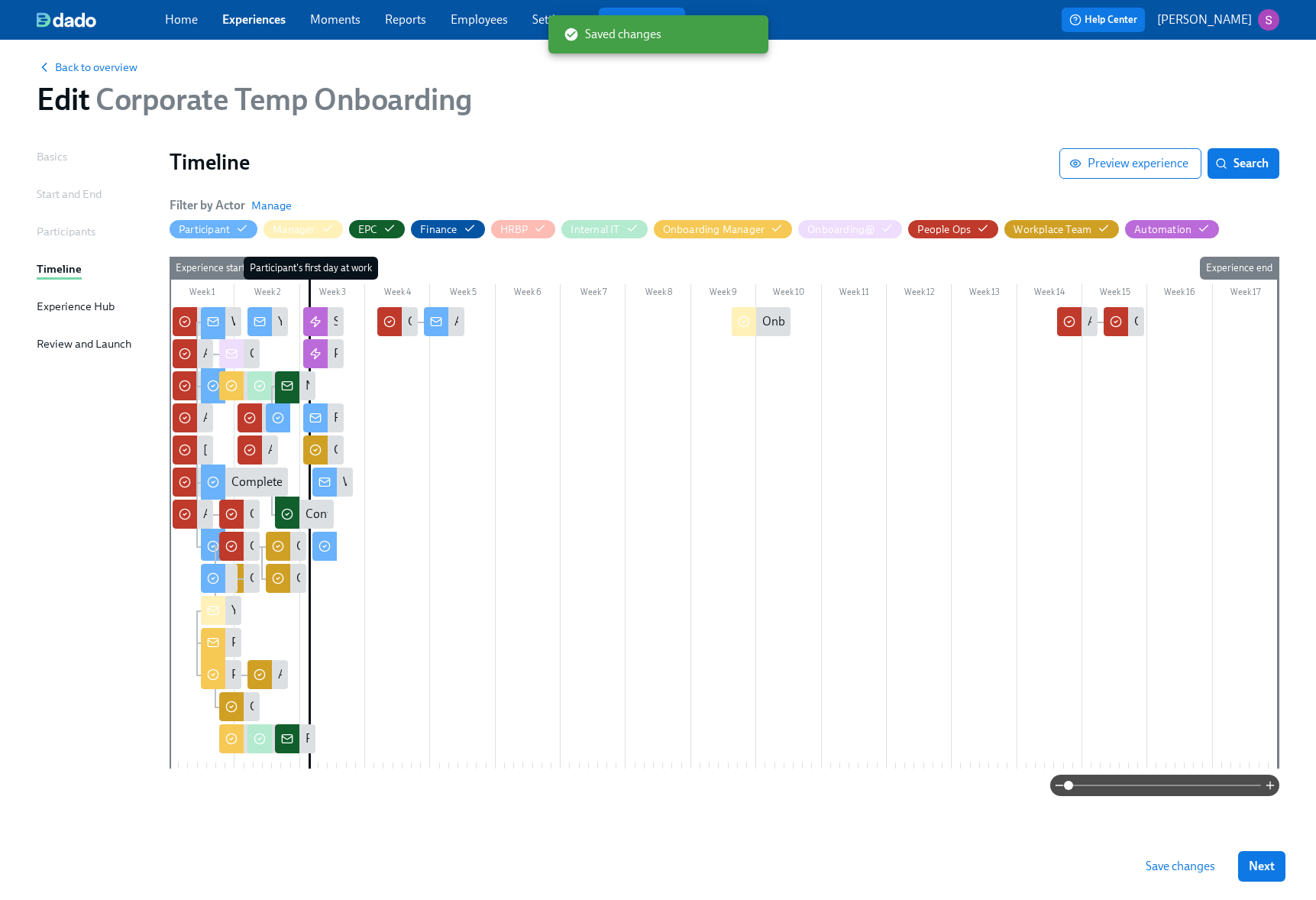
click at [1174, 870] on span "Save changes" at bounding box center [1180, 866] width 69 height 15
click at [259, 16] on link "Experiences" at bounding box center [254, 19] width 63 height 15
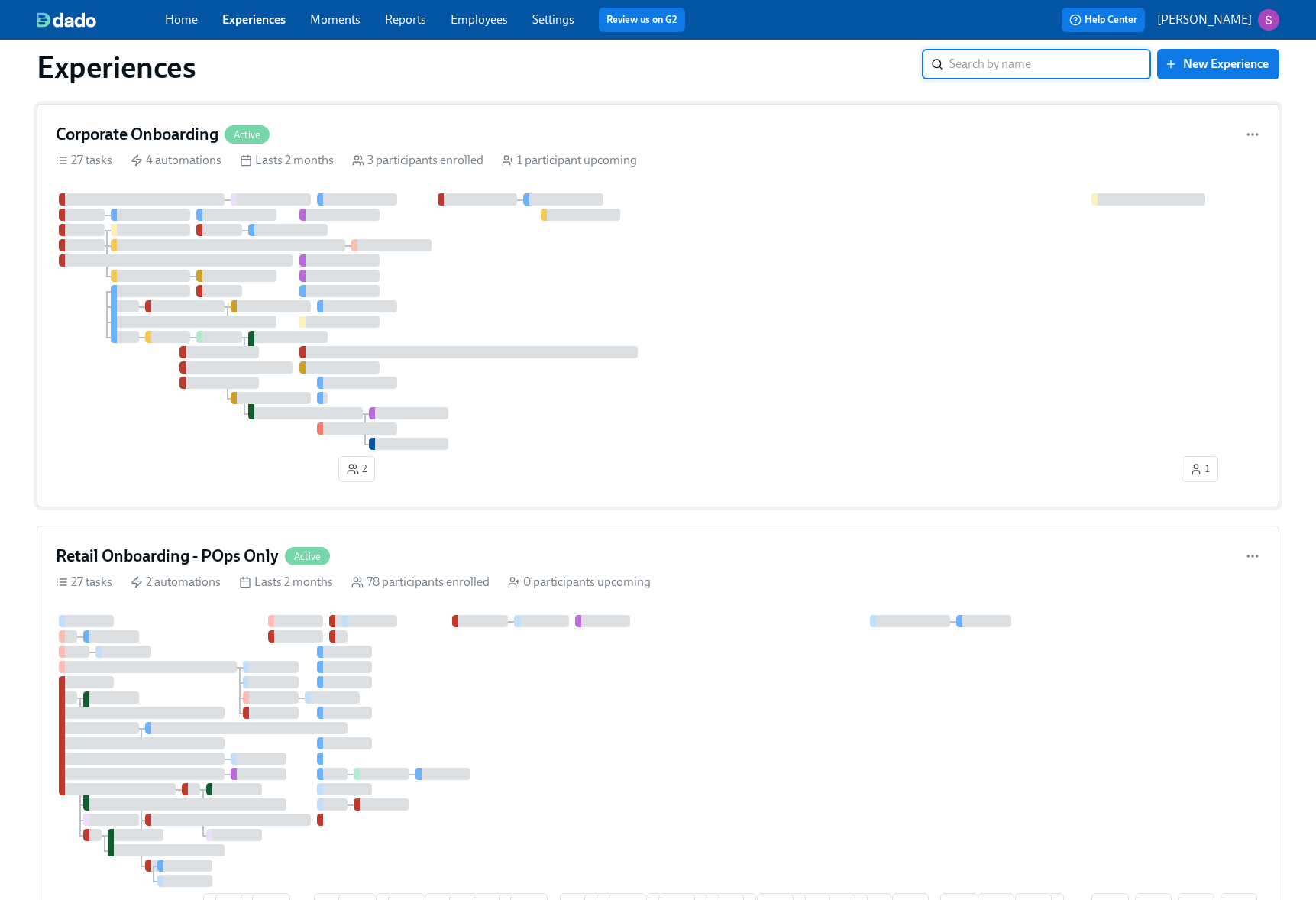
scroll to position [1292, 0]
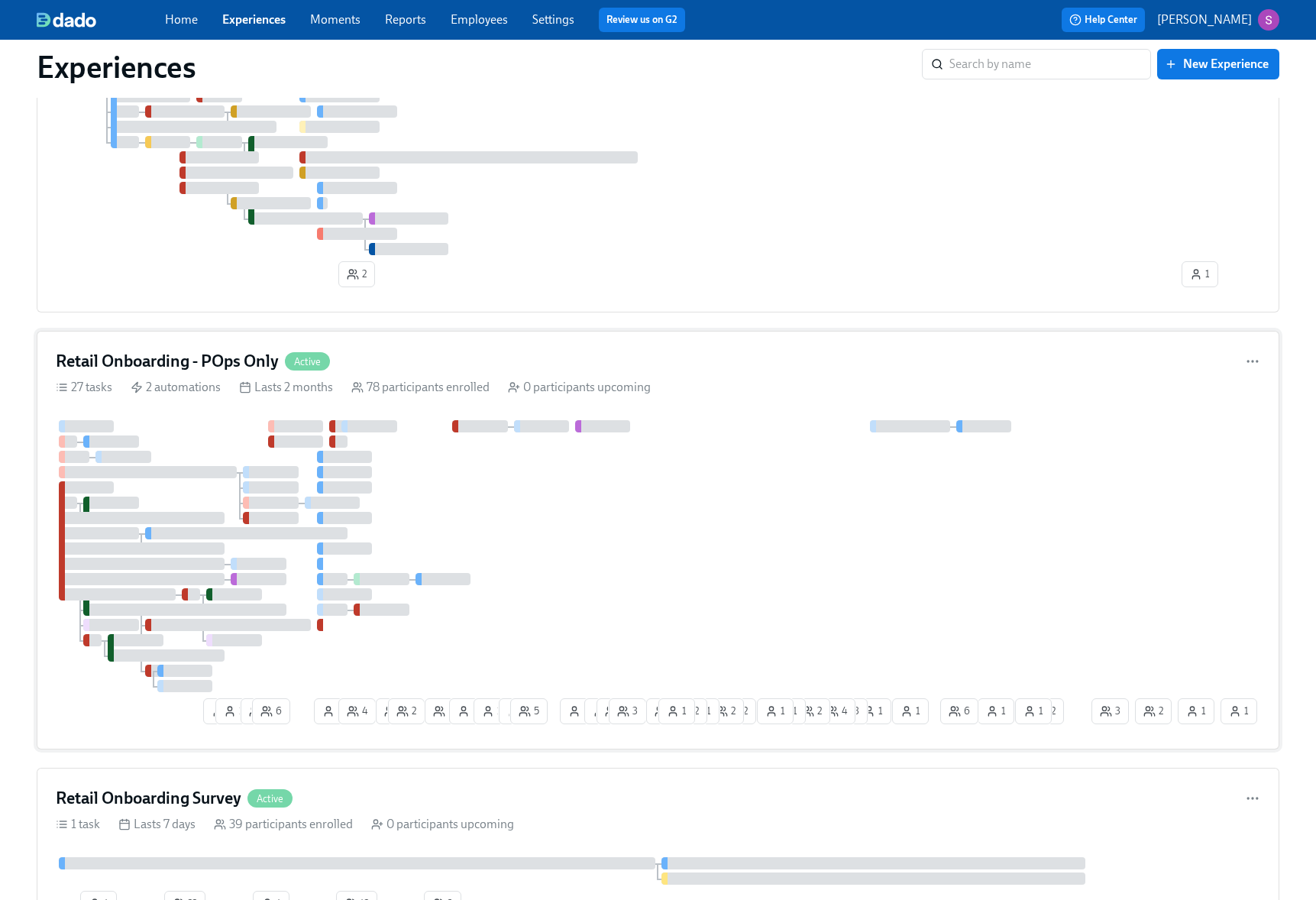
click at [594, 539] on div at bounding box center [571, 555] width 1033 height 272
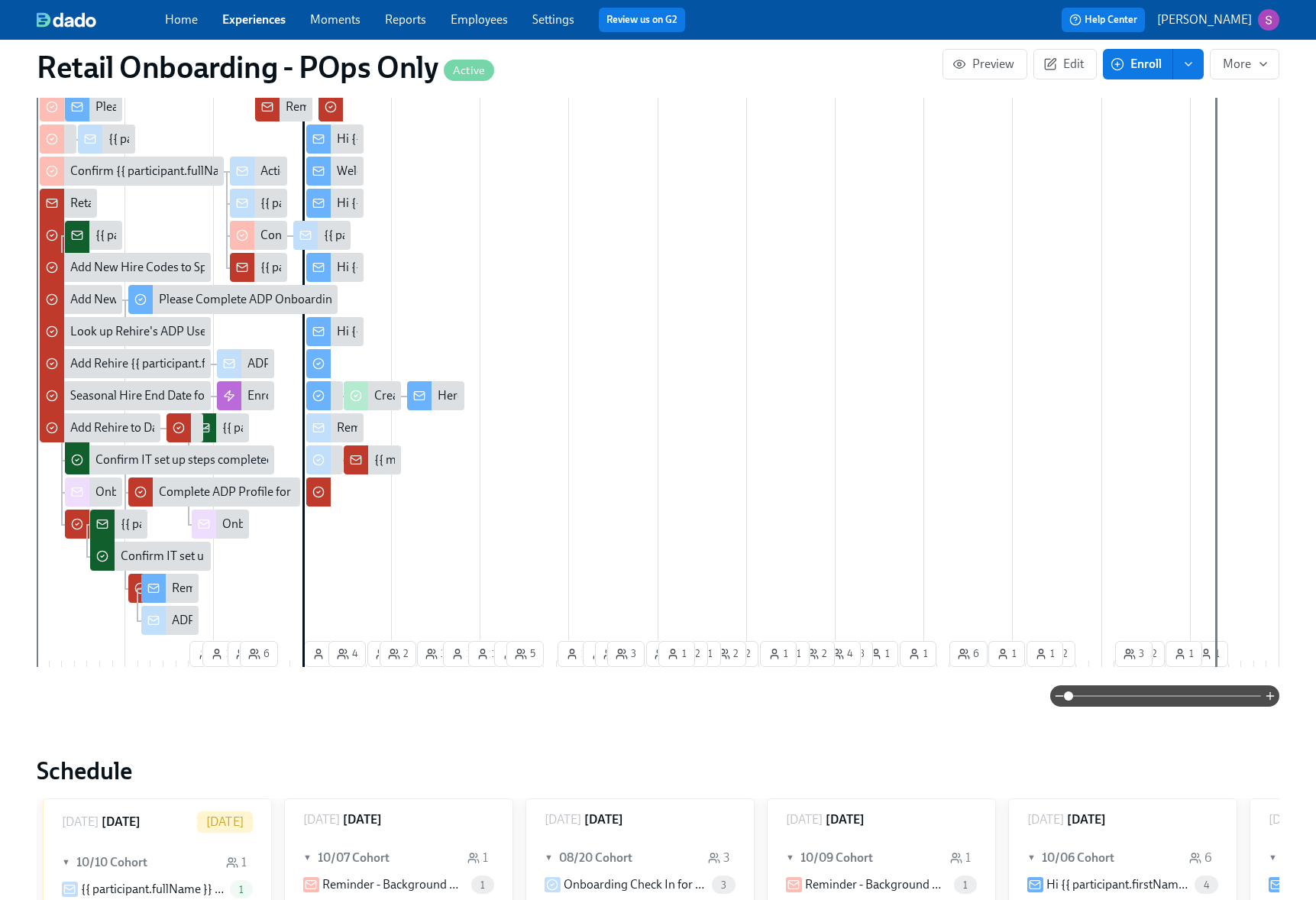
scroll to position [604, 0]
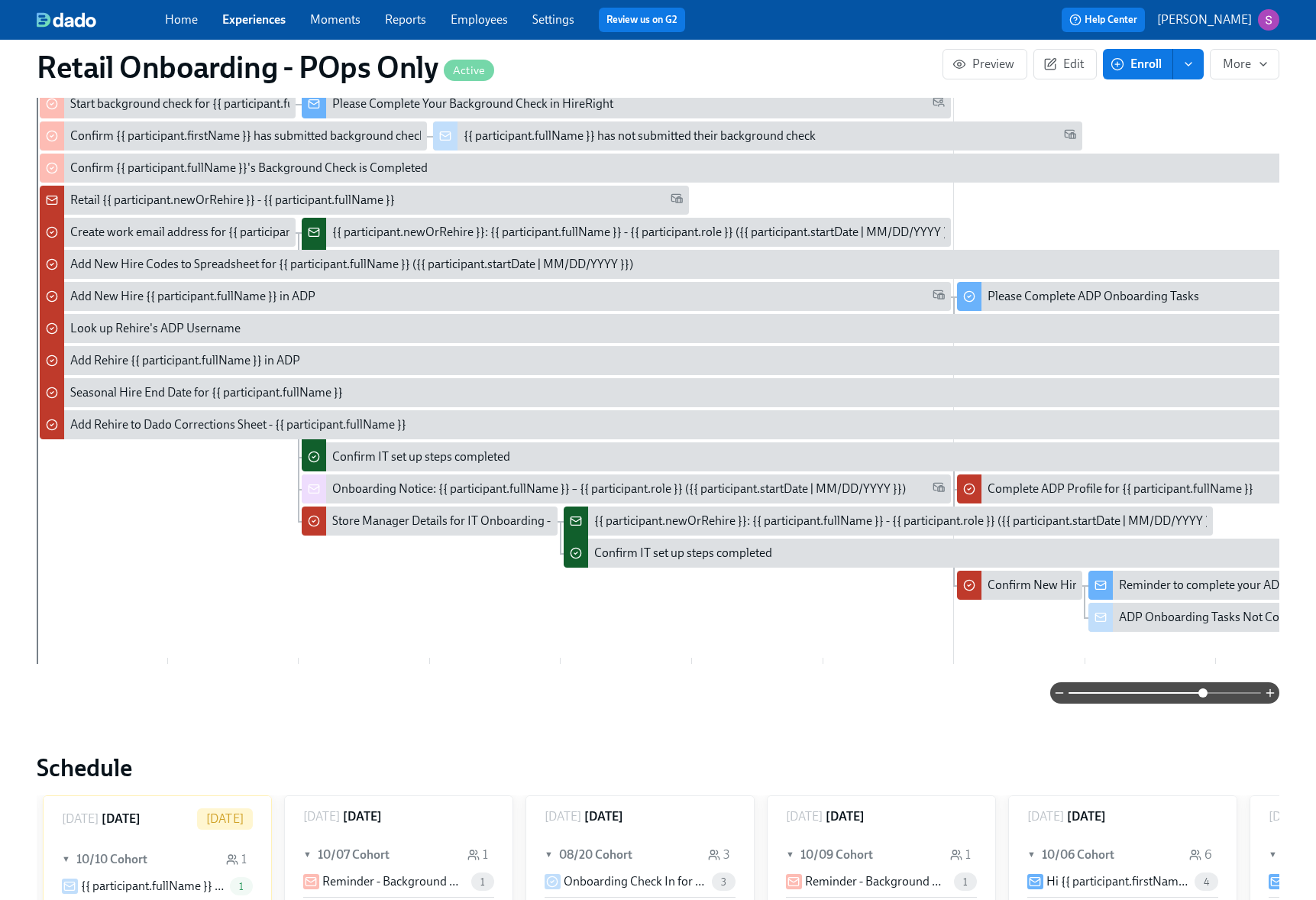
drag, startPoint x: 1121, startPoint y: 694, endPoint x: 1220, endPoint y: 699, distance: 99.1
click at [1220, 699] on span at bounding box center [1165, 693] width 193 height 21
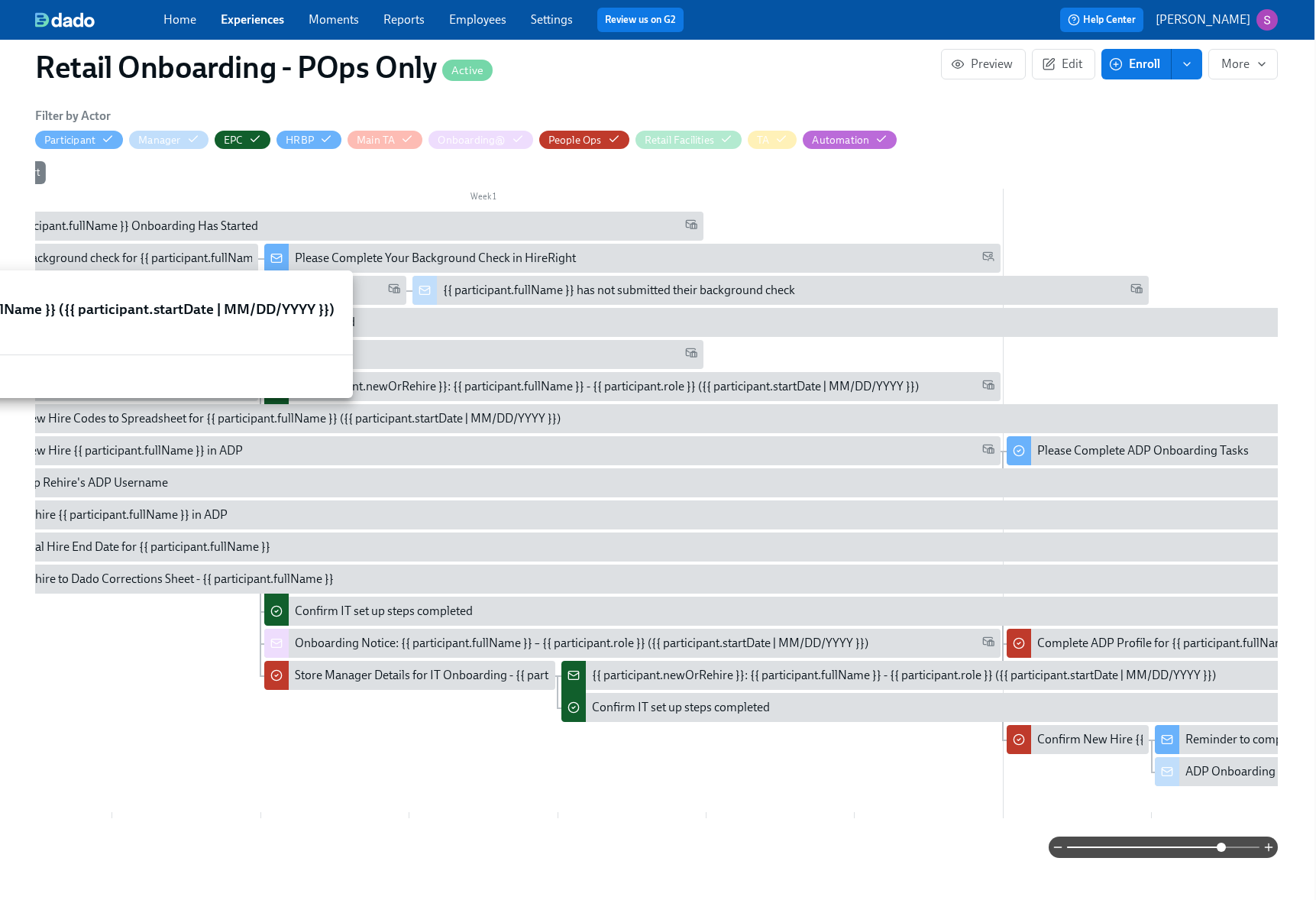
scroll to position [0, 0]
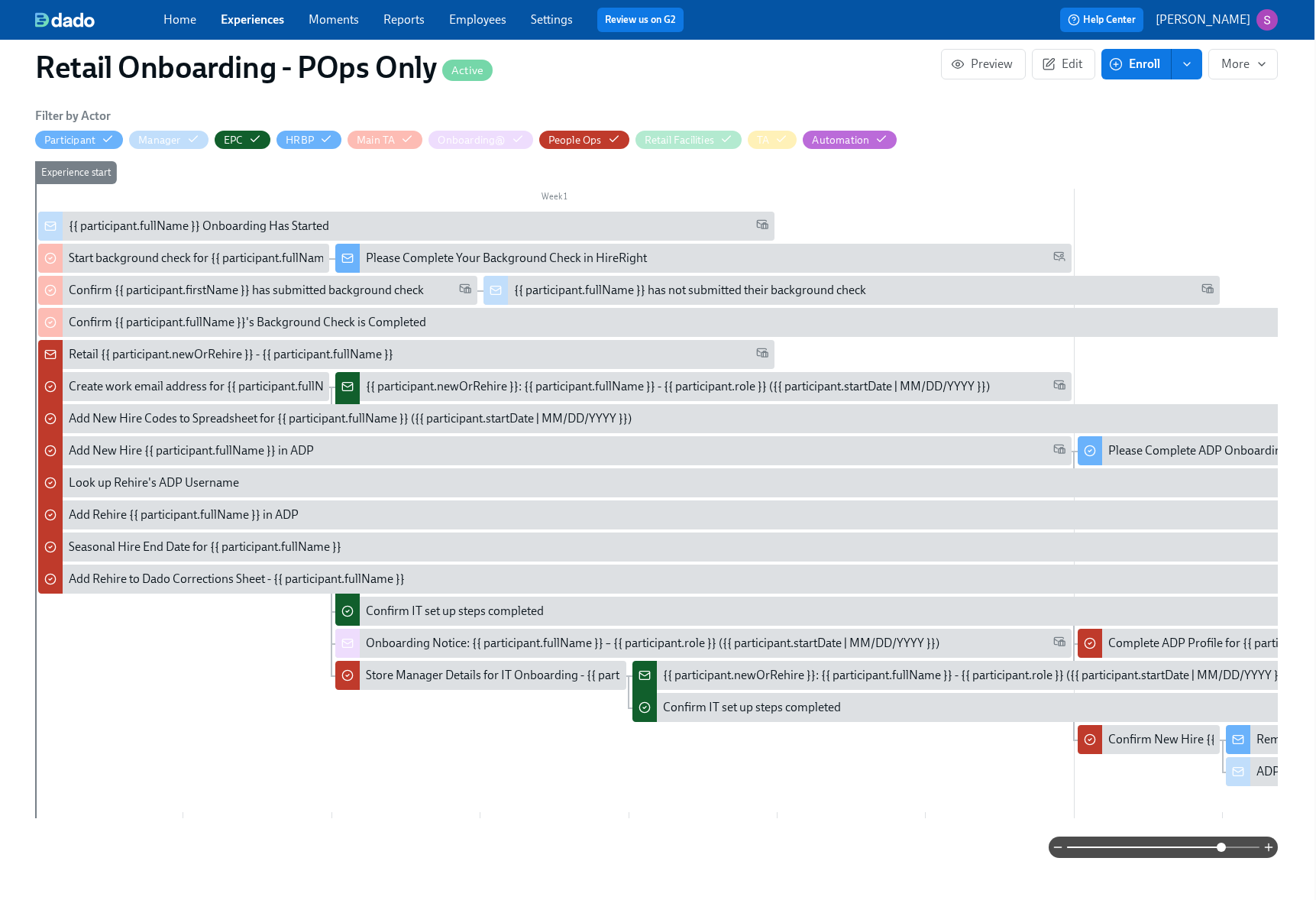
click at [807, 391] on div "{{ participant.newOrRehire }}: {{ participant.fullName }} - {{ participant.role…" at bounding box center [678, 386] width 624 height 17
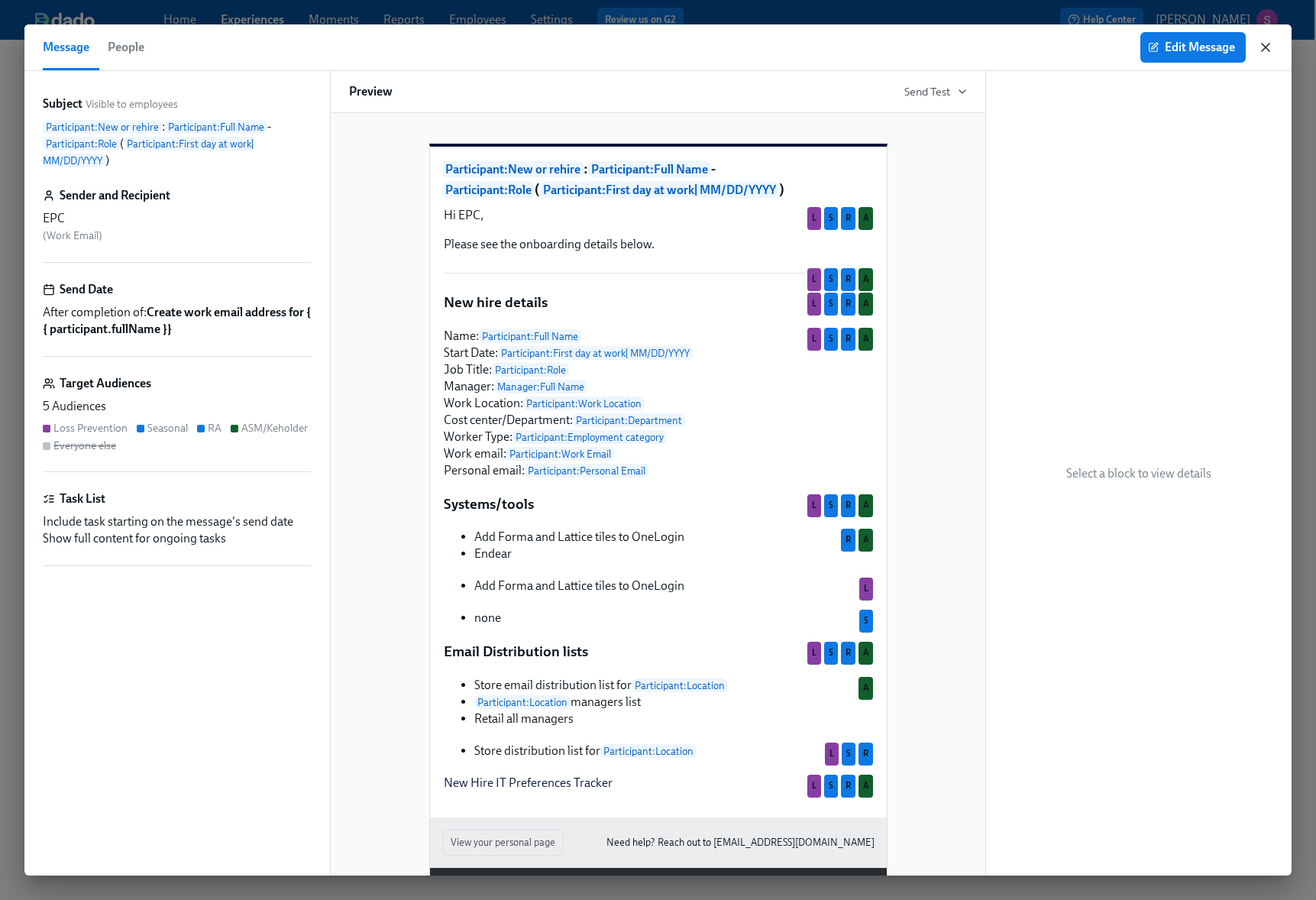
click at [1267, 44] on icon "button" at bounding box center [1265, 47] width 8 height 8
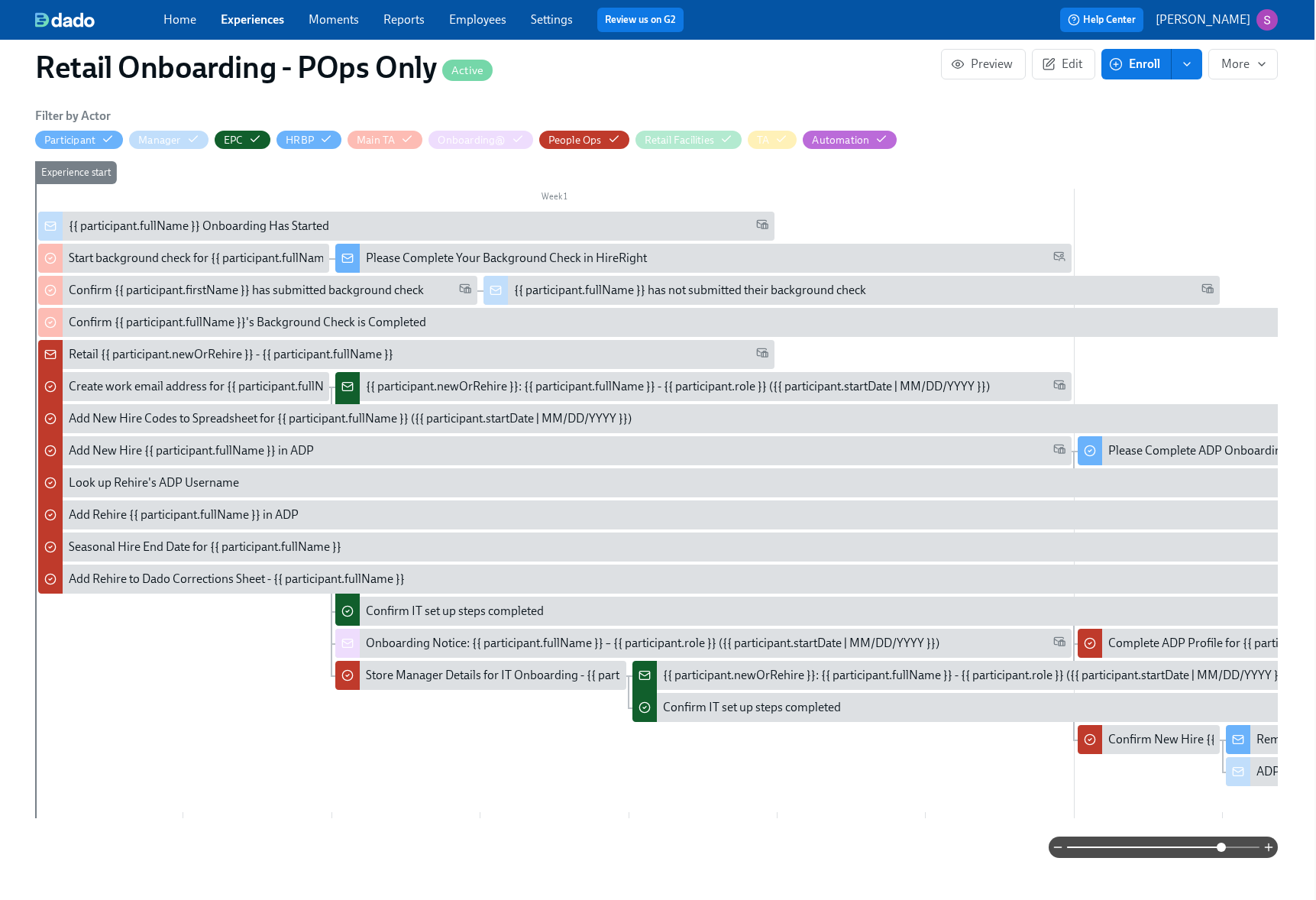
click at [901, 669] on div "{{ participant.newOrRehire }}: {{ participant.fullName }} - {{ participant.role…" at bounding box center [975, 676] width 624 height 17
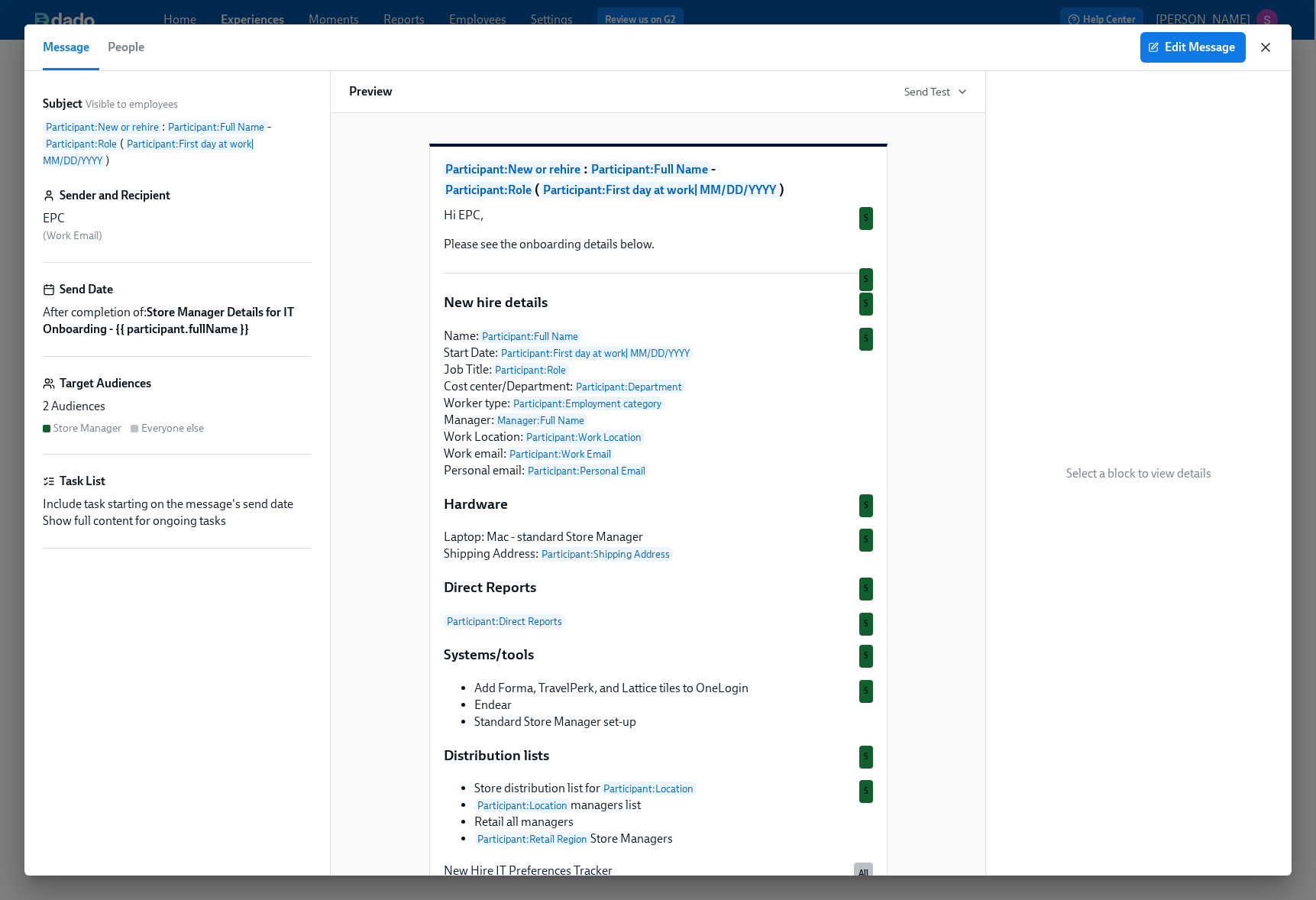
click at [1267, 52] on icon "button" at bounding box center [1266, 48] width 15 height 15
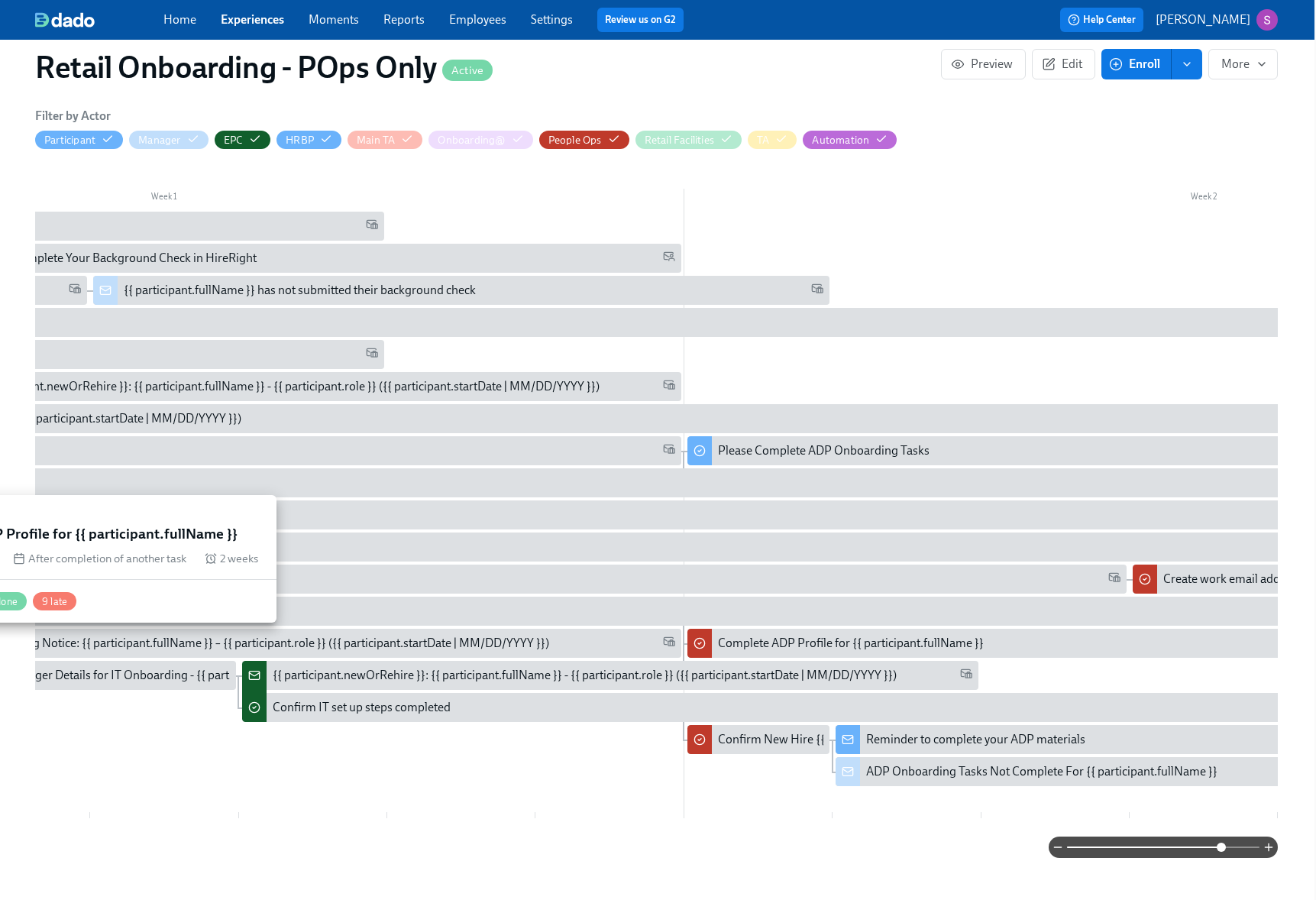
scroll to position [0, 388]
click at [770, 636] on div "Complete ADP Profile for {{ participant.fullName }}" at bounding box center [853, 643] width 266 height 17
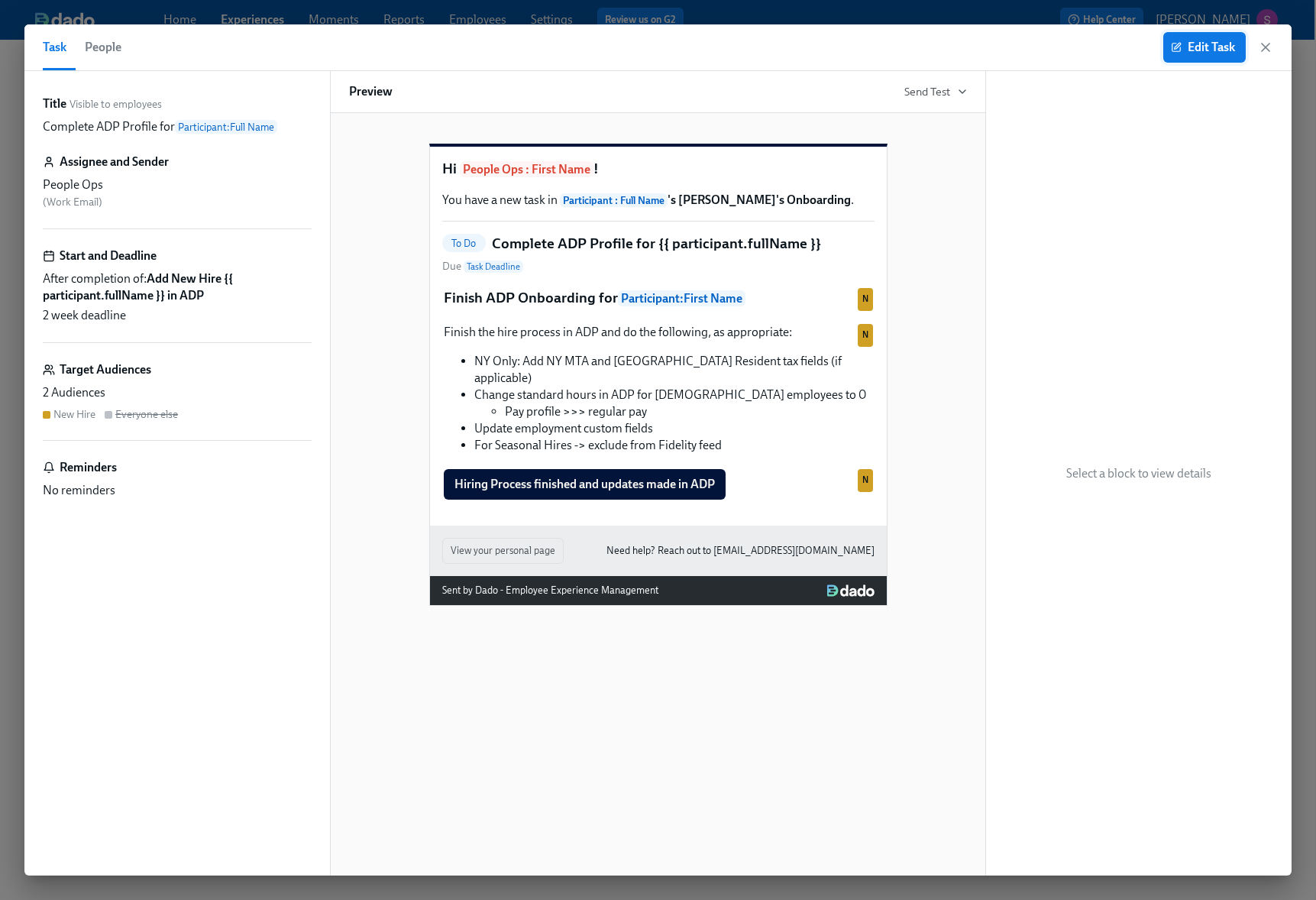
click at [1180, 47] on span "Edit Task" at bounding box center [1204, 48] width 61 height 15
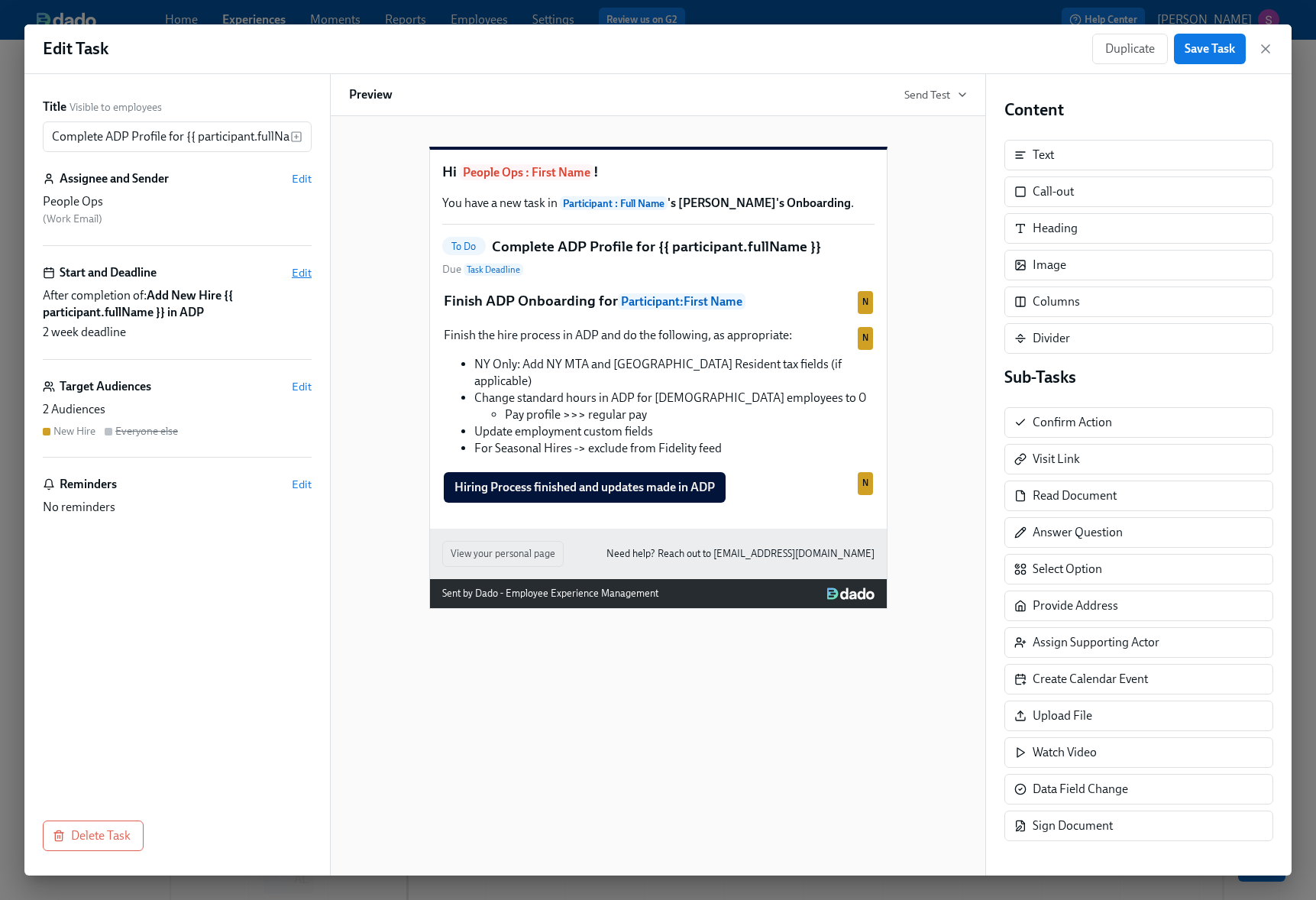
click at [296, 274] on span "Edit" at bounding box center [301, 273] width 20 height 15
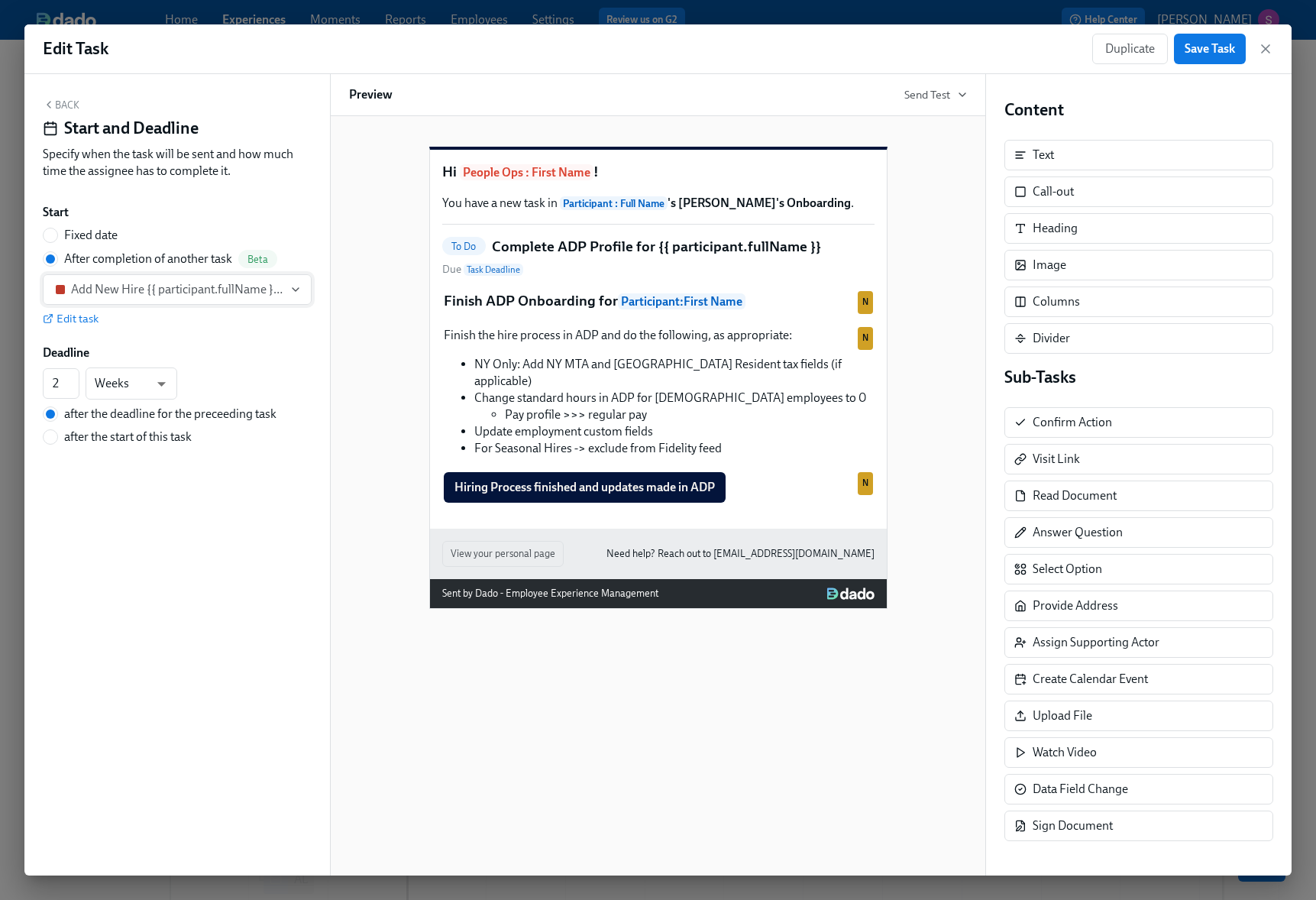
click at [299, 294] on icon "button" at bounding box center [295, 289] width 12 height 12
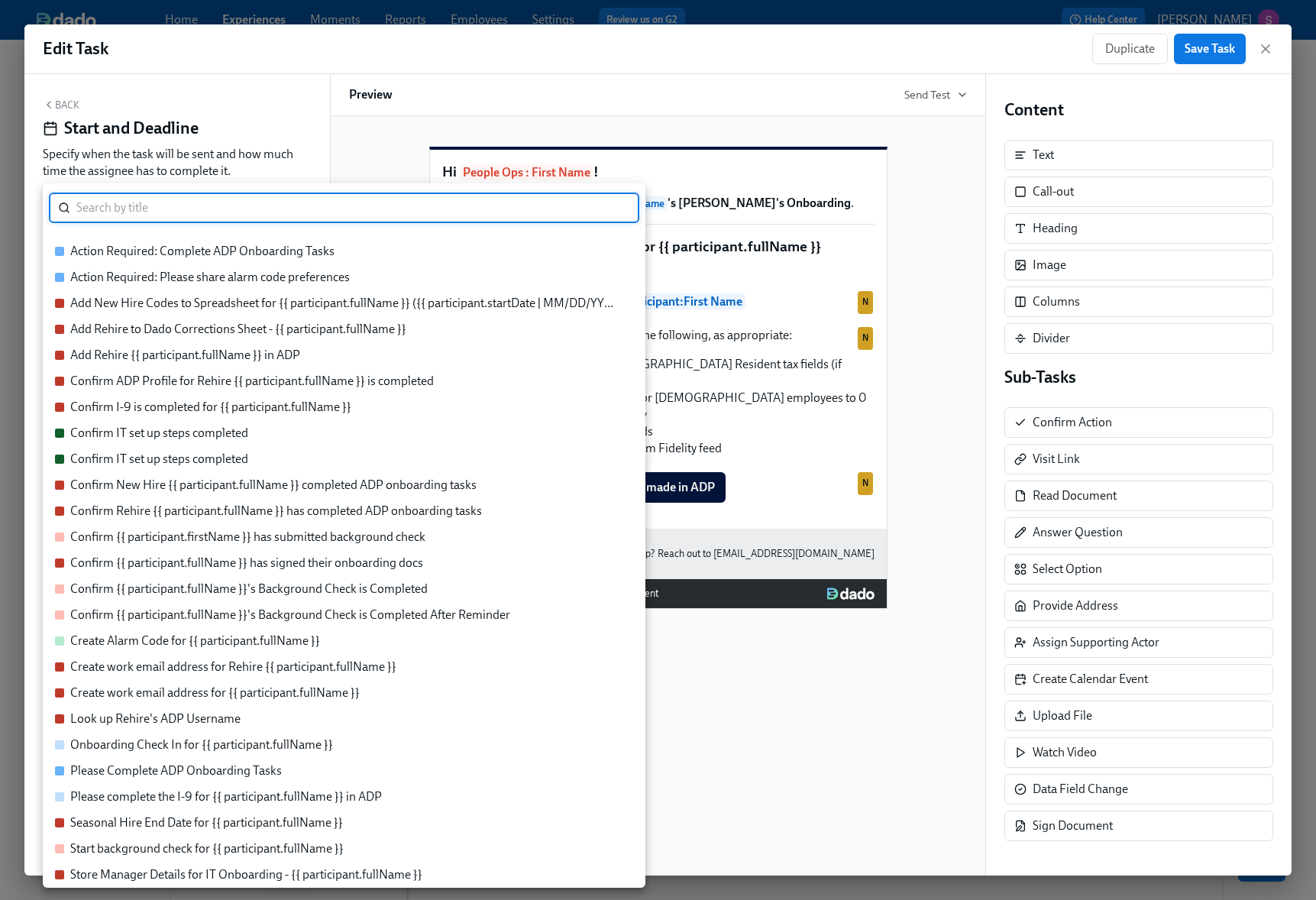
click at [304, 147] on div at bounding box center [658, 450] width 1316 height 900
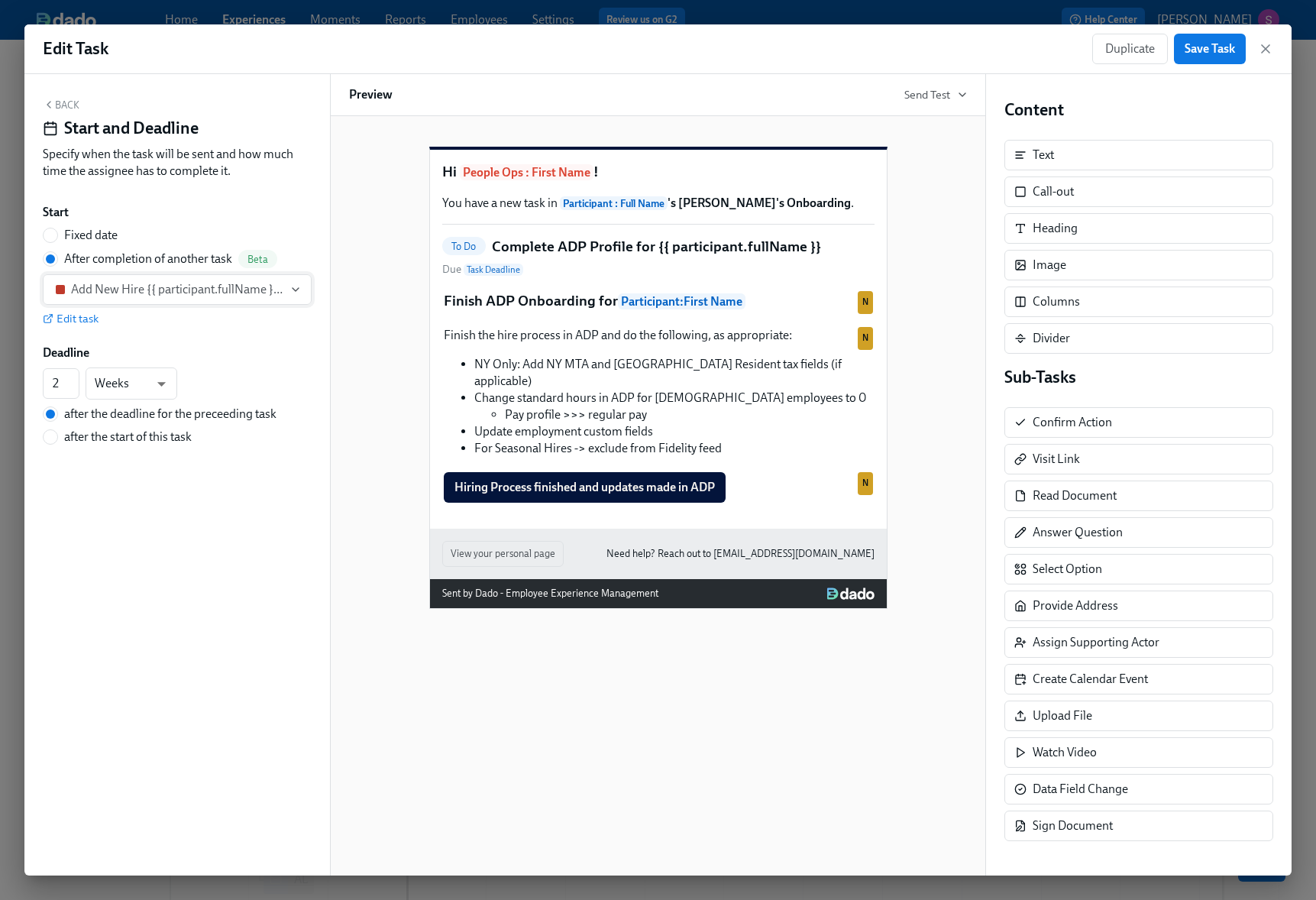
click at [299, 288] on icon "button" at bounding box center [295, 289] width 12 height 12
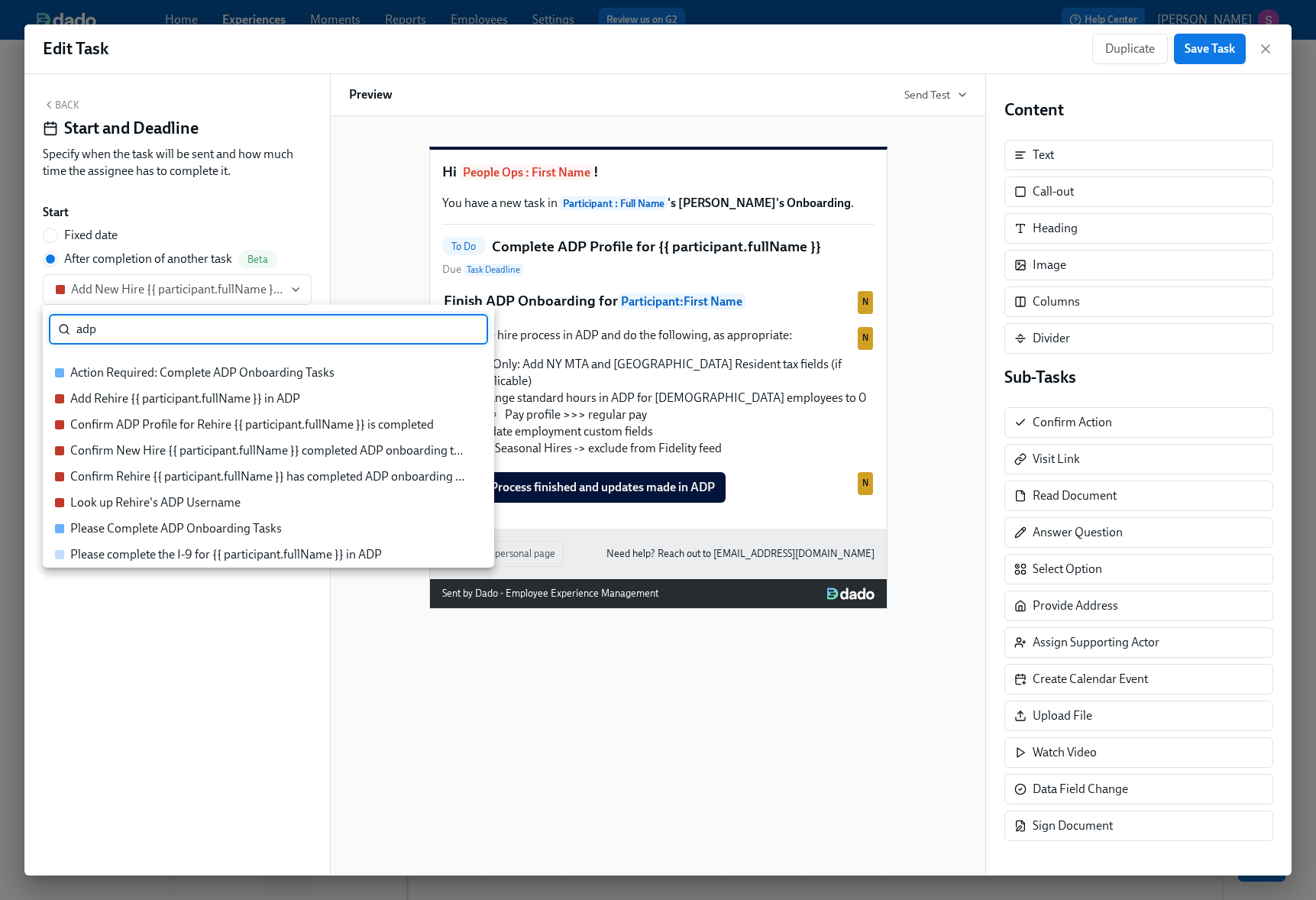
type input "adp"
click at [302, 278] on div at bounding box center [658, 450] width 1316 height 900
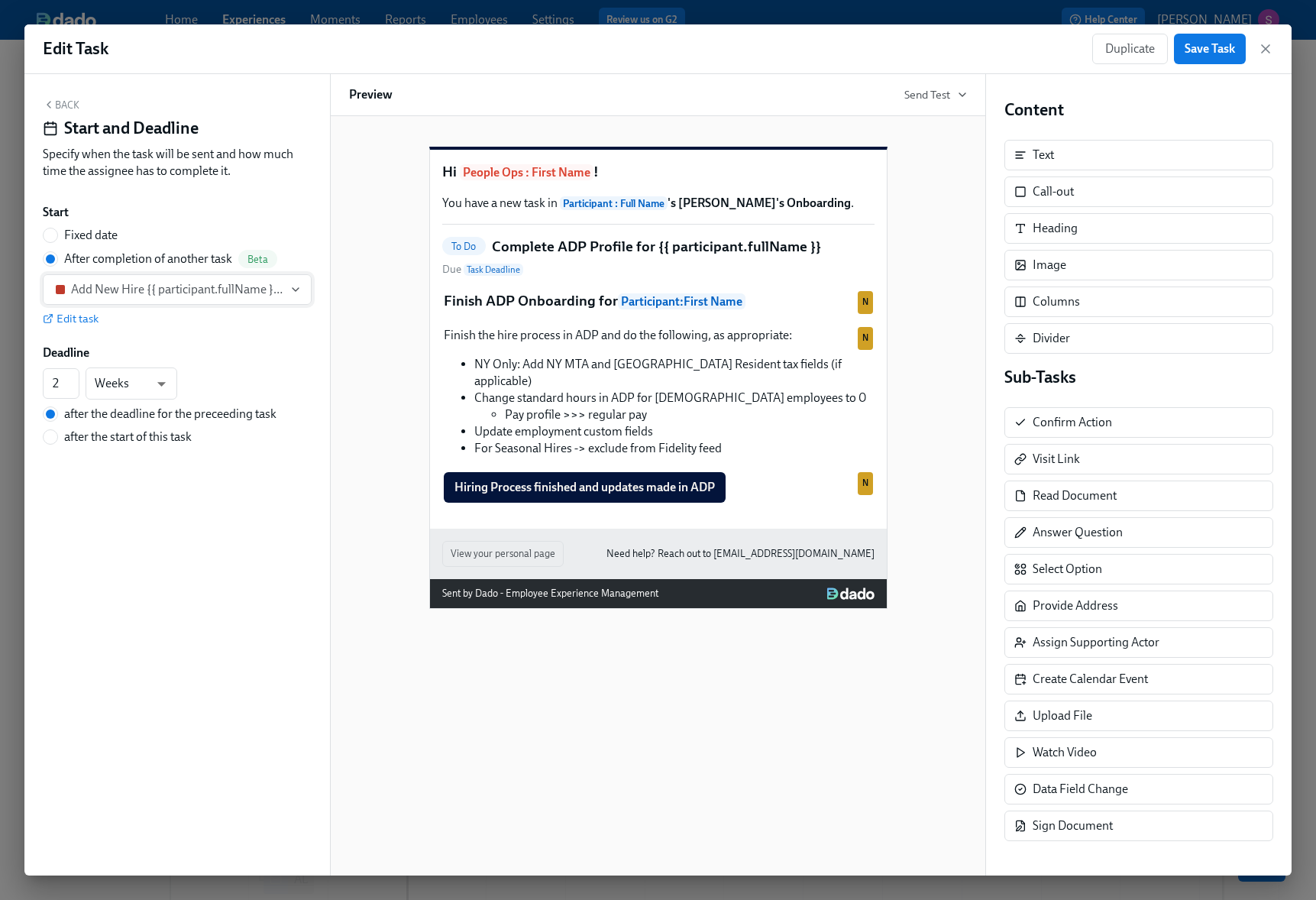
click at [297, 285] on icon "button" at bounding box center [295, 289] width 12 height 12
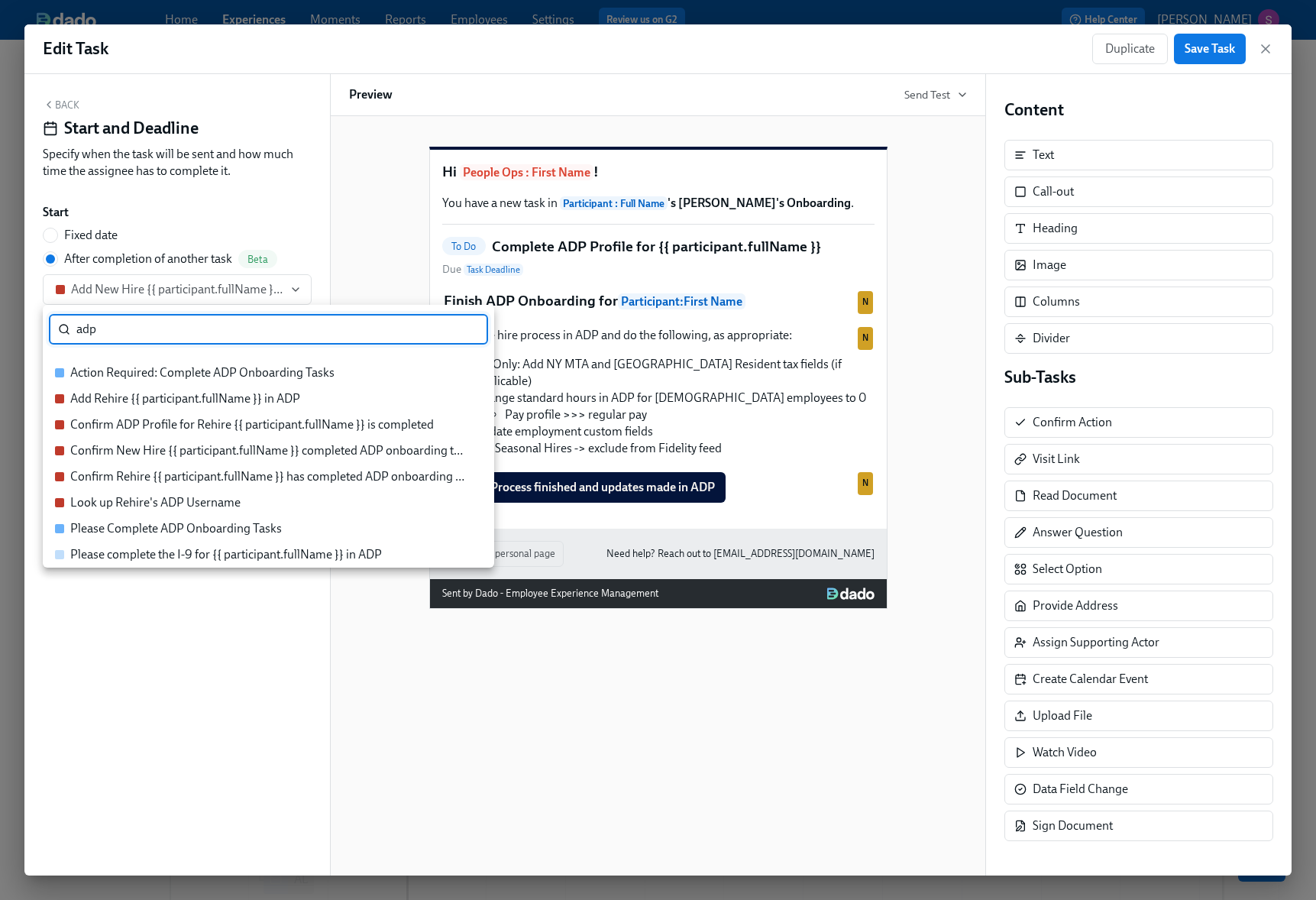
click at [301, 286] on div at bounding box center [658, 450] width 1316 height 900
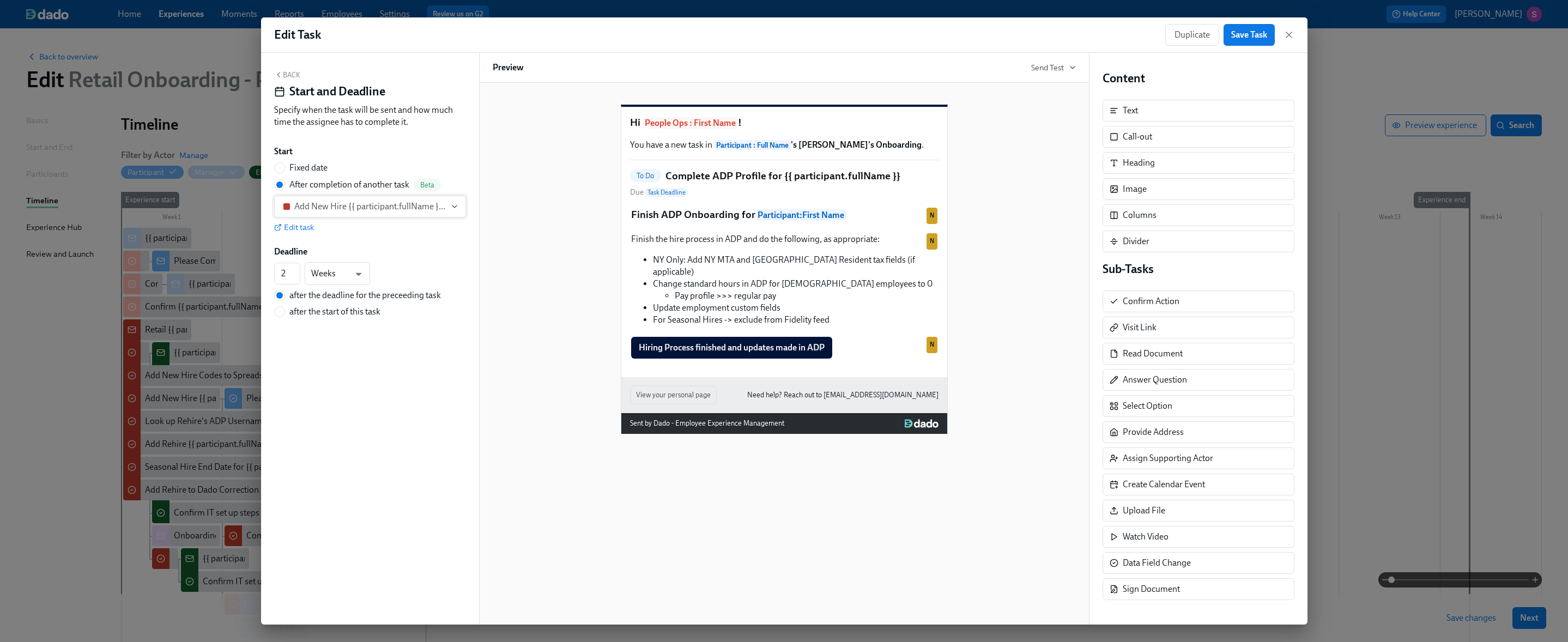
click at [457, 209] on icon "button" at bounding box center [455, 206] width 9 height 9
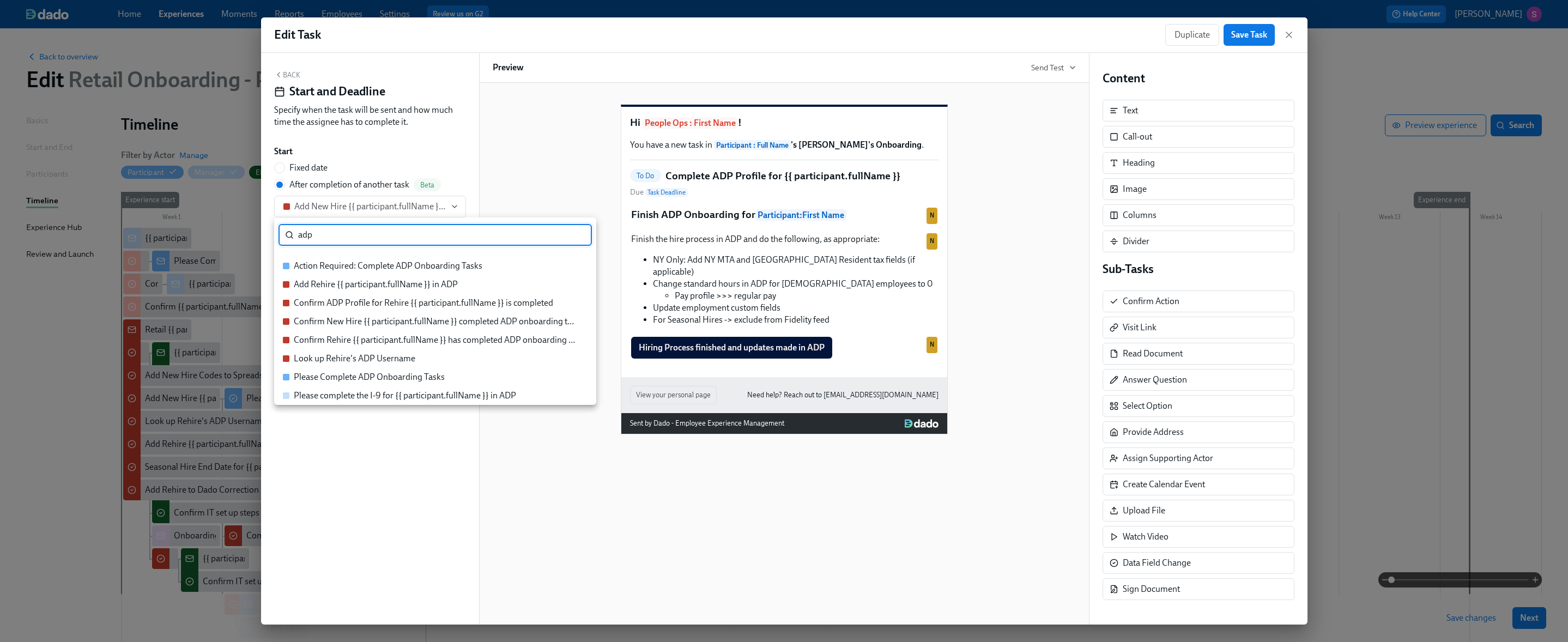
click at [422, 319] on div "Confirm New Hire {{ participant.fullName }} completed ADP onboarding tasks" at bounding box center [435, 321] width 283 height 12
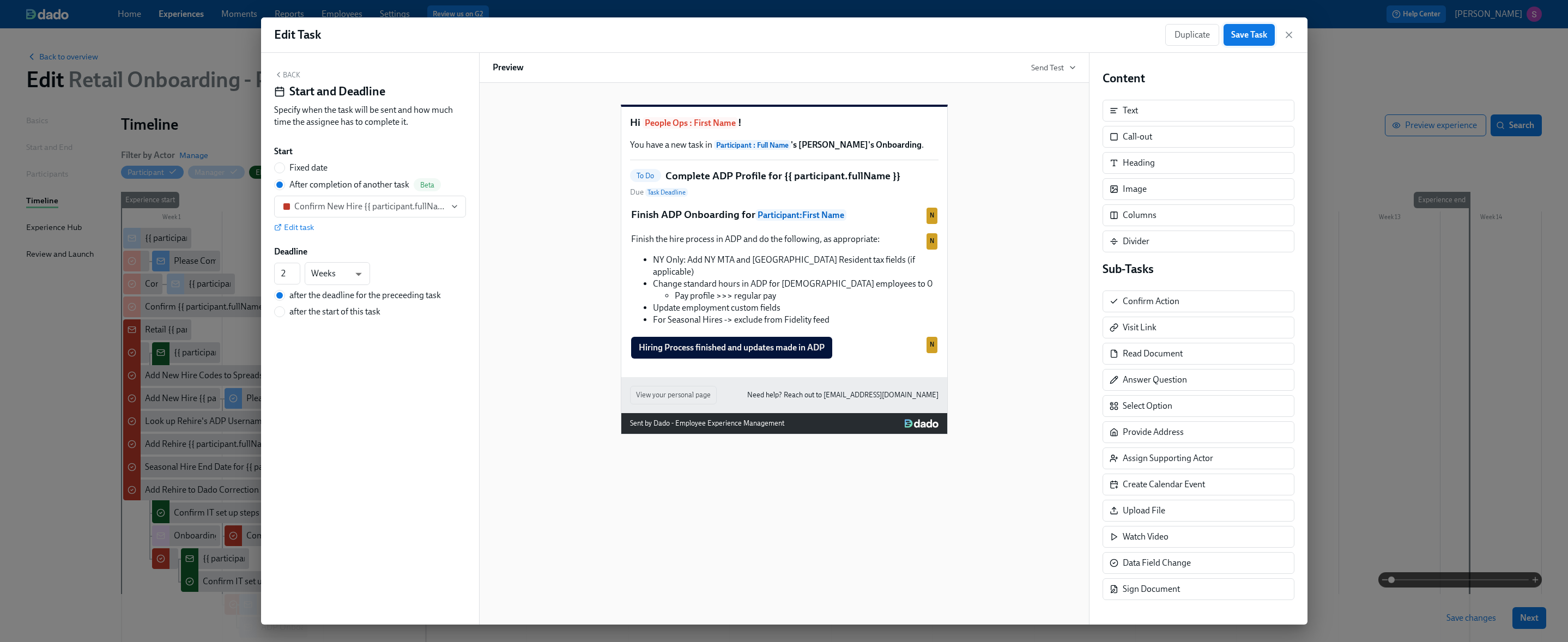
click at [981, 30] on span "Save Task" at bounding box center [1249, 35] width 36 height 11
click at [981, 36] on icon "button" at bounding box center [1289, 35] width 11 height 11
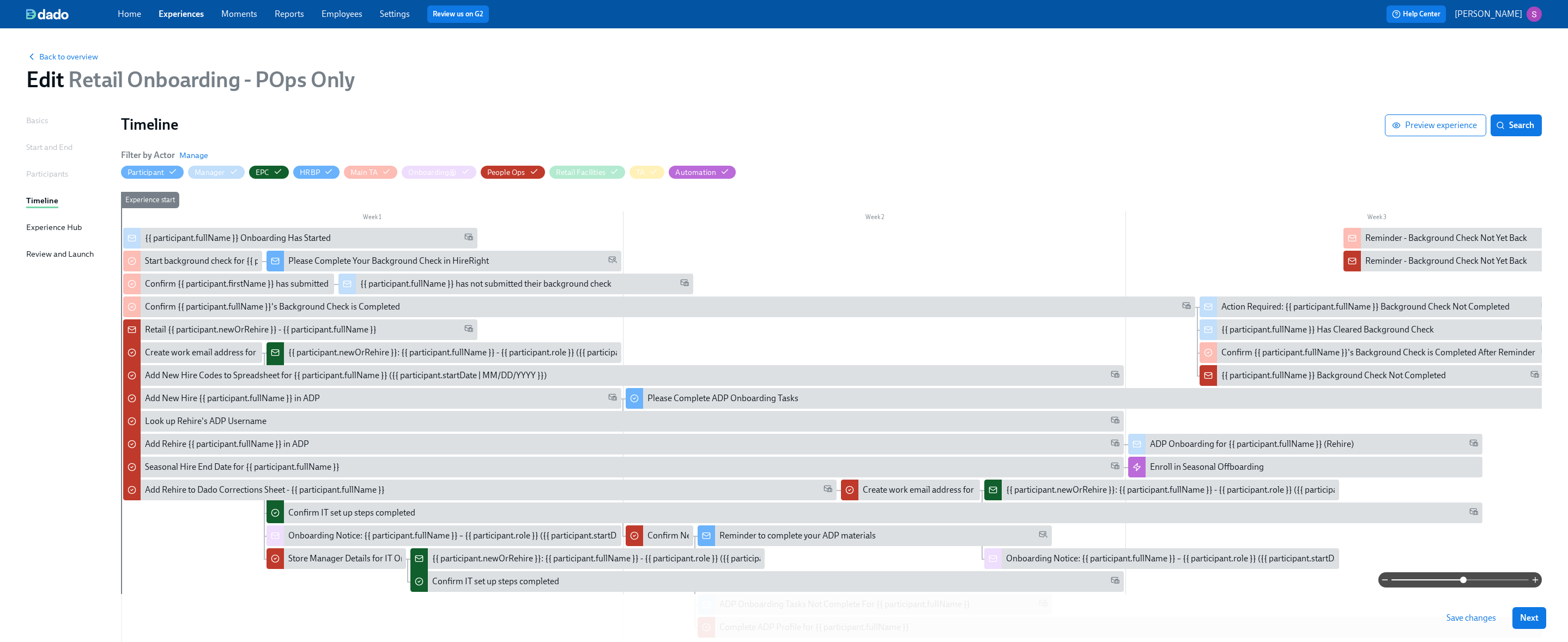
drag, startPoint x: 1435, startPoint y: 576, endPoint x: 1463, endPoint y: 577, distance: 28.0
click at [981, 577] on span at bounding box center [1460, 579] width 138 height 15
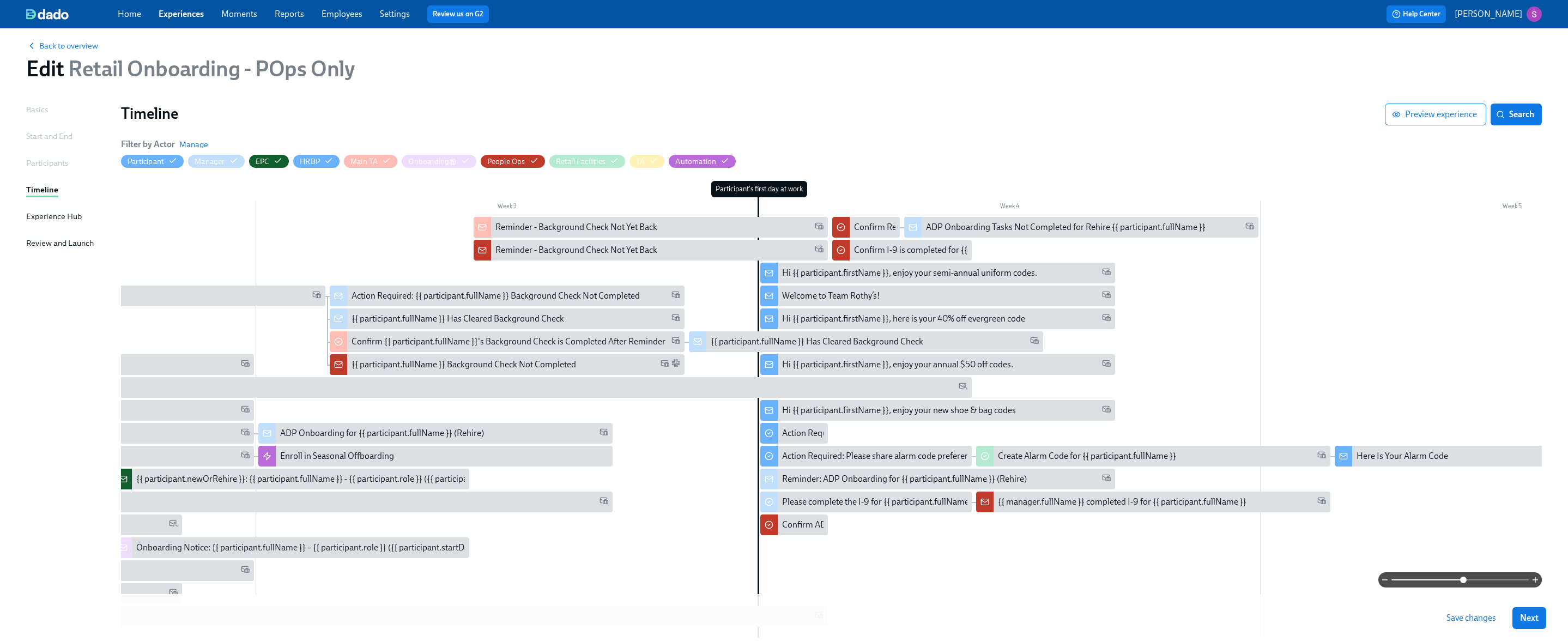
scroll to position [0, 872]
click at [808, 530] on div "Confirm ADP Profile for Rehire {{ participant.fullName }} is completed" at bounding box center [910, 525] width 259 height 12
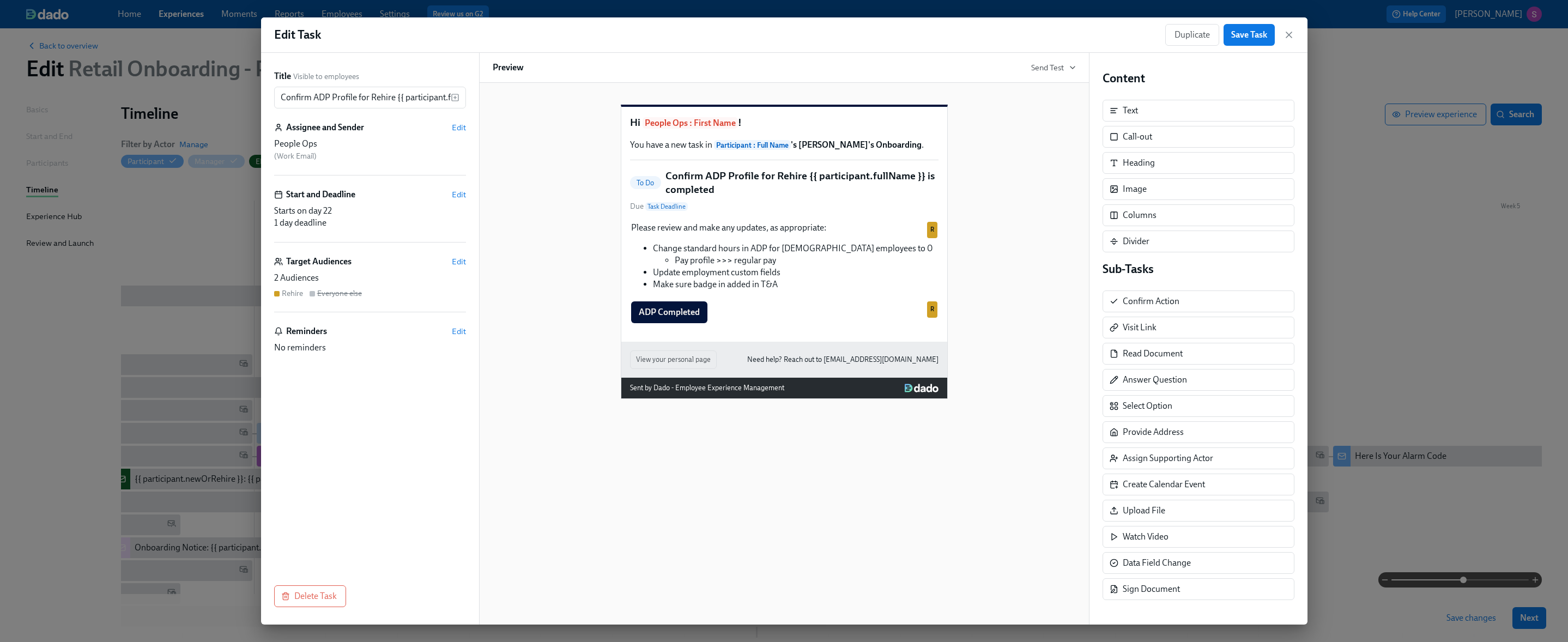
click at [981, 35] on div "Edit Task Duplicate Save Task" at bounding box center [784, 35] width 1046 height 35
click at [981, 35] on icon "button" at bounding box center [1289, 35] width 11 height 11
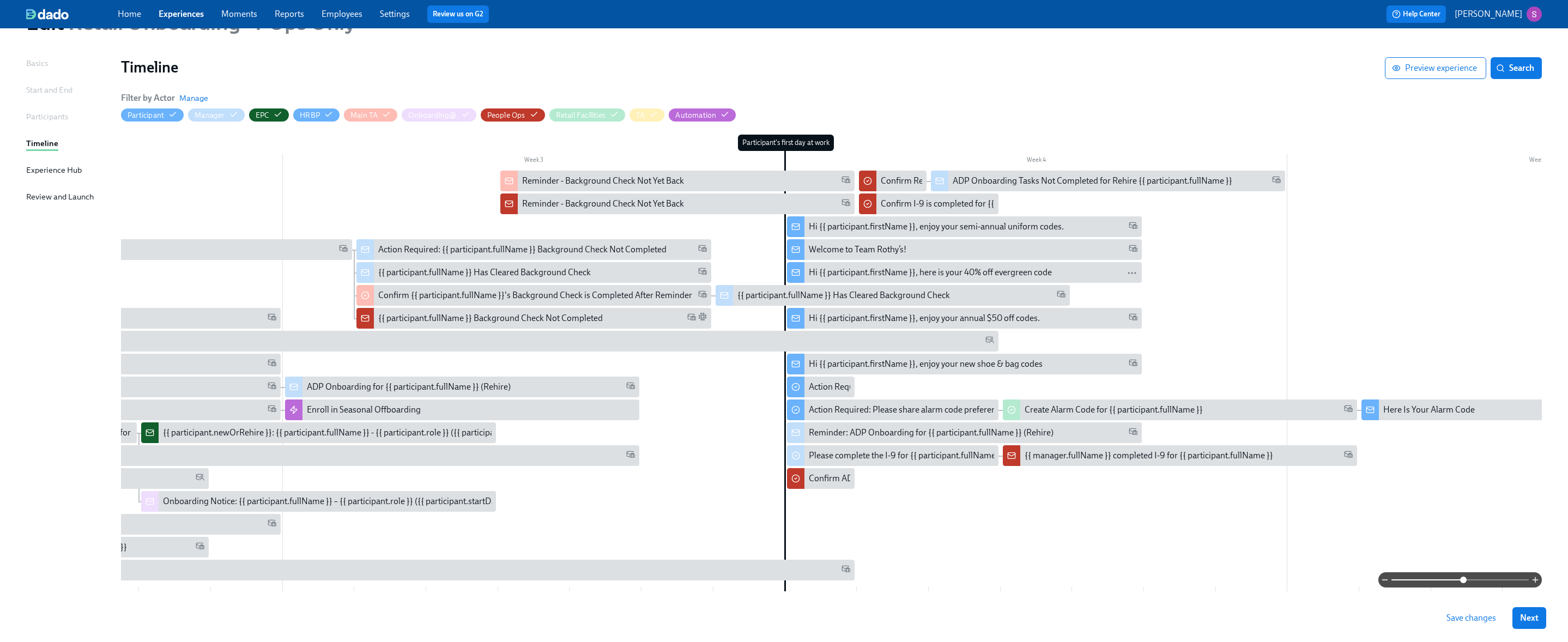
scroll to position [0, 844]
click at [981, 618] on span "Save changes" at bounding box center [1471, 618] width 49 height 11
click at [981, 618] on span "Next" at bounding box center [1529, 618] width 18 height 11
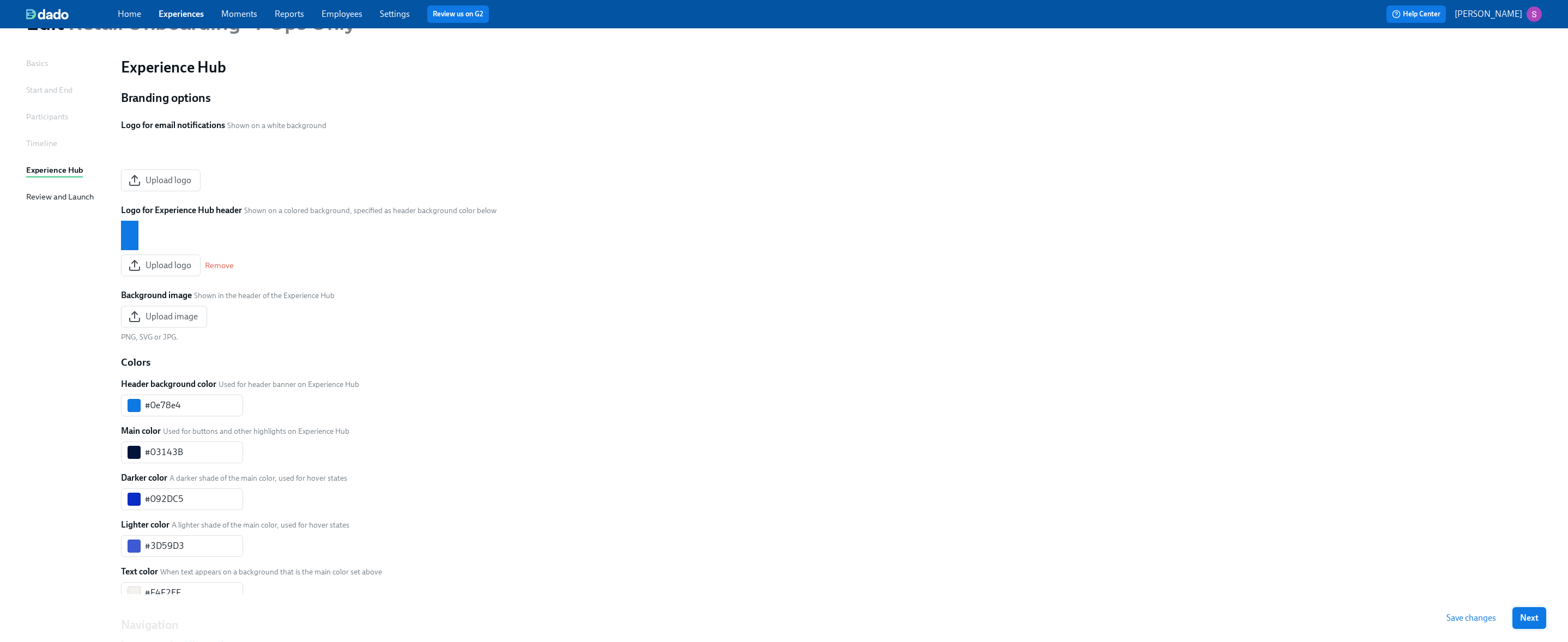
click at [981, 618] on span "Next" at bounding box center [1529, 618] width 18 height 11
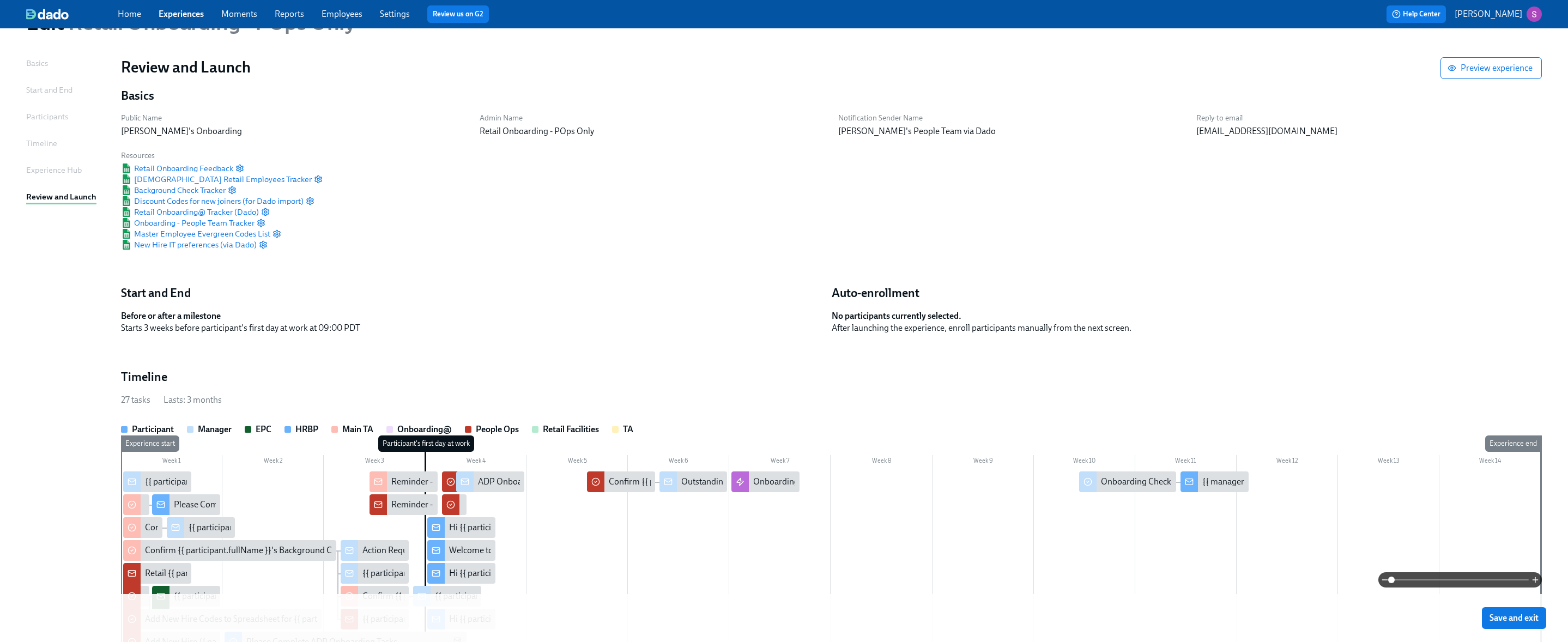
click at [981, 618] on span "Save and exit" at bounding box center [1514, 618] width 49 height 11
